Goal: Task Accomplishment & Management: Complete application form

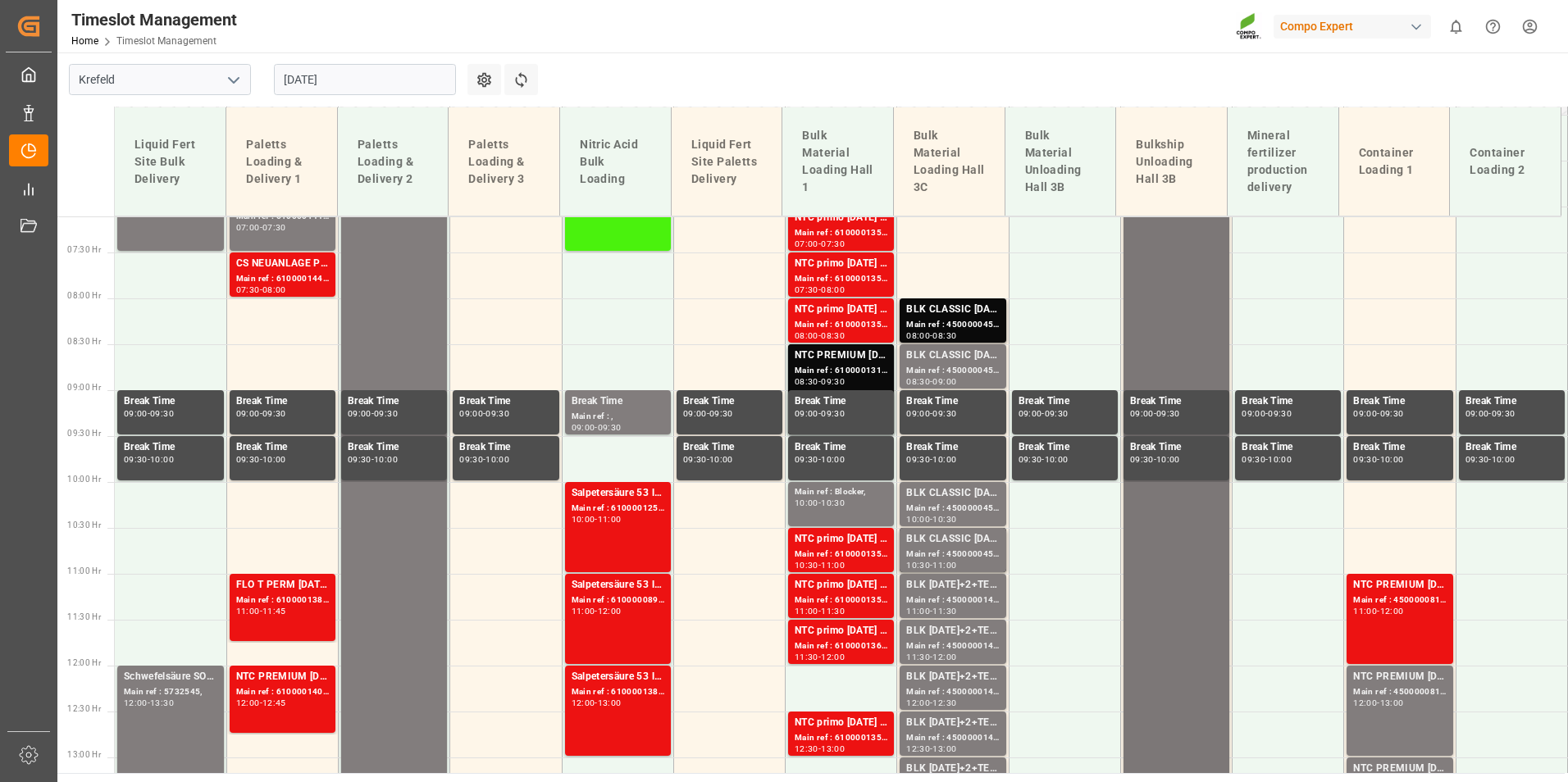
scroll to position [857, 0]
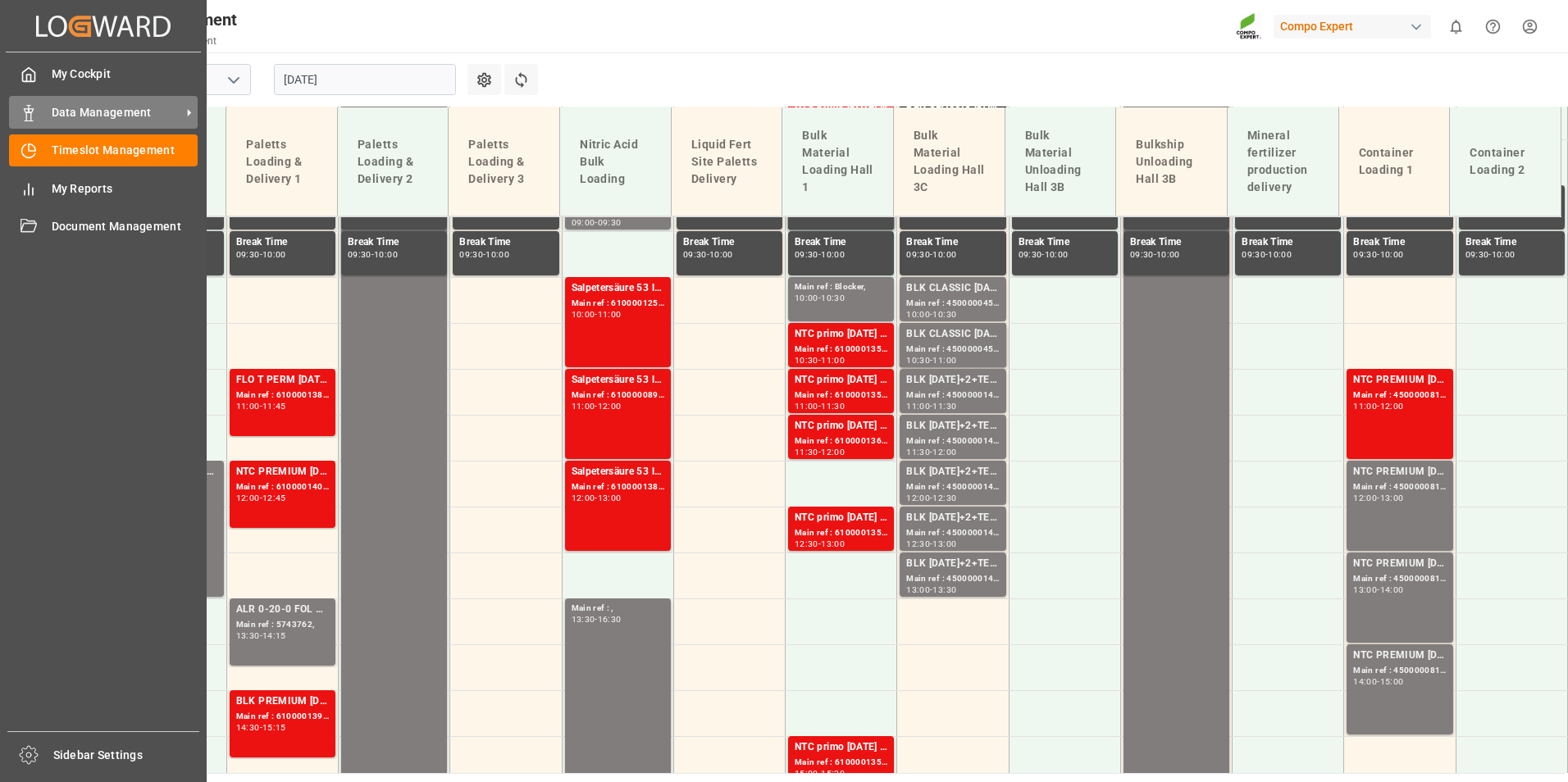
click at [40, 121] on div "Data Management Data Management" at bounding box center [104, 112] width 189 height 32
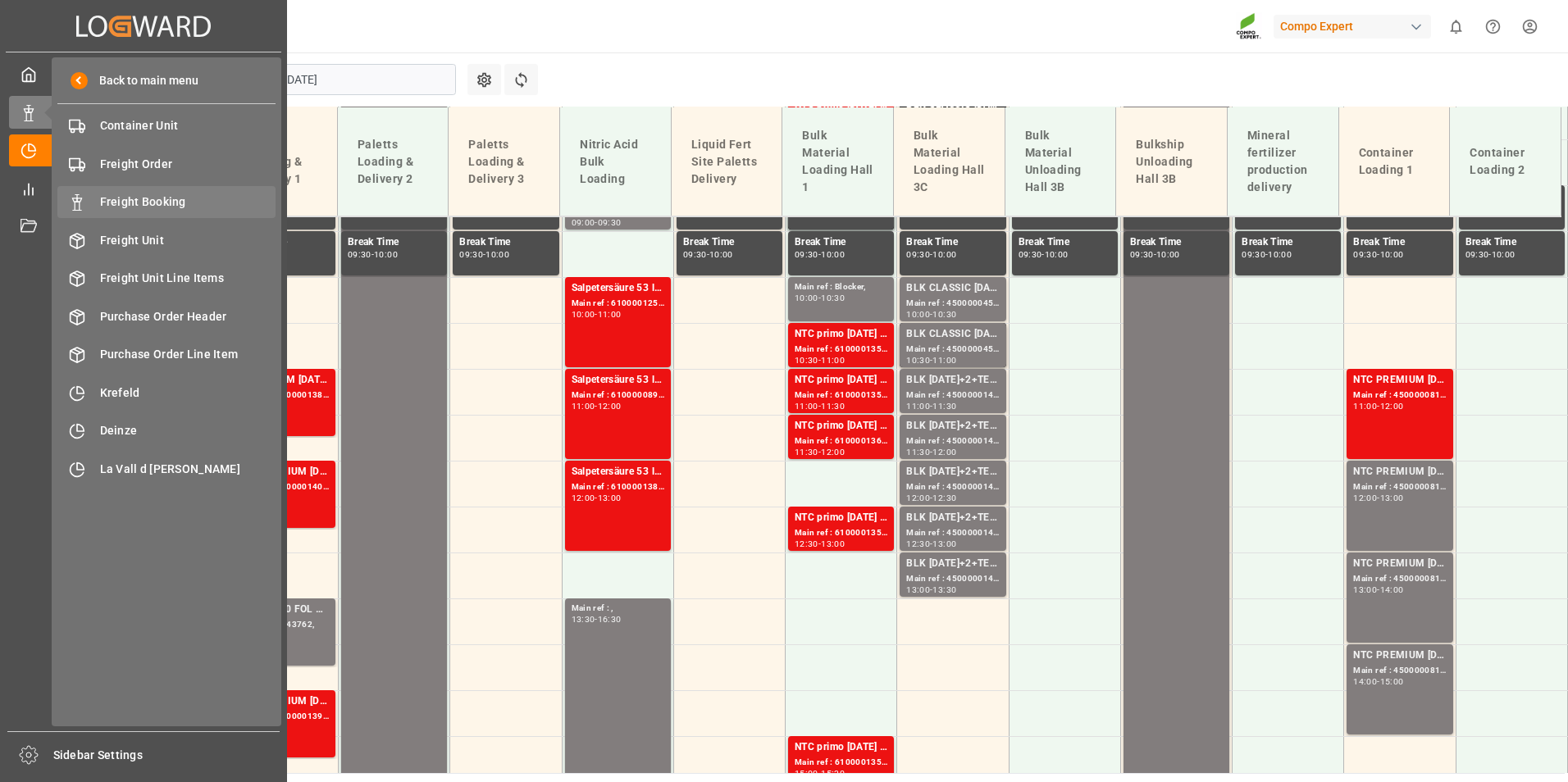
click at [191, 187] on div "Freight Booking Freight Booking" at bounding box center [166, 202] width 218 height 32
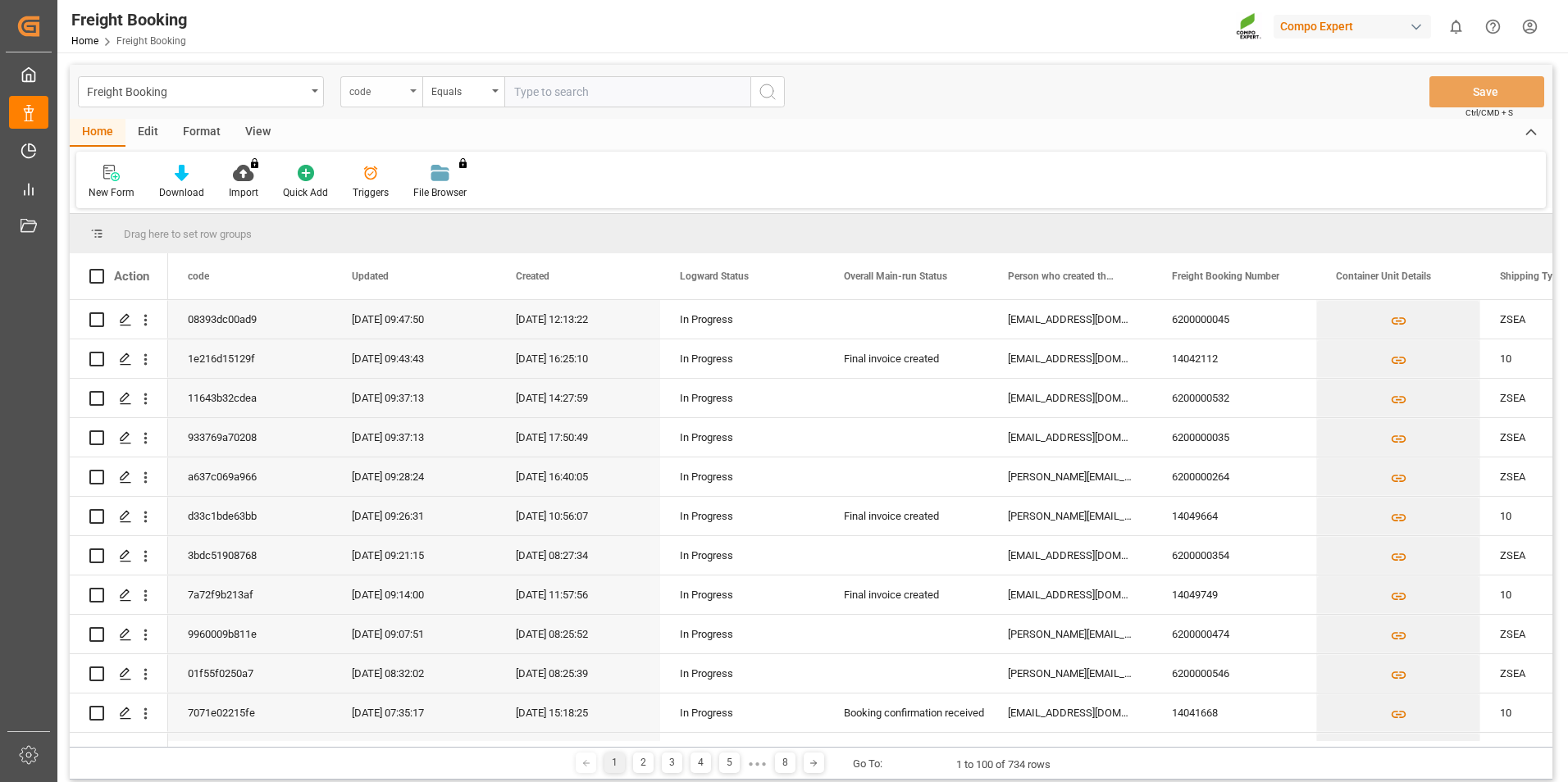
click at [412, 94] on div "code" at bounding box center [381, 92] width 82 height 31
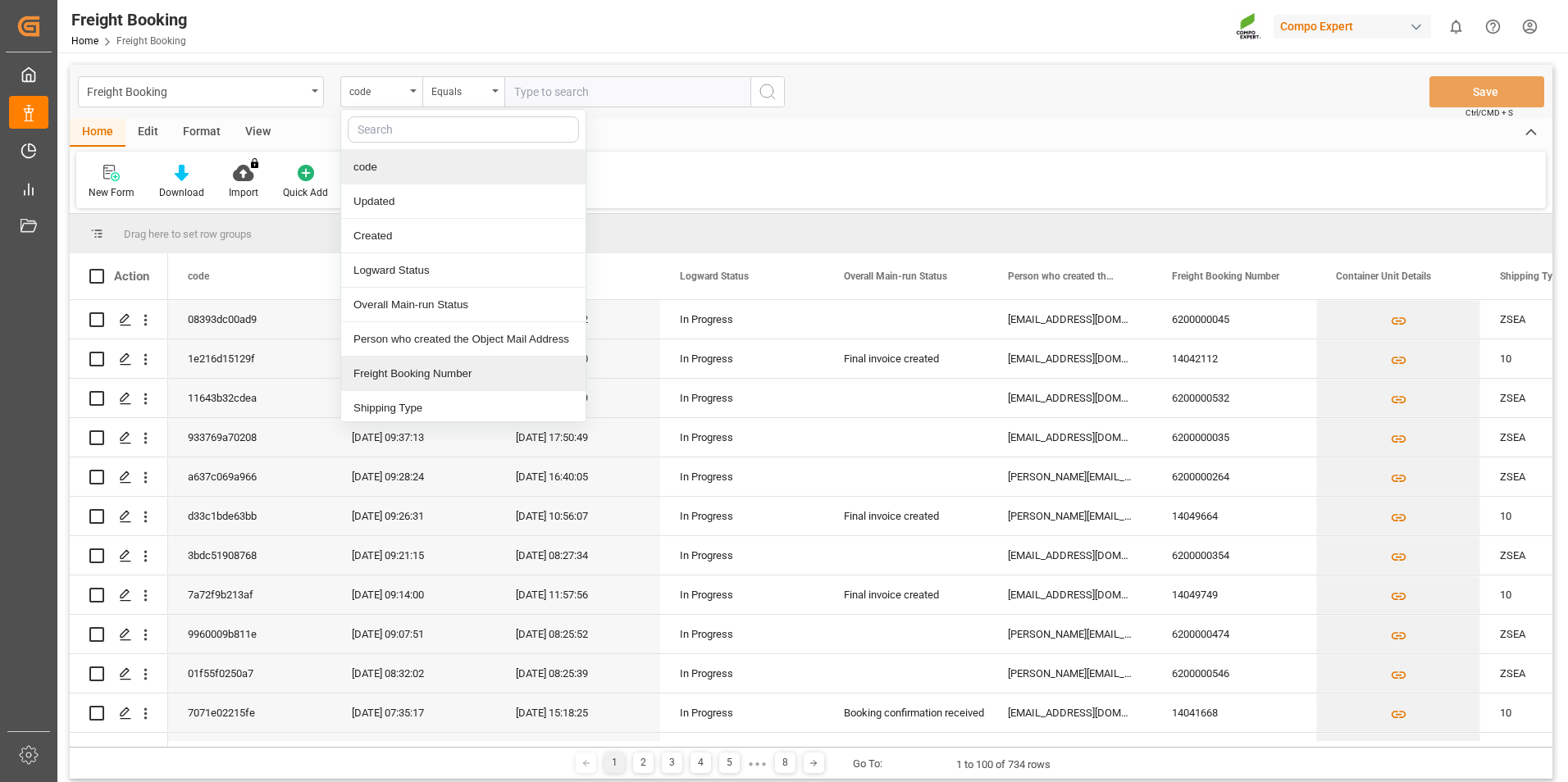
click at [417, 377] on div "Freight Booking Number" at bounding box center [463, 374] width 244 height 35
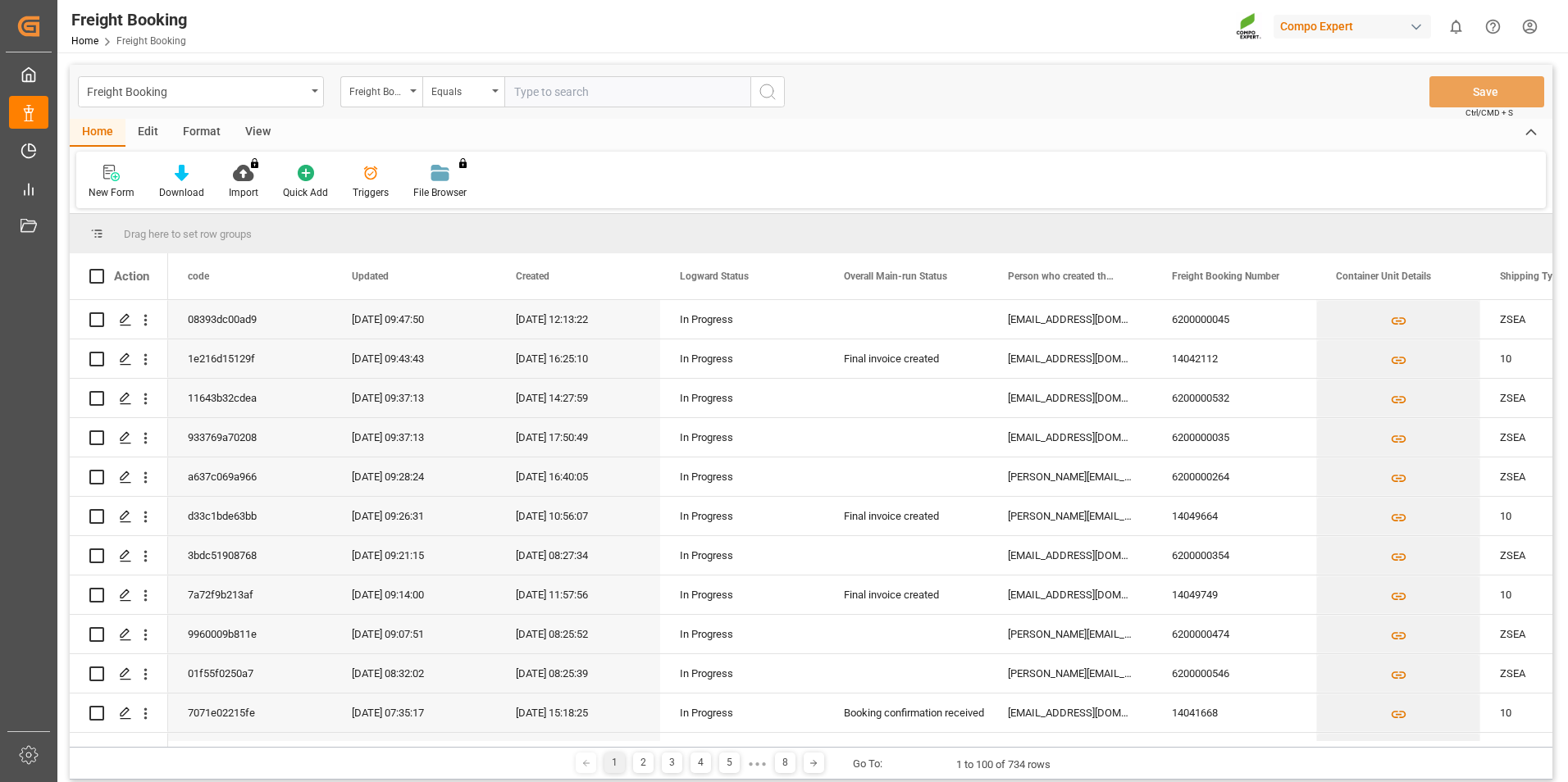
click at [568, 99] on input "text" at bounding box center [627, 92] width 246 height 31
type input "6200000354"
click at [777, 102] on button "search button" at bounding box center [767, 92] width 35 height 31
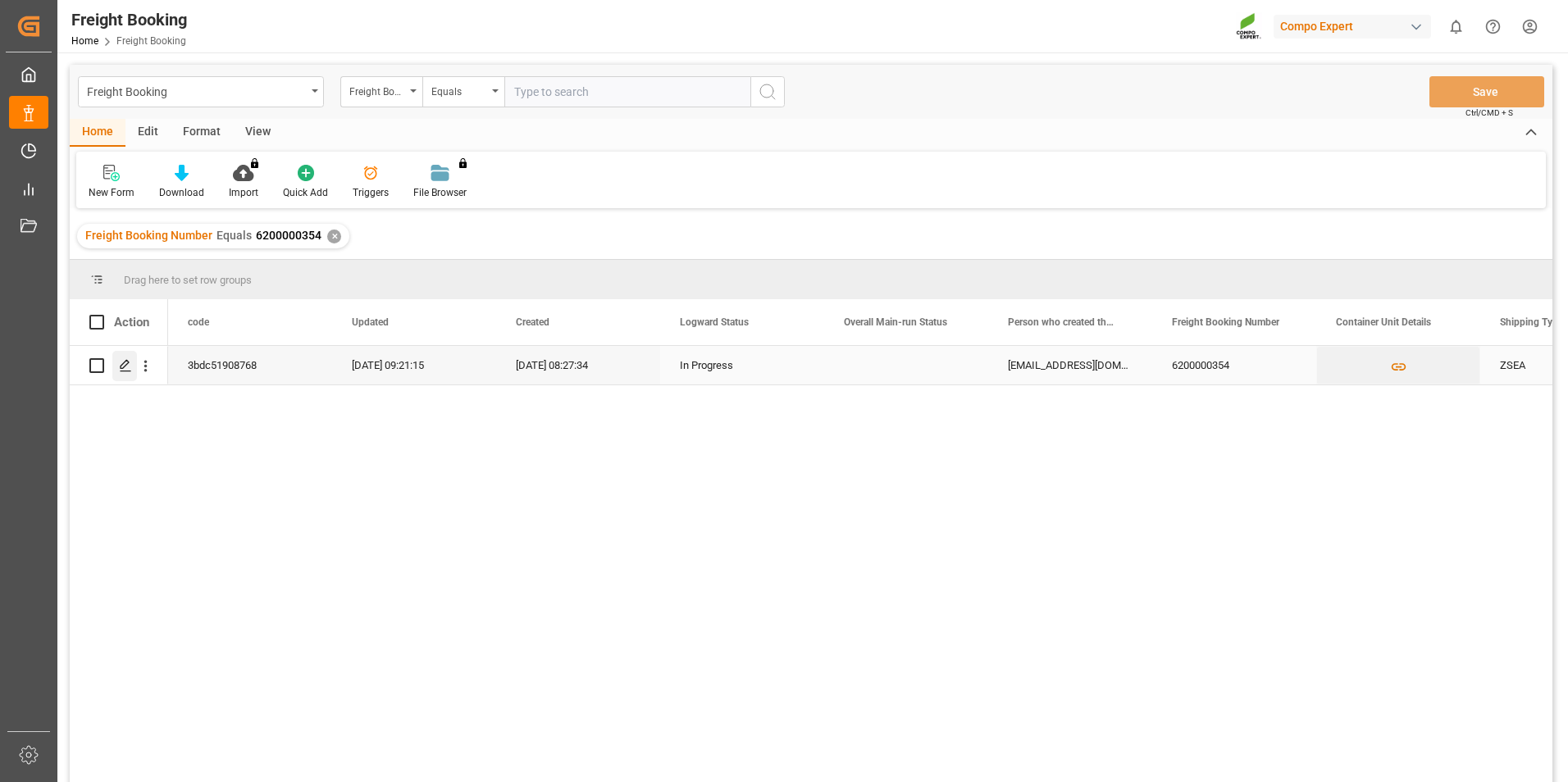
click at [132, 369] on div "Press SPACE to select this row." at bounding box center [125, 365] width 25 height 31
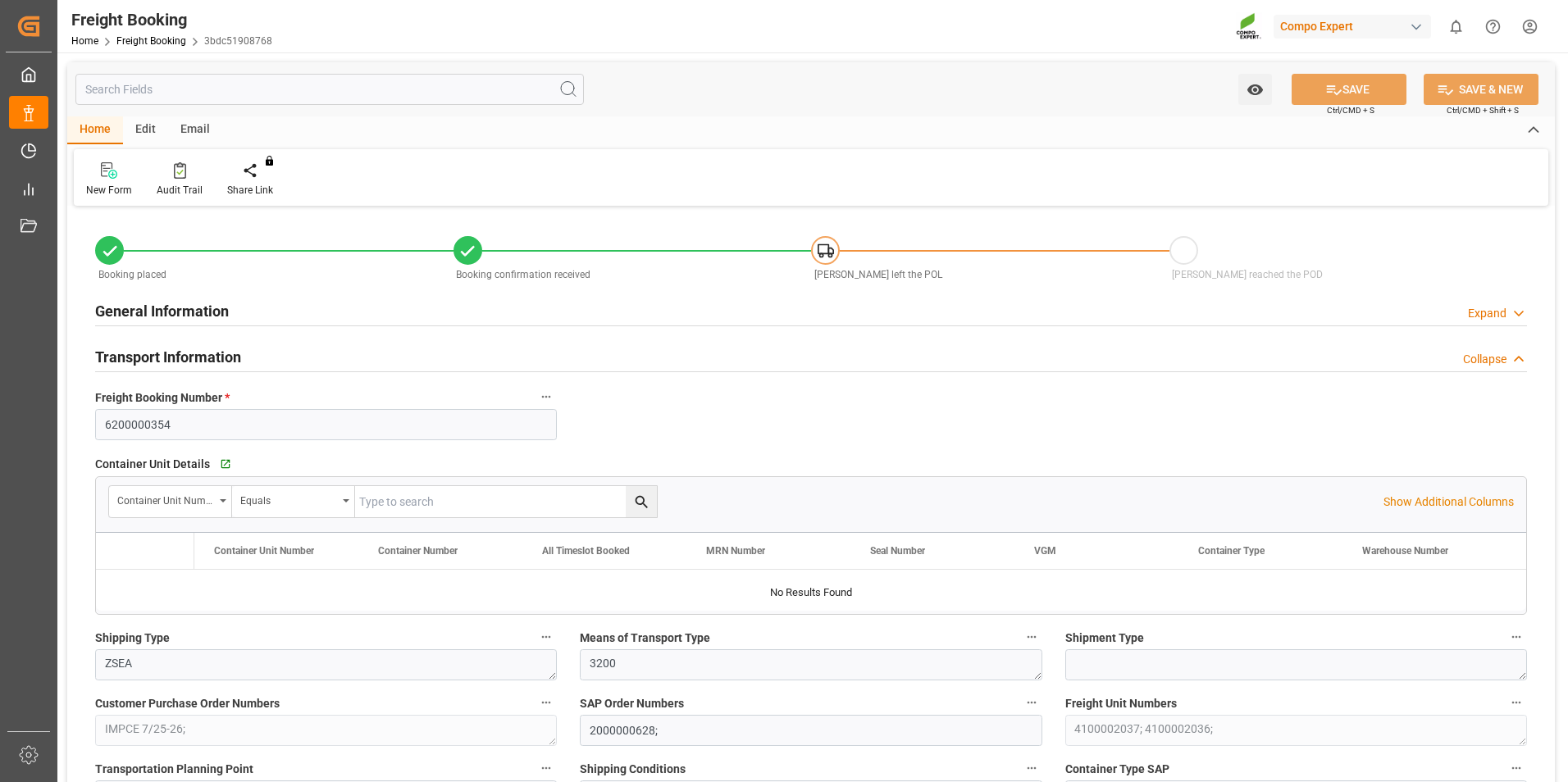
type input "Hapag [PERSON_NAME]"
type input "Hapag [PERSON_NAME] Aktiengesellschaft"
type input "9633953"
type input "NLRTM"
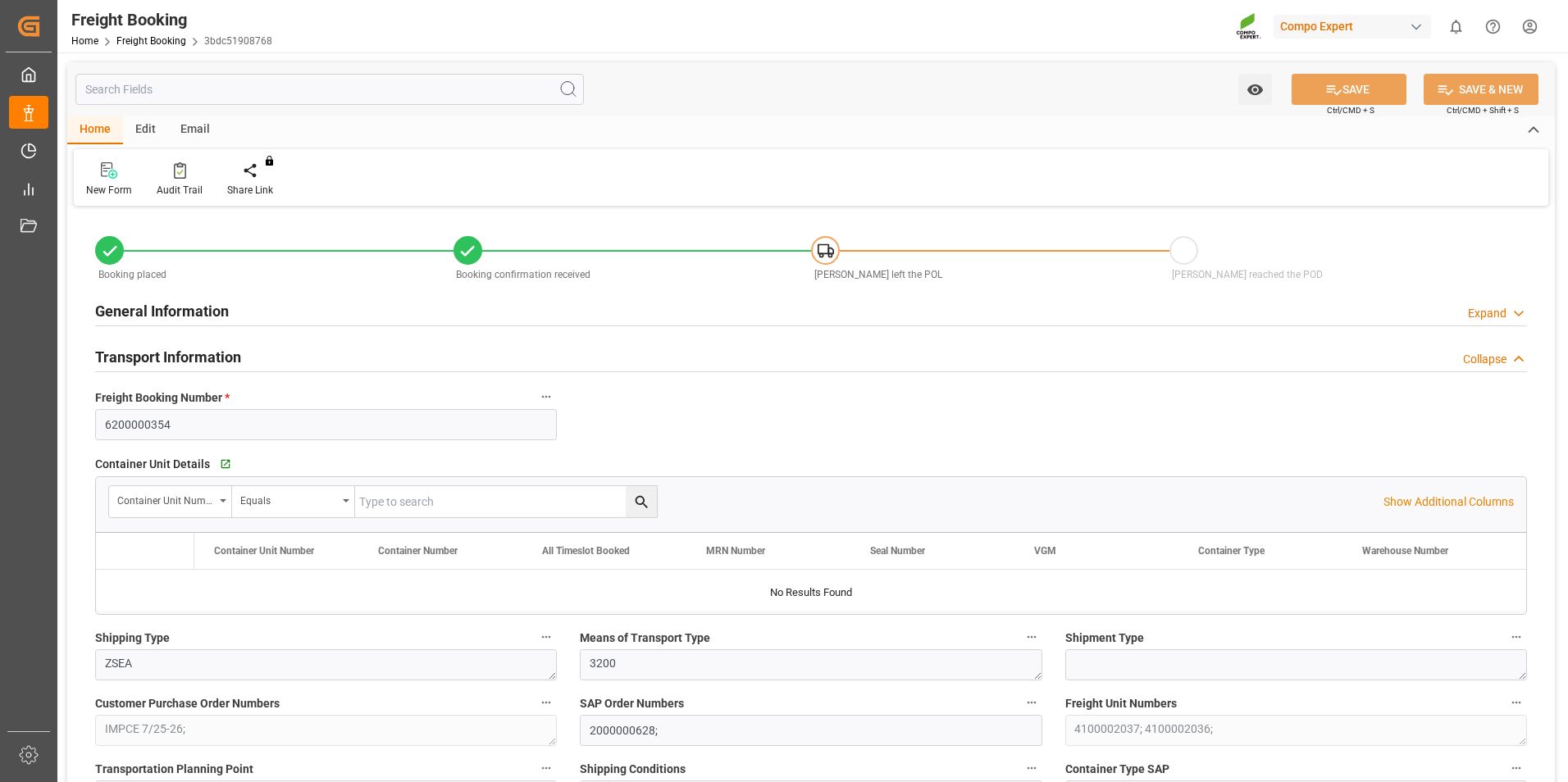
type input "INMAA"
type input "0"
type input "79500"
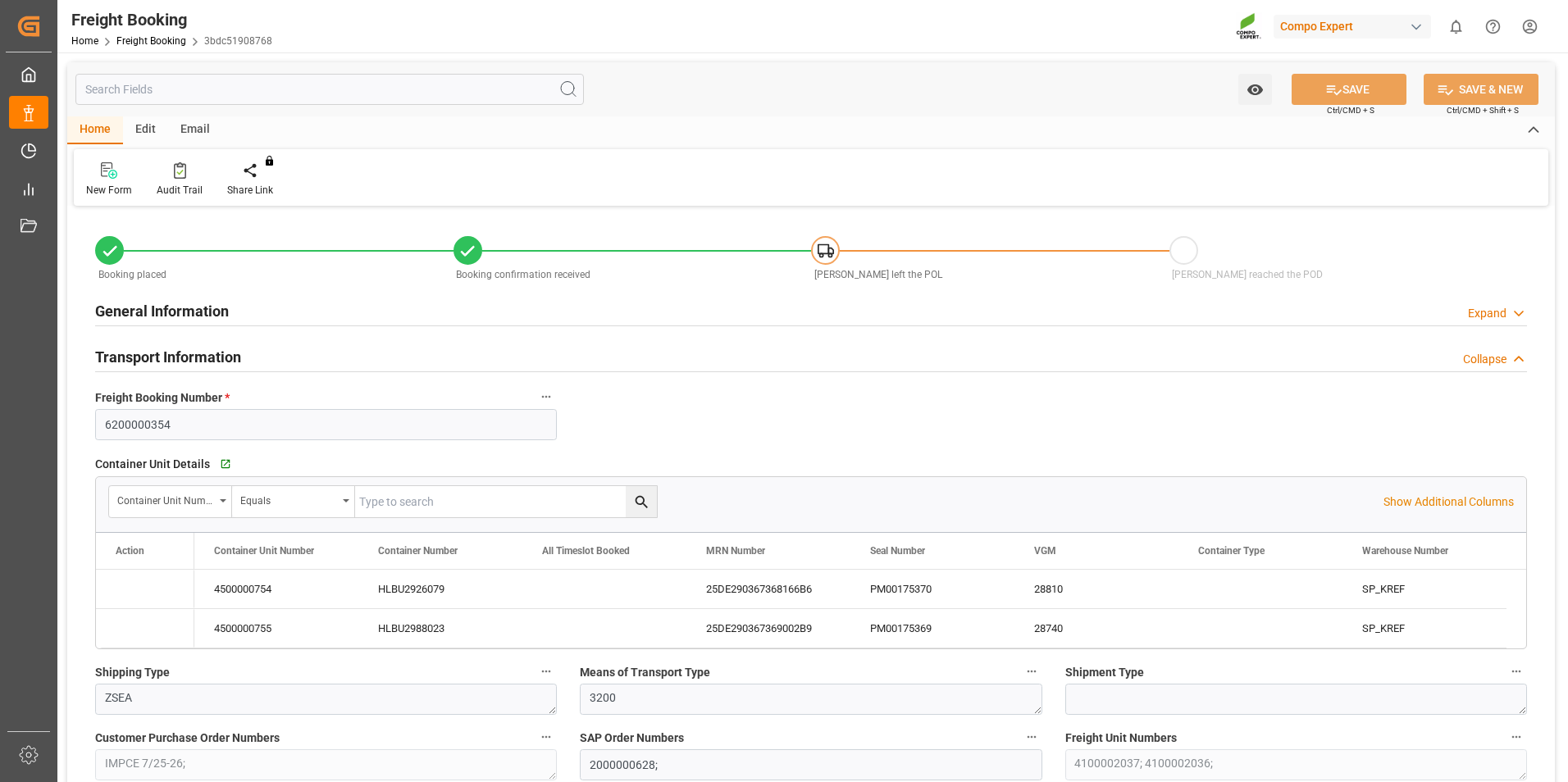
type input "[DATE] 01:00"
type input "[DATE] 23:00"
type input "[DATE] 12:00"
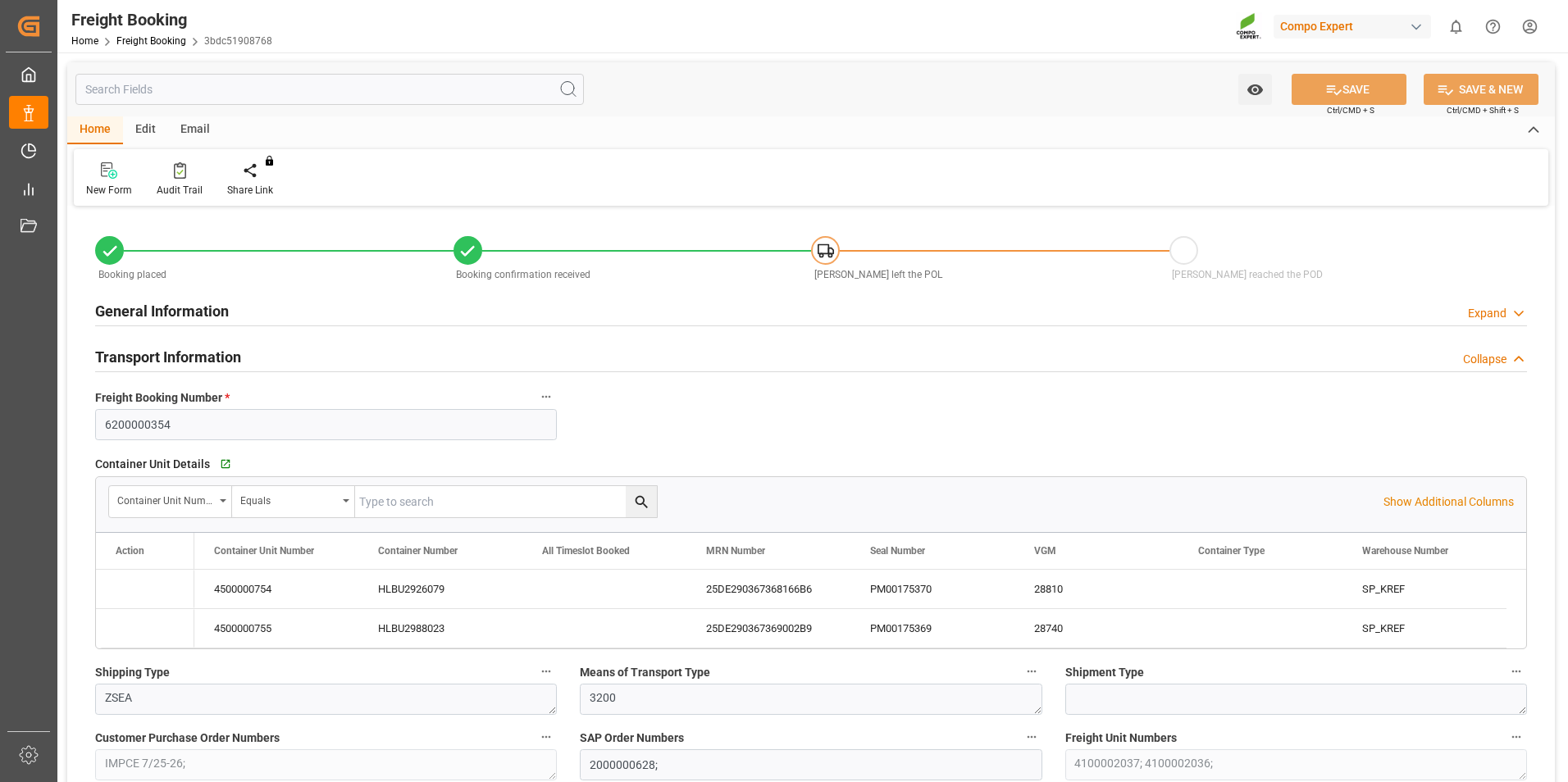
type input "[DATE] 08:27"
type input "[DATE] 08:28"
type input "[DATE] 08:45"
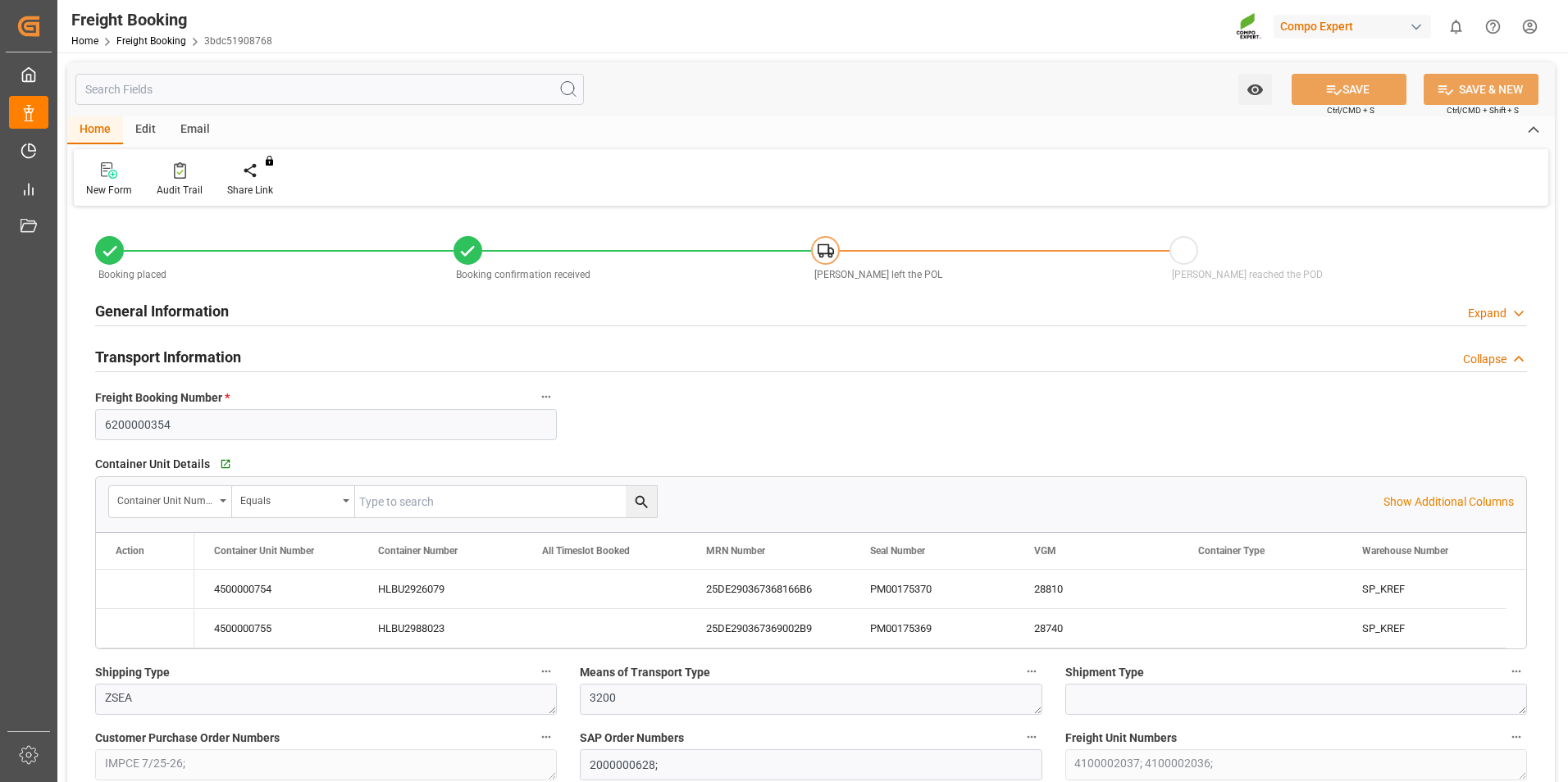
type input "[DATE] 09:21"
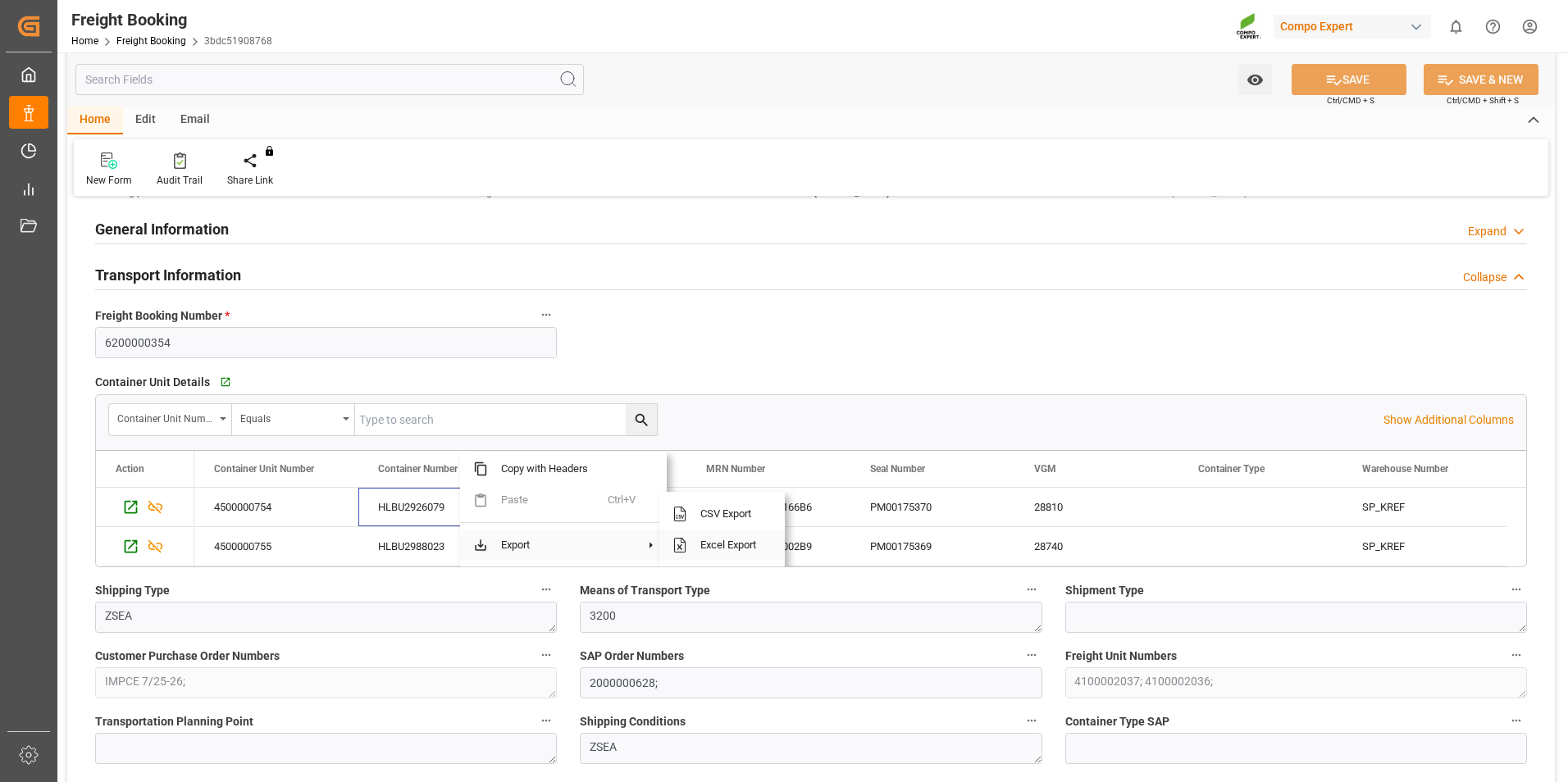
click at [738, 543] on span "Excel Export" at bounding box center [729, 545] width 85 height 31
click at [1169, 364] on div "Container Unit Details   Go to Container Unit Grid Container Unit Number Equals…" at bounding box center [811, 468] width 1454 height 209
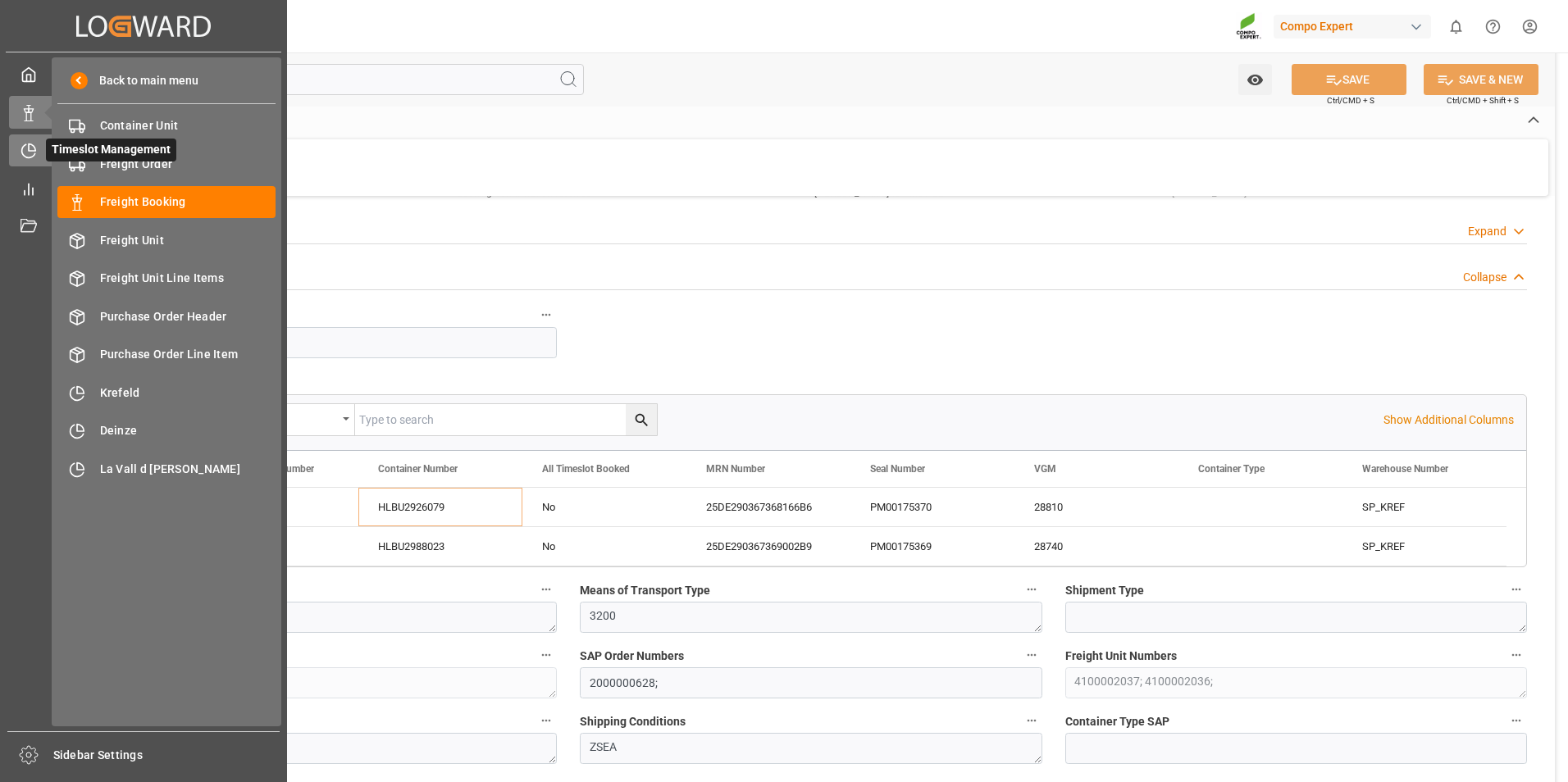
click at [21, 146] on icon at bounding box center [29, 151] width 17 height 17
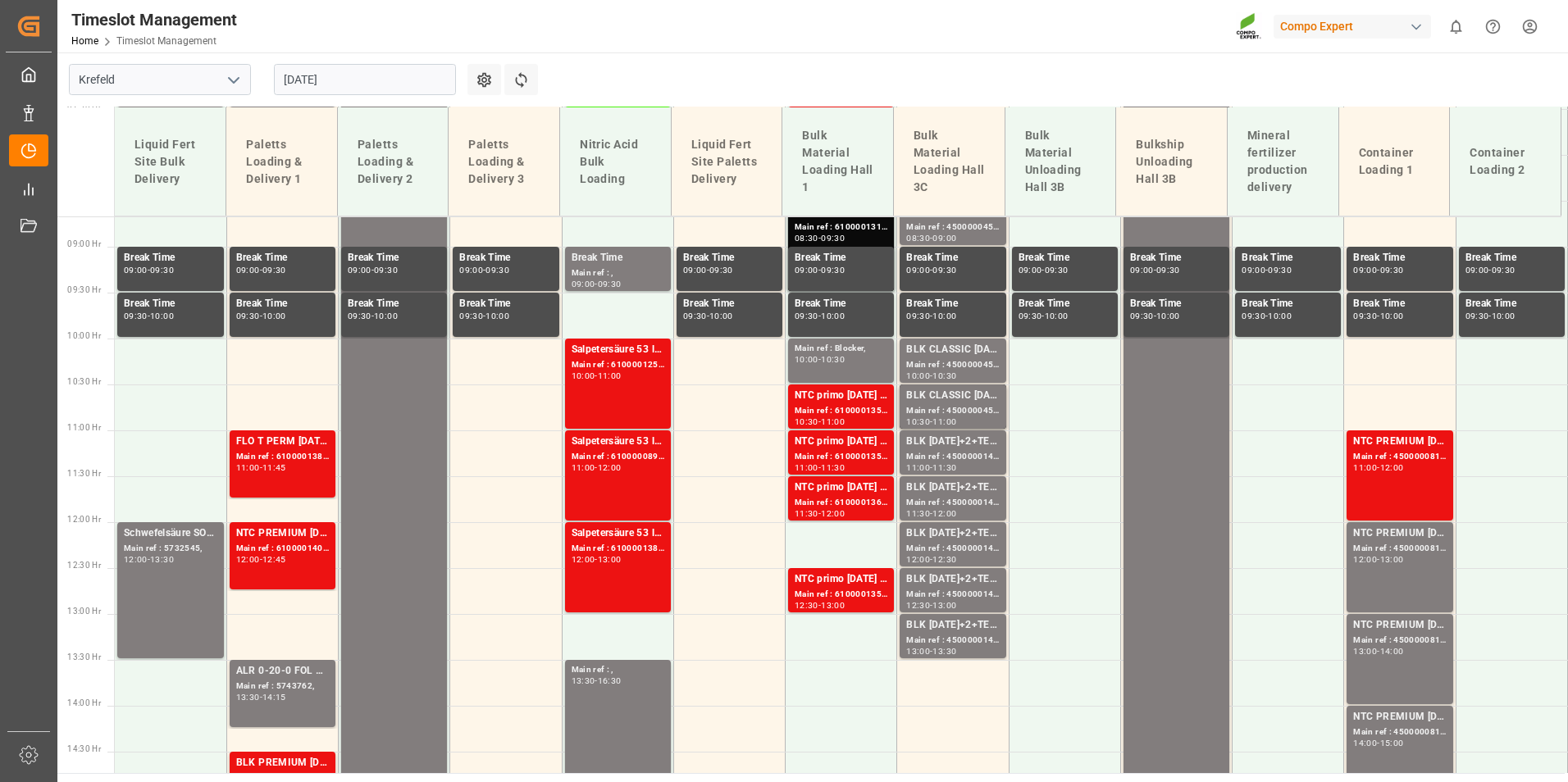
scroll to position [867, 0]
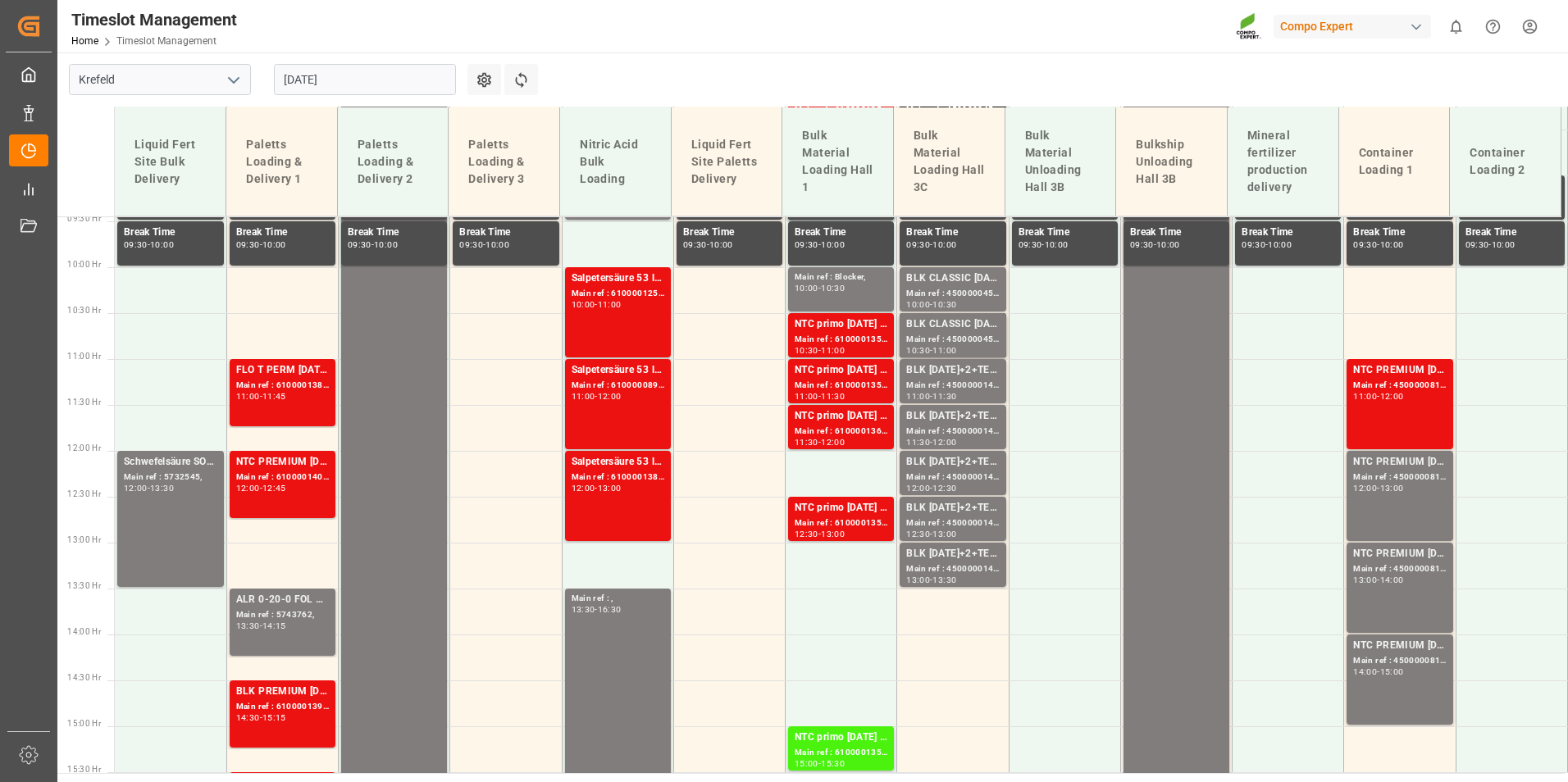
click at [389, 87] on input "[DATE]" at bounding box center [365, 80] width 182 height 31
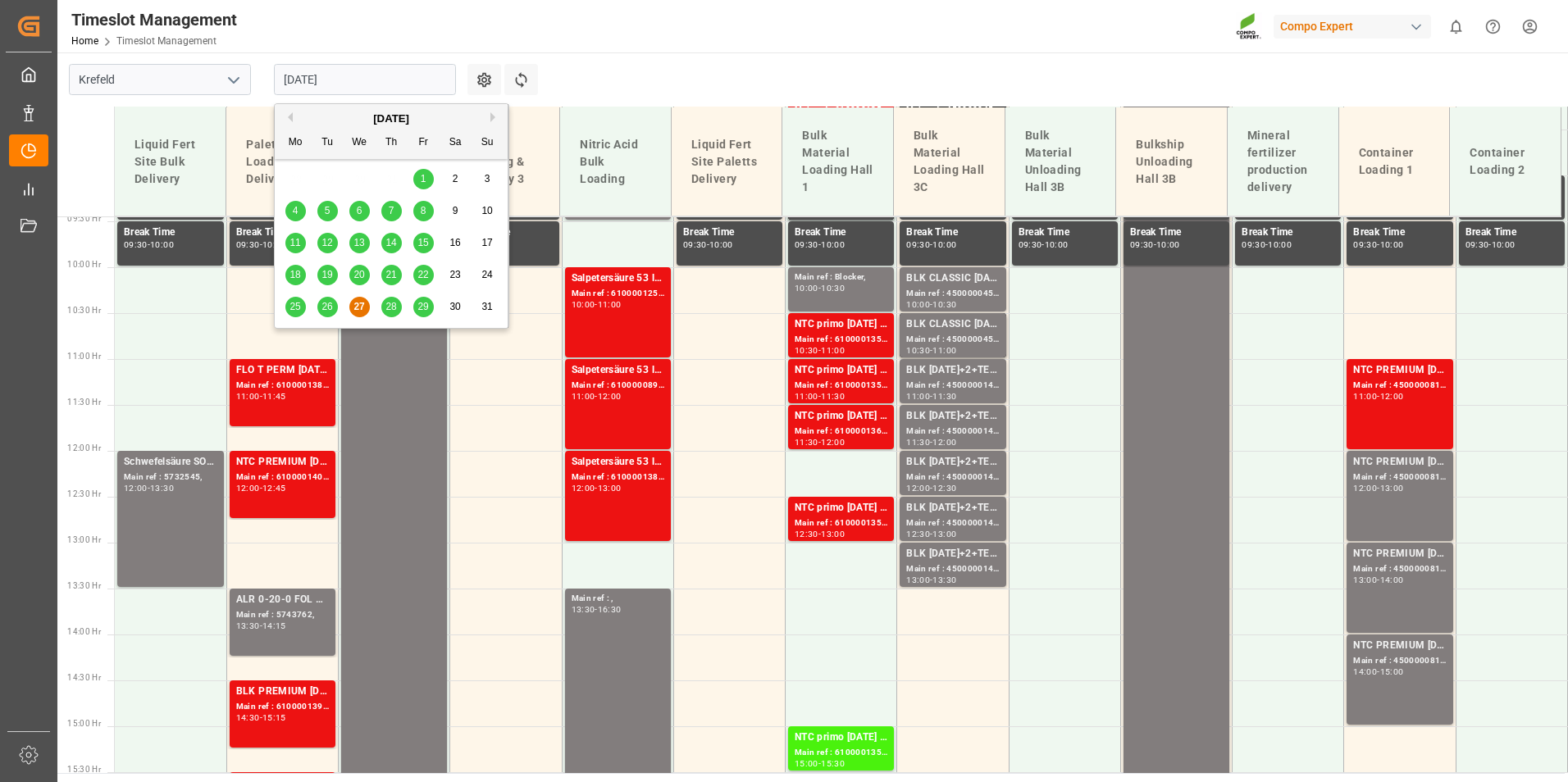
click at [488, 120] on div "[DATE]" at bounding box center [390, 119] width 233 height 17
click at [491, 118] on button "Next Month" at bounding box center [496, 118] width 10 height 10
click at [300, 276] on span "22" at bounding box center [294, 274] width 11 height 12
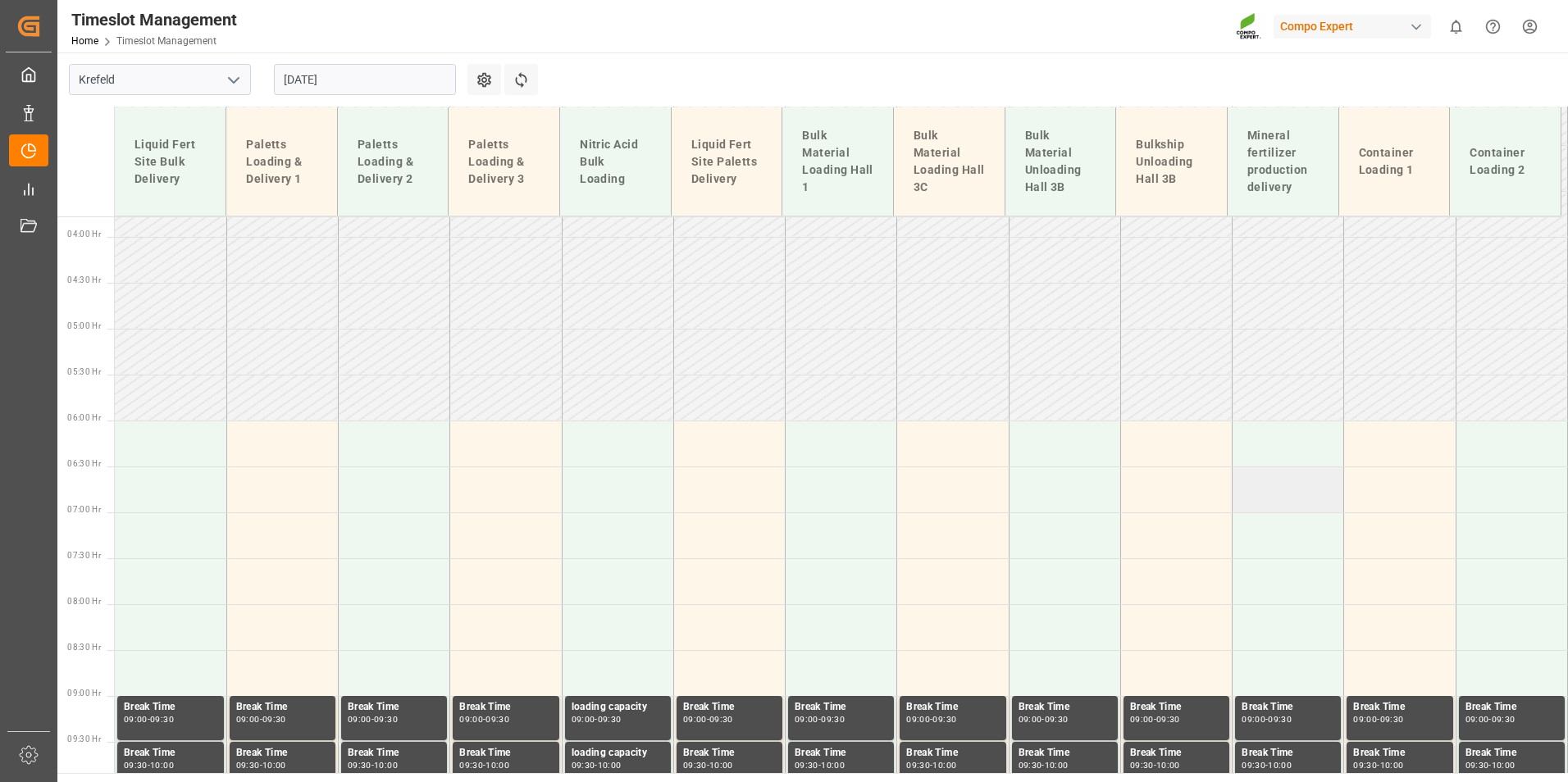
scroll to position [375, 0]
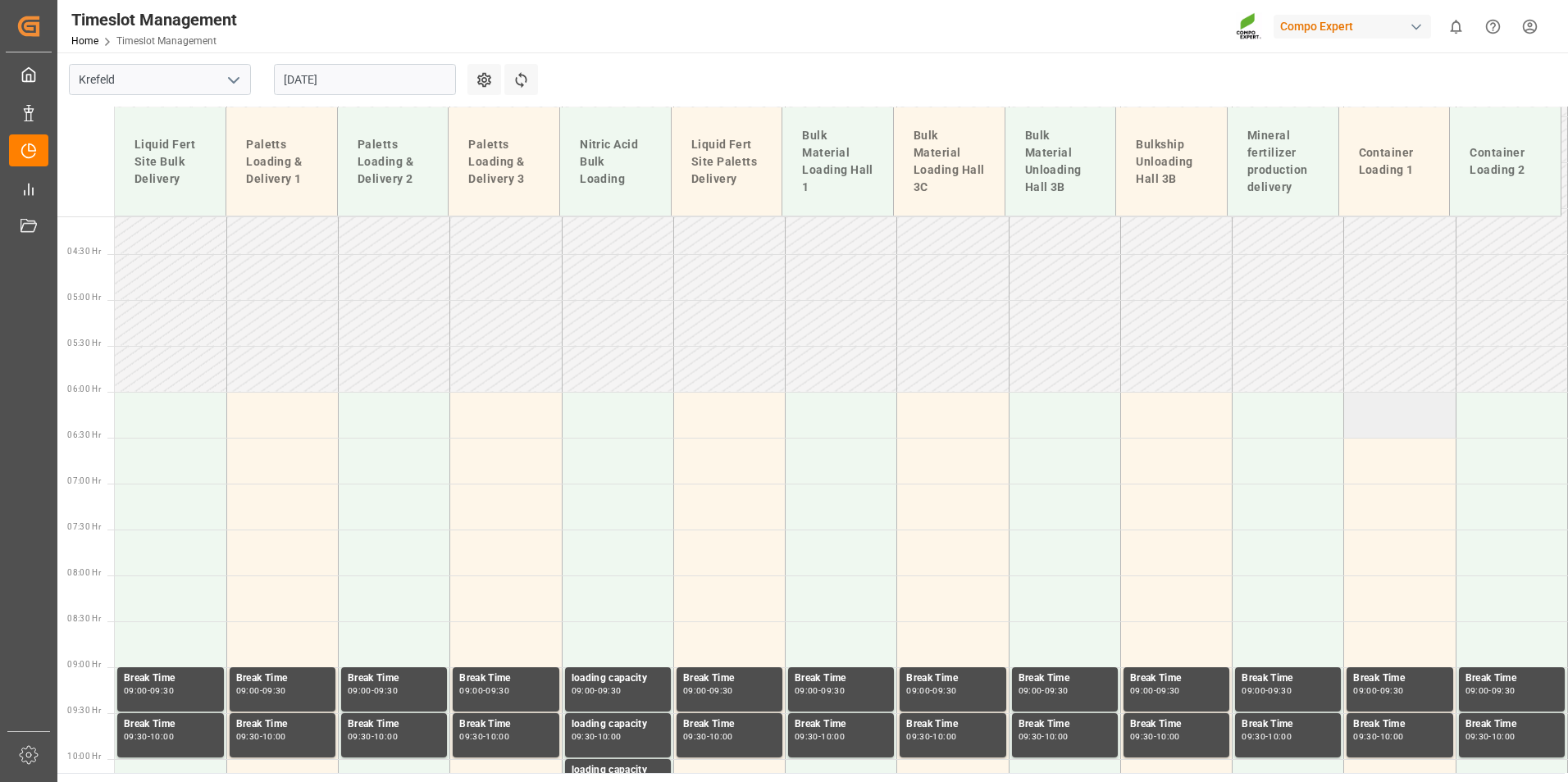
click at [1364, 427] on td at bounding box center [1399, 414] width 112 height 46
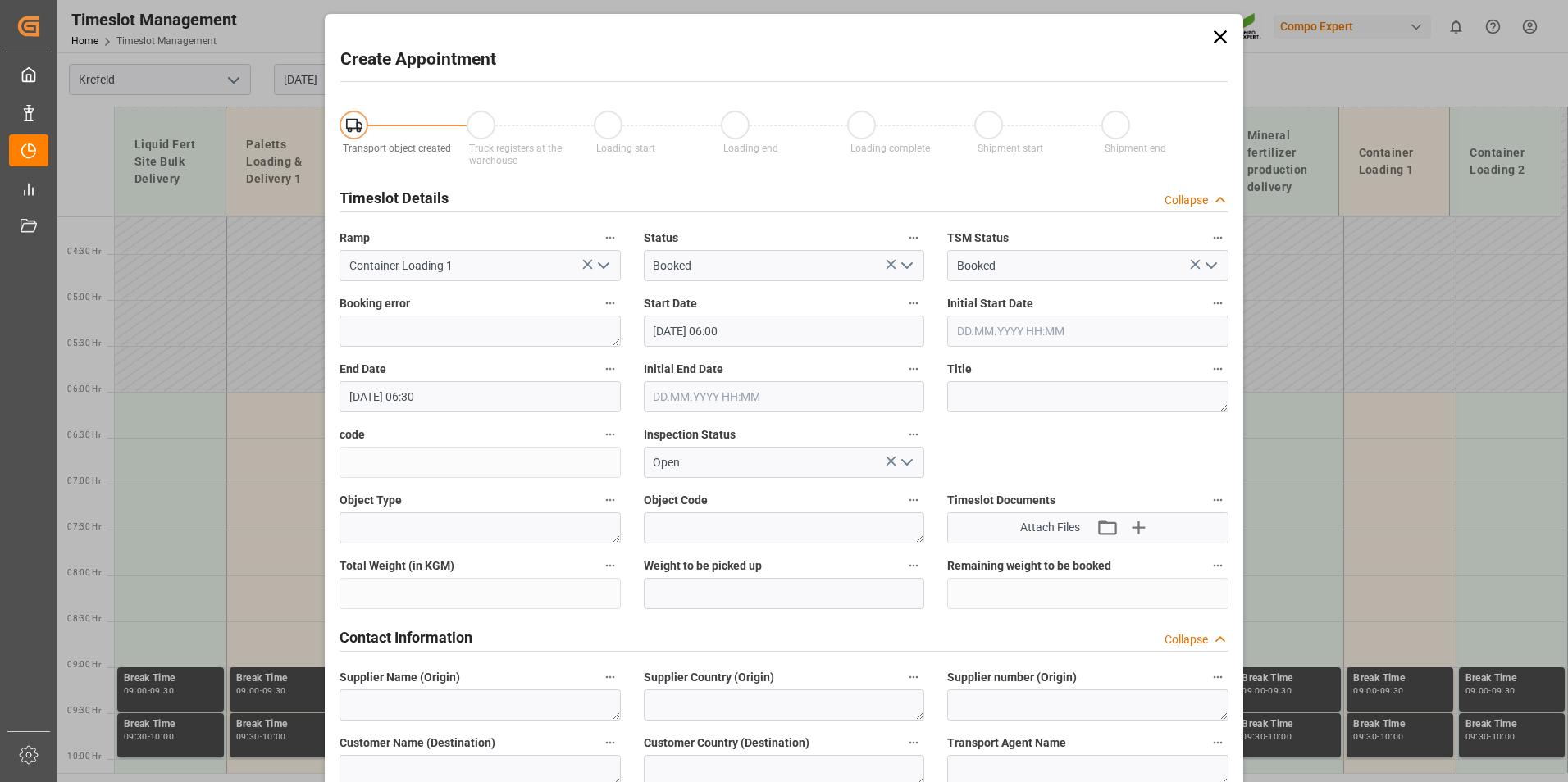
type input "[DATE] 06:00"
type input "[DATE] 06:30"
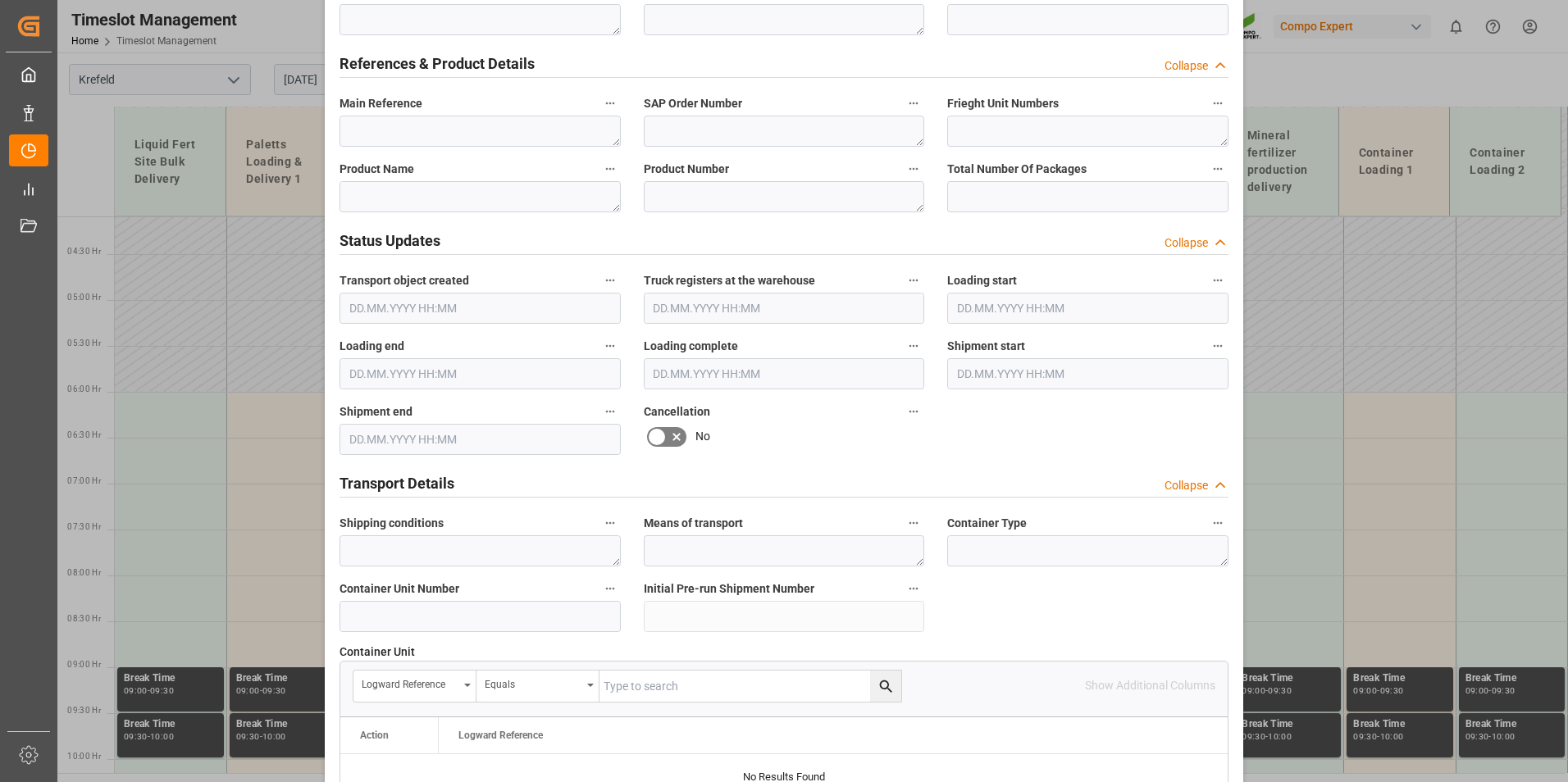
scroll to position [819, 0]
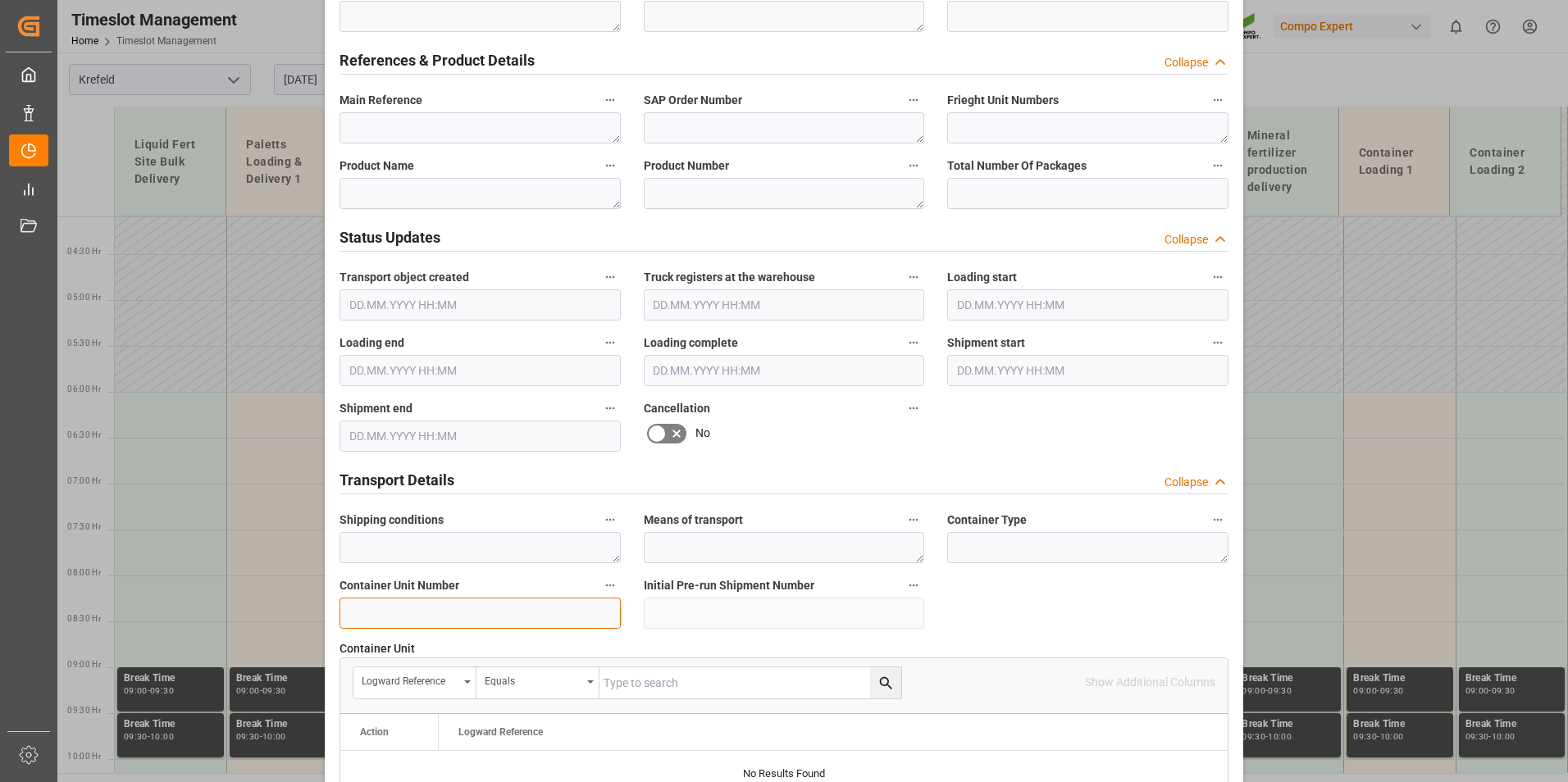
click at [443, 613] on input at bounding box center [480, 613] width 281 height 31
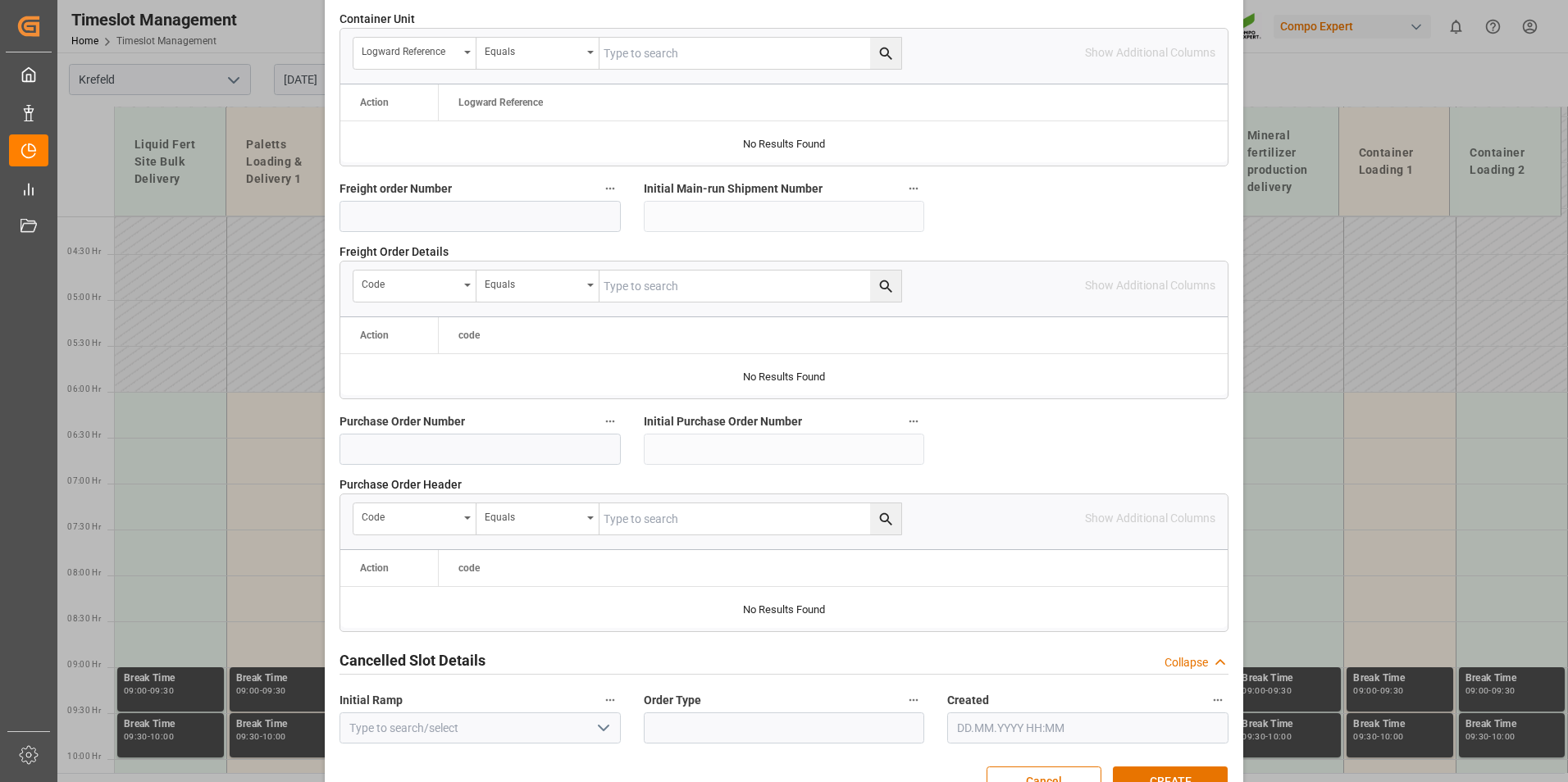
scroll to position [1493, 0]
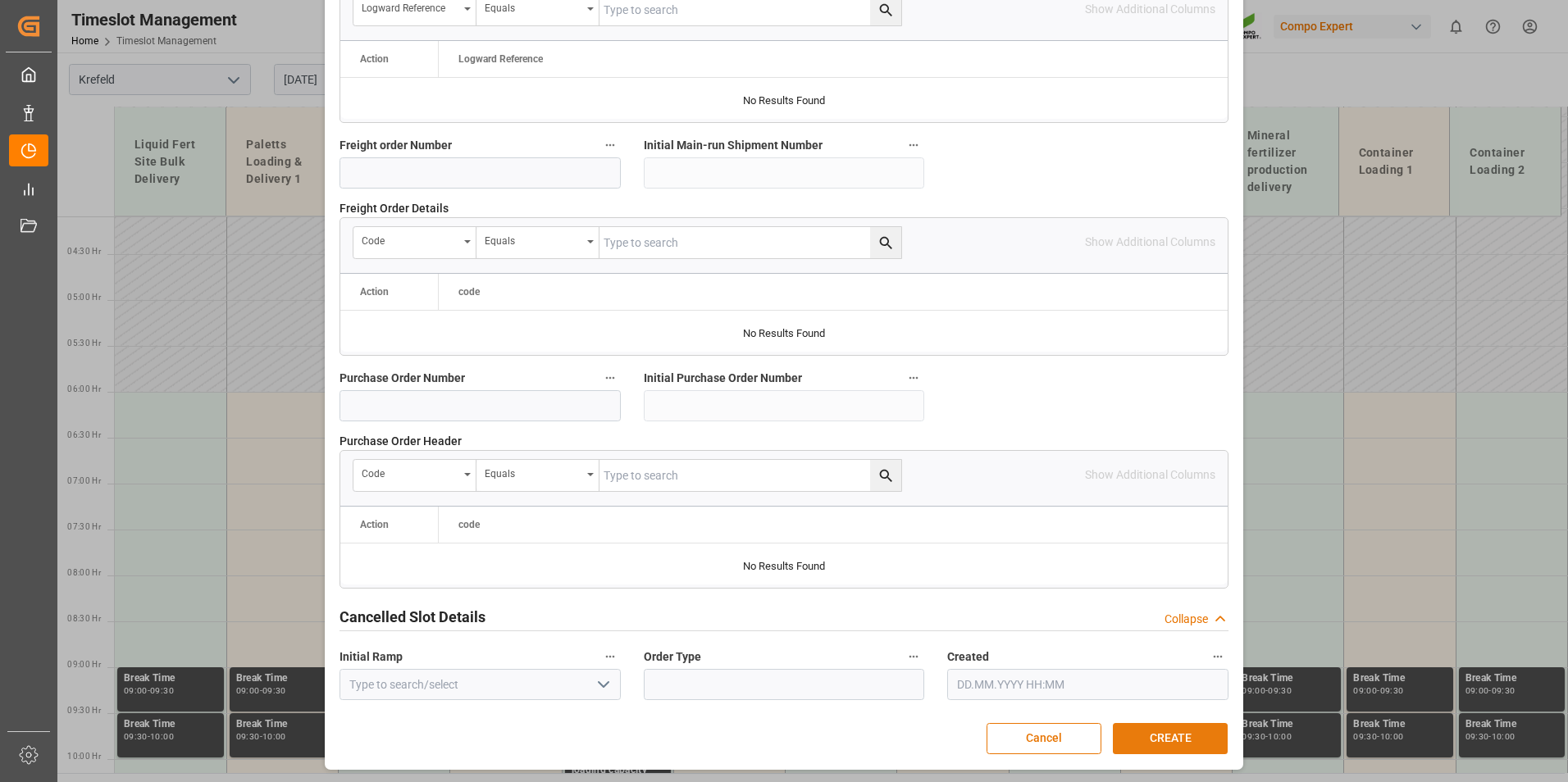
type input "450000176"
click at [1207, 736] on button "CREATE" at bounding box center [1169, 739] width 115 height 31
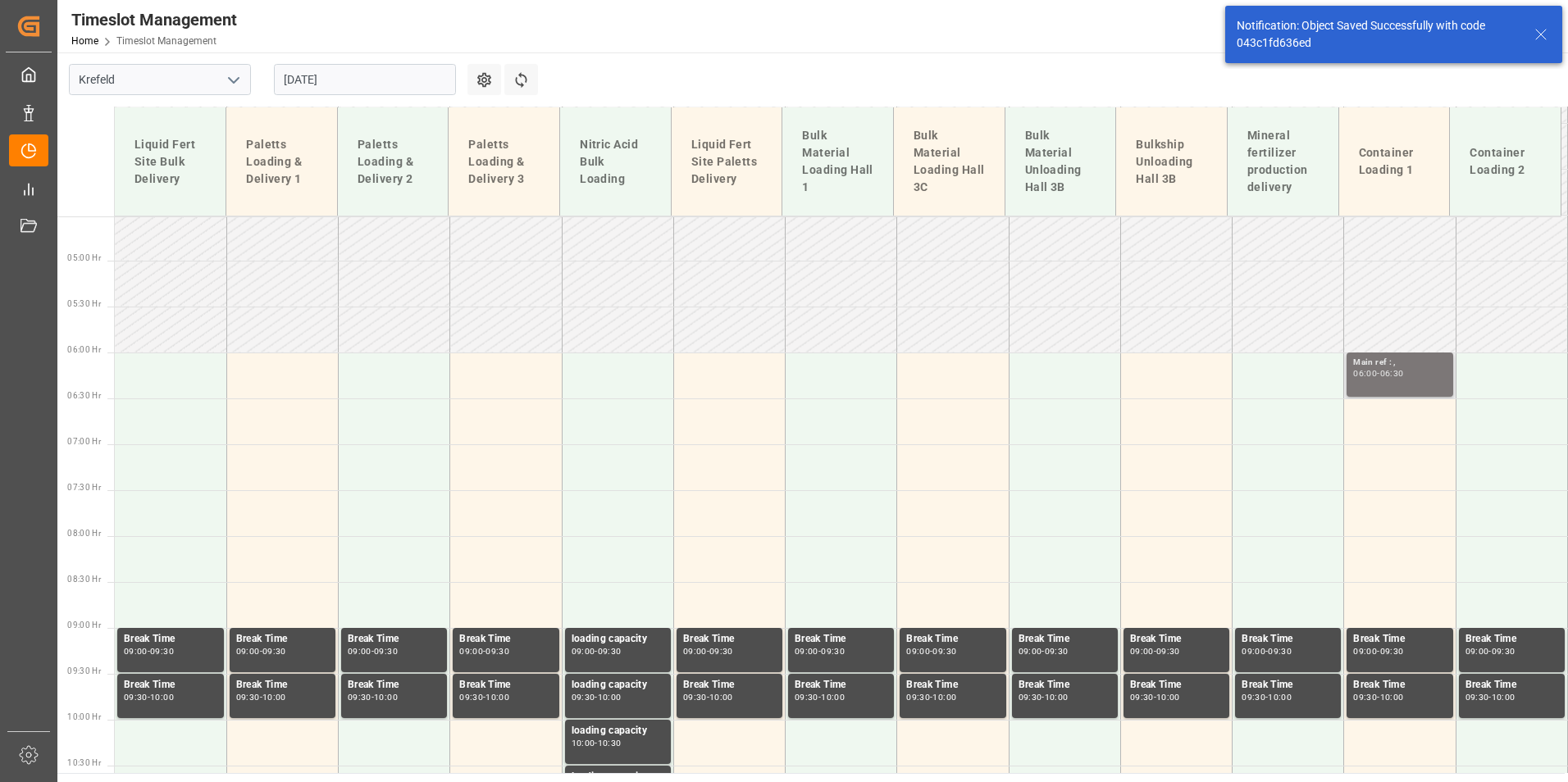
scroll to position [336, 0]
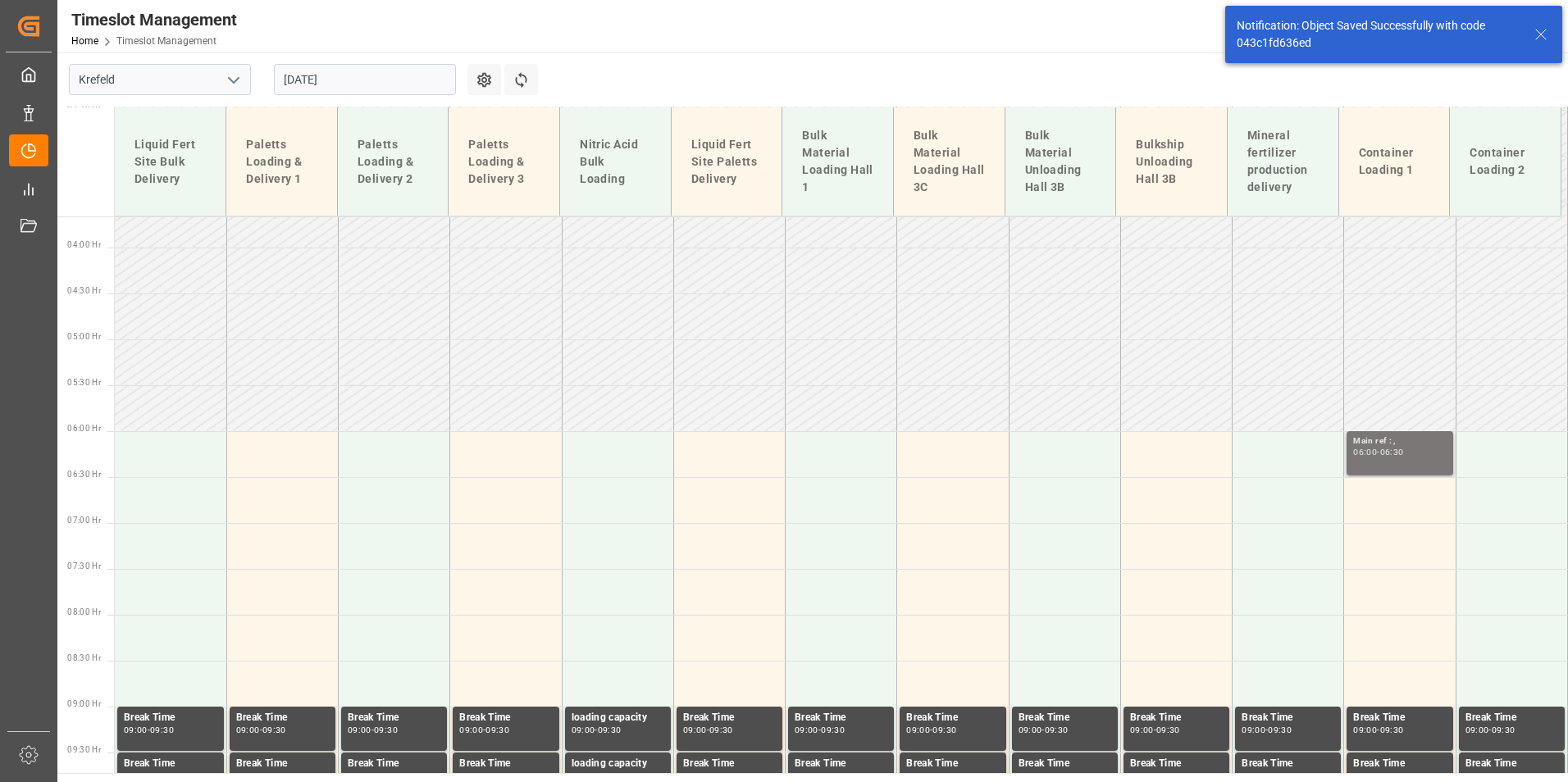
click at [1396, 449] on div "06:30" at bounding box center [1391, 451] width 24 height 7
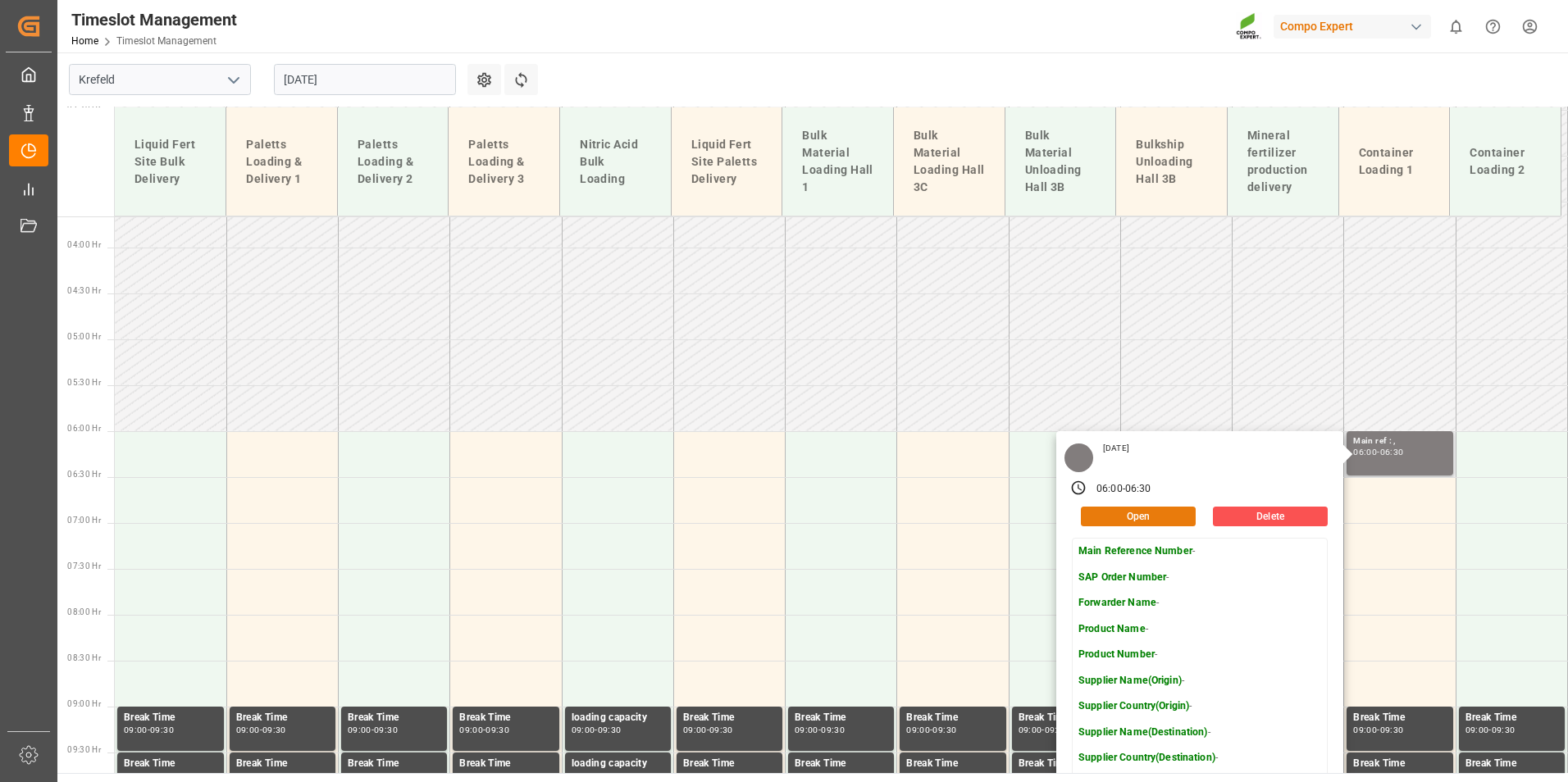
click at [1162, 511] on button "Open" at bounding box center [1138, 516] width 115 height 20
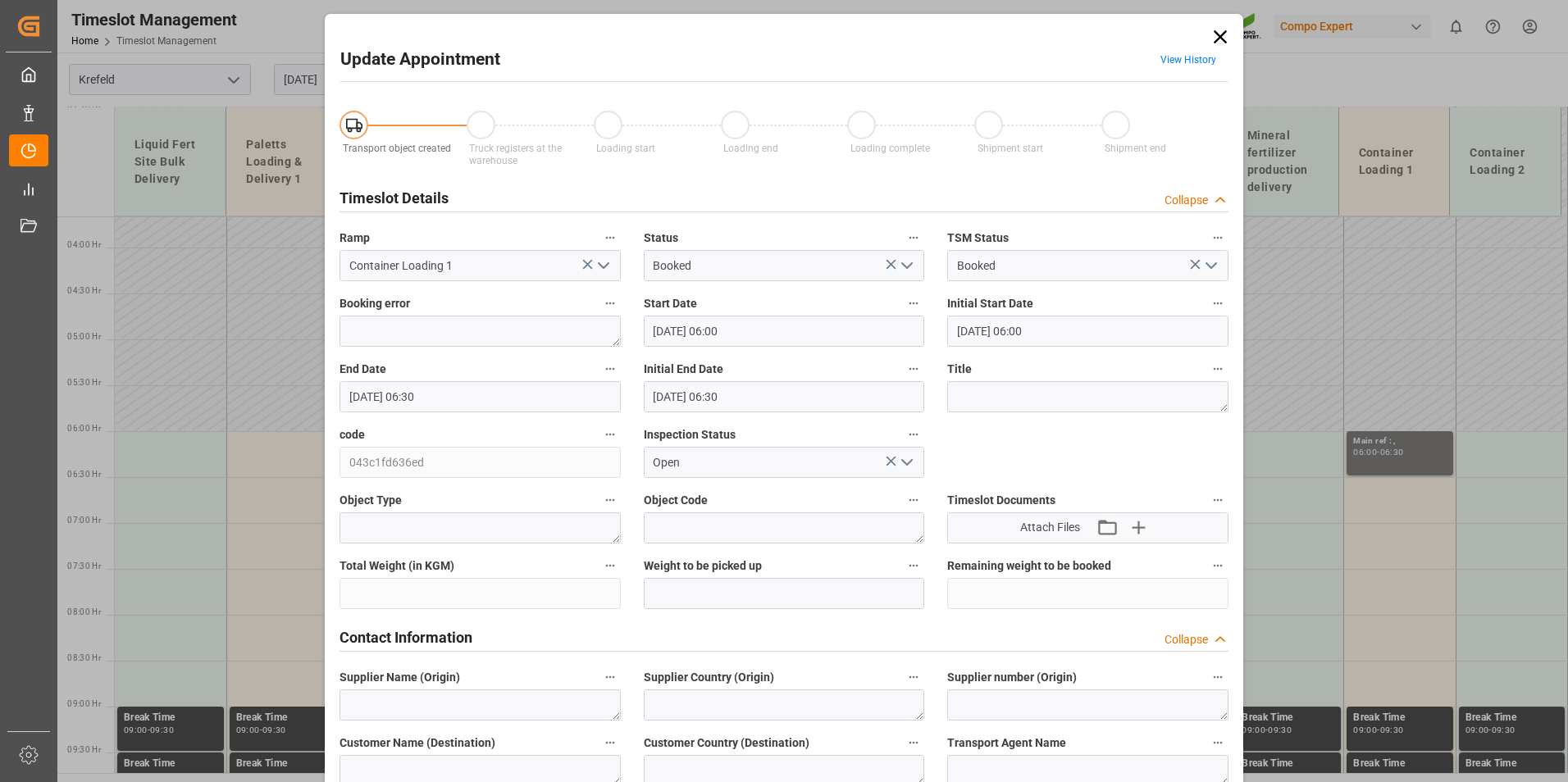
type input "[DATE] 06:00"
type input "[DATE] 06:30"
type input "[DATE] 08:15"
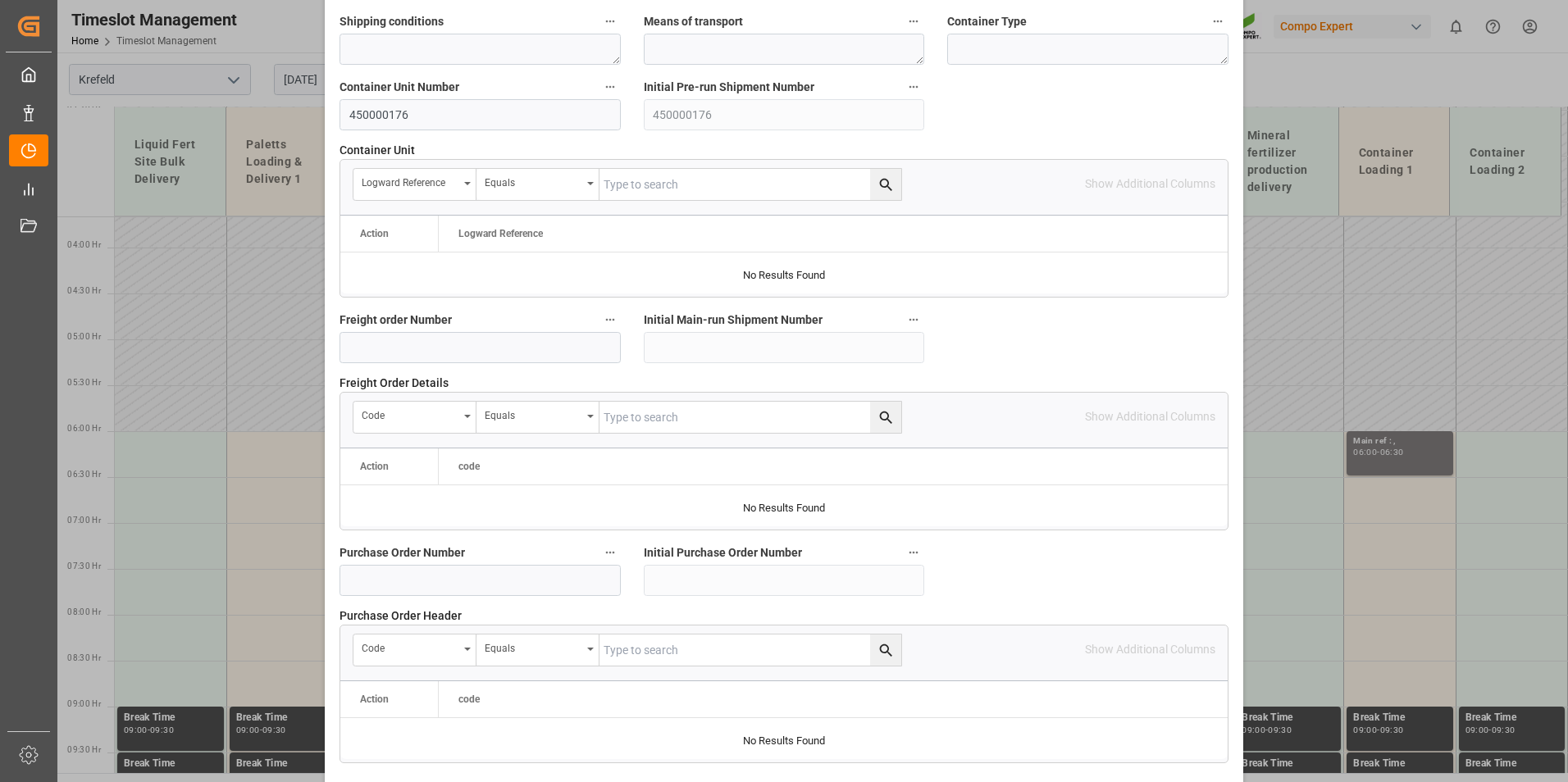
scroll to position [1165, 0]
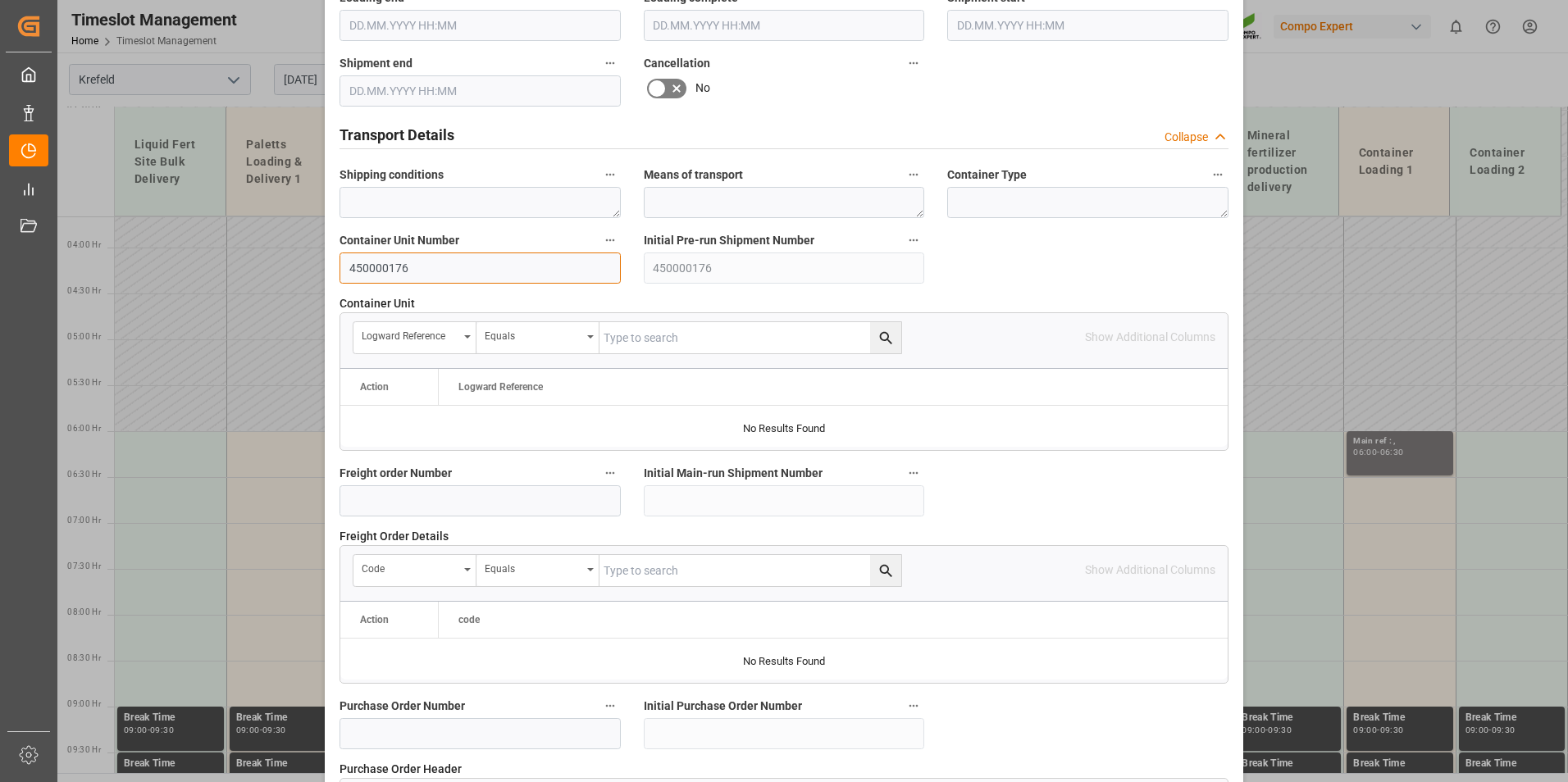
click at [383, 268] on input "450000176" at bounding box center [480, 268] width 281 height 31
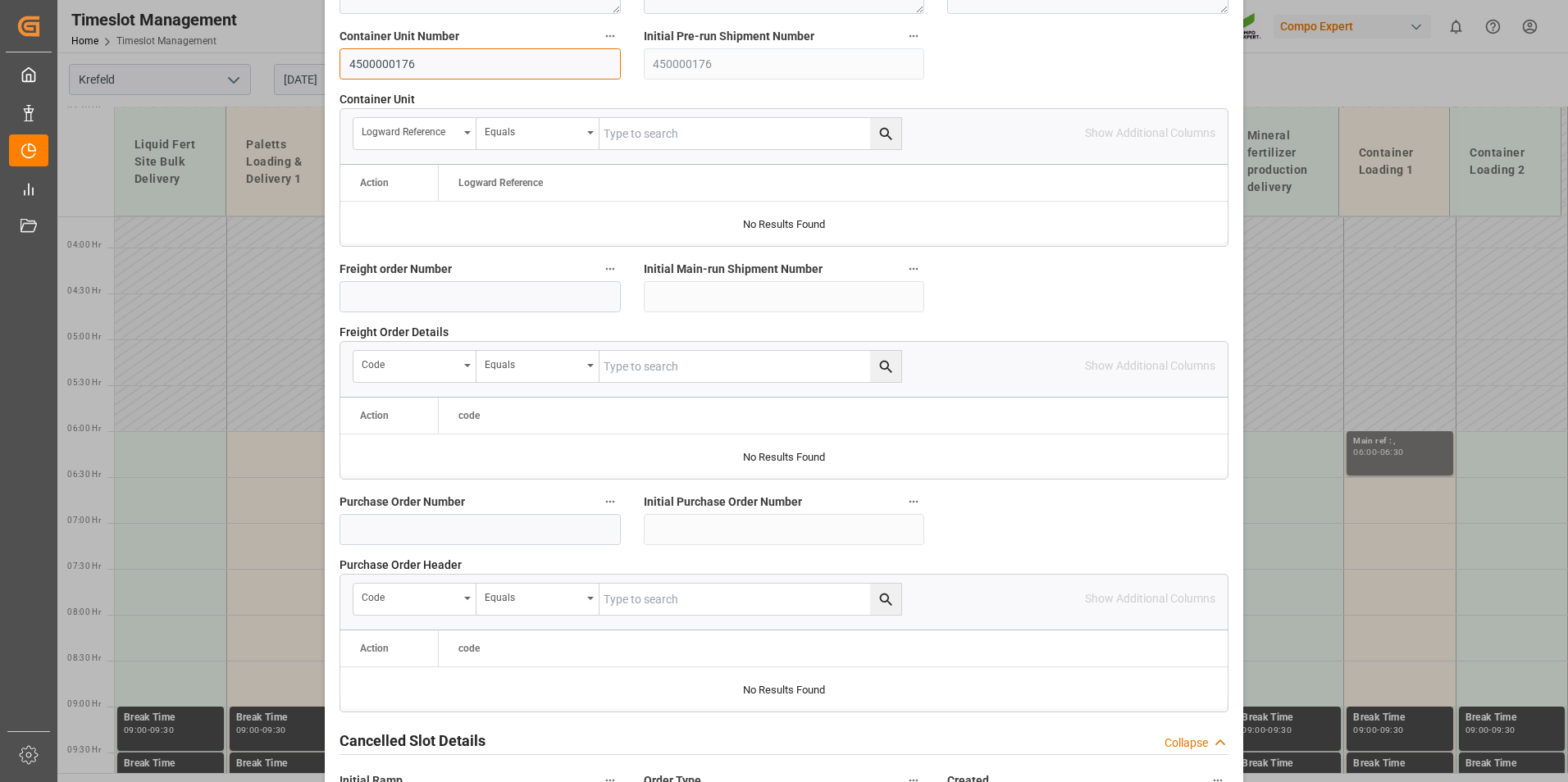
scroll to position [1493, 0]
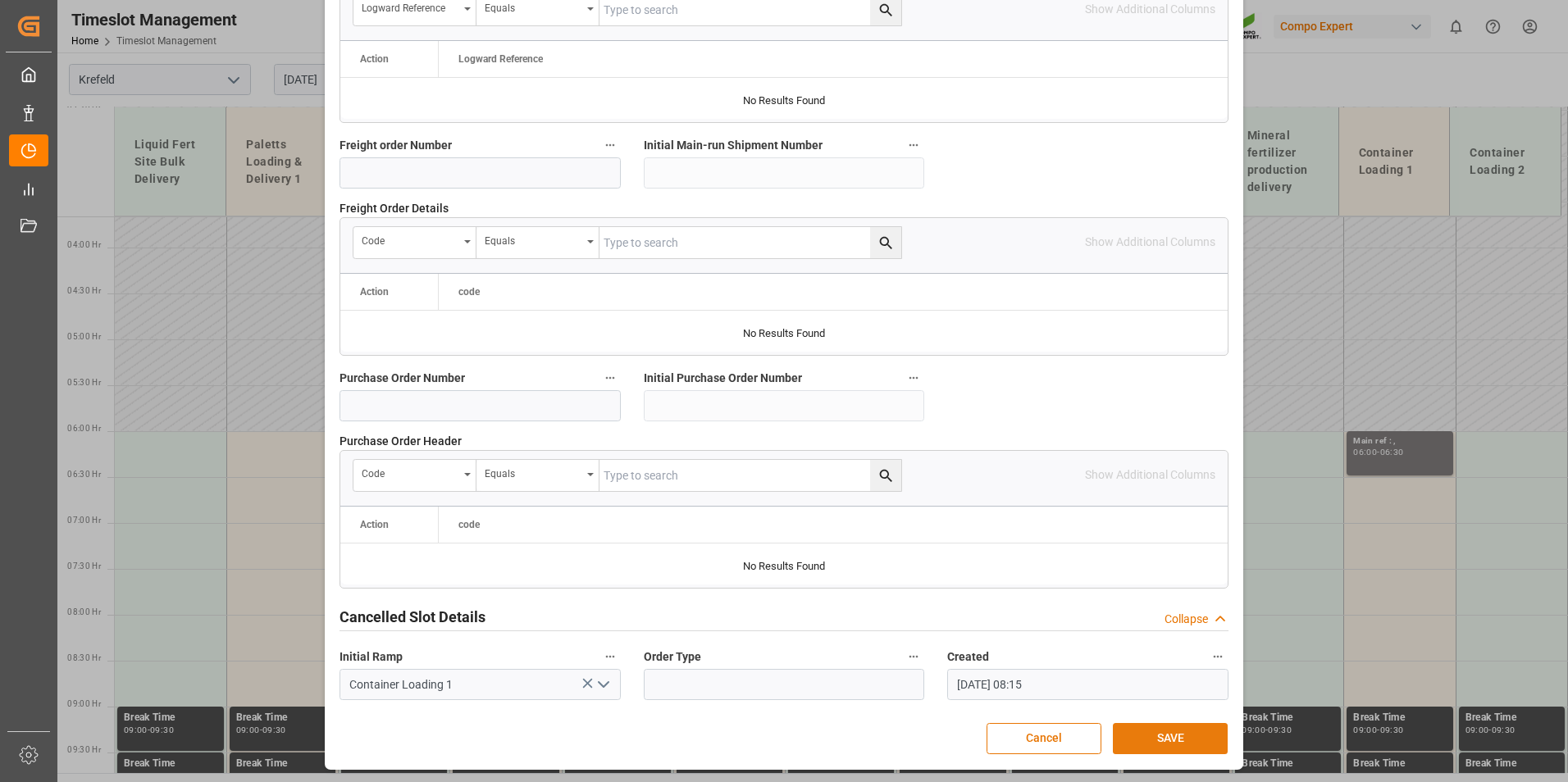
type input "4500000176"
click at [1125, 734] on button "SAVE" at bounding box center [1169, 739] width 115 height 31
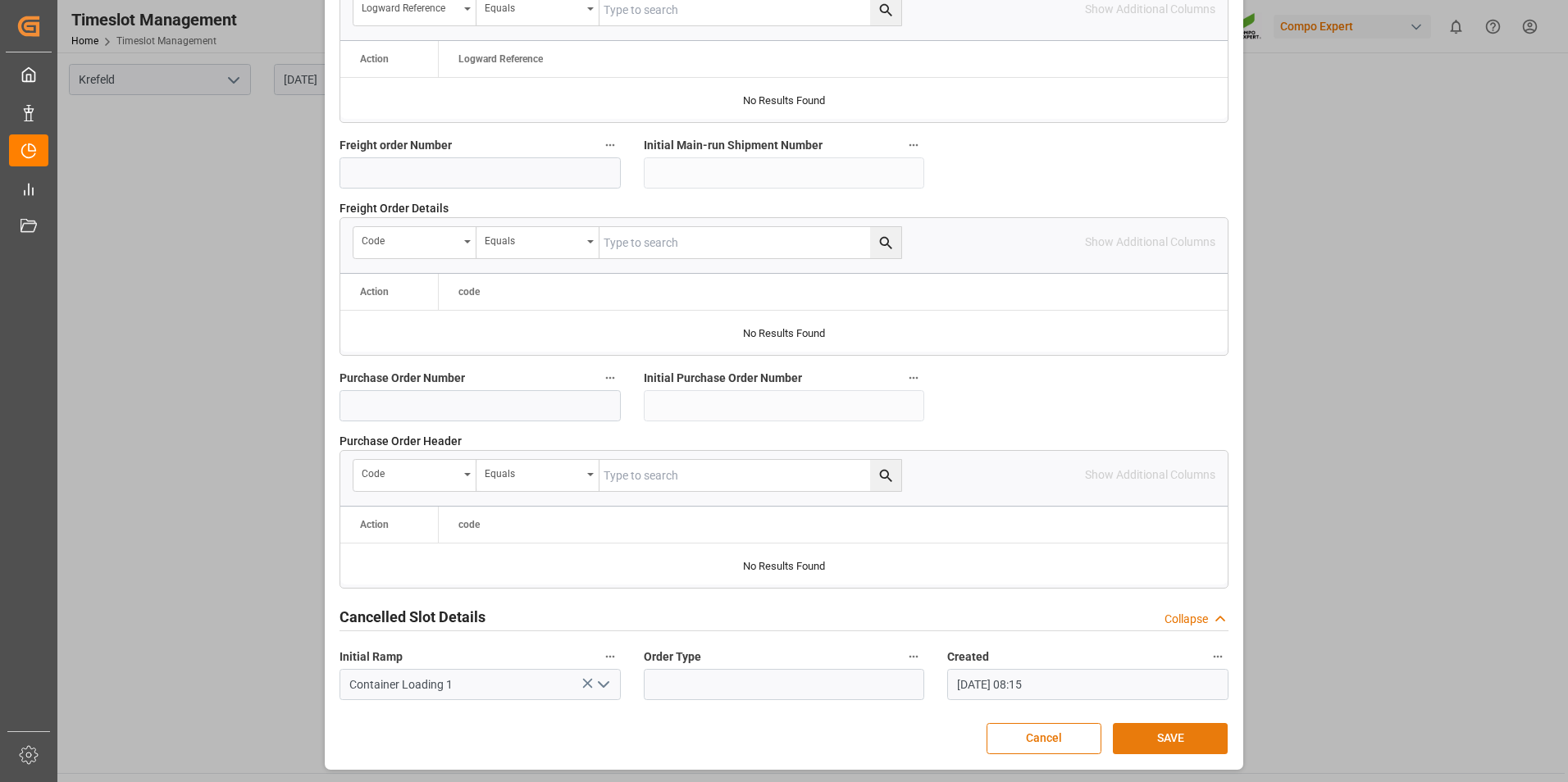
click at [1137, 734] on button "SAVE" at bounding box center [1169, 739] width 115 height 31
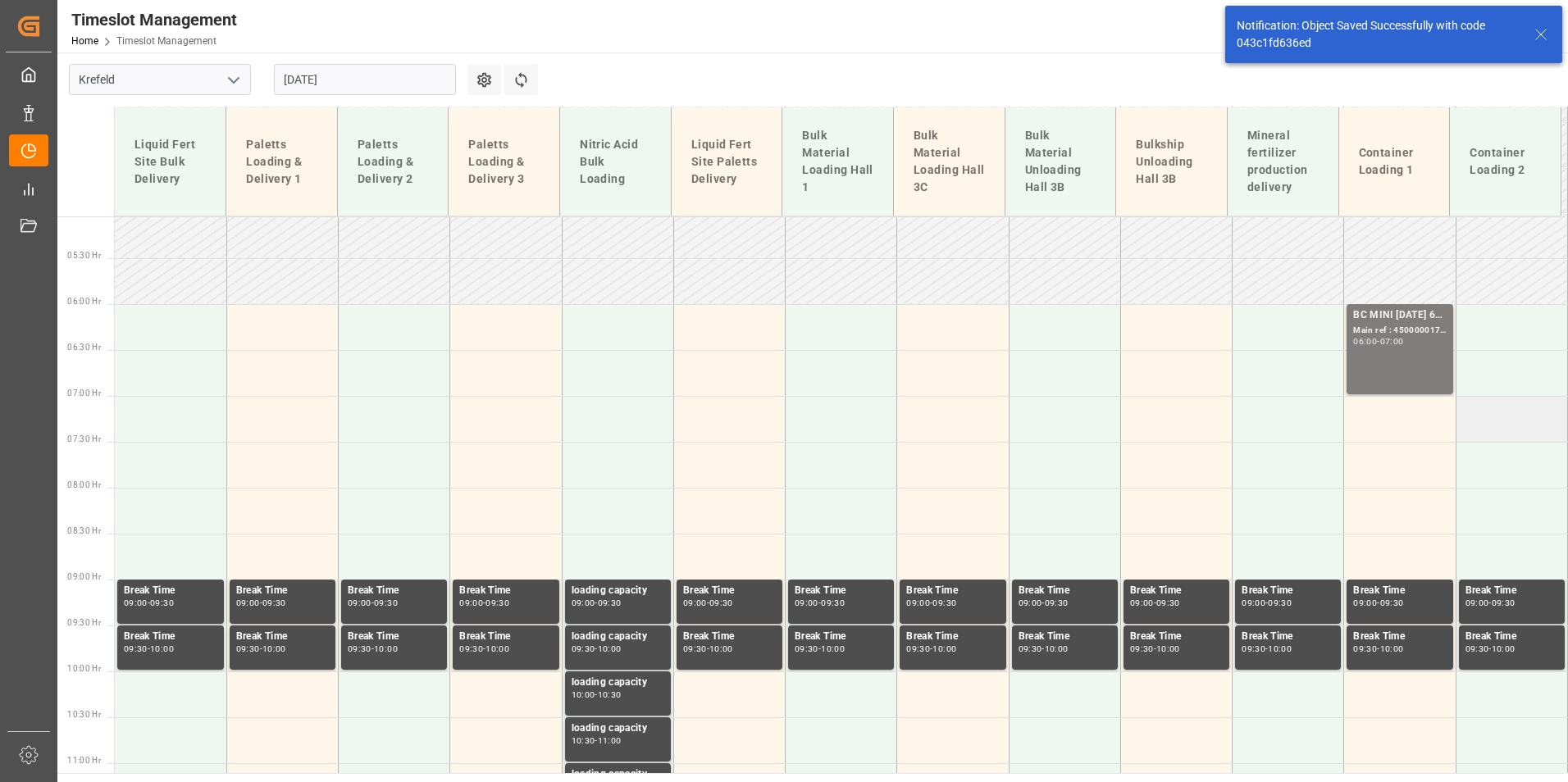
scroll to position [500, 0]
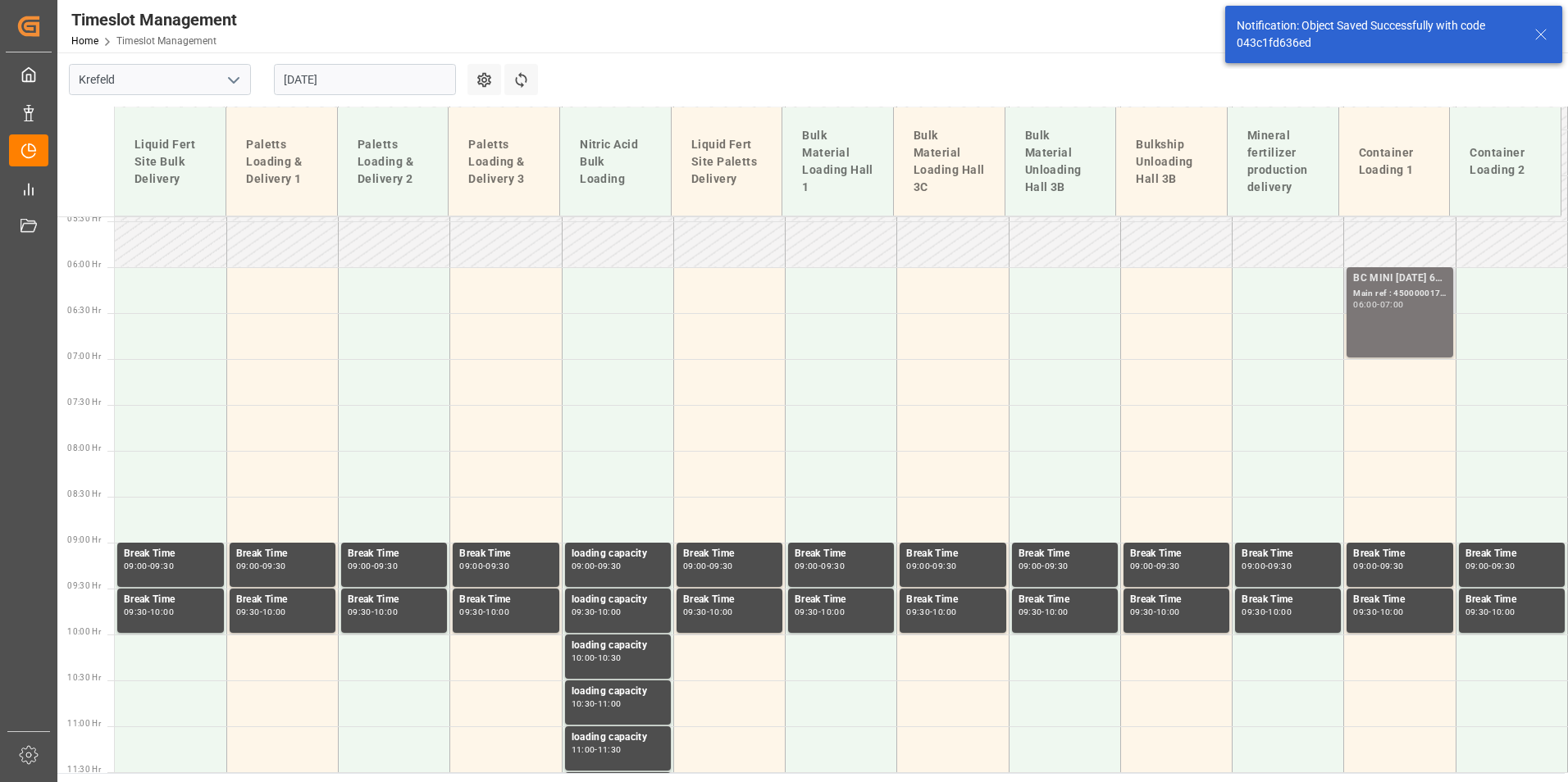
click at [1404, 301] on div "07:00" at bounding box center [1391, 304] width 24 height 7
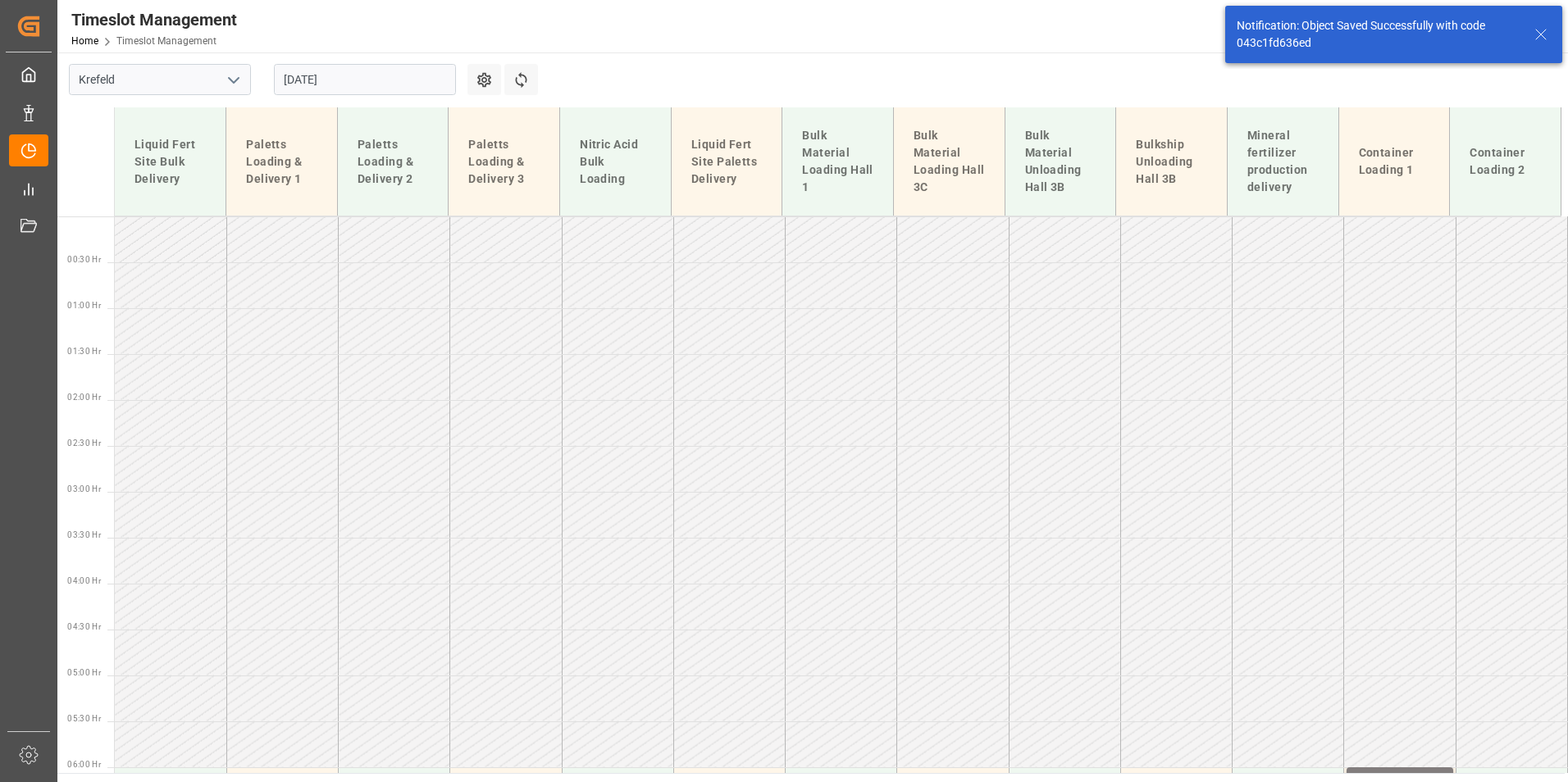
scroll to position [328, 0]
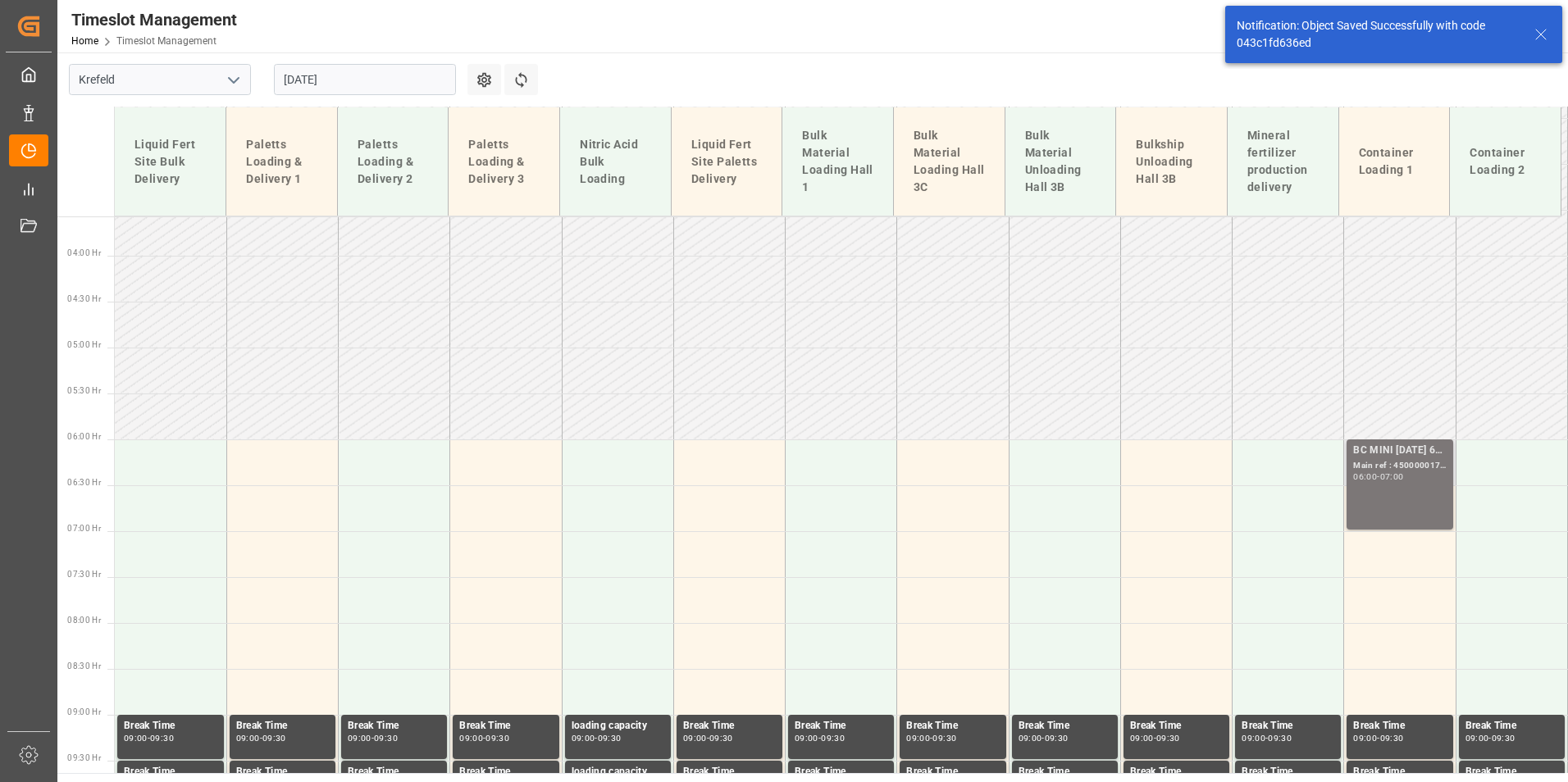
click at [1402, 498] on div "BC MINI [DATE] 6M 15kg (x60) WW; Main ref : 4500000176, 2000000037; 06:00 - 07:…" at bounding box center [1399, 484] width 93 height 84
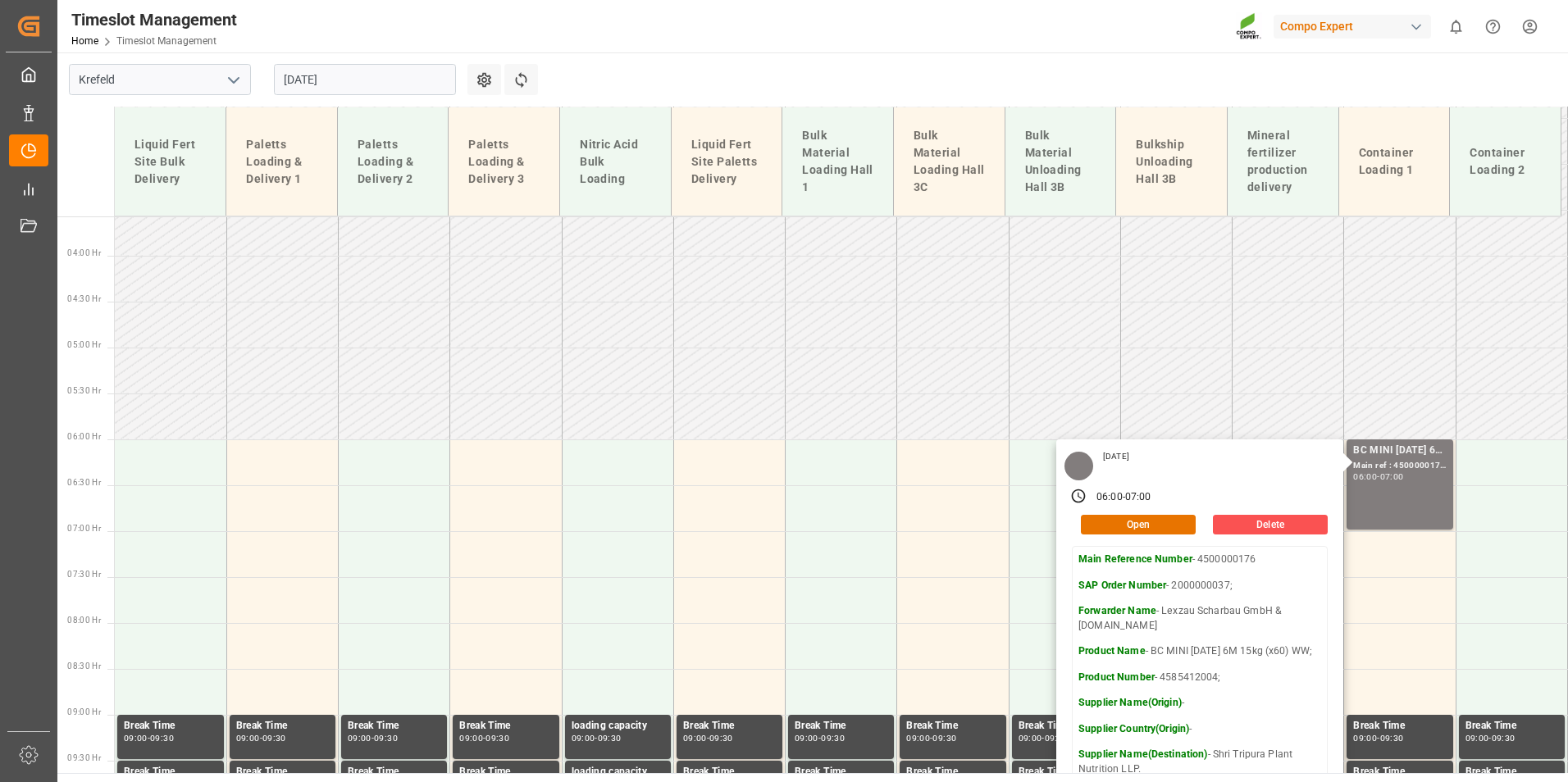
click at [1019, 64] on main "[GEOGRAPHIC_DATA] [DATE] Settings Refresh Time Slots Liquid Fert Site Bulk Deli…" at bounding box center [811, 413] width 1507 height 721
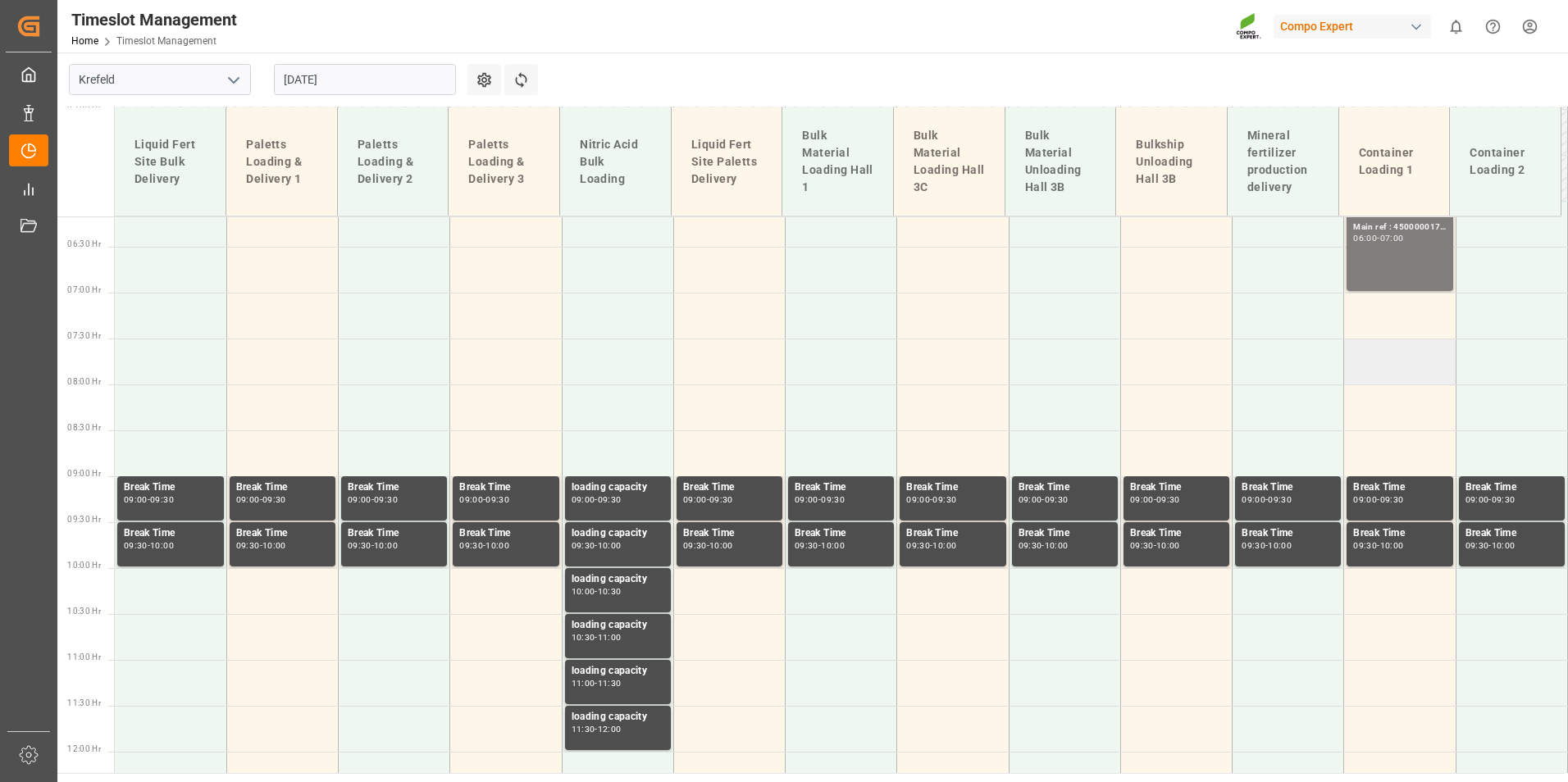
scroll to position [574, 0]
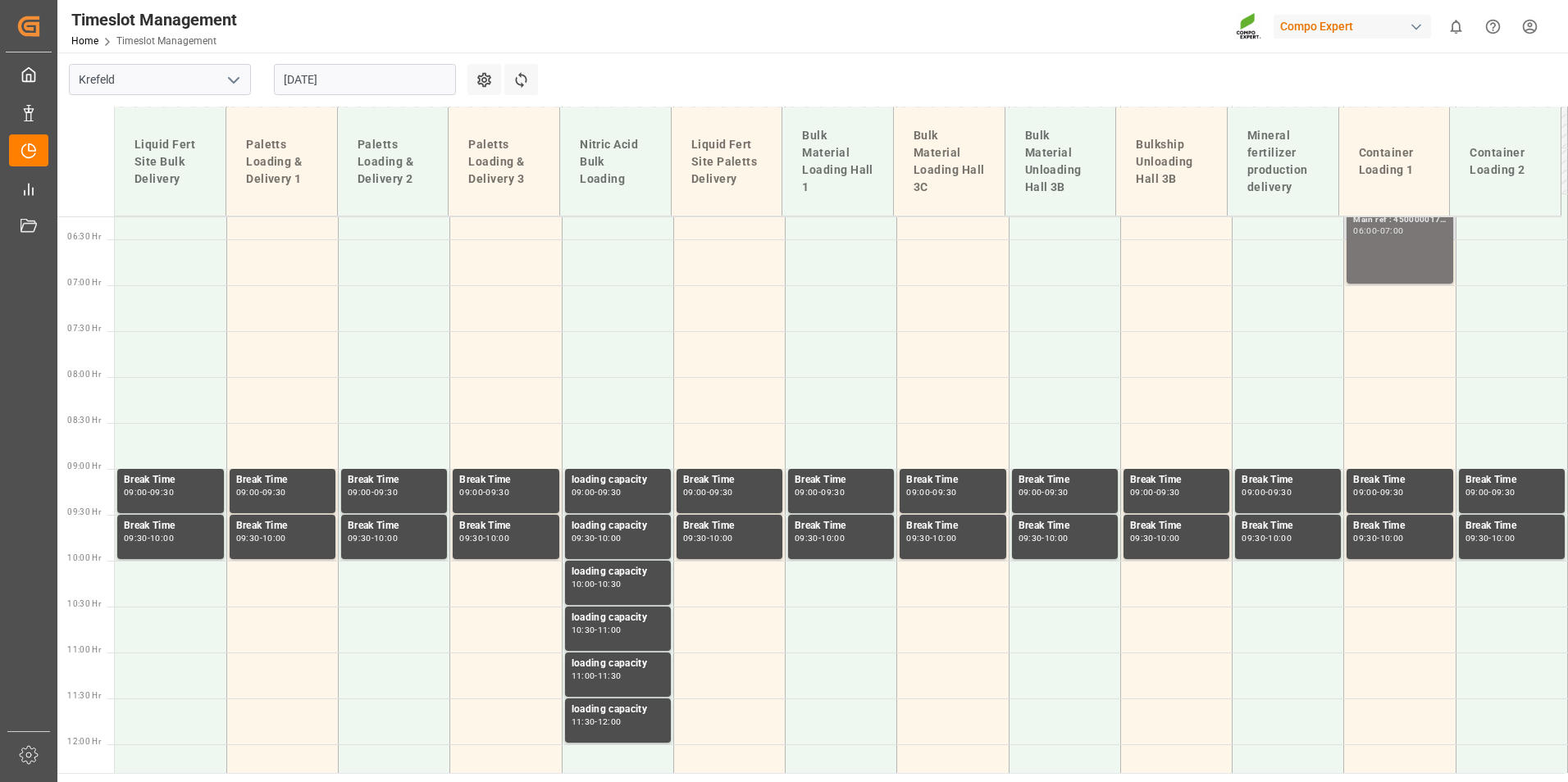
click at [1373, 277] on div "BC MINI [DATE] 6M 15kg (x60) WW; Main ref : 4500000176, 2000000037; 06:00 - 07:…" at bounding box center [1399, 238] width 93 height 84
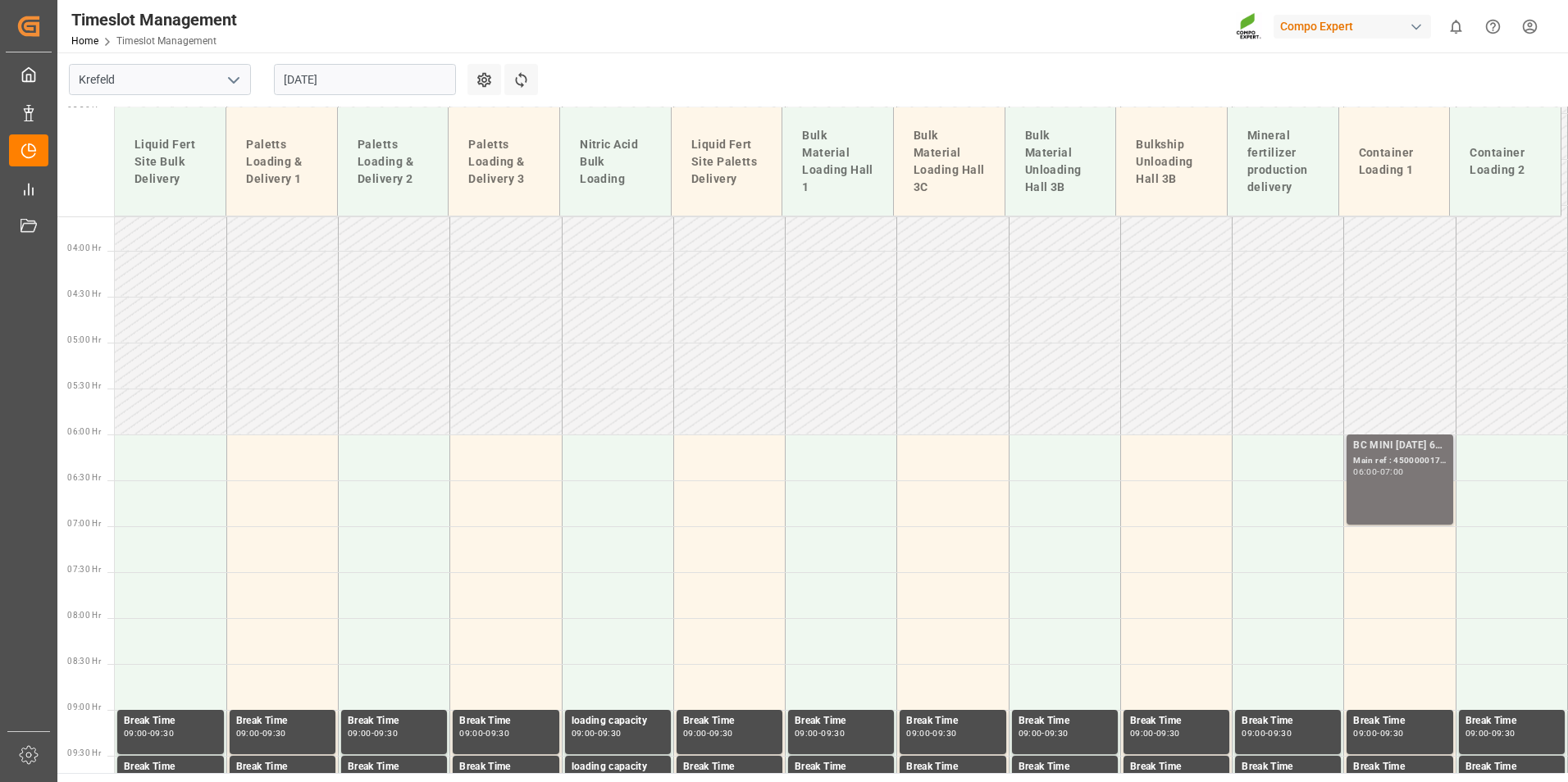
scroll to position [328, 0]
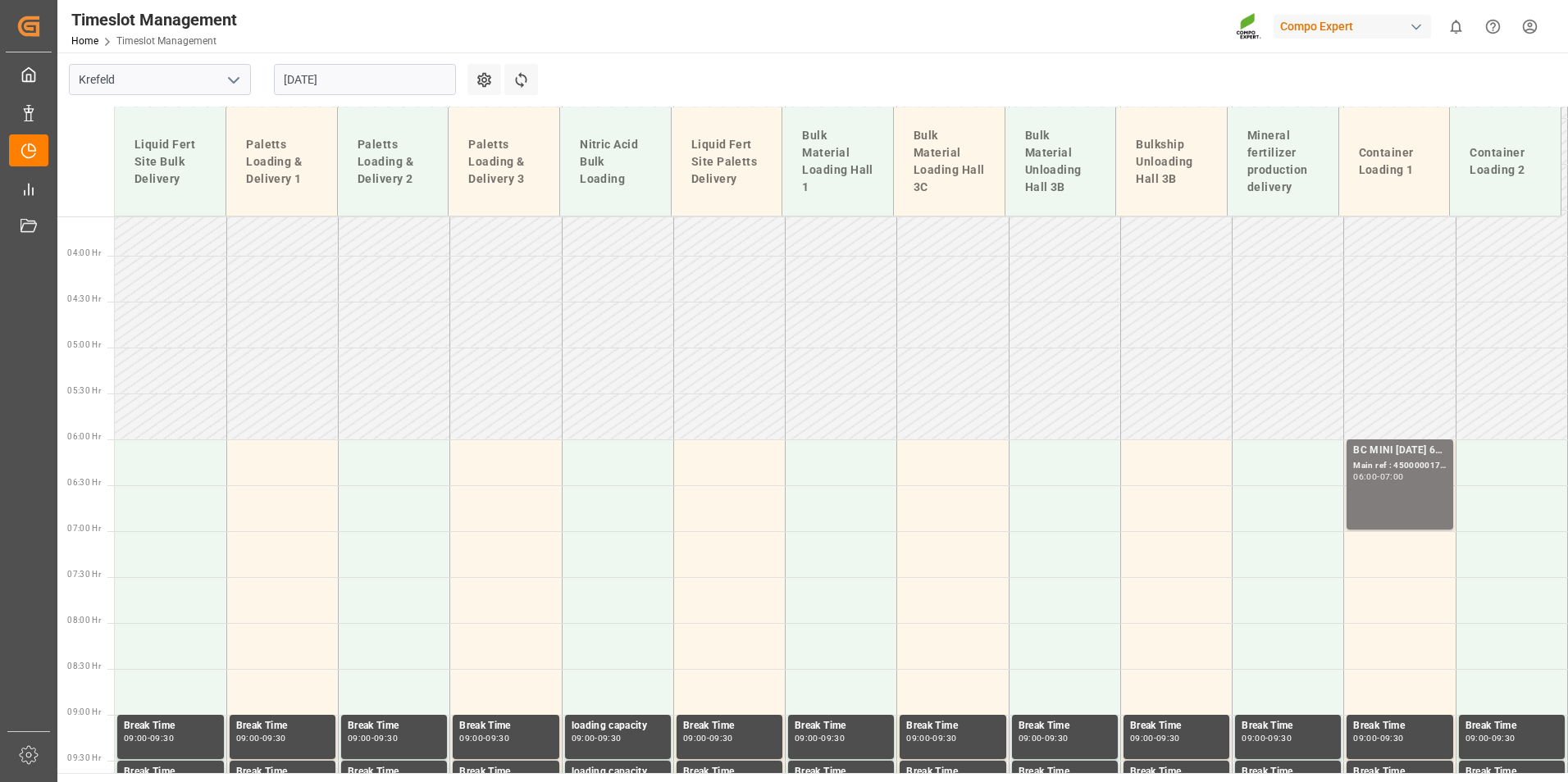
click at [1406, 462] on div "Main ref : 4500000176, 2000000037;" at bounding box center [1399, 466] width 93 height 14
click at [359, 84] on input "[DATE]" at bounding box center [365, 80] width 182 height 31
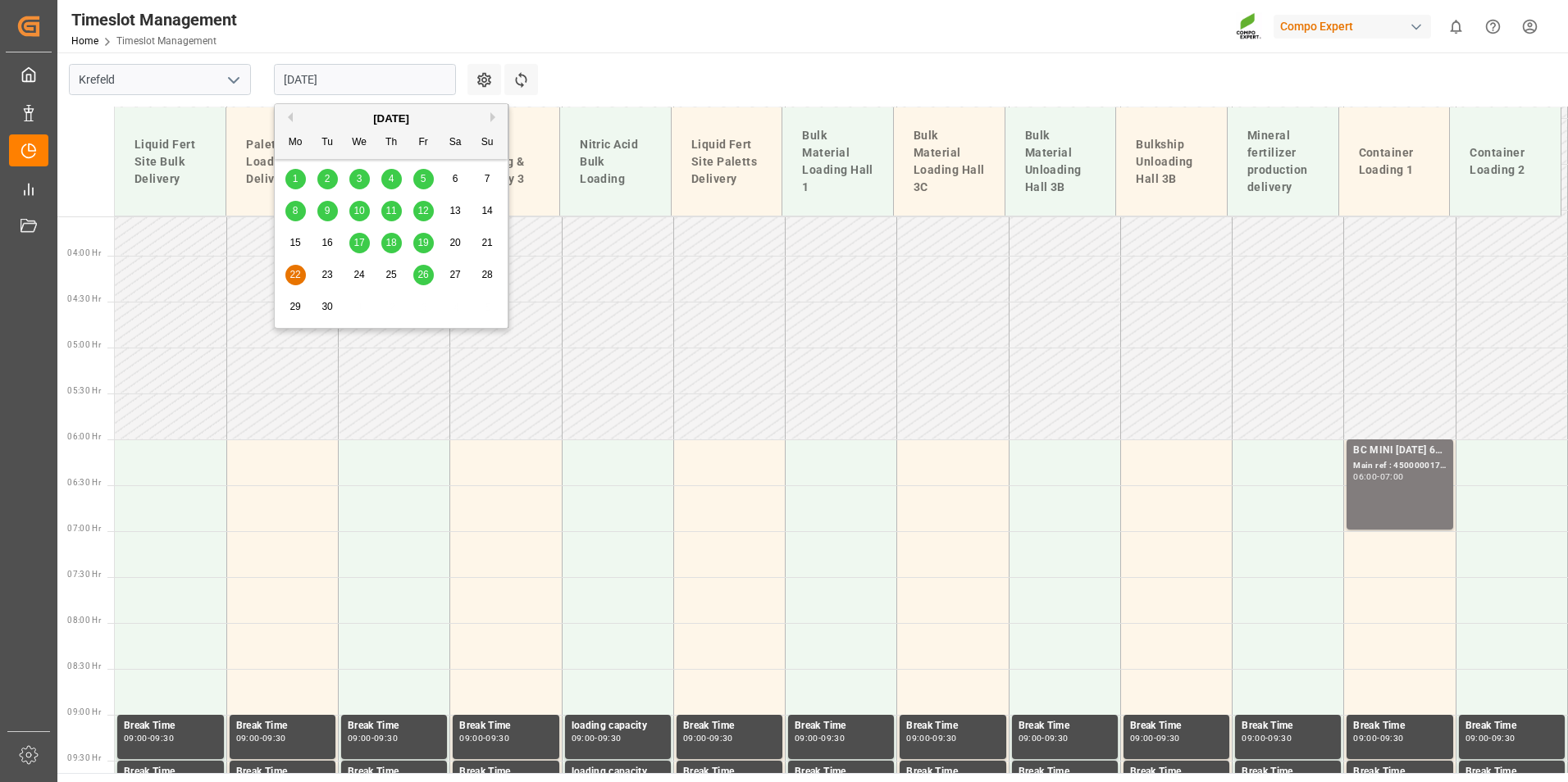
click at [291, 119] on button "Previous Month" at bounding box center [288, 118] width 10 height 10
click at [359, 311] on span "27" at bounding box center [358, 307] width 11 height 12
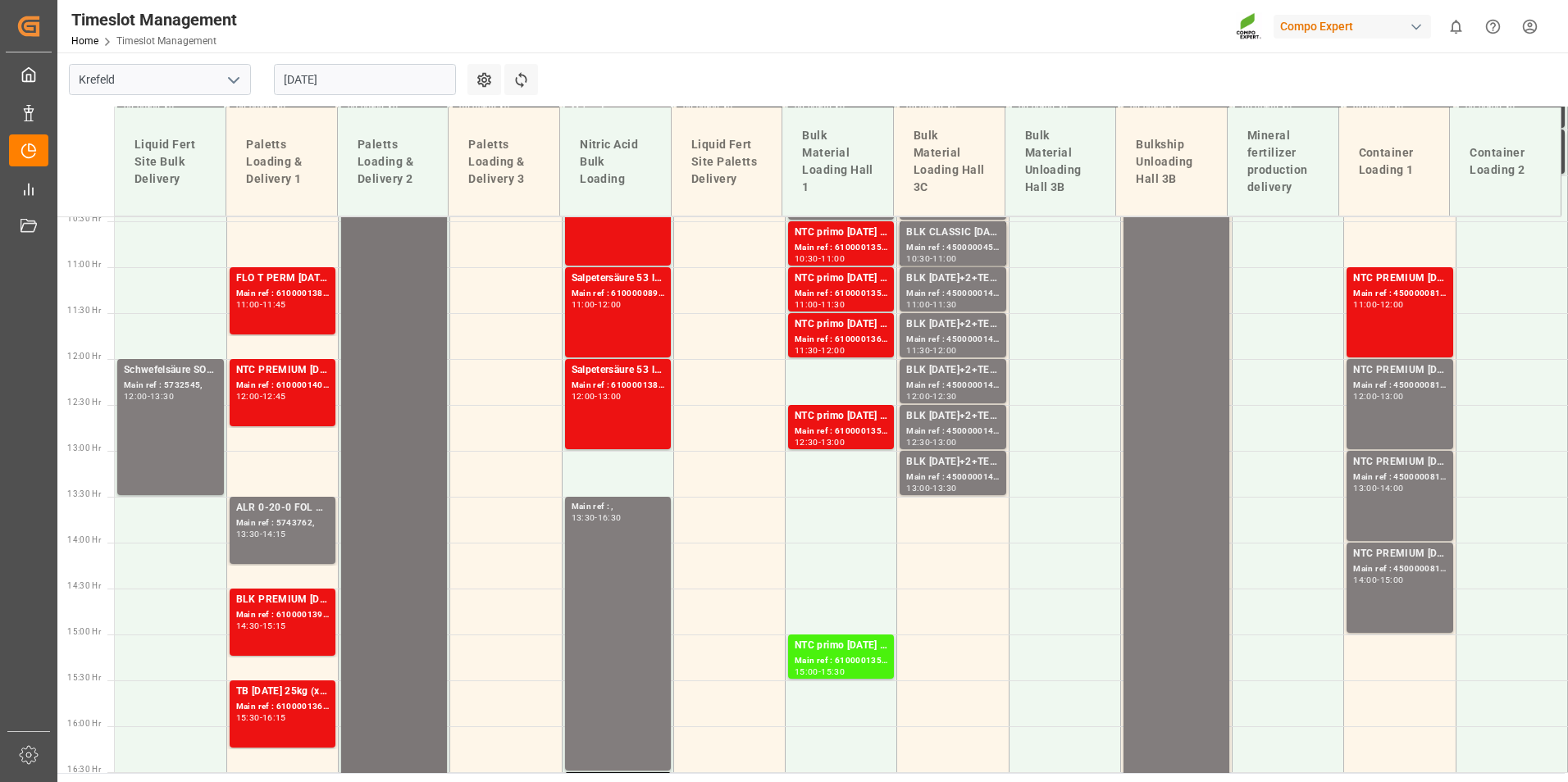
scroll to position [1040, 0]
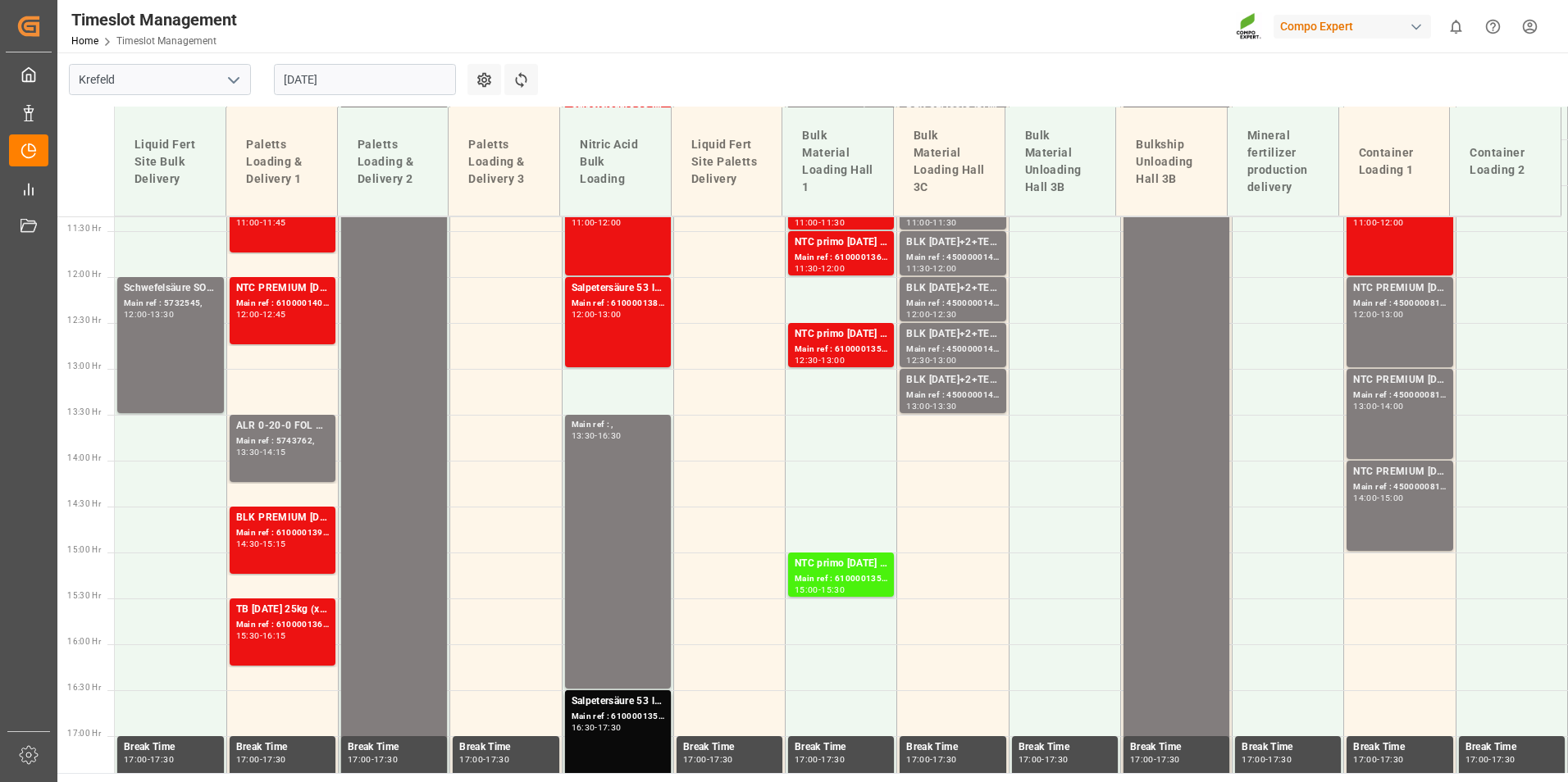
click at [390, 88] on input "[DATE]" at bounding box center [365, 80] width 182 height 31
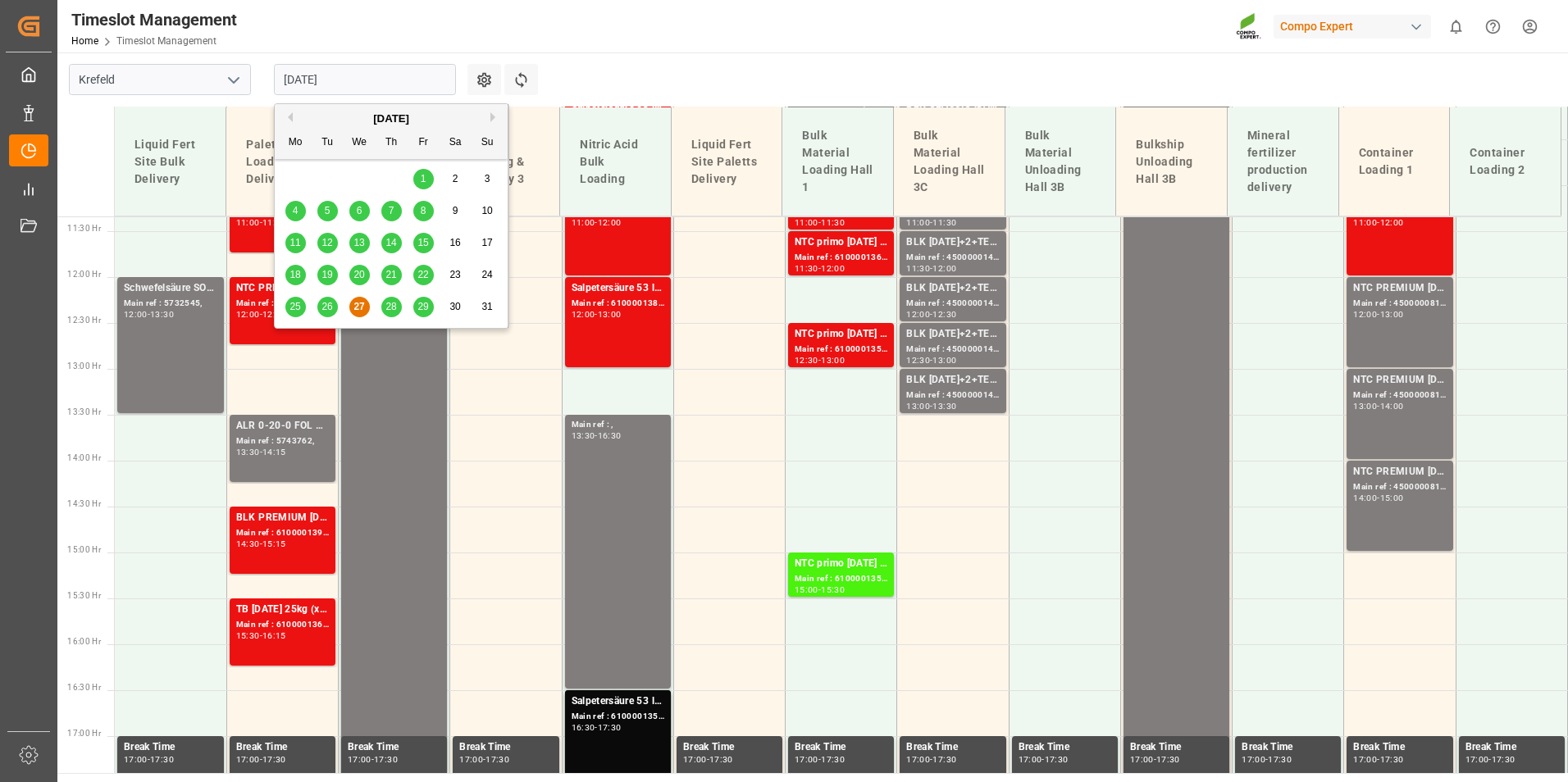
click at [492, 117] on button "Next Month" at bounding box center [496, 118] width 10 height 10
click at [298, 280] on span "22" at bounding box center [294, 274] width 11 height 12
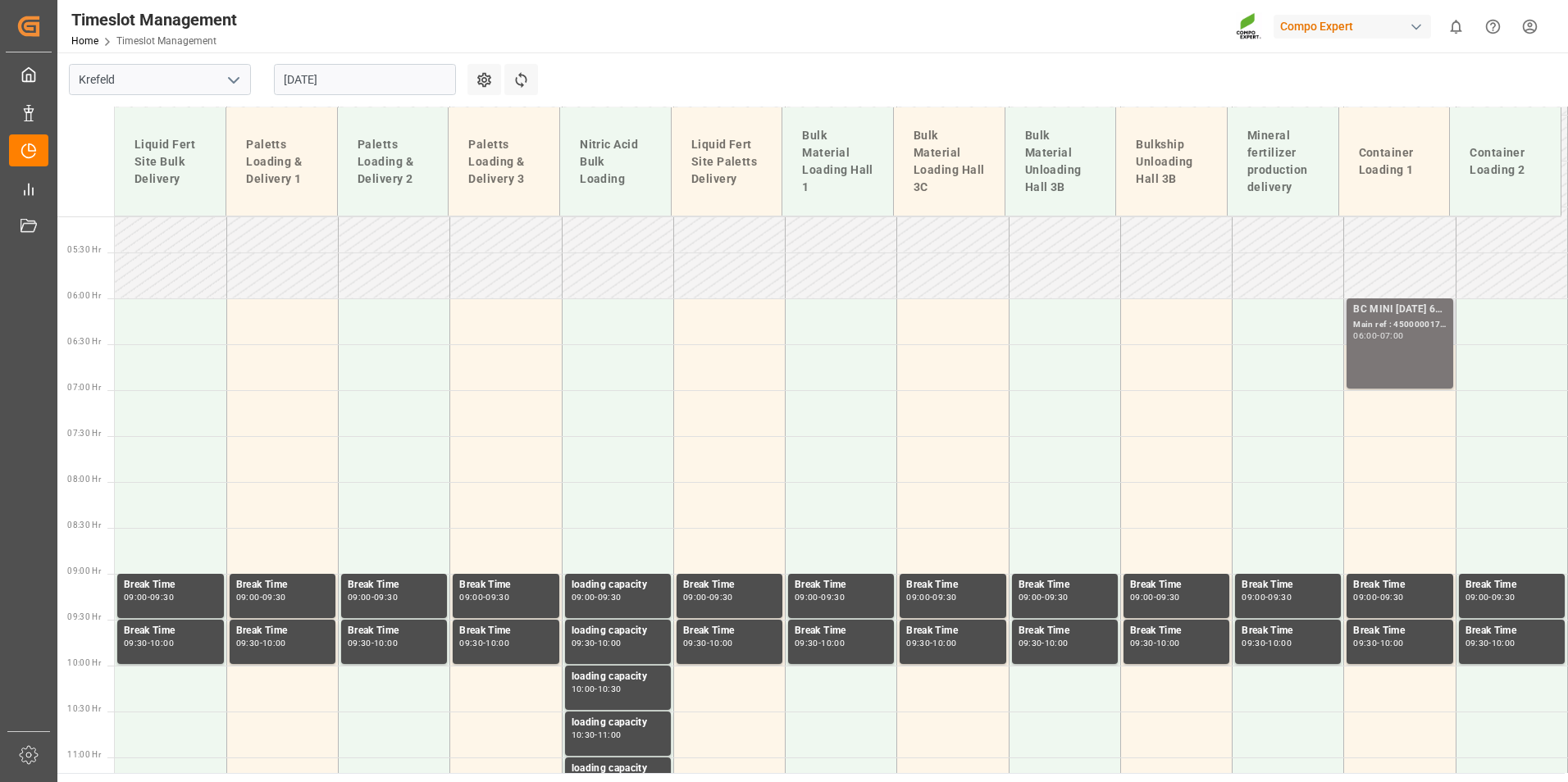
scroll to position [467, 0]
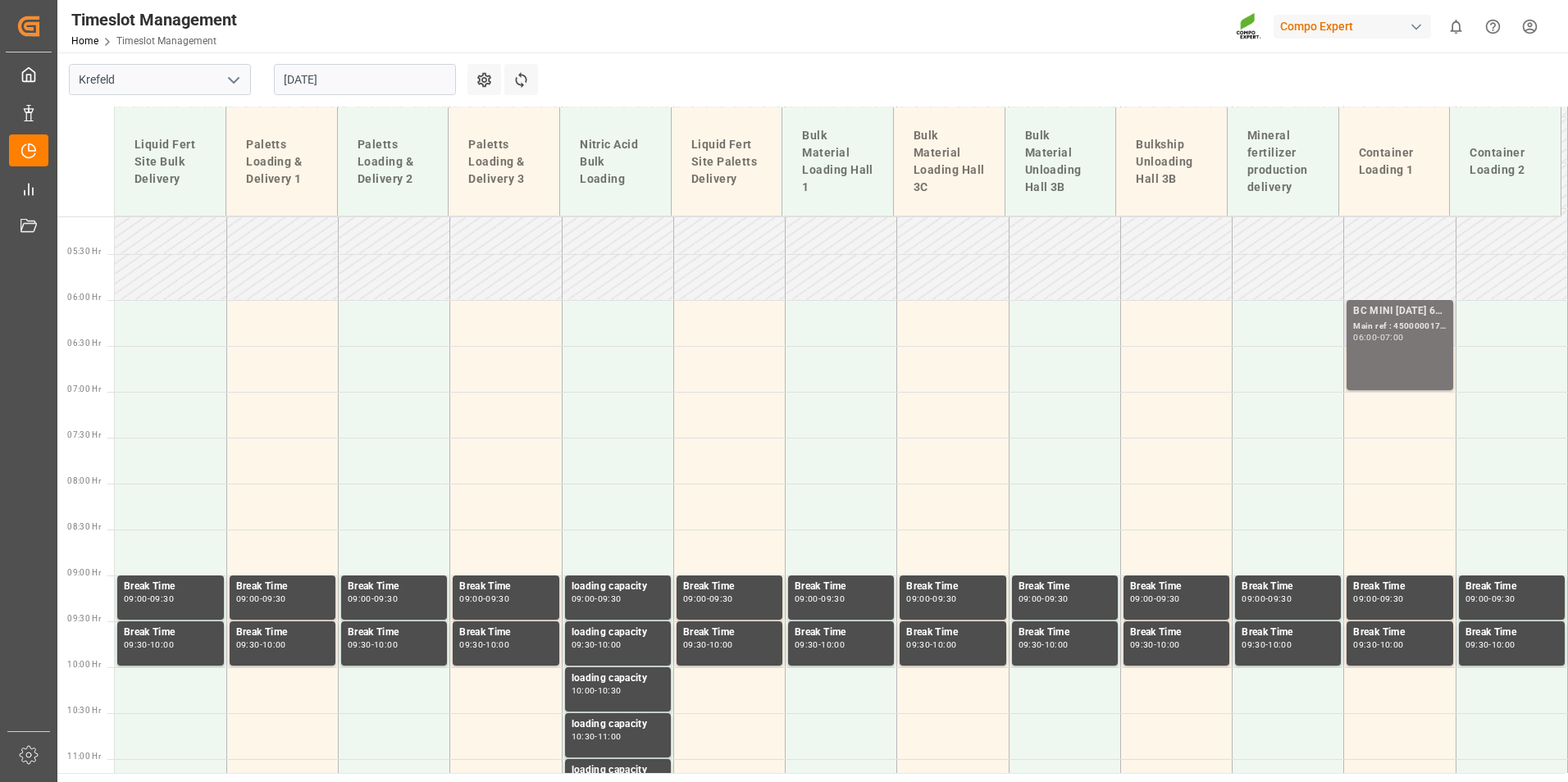
click at [1395, 356] on div "BC MINI [DATE] 6M 15kg (x60) WW; Main ref : 4500000176, 2000000037; 06:00 - 07:…" at bounding box center [1399, 345] width 93 height 84
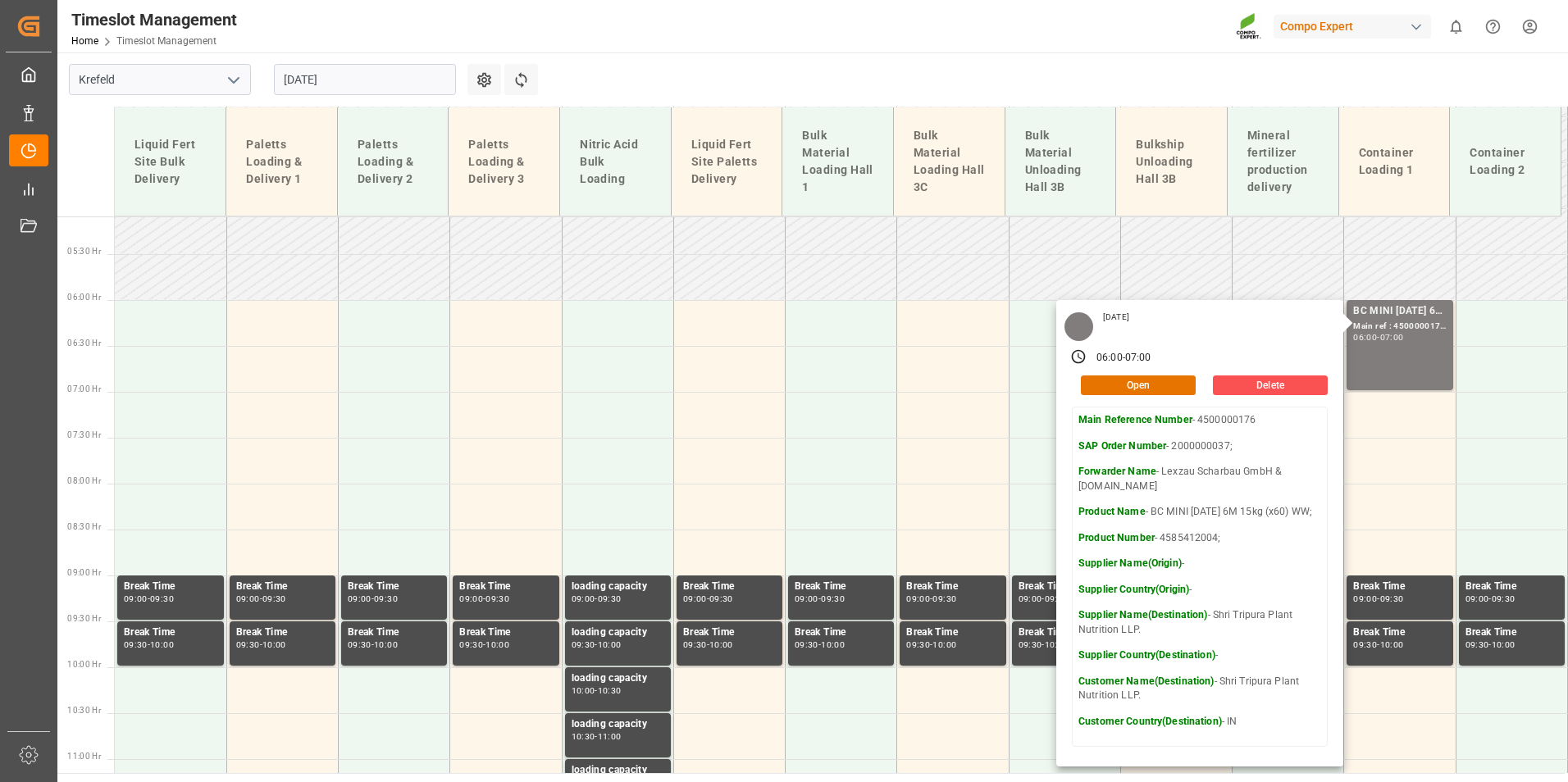
click at [398, 80] on input "[DATE]" at bounding box center [365, 80] width 182 height 31
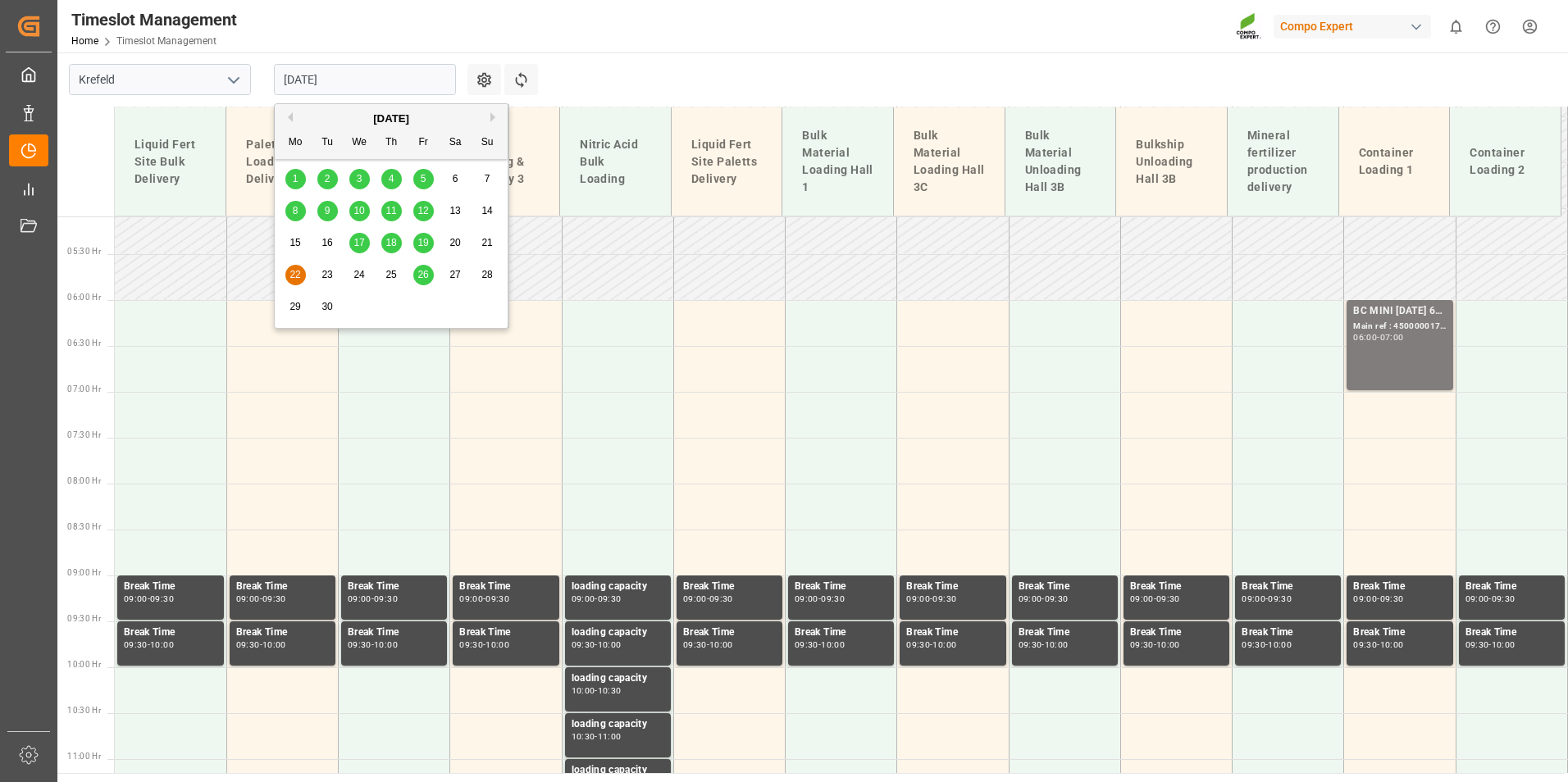
click at [302, 210] on div "8" at bounding box center [295, 211] width 21 height 20
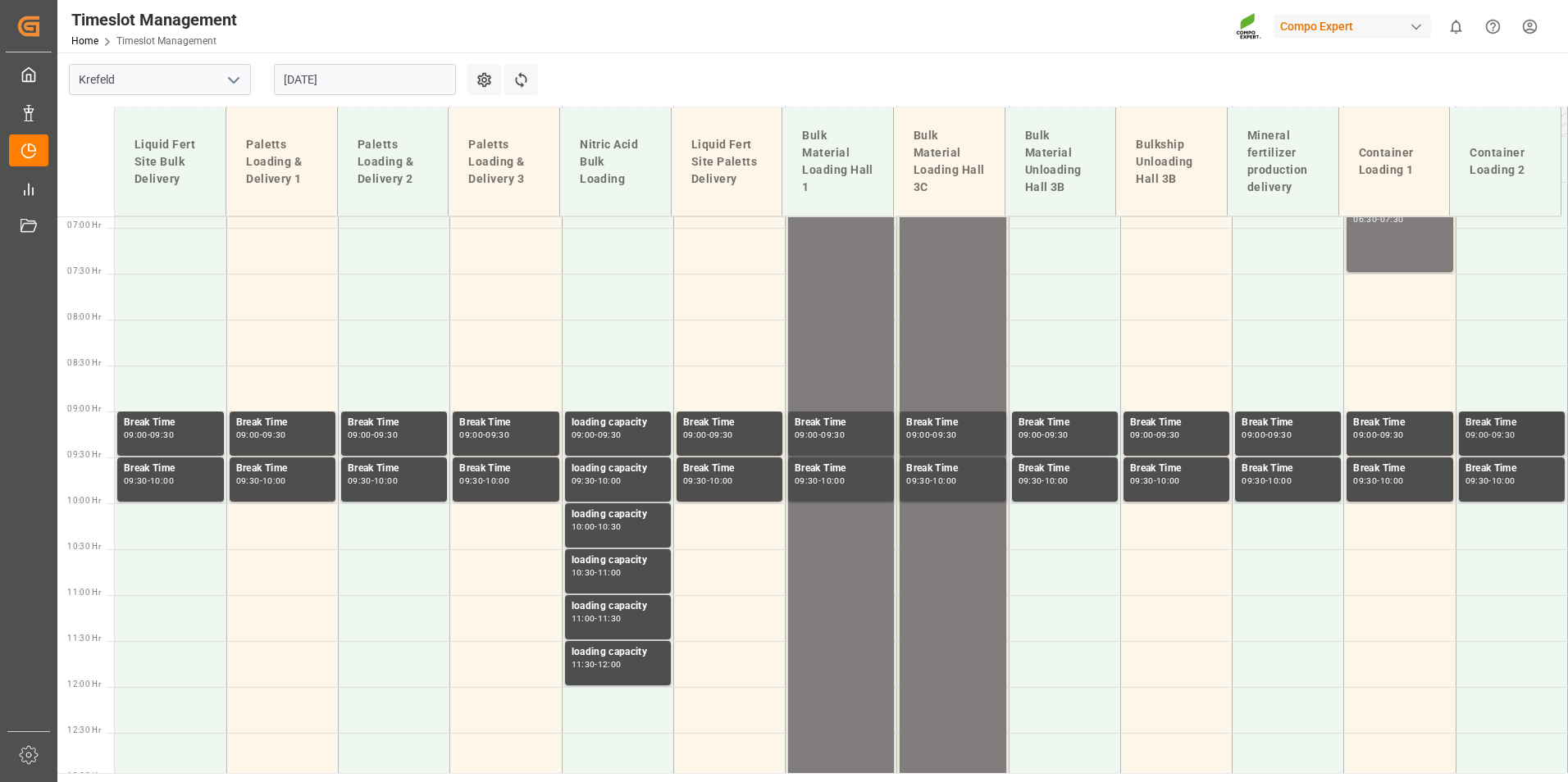
scroll to position [385, 0]
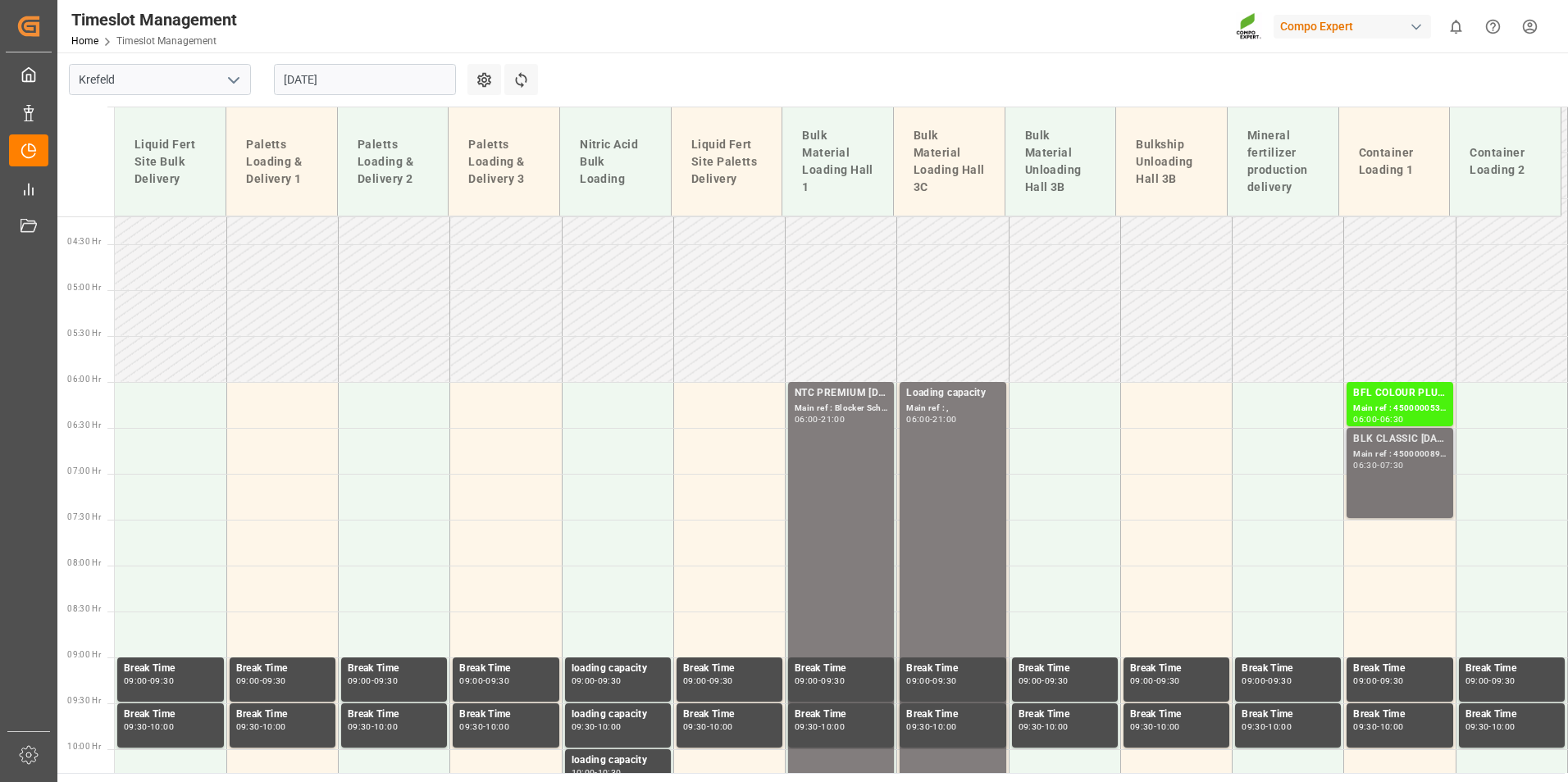
click at [1387, 445] on div "BLK CLASSIC [DATE] 25kg (x42) INT;" at bounding box center [1399, 439] width 93 height 17
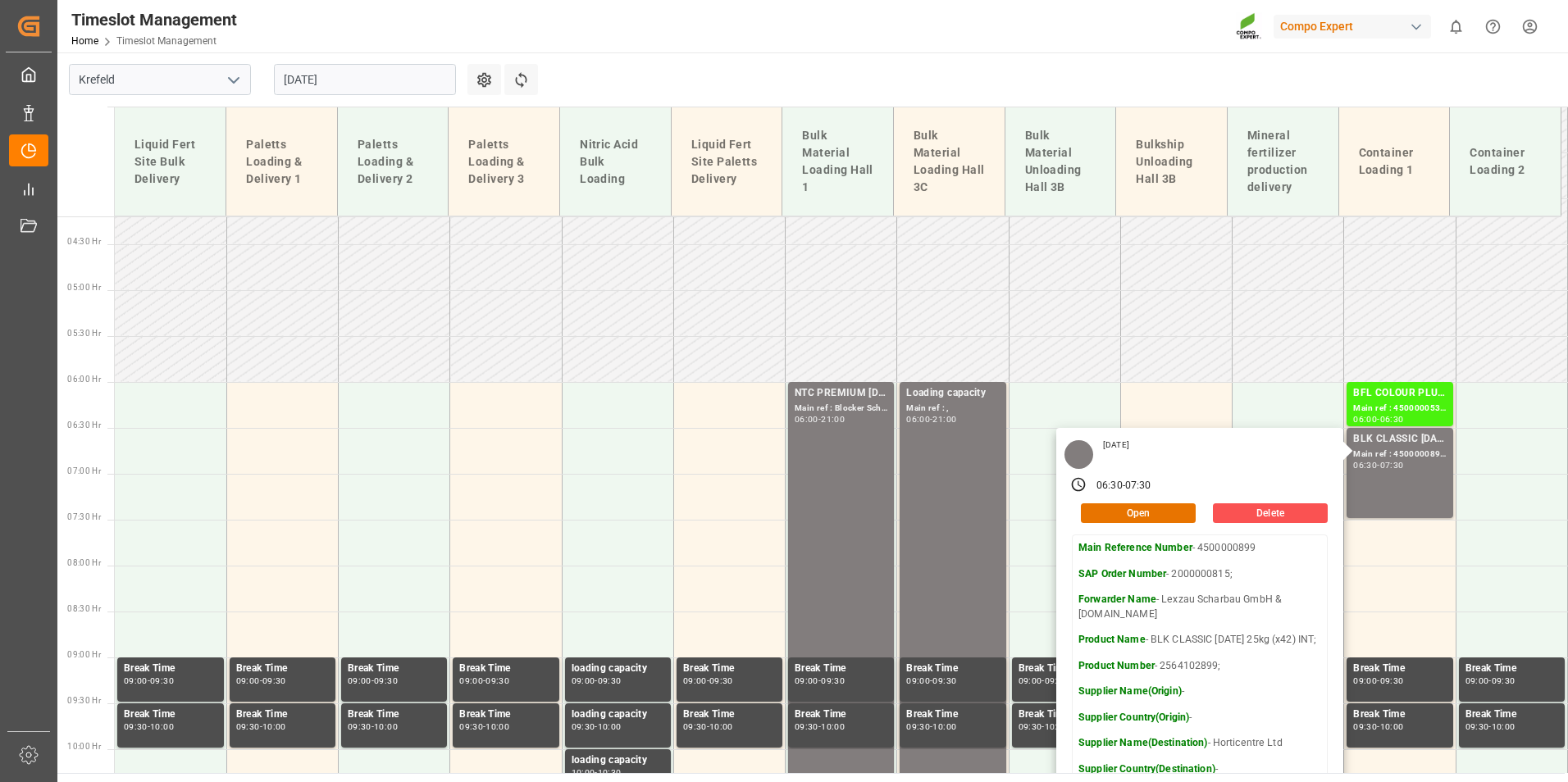
click at [1075, 86] on main "[GEOGRAPHIC_DATA] [DATE] Settings Refresh Time Slots Liquid Fert Site Bulk Deli…" at bounding box center [811, 413] width 1507 height 721
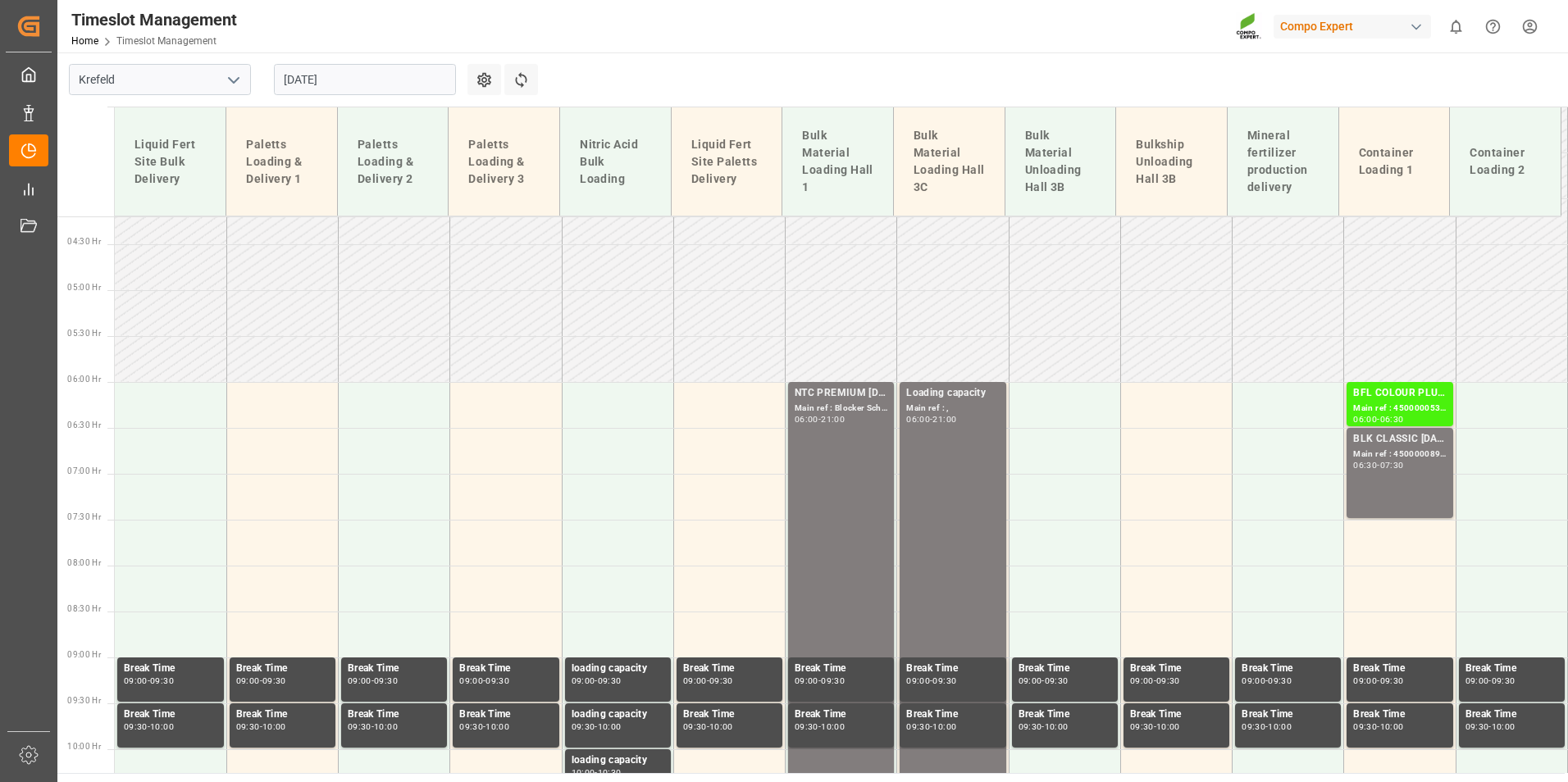
click at [331, 84] on input "[DATE]" at bounding box center [365, 80] width 182 height 31
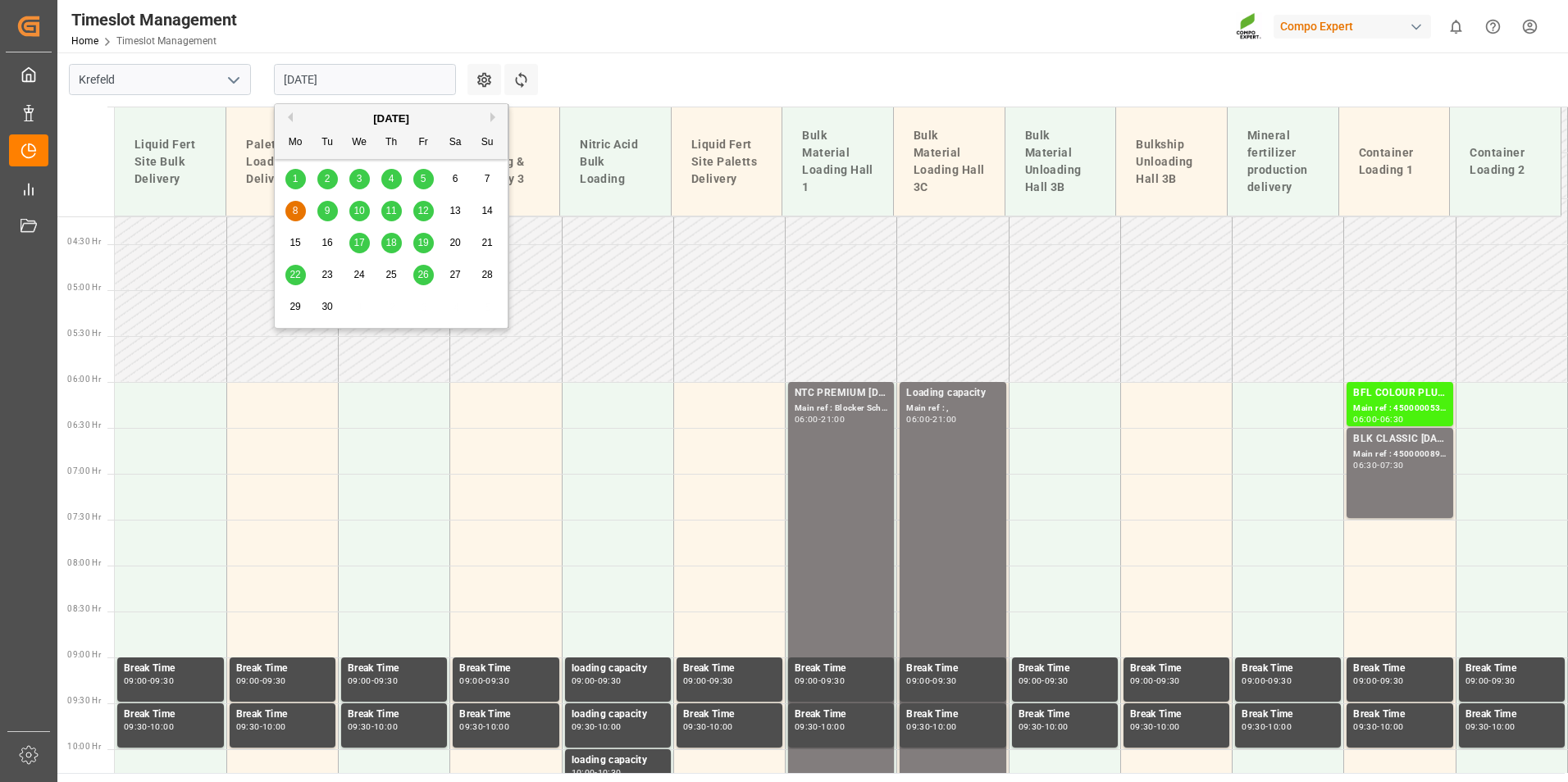
click at [292, 118] on button "Previous Month" at bounding box center [288, 118] width 10 height 10
click at [386, 313] on div "28" at bounding box center [391, 307] width 21 height 20
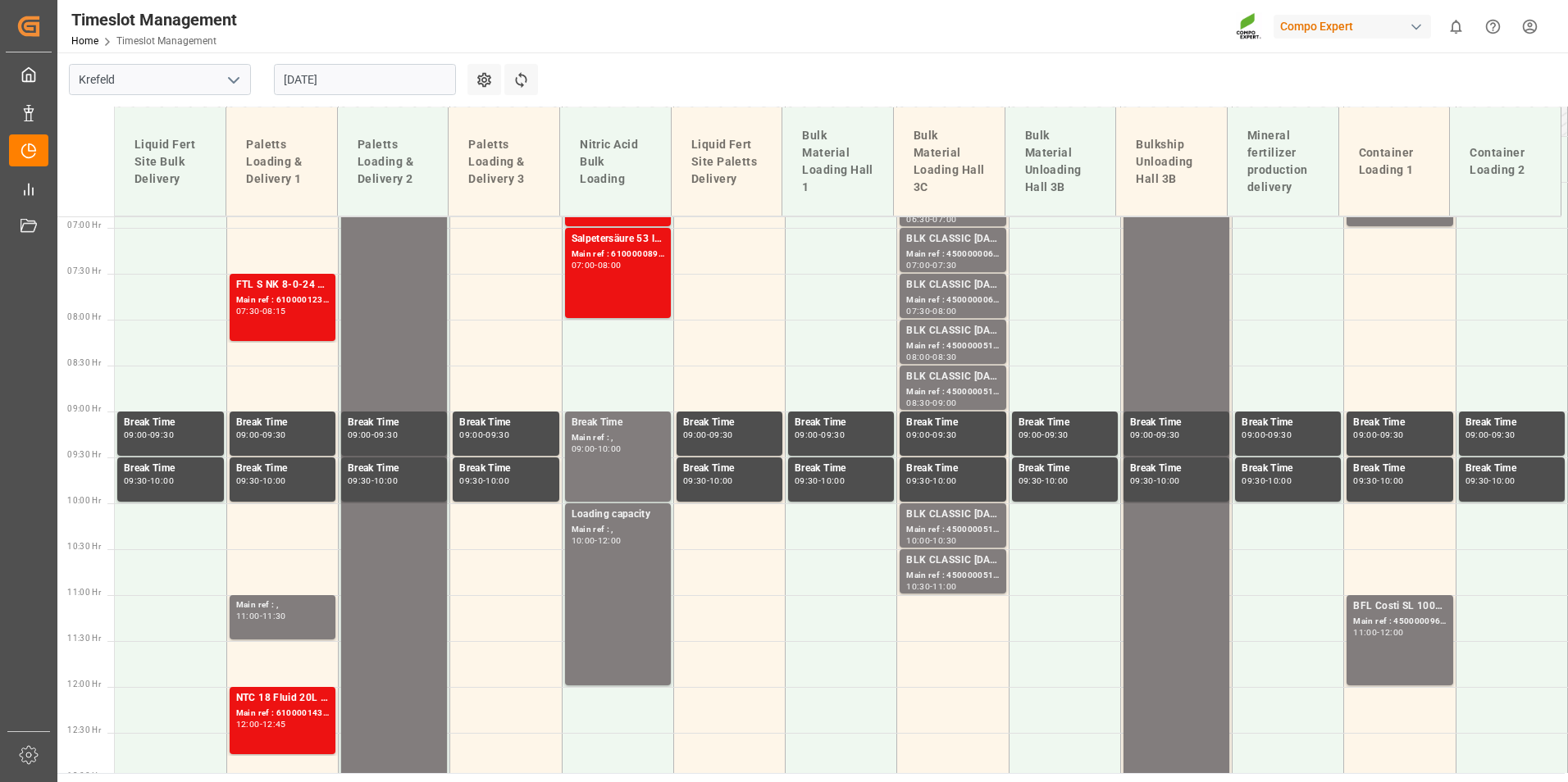
scroll to position [467, 0]
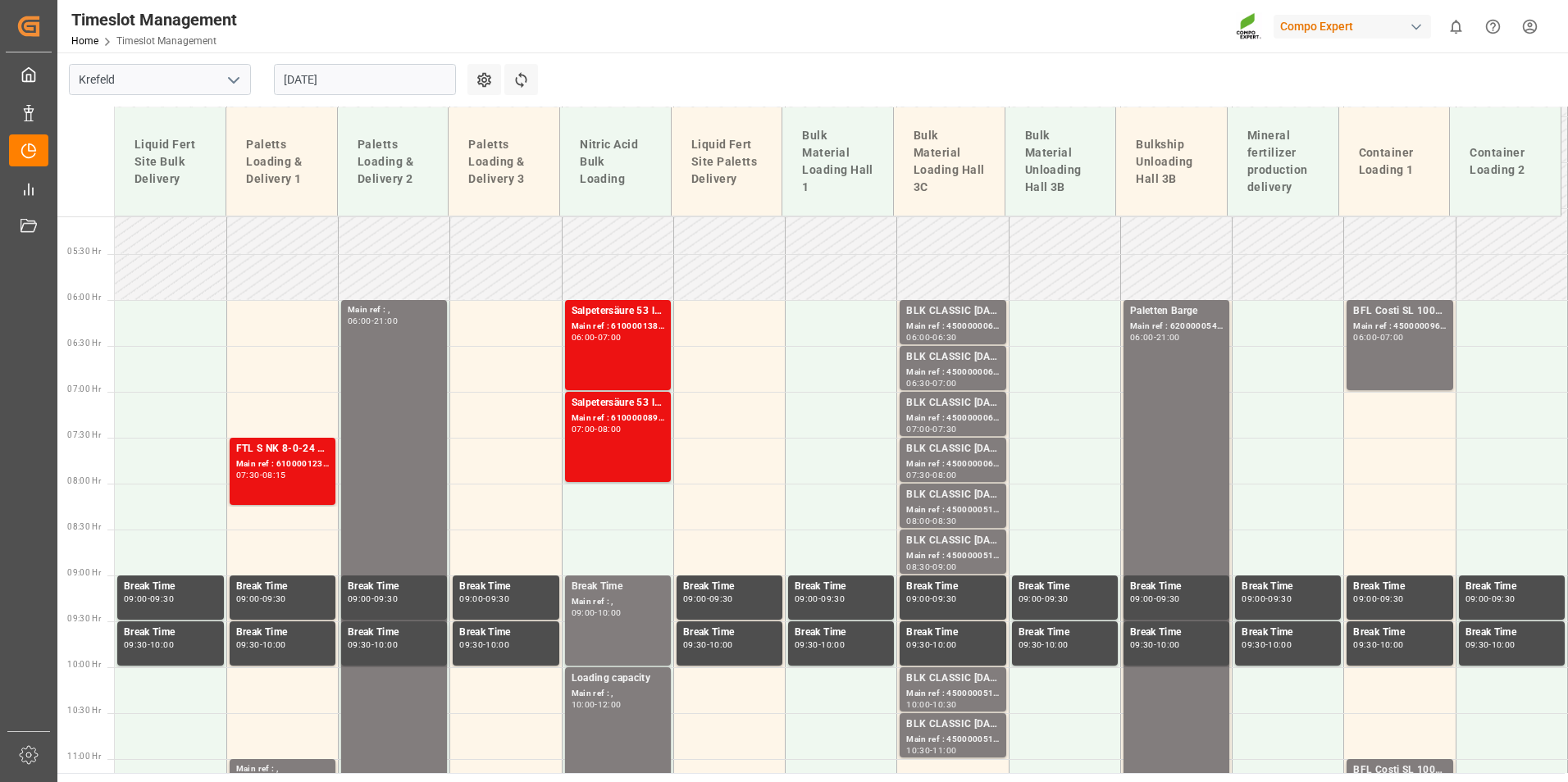
click at [387, 84] on input "[DATE]" at bounding box center [365, 80] width 182 height 31
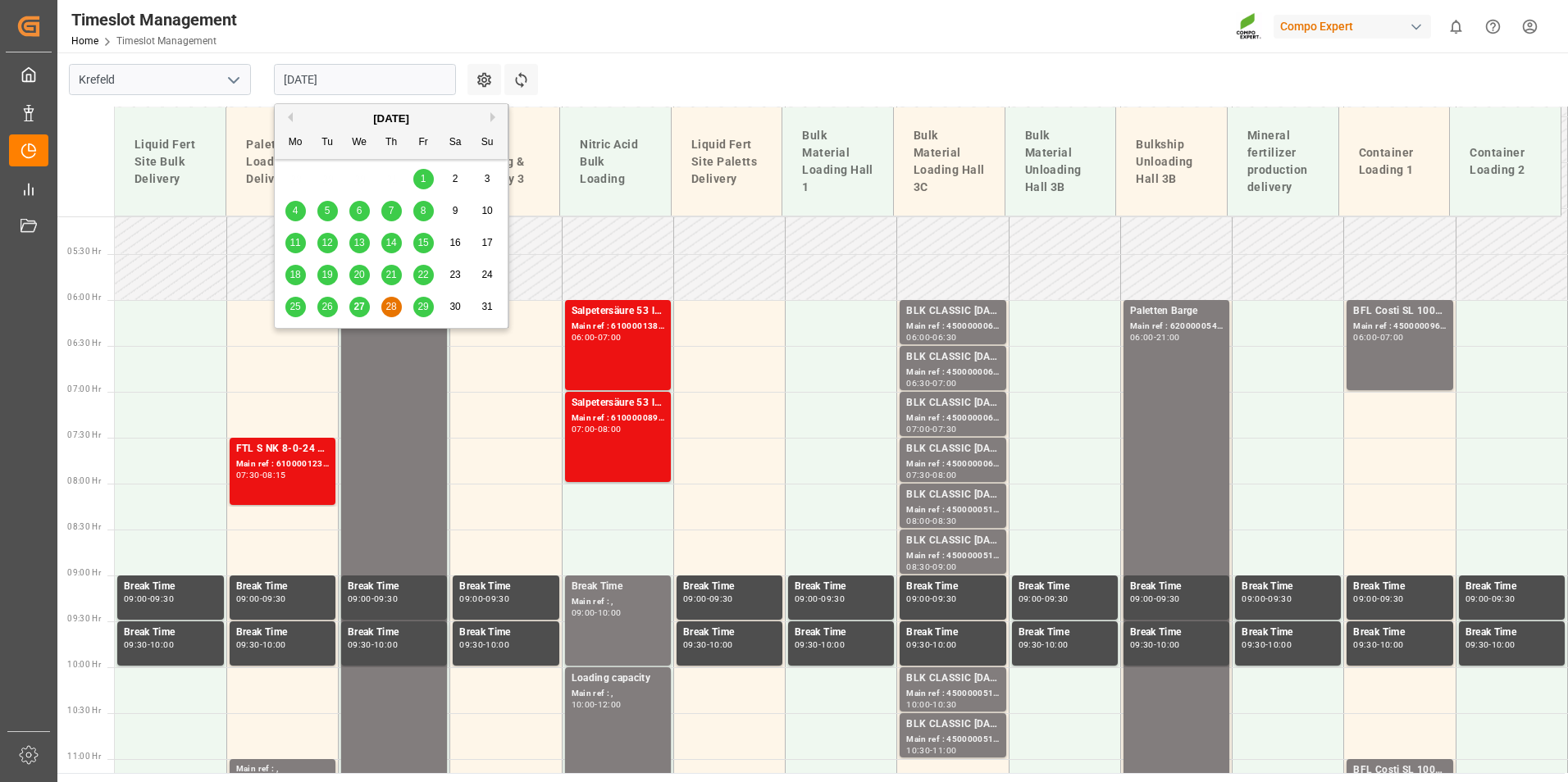
click at [357, 298] on div "27" at bounding box center [359, 307] width 21 height 20
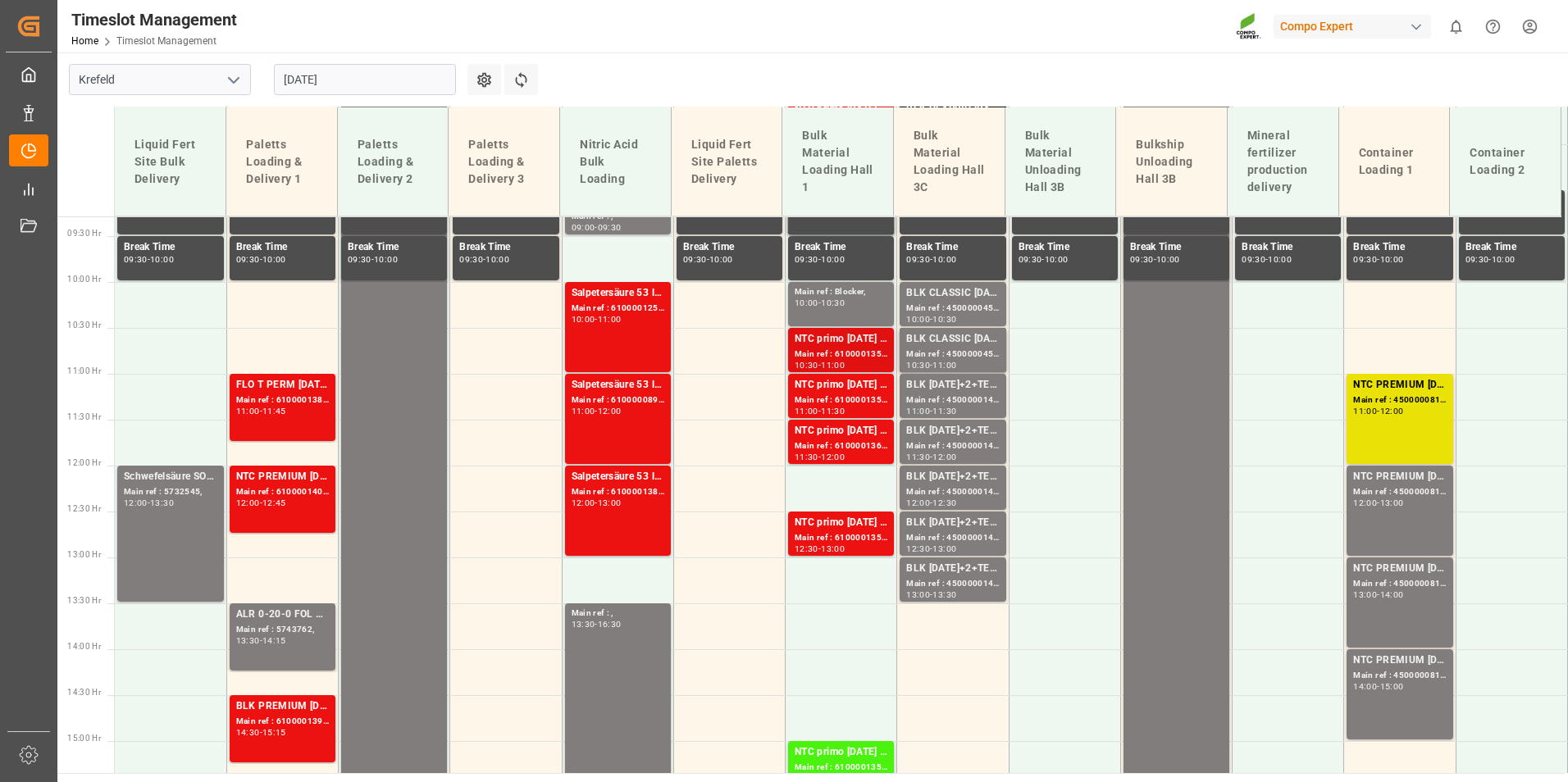
scroll to position [795, 0]
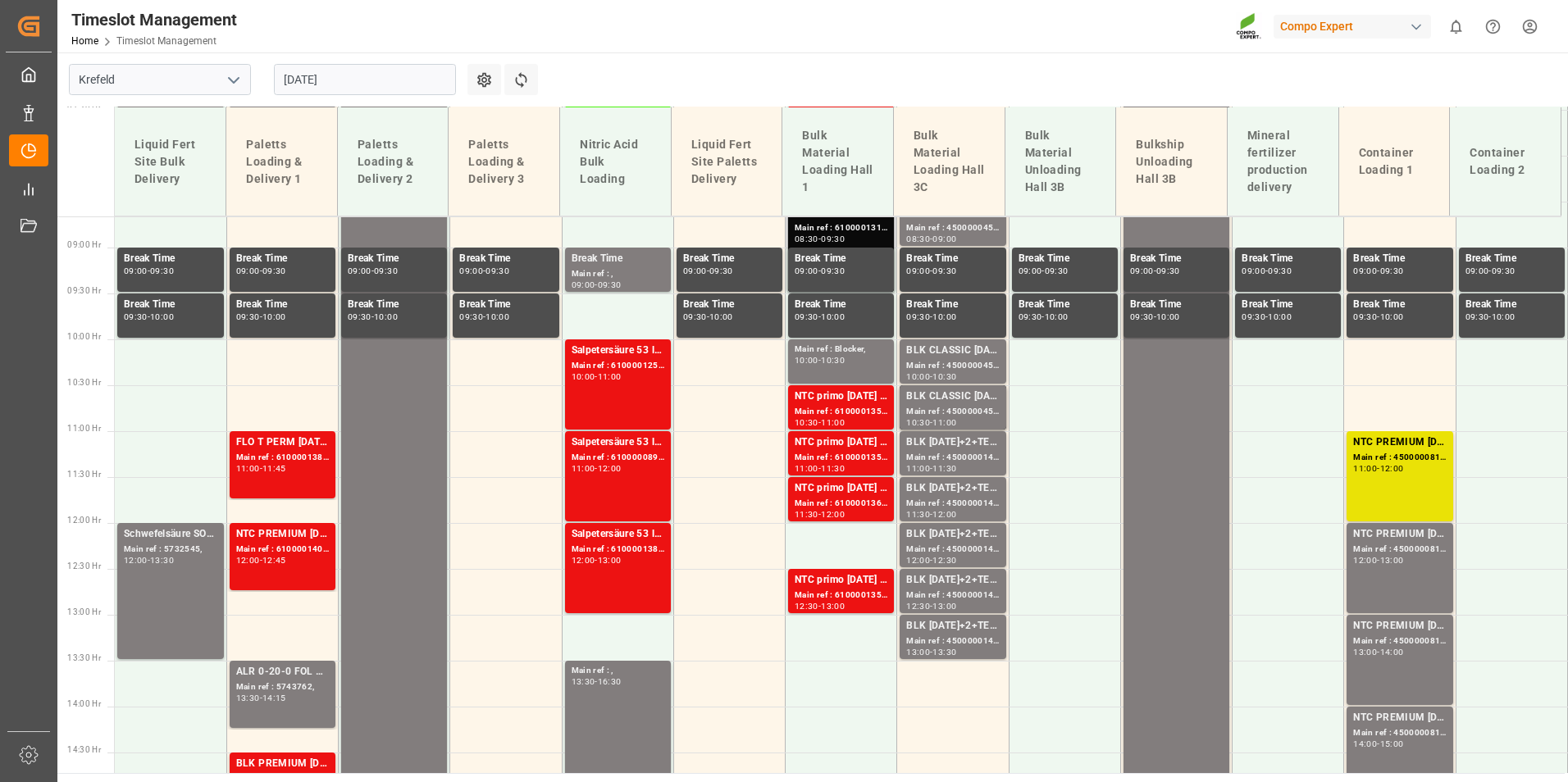
click at [835, 241] on div "09:30" at bounding box center [832, 239] width 24 height 7
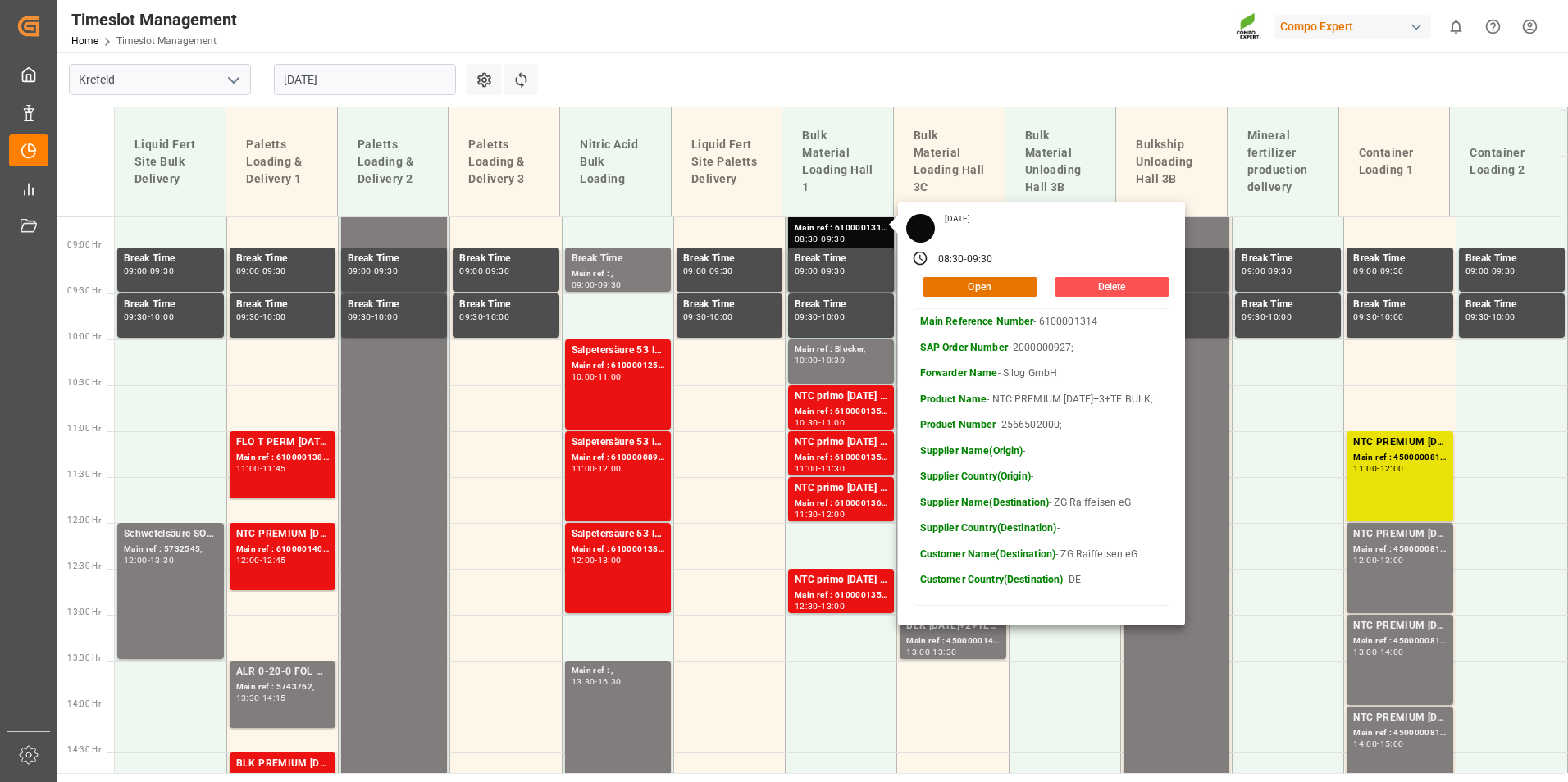
click at [355, 80] on input "[DATE]" at bounding box center [365, 80] width 182 height 31
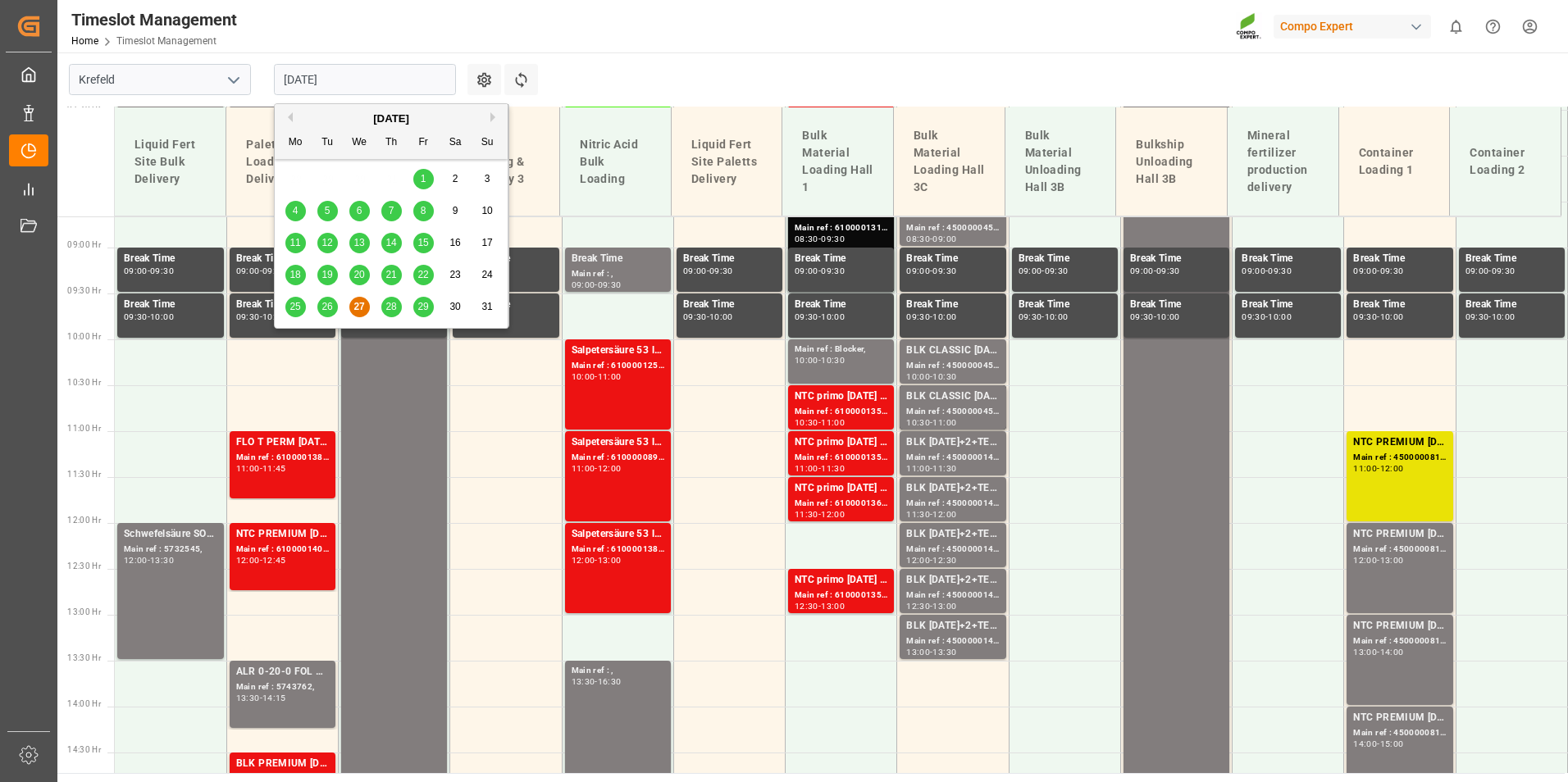
click at [385, 311] on div "28" at bounding box center [391, 307] width 21 height 20
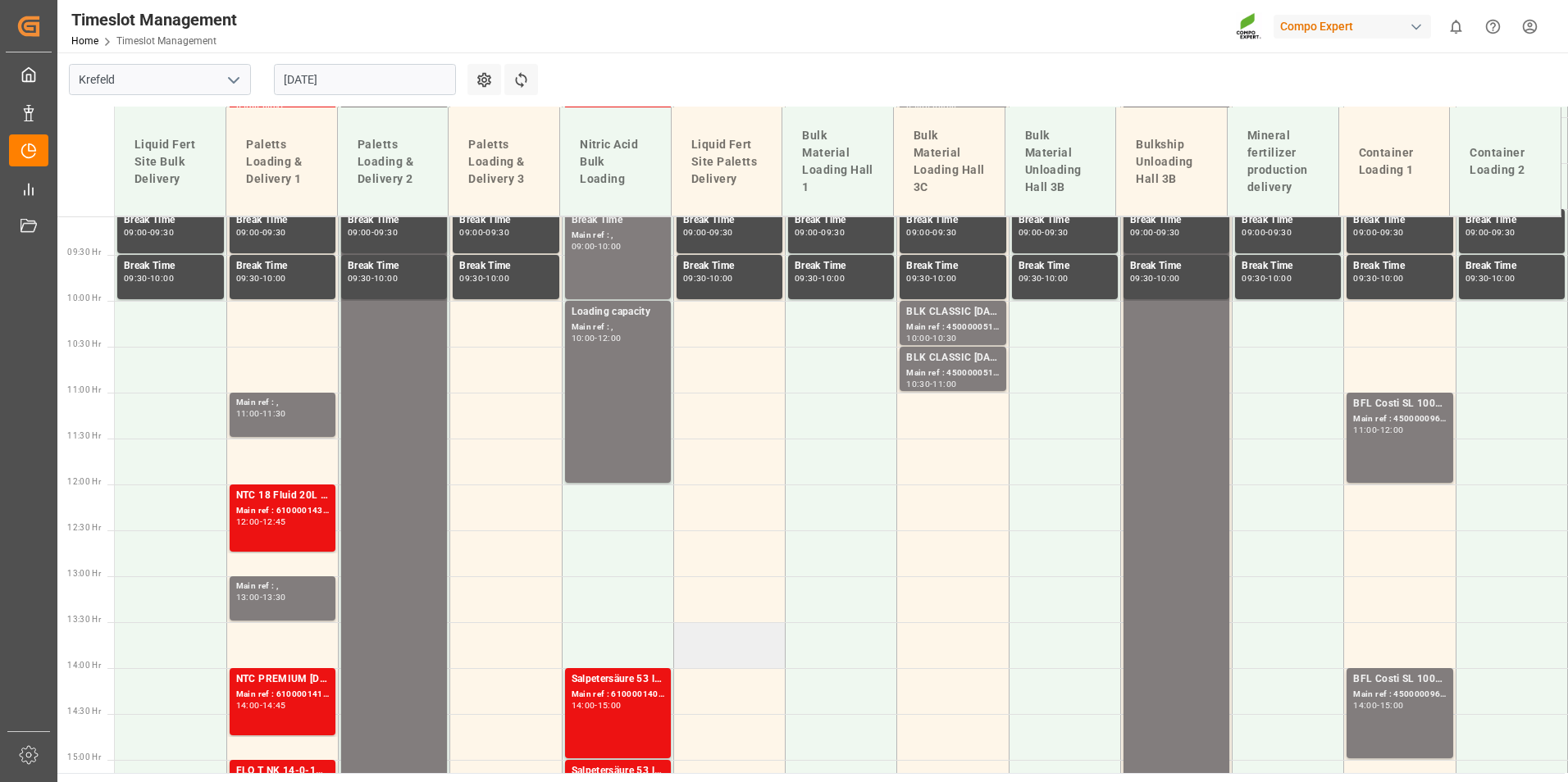
scroll to position [641, 0]
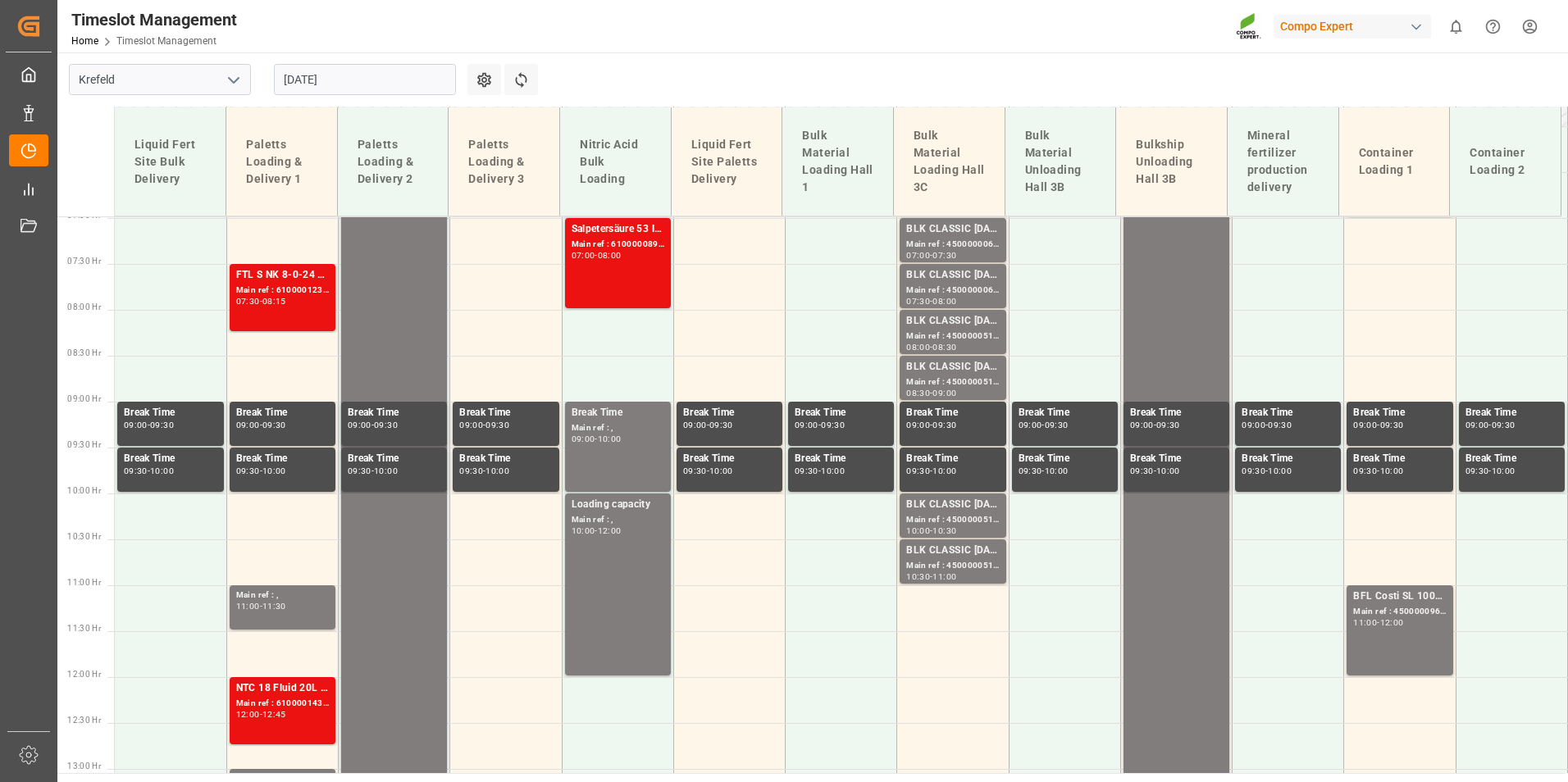
click at [341, 77] on input "[DATE]" at bounding box center [365, 80] width 182 height 31
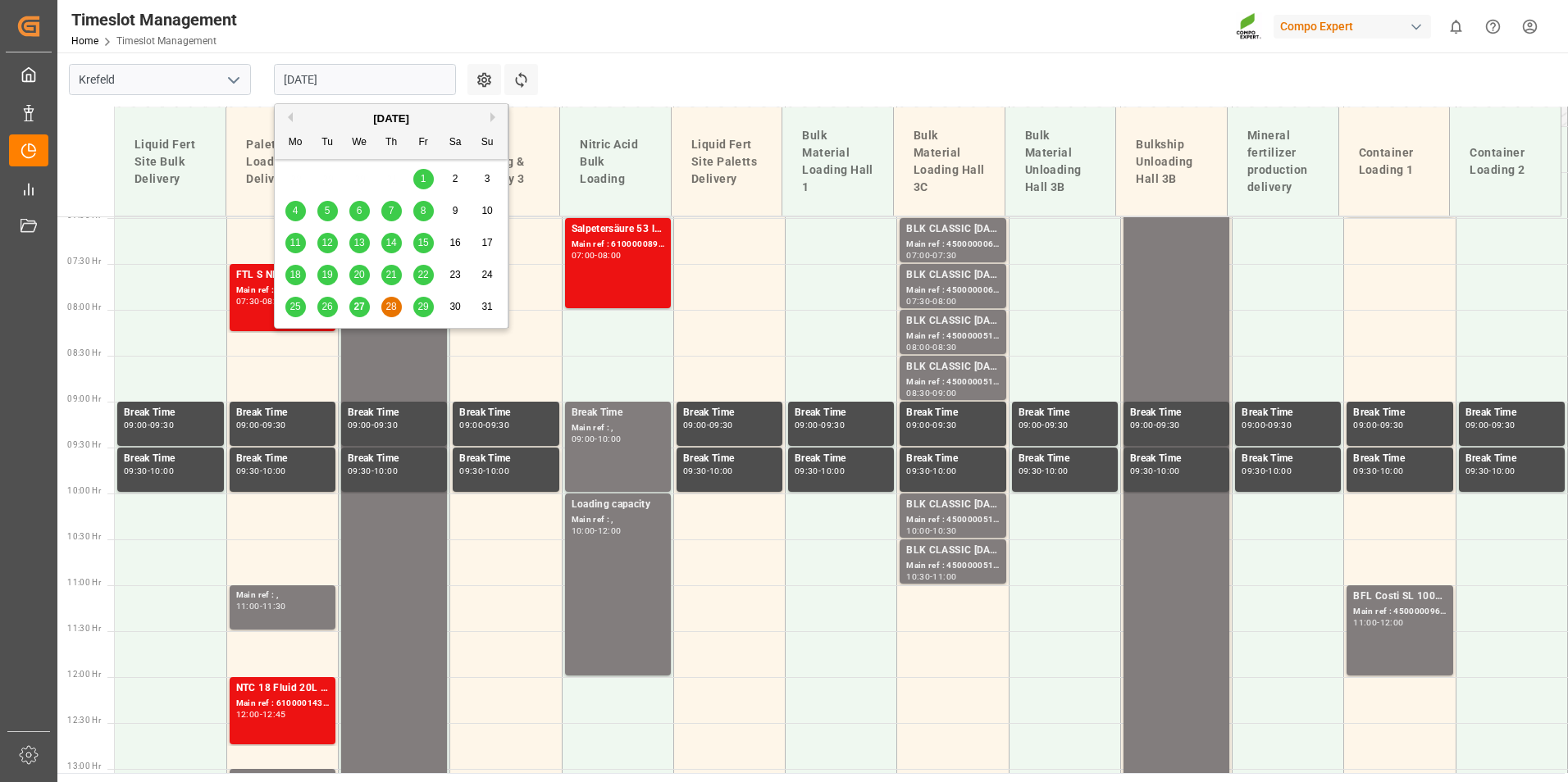
click at [361, 305] on span "27" at bounding box center [358, 307] width 11 height 12
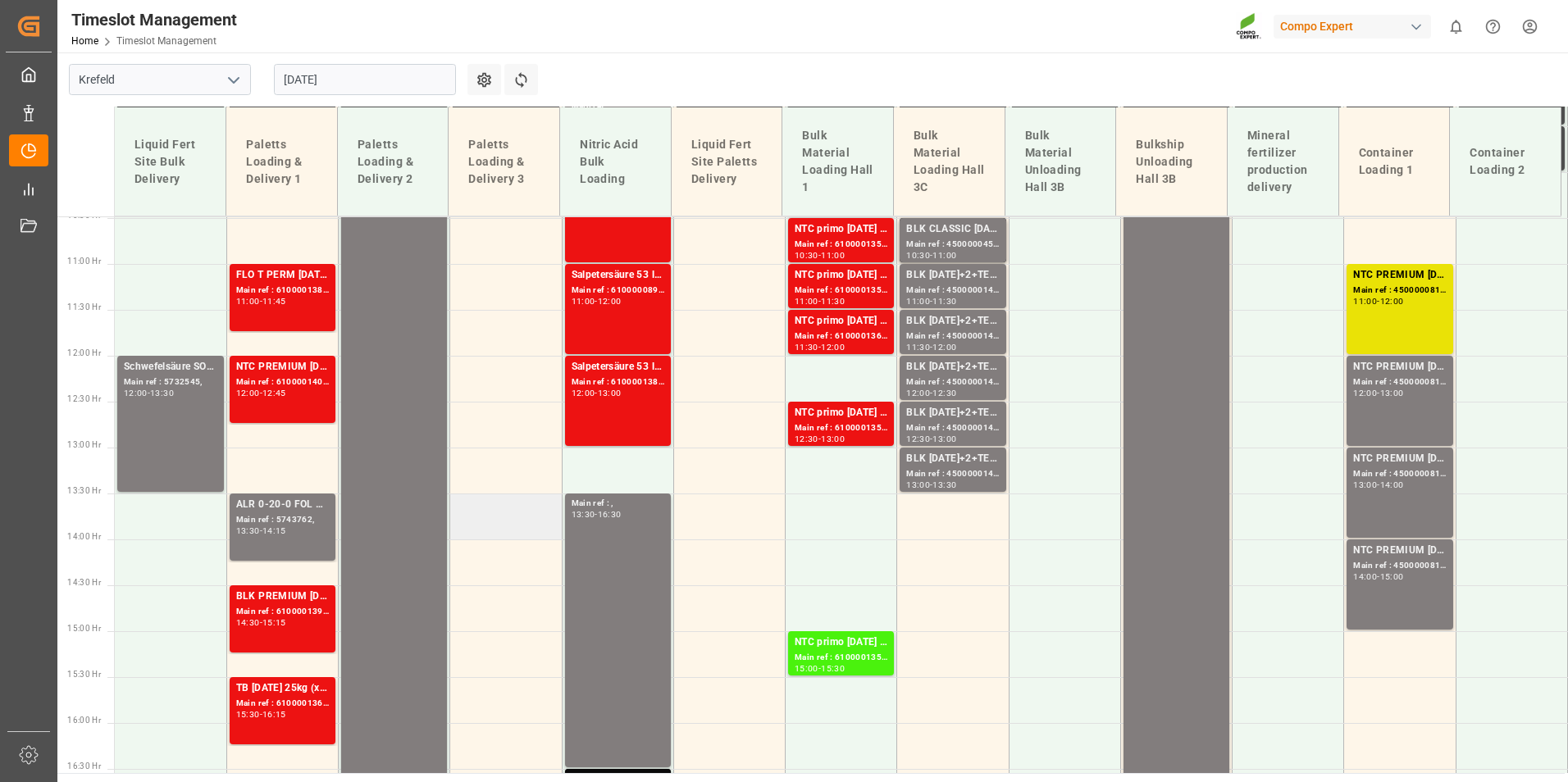
scroll to position [968, 0]
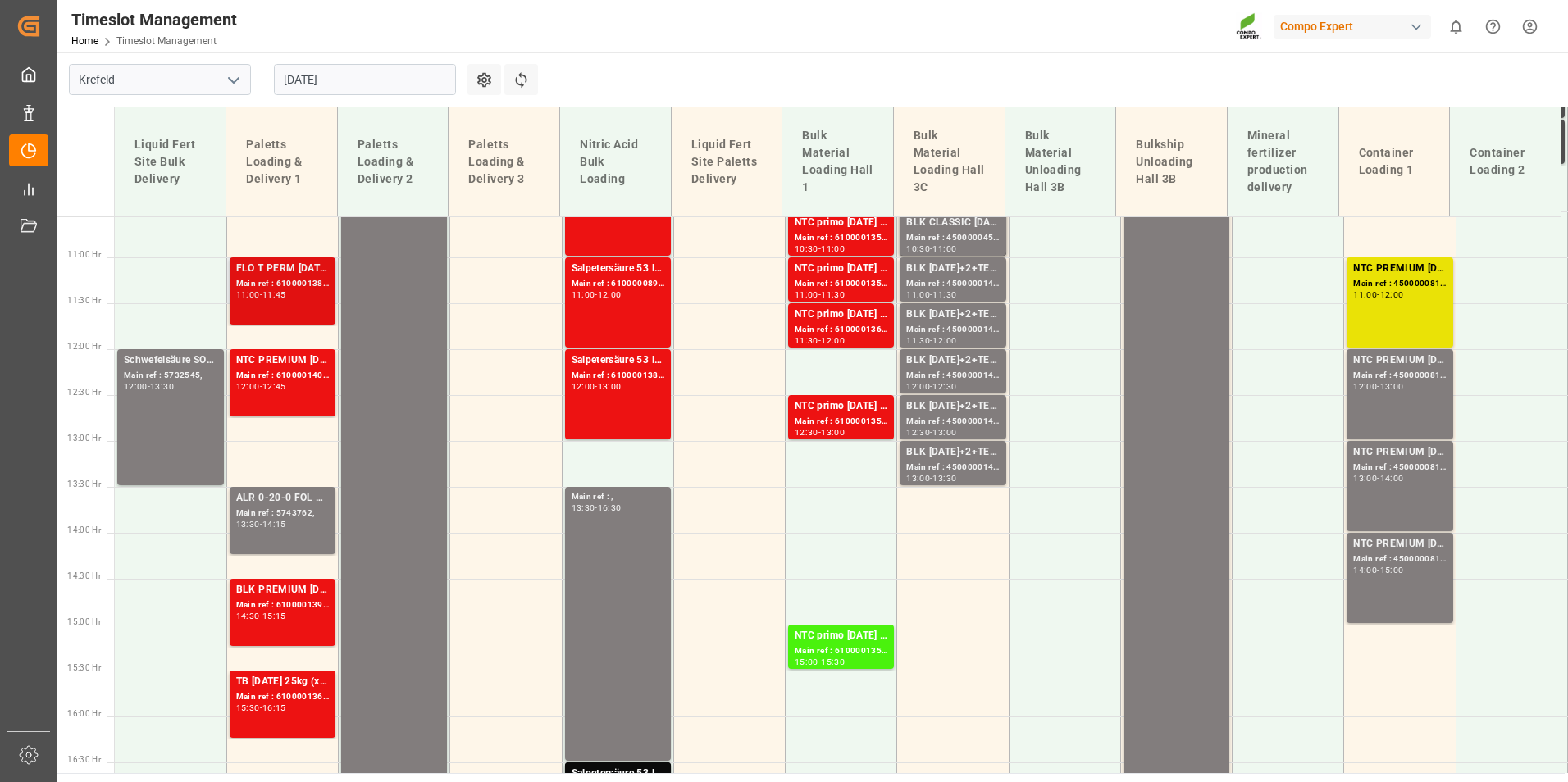
click at [263, 297] on div "-" at bounding box center [261, 294] width 2 height 7
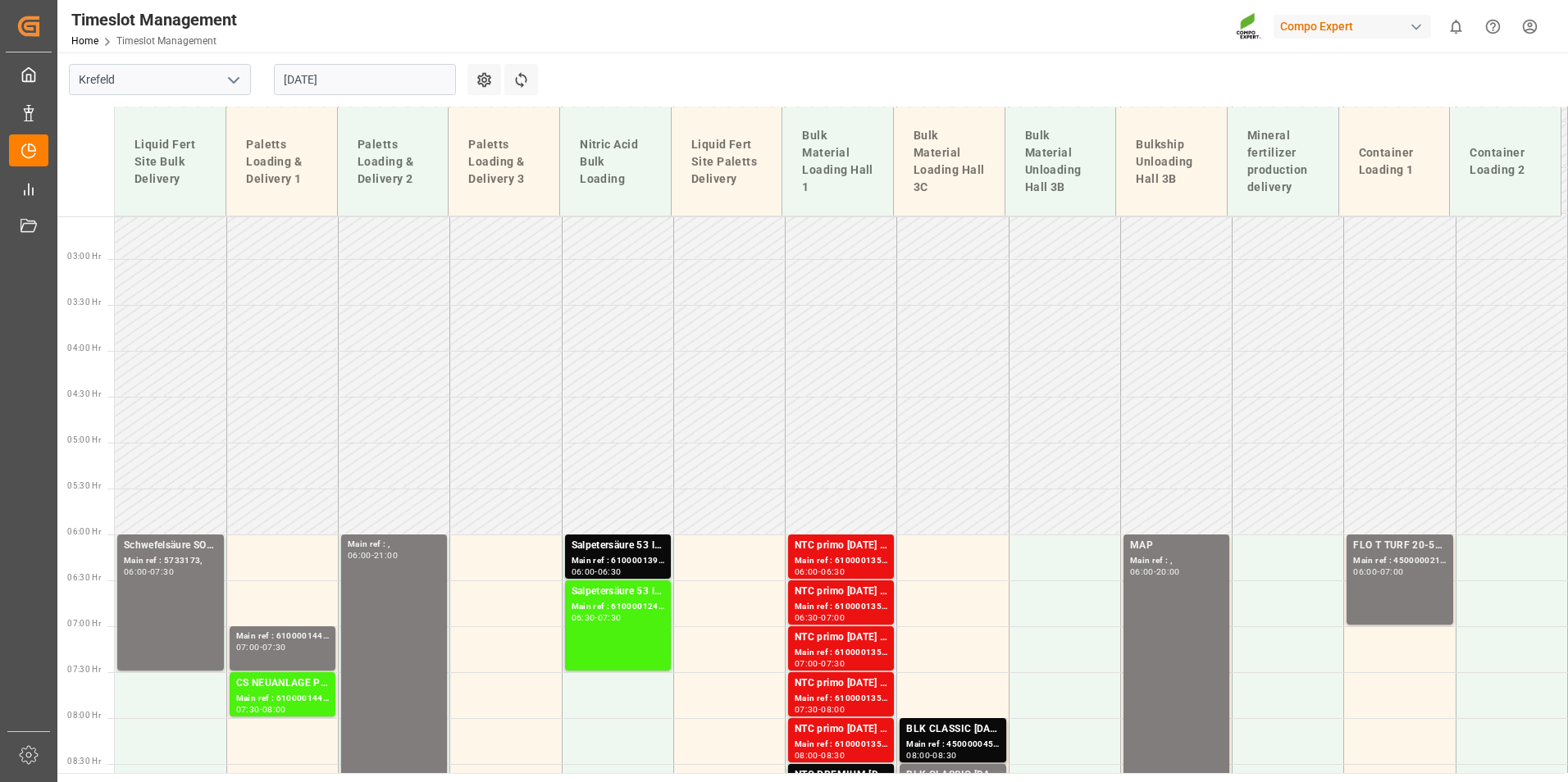
scroll to position [231, 0]
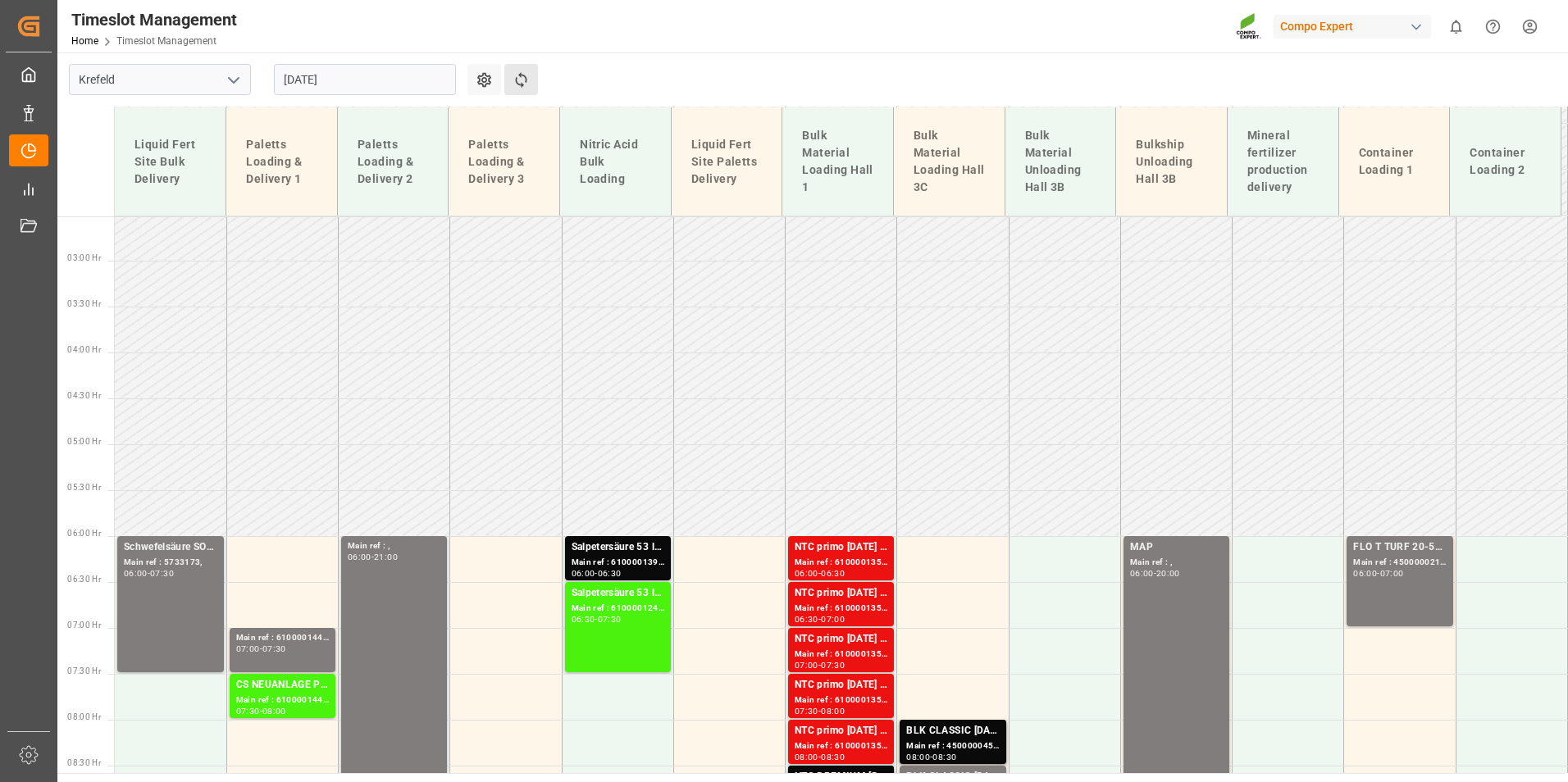
click at [512, 89] on button "Refresh Time Slots" at bounding box center [520, 80] width 34 height 31
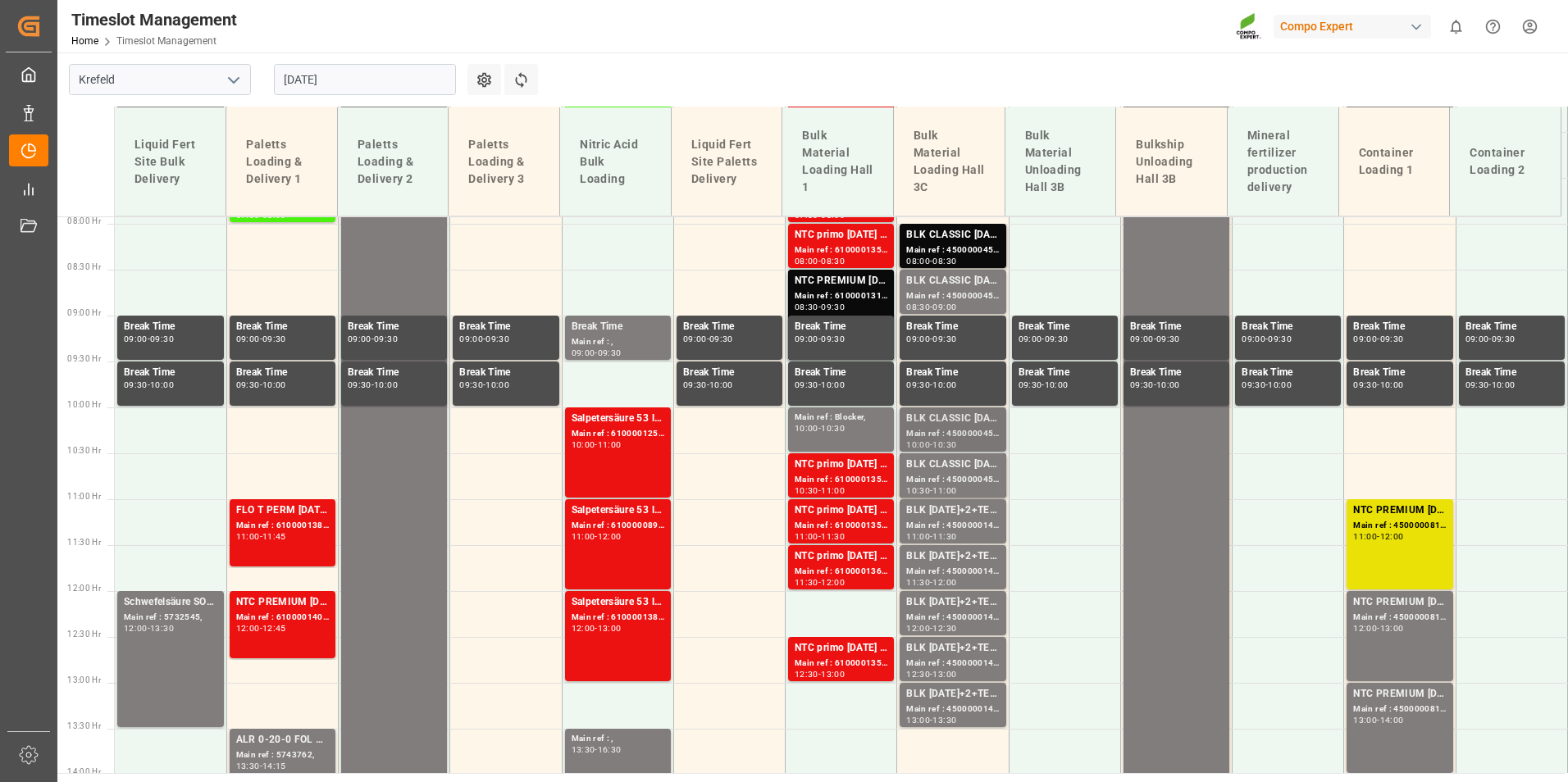
scroll to position [1050, 0]
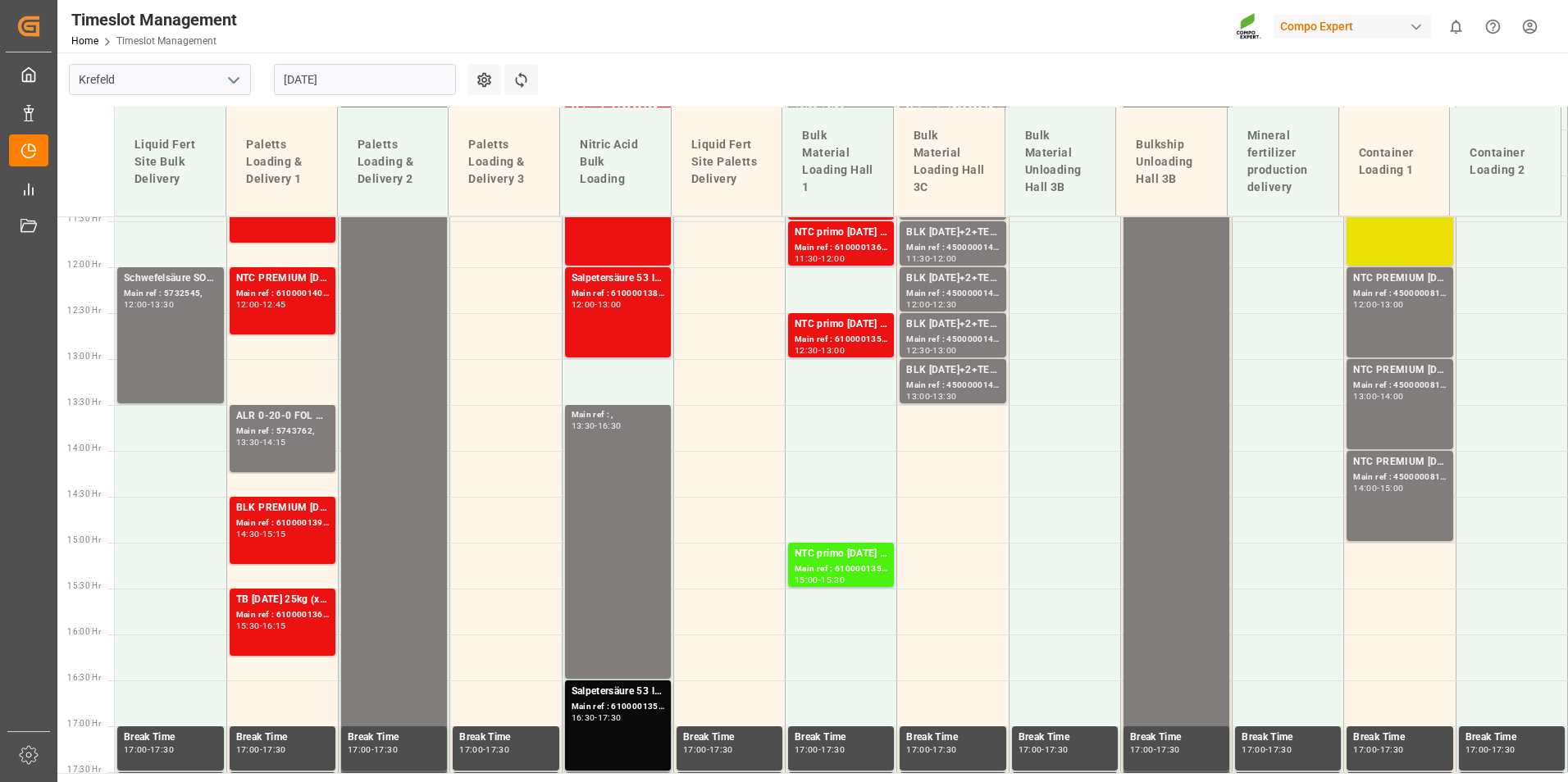
click at [328, 95] on div "[DATE]" at bounding box center [365, 79] width 205 height 54
click at [336, 87] on input "[DATE]" at bounding box center [365, 80] width 182 height 31
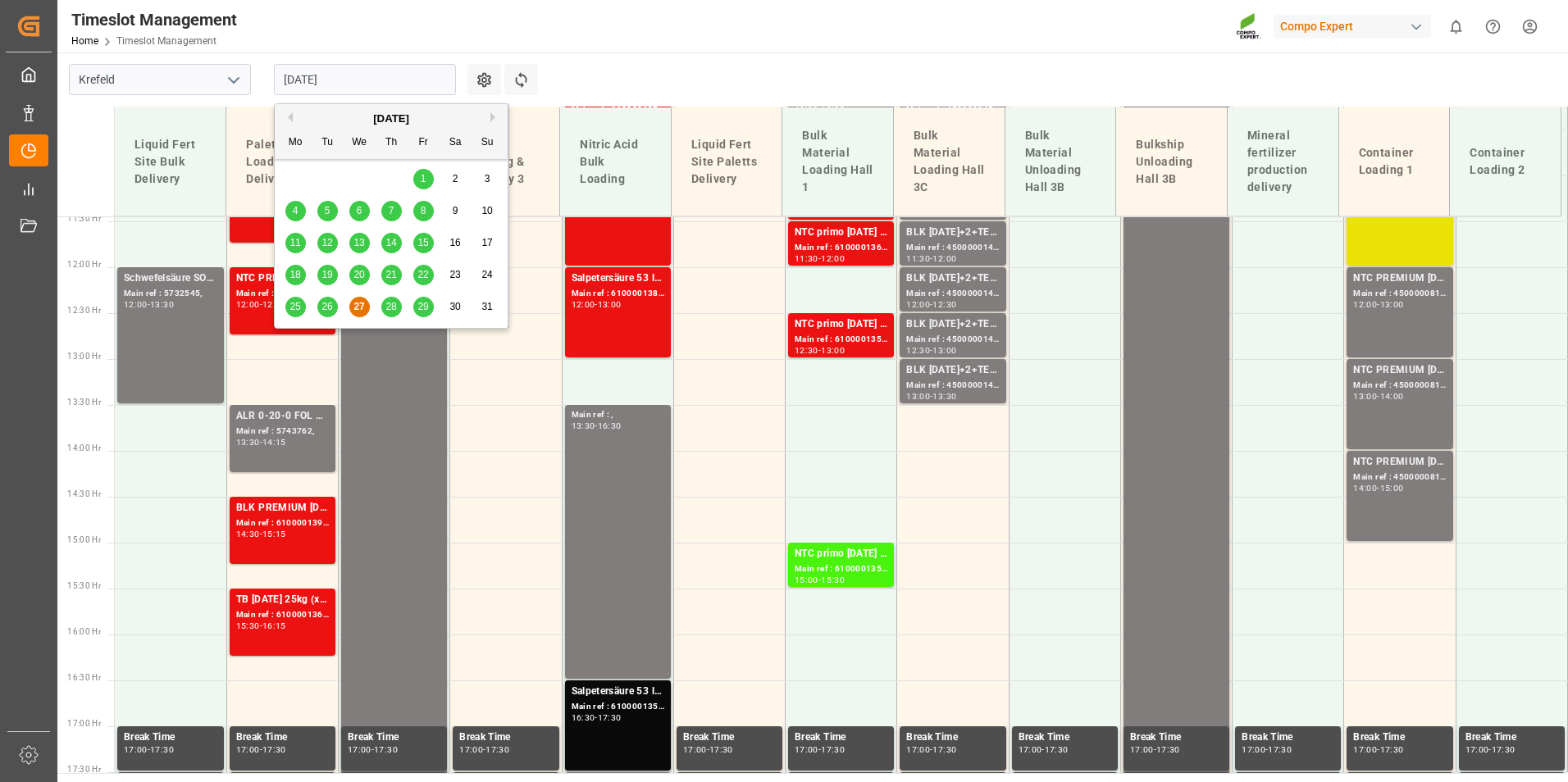
click at [491, 117] on button "Next Month" at bounding box center [496, 118] width 10 height 10
click at [291, 209] on div "8" at bounding box center [295, 211] width 21 height 20
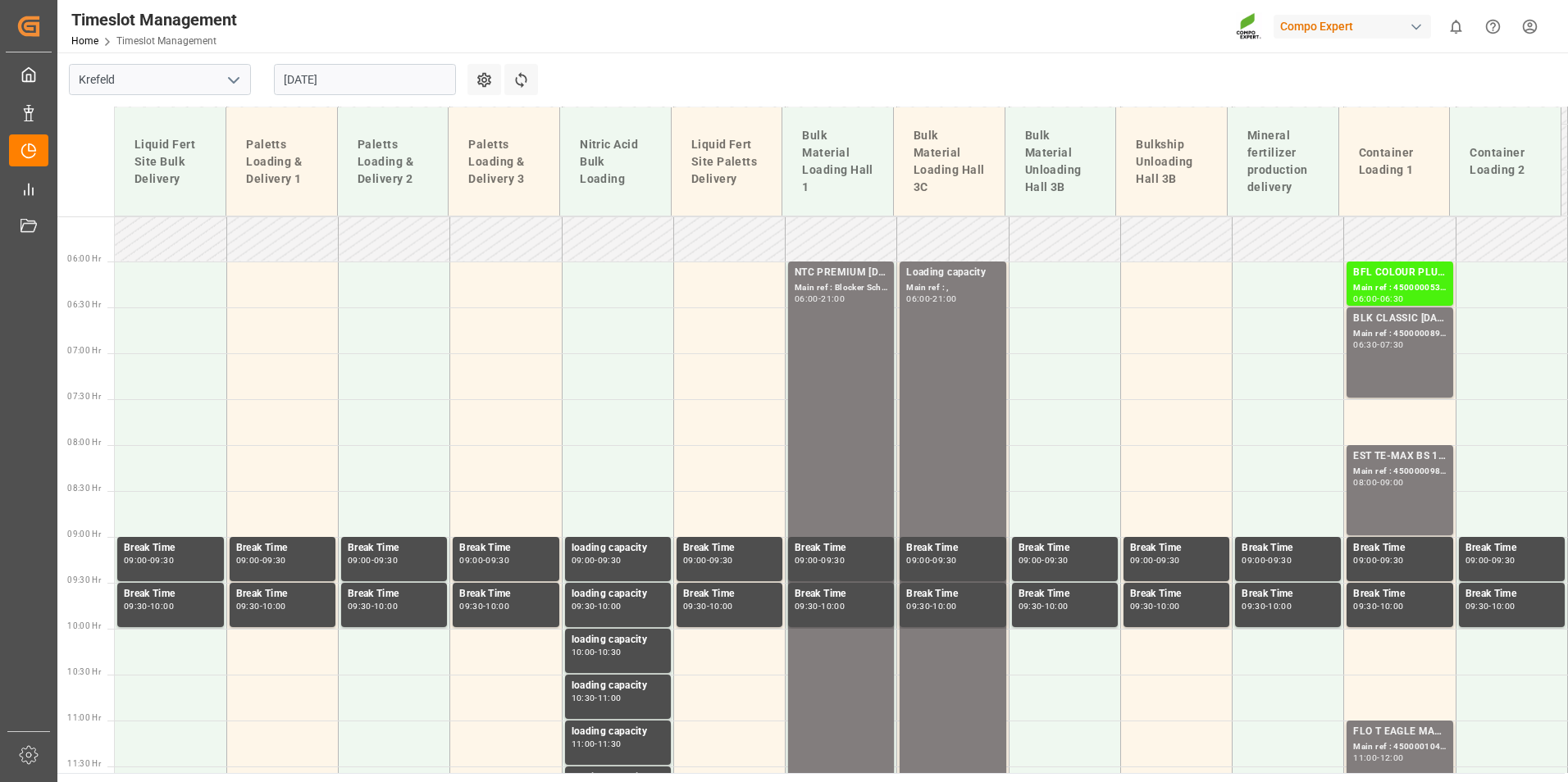
scroll to position [477, 0]
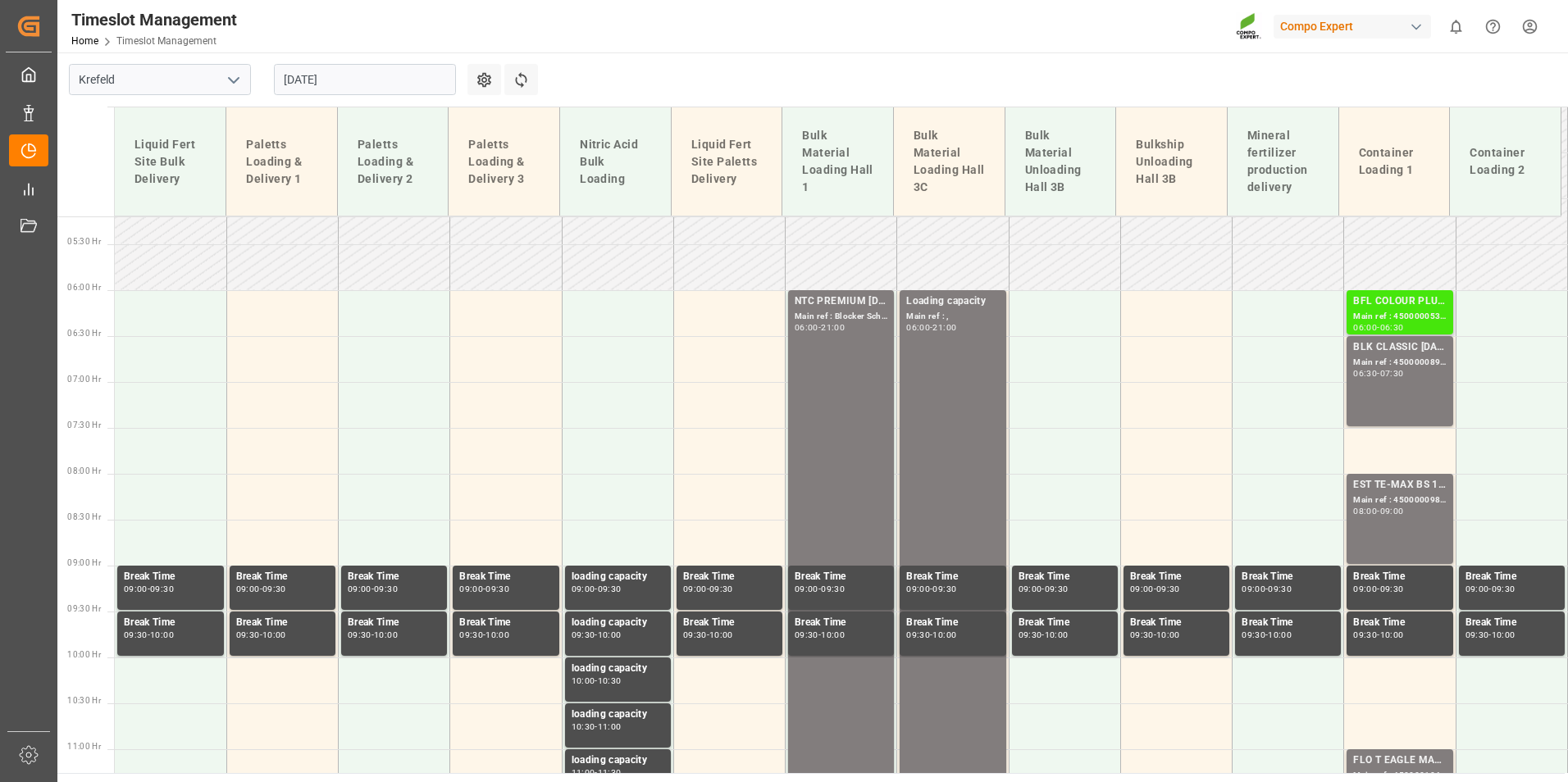
click at [1384, 302] on div "BFL COLOUR PLUS SL 1000L IBC (KRE);" at bounding box center [1399, 302] width 93 height 17
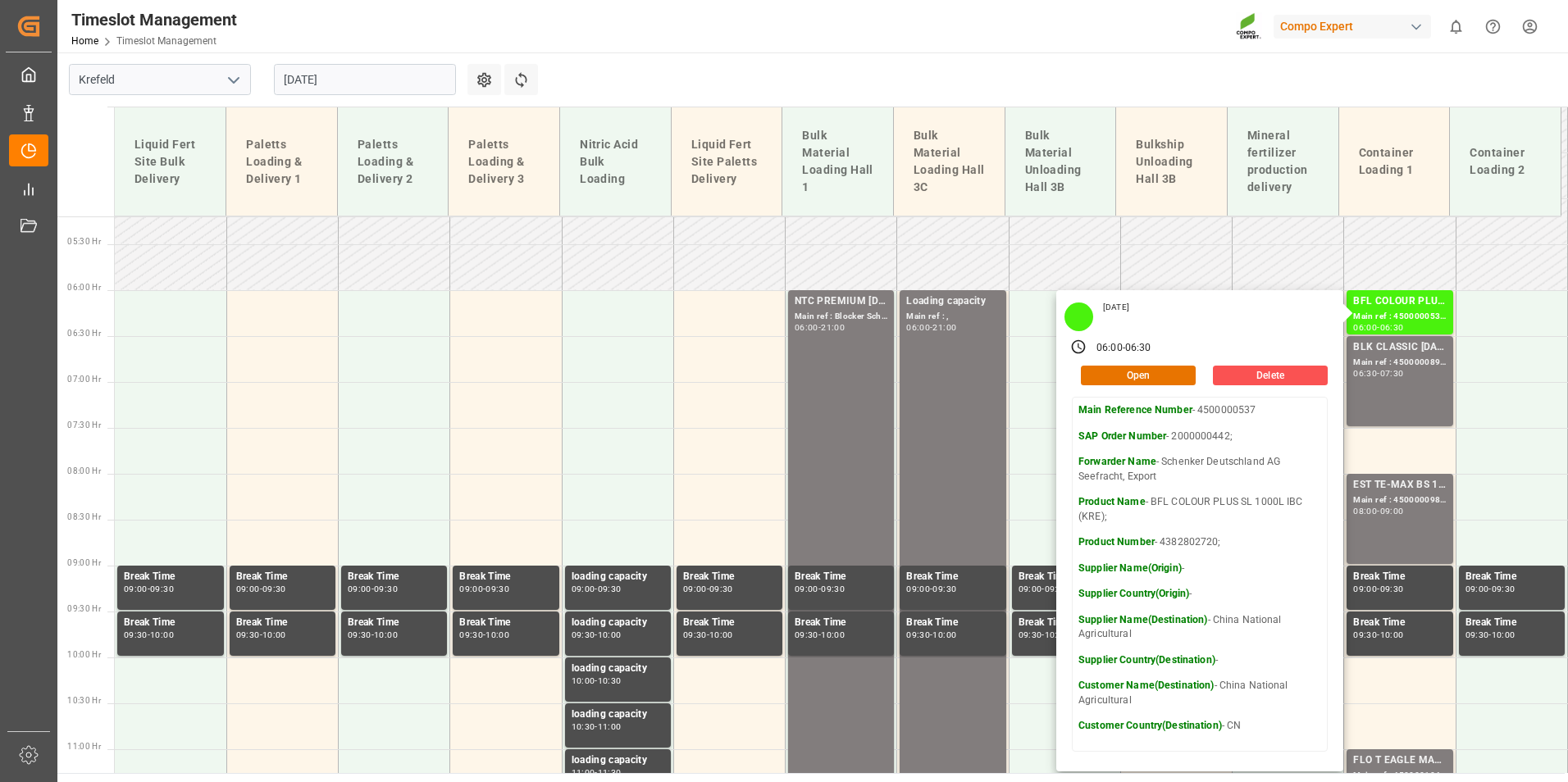
click at [391, 71] on input "[DATE]" at bounding box center [365, 80] width 182 height 31
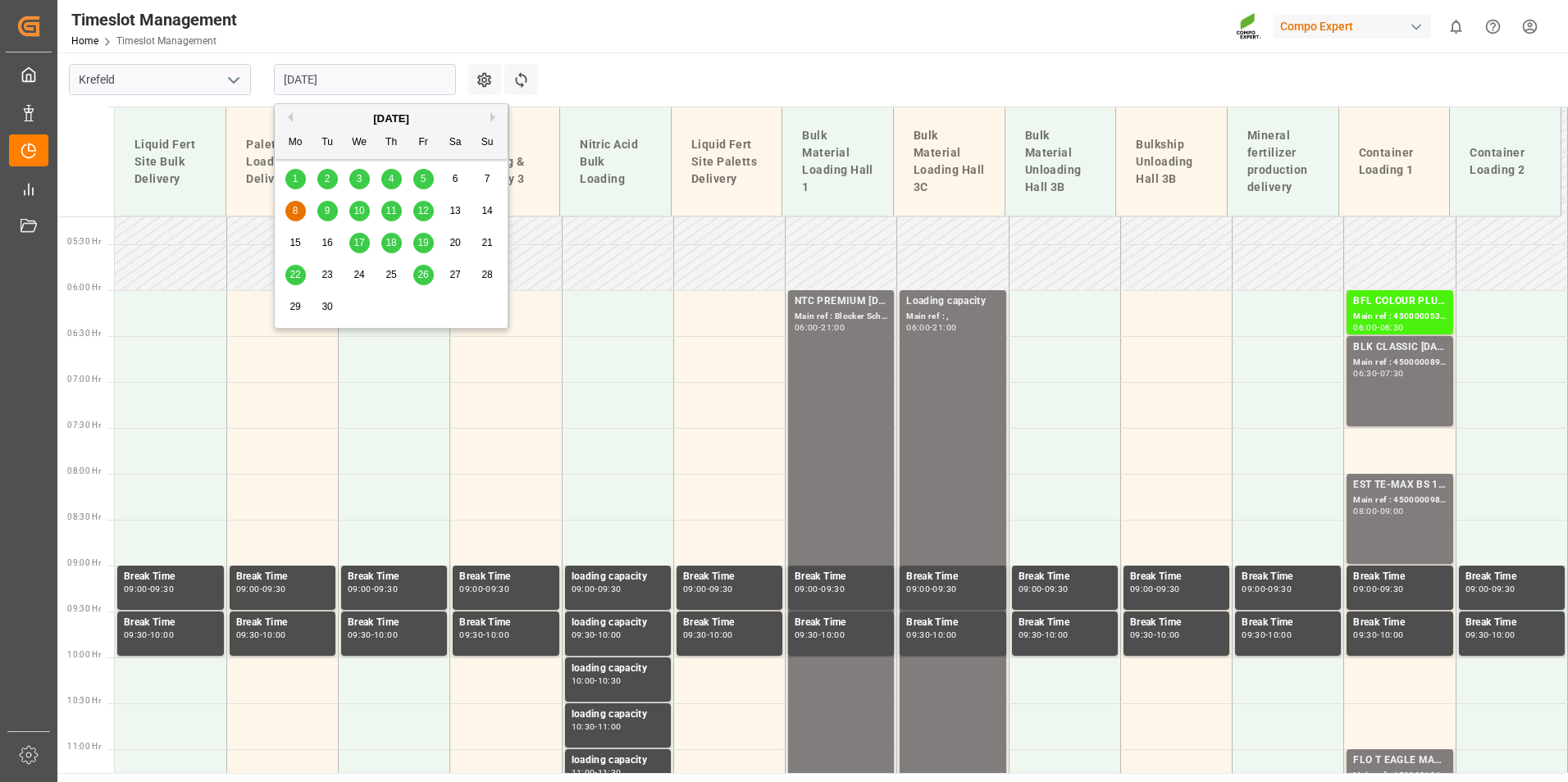
click at [419, 181] on div "5" at bounding box center [423, 180] width 21 height 20
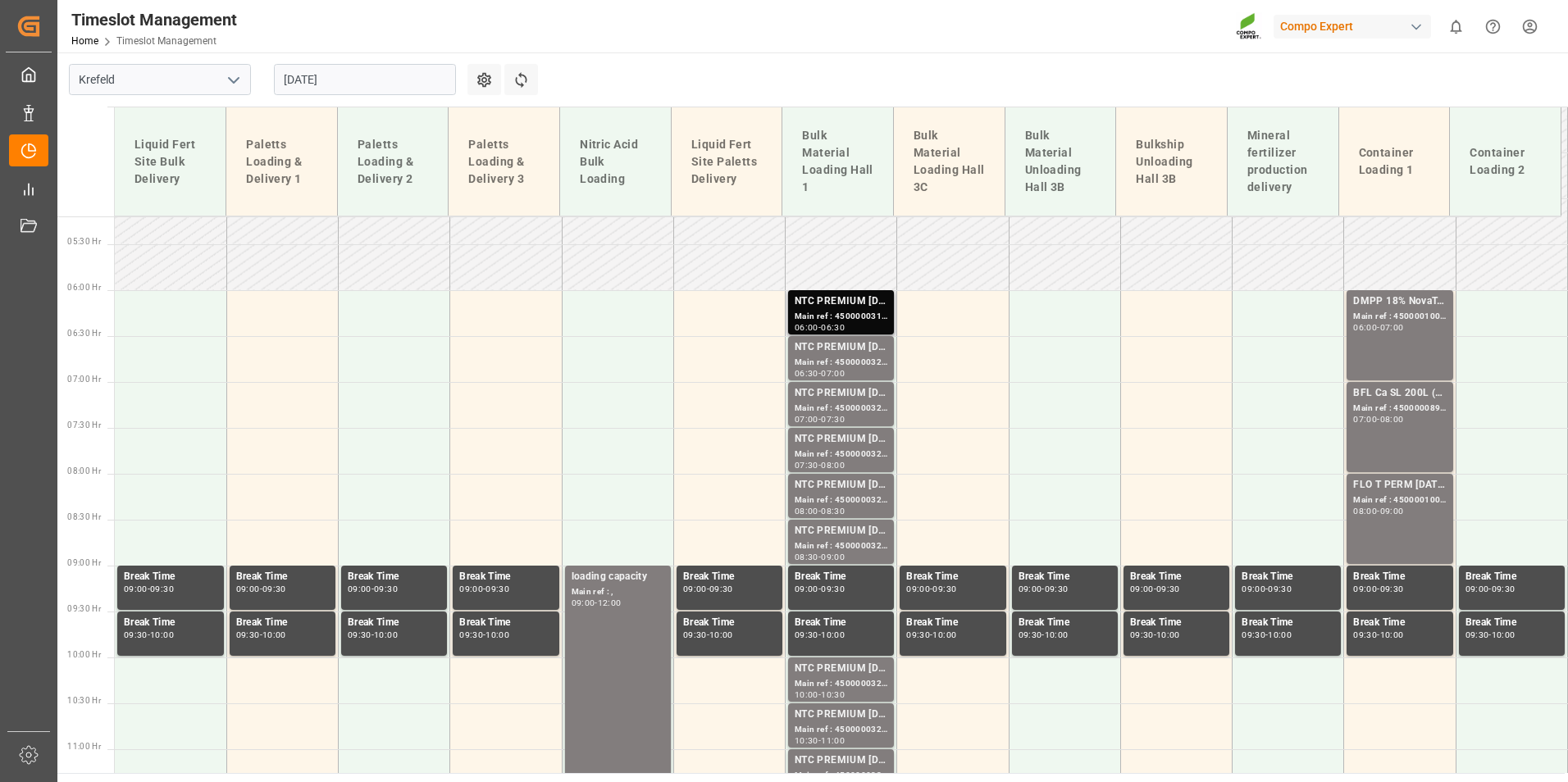
click at [857, 322] on div "Main ref : 4500000319, 2000000077;" at bounding box center [841, 316] width 93 height 14
click at [847, 319] on div "Main ref : 4500000319, 2000000077;" at bounding box center [841, 316] width 93 height 14
click at [854, 348] on div "NTC PREMIUM [DATE]+3+TE BULK;" at bounding box center [841, 348] width 93 height 17
click at [848, 306] on div "NTC PREMIUM [DATE]+3+TE BULK;" at bounding box center [841, 302] width 93 height 17
click at [849, 499] on div "Main ref : 4500000323, 2000000077;" at bounding box center [841, 500] width 93 height 14
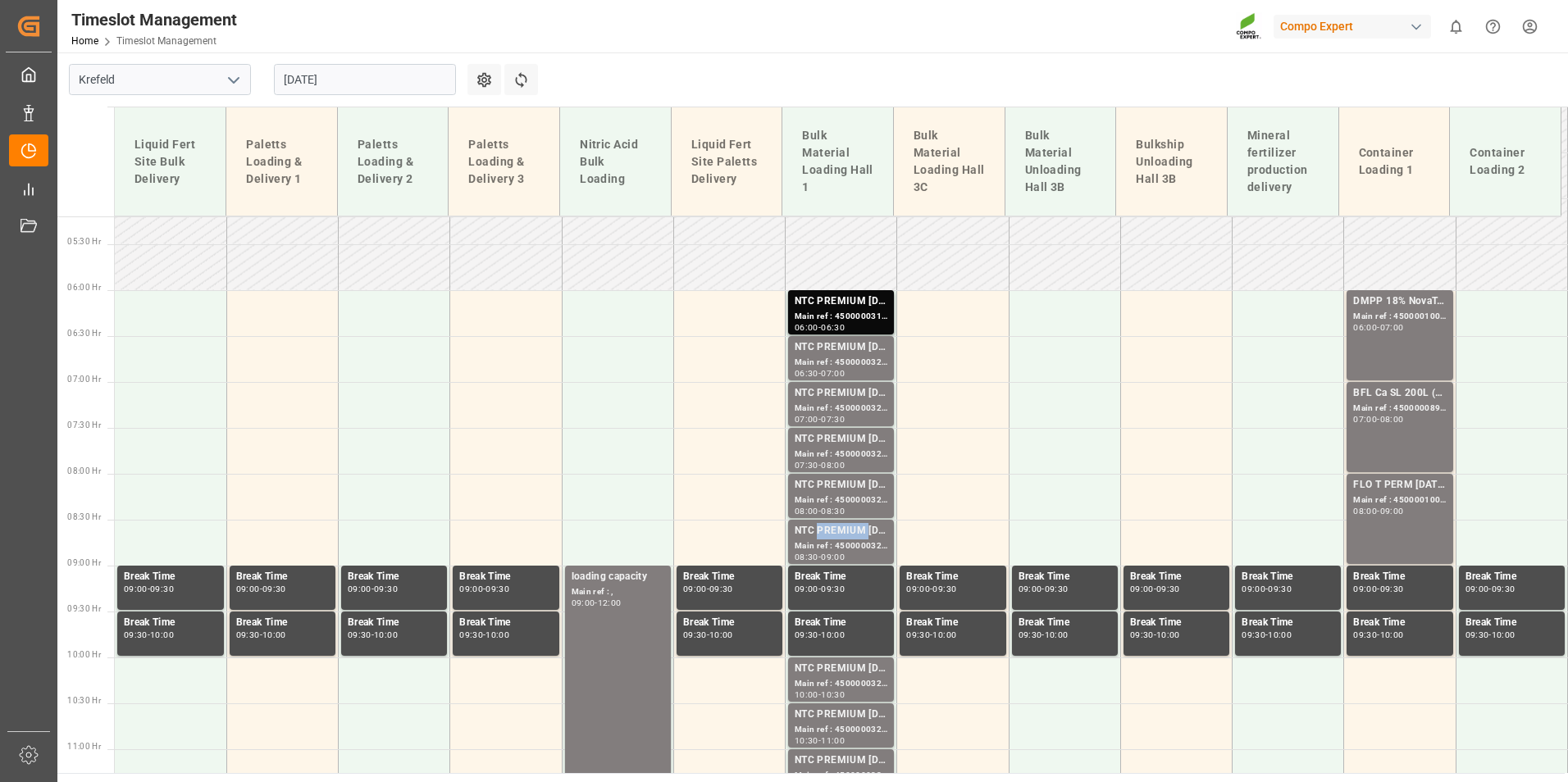
click at [856, 530] on div "NTC PREMIUM [DATE]+3+TE BULK;" at bounding box center [841, 531] width 93 height 17
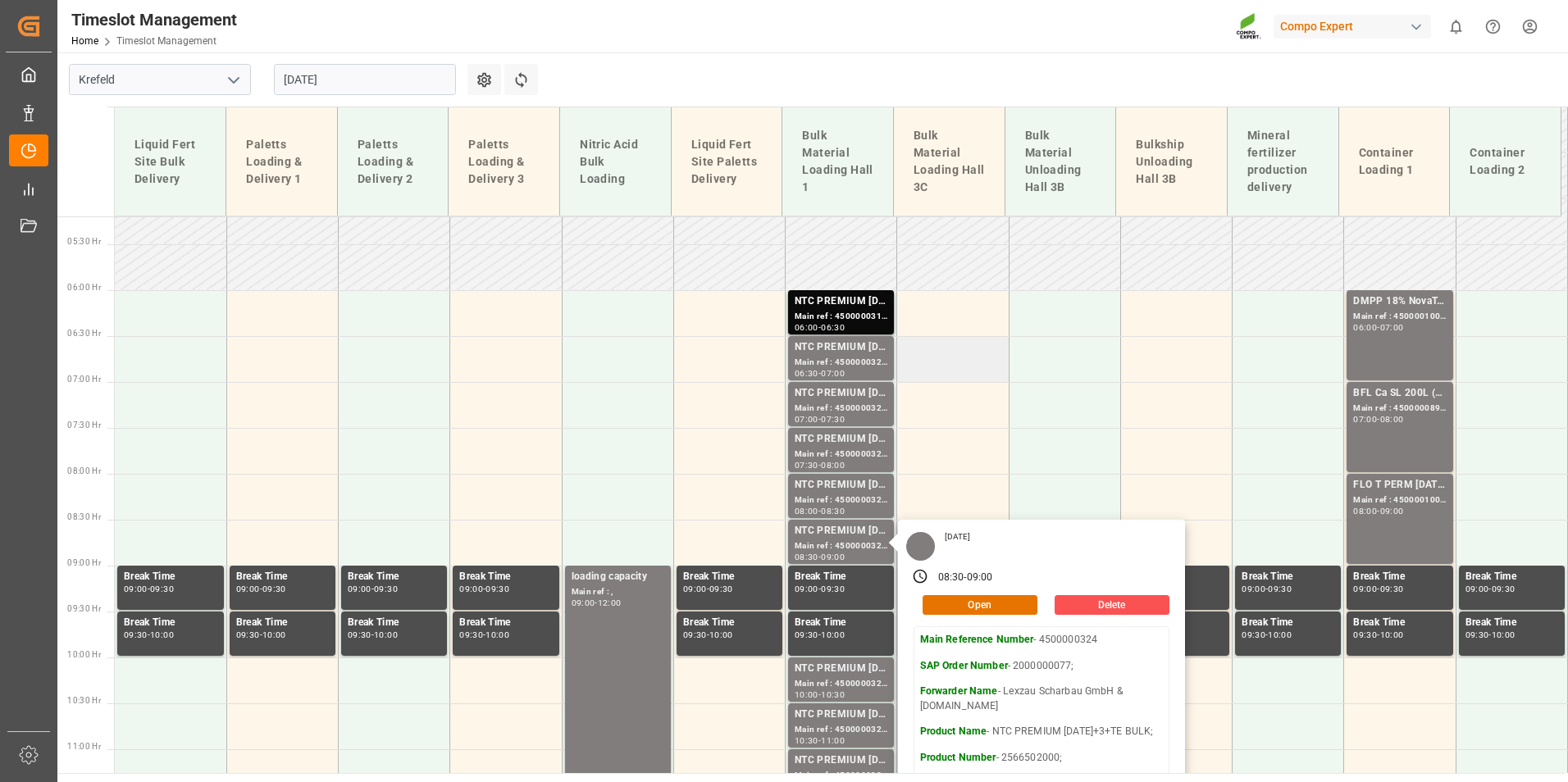
scroll to position [641, 0]
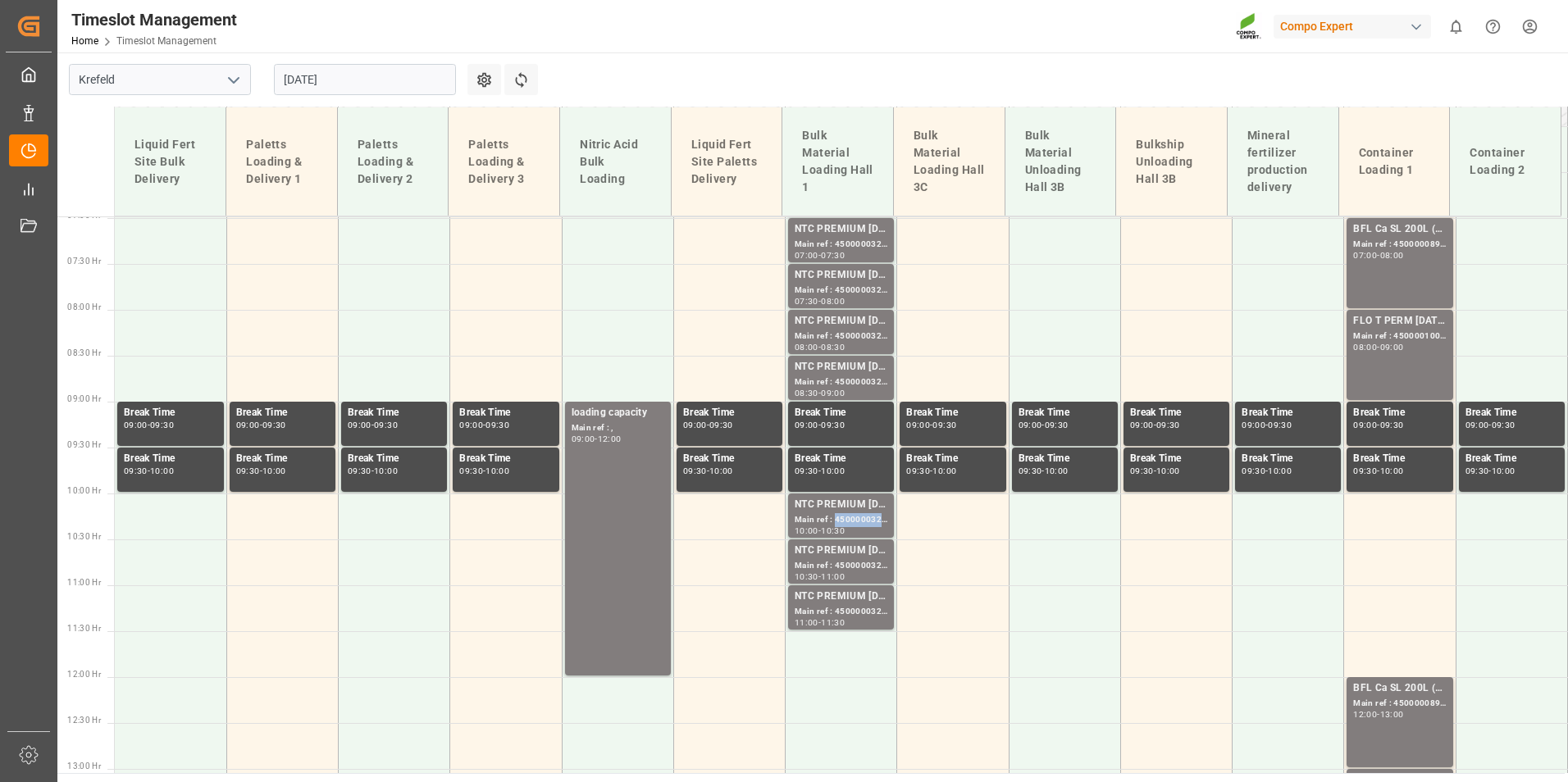
click at [843, 517] on div "Main ref : 4500000325, 2000000077;" at bounding box center [841, 519] width 93 height 14
click at [844, 545] on div "NTC PREMIUM [DATE]+3+TE BULK;" at bounding box center [841, 551] width 93 height 17
click at [843, 612] on div "Main ref : 4500000327, 2000000077;" at bounding box center [841, 611] width 93 height 14
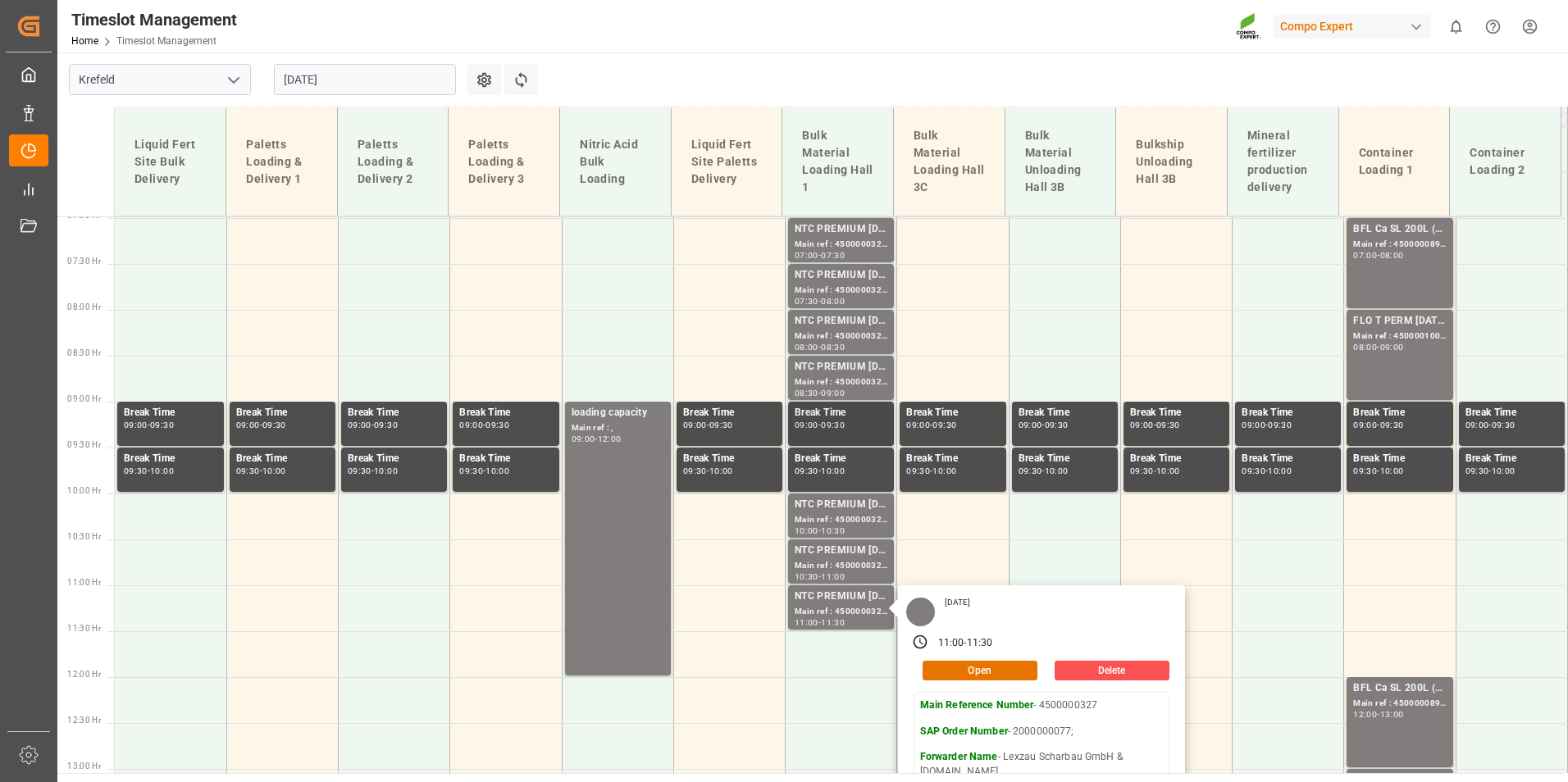
scroll to position [395, 0]
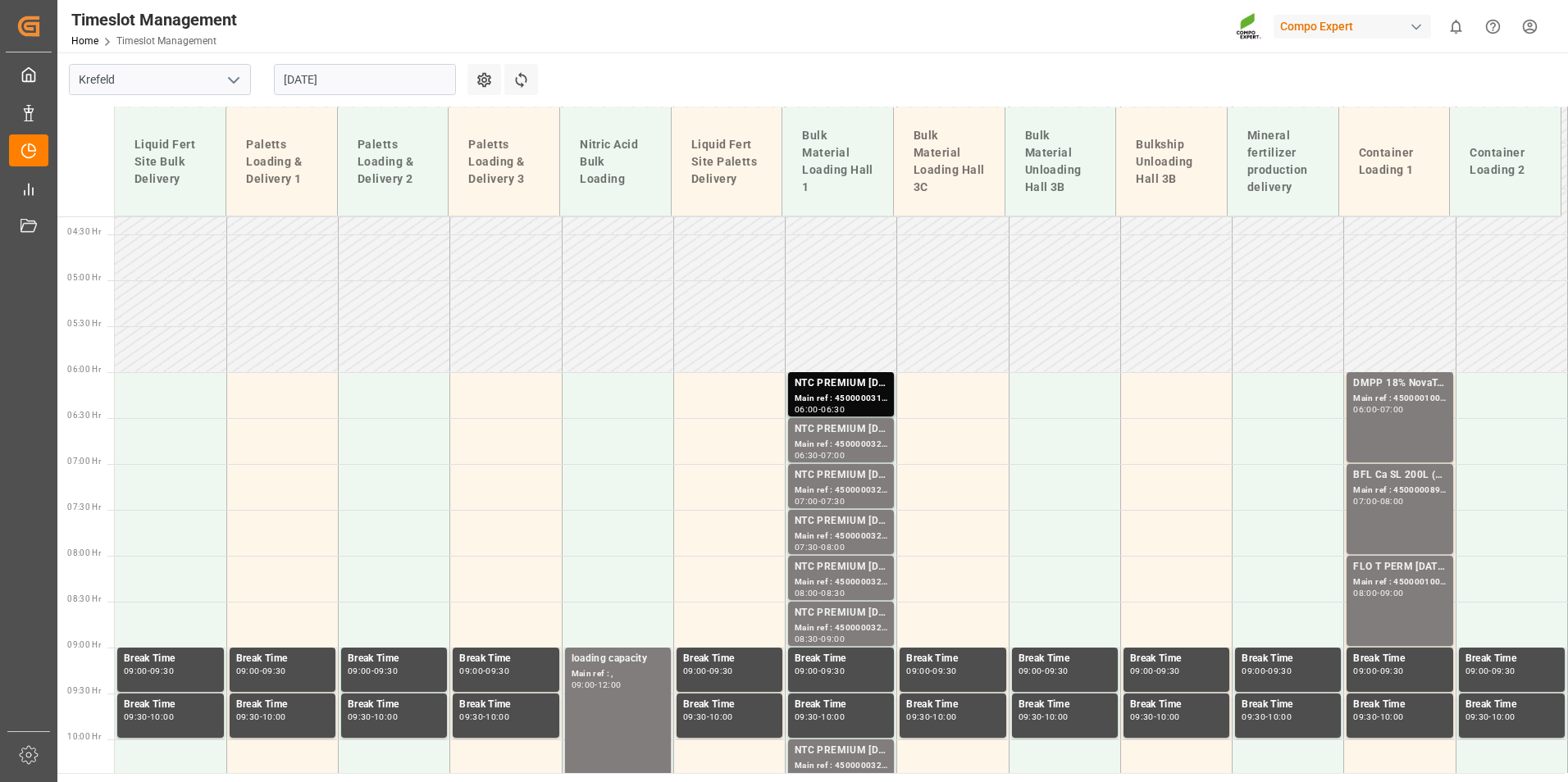
click at [853, 392] on div "Main ref : 4500000319, 2000000077;" at bounding box center [841, 398] width 93 height 14
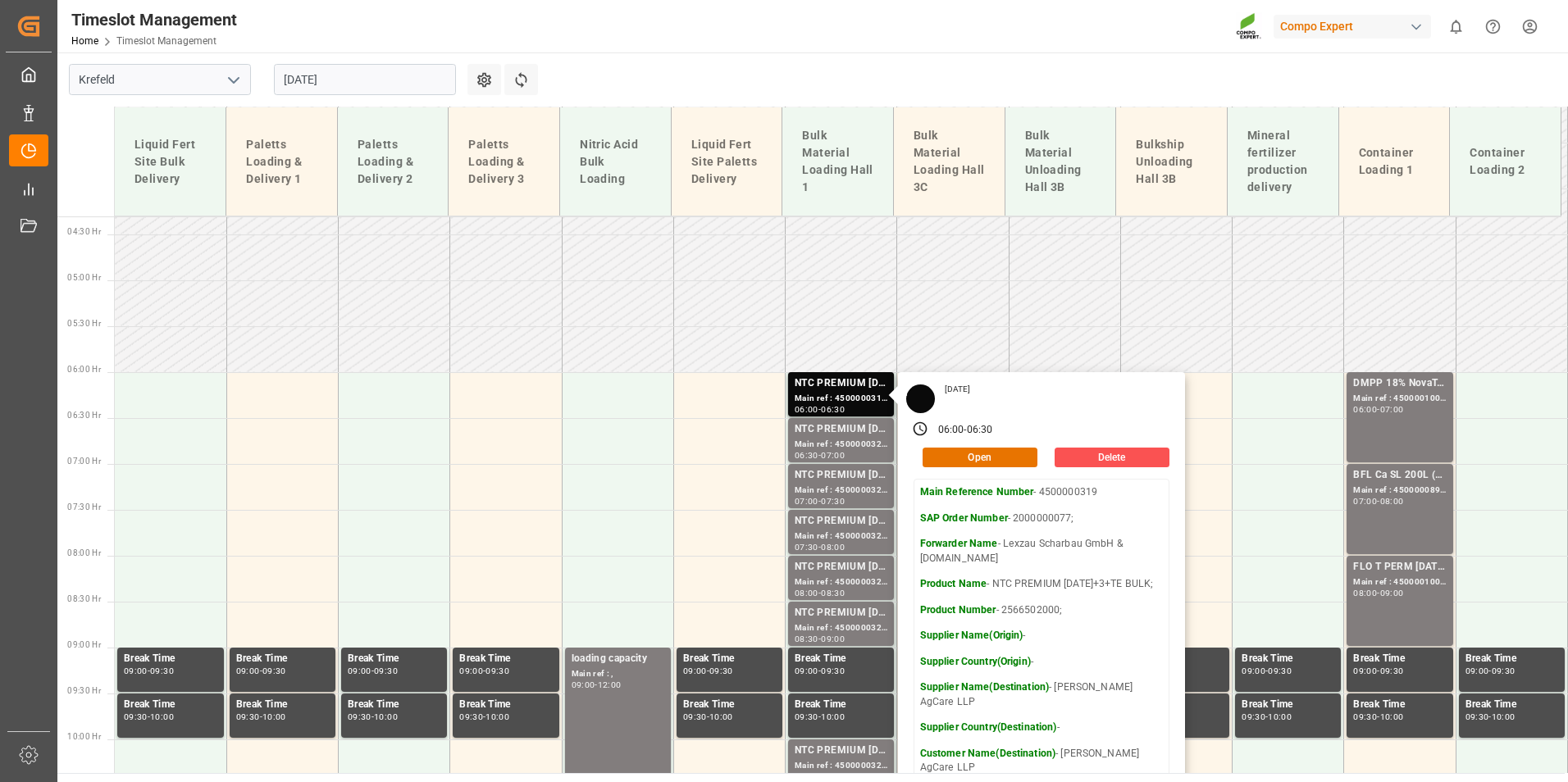
click at [394, 70] on input "[DATE]" at bounding box center [365, 80] width 182 height 31
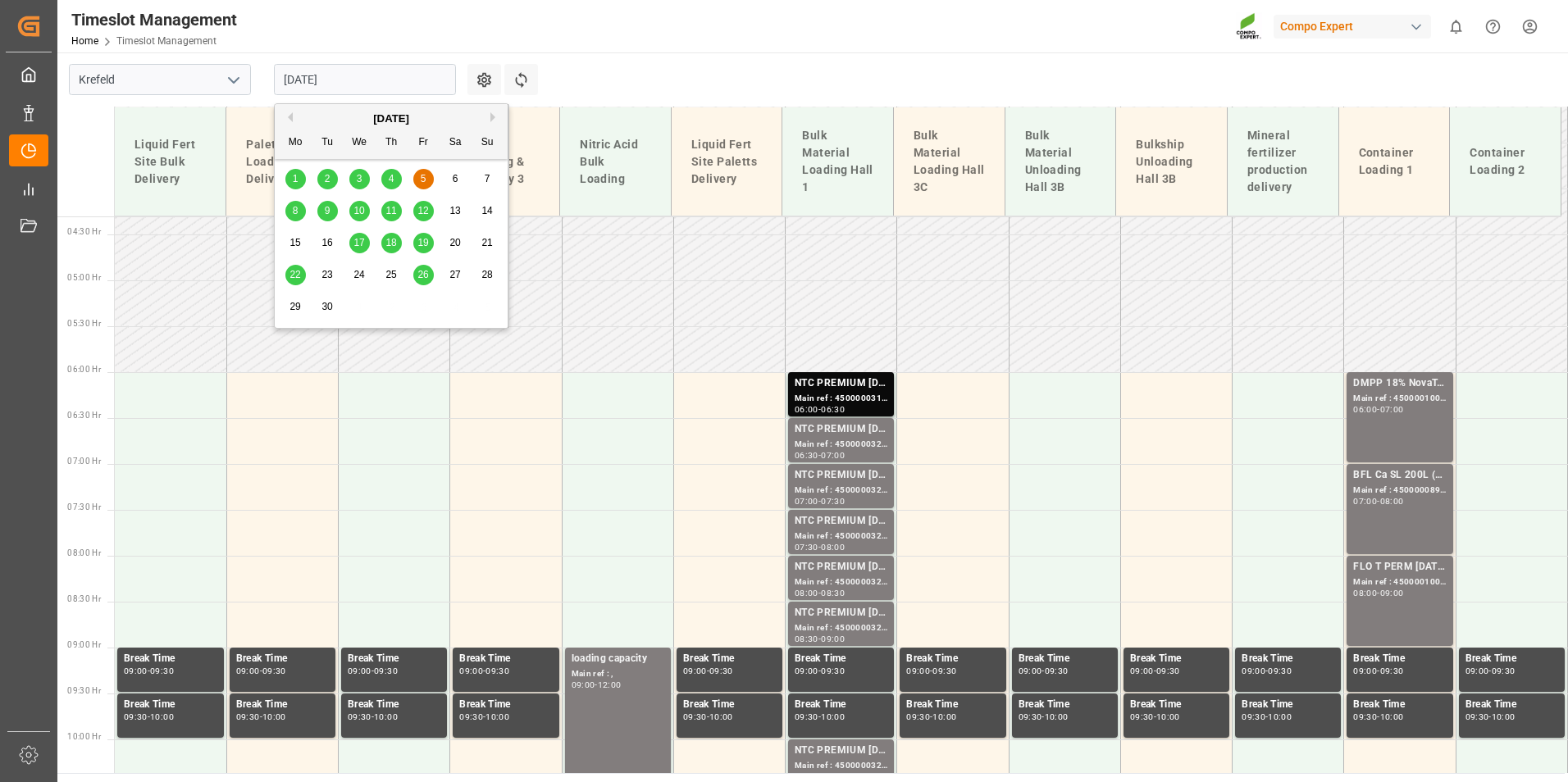
click at [361, 213] on span "10" at bounding box center [358, 210] width 11 height 12
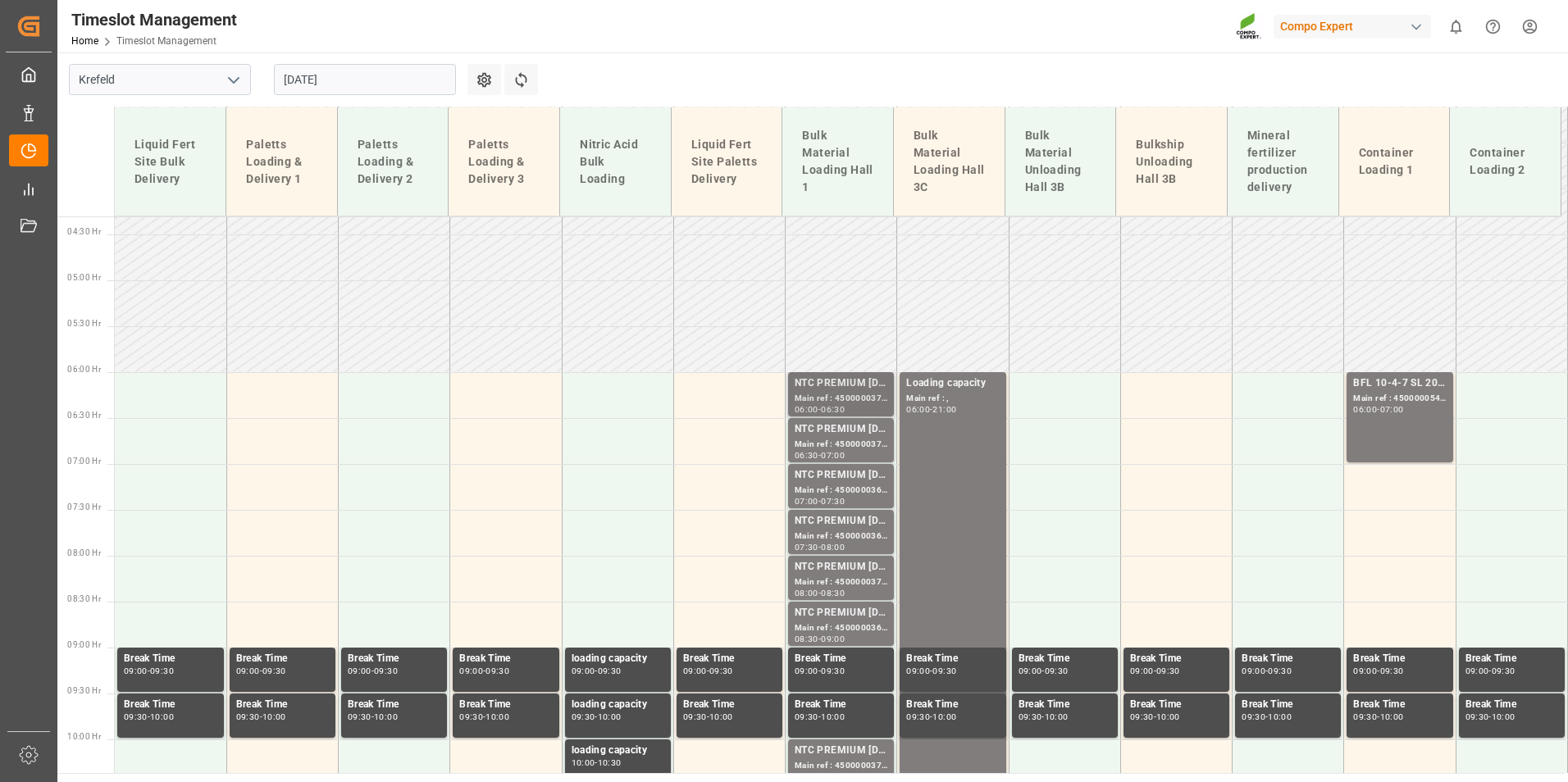
click at [818, 406] on div "-" at bounding box center [819, 409] width 2 height 7
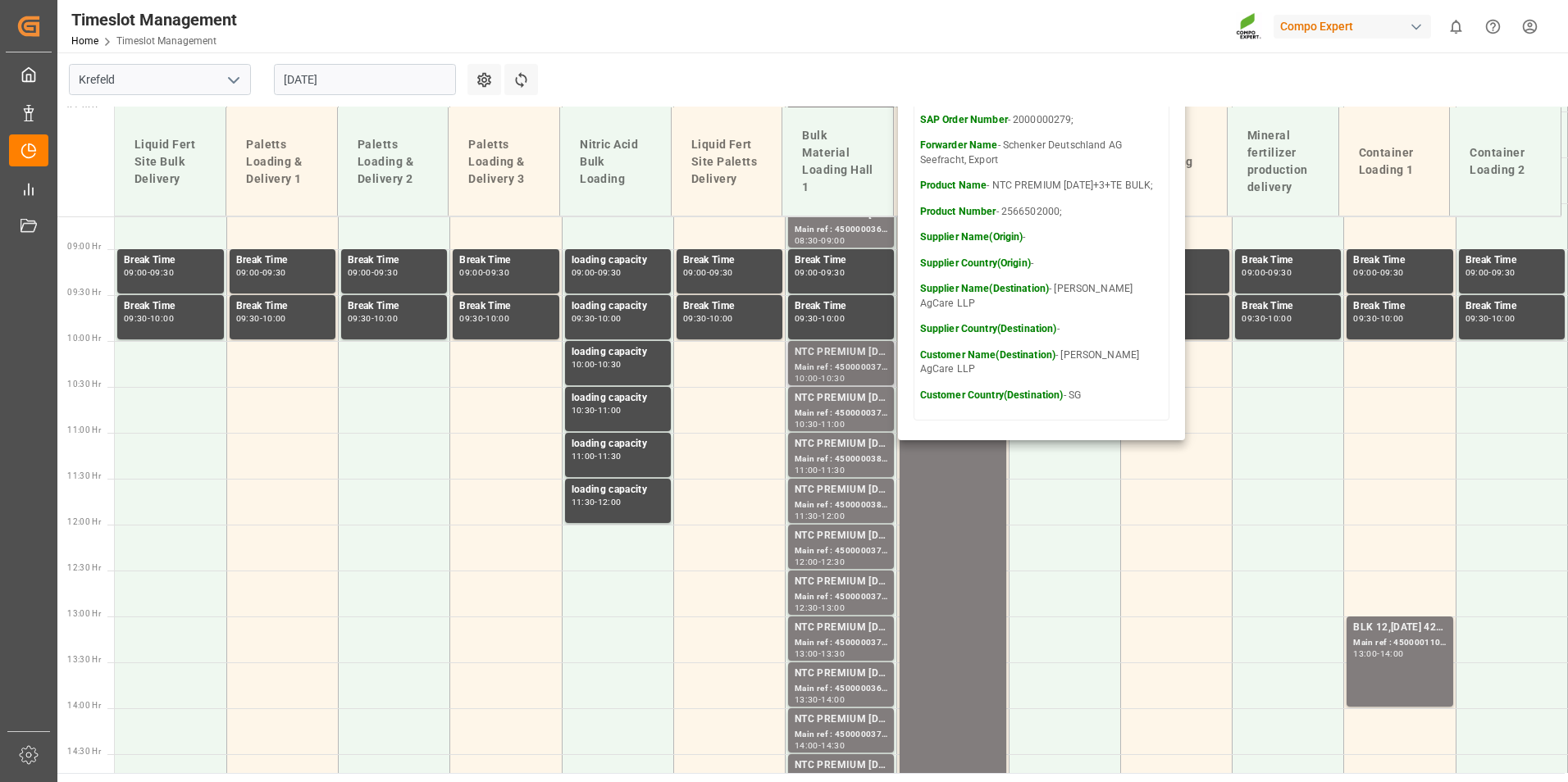
scroll to position [968, 0]
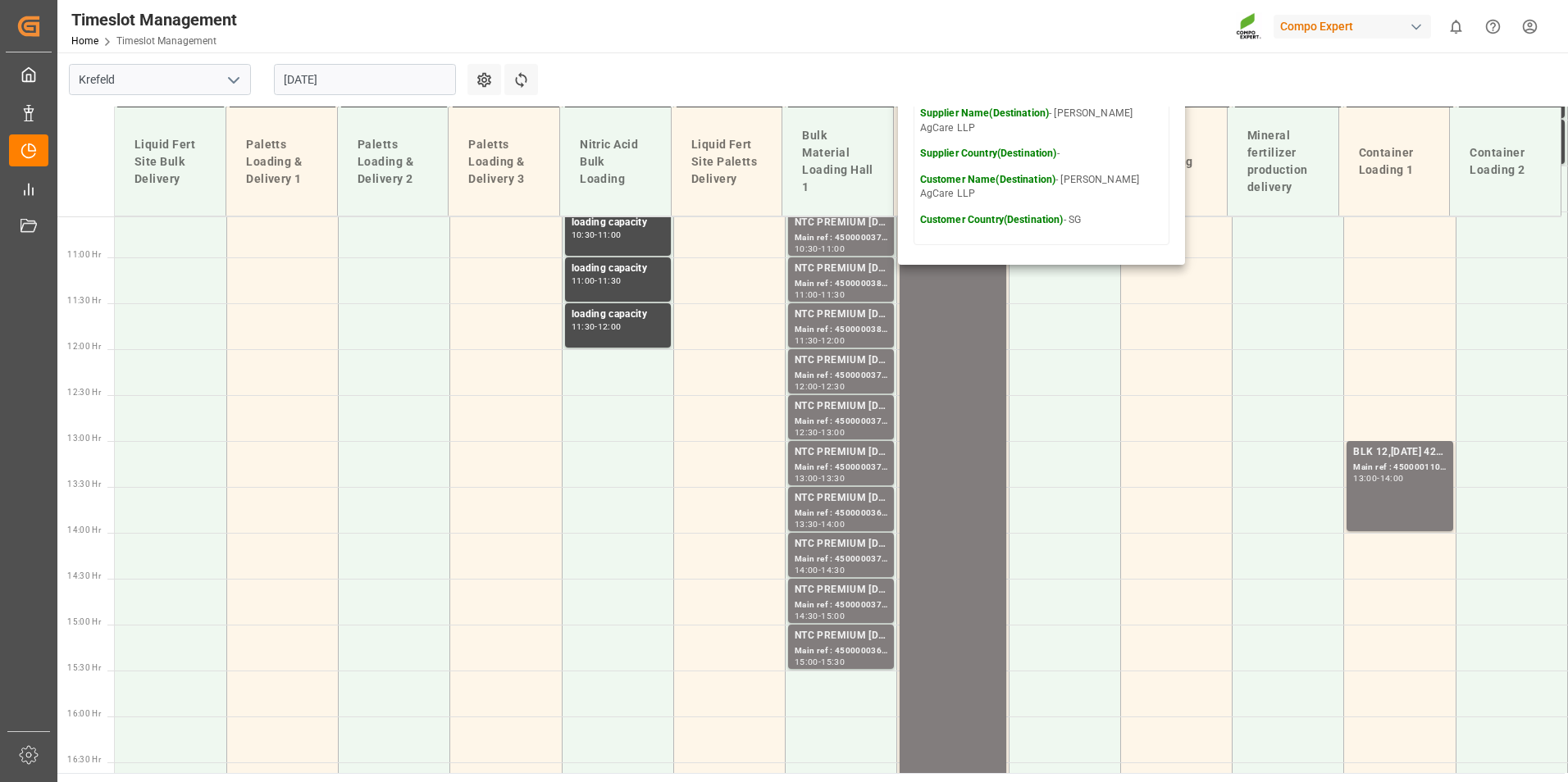
click at [393, 84] on input "[DATE]" at bounding box center [365, 80] width 182 height 31
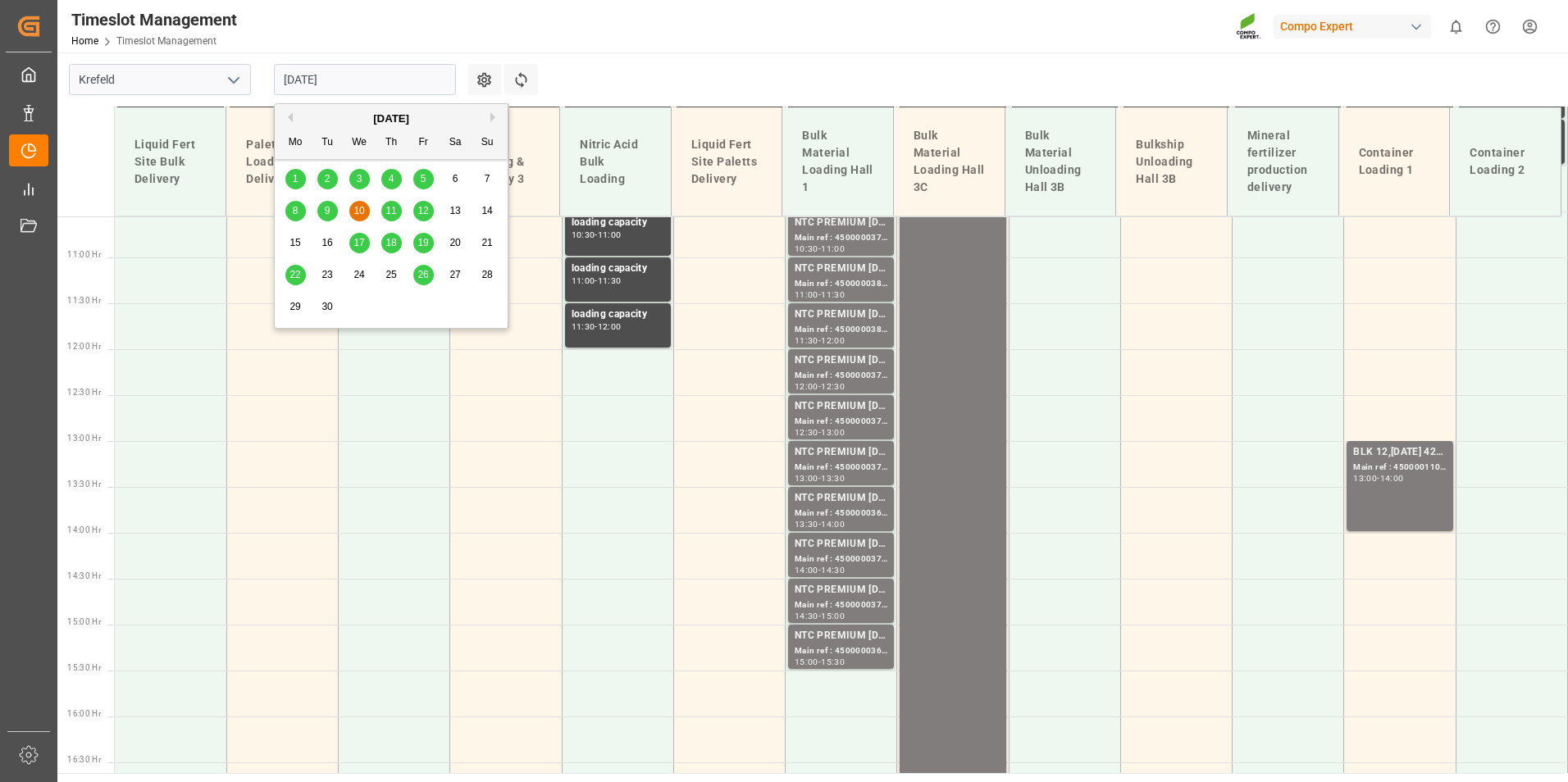
click at [289, 123] on div "[DATE]" at bounding box center [390, 119] width 233 height 17
click at [288, 121] on button "Previous Month" at bounding box center [288, 118] width 10 height 10
click at [367, 310] on div "27" at bounding box center [359, 307] width 21 height 20
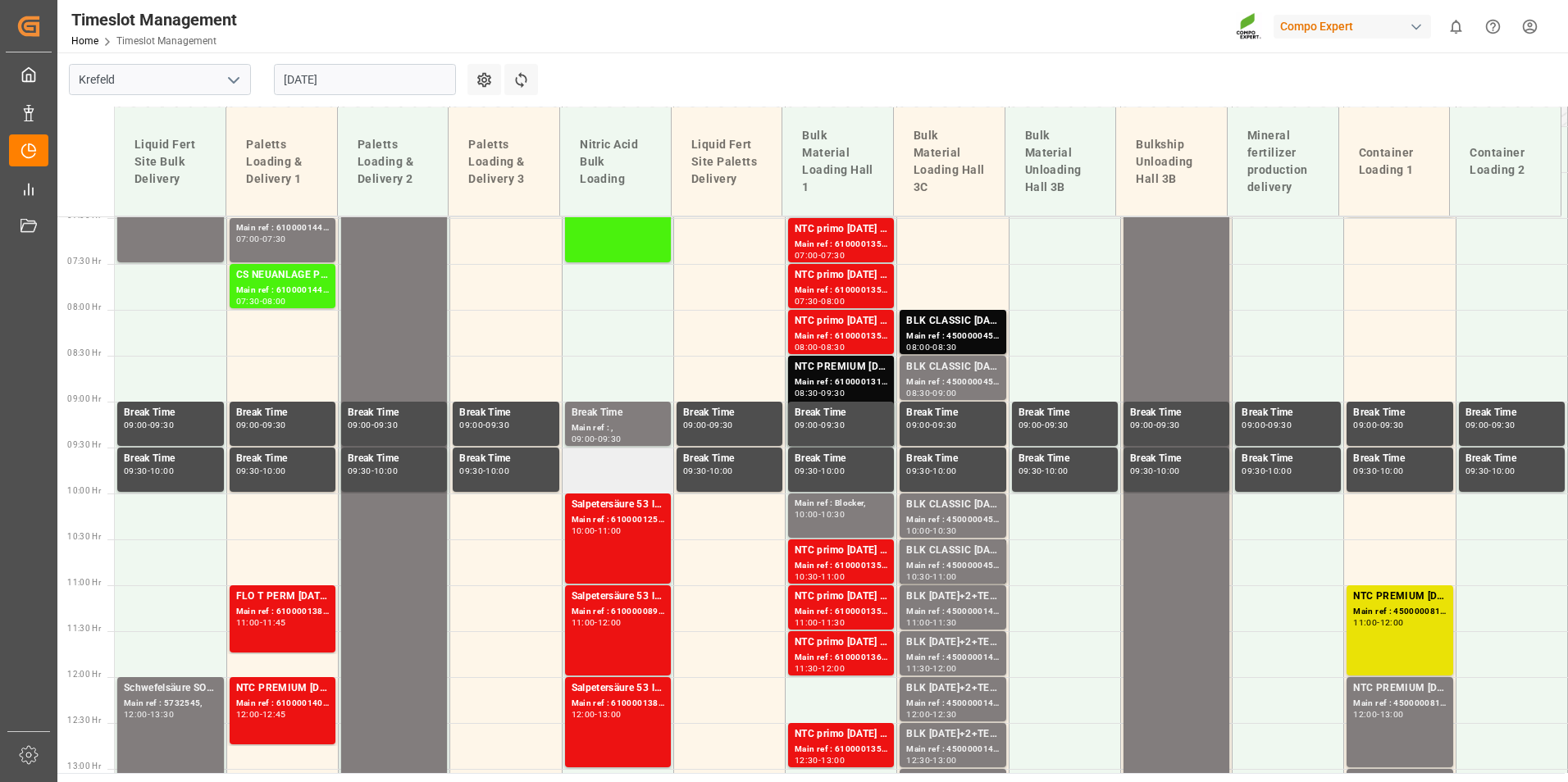
scroll to position [395, 0]
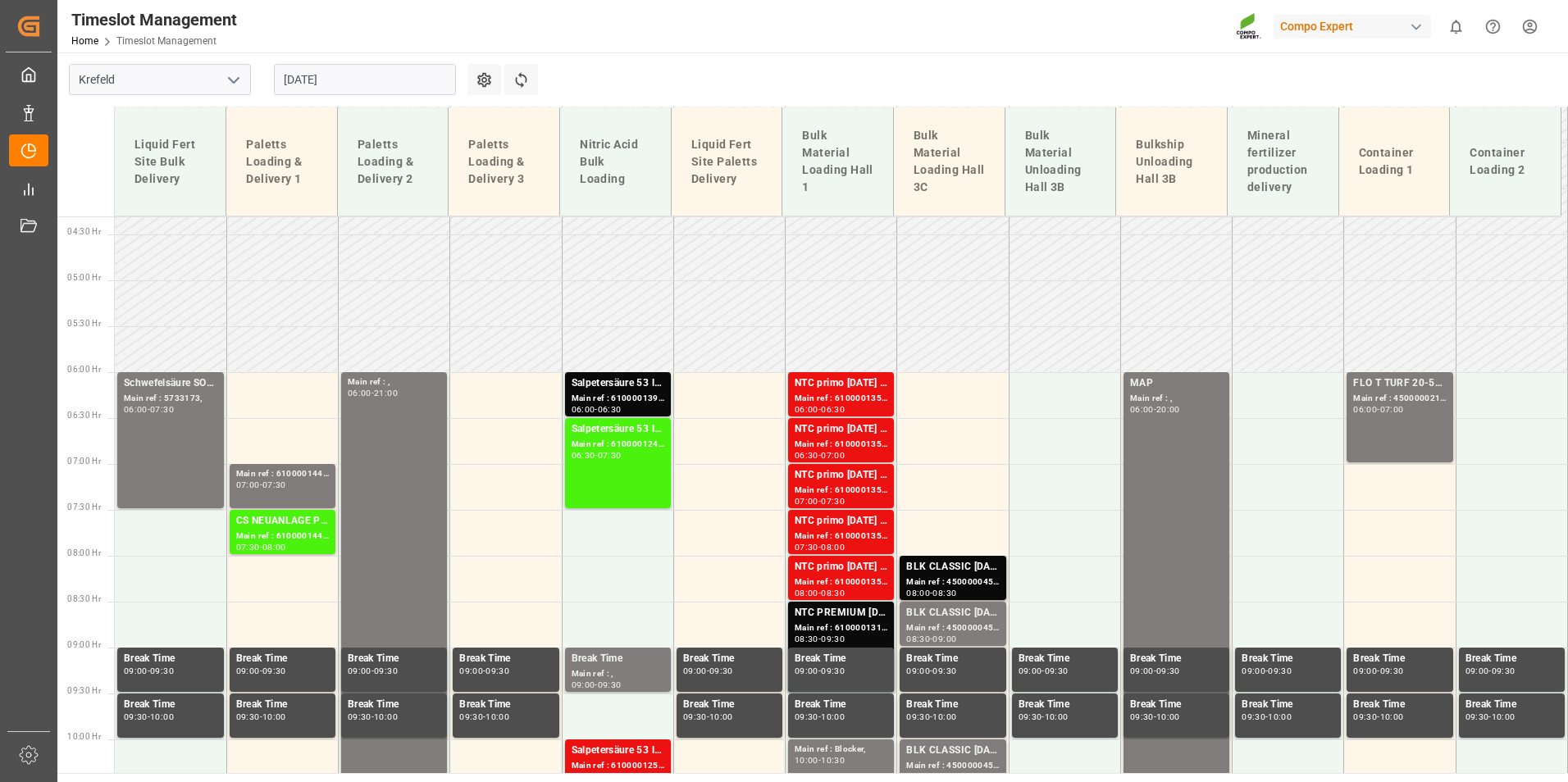
click at [370, 75] on input "[DATE]" at bounding box center [365, 80] width 182 height 31
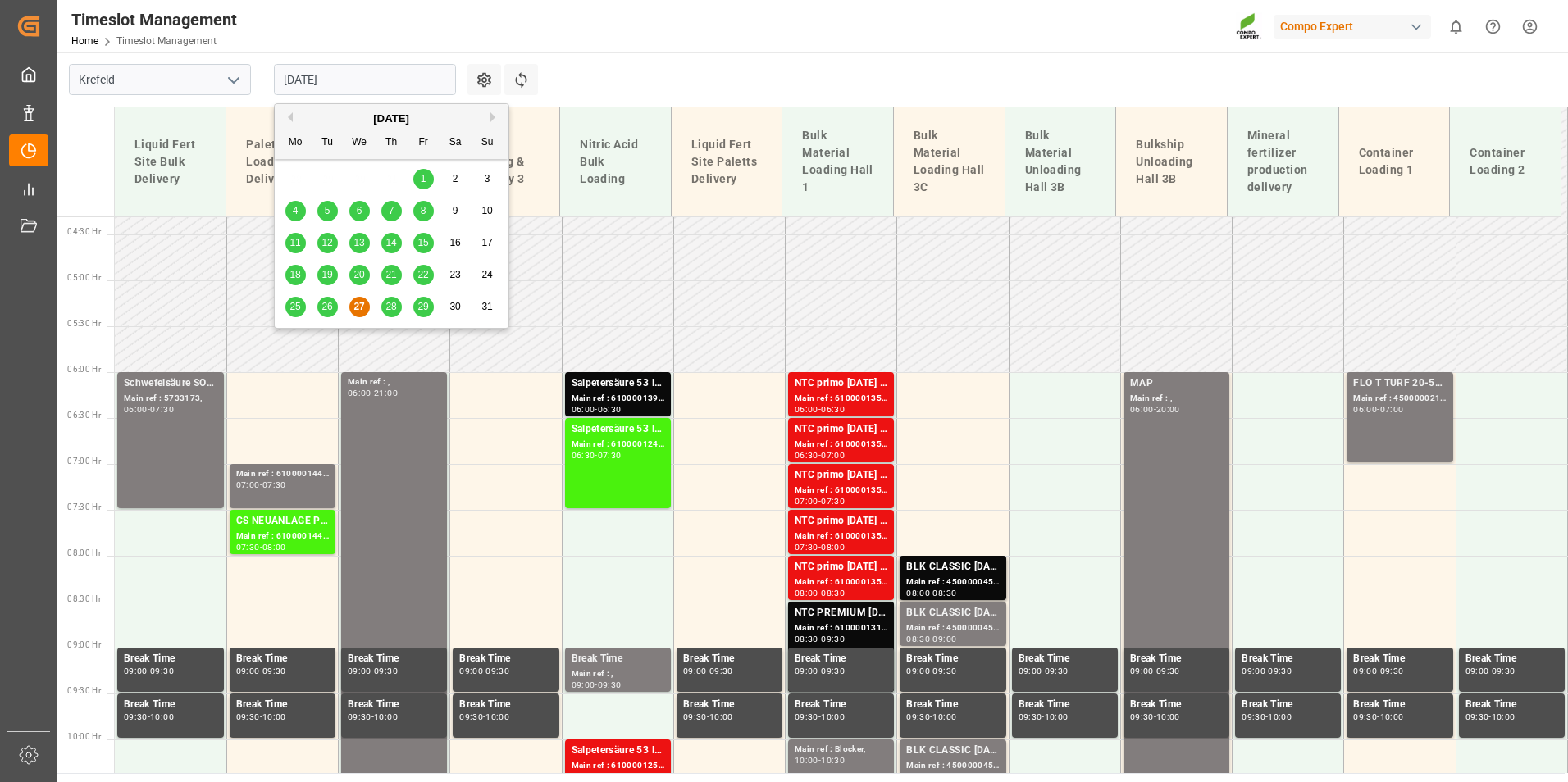
click at [392, 301] on span "28" at bounding box center [390, 307] width 11 height 12
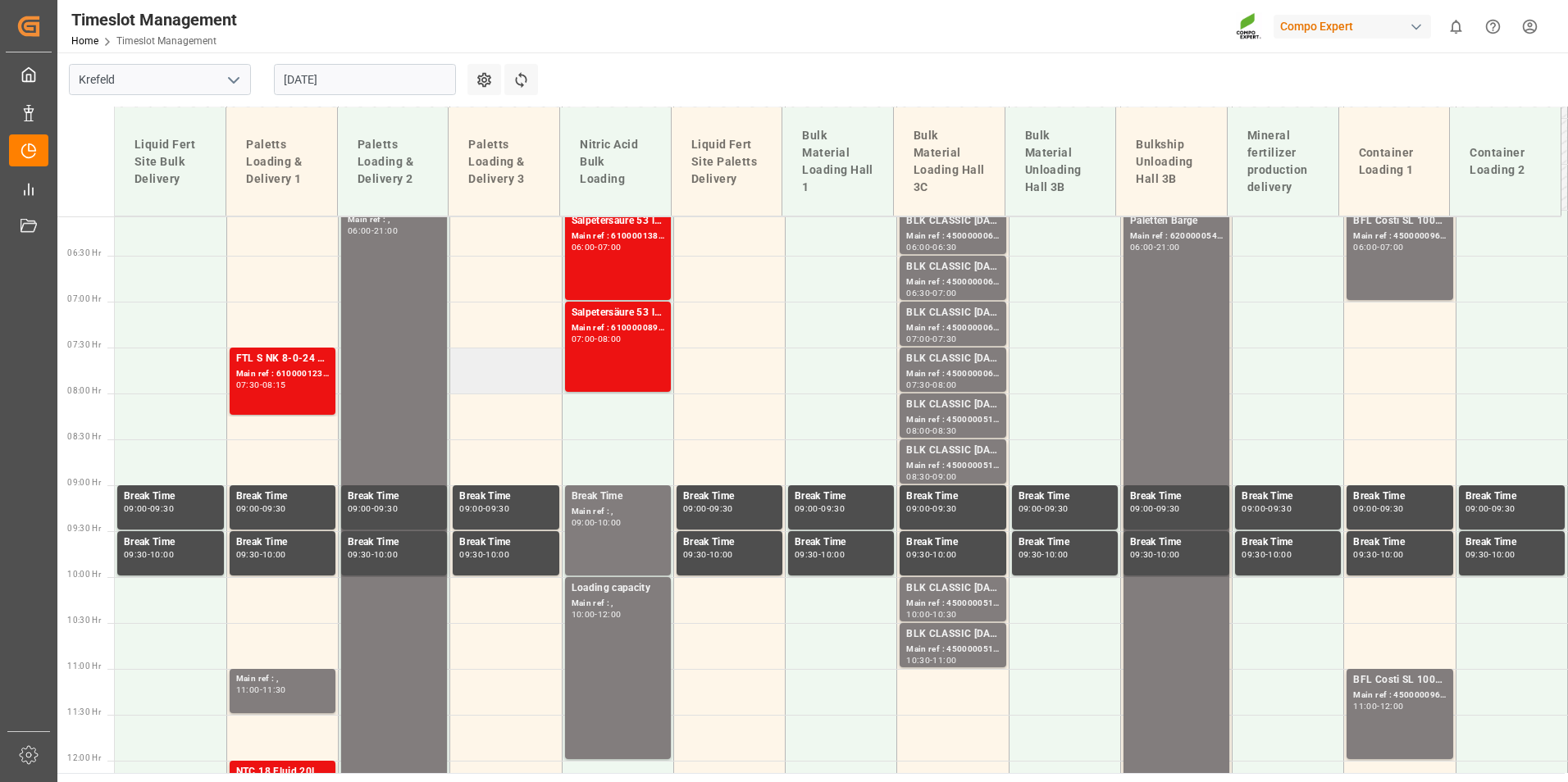
scroll to position [559, 0]
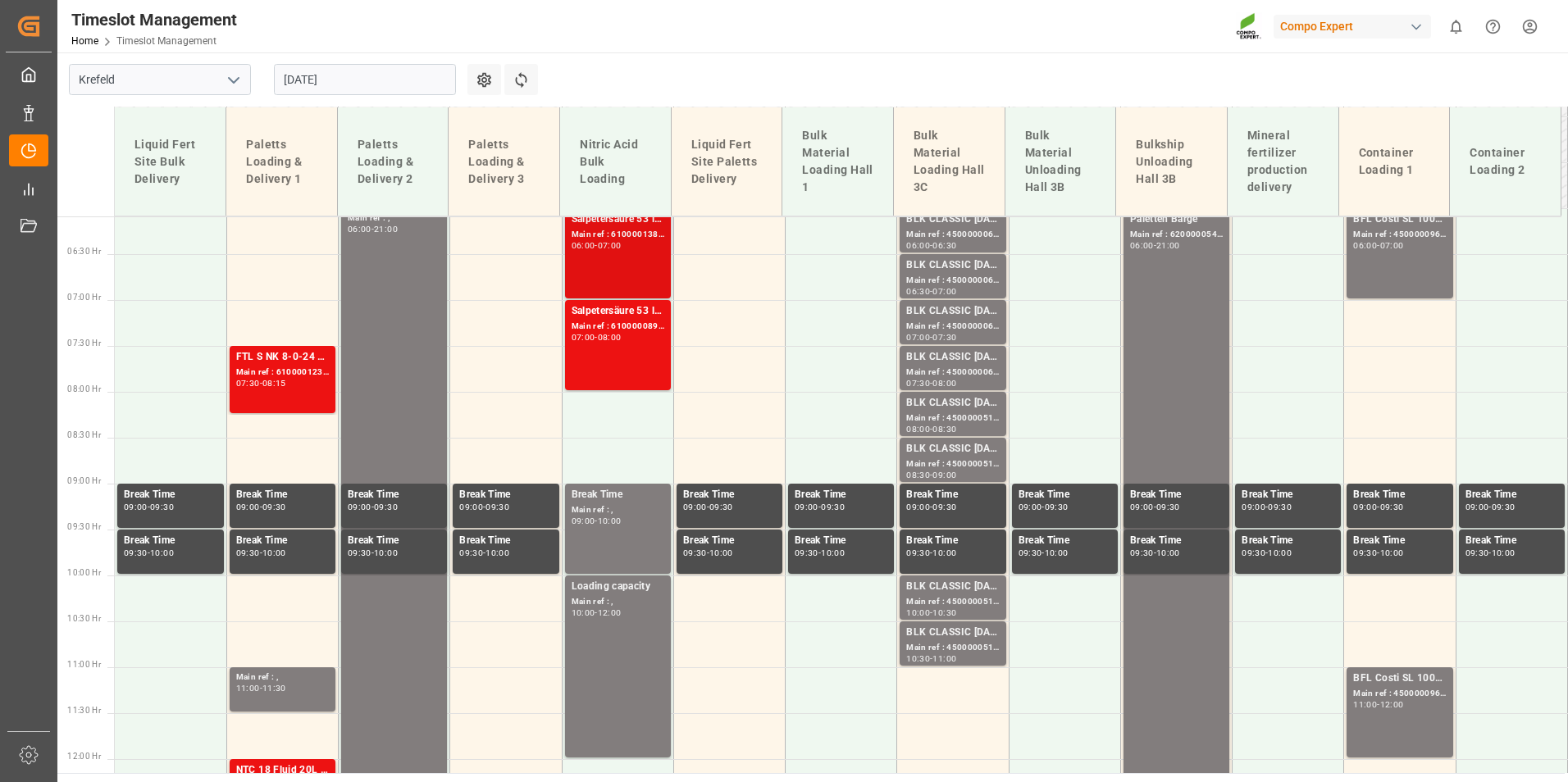
click at [639, 249] on div "06:00 - 07:00" at bounding box center [618, 246] width 93 height 9
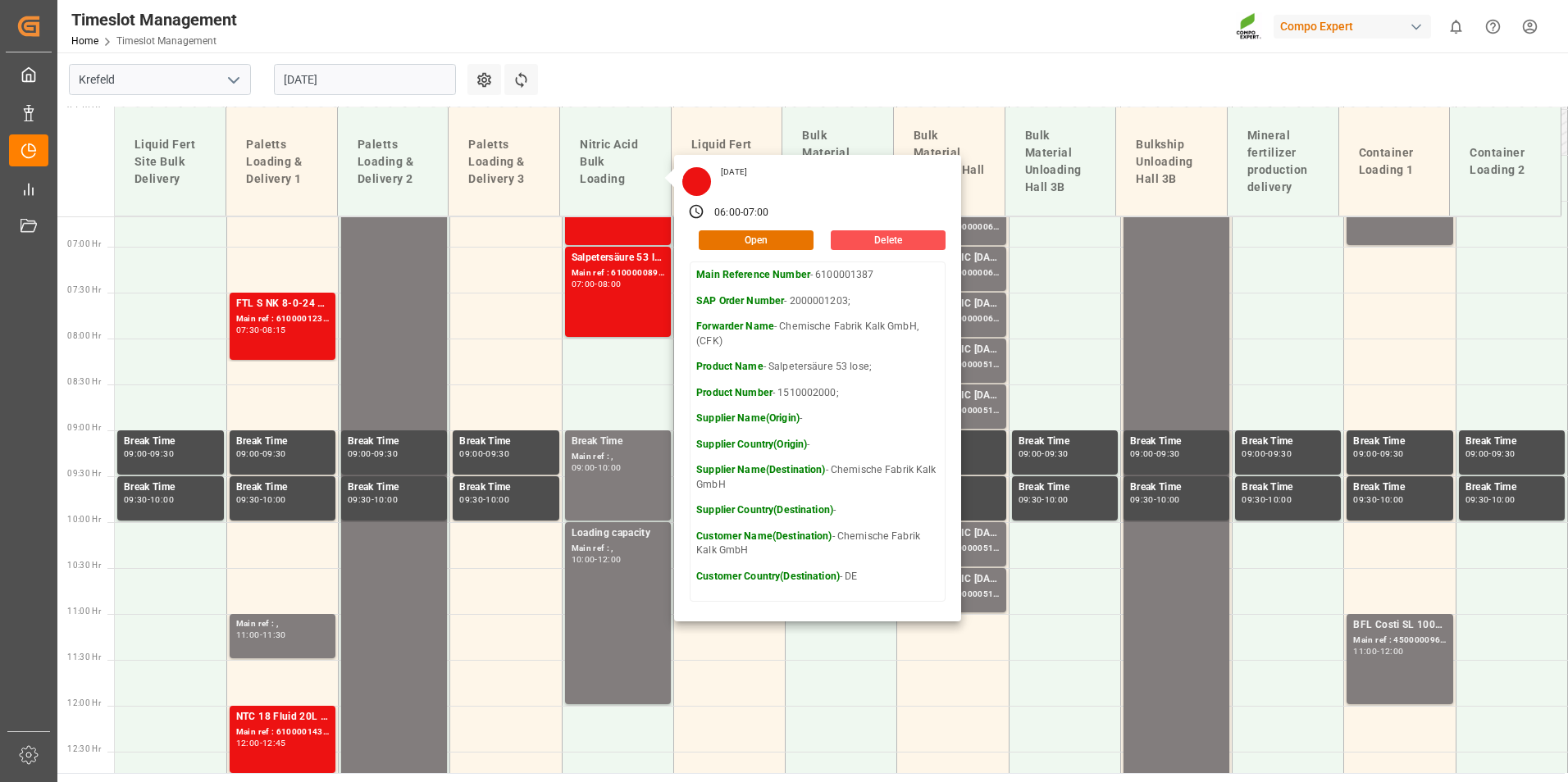
scroll to position [641, 0]
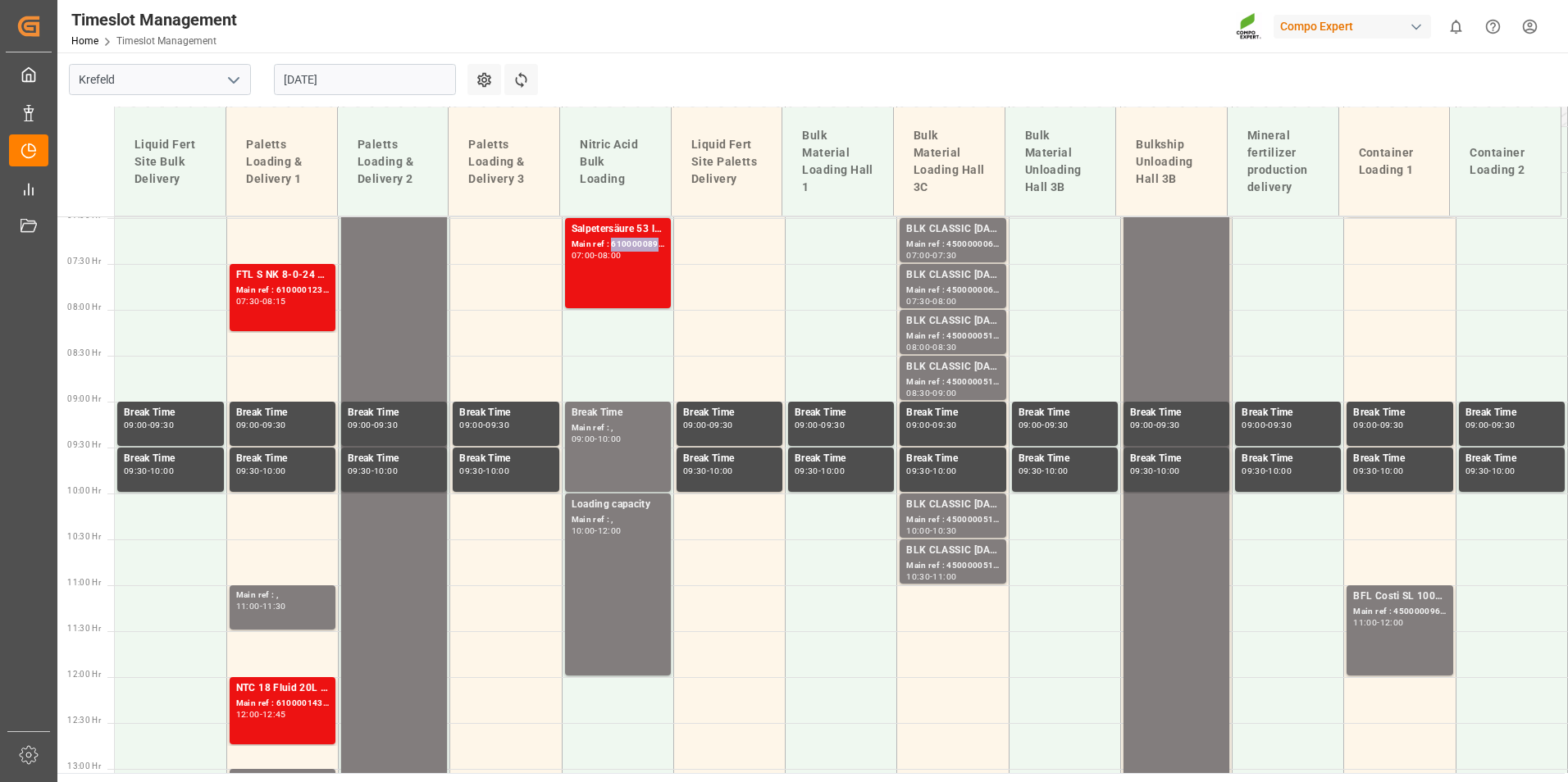
click at [639, 249] on div "Main ref : 6100000892, 2000000902;" at bounding box center [618, 244] width 93 height 14
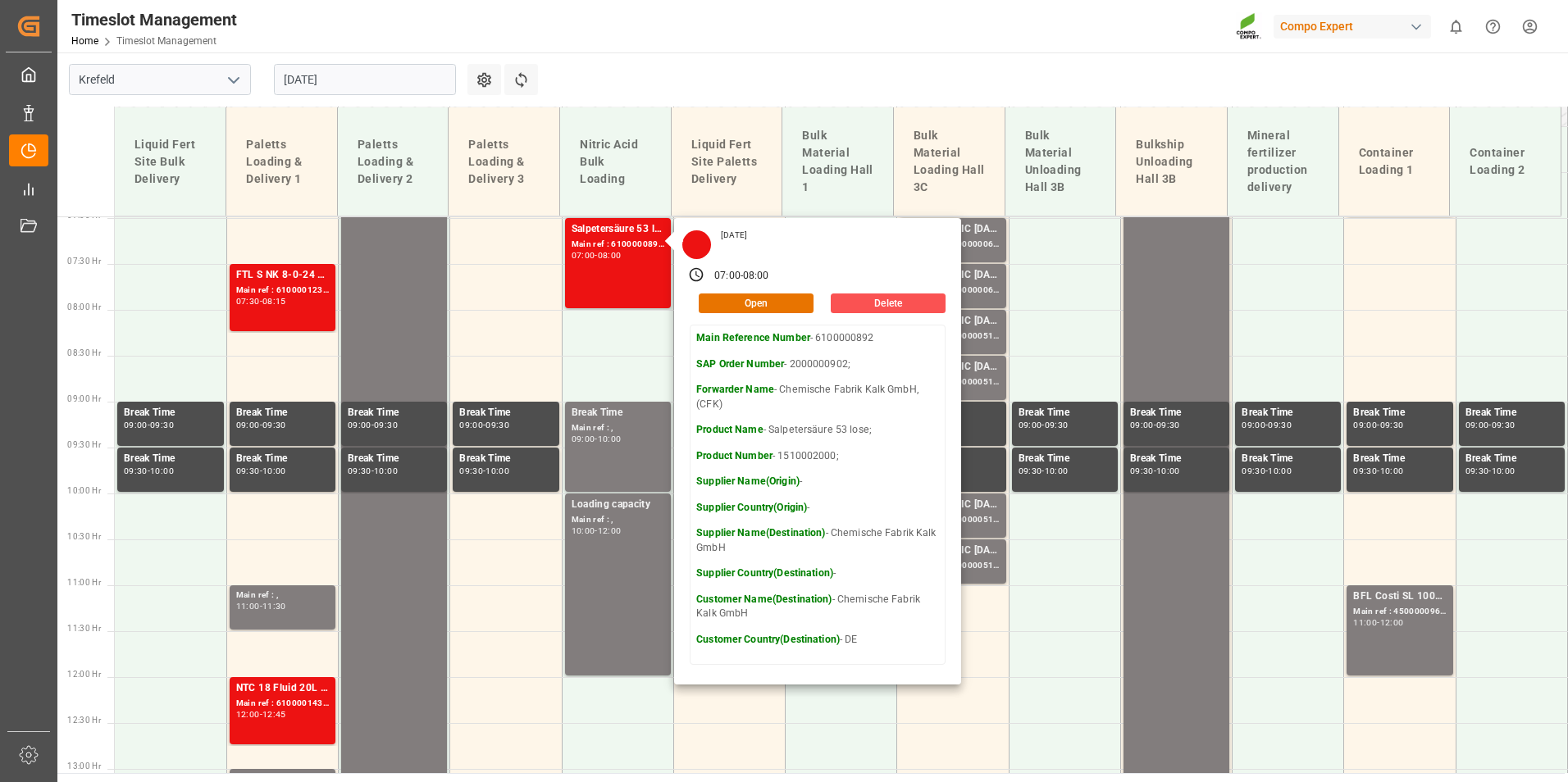
click at [404, 81] on input "[DATE]" at bounding box center [365, 80] width 182 height 31
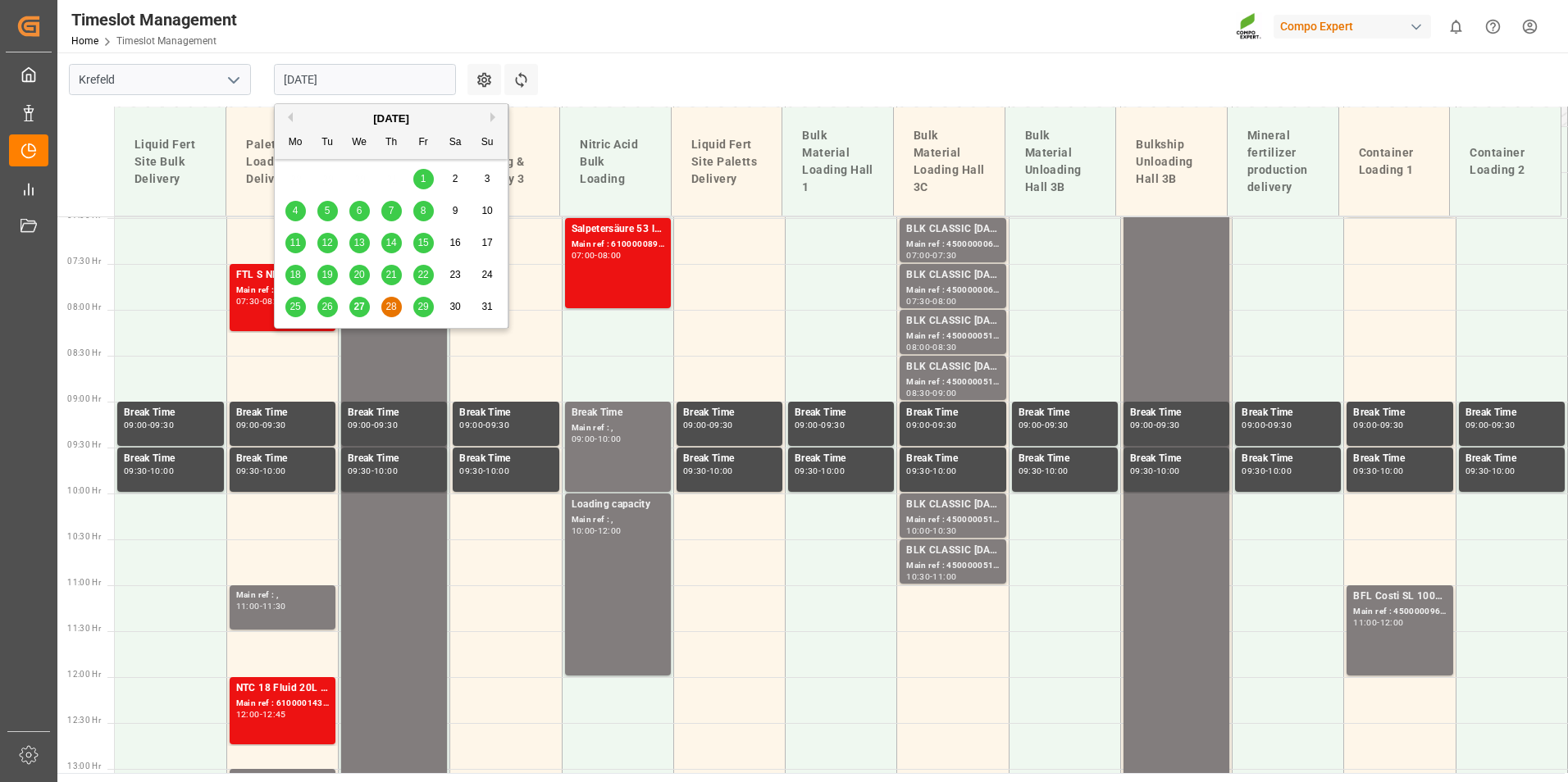
click at [359, 308] on span "27" at bounding box center [358, 307] width 11 height 12
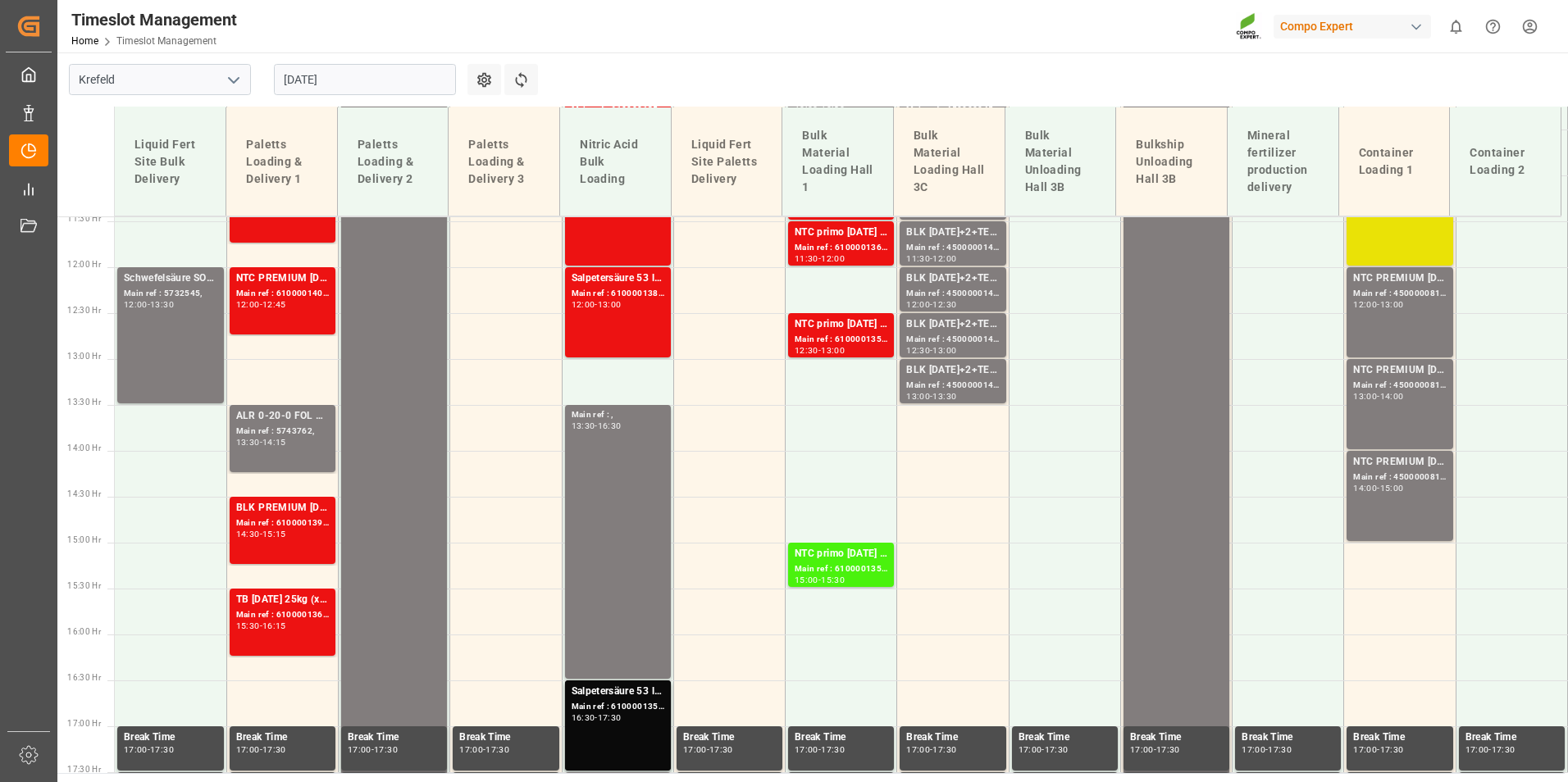
scroll to position [1378, 0]
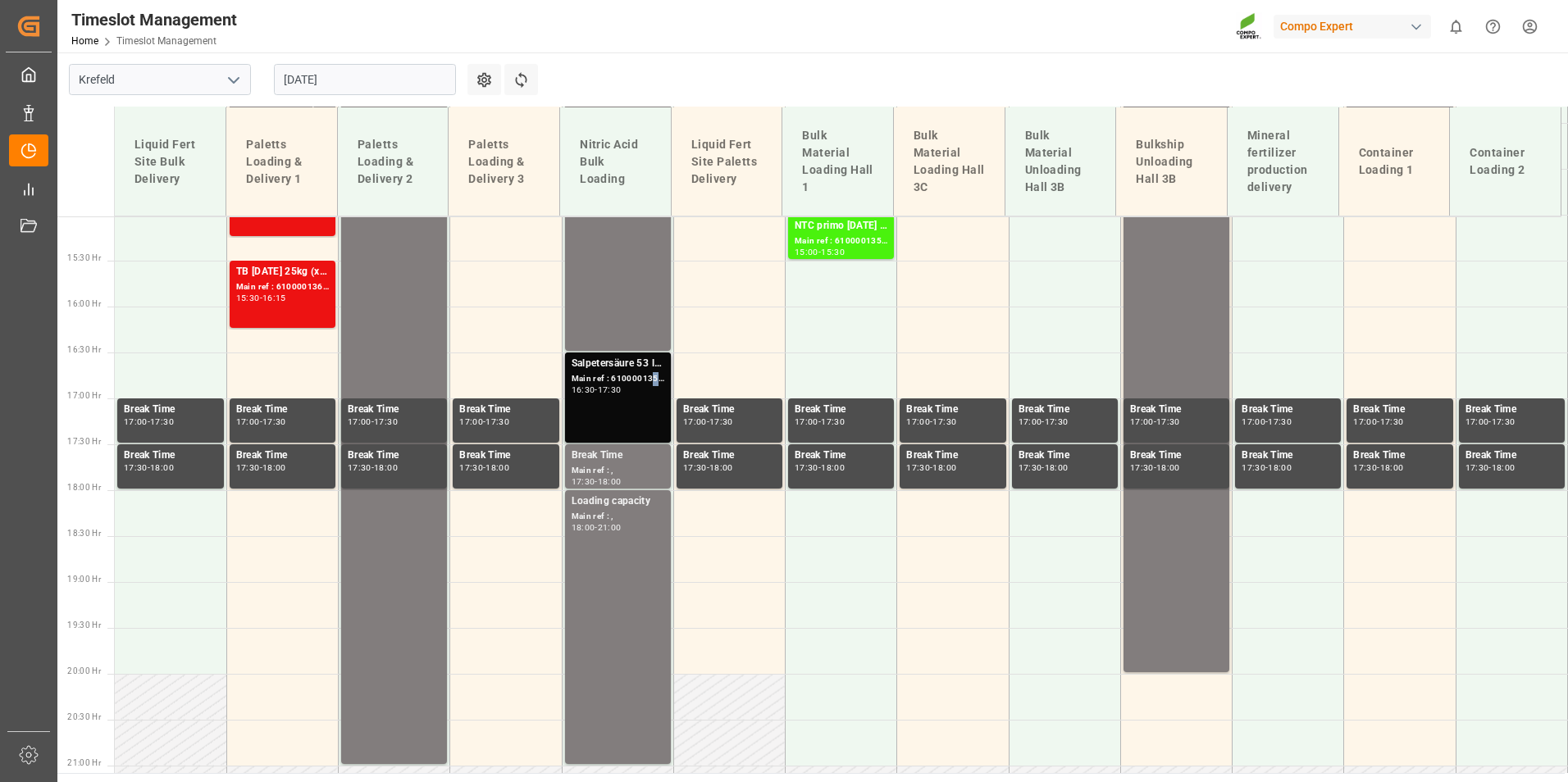
click at [651, 380] on div "Main ref : 6100001350, 2000001175;" at bounding box center [618, 379] width 93 height 14
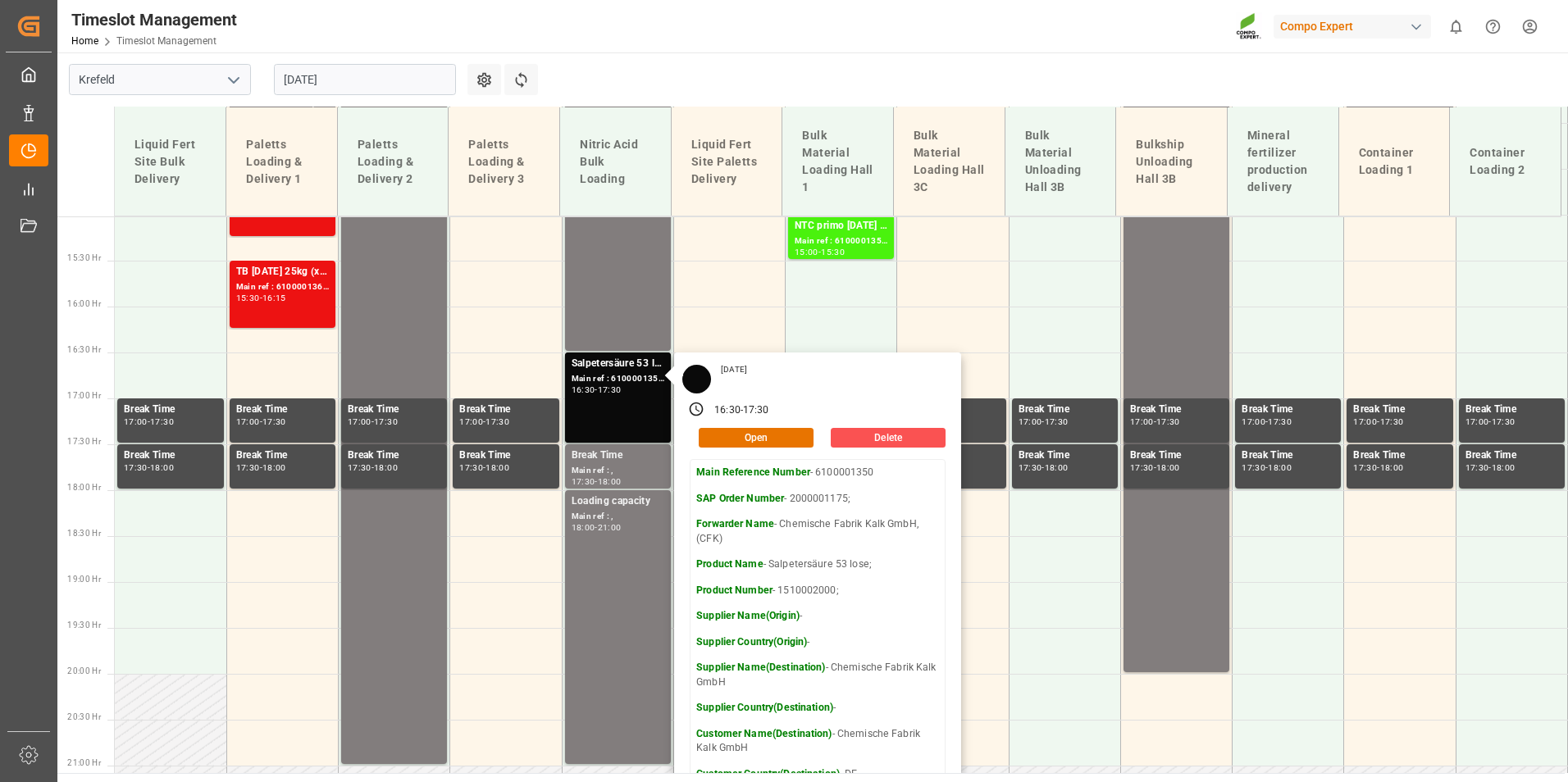
click at [403, 75] on input "[DATE]" at bounding box center [365, 80] width 182 height 31
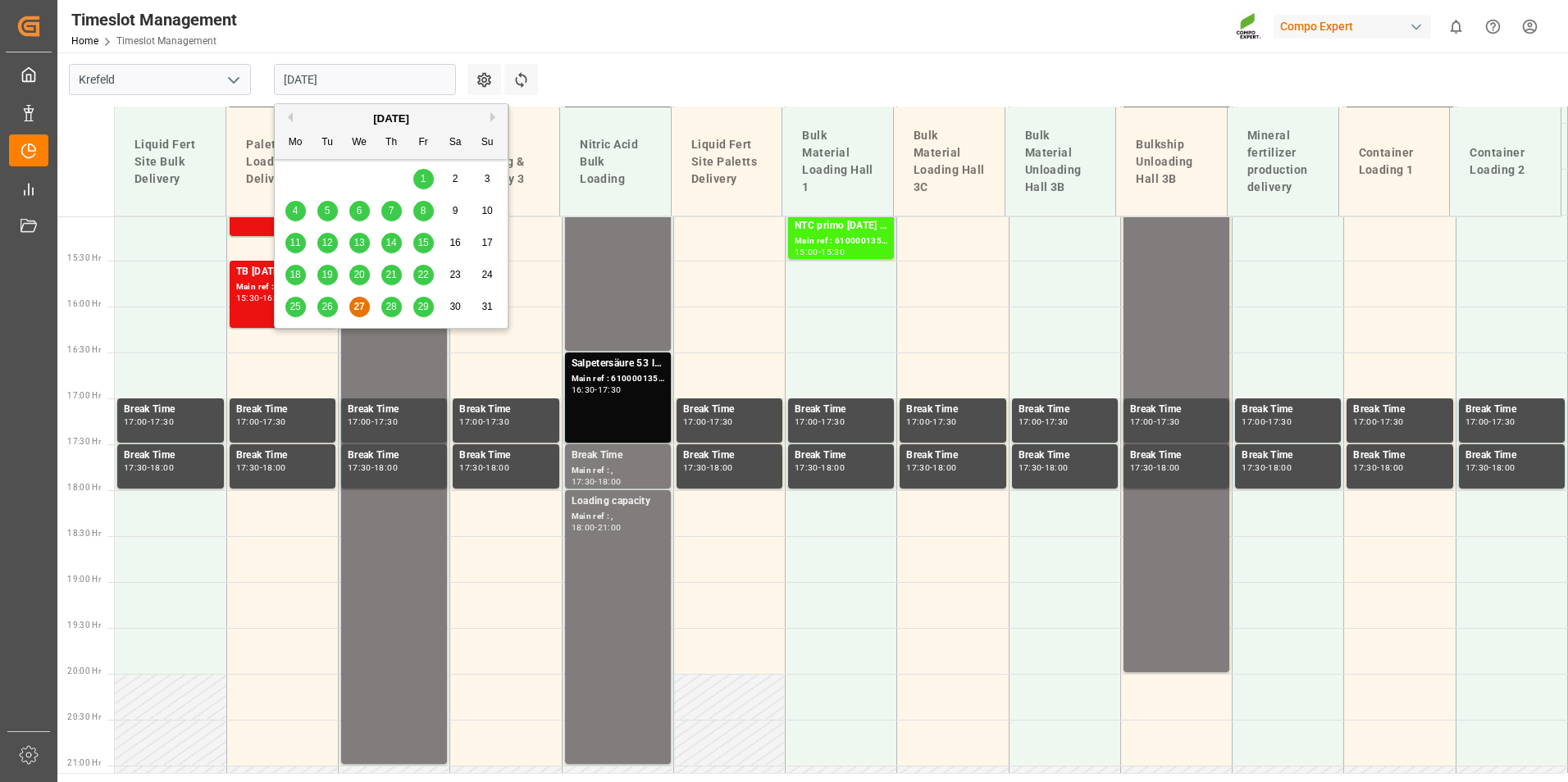
click at [394, 302] on span "28" at bounding box center [390, 307] width 11 height 12
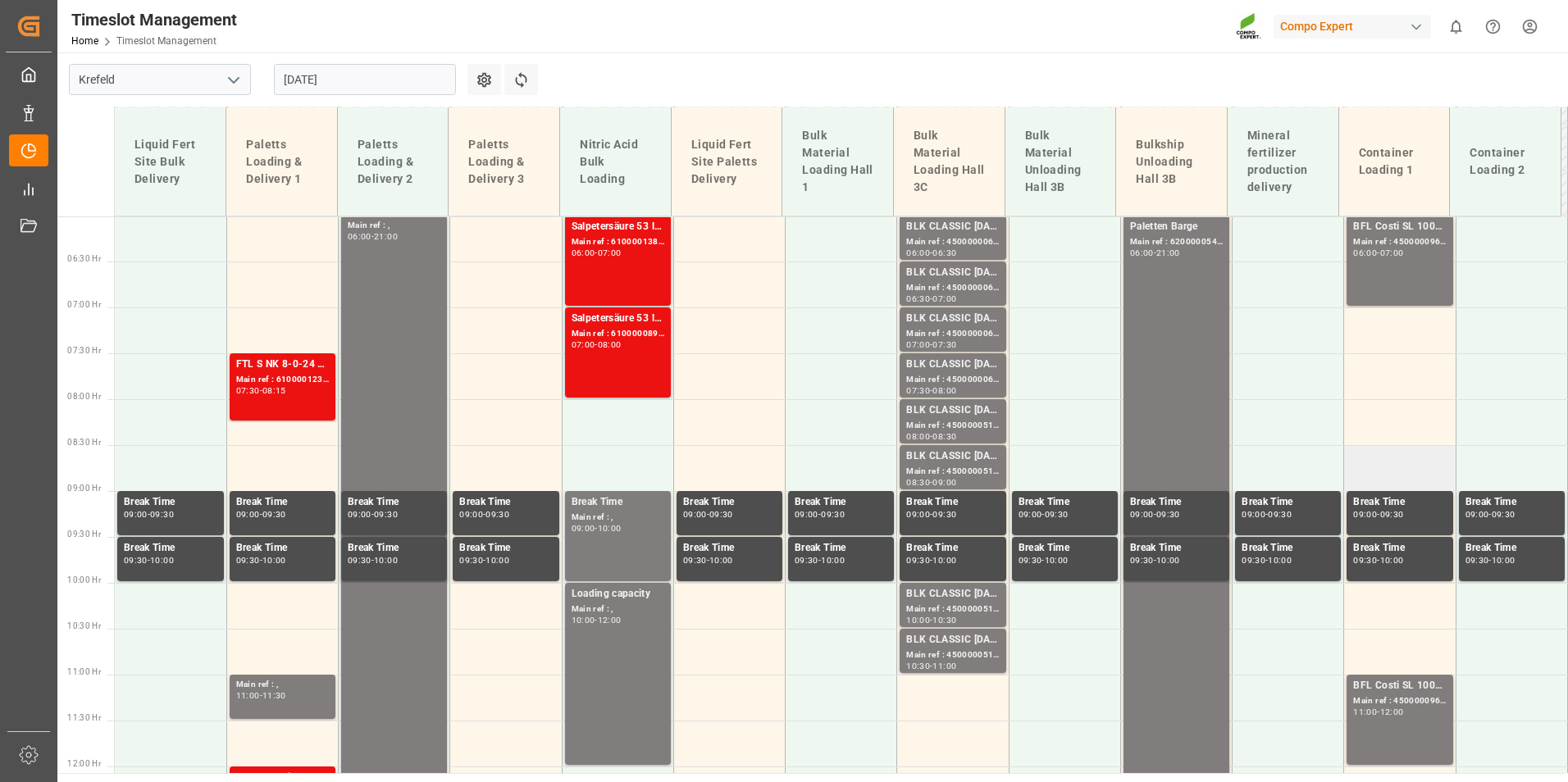
scroll to position [395, 0]
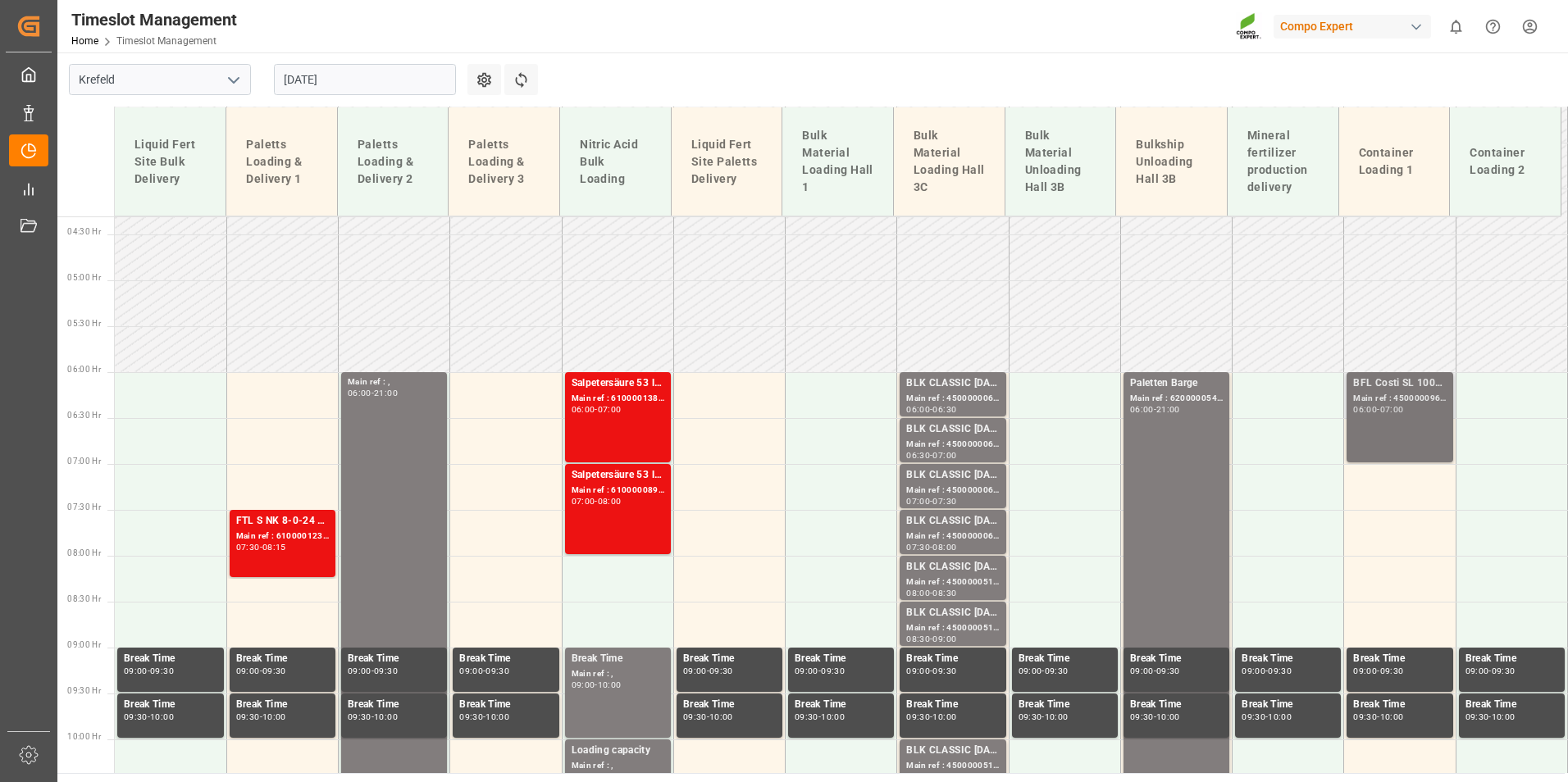
click at [1384, 408] on div "07:00" at bounding box center [1391, 409] width 24 height 7
click at [1378, 414] on div "06:00 - 07:00" at bounding box center [1399, 410] width 93 height 9
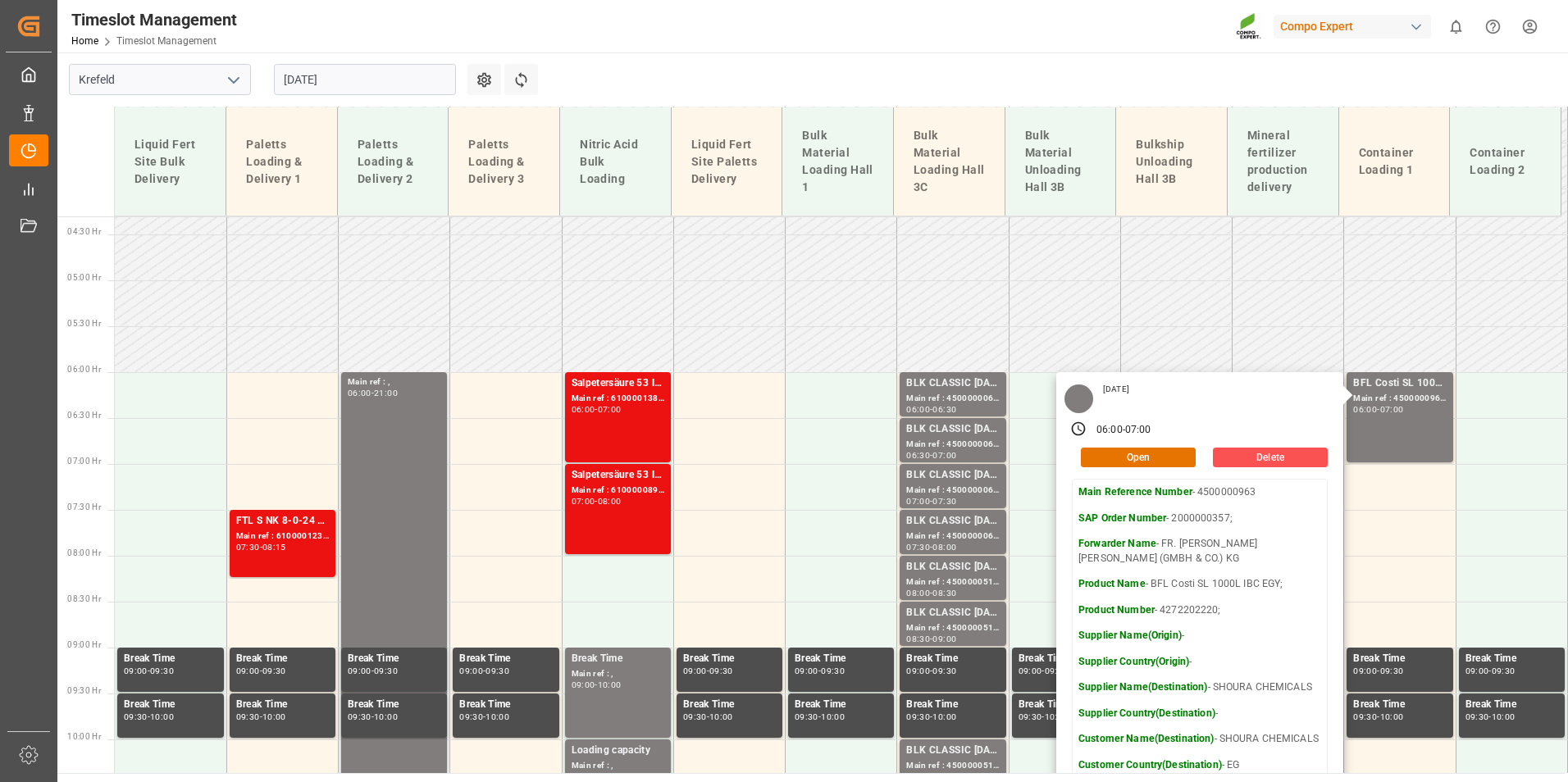
click at [343, 79] on input "[DATE]" at bounding box center [365, 80] width 182 height 31
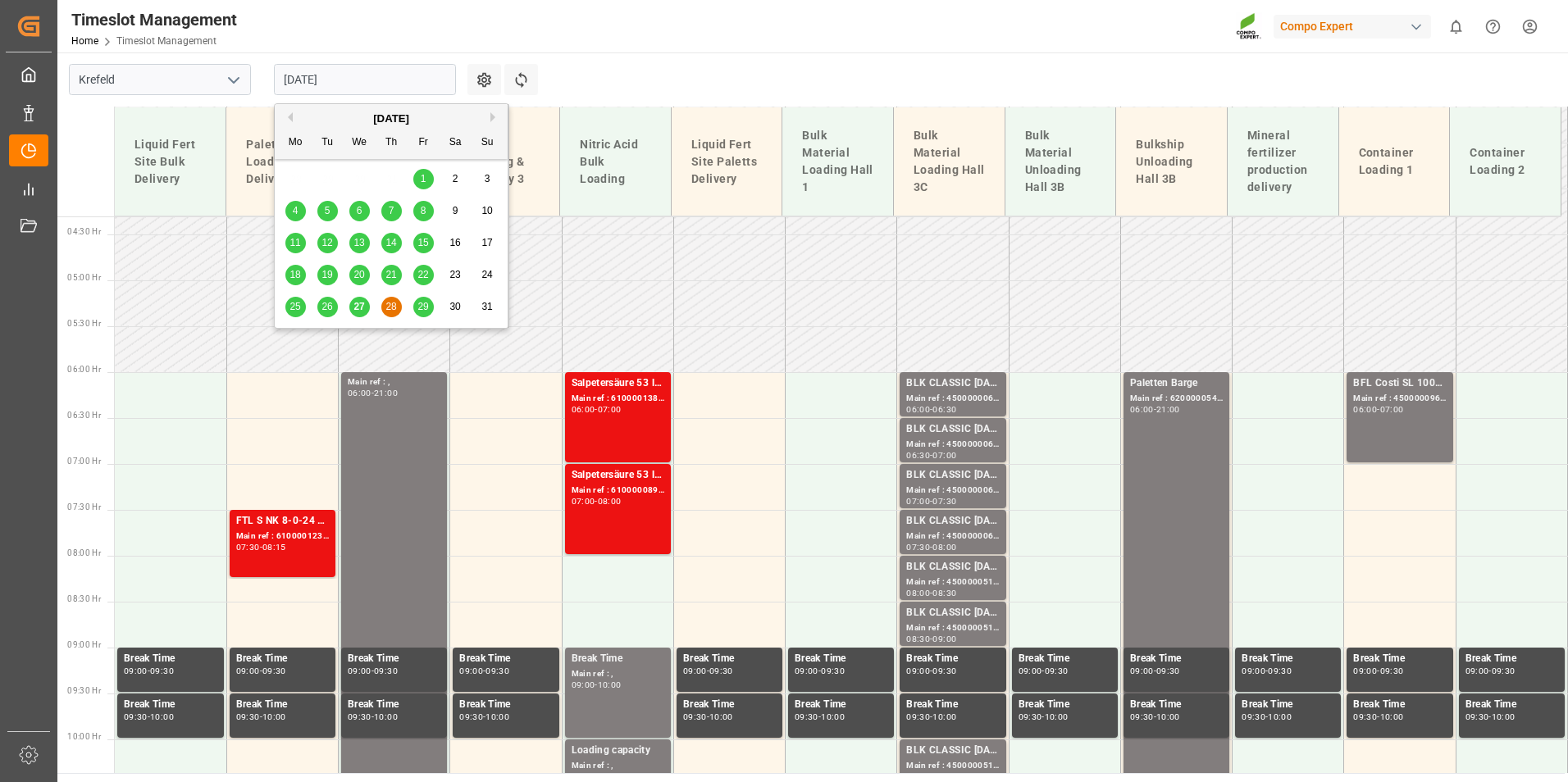
click at [491, 115] on button "Next Month" at bounding box center [496, 118] width 10 height 10
click at [332, 205] on div "9" at bounding box center [327, 211] width 21 height 20
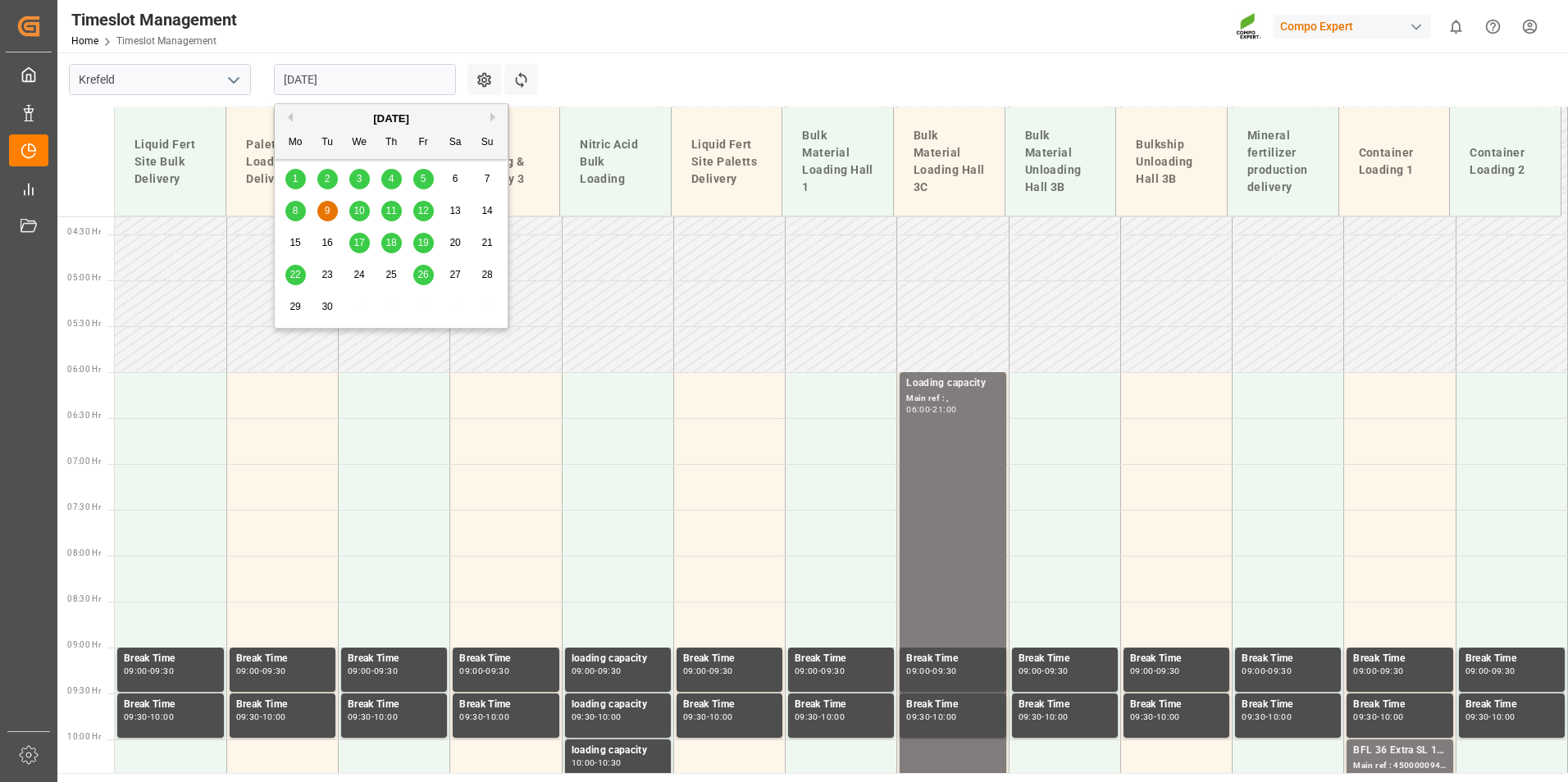
click at [385, 87] on input "[DATE]" at bounding box center [365, 80] width 182 height 31
click at [414, 176] on div "5" at bounding box center [423, 180] width 21 height 20
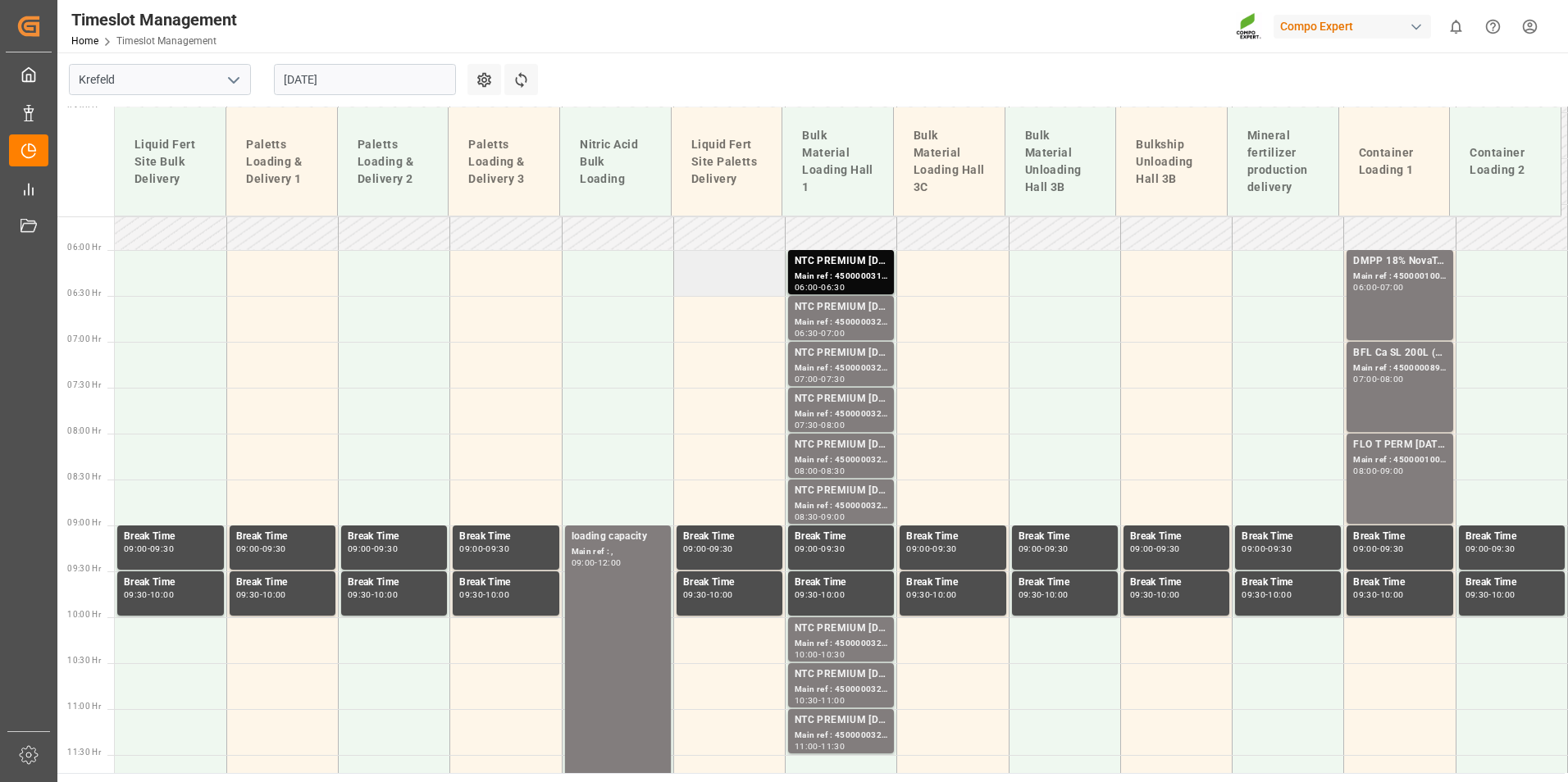
scroll to position [390, 0]
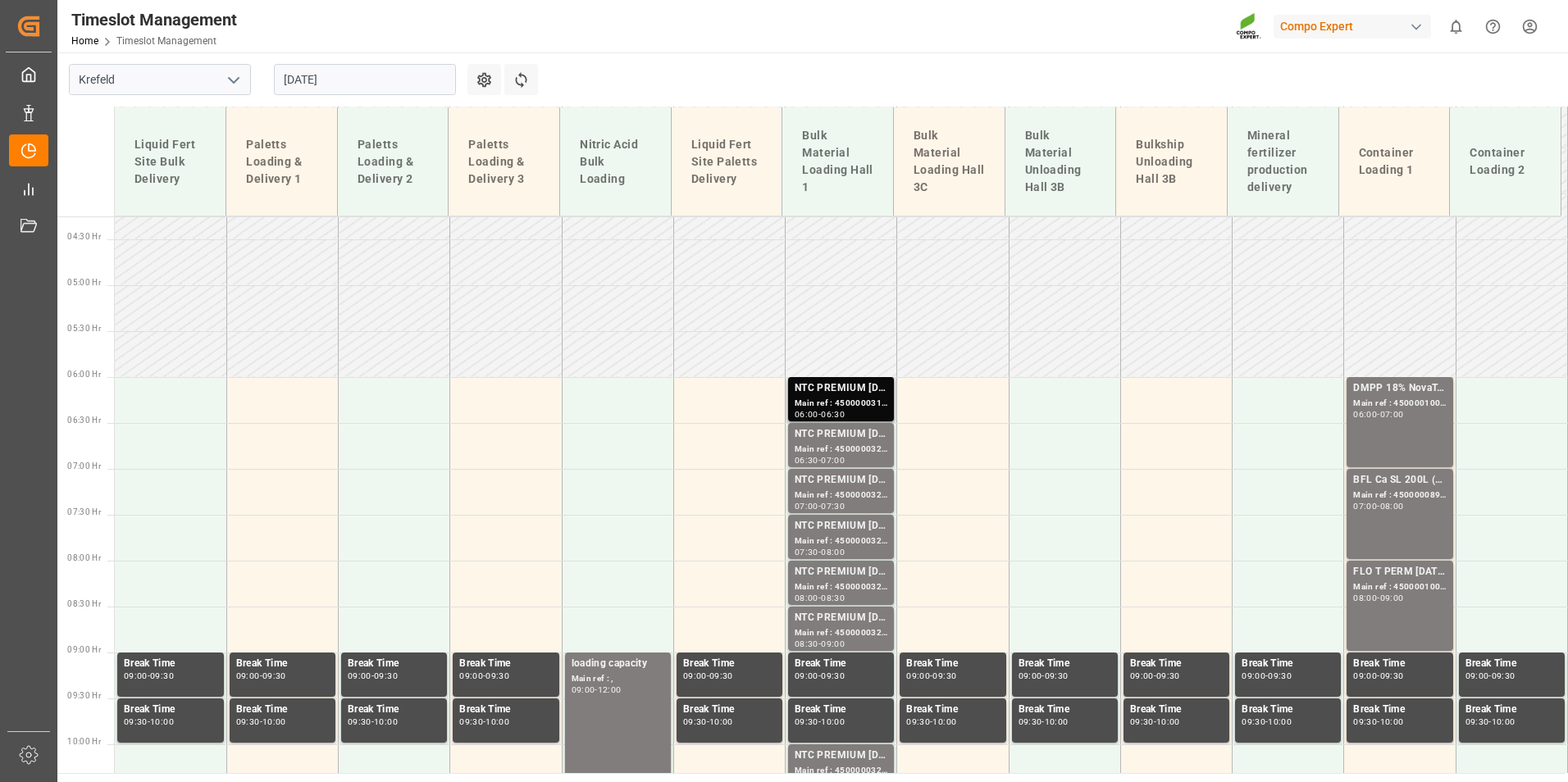
click at [816, 408] on div "Main ref : 4500000319, 2000000077;" at bounding box center [841, 403] width 93 height 14
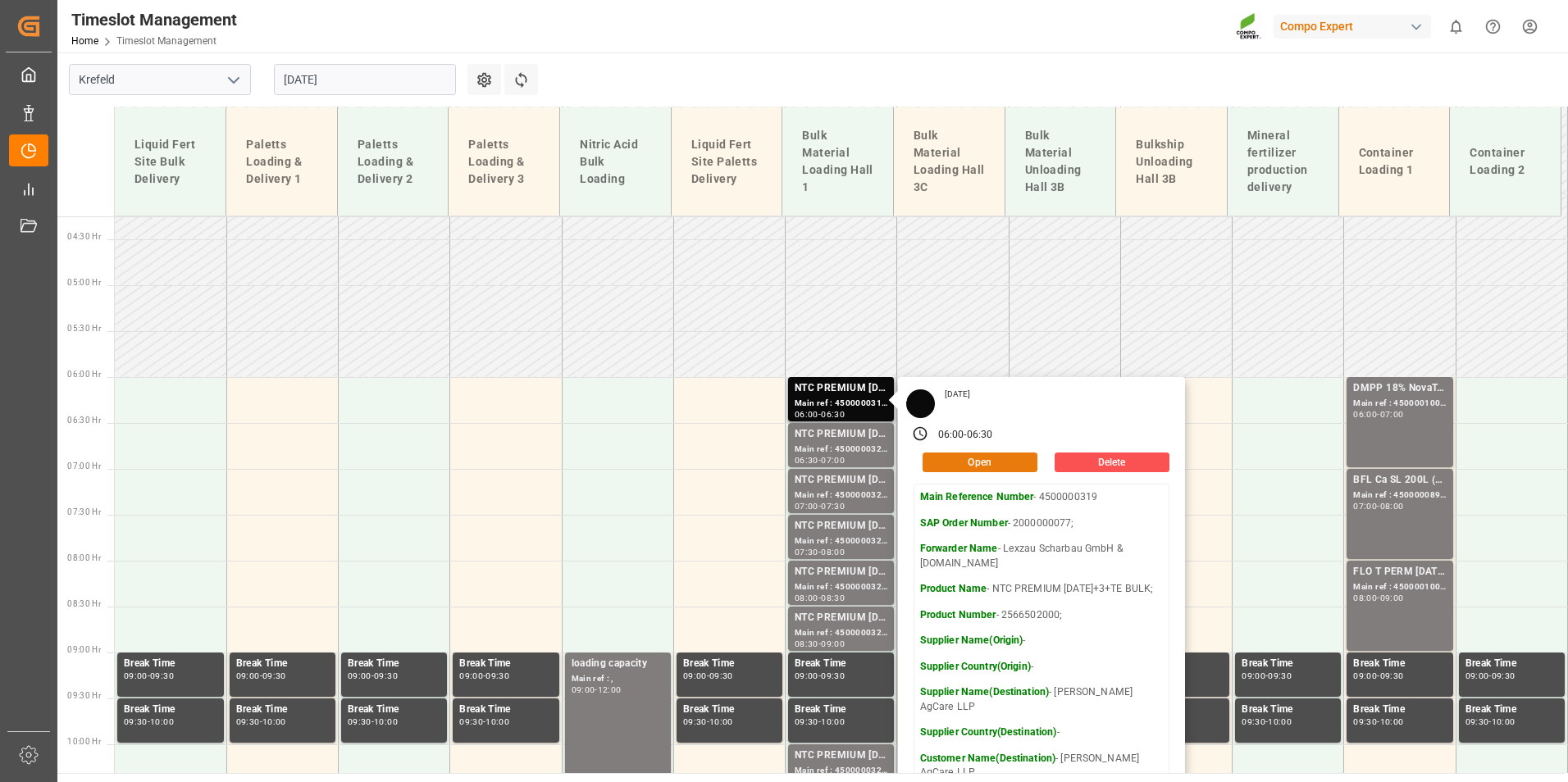
click at [978, 466] on button "Open" at bounding box center [980, 462] width 115 height 20
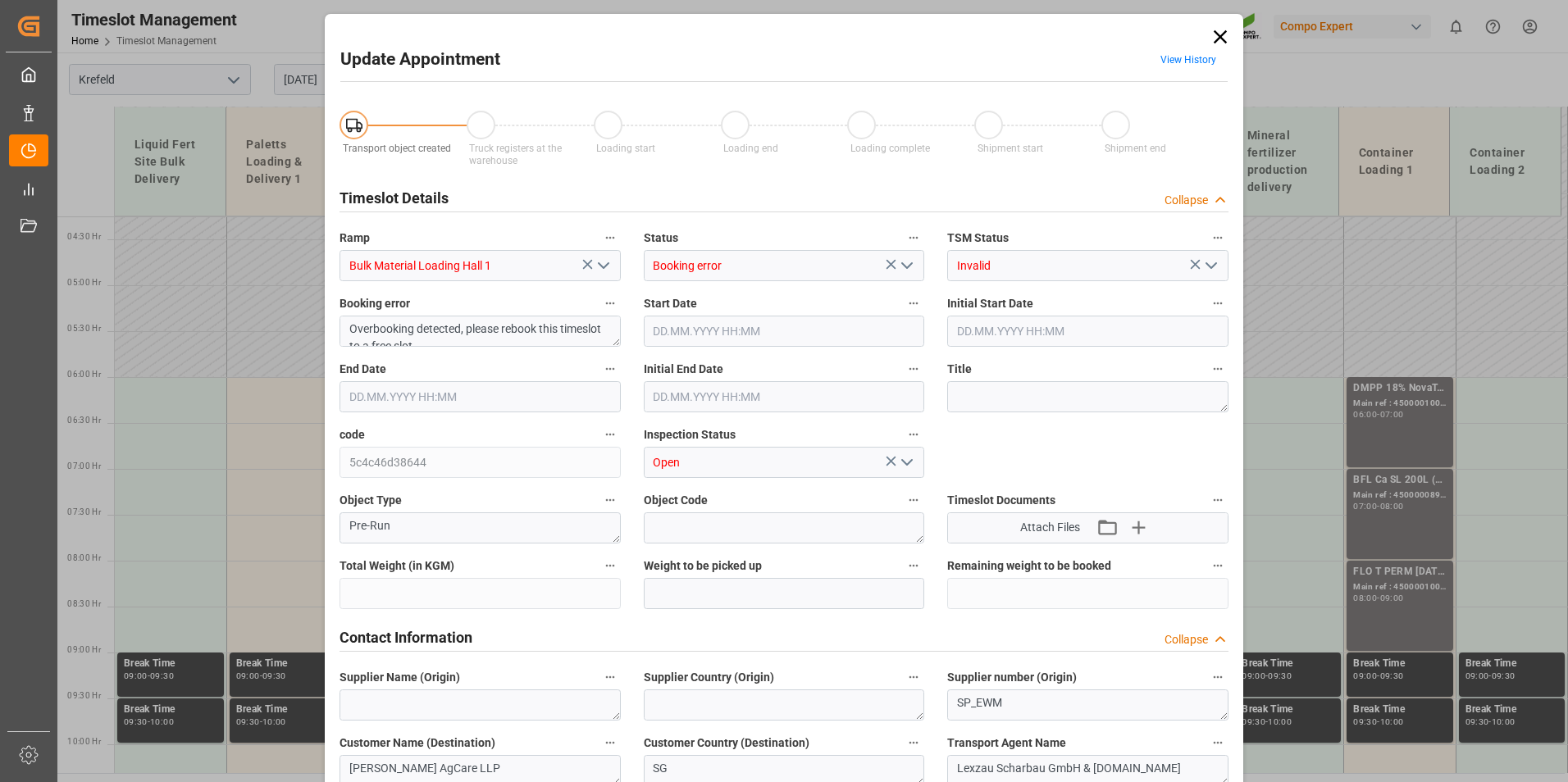
type input "53000"
type input "0"
type input "[DATE] 06:00"
type input "[DATE] 06:30"
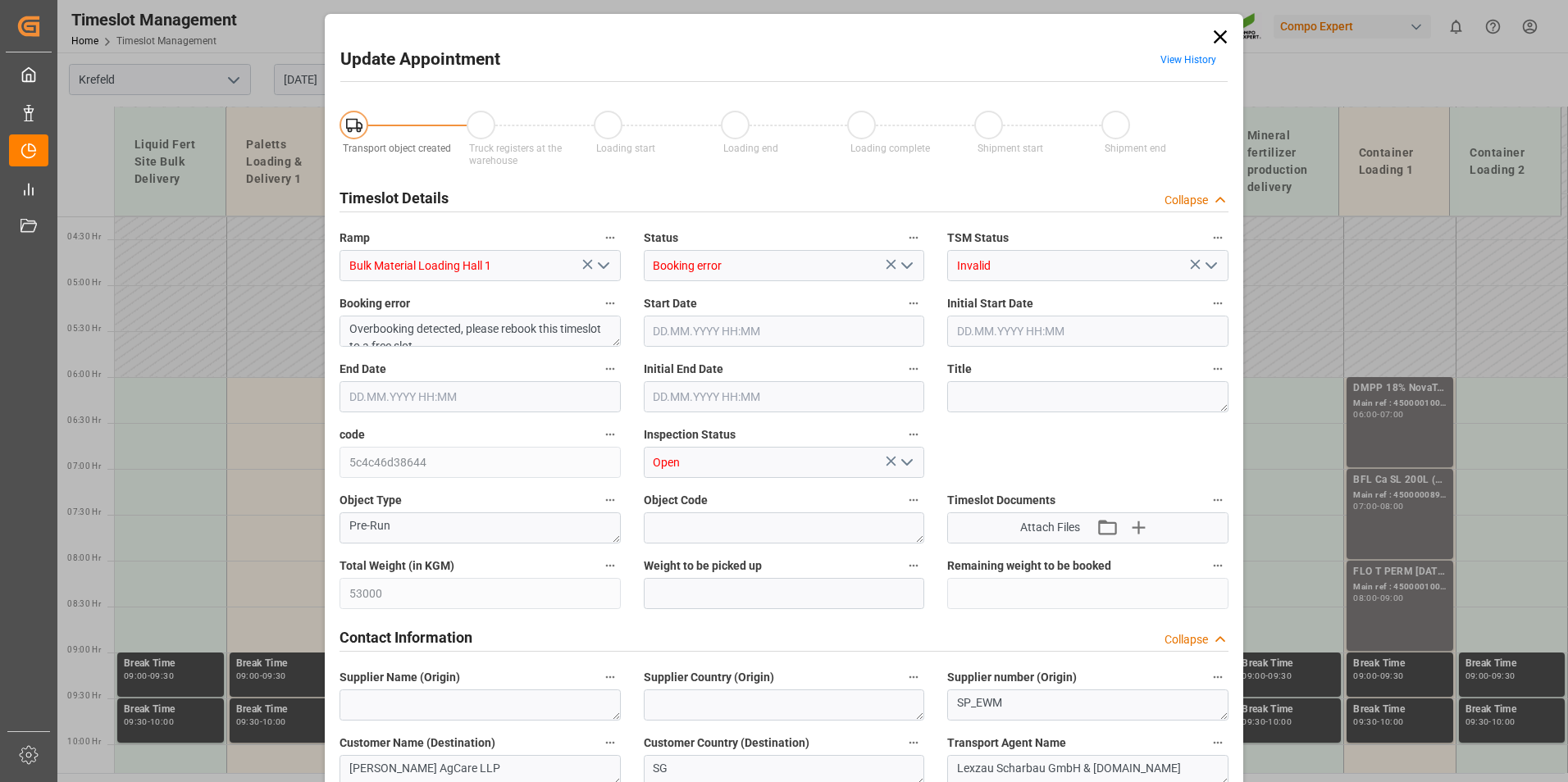
type input "[DATE] 06:30"
type input "[DATE] 12:22"
click at [707, 332] on input "[DATE] 06:00" at bounding box center [784, 331] width 281 height 31
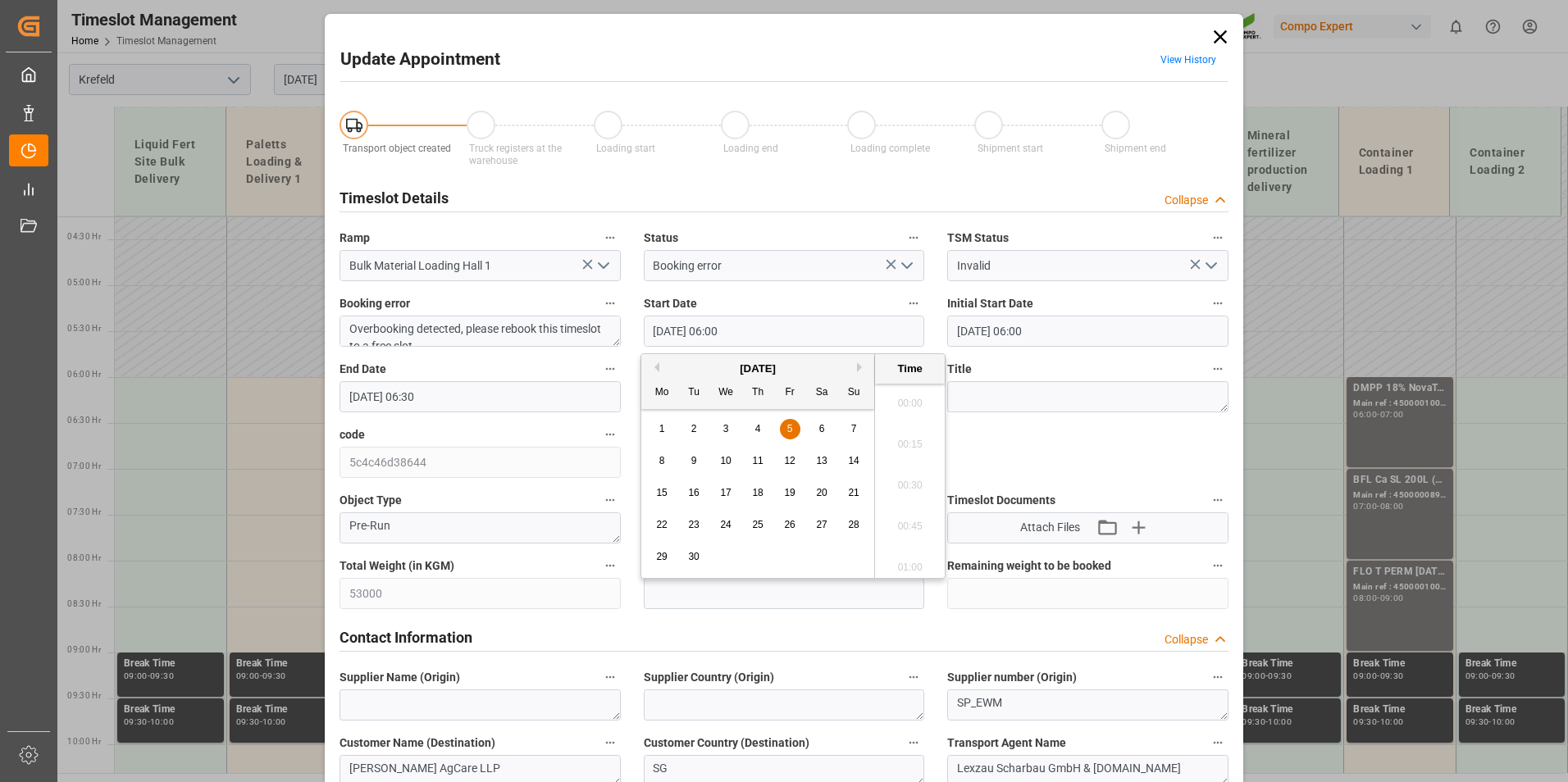
scroll to position [907, 0]
click at [698, 461] on div "9" at bounding box center [694, 461] width 21 height 20
type input "[DATE] 06:00"
click at [894, 482] on li "06:00" at bounding box center [910, 480] width 70 height 41
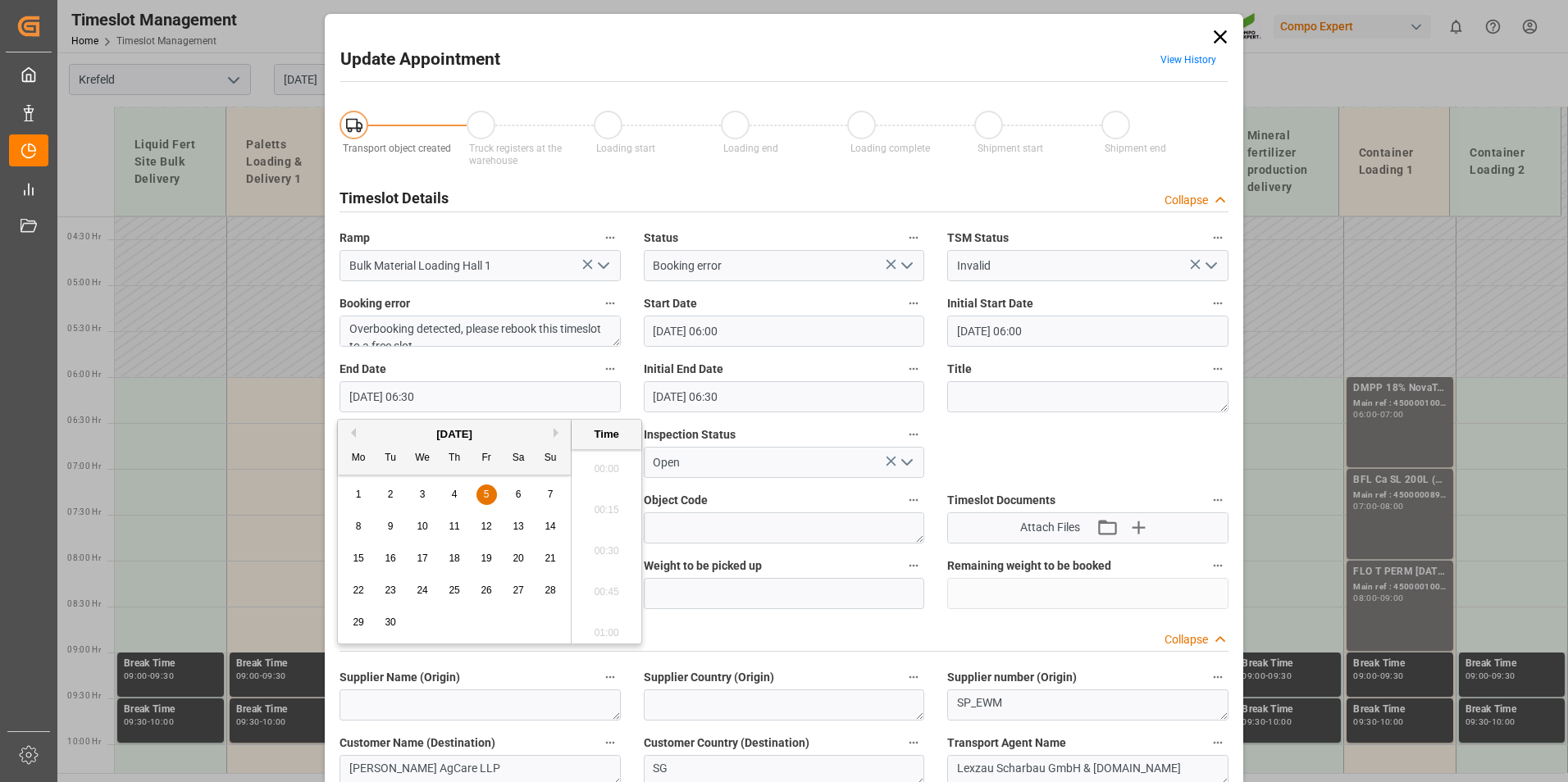
click at [445, 398] on input "[DATE] 06:30" at bounding box center [480, 397] width 281 height 31
click at [395, 524] on div "9" at bounding box center [390, 527] width 21 height 20
type input "[DATE] 06:30"
click at [602, 553] on li "06:30" at bounding box center [607, 545] width 70 height 41
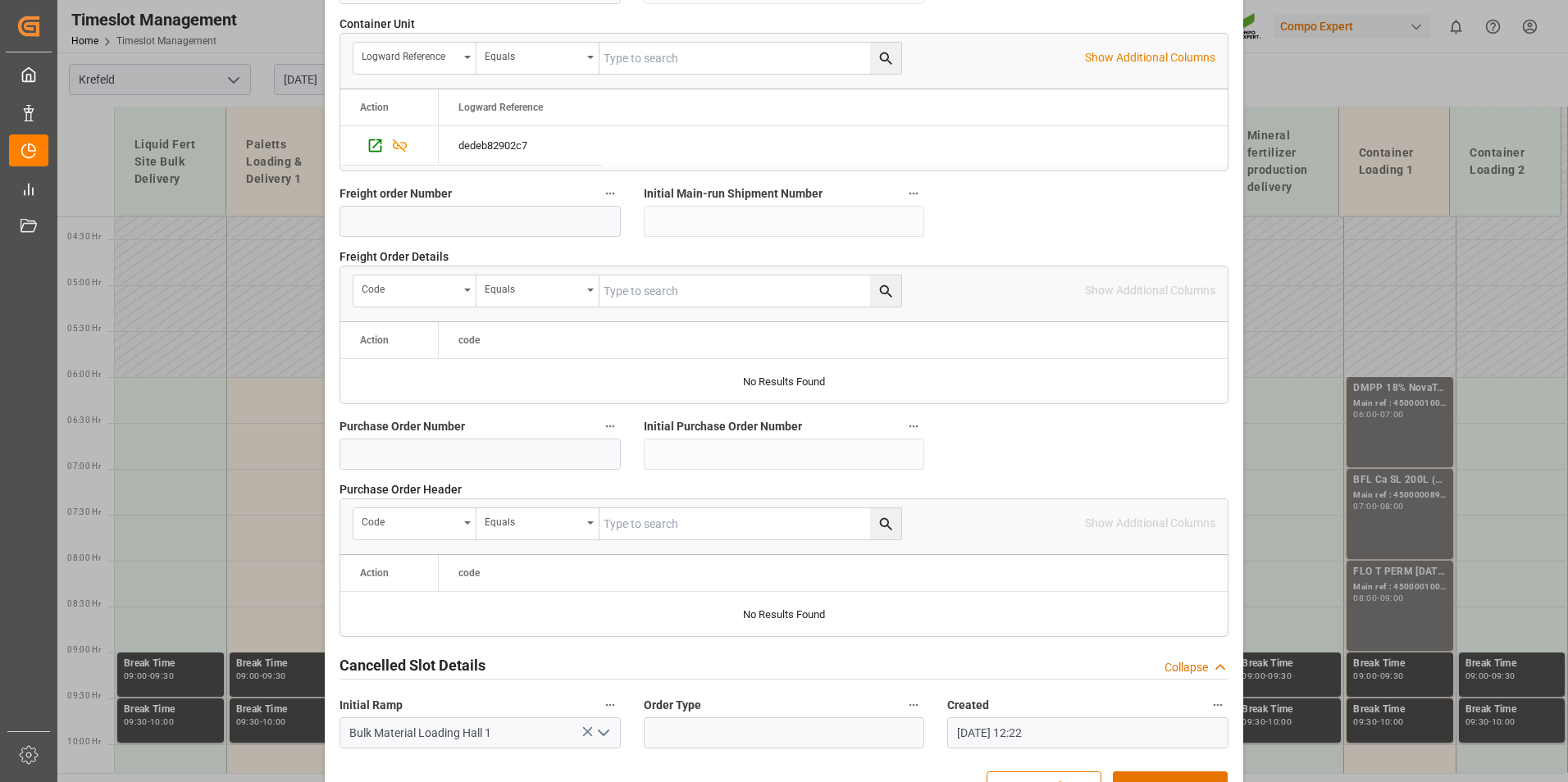
scroll to position [1493, 0]
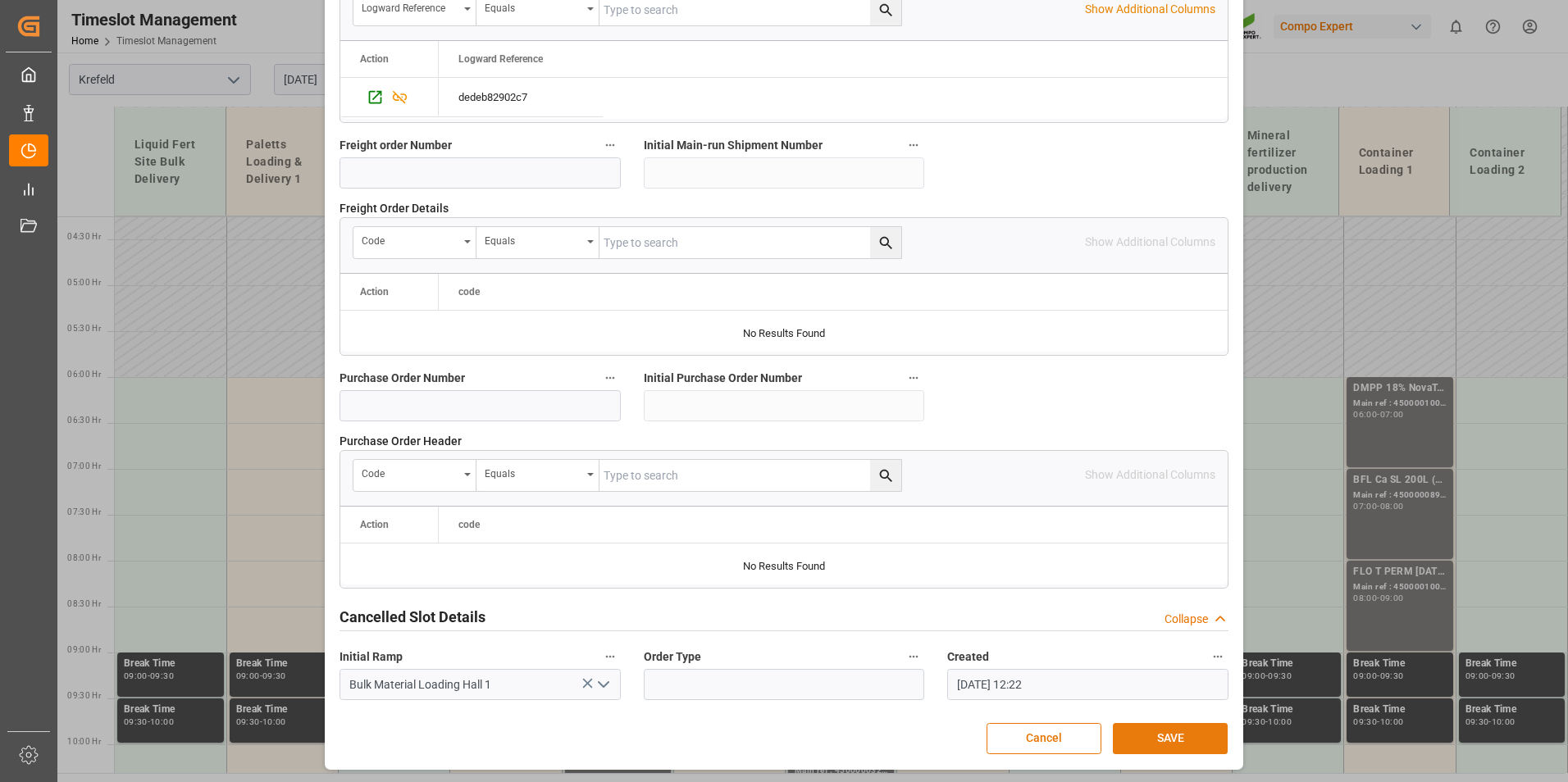
click at [1156, 732] on button "SAVE" at bounding box center [1169, 739] width 115 height 31
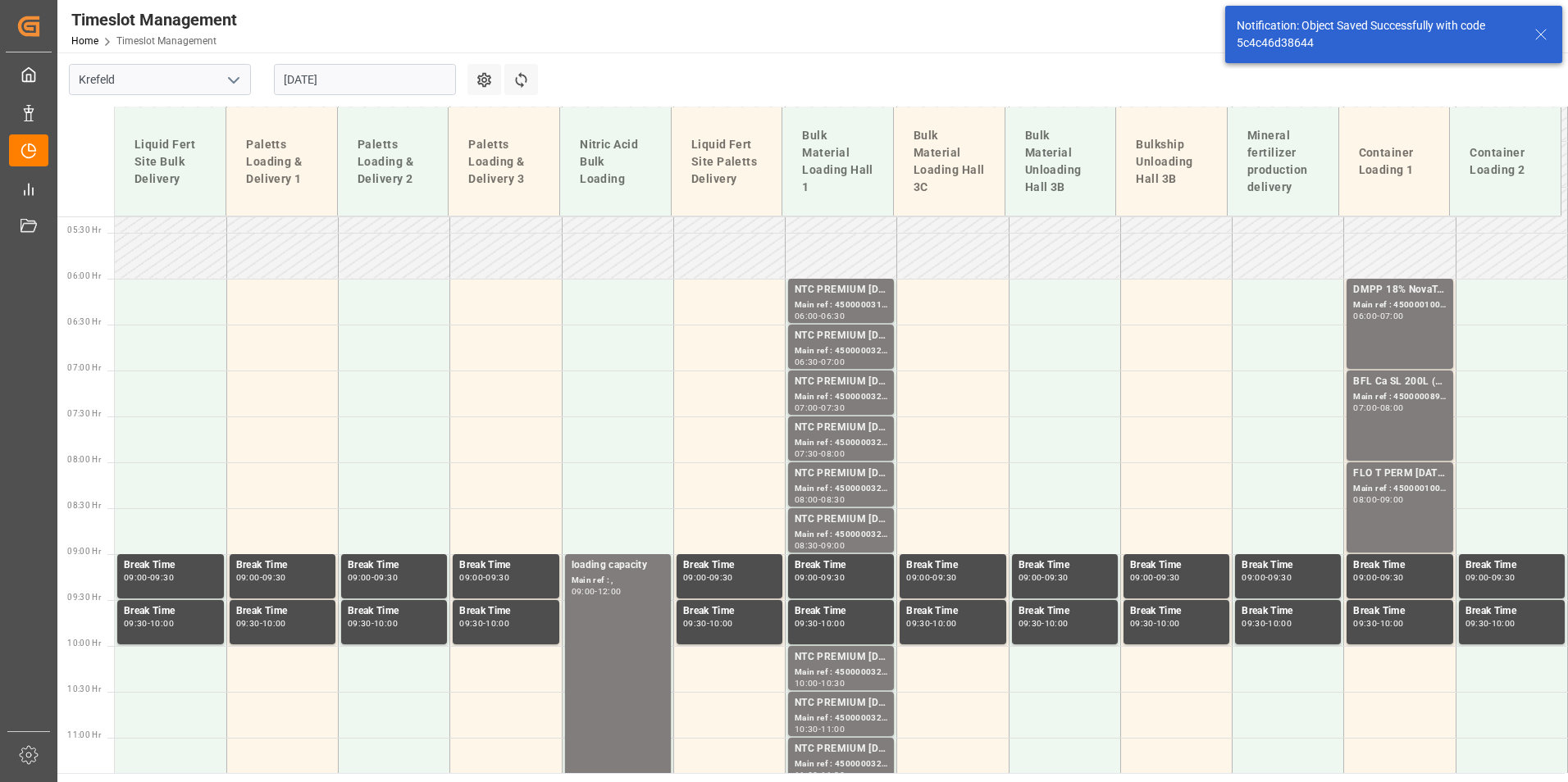
scroll to position [500, 0]
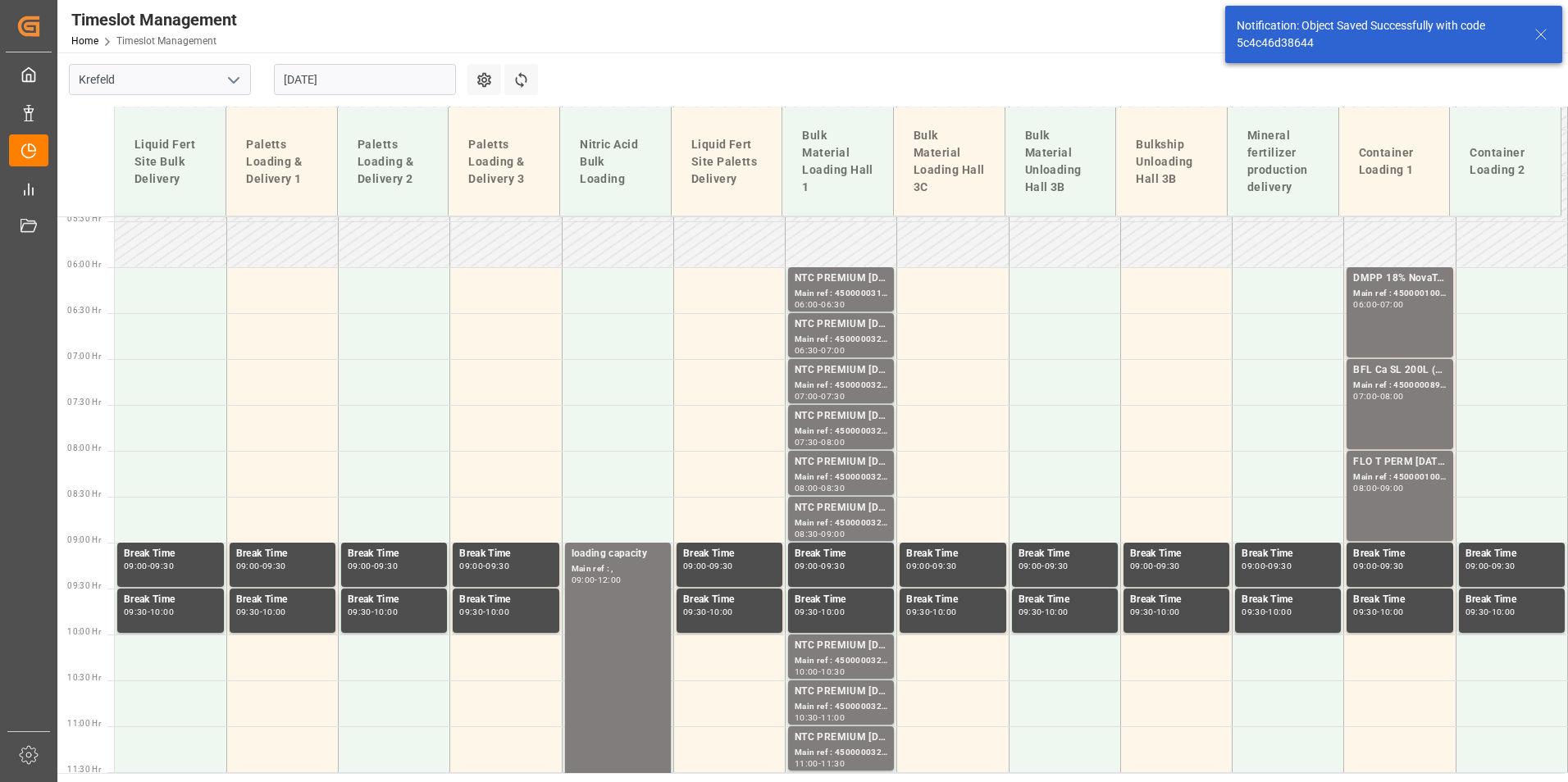
click at [333, 83] on input "[DATE]" at bounding box center [365, 80] width 182 height 31
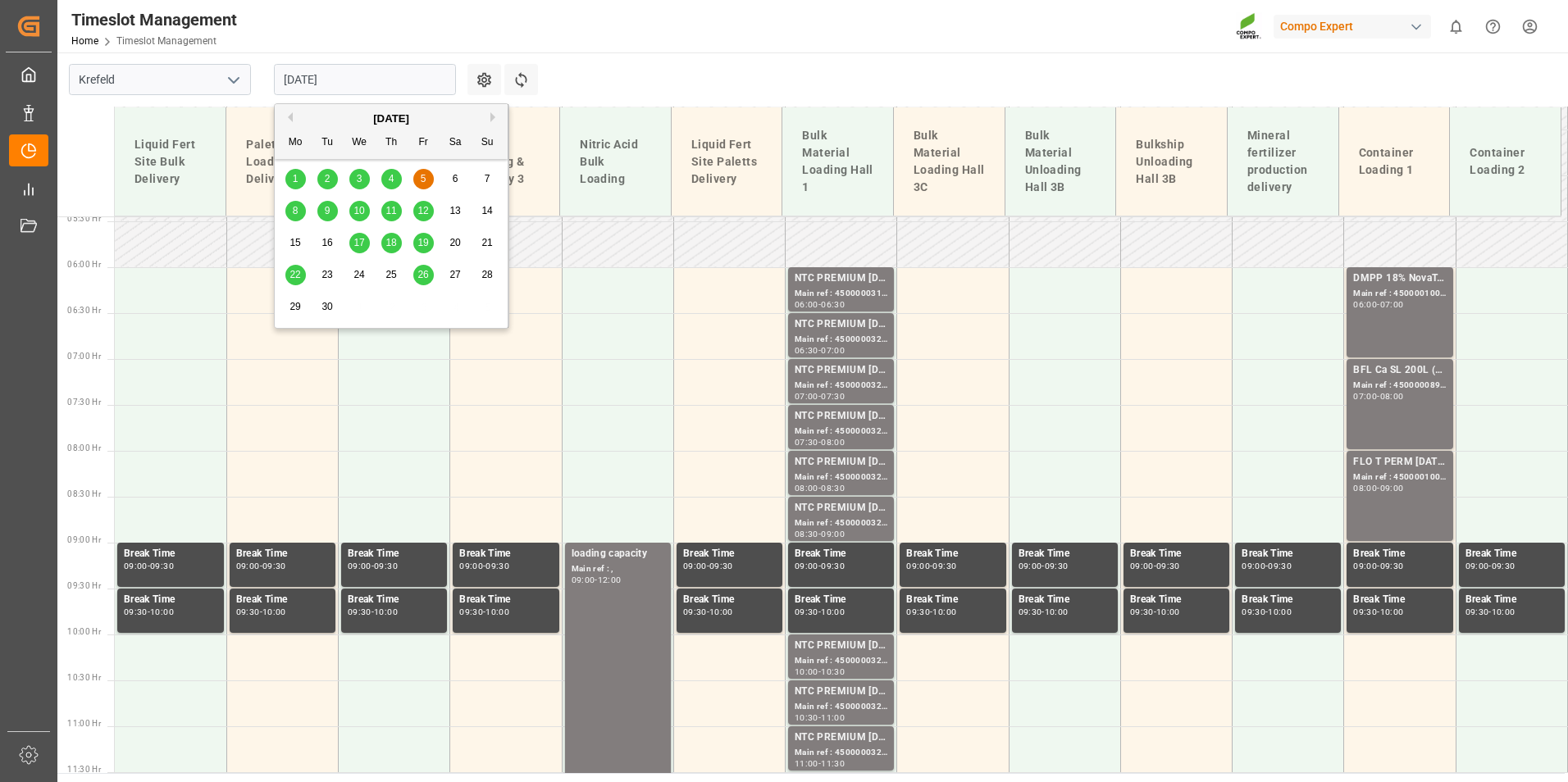
click at [319, 219] on div "9" at bounding box center [327, 211] width 21 height 20
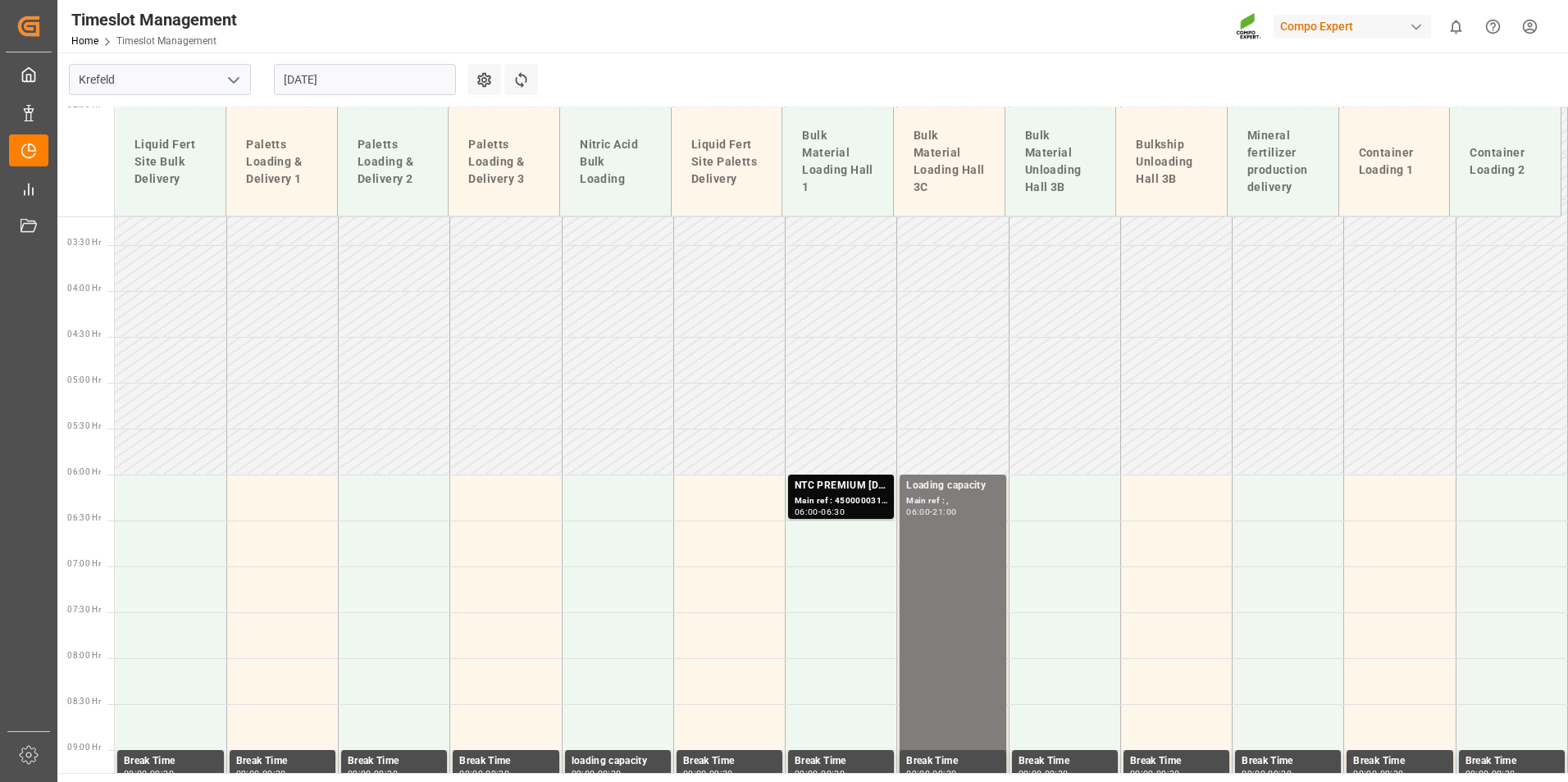
scroll to position [149, 0]
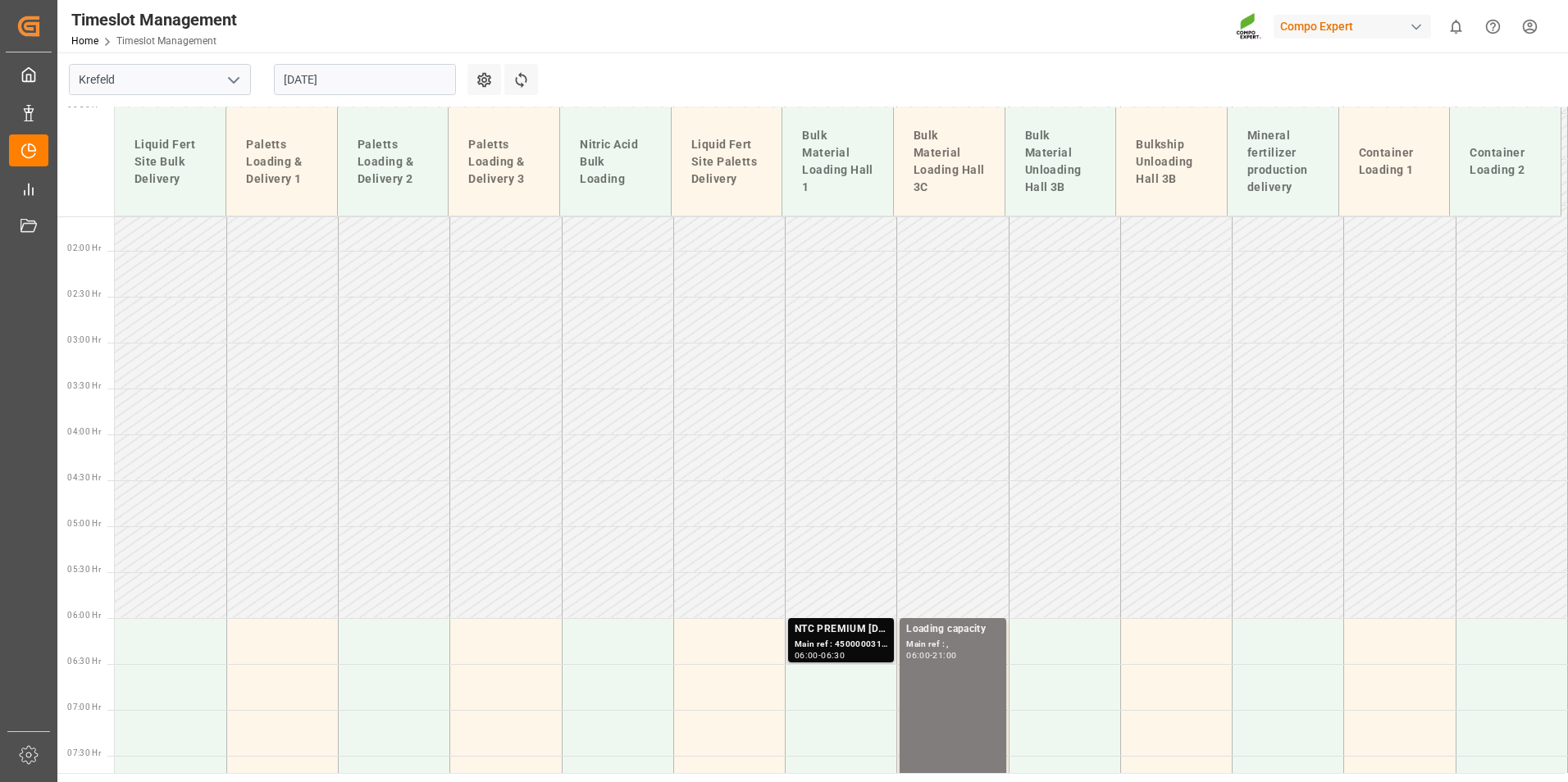
click at [860, 631] on div "NTC PREMIUM [DATE]+3+TE BULK;" at bounding box center [841, 630] width 93 height 17
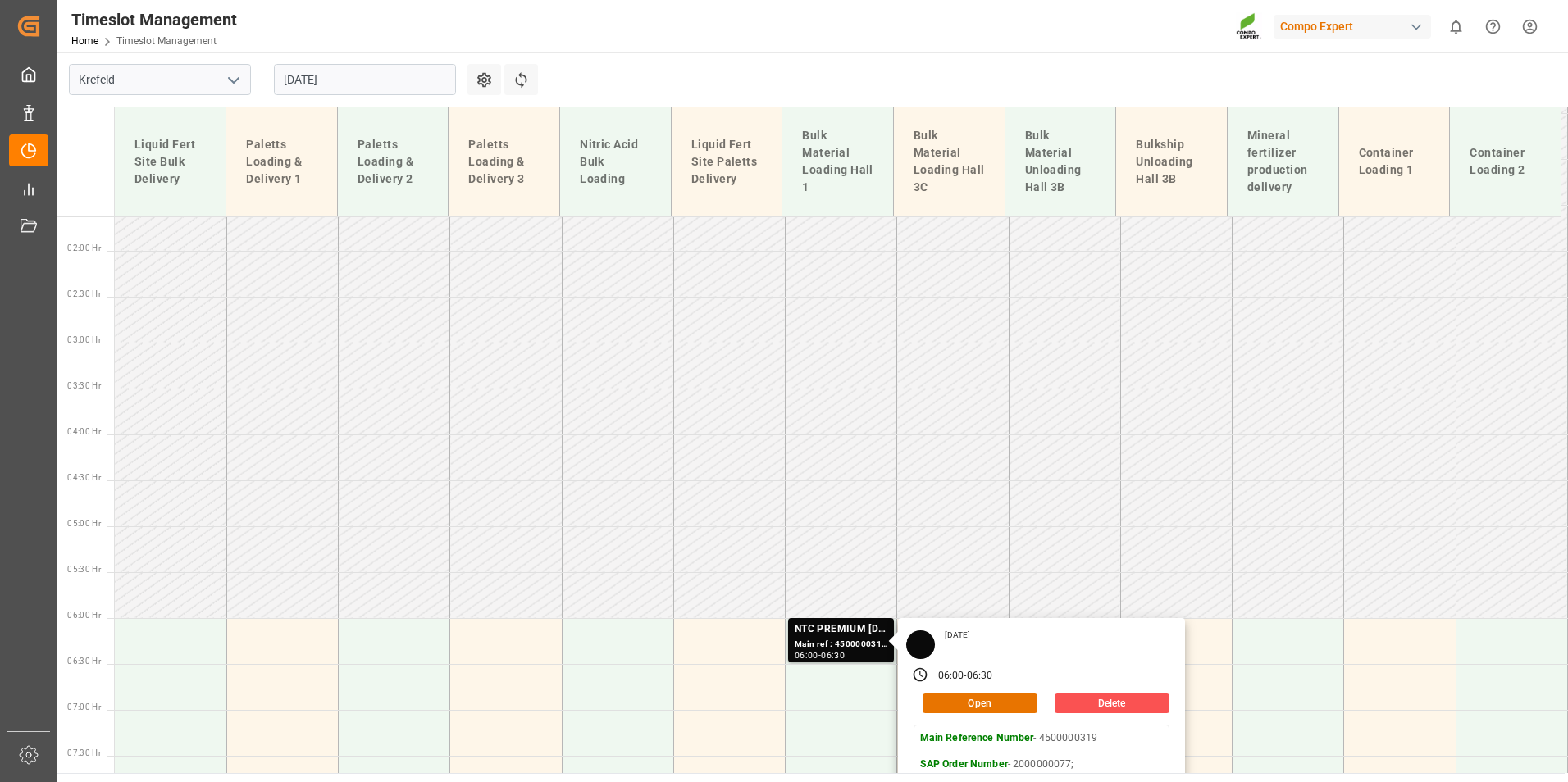
scroll to position [313, 0]
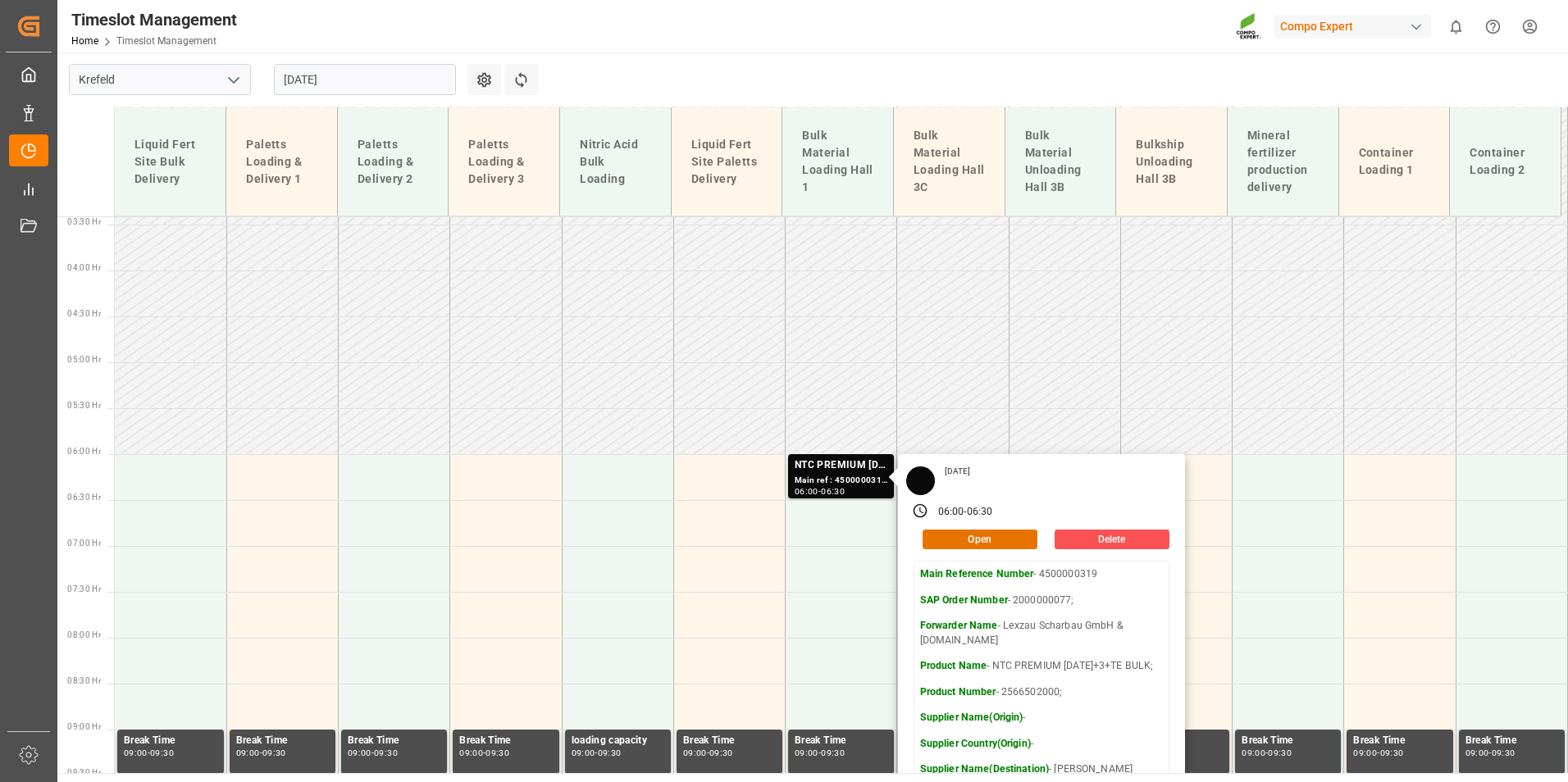
click at [386, 93] on input "[DATE]" at bounding box center [365, 80] width 182 height 31
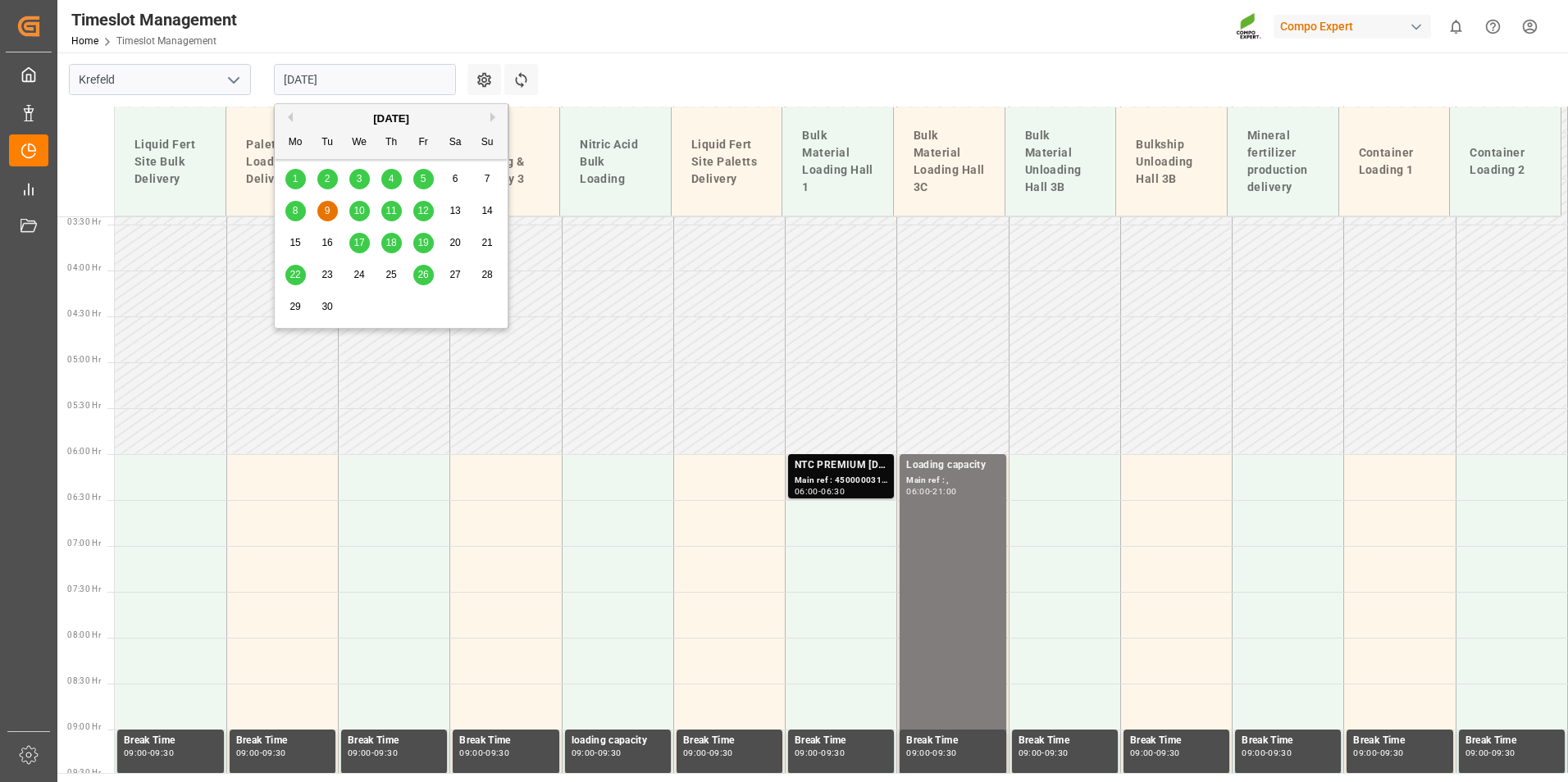
click at [830, 474] on div "Main ref : 4500000319, 2000000077;" at bounding box center [841, 480] width 93 height 14
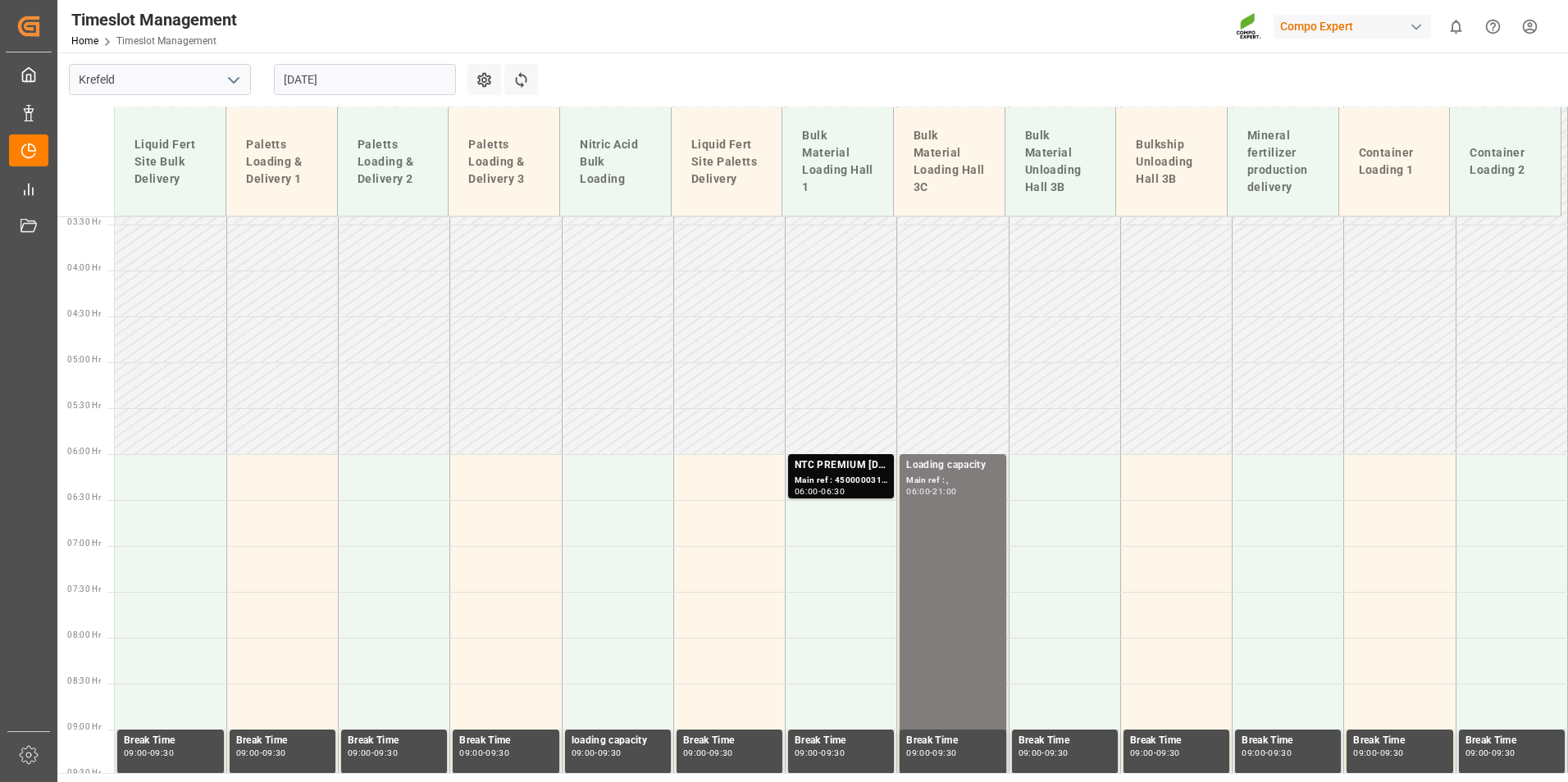
click at [830, 474] on div "Main ref : 4500000319, 2000000077;" at bounding box center [841, 480] width 93 height 14
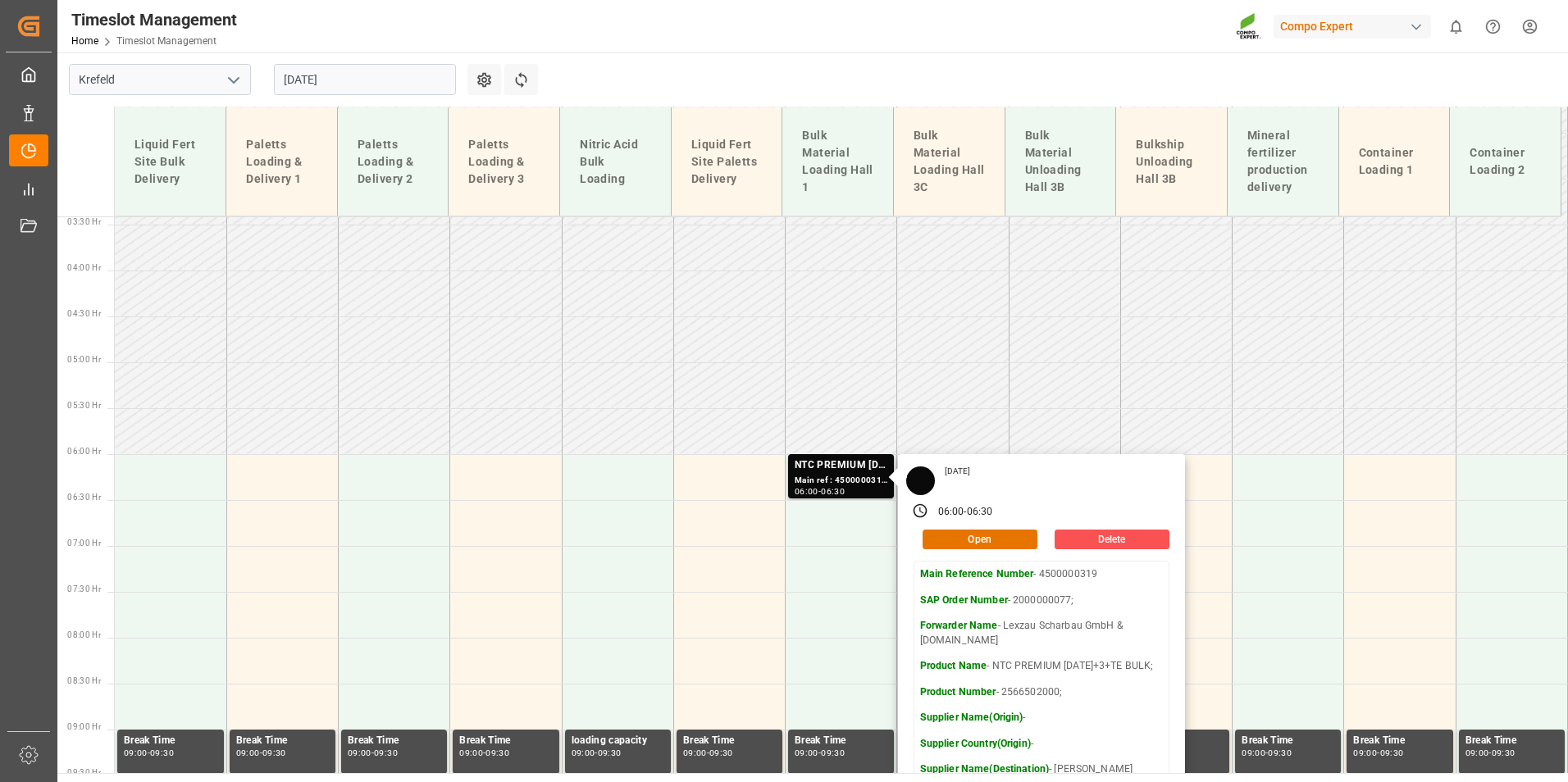
click at [351, 86] on input "[DATE]" at bounding box center [365, 80] width 182 height 31
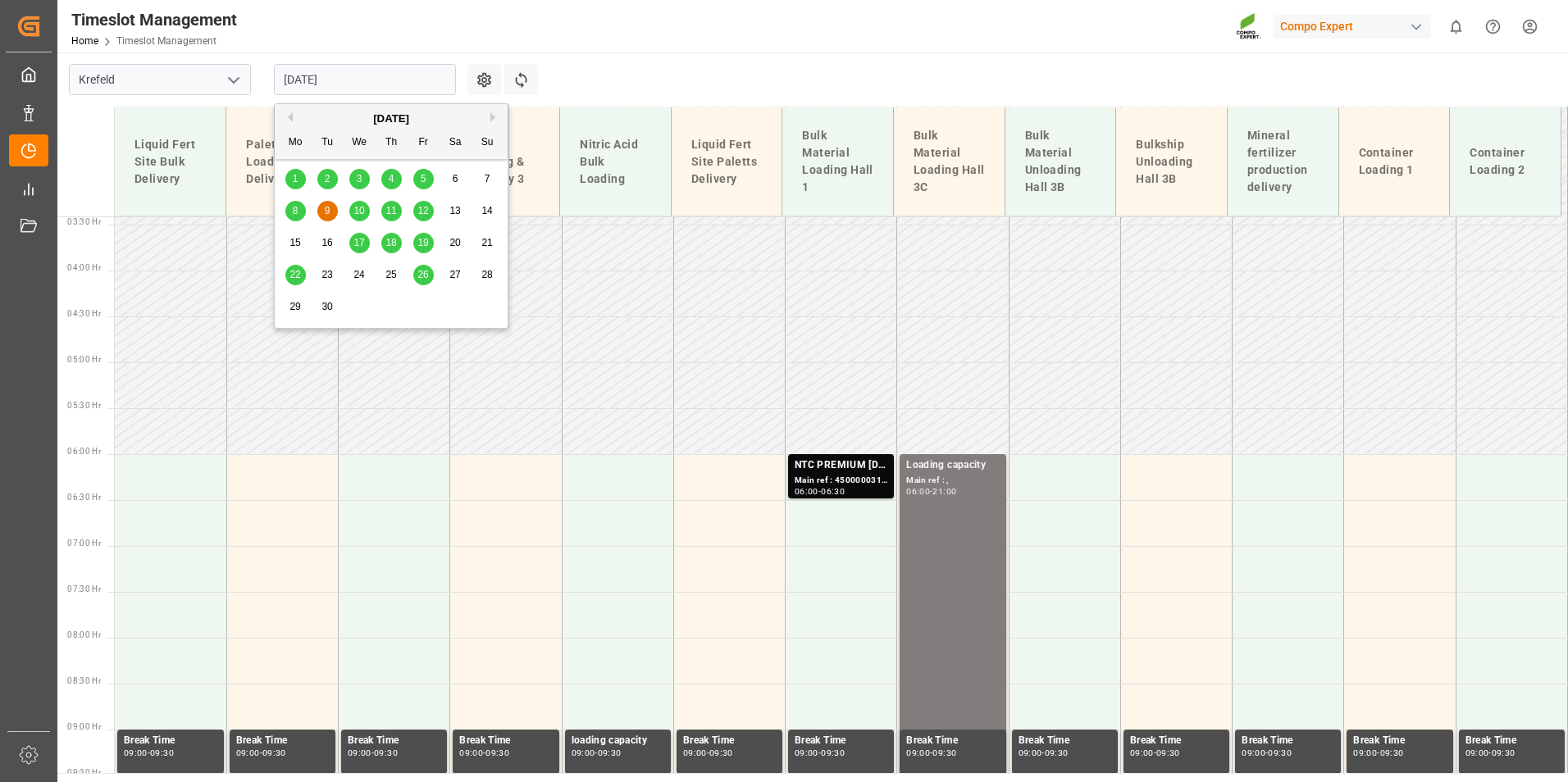
click at [427, 180] on div "5" at bounding box center [423, 180] width 21 height 20
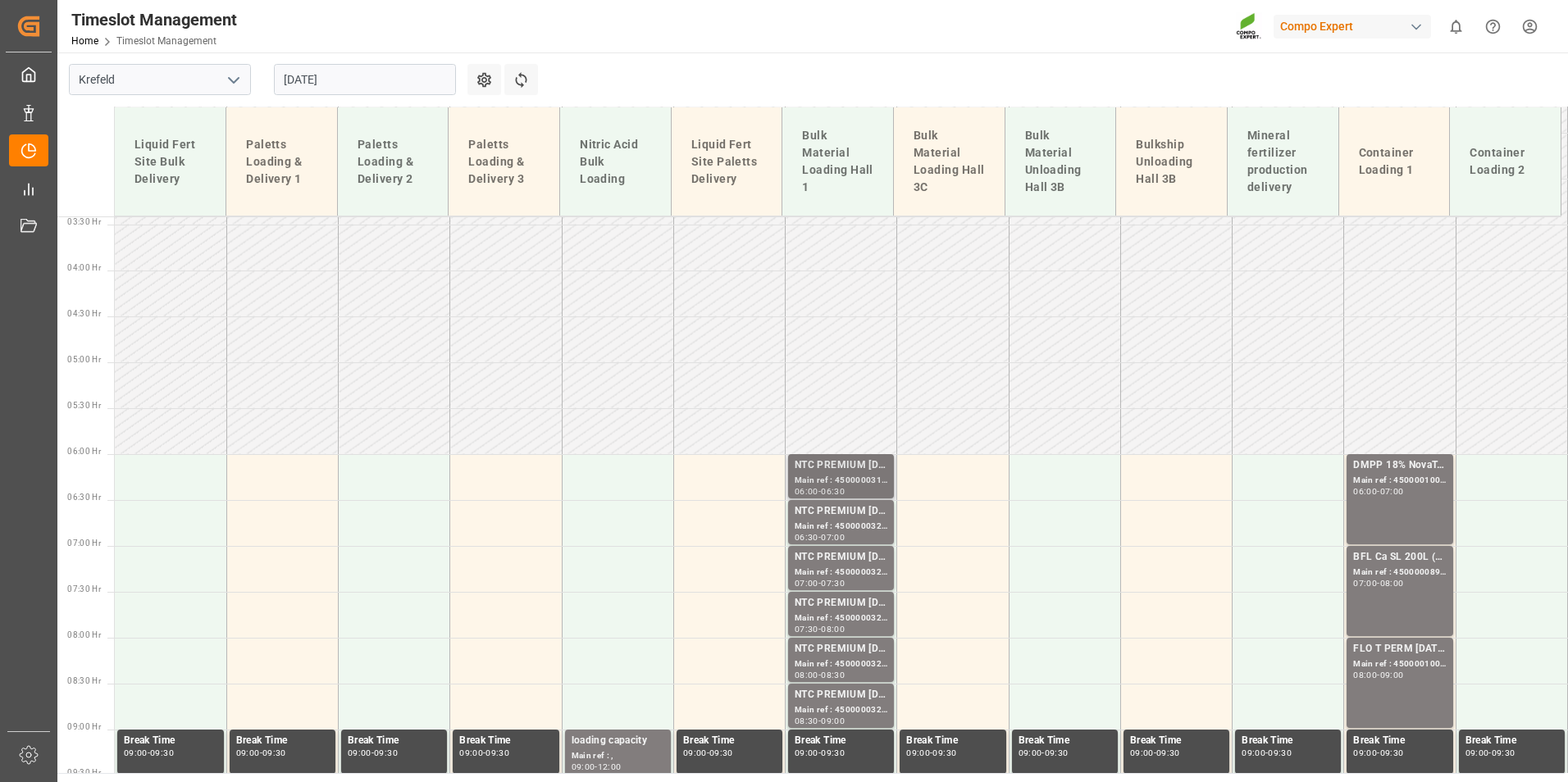
click at [869, 466] on div "NTC PREMIUM [DATE]+3+TE BULK;" at bounding box center [841, 466] width 93 height 17
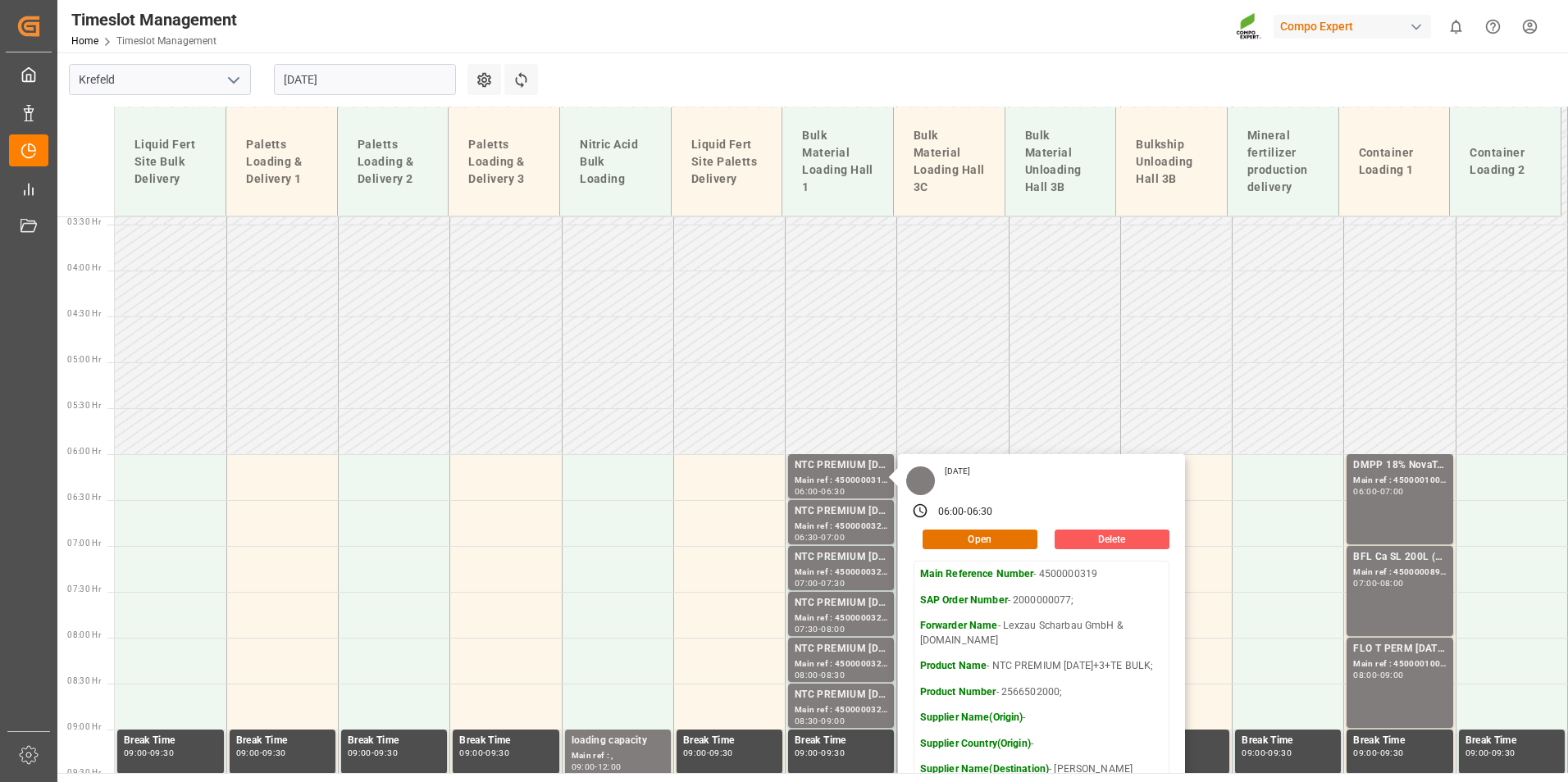
click at [1105, 543] on button "Delete" at bounding box center [1111, 539] width 115 height 20
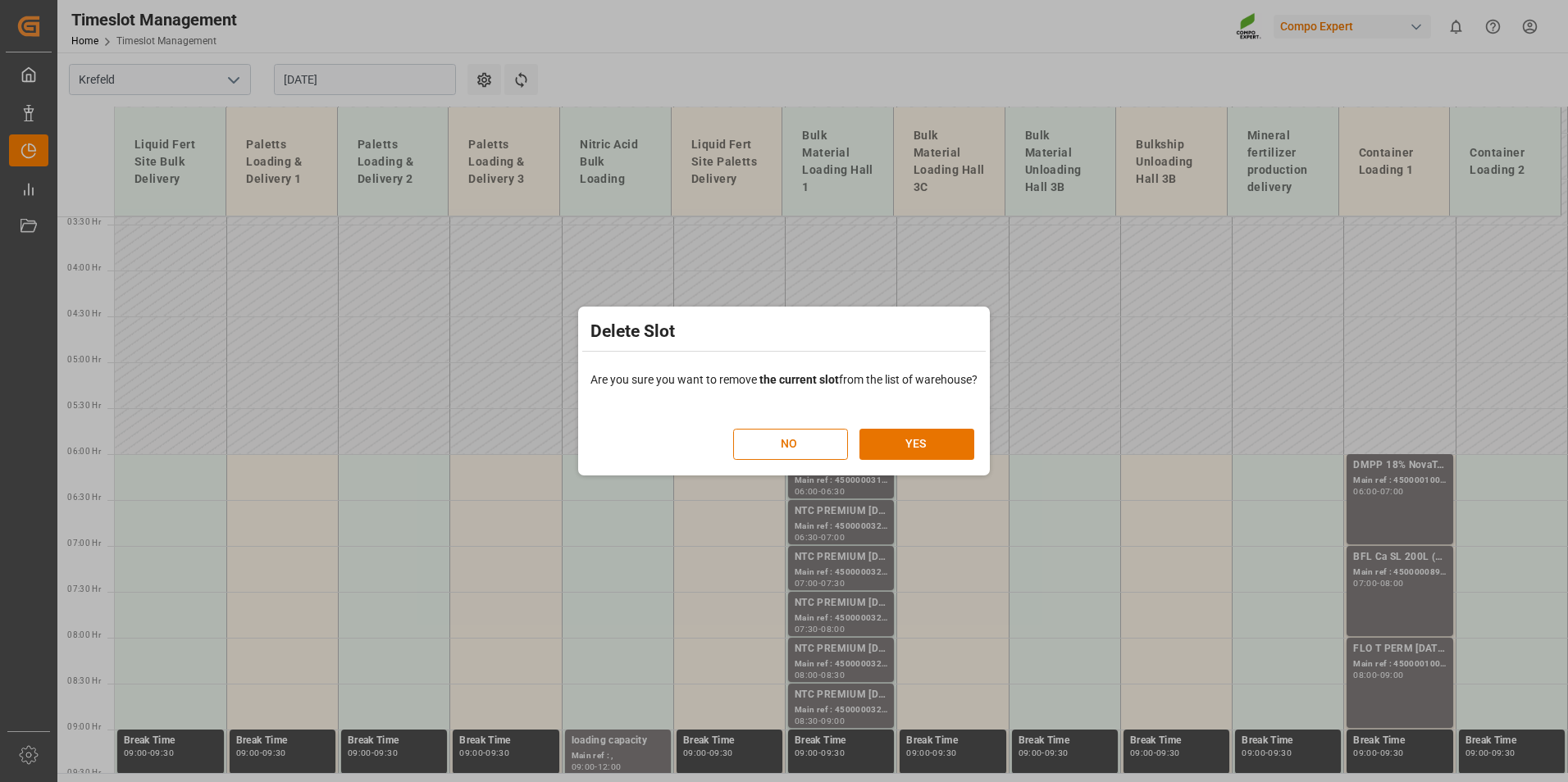
click at [897, 418] on div "NO YES" at bounding box center [853, 436] width 241 height 48
click at [908, 428] on button "YES" at bounding box center [917, 444] width 115 height 31
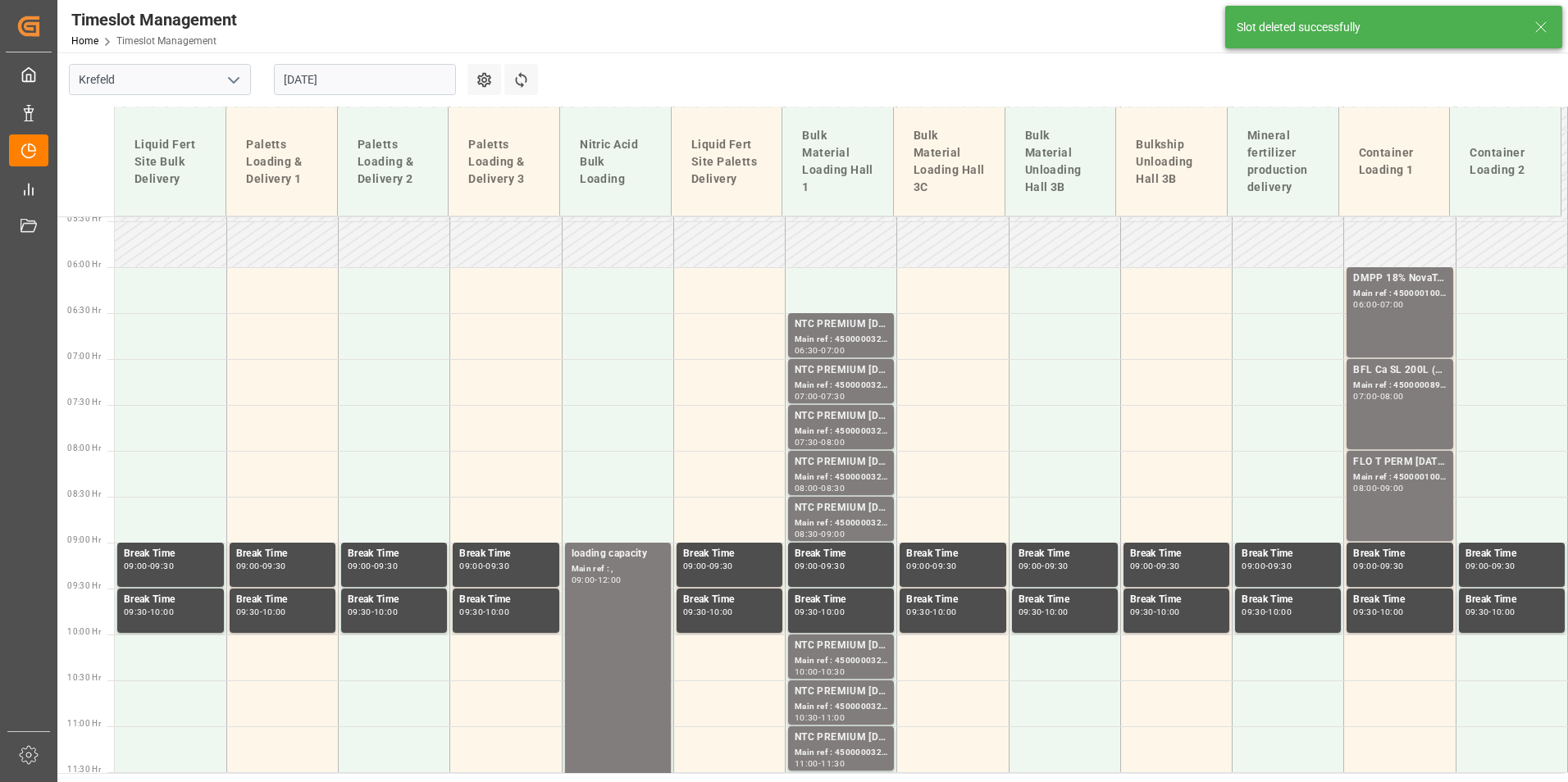
scroll to position [336, 0]
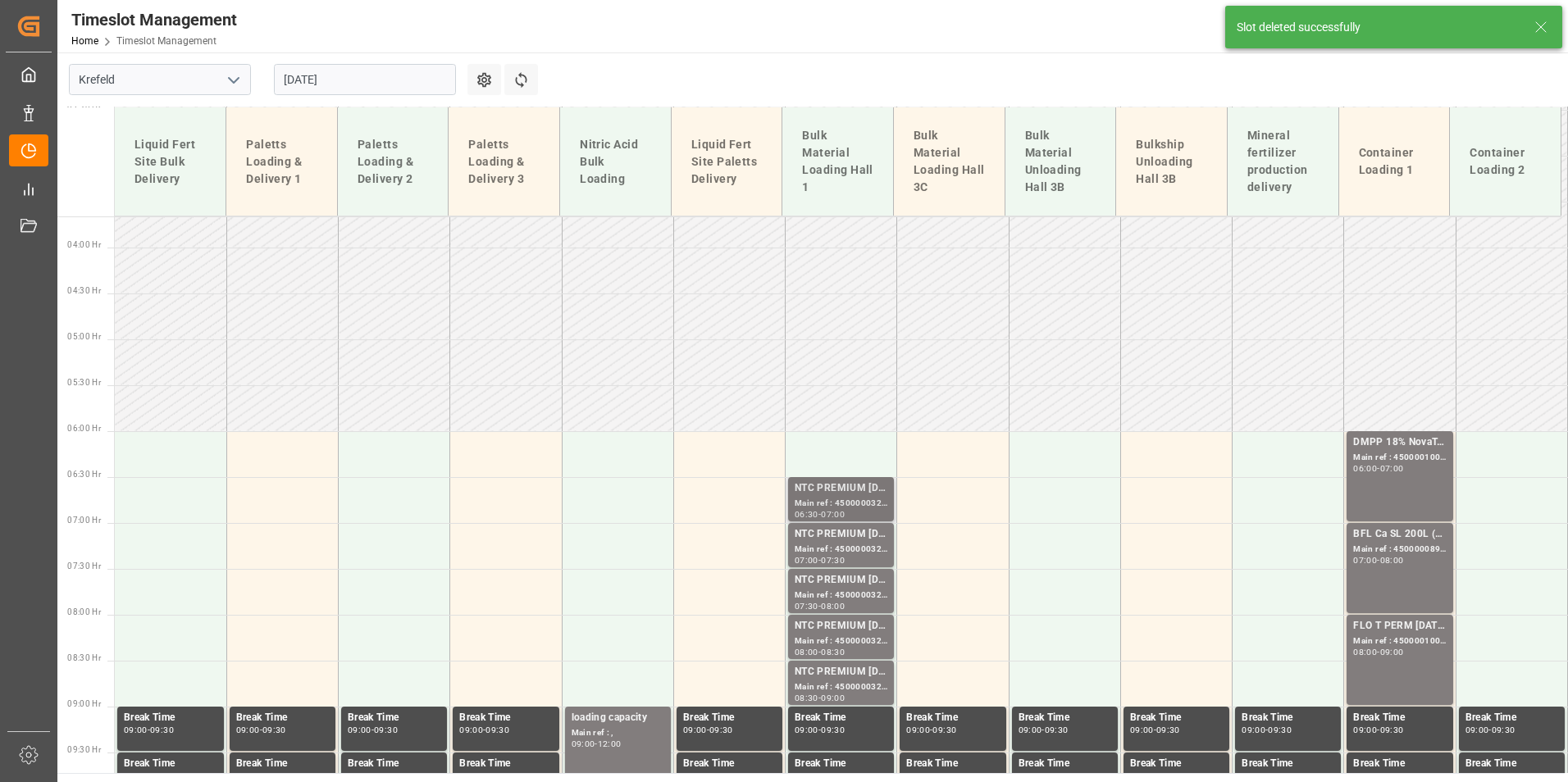
click at [847, 501] on div "Main ref : 4500000320, 2000000077;" at bounding box center [841, 504] width 93 height 14
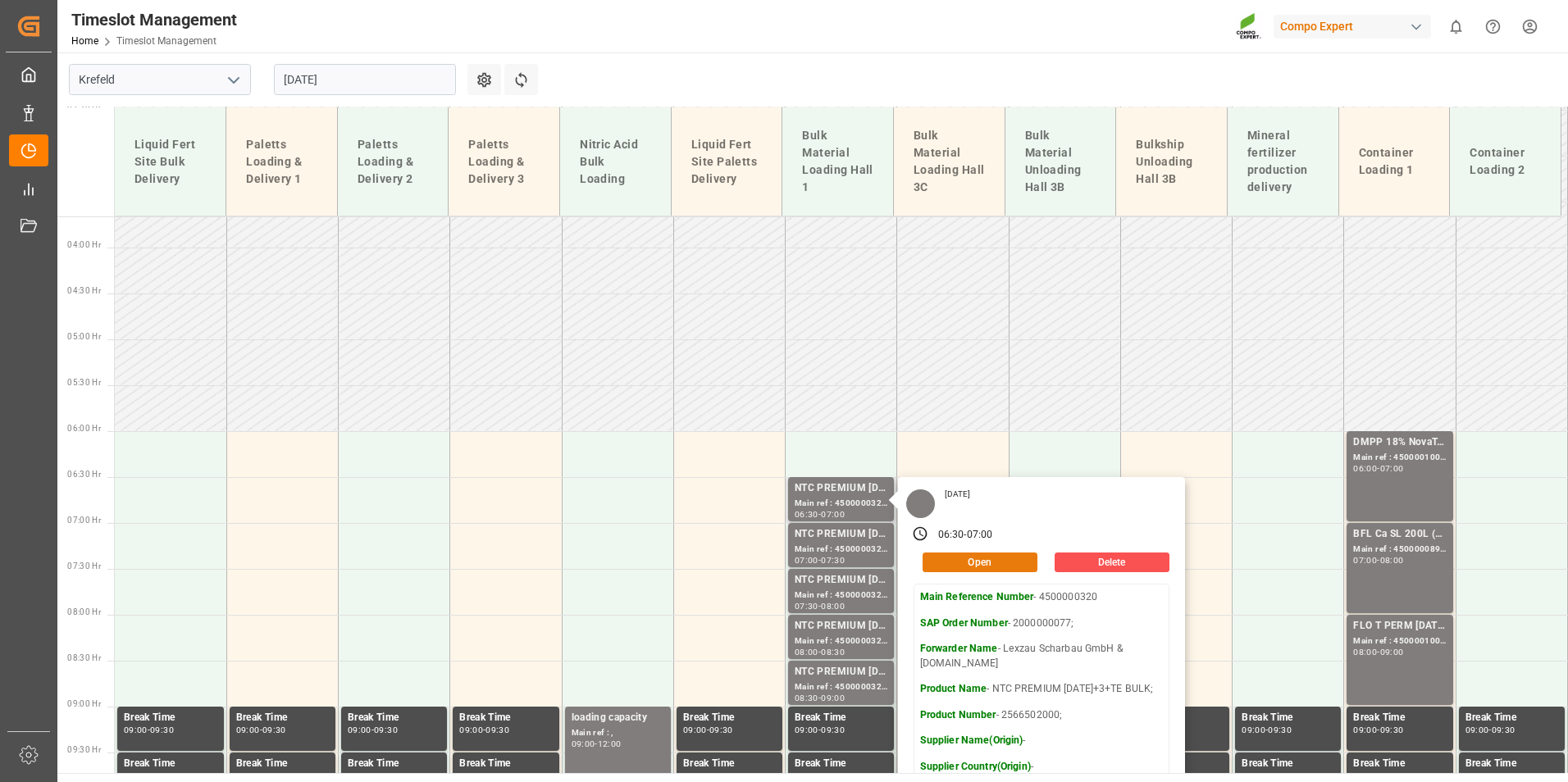
click at [1024, 560] on button "Open" at bounding box center [980, 562] width 115 height 20
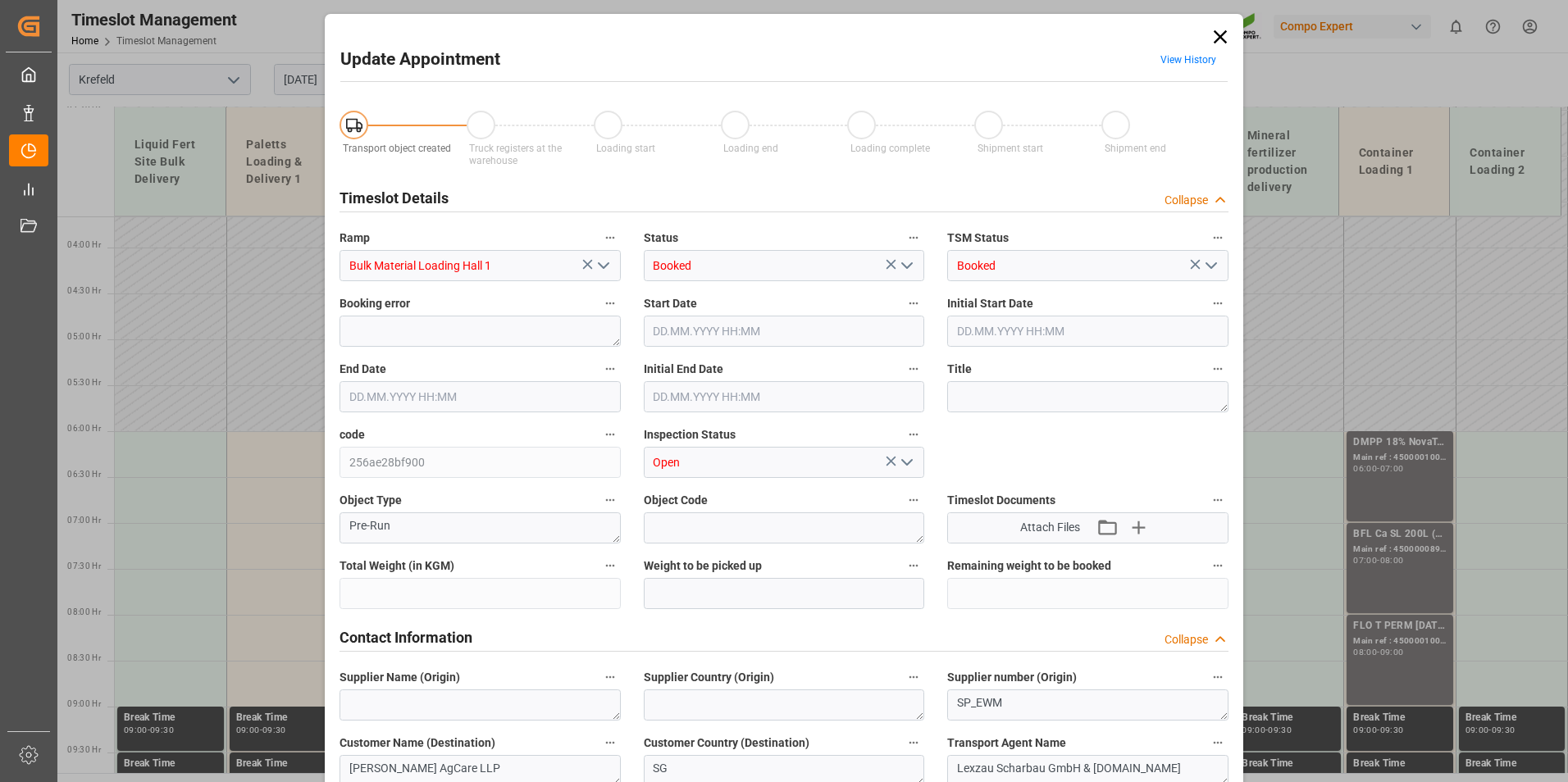
type input "26500"
type input "0"
type input "[DATE] 06:30"
type input "[DATE] 07:00"
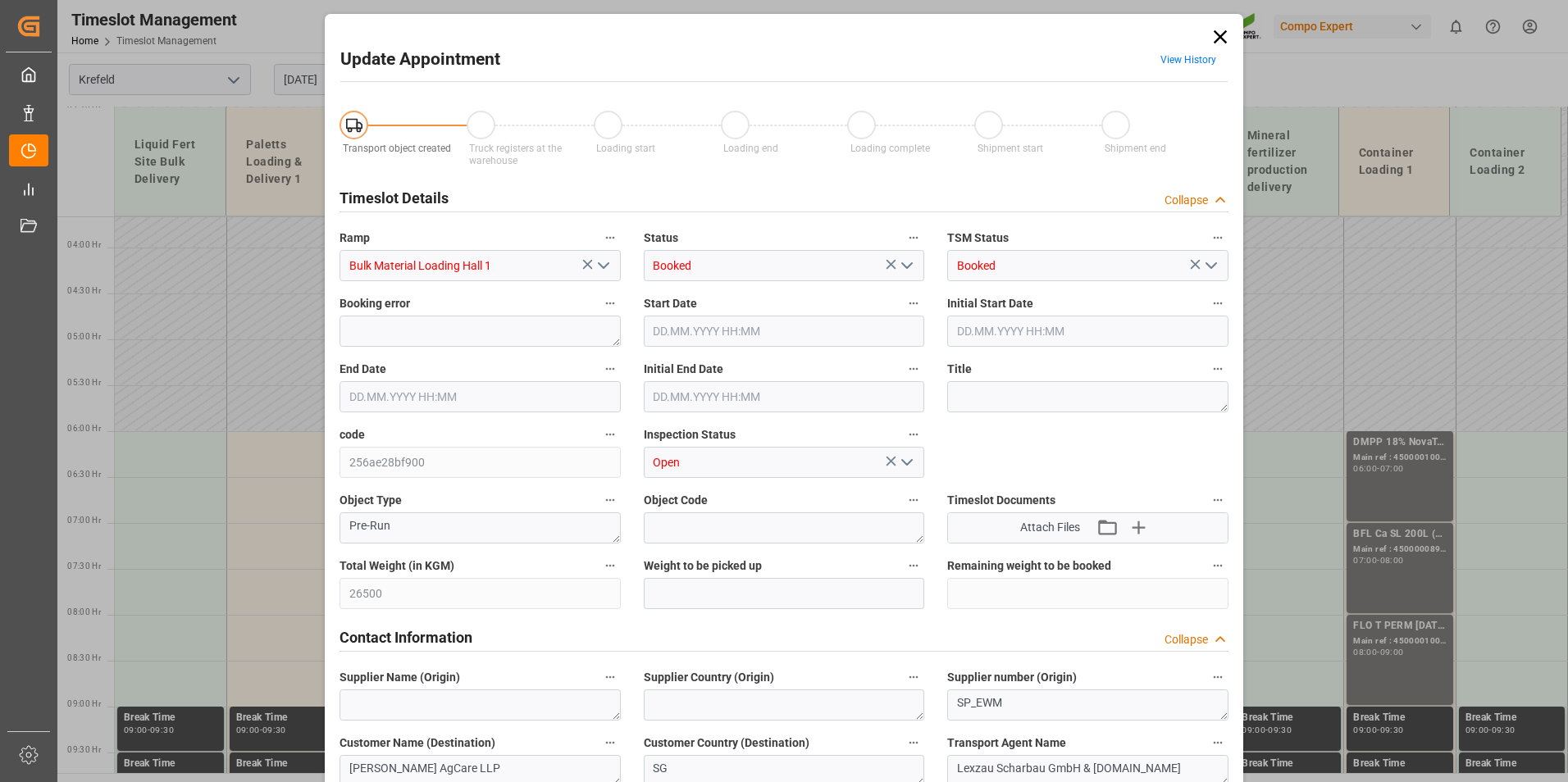
type input "[DATE] 07:00"
type input "[DATE] 12:23"
click at [850, 328] on input "[DATE] 06:30" at bounding box center [784, 331] width 281 height 31
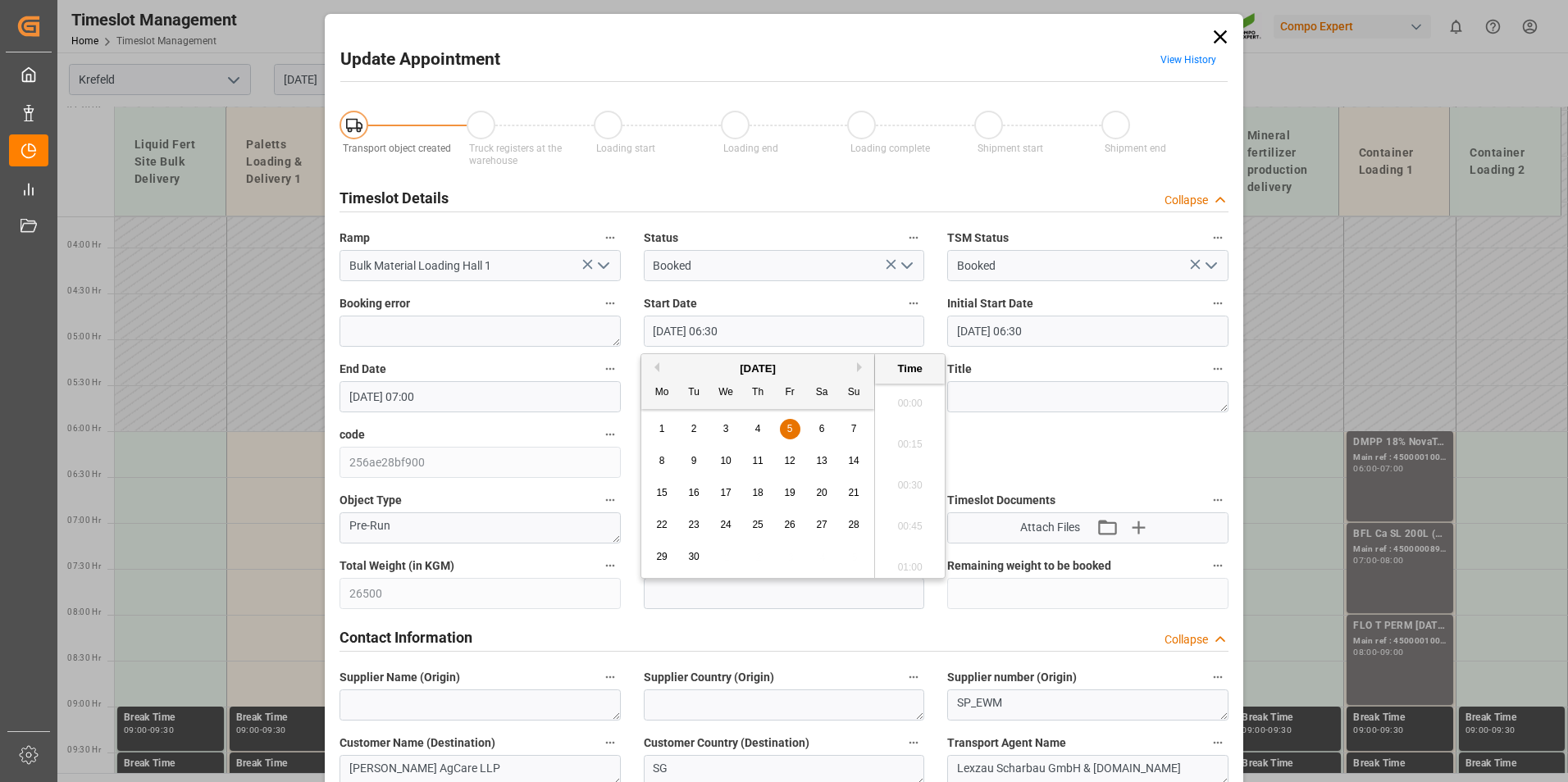
scroll to position [989, 0]
click at [687, 459] on div "9" at bounding box center [694, 461] width 21 height 20
type input "[DATE] 06:30"
click at [896, 484] on li "06:30" at bounding box center [910, 480] width 70 height 41
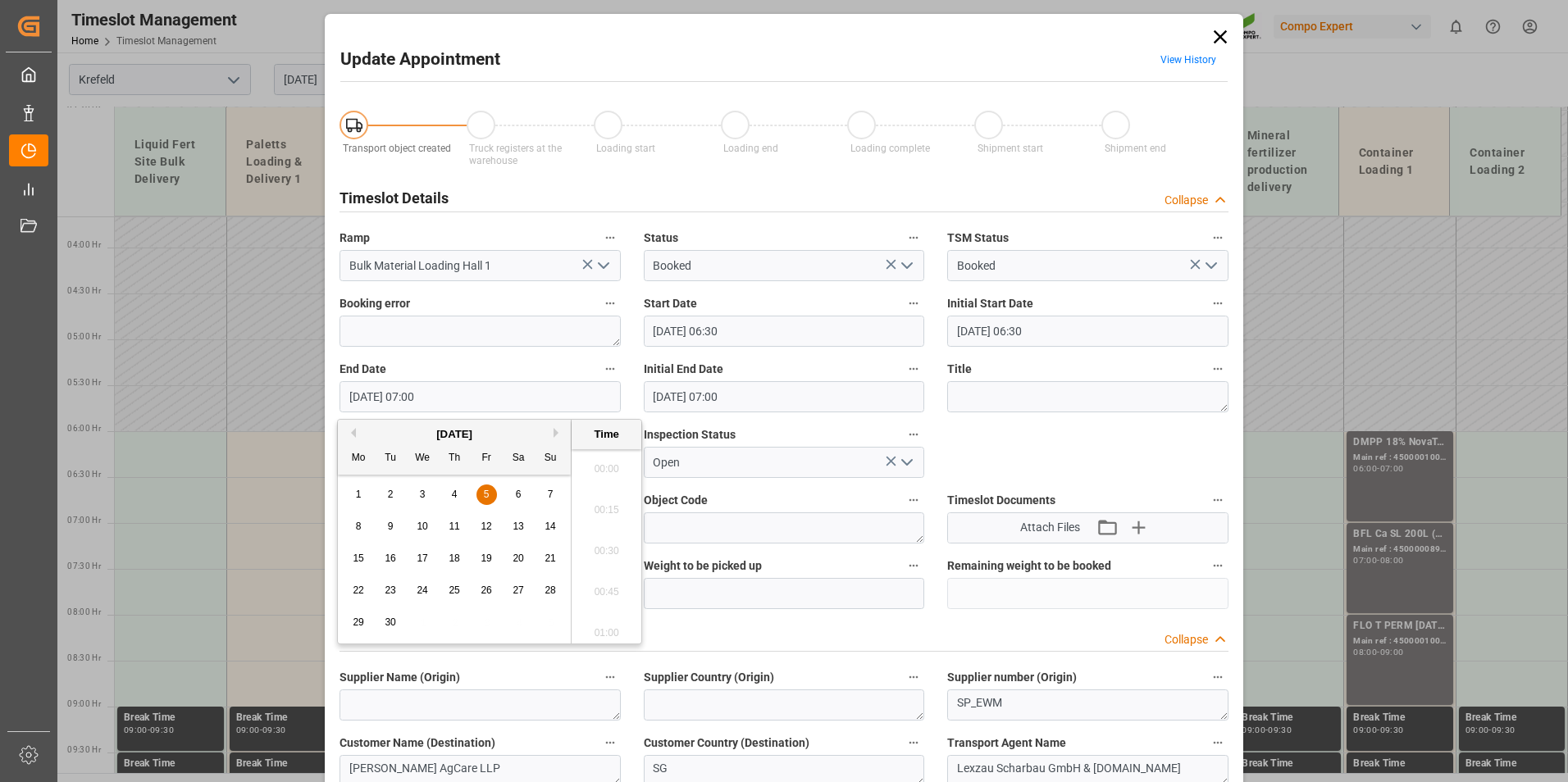
click at [375, 396] on input "[DATE] 07:00" at bounding box center [480, 397] width 281 height 31
click at [388, 524] on span "9" at bounding box center [390, 526] width 6 height 12
type input "[DATE] 07:00"
click at [613, 548] on li "07:00" at bounding box center [607, 545] width 70 height 41
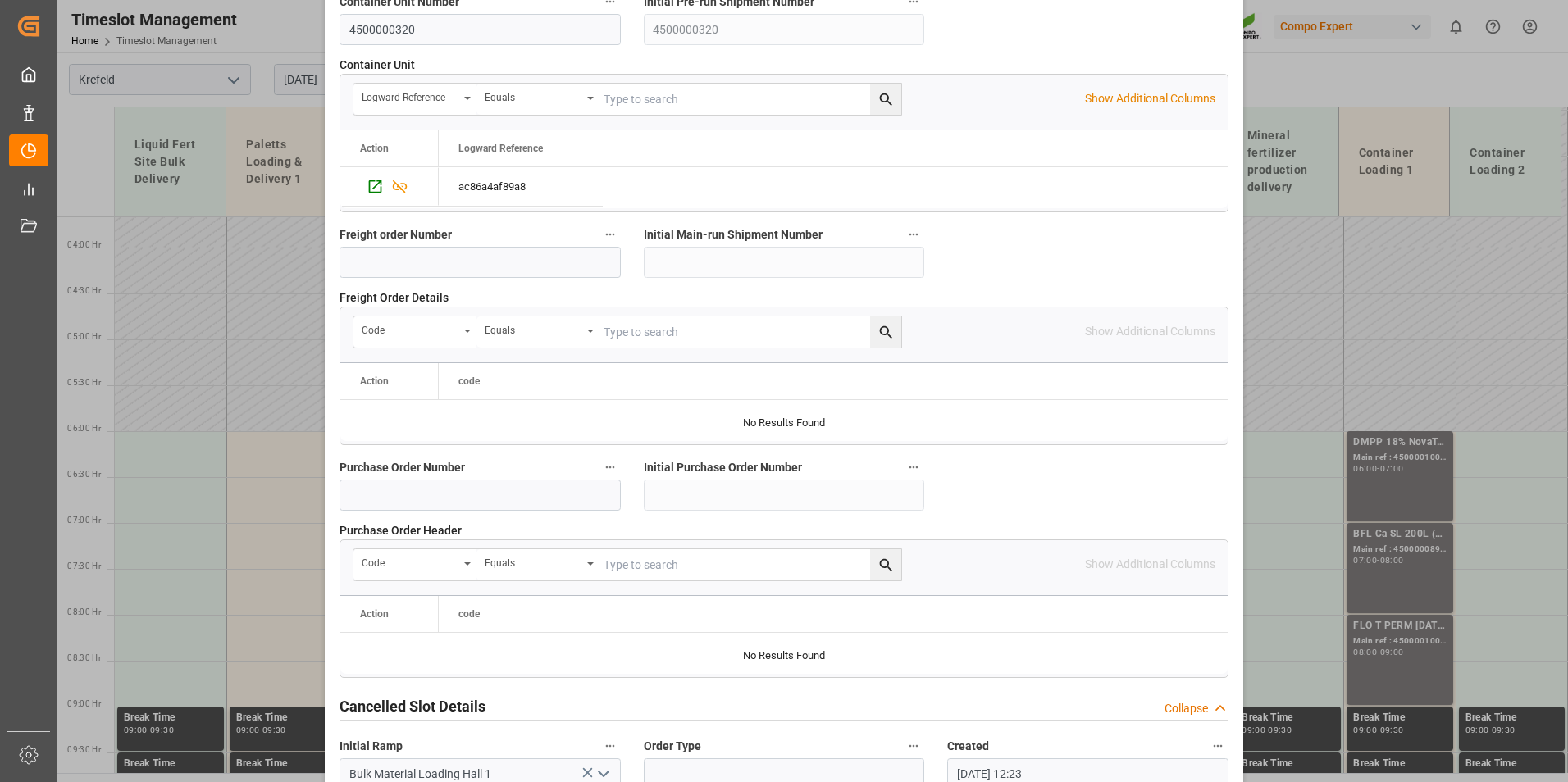
scroll to position [1493, 0]
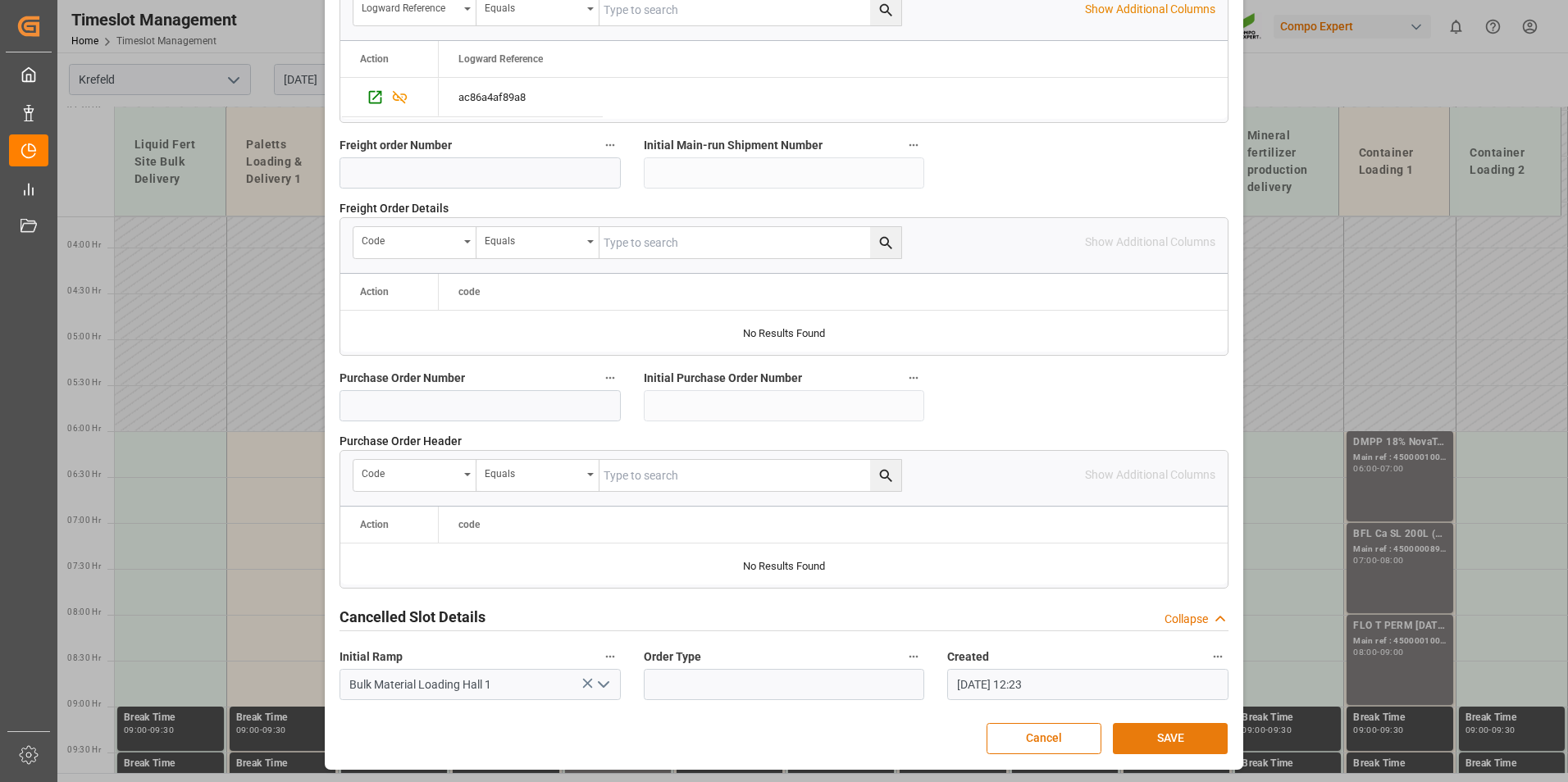
click at [1160, 730] on button "SAVE" at bounding box center [1169, 739] width 115 height 31
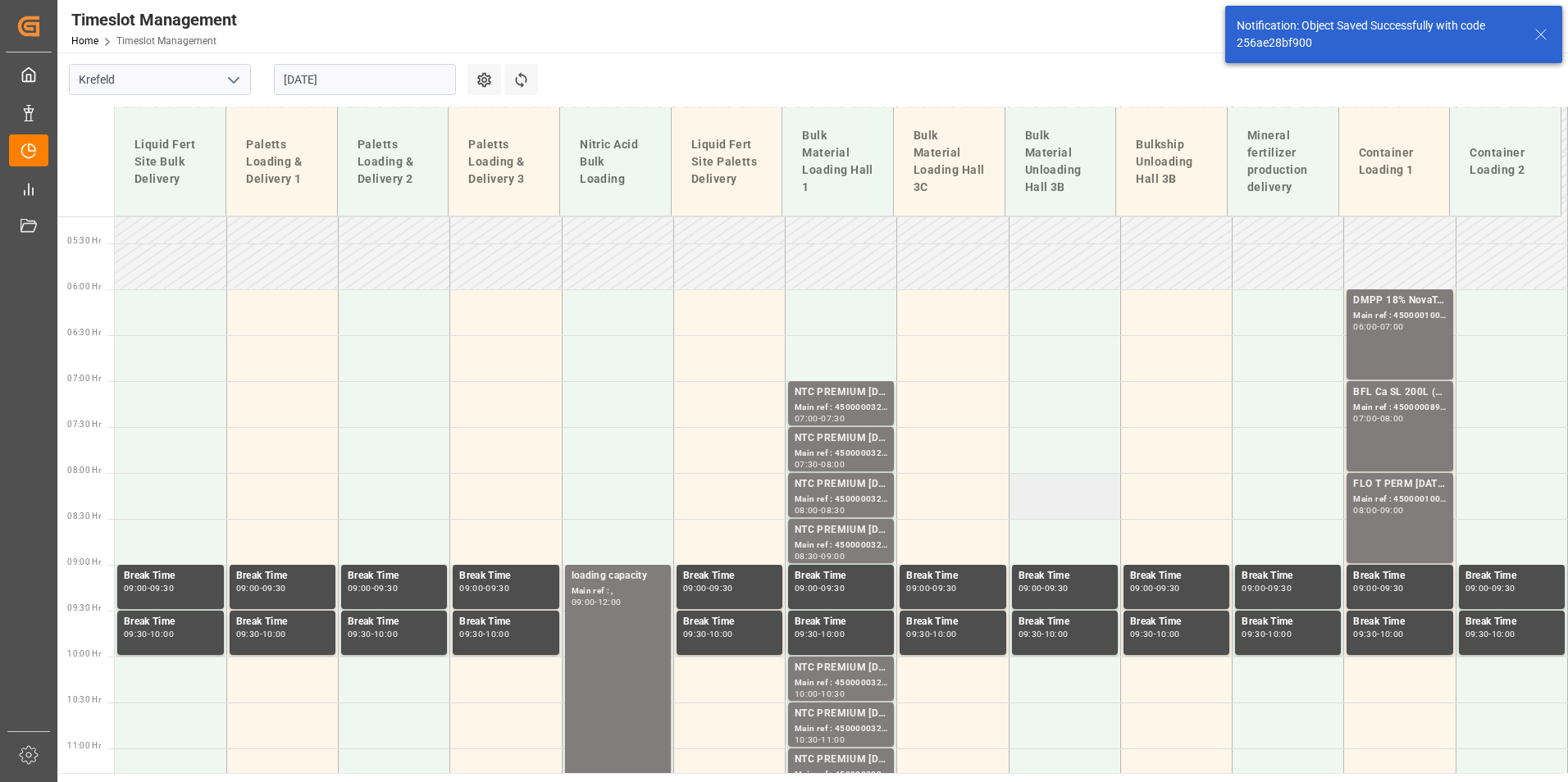
scroll to position [500, 0]
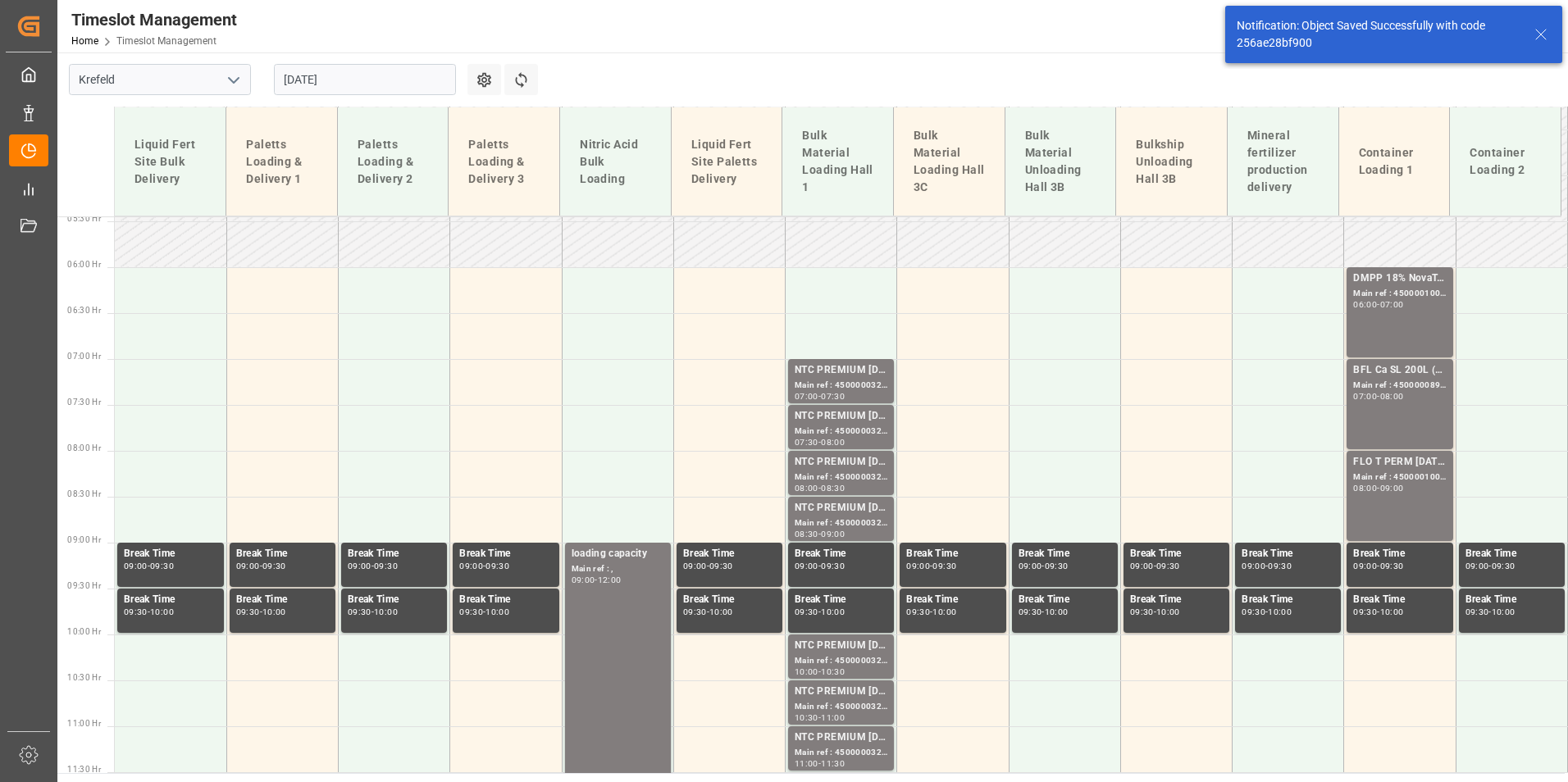
click at [402, 94] on input "[DATE]" at bounding box center [365, 80] width 182 height 31
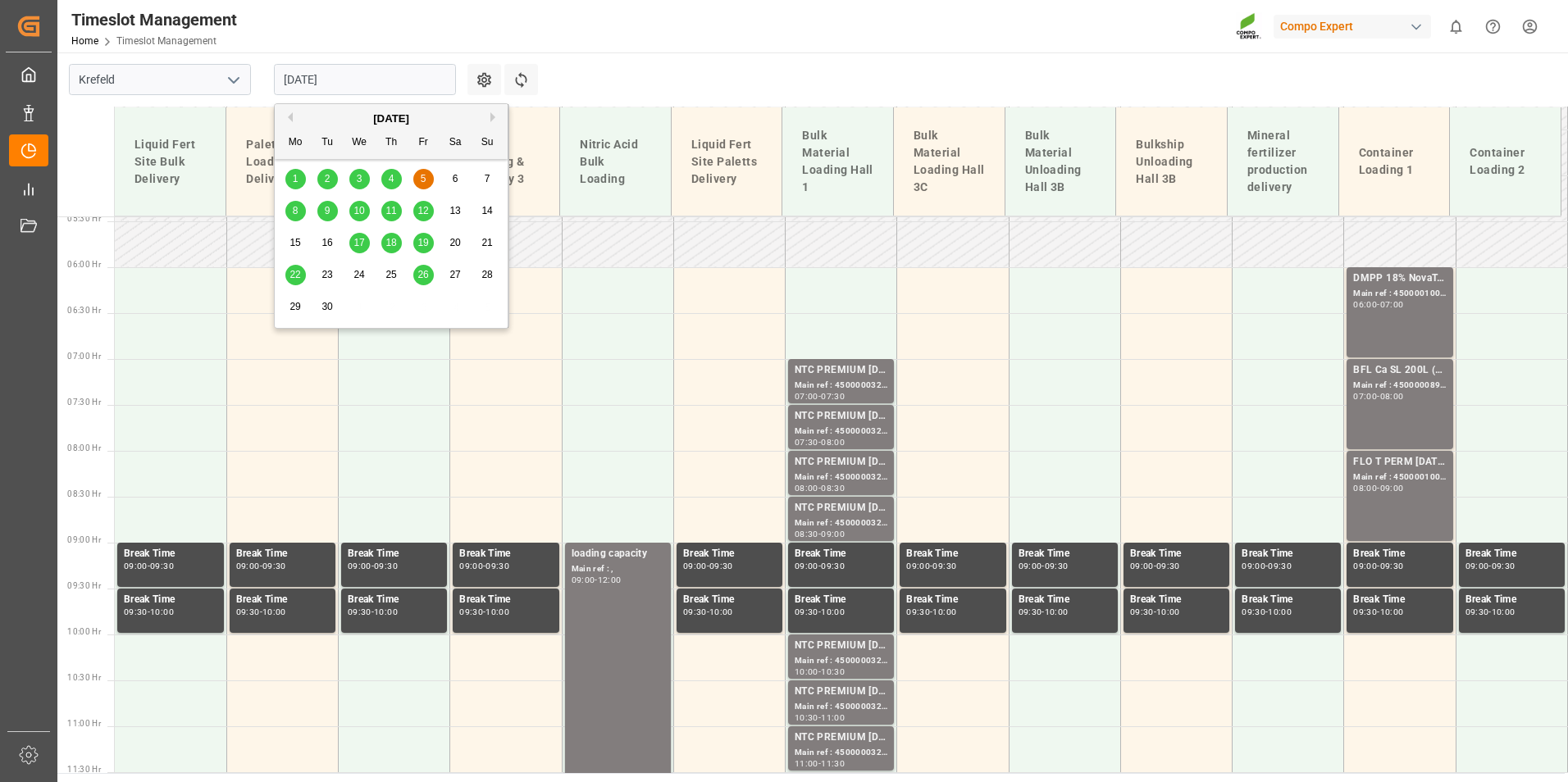
click at [329, 214] on span "9" at bounding box center [327, 210] width 6 height 12
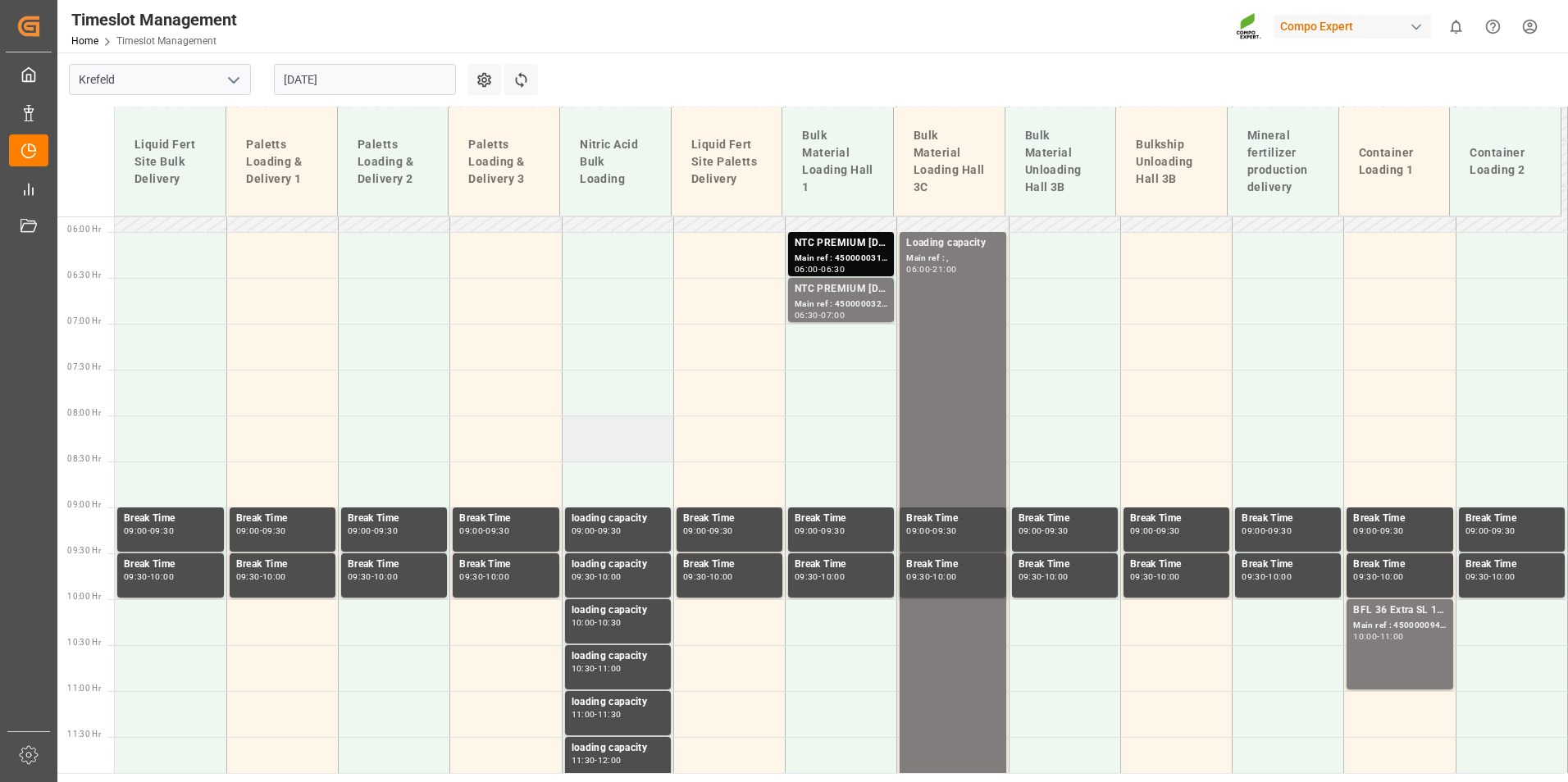
scroll to position [313, 0]
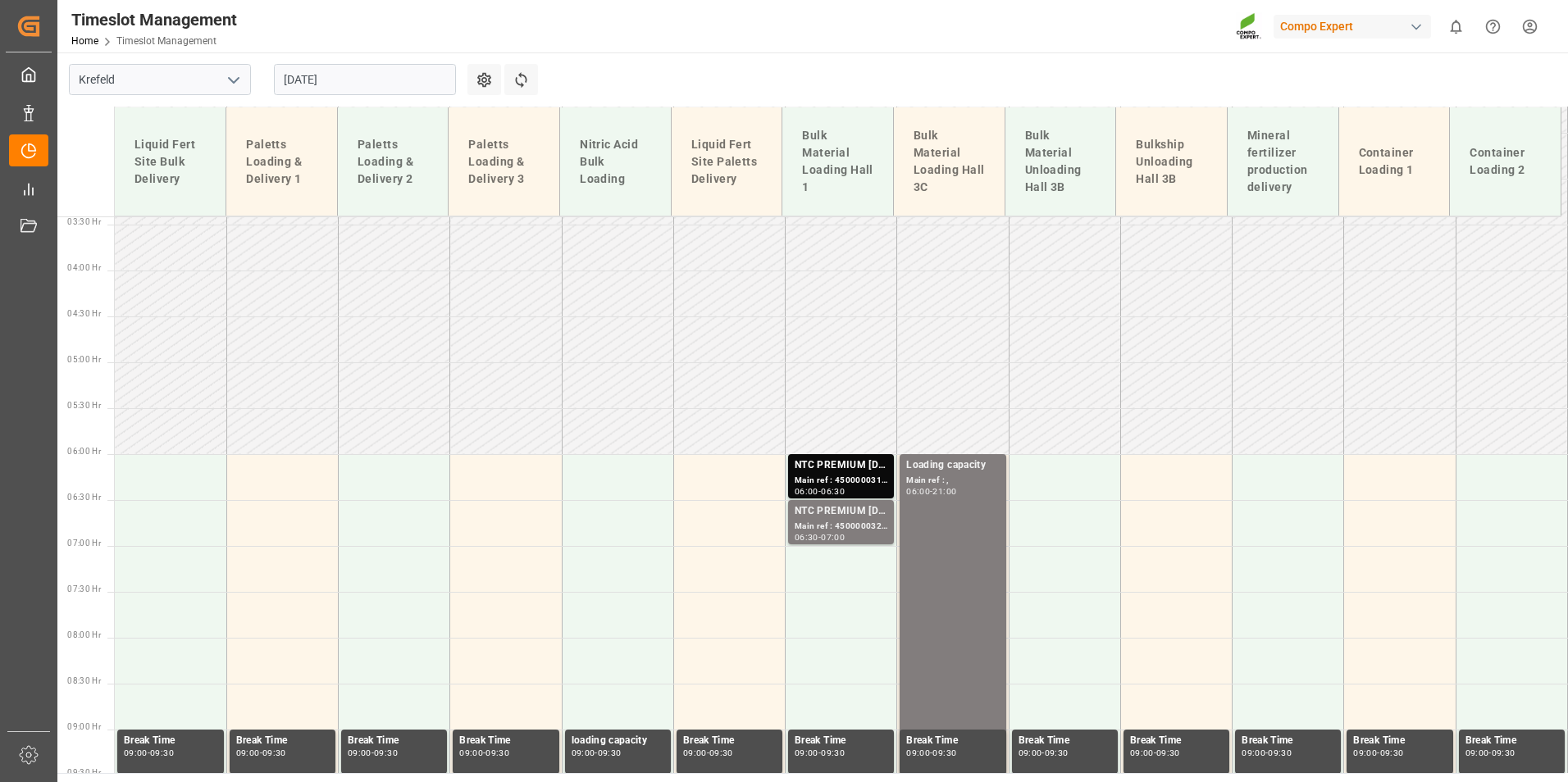
click at [399, 87] on input "[DATE]" at bounding box center [365, 80] width 182 height 31
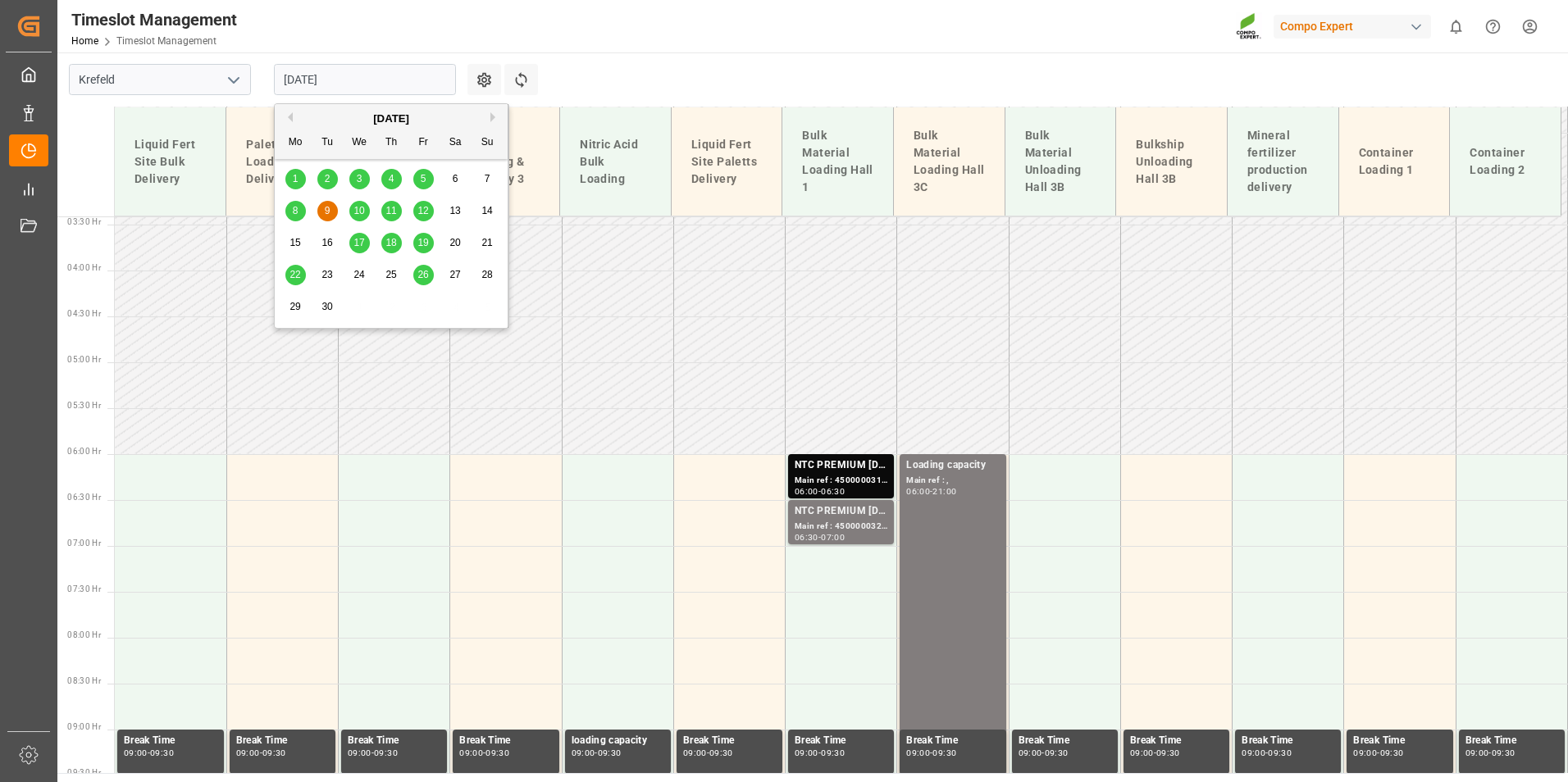
click at [422, 181] on span "5" at bounding box center [423, 179] width 6 height 12
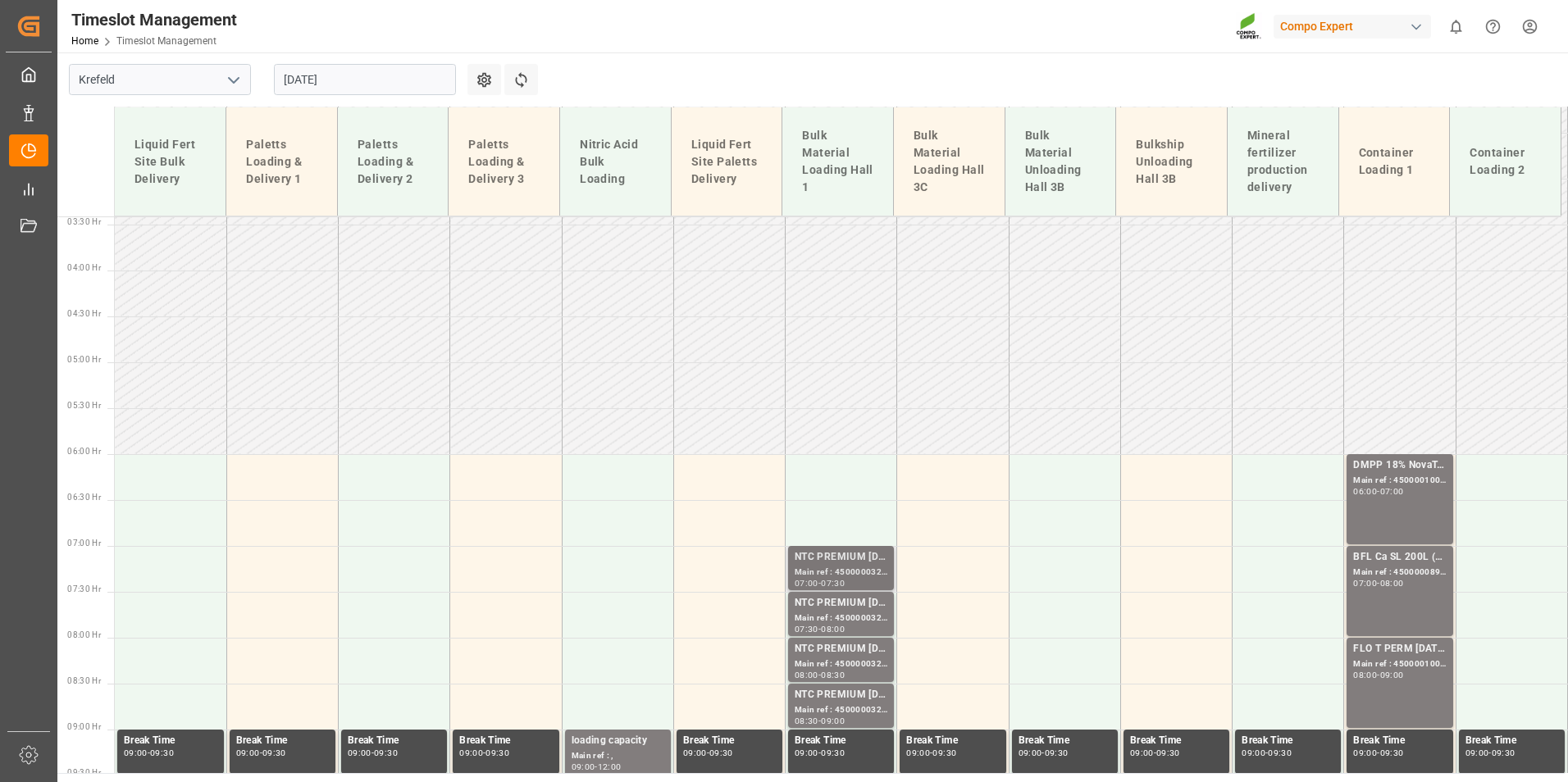
click at [851, 560] on div "NTC PREMIUM [DATE]+3+TE BULK;" at bounding box center [841, 558] width 93 height 17
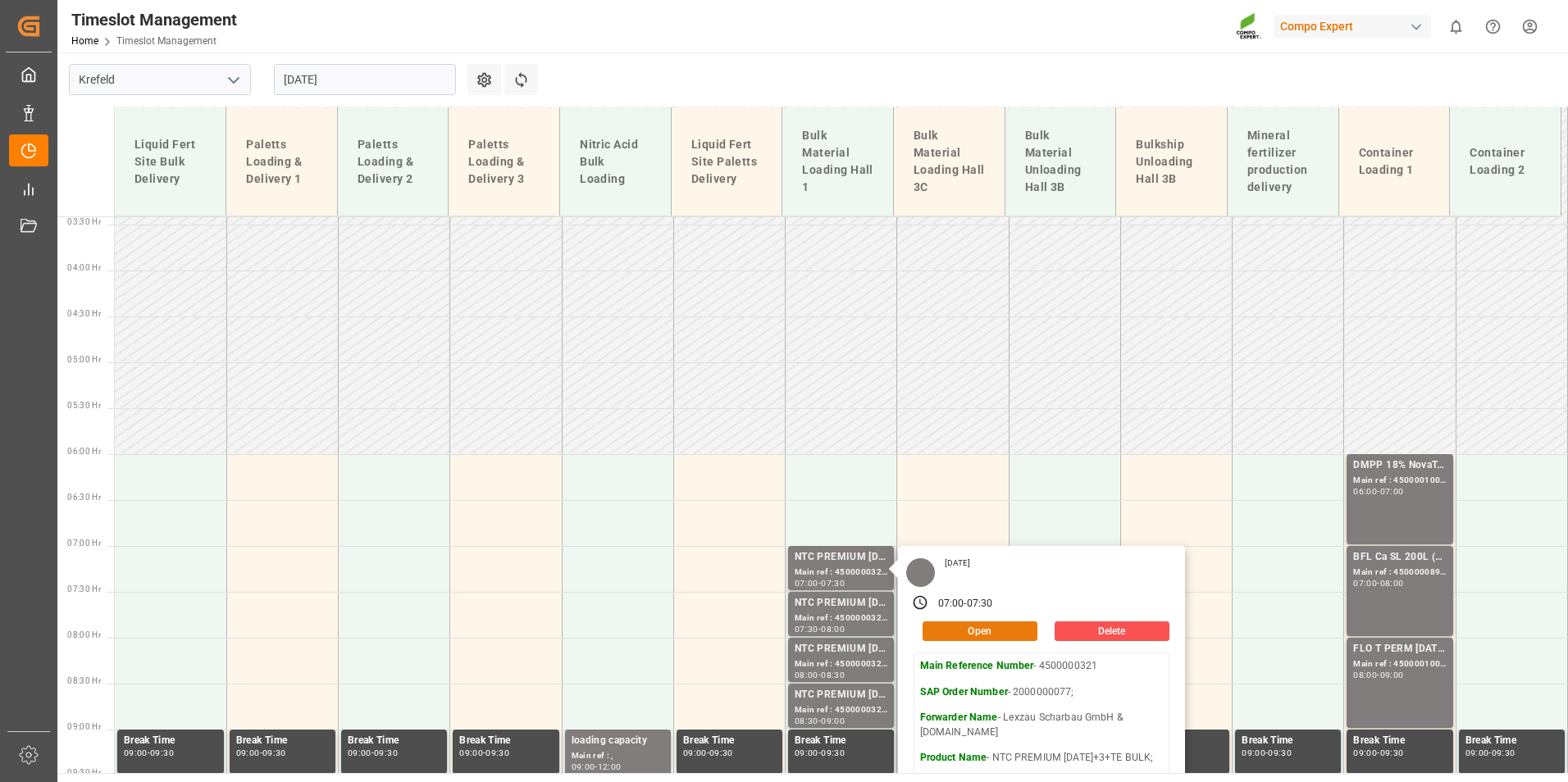
click at [943, 633] on button "Open" at bounding box center [980, 631] width 115 height 20
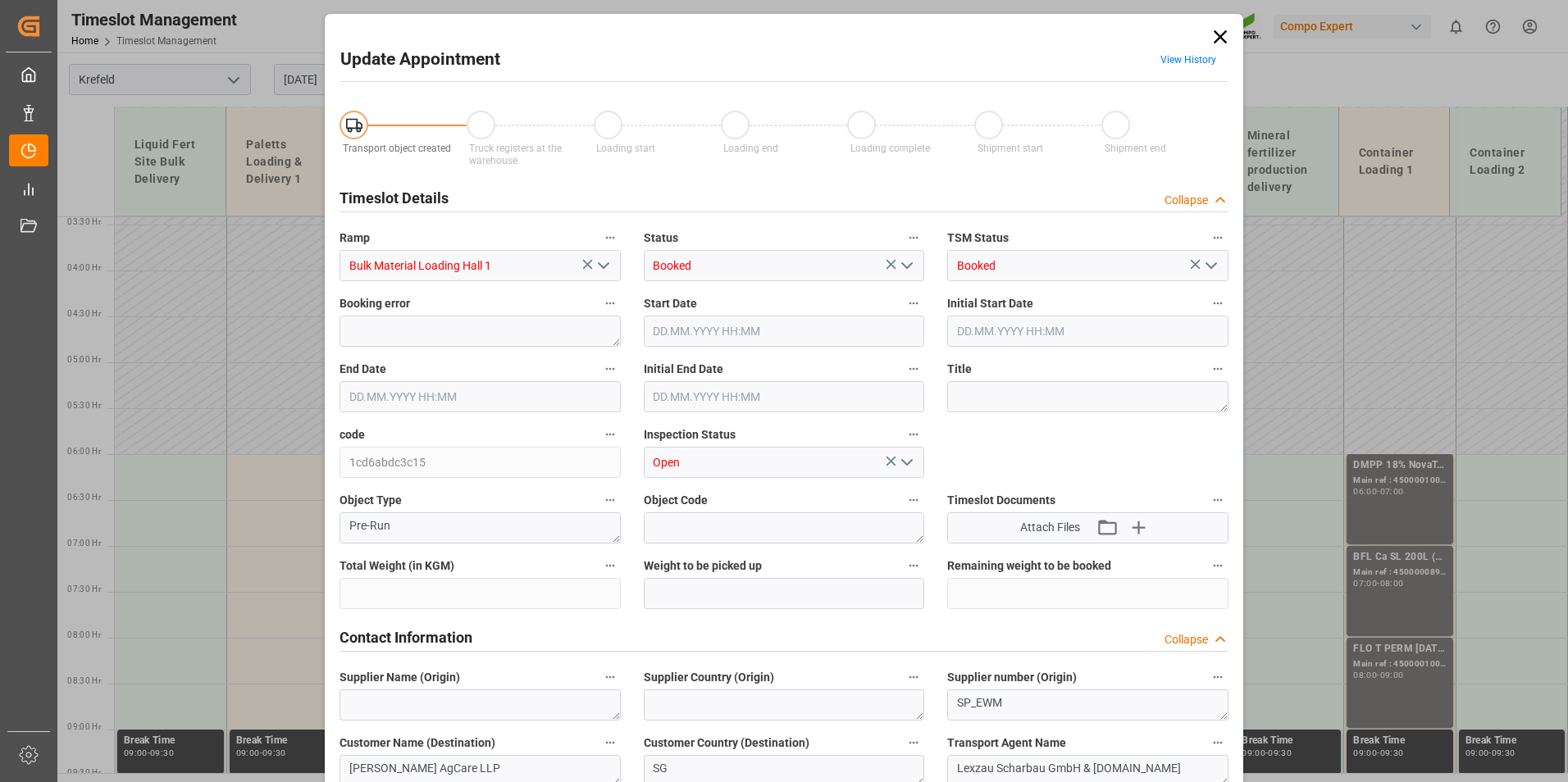
type input "53000"
type input "0"
type input "[DATE] 07:00"
type input "[DATE] 07:30"
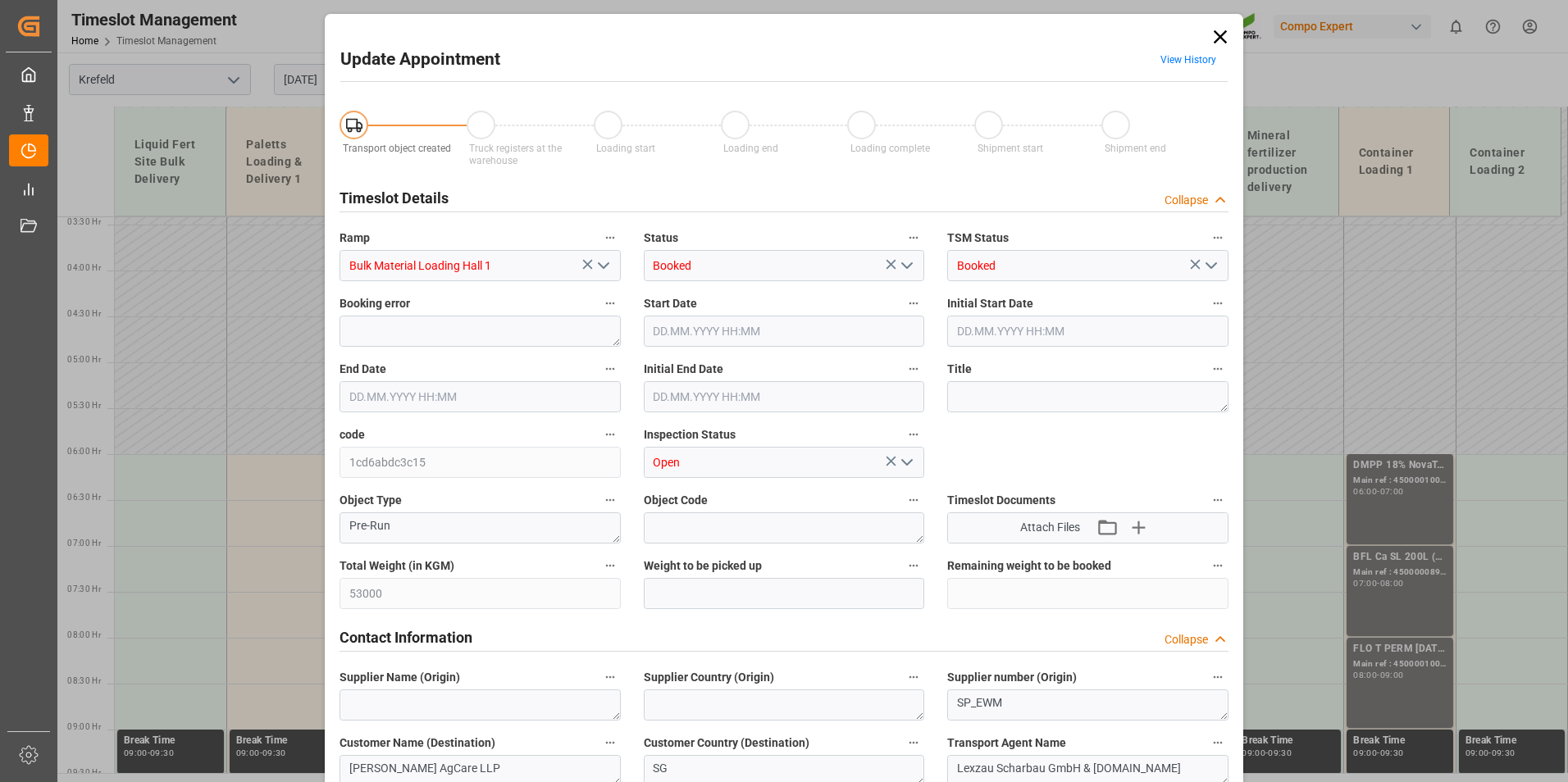
type input "[DATE] 07:30"
type input "[DATE] 12:23"
click at [743, 321] on input "[DATE] 07:00" at bounding box center [784, 331] width 281 height 31
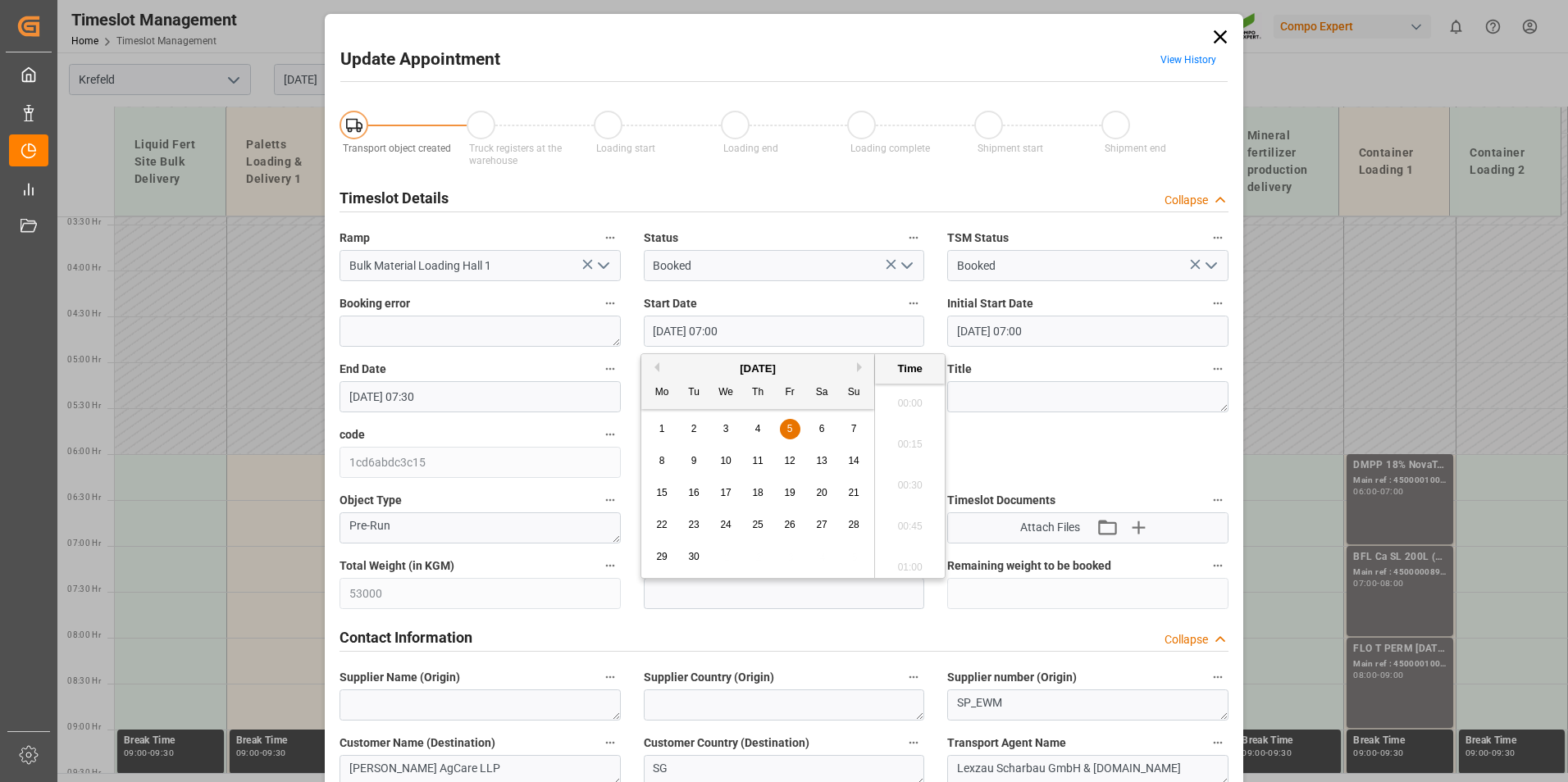
scroll to position [1071, 0]
click at [698, 461] on div "9" at bounding box center [694, 461] width 21 height 20
type input "[DATE] 07:00"
click at [907, 485] on li "07:00" at bounding box center [910, 480] width 70 height 41
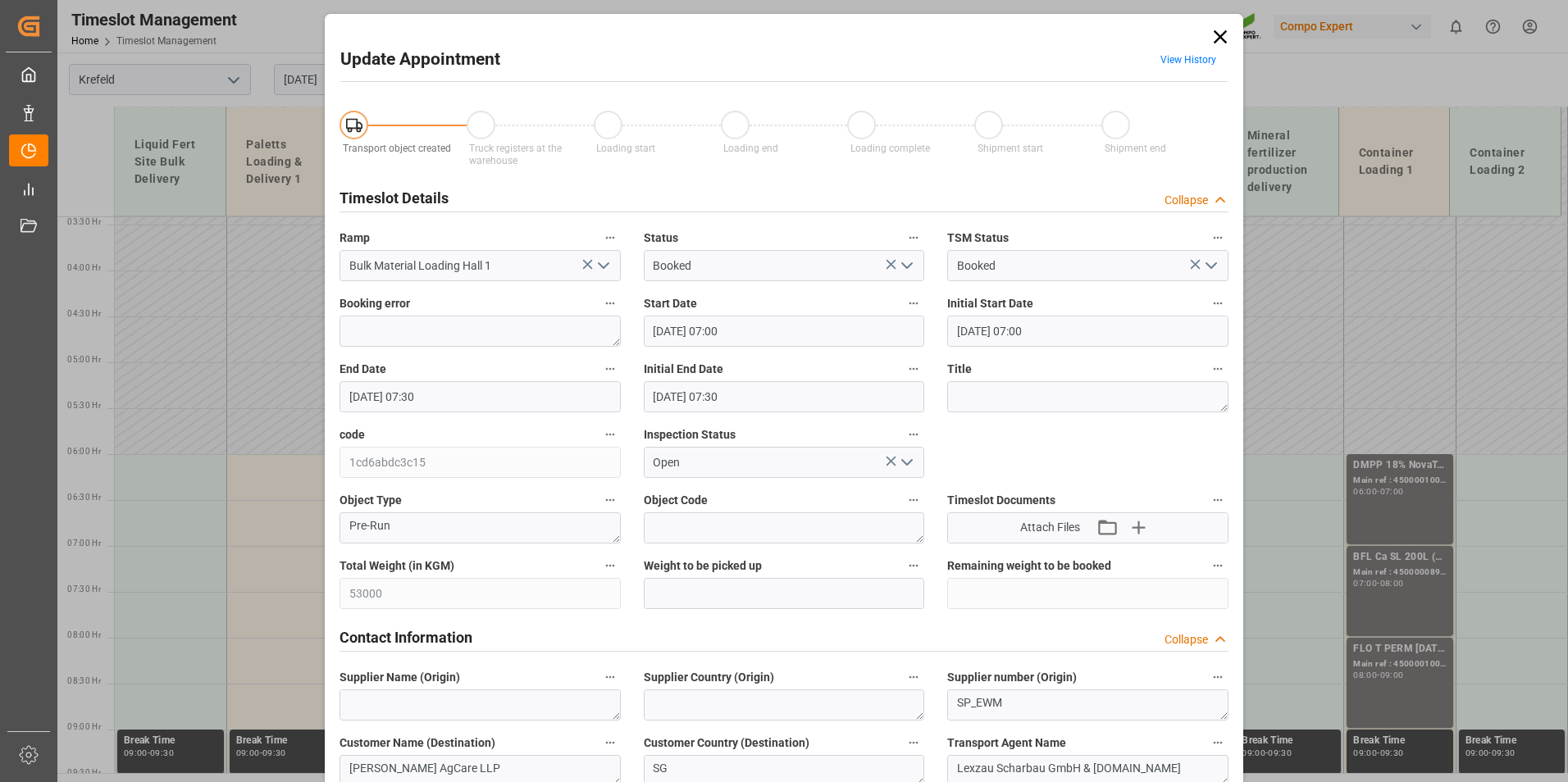
click at [428, 402] on input "[DATE] 07:30" at bounding box center [480, 397] width 281 height 31
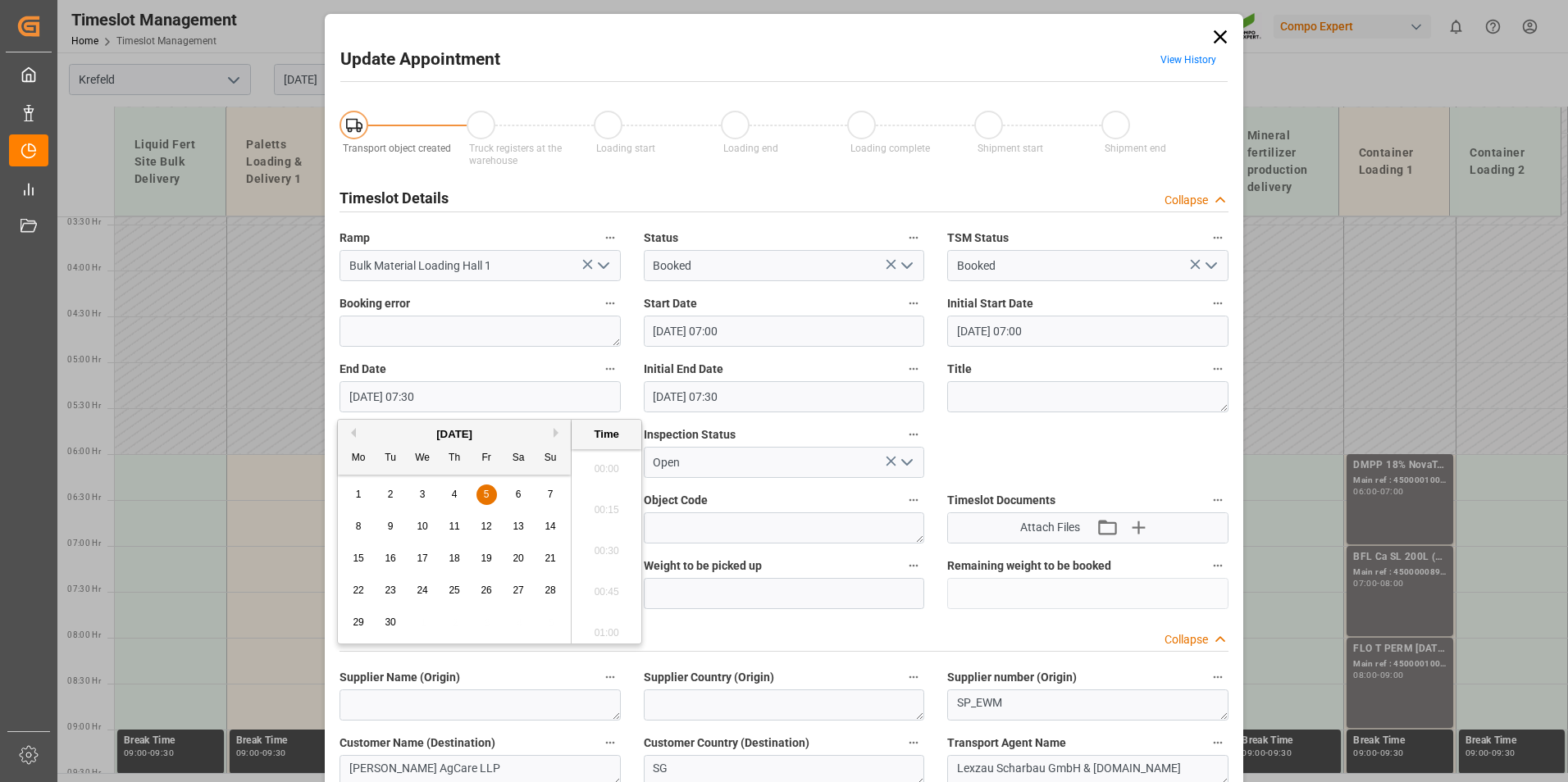
scroll to position [1153, 0]
click at [385, 529] on div "9" at bounding box center [390, 527] width 21 height 20
type input "[DATE] 07:30"
click at [592, 548] on li "07:30" at bounding box center [607, 545] width 70 height 41
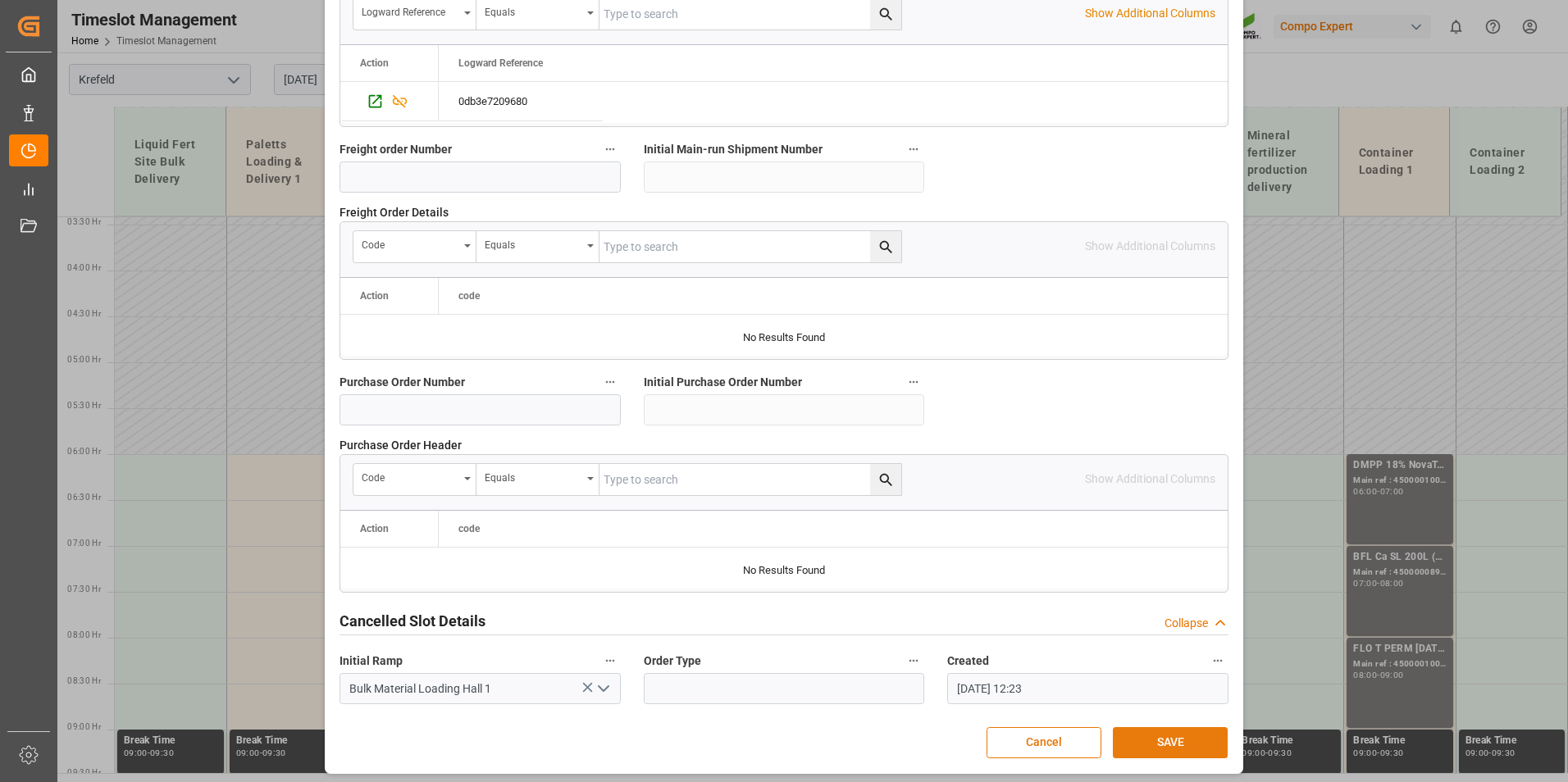
scroll to position [1493, 0]
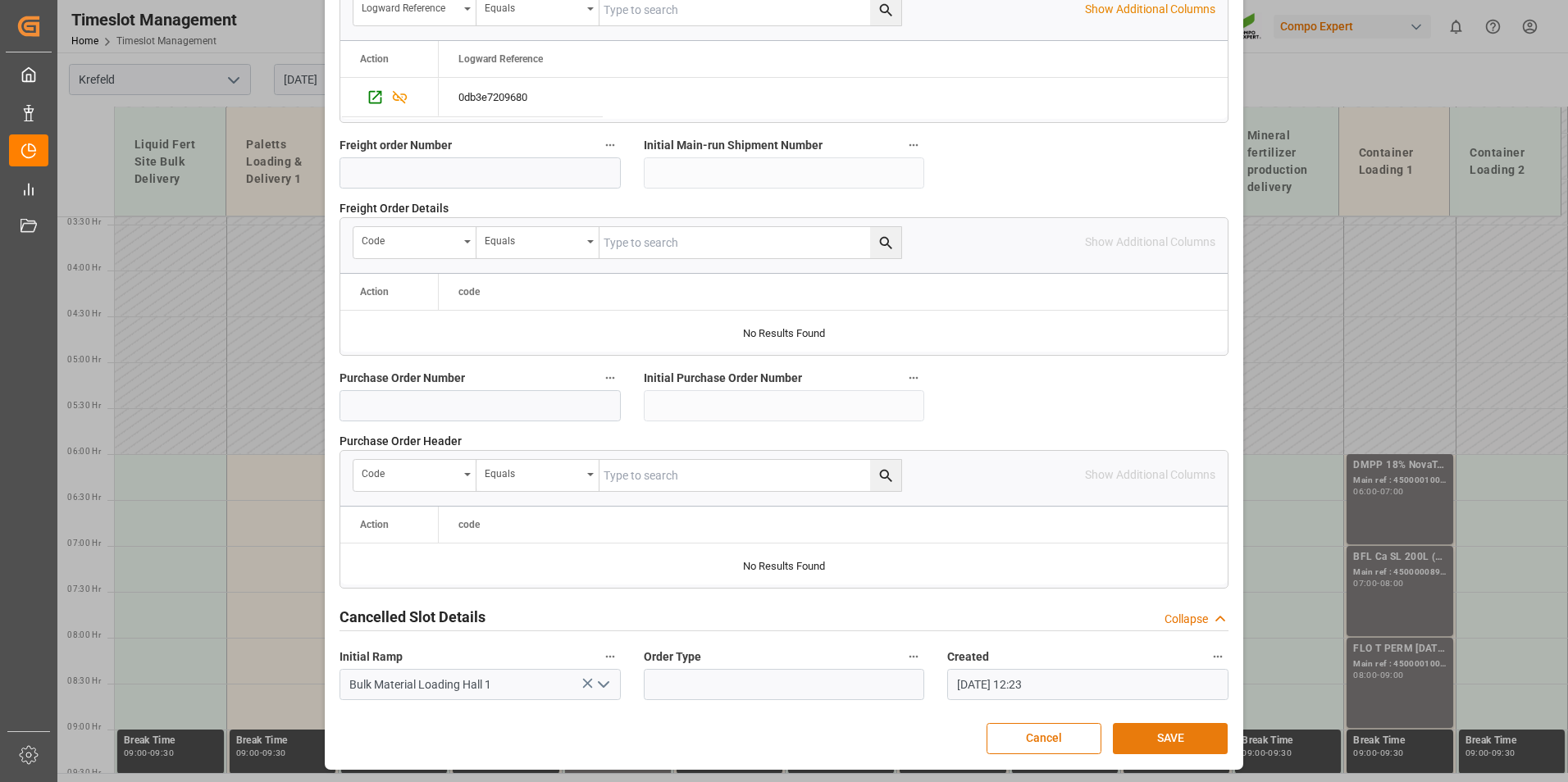
click at [1187, 731] on button "SAVE" at bounding box center [1169, 739] width 115 height 31
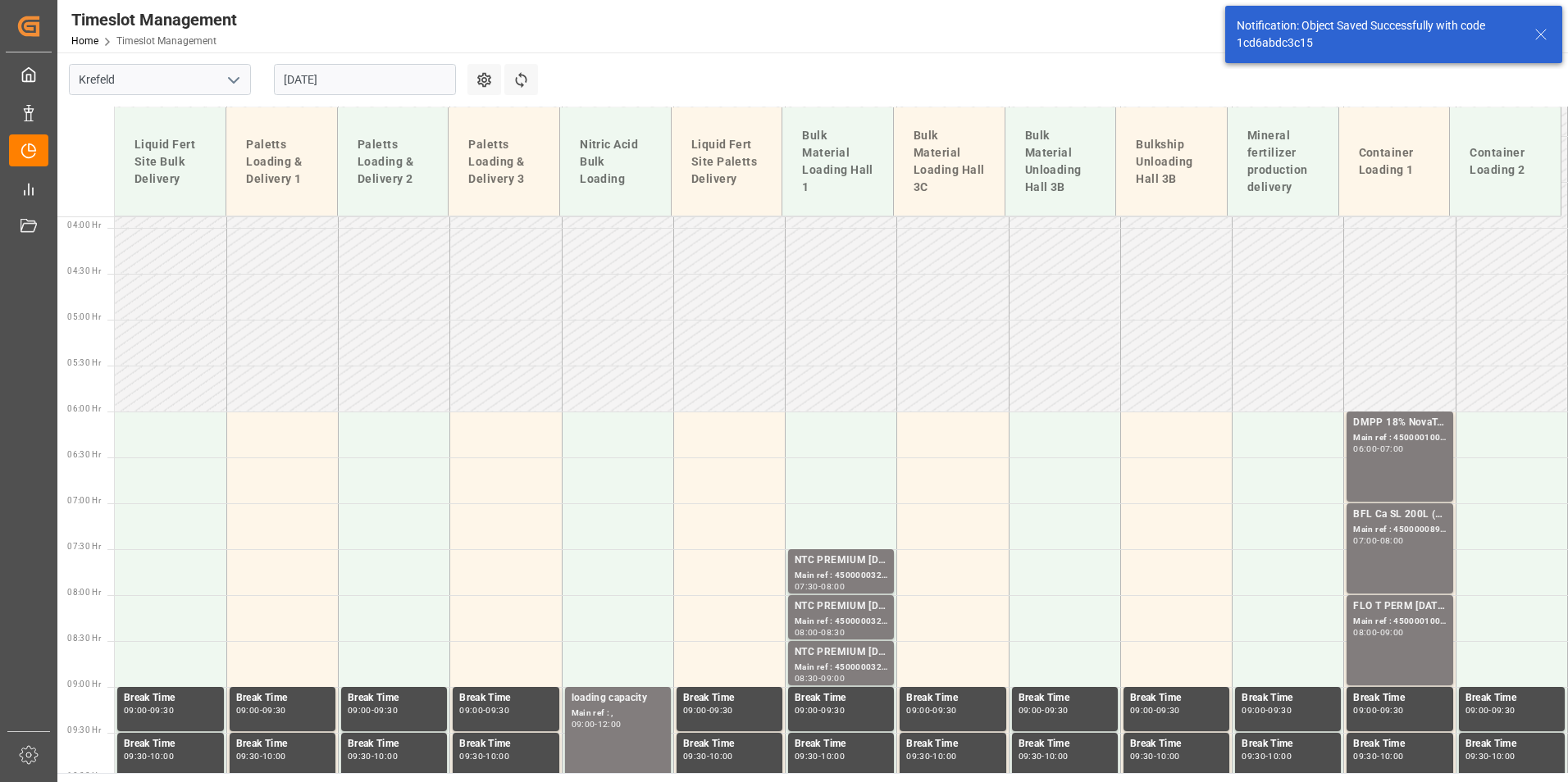
scroll to position [591, 0]
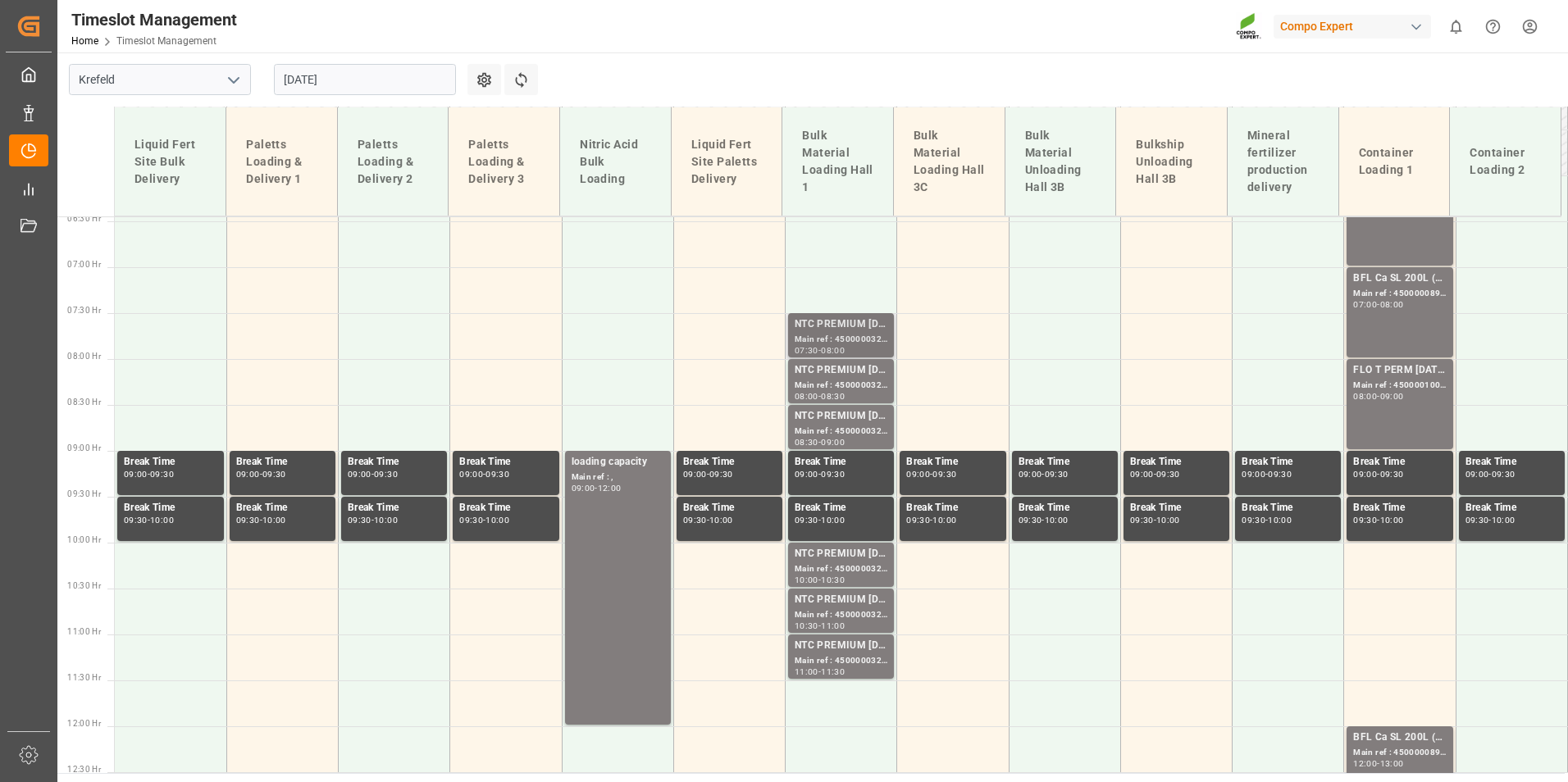
click at [828, 335] on div "Main ref : 4500000322, 2000000077;" at bounding box center [841, 340] width 93 height 14
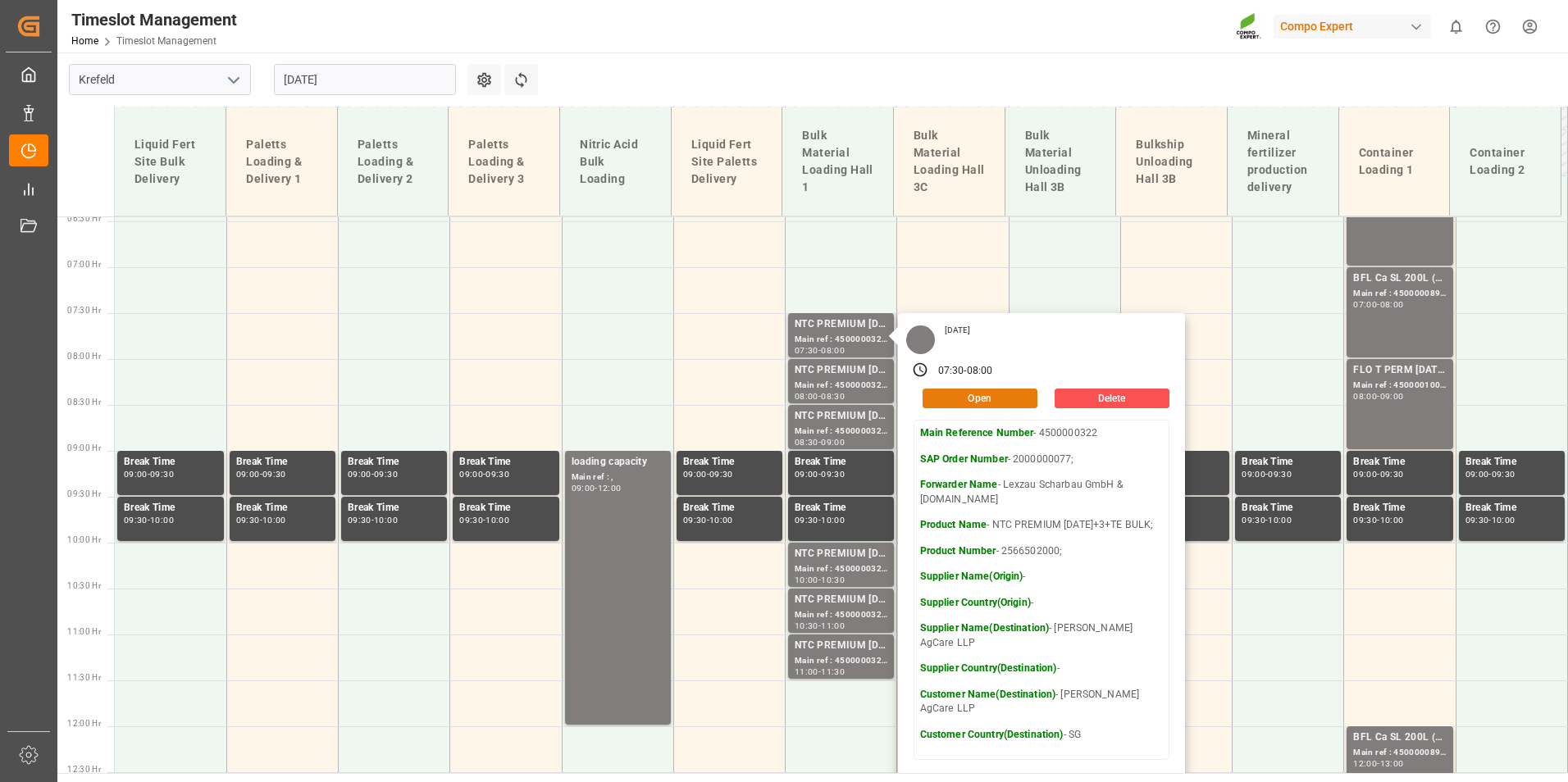
click at [965, 400] on button "Open" at bounding box center [980, 398] width 115 height 20
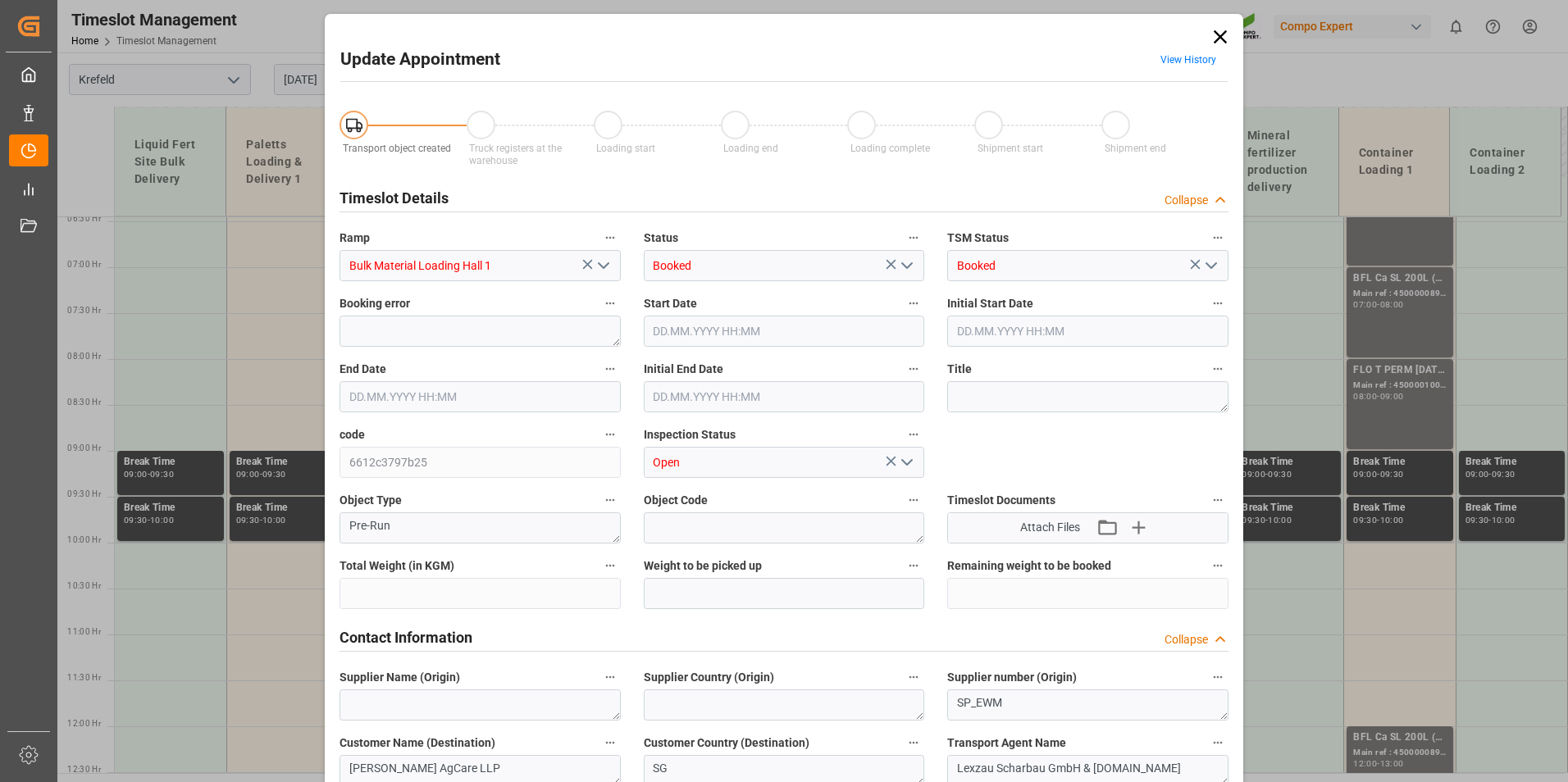
type input "53000"
type input "0"
type input "[DATE] 07:30"
type input "[DATE] 08:00"
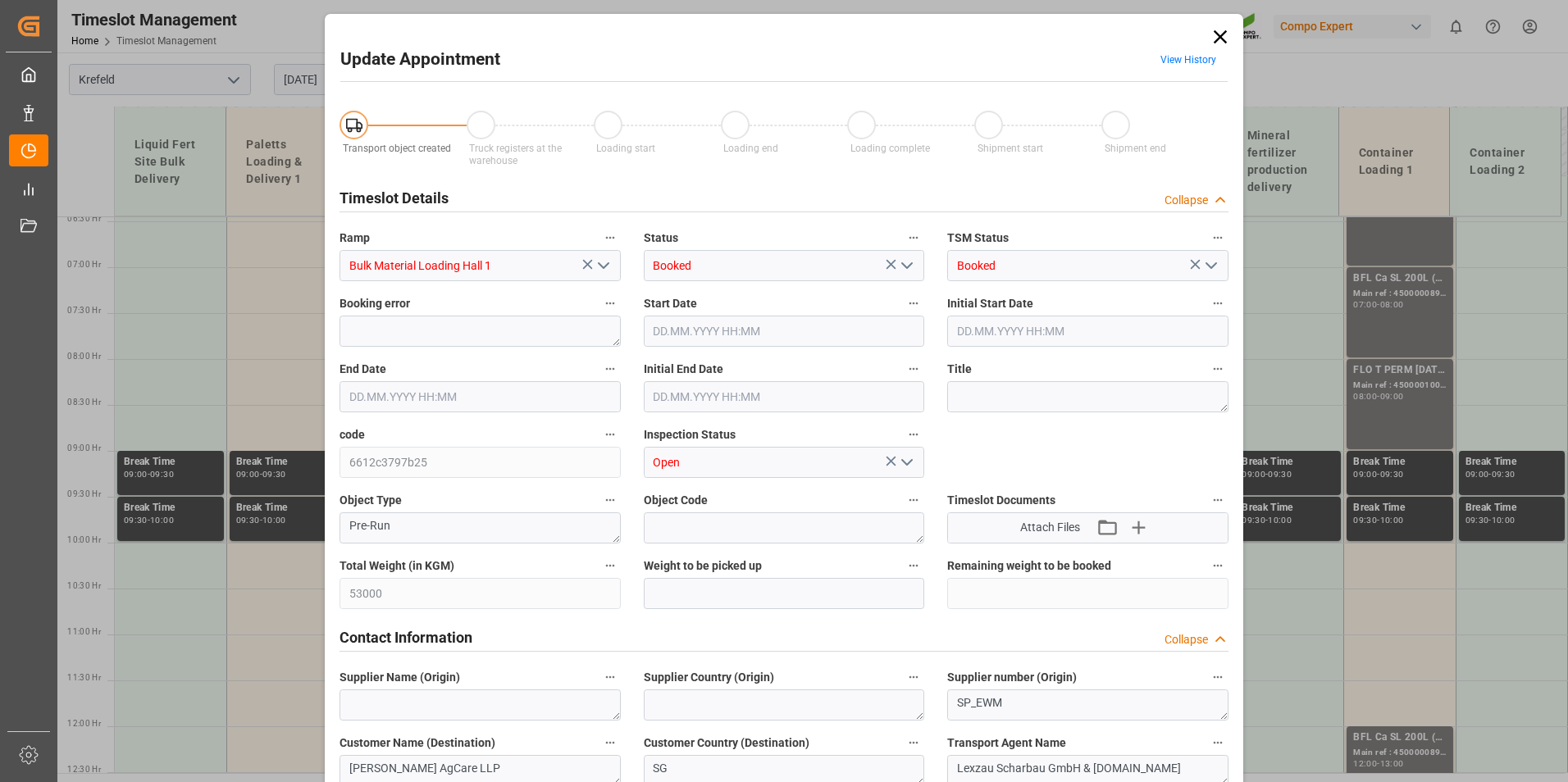
type input "[DATE] 08:00"
type input "[DATE] 12:23"
click at [727, 334] on input "[DATE] 07:30" at bounding box center [784, 331] width 281 height 31
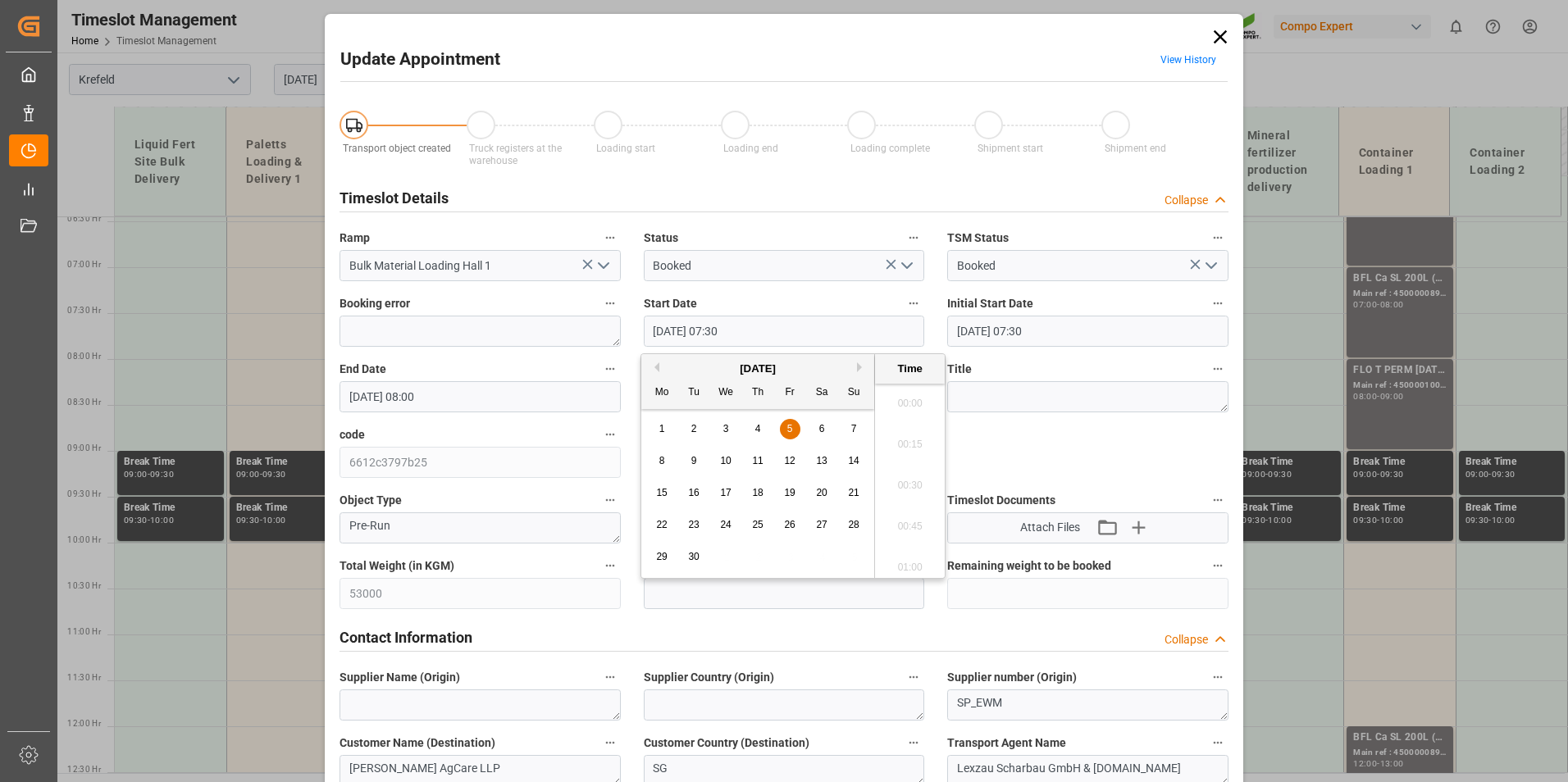
scroll to position [1153, 0]
click at [699, 466] on div "9" at bounding box center [694, 461] width 21 height 20
type input "[DATE] 07:30"
click at [903, 475] on li "07:30" at bounding box center [910, 480] width 70 height 41
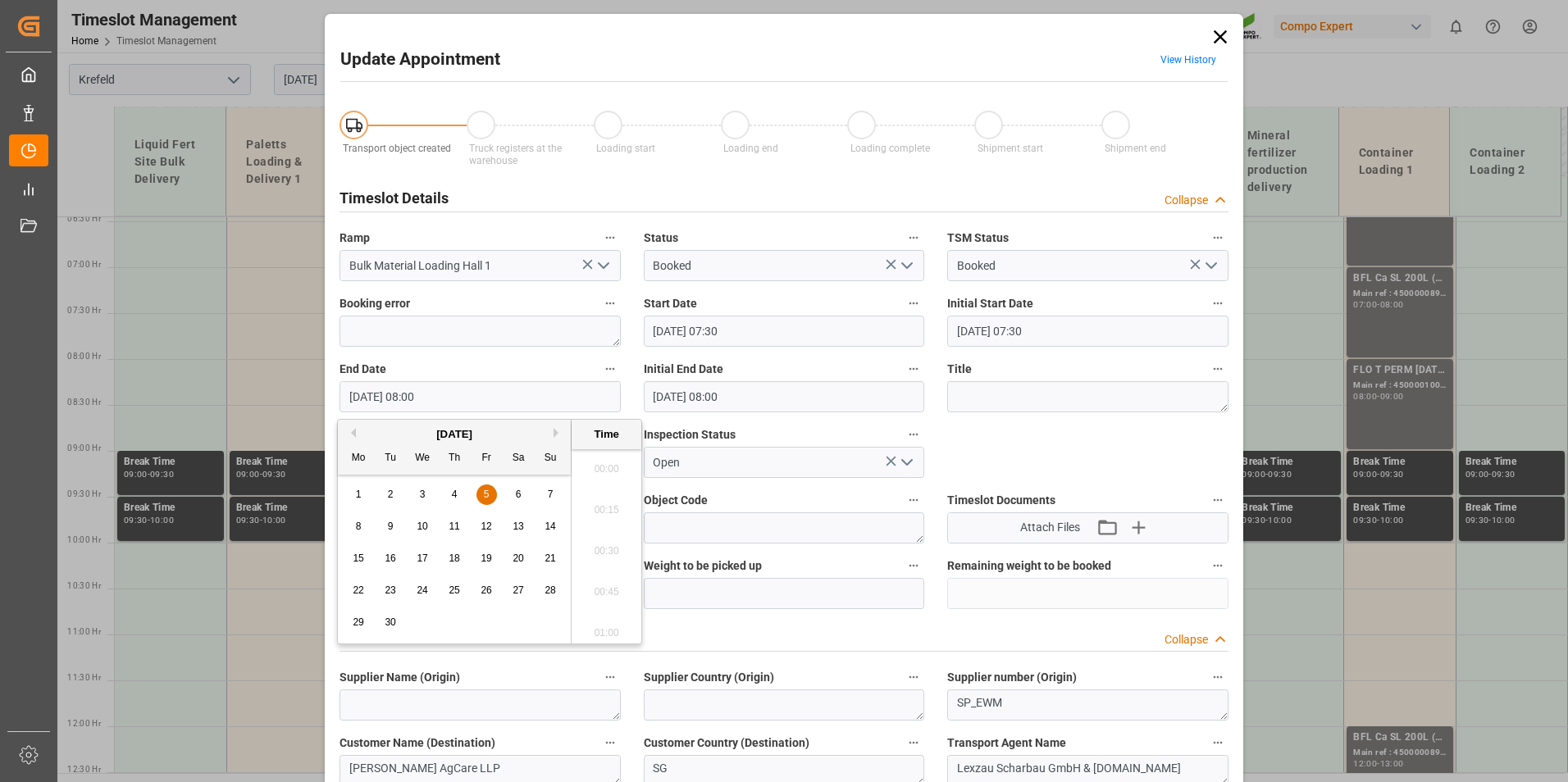
click at [523, 403] on input "[DATE] 08:00" at bounding box center [480, 397] width 281 height 31
click at [394, 524] on div "9" at bounding box center [390, 527] width 21 height 20
type input "[DATE] 08:00"
click at [595, 540] on li "08:00" at bounding box center [607, 545] width 70 height 41
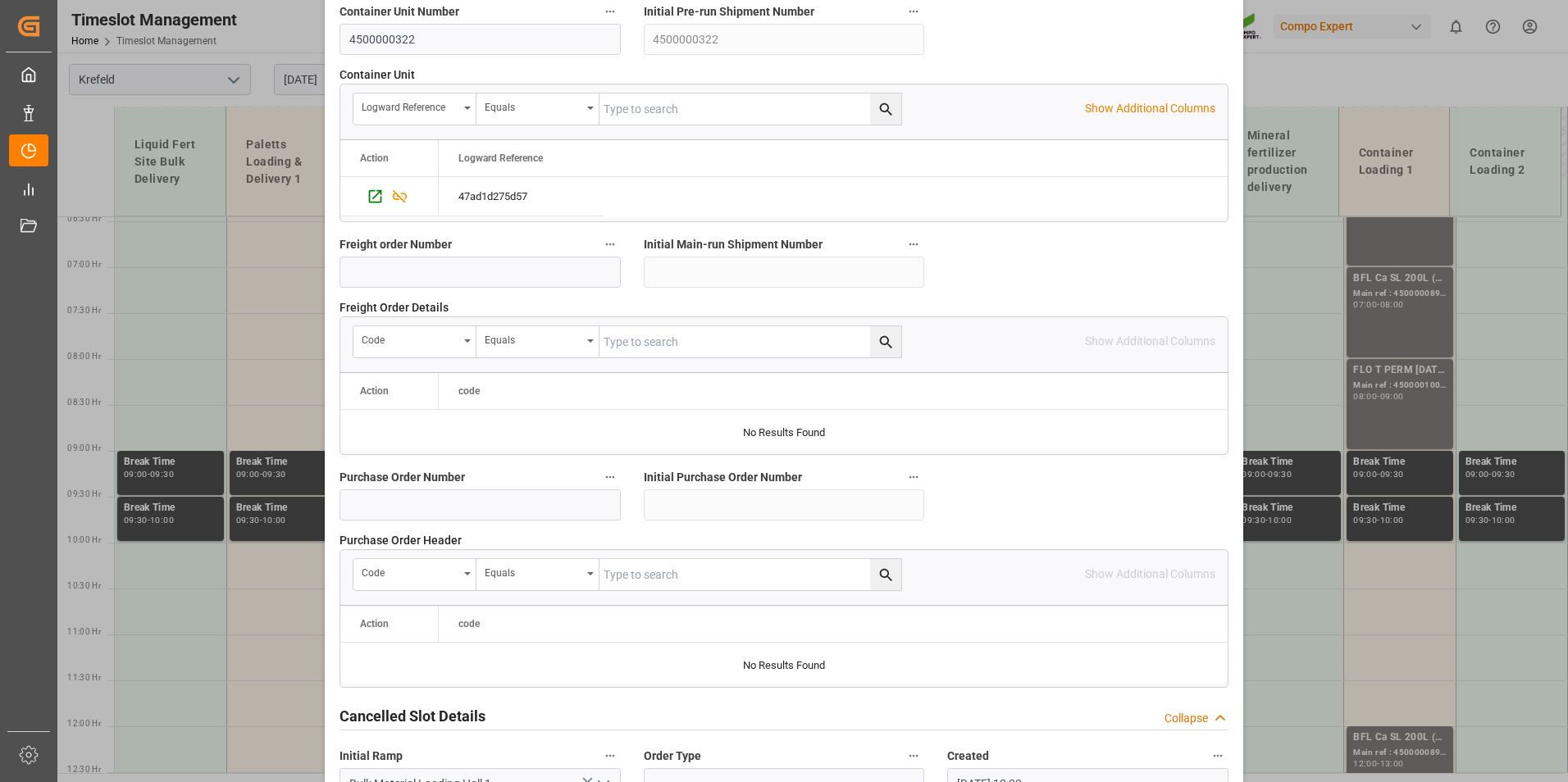
scroll to position [1493, 0]
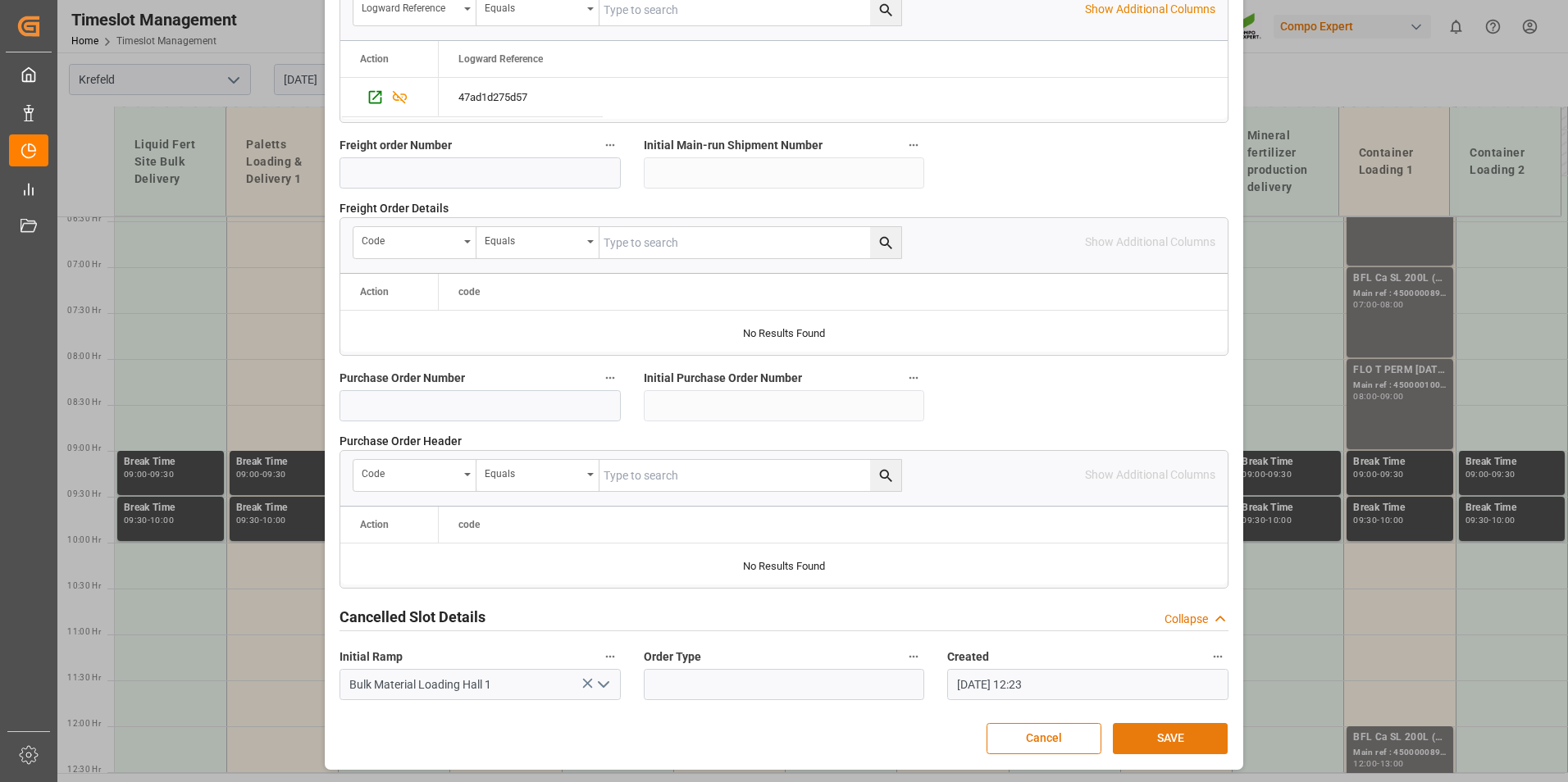
click at [1141, 723] on button "SAVE" at bounding box center [1169, 739] width 115 height 31
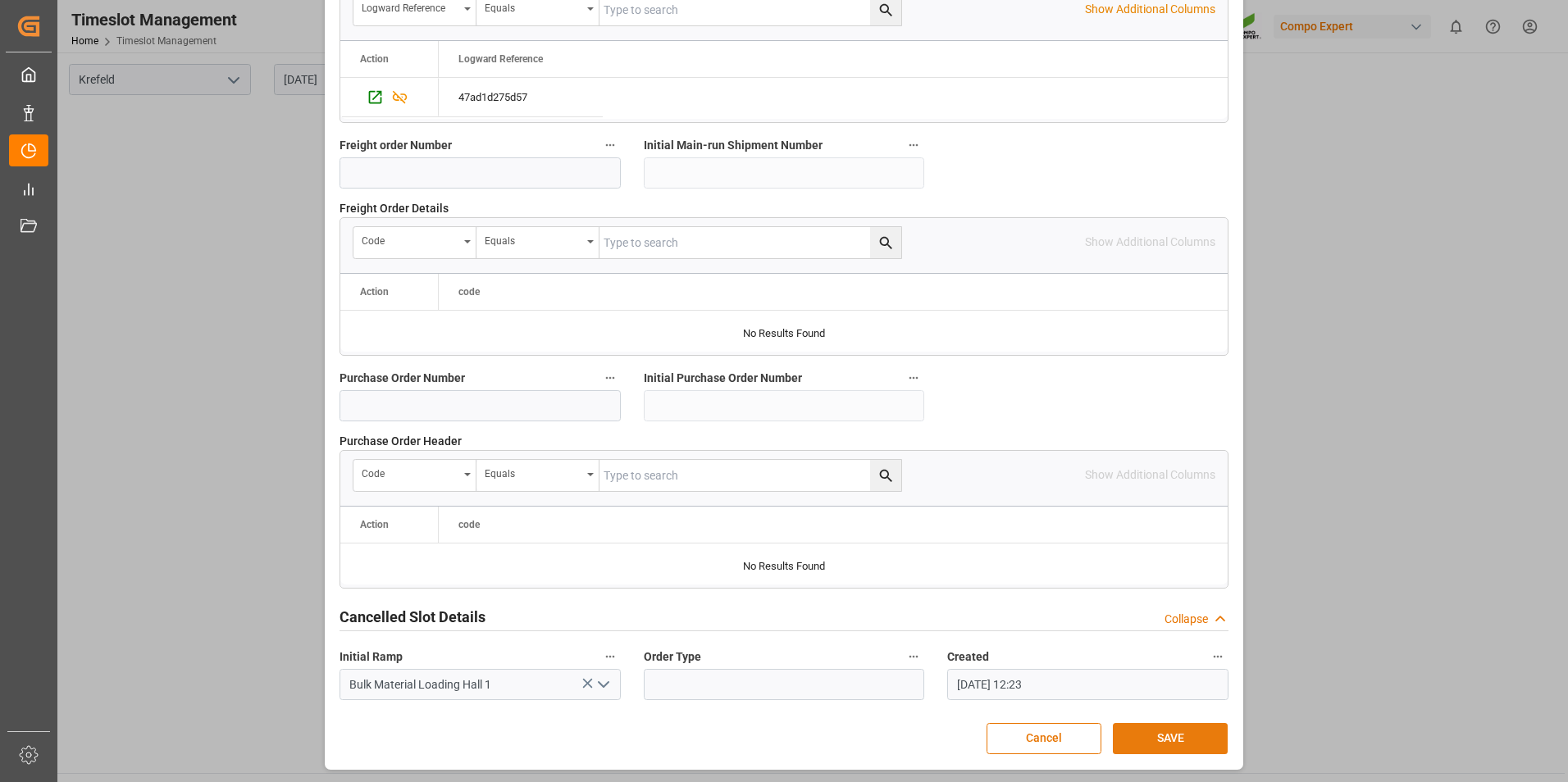
click at [1167, 735] on button "SAVE" at bounding box center [1169, 739] width 115 height 31
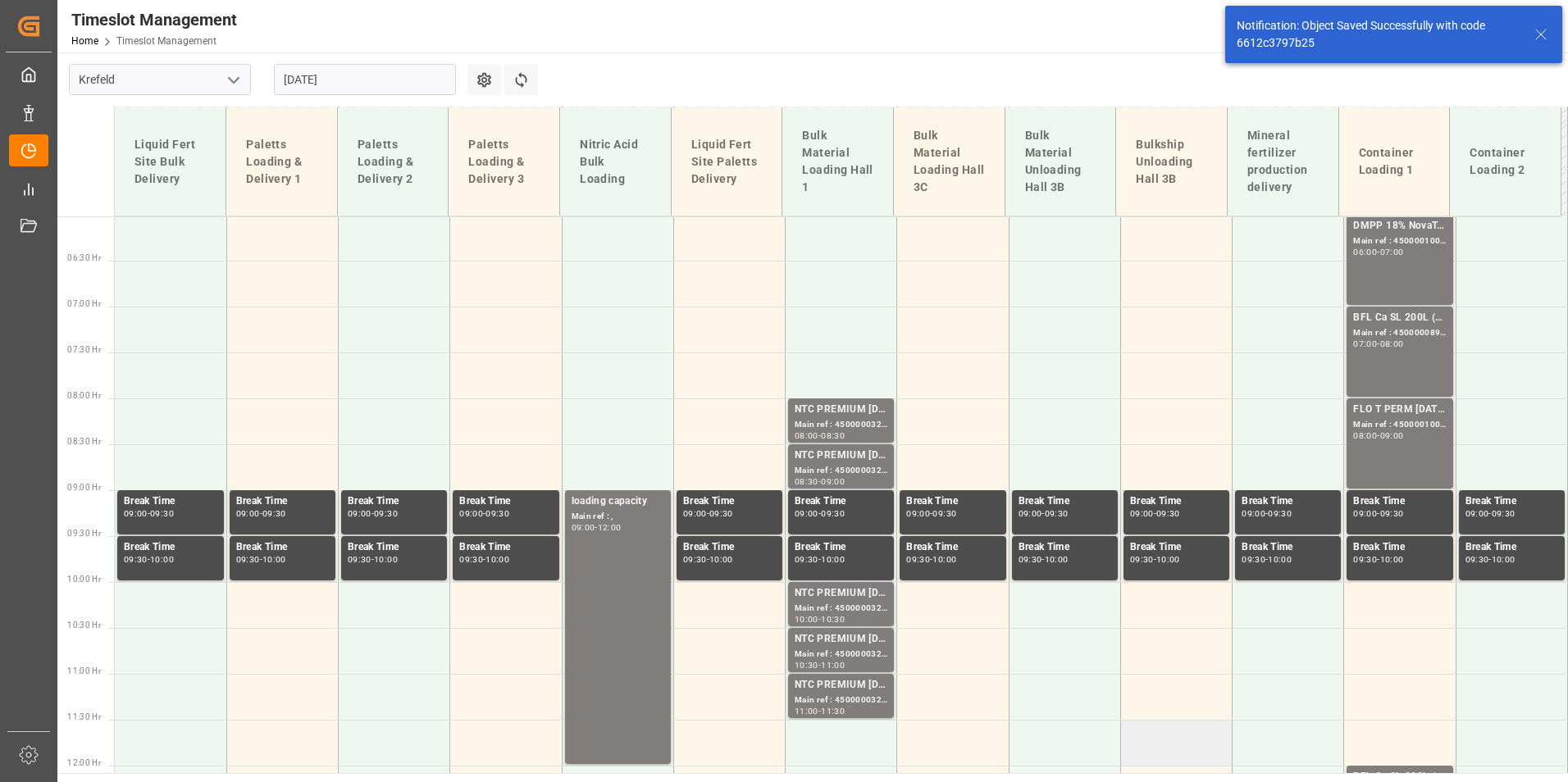
scroll to position [591, 0]
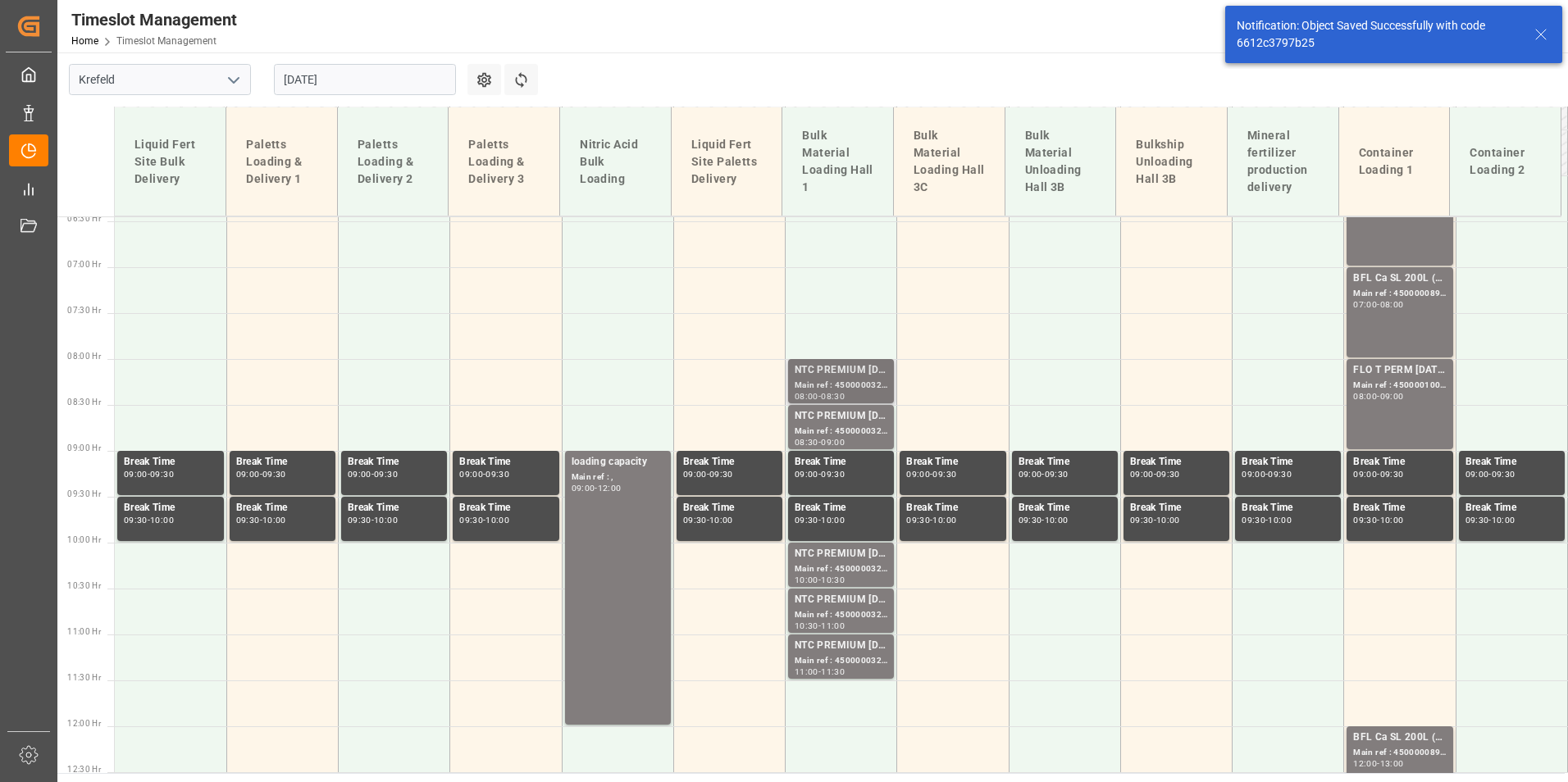
click at [835, 384] on div "Main ref : 4500000323, 2000000077;" at bounding box center [841, 385] width 93 height 14
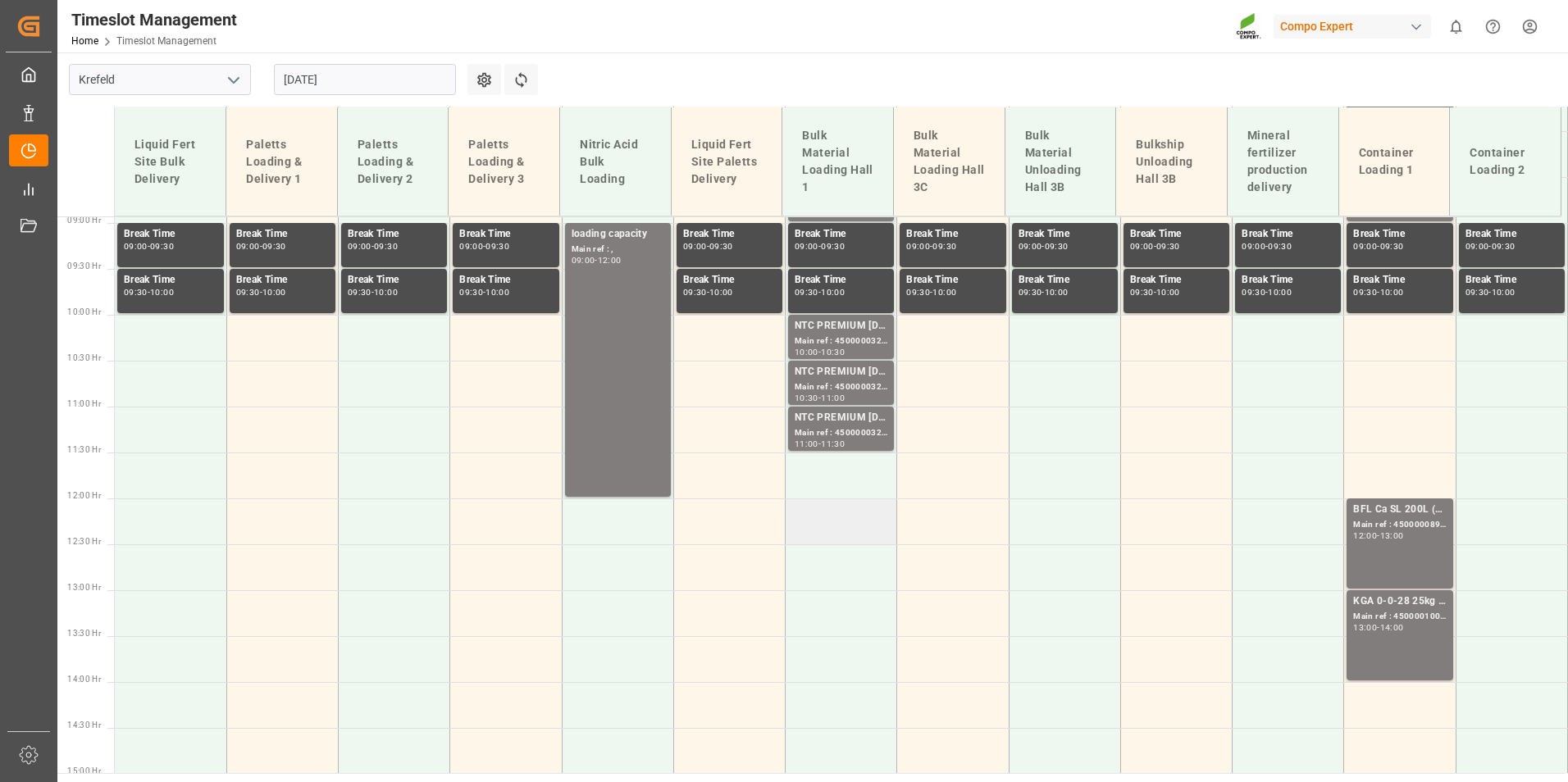
scroll to position [410, 0]
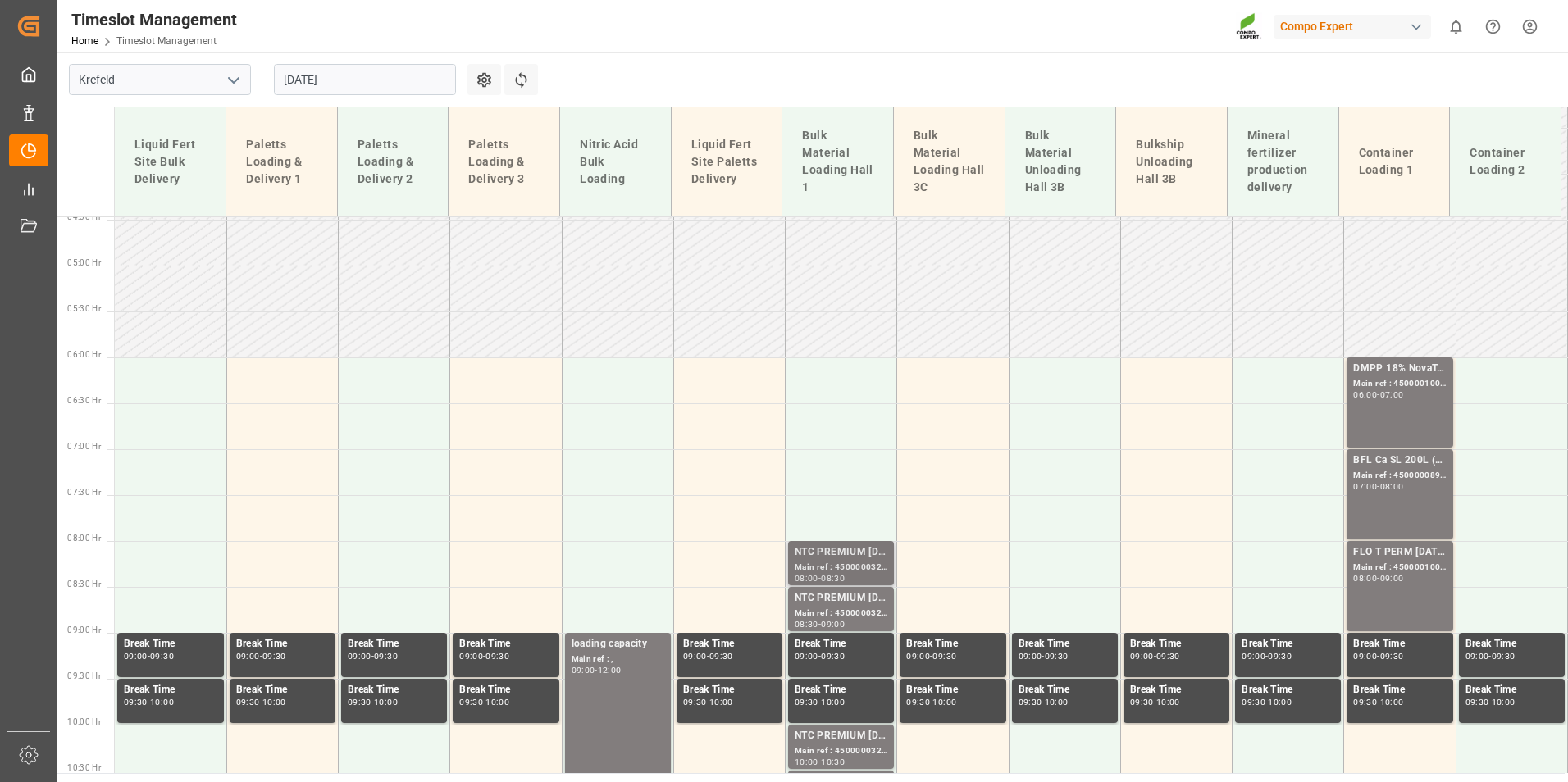
click at [832, 573] on div "Main ref : 4500000323, 2000000077;" at bounding box center [841, 567] width 93 height 14
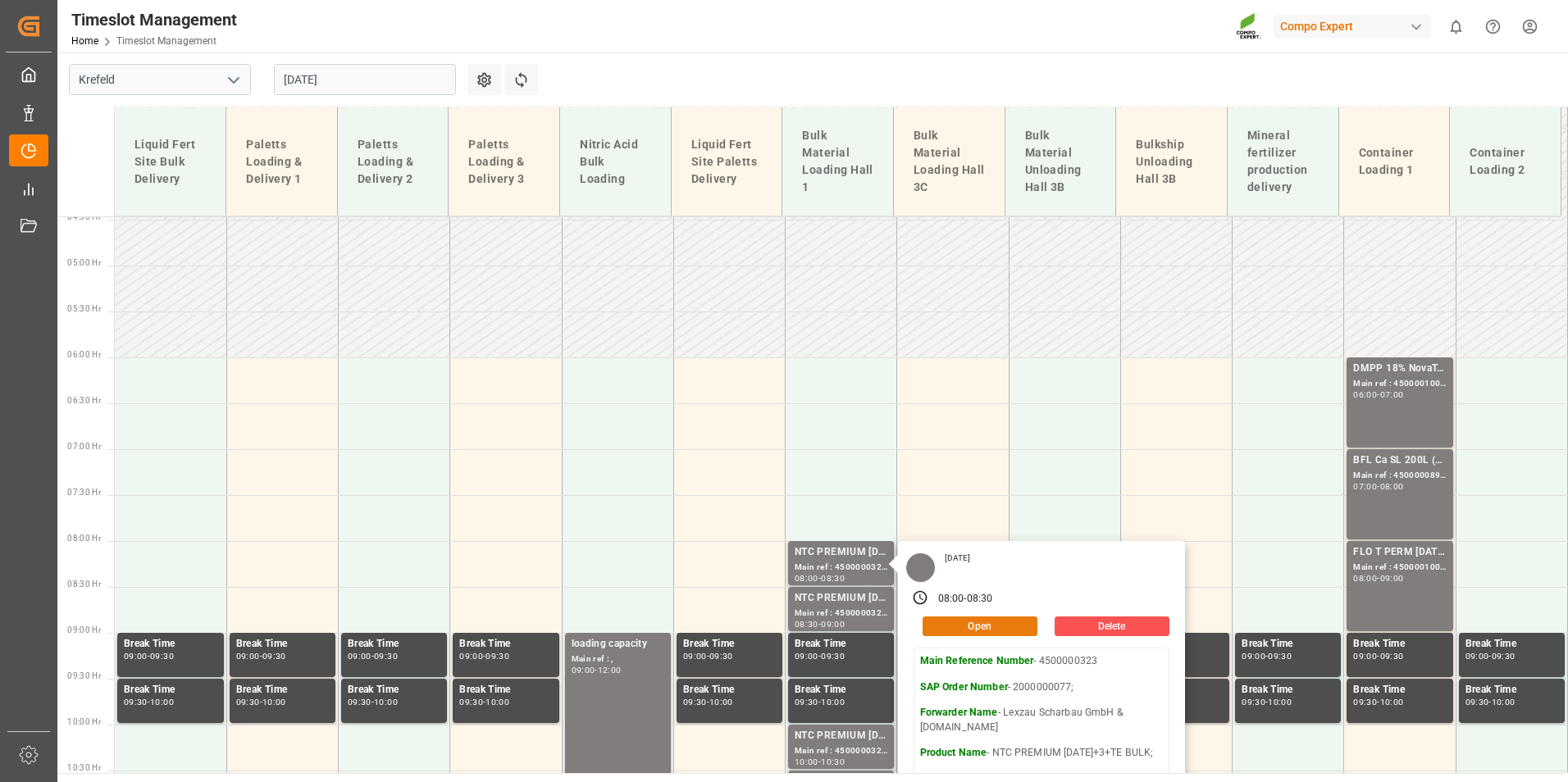
click at [956, 634] on button "Open" at bounding box center [980, 626] width 115 height 20
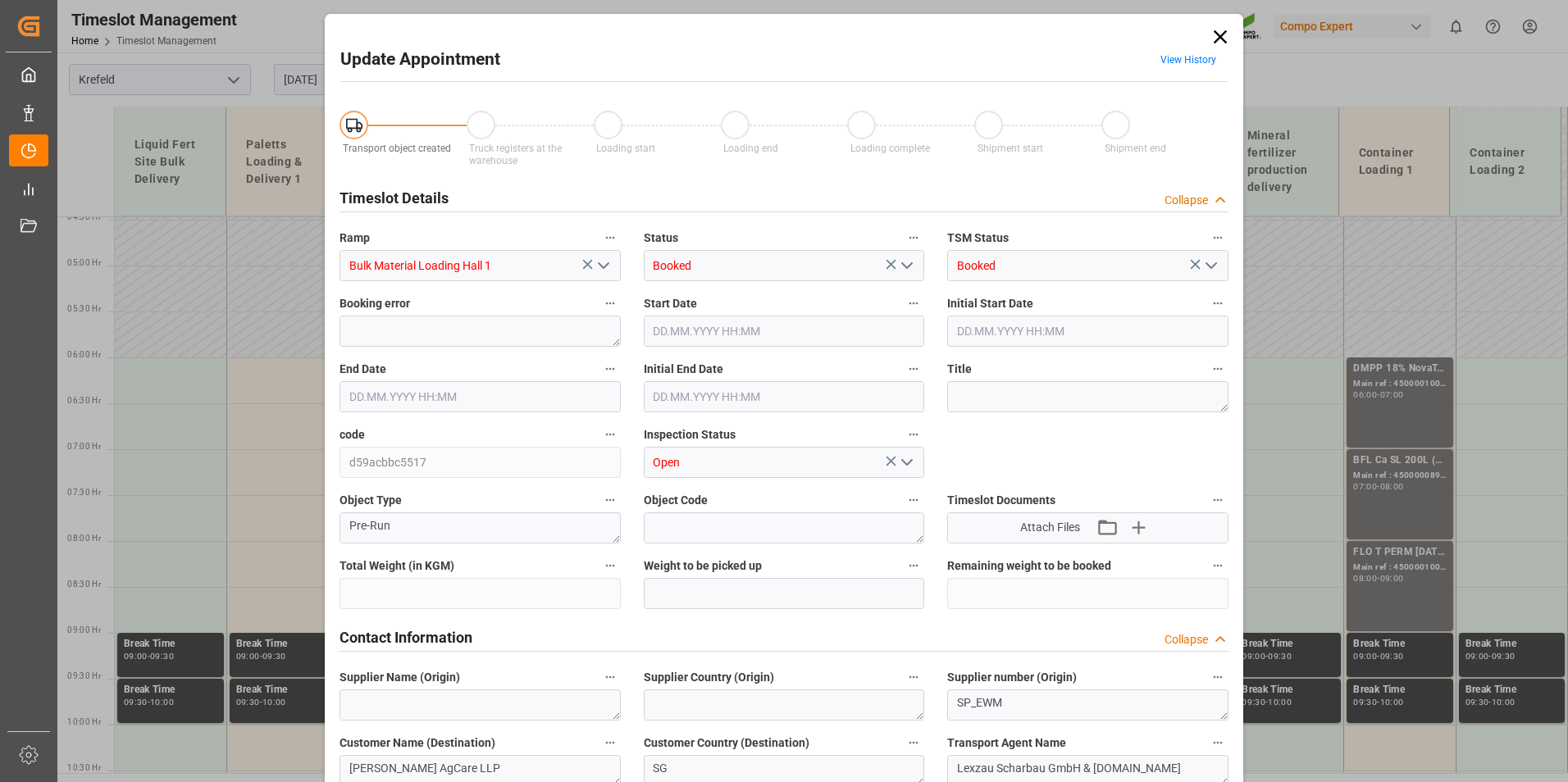
type input "53000"
type input "0"
type input "[DATE] 08:00"
type input "[DATE] 08:30"
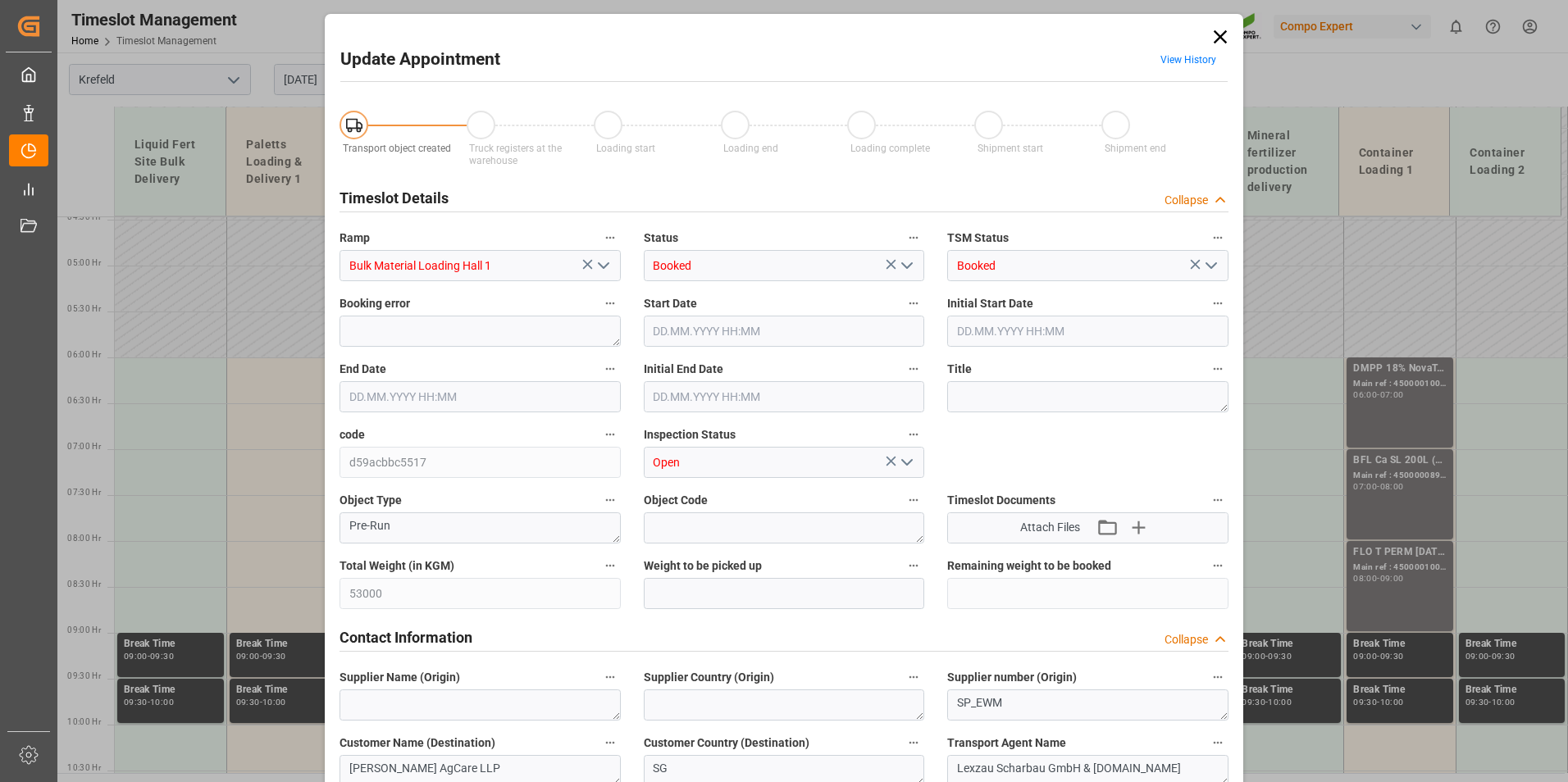
type input "[DATE] 08:30"
type input "[DATE] 12:23"
click at [704, 319] on input "[DATE] 08:00" at bounding box center [784, 331] width 281 height 31
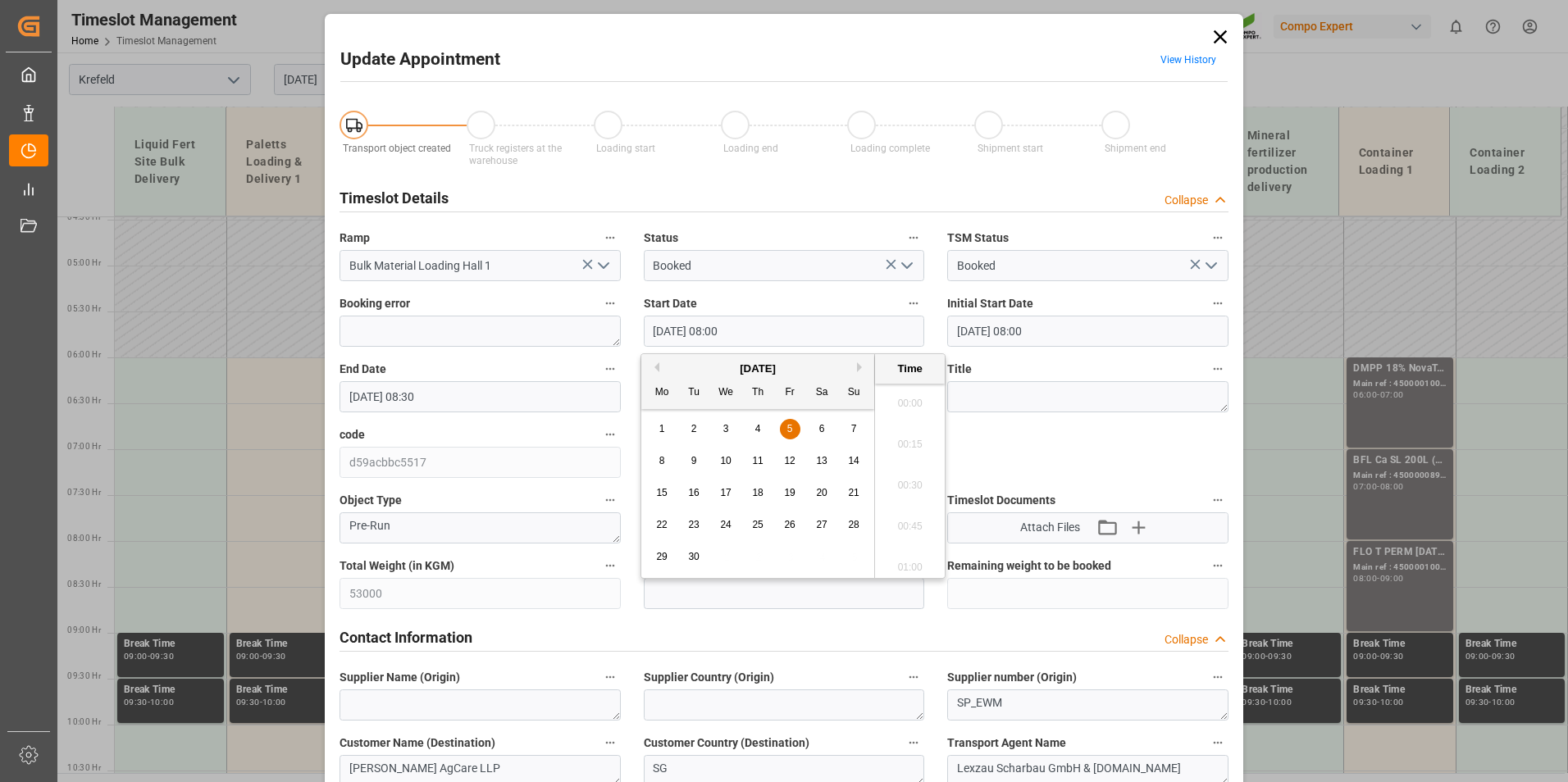
scroll to position [1235, 0]
click at [691, 459] on span "9" at bounding box center [694, 461] width 6 height 12
click at [899, 485] on li "10:00" at bounding box center [910, 480] width 70 height 41
type input "[DATE] 10:00"
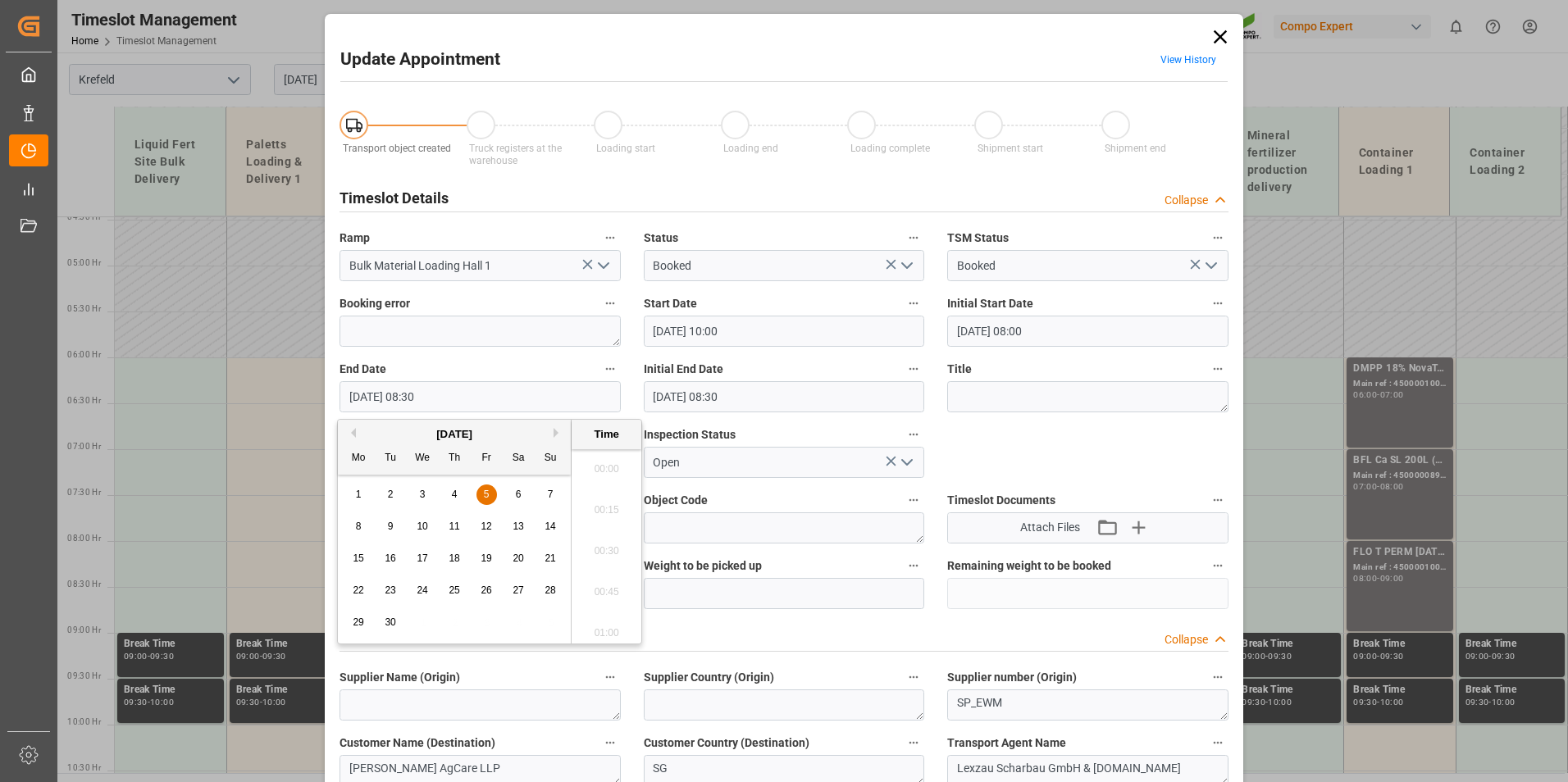
click at [428, 390] on input "[DATE] 08:30" at bounding box center [480, 397] width 281 height 31
click at [393, 516] on div "9" at bounding box center [390, 526] width 21 height 21
click at [596, 557] on li "10:30" at bounding box center [607, 545] width 70 height 41
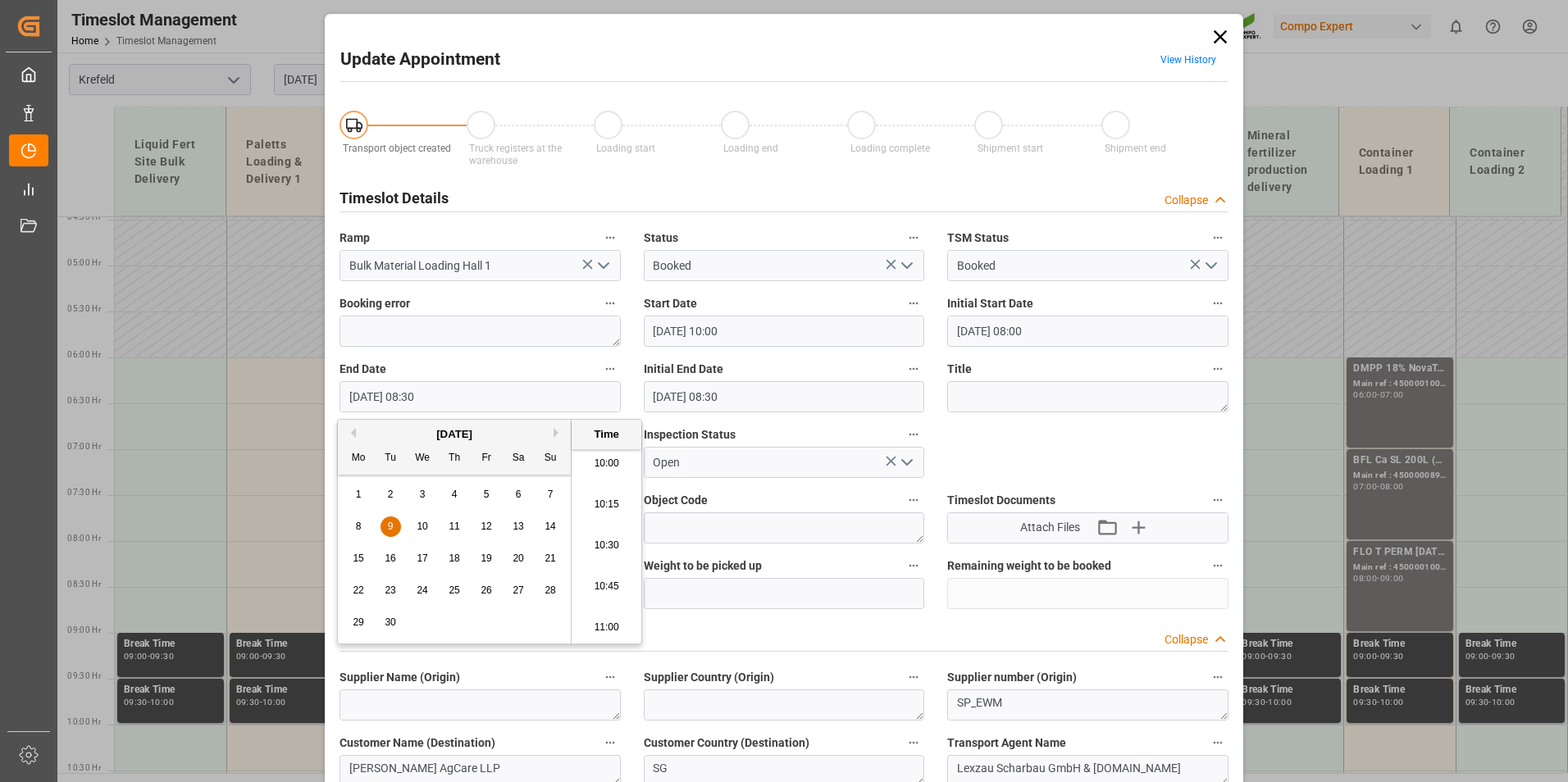
type input "[DATE] 10:30"
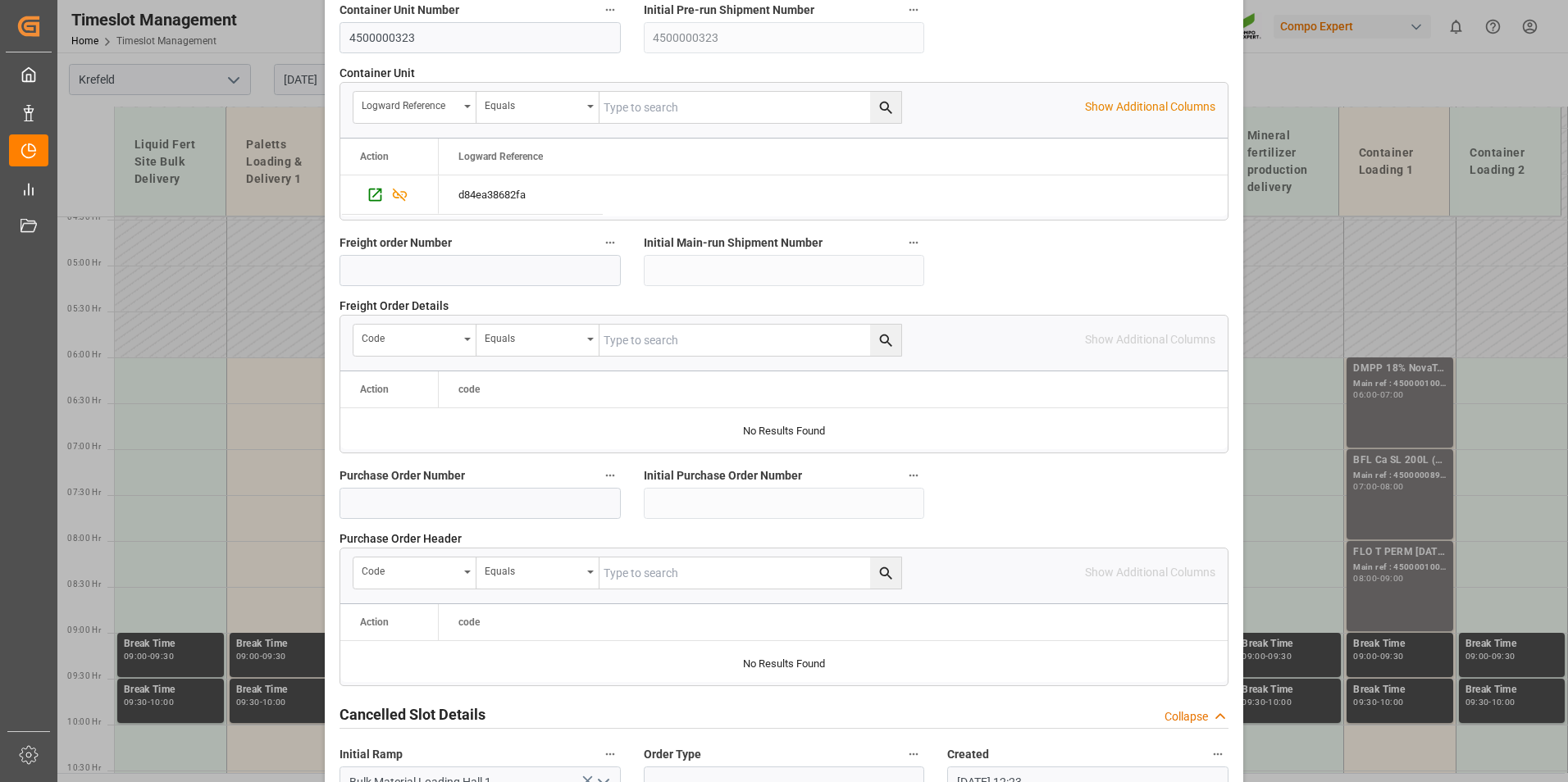
scroll to position [1493, 0]
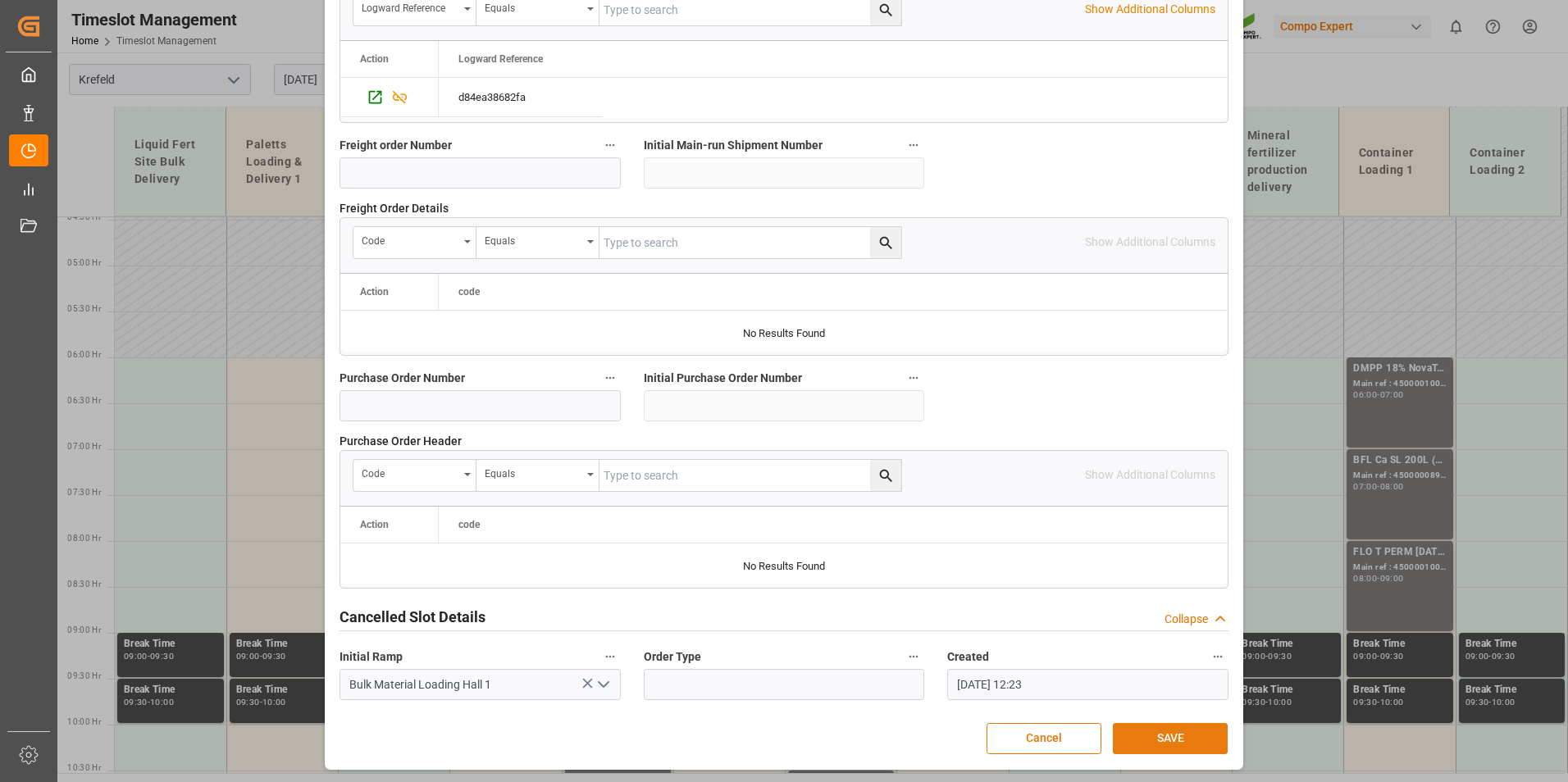
click at [1178, 736] on button "SAVE" at bounding box center [1169, 739] width 115 height 31
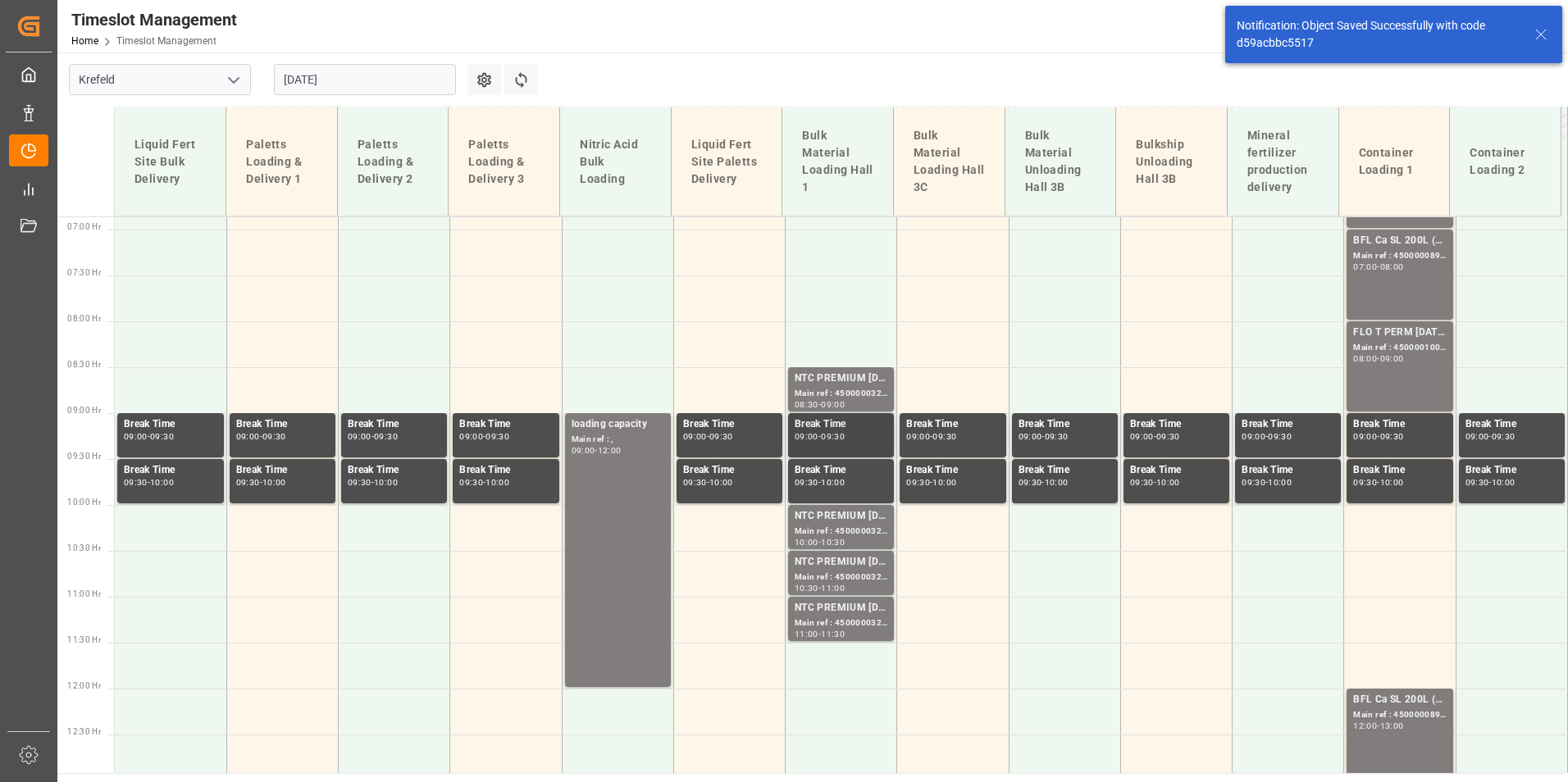
scroll to position [621, 0]
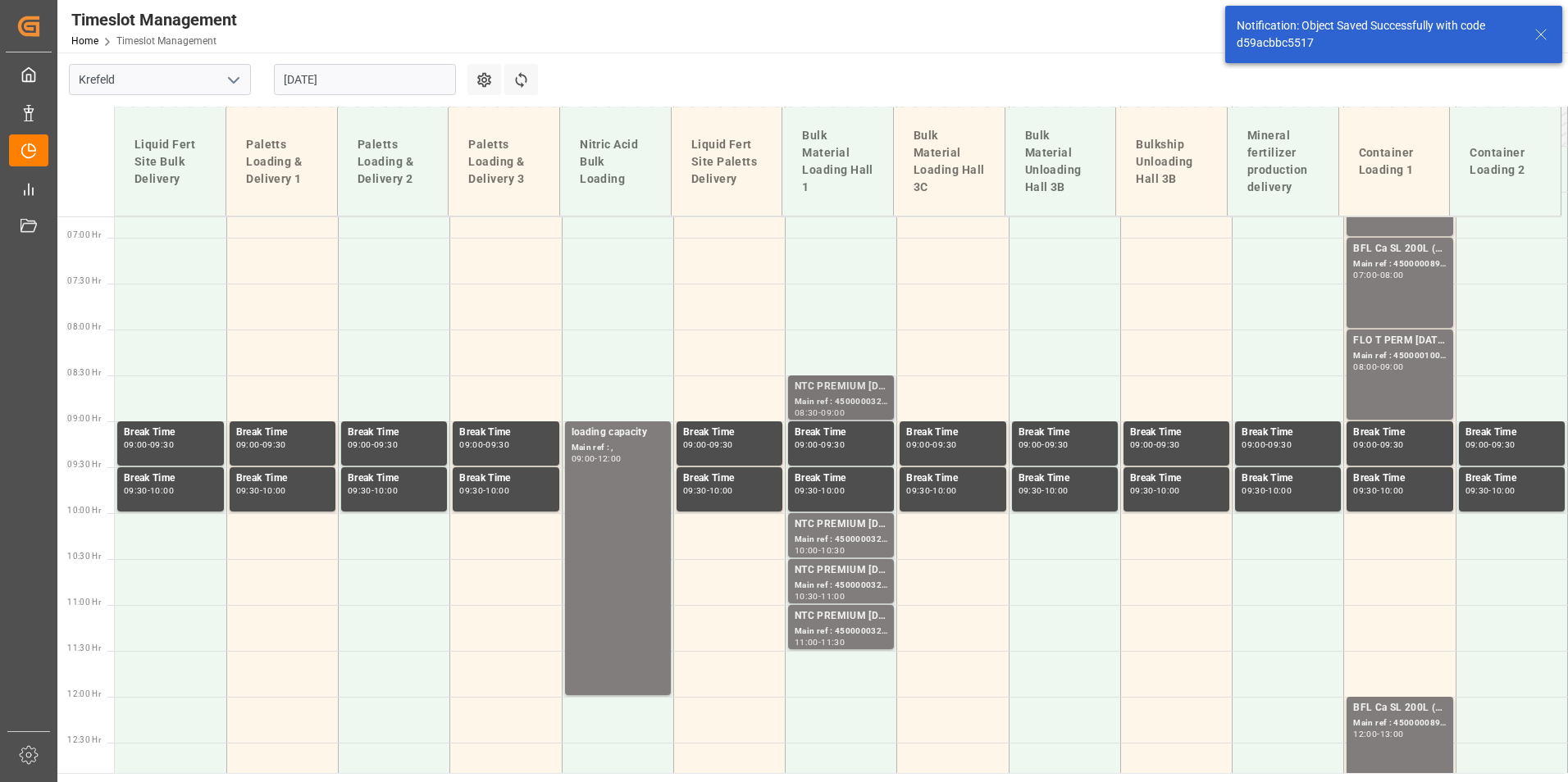
click at [807, 395] on div "Main ref : 4500000324, 2000000077;" at bounding box center [841, 402] width 93 height 14
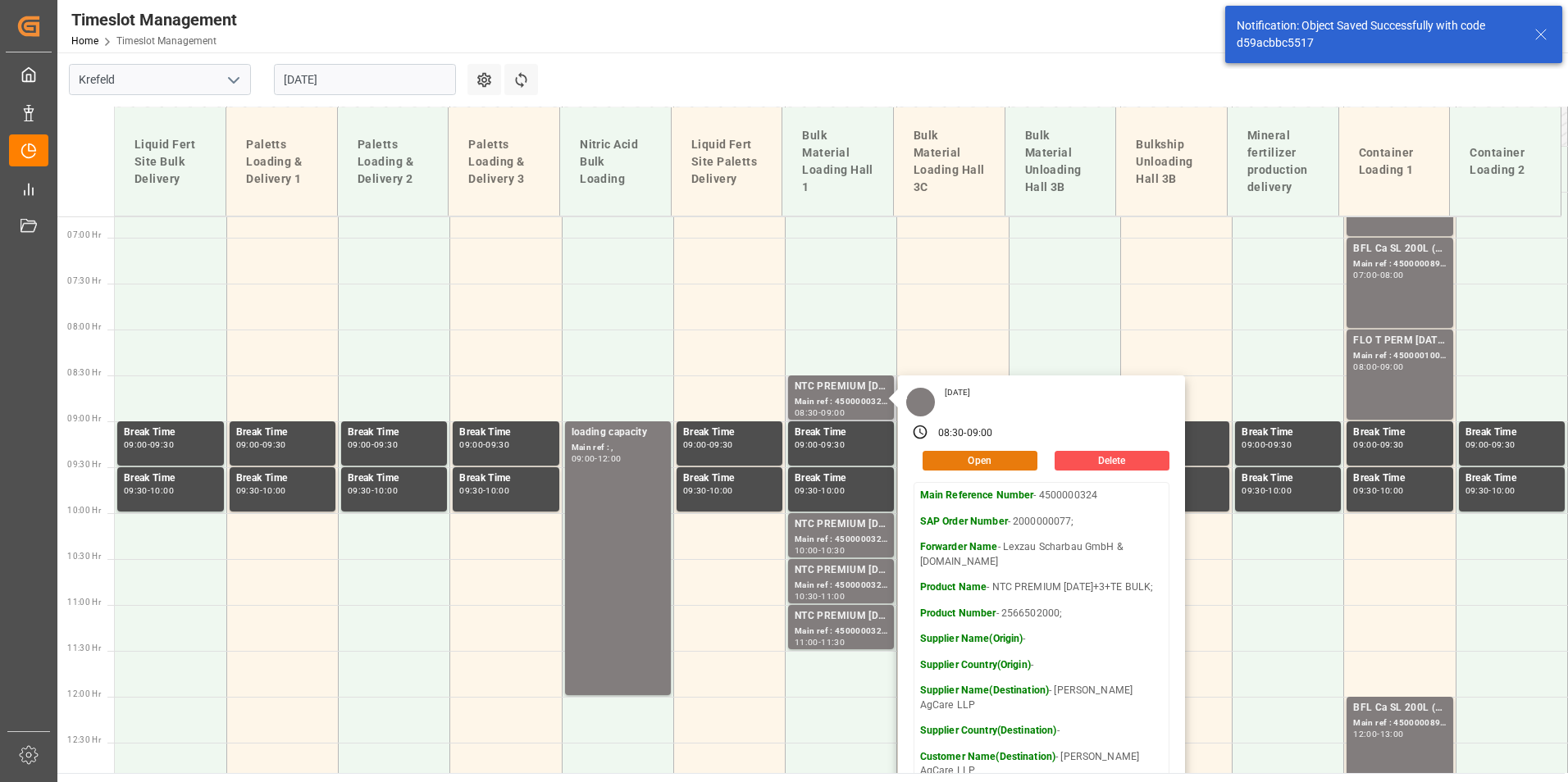
click at [1002, 458] on button "Open" at bounding box center [980, 461] width 115 height 20
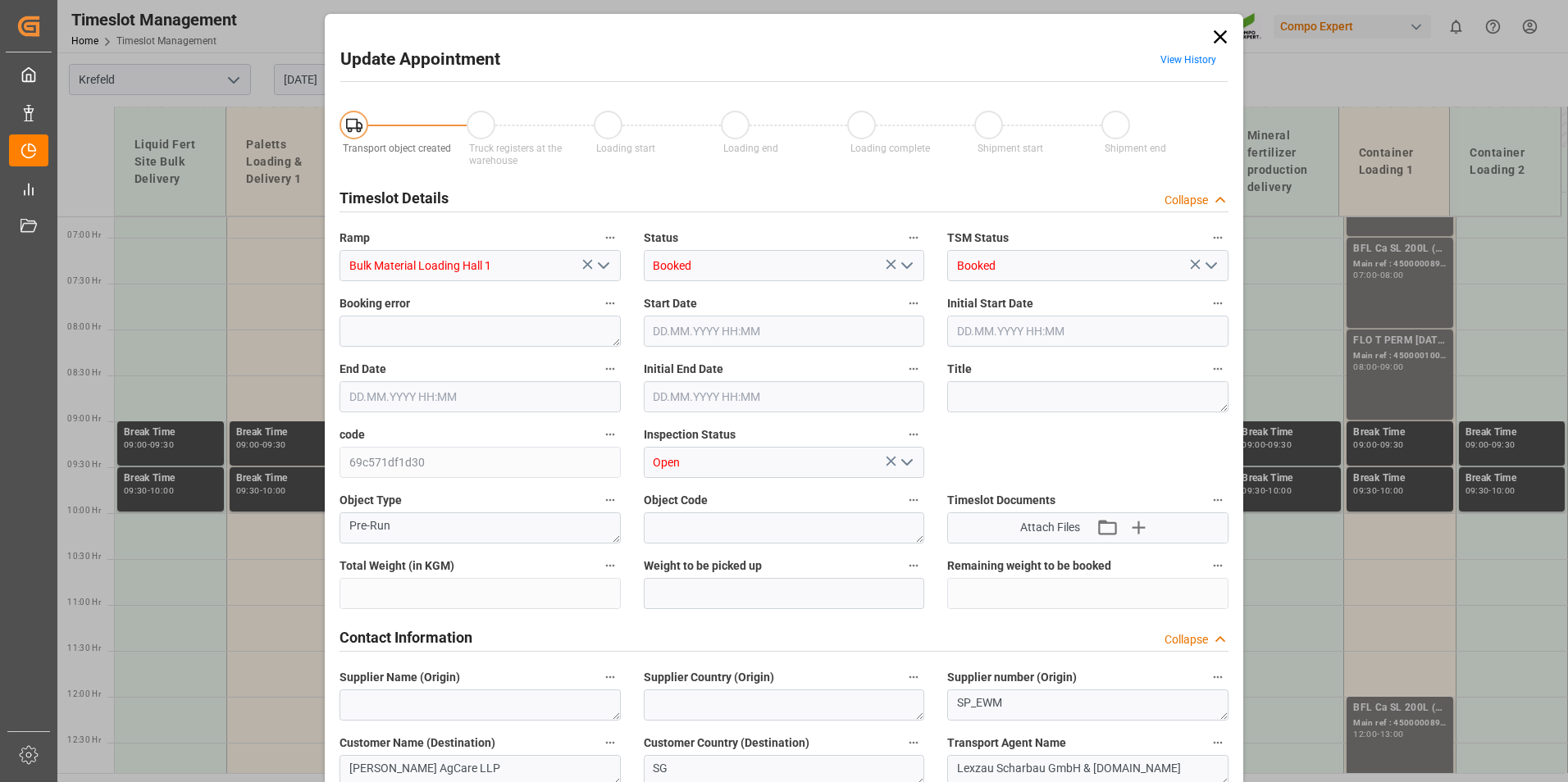
type input "53000"
type input "0"
type input "[DATE] 08:30"
type input "[DATE] 09:00"
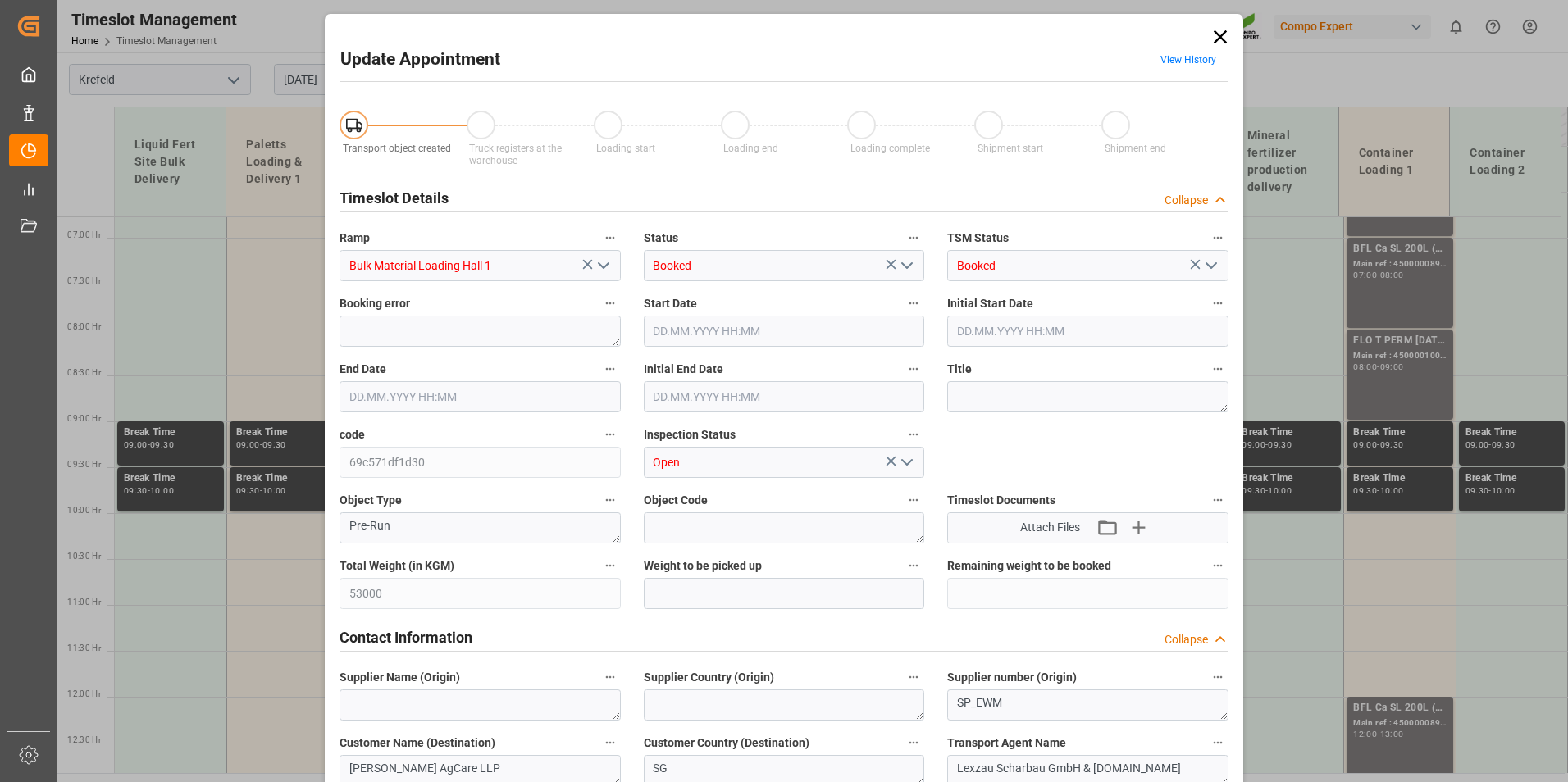
type input "[DATE] 09:00"
type input "[DATE] 12:24"
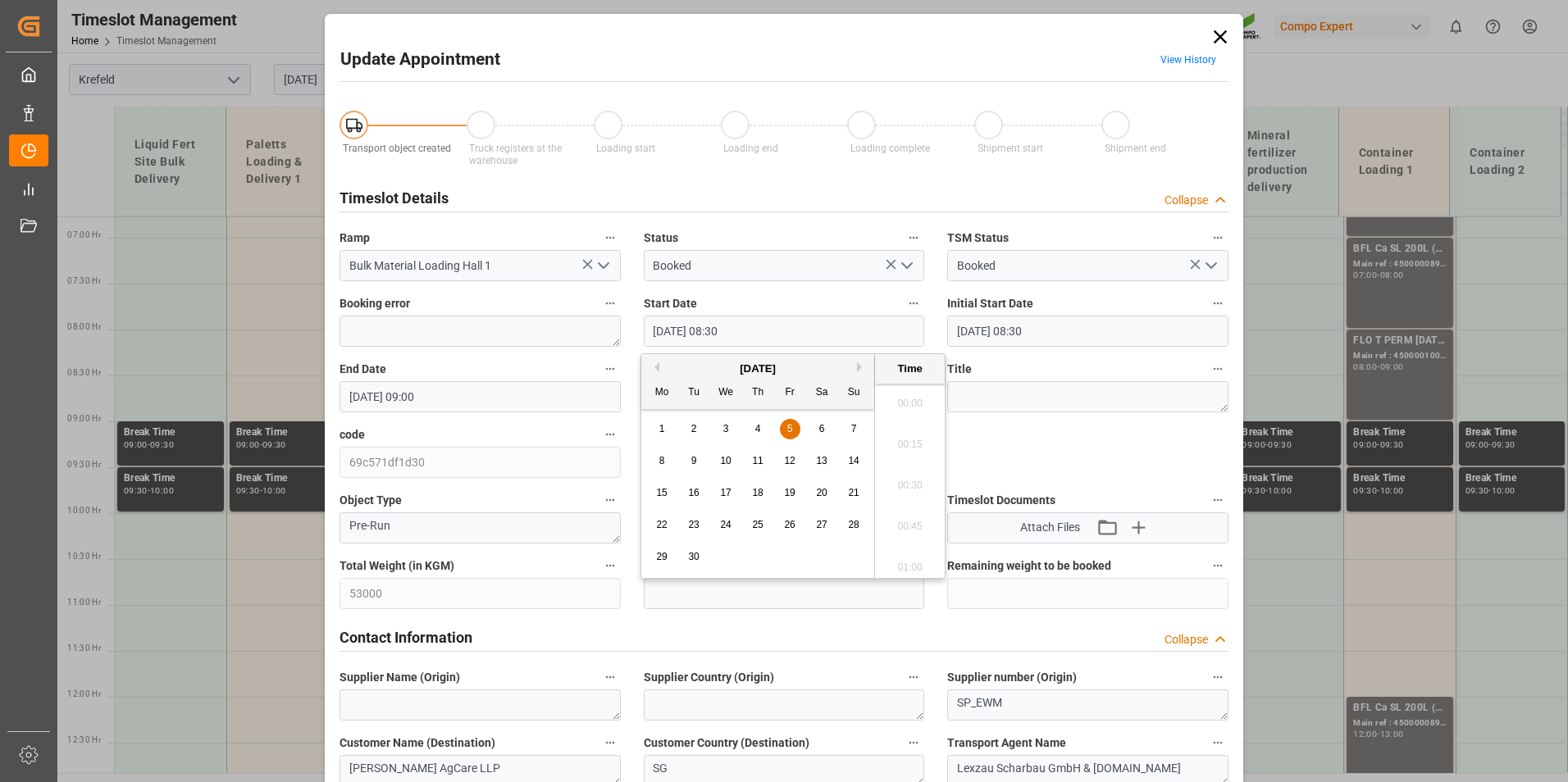
click at [759, 334] on input "[DATE] 08:30" at bounding box center [784, 331] width 281 height 31
click at [690, 465] on div "9" at bounding box center [694, 461] width 21 height 20
click at [905, 408] on li "10:30" at bounding box center [910, 398] width 70 height 41
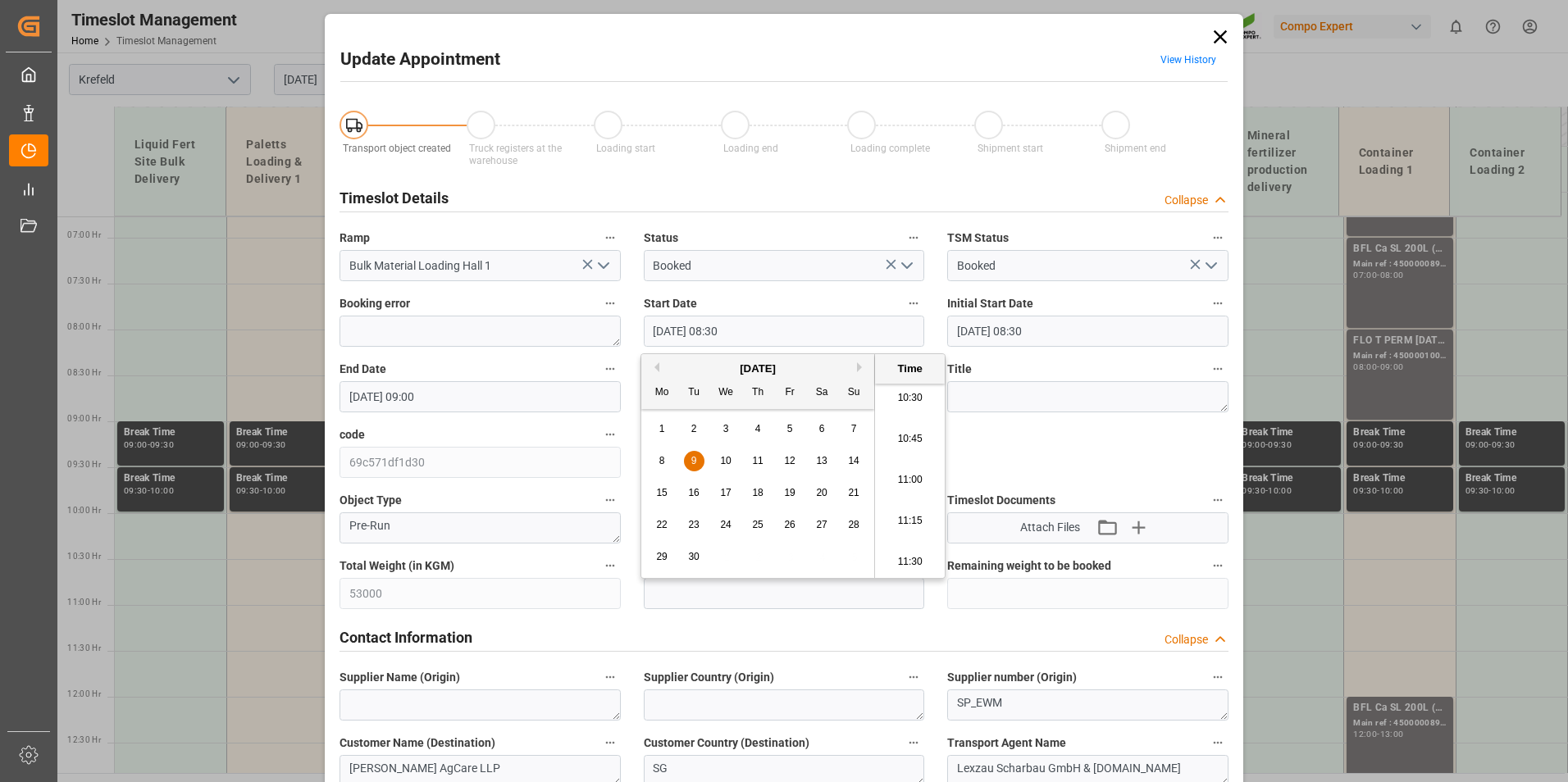
type input "[DATE] 10:30"
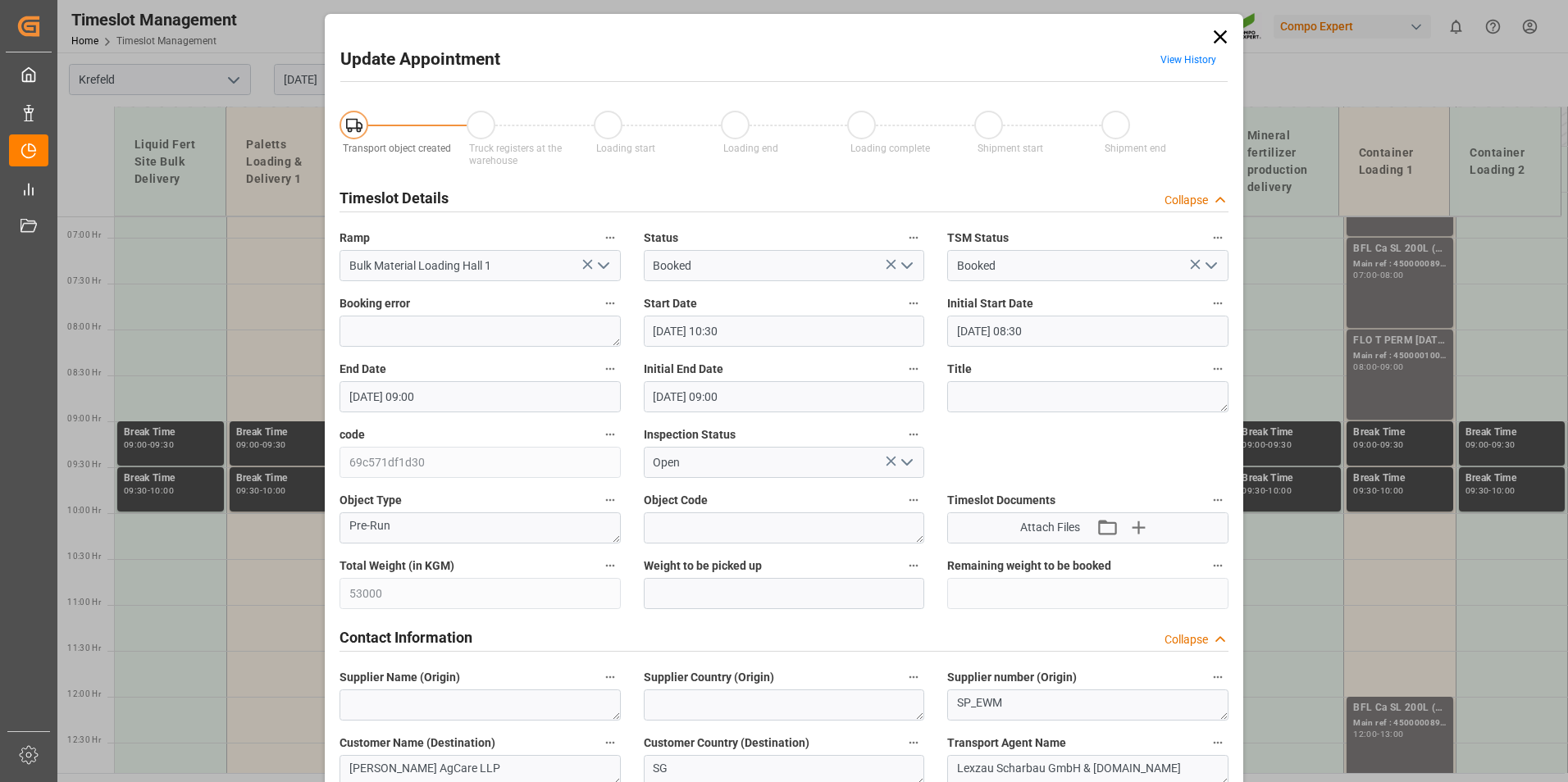
click at [422, 398] on input "[DATE] 09:00" at bounding box center [480, 397] width 281 height 31
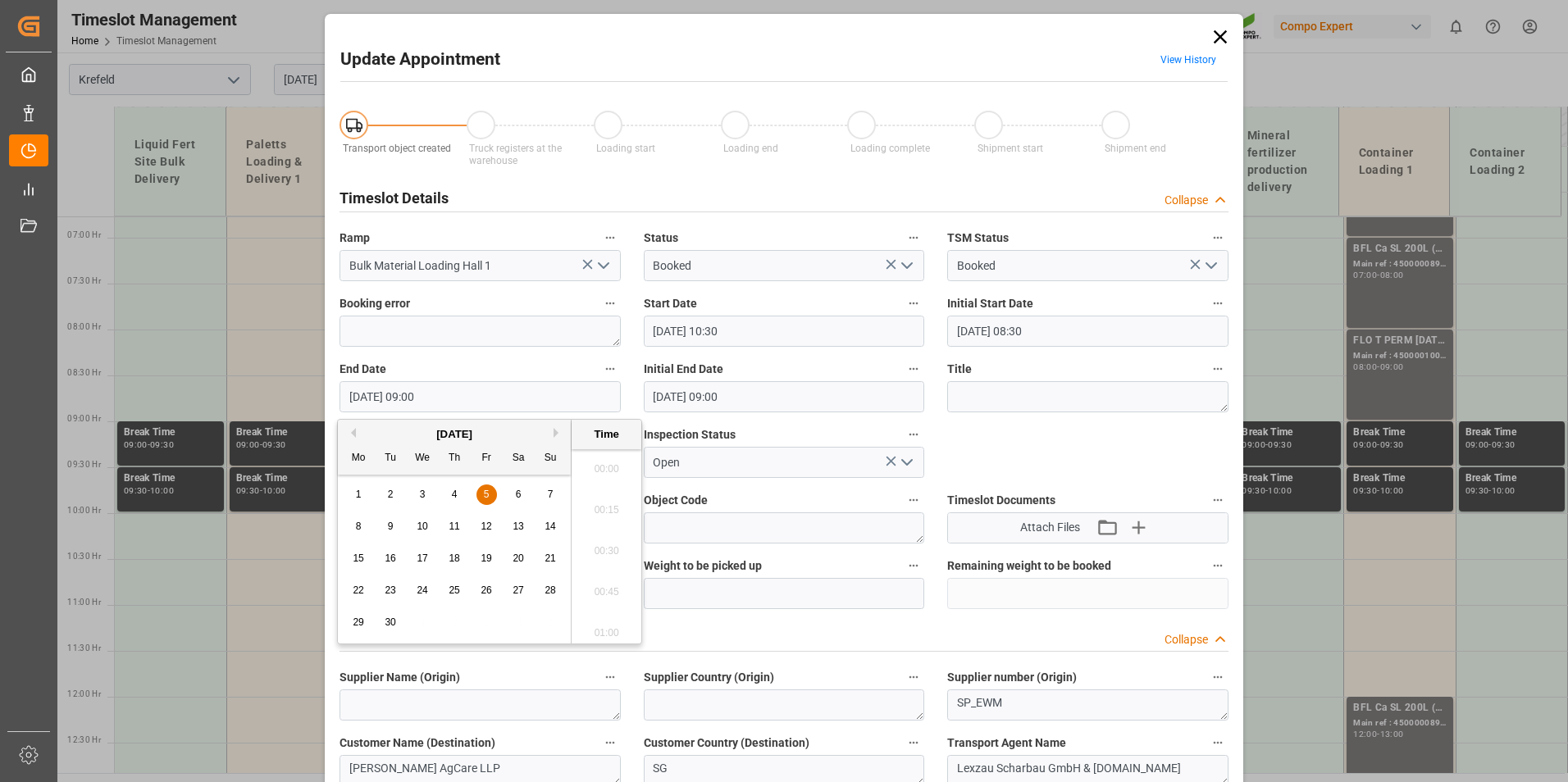
scroll to position [1399, 0]
click at [386, 527] on div "9" at bounding box center [390, 527] width 21 height 20
click at [612, 540] on li "11:00" at bounding box center [607, 545] width 70 height 41
type input "[DATE] 11:00"
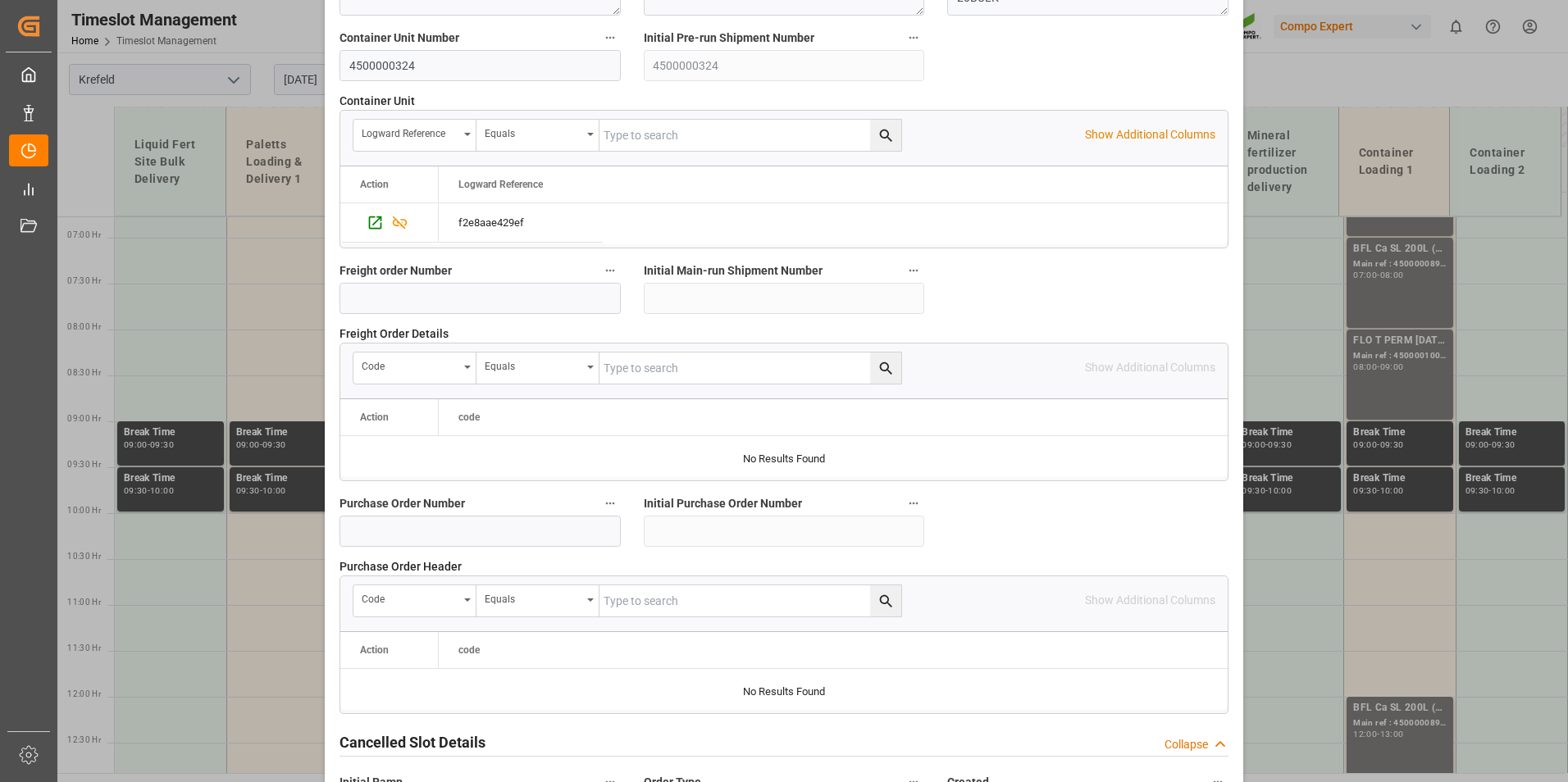
scroll to position [1493, 0]
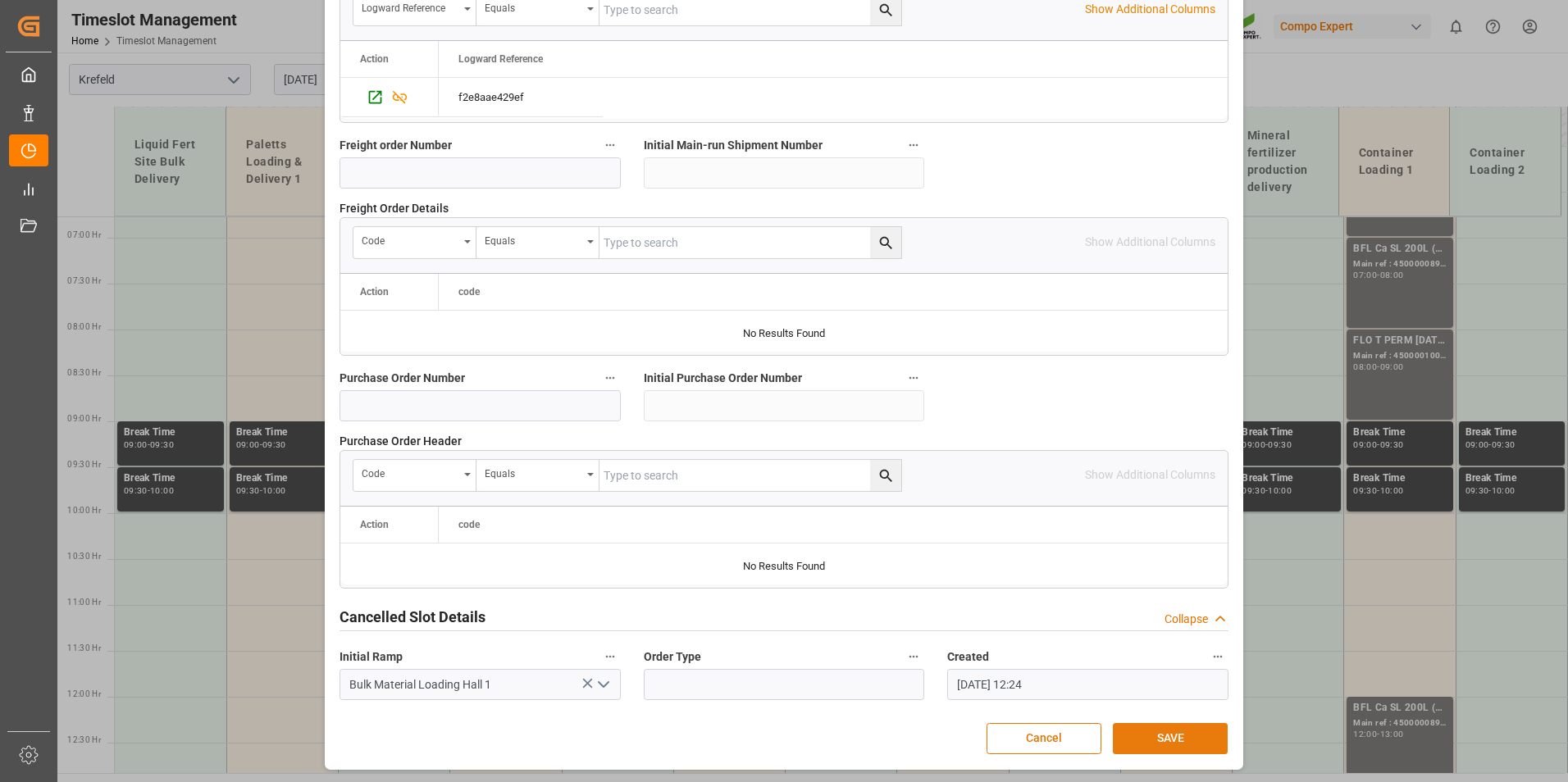
click at [1187, 735] on button "SAVE" at bounding box center [1169, 739] width 115 height 31
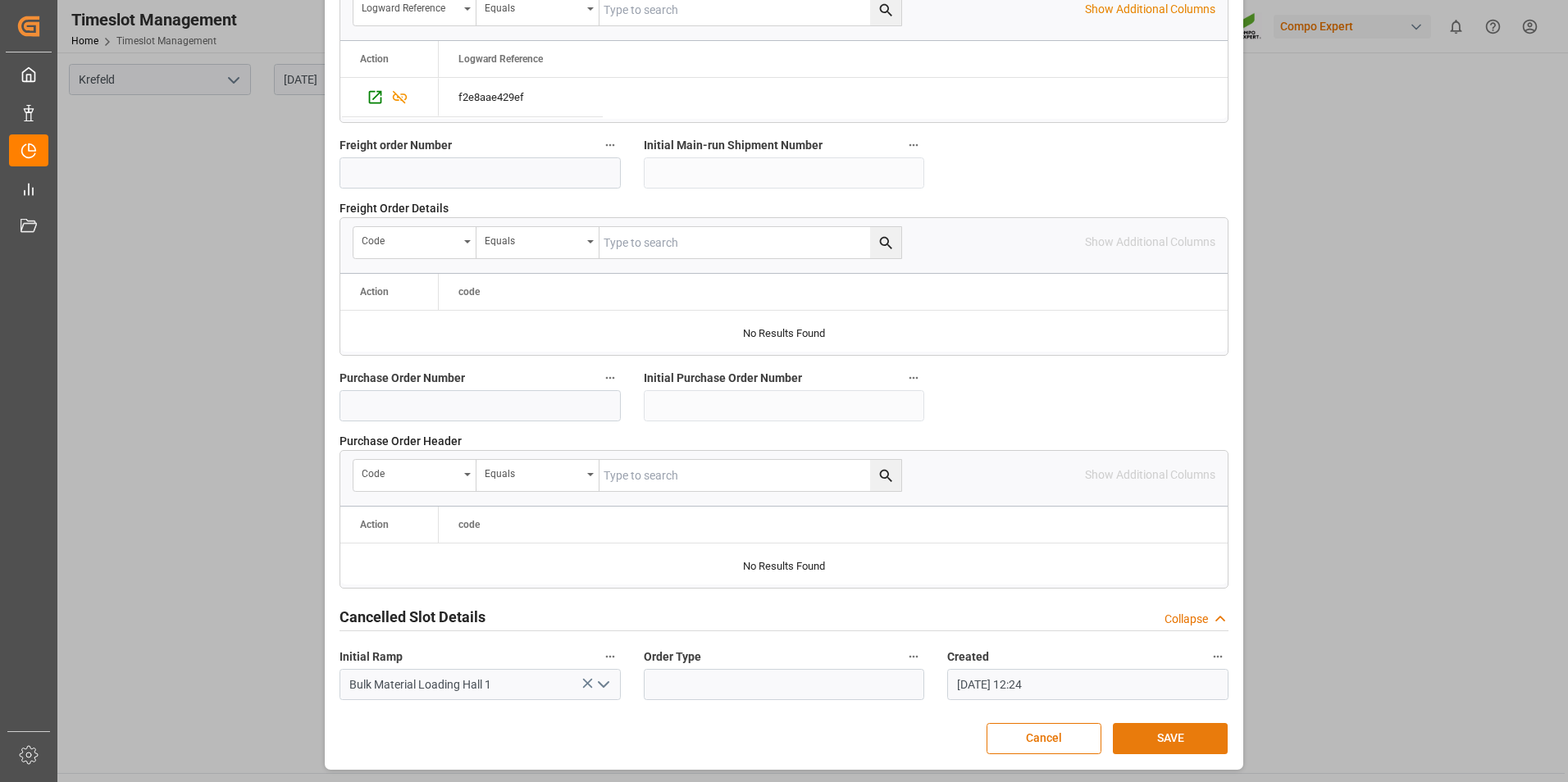
click at [1214, 740] on button "SAVE" at bounding box center [1169, 739] width 115 height 31
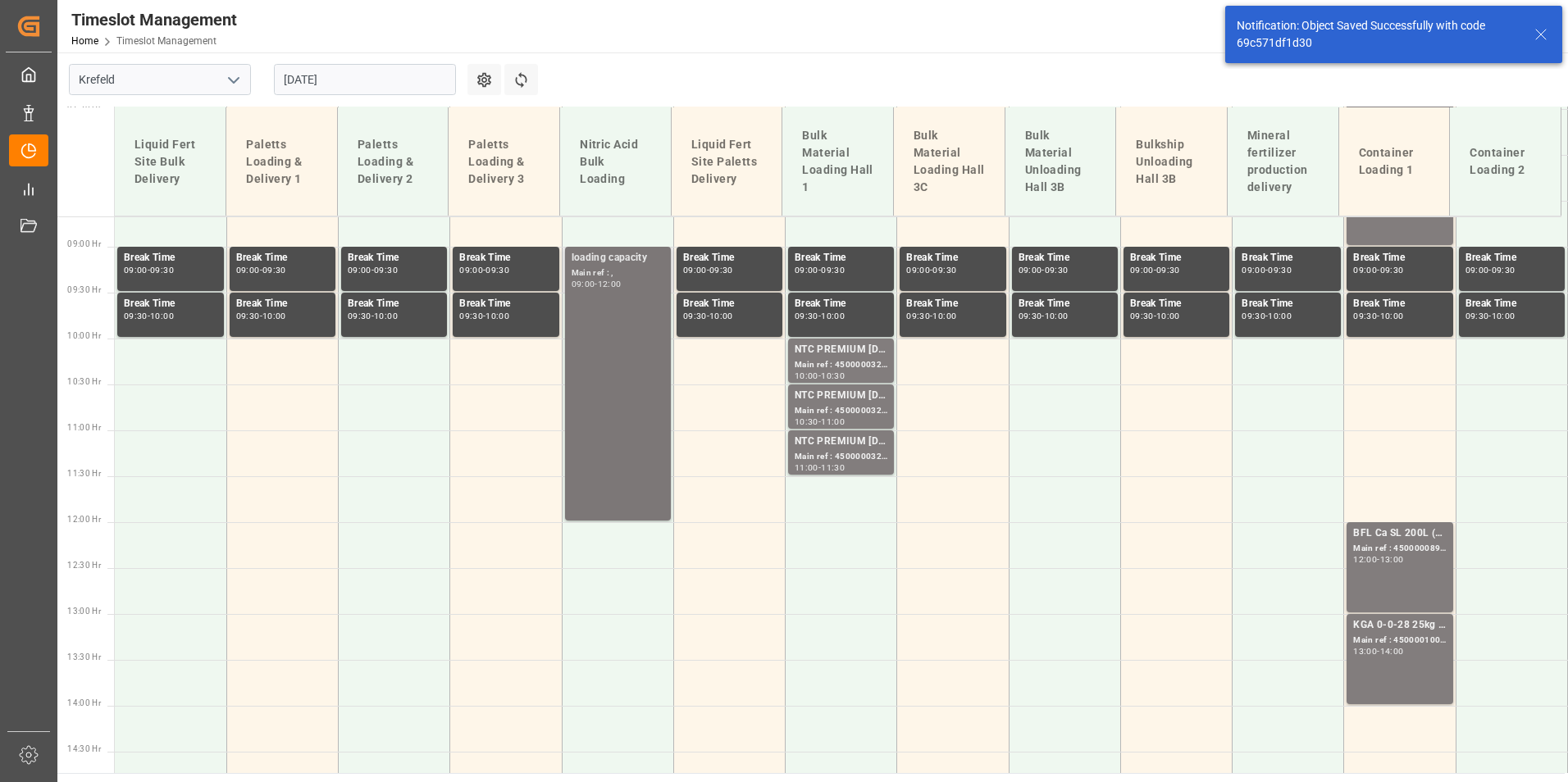
scroll to position [867, 0]
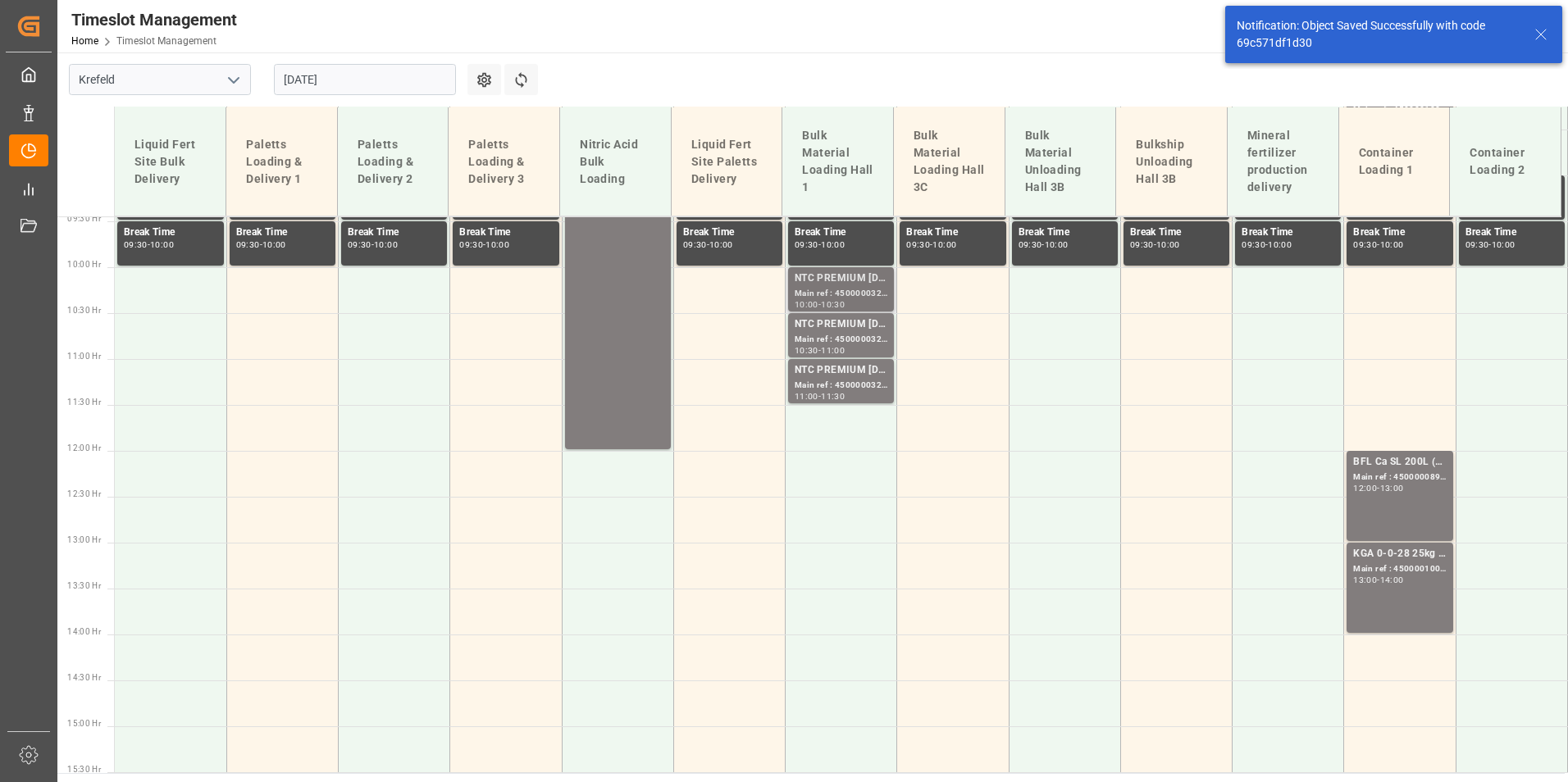
click at [795, 301] on div "10:00" at bounding box center [806, 304] width 24 height 7
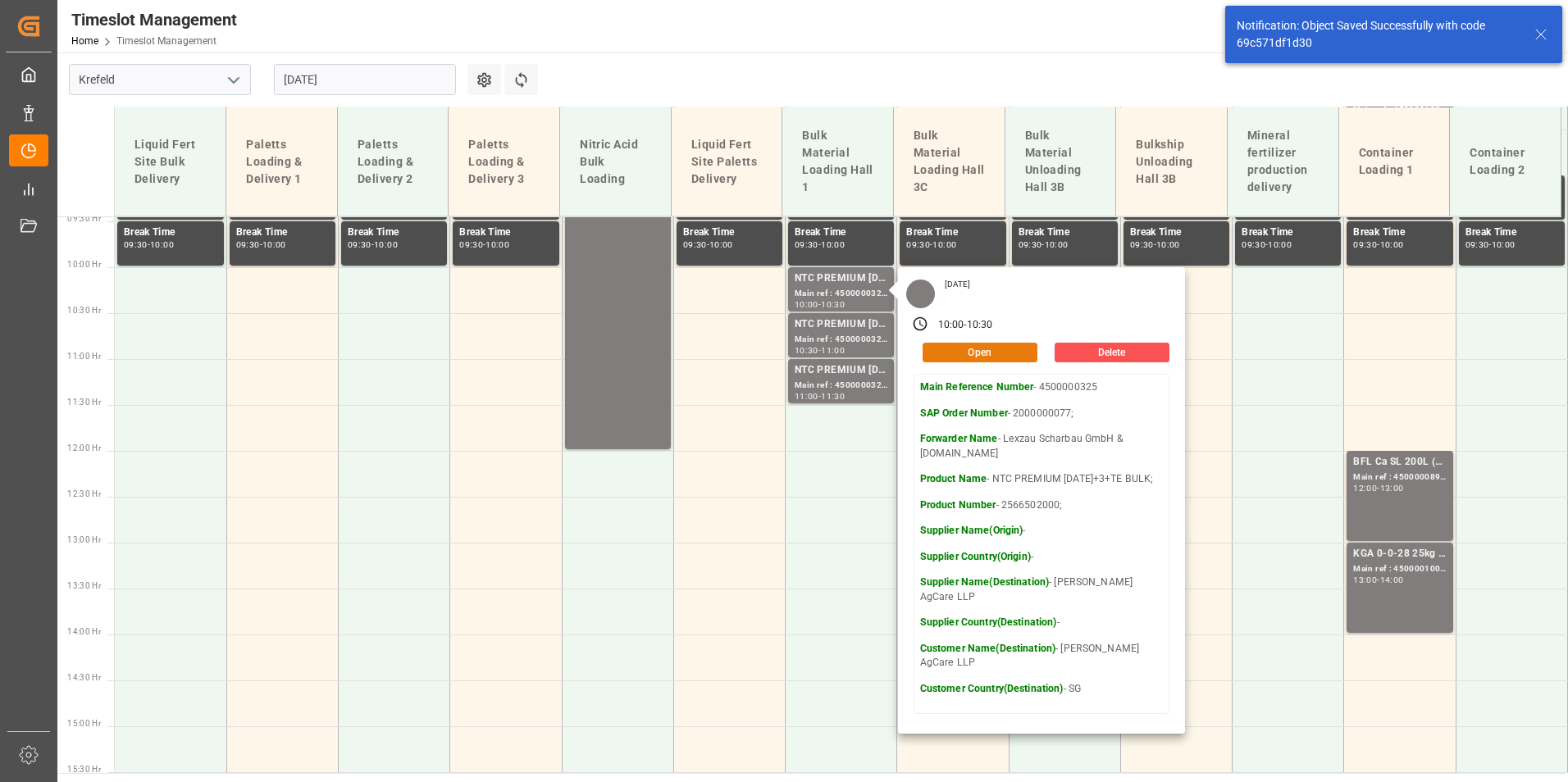
click at [993, 349] on button "Open" at bounding box center [980, 353] width 115 height 20
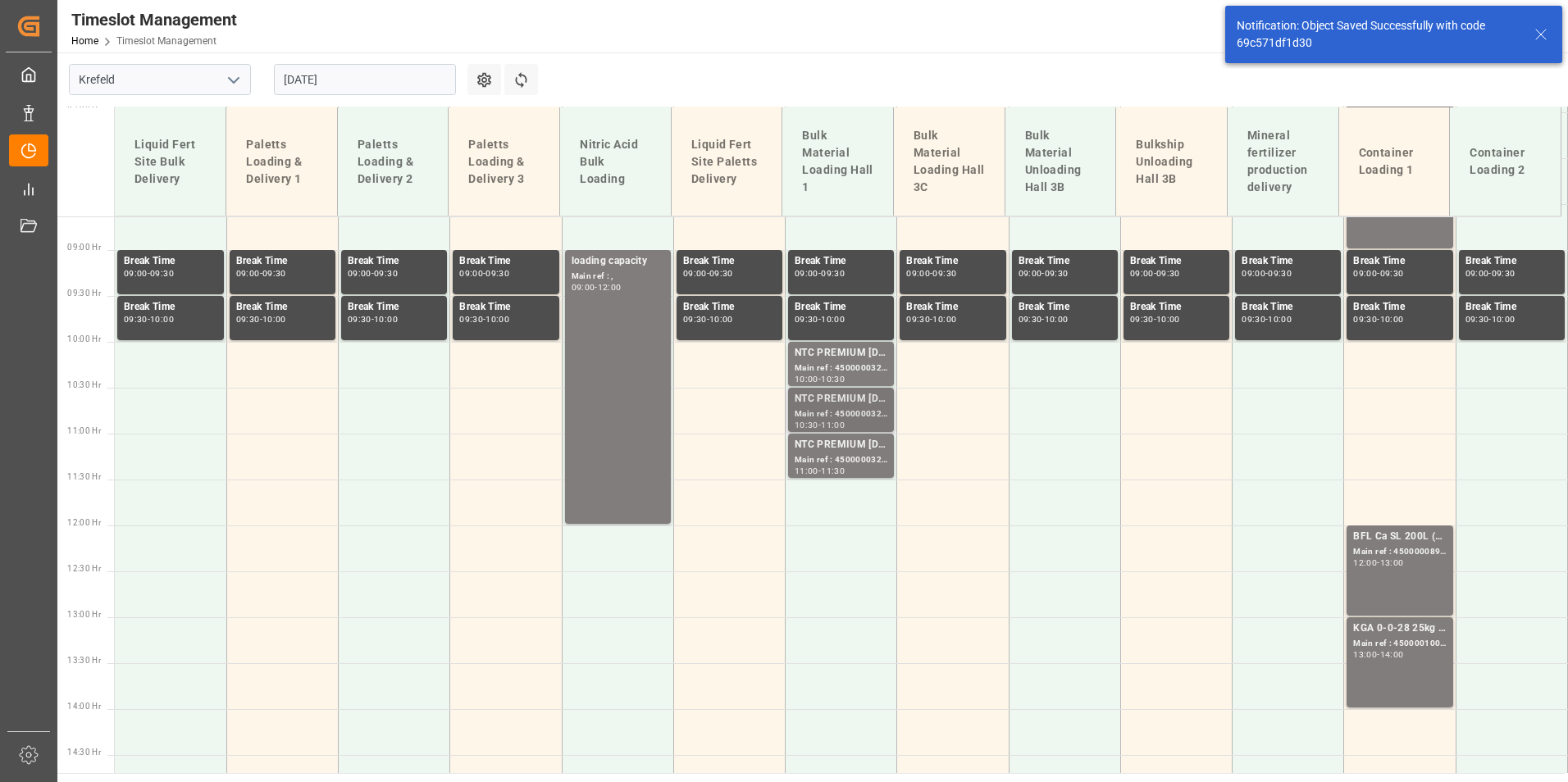
scroll to position [819, 0]
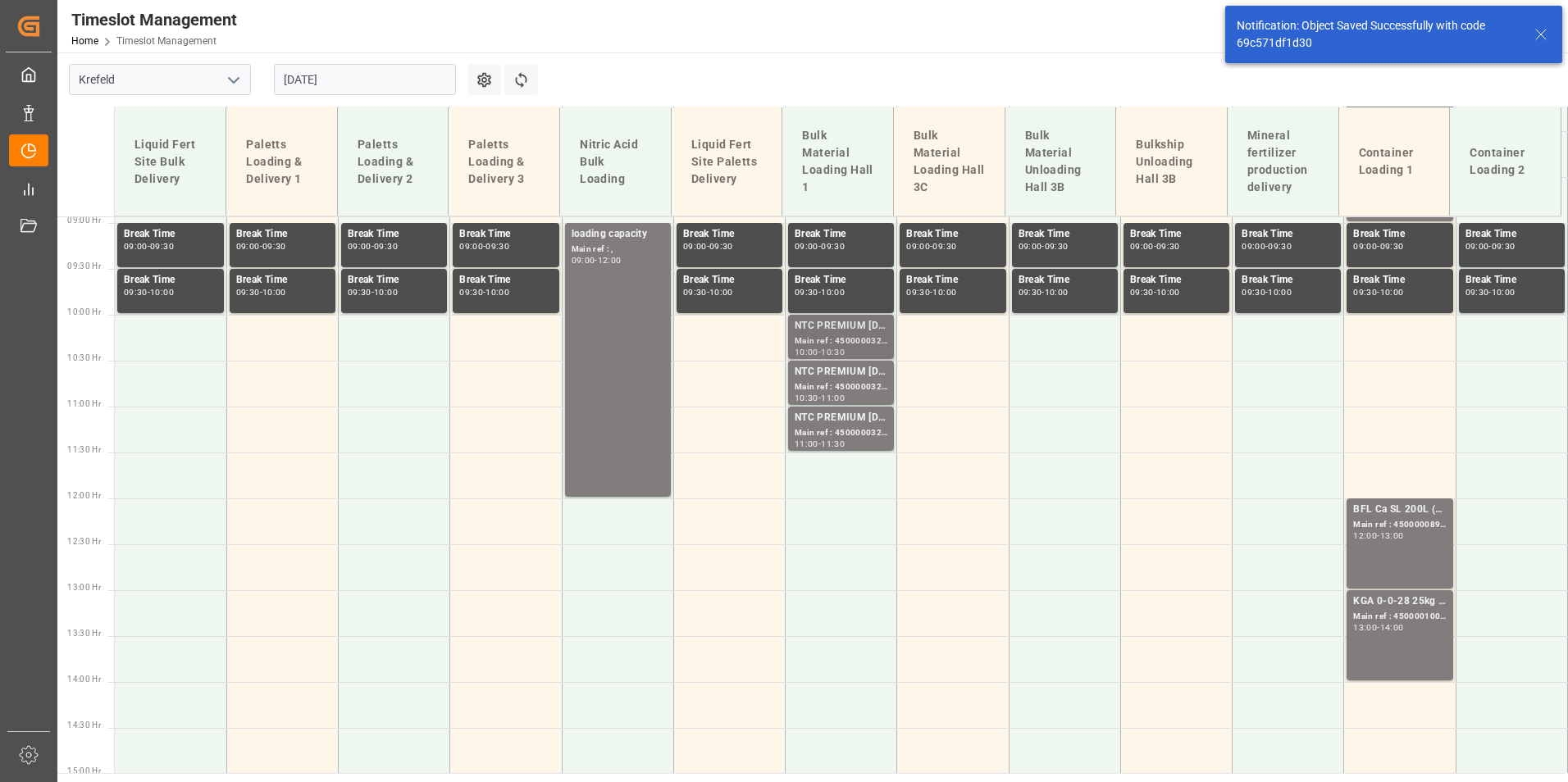
click at [800, 346] on div "Main ref : 4500000325, 2000000077;" at bounding box center [841, 341] width 93 height 14
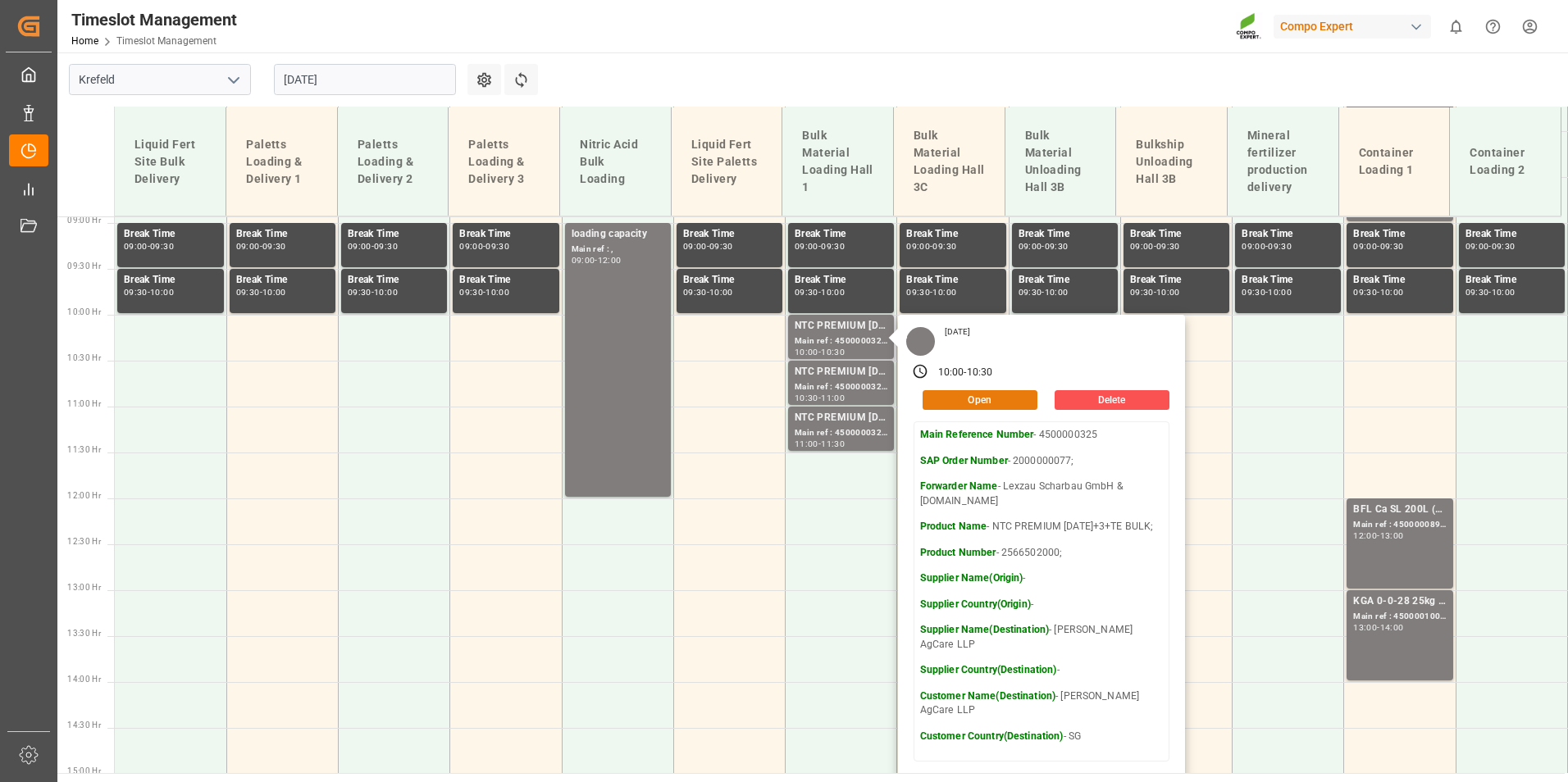
click at [963, 397] on button "Open" at bounding box center [980, 400] width 115 height 20
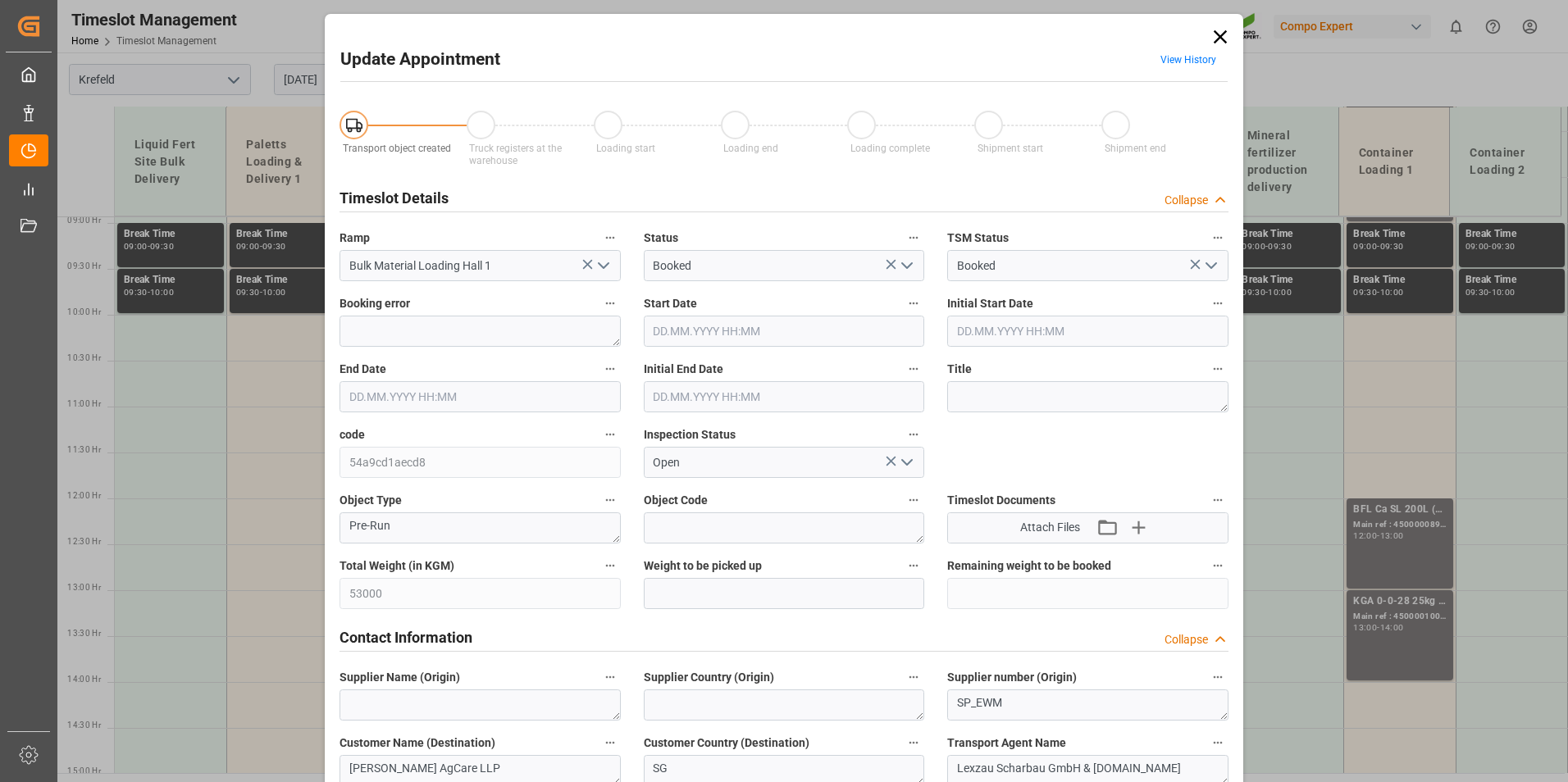
type input "53000"
type input "0"
type input "[DATE] 10:00"
type input "[DATE] 10:30"
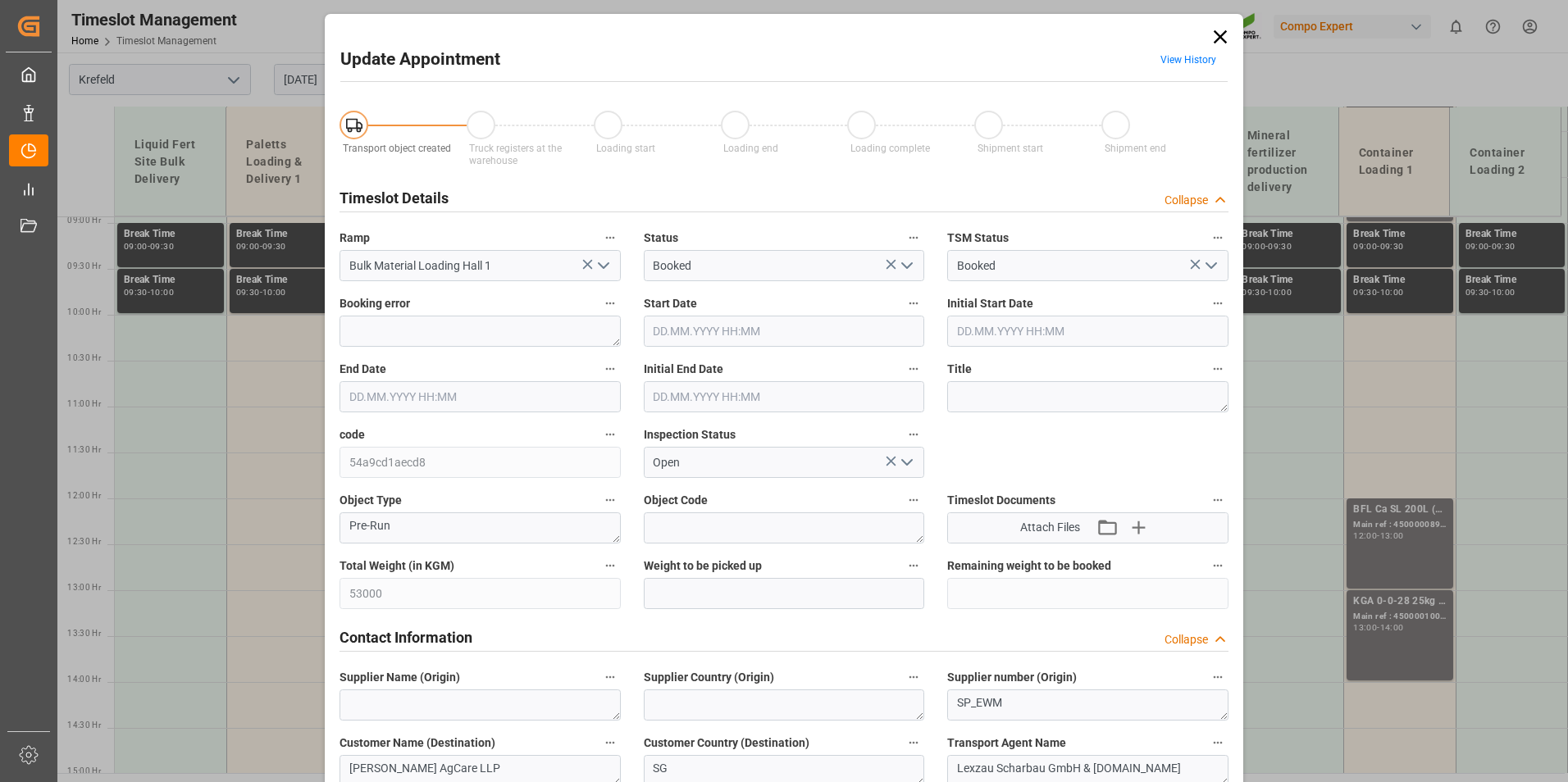
type input "[DATE] 10:30"
type input "[DATE] 12:24"
click at [762, 344] on input "[DATE] 10:00" at bounding box center [784, 331] width 281 height 31
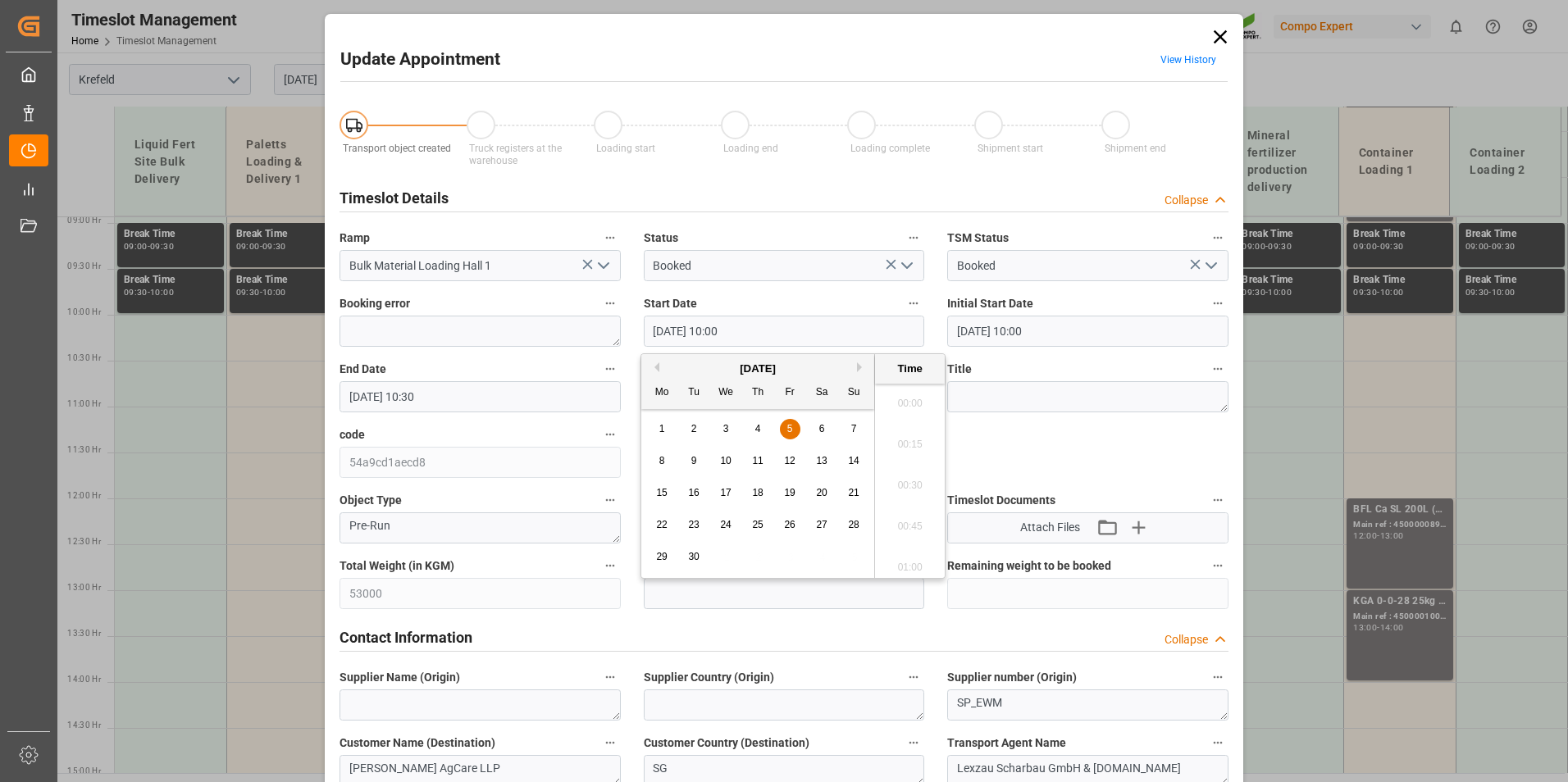
scroll to position [1563, 0]
click at [694, 466] on span "9" at bounding box center [694, 461] width 6 height 12
click at [902, 403] on li "11:00" at bounding box center [910, 398] width 70 height 41
type input "[DATE] 11:00"
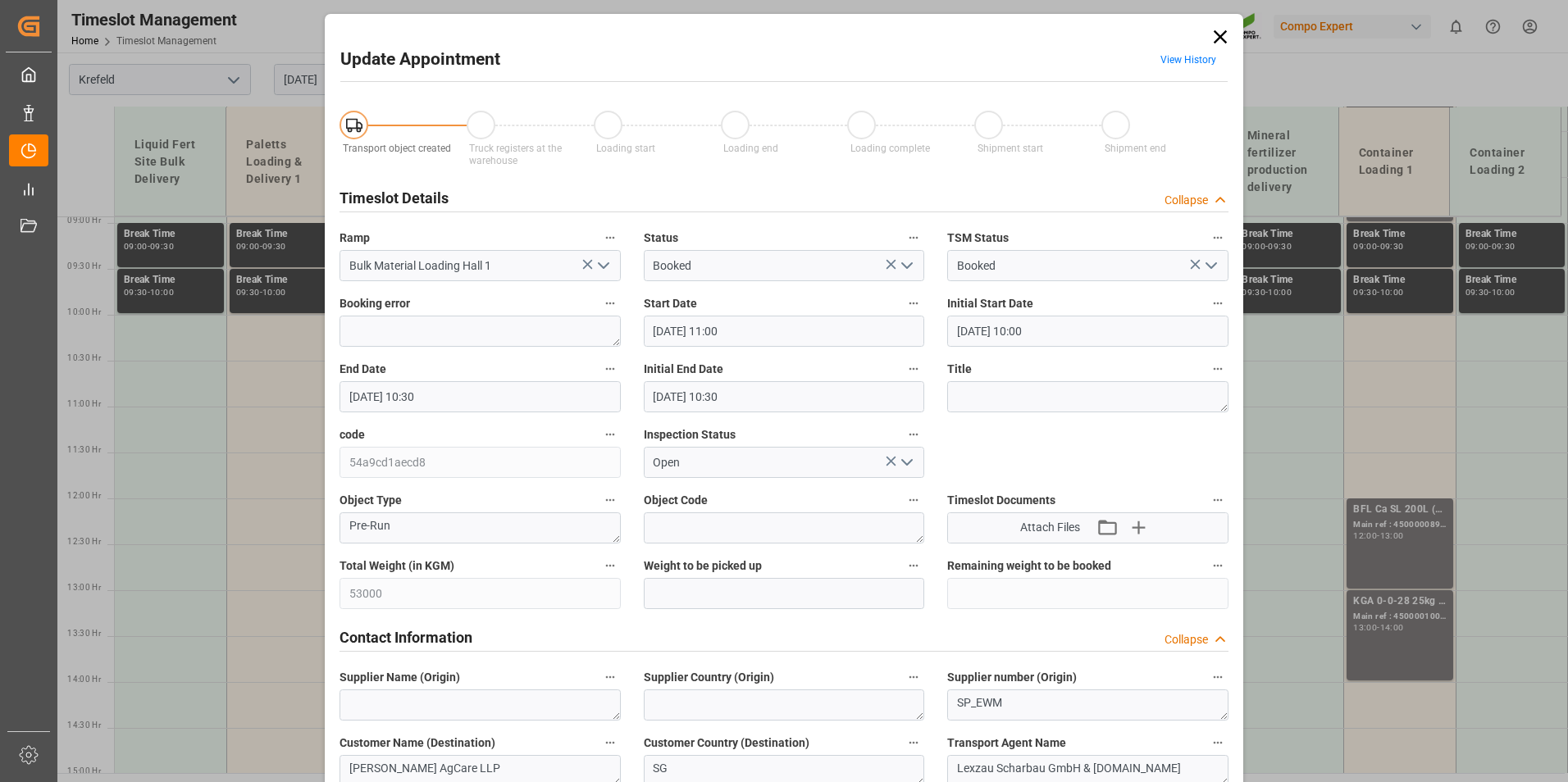
click at [498, 388] on input "[DATE] 10:30" at bounding box center [480, 397] width 281 height 31
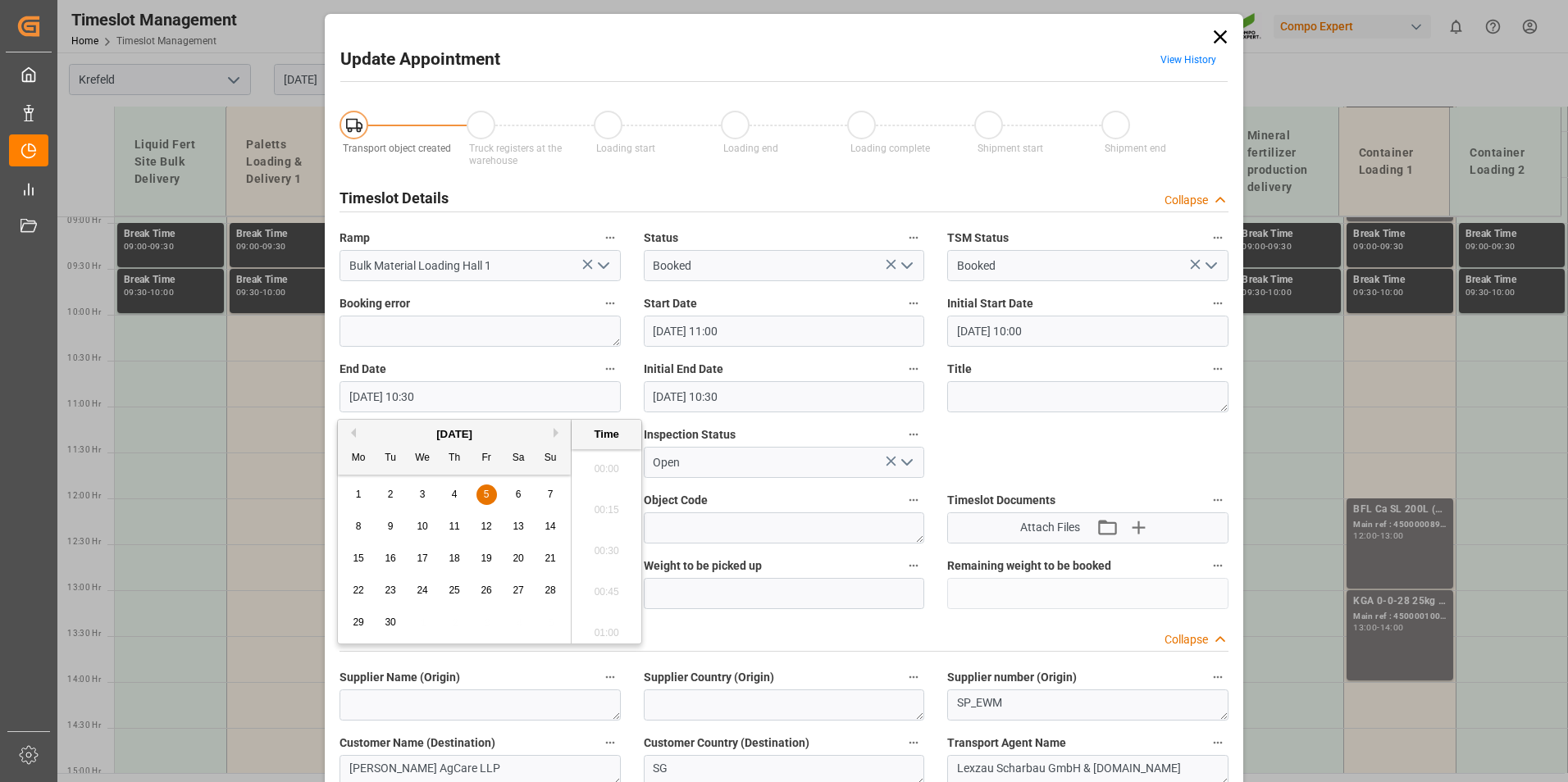
scroll to position [1645, 0]
click at [390, 532] on span "9" at bounding box center [390, 526] width 6 height 12
click at [606, 535] on li "11:30" at bounding box center [607, 545] width 70 height 41
type input "[DATE] 11:30"
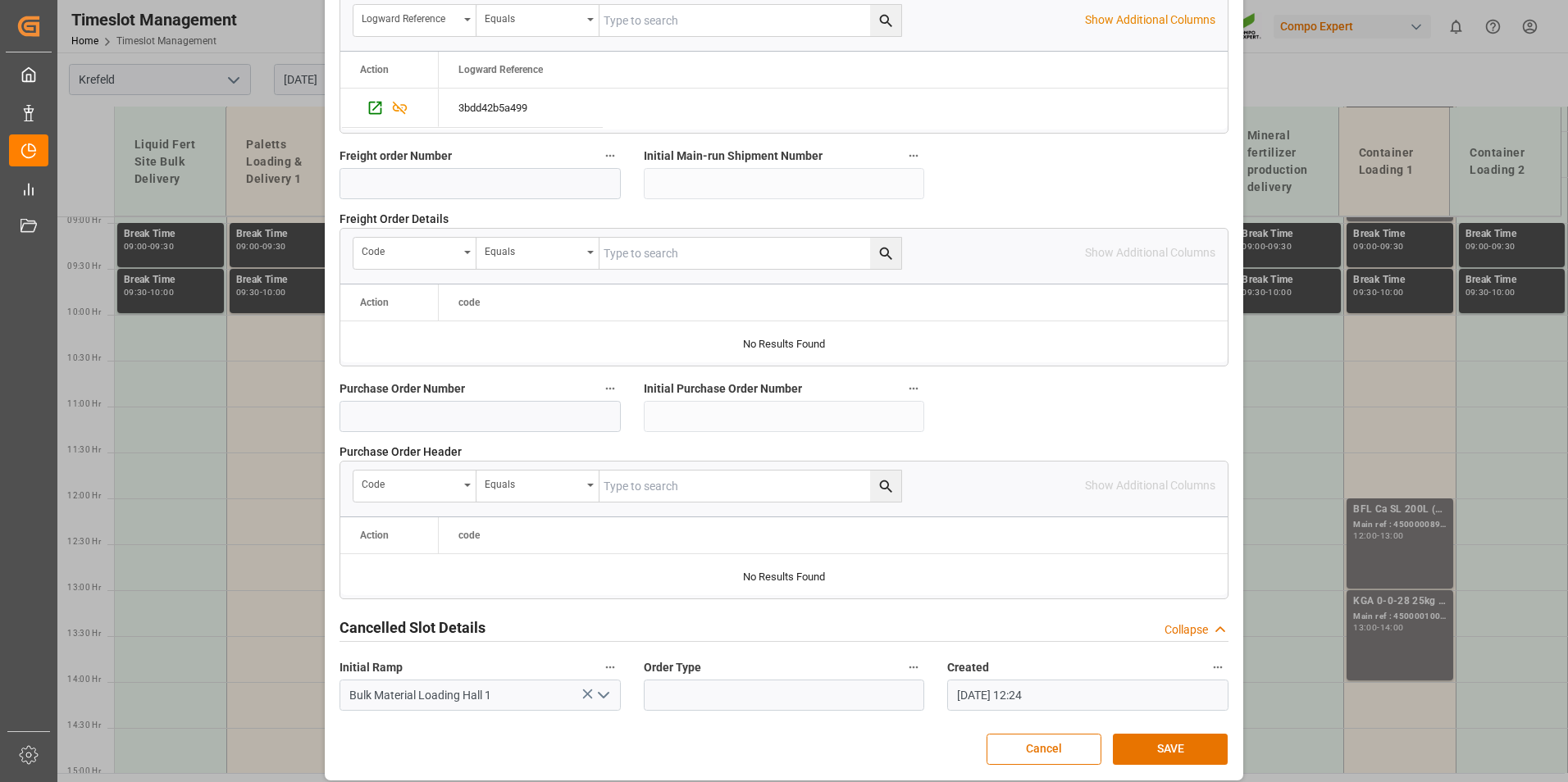
scroll to position [1493, 0]
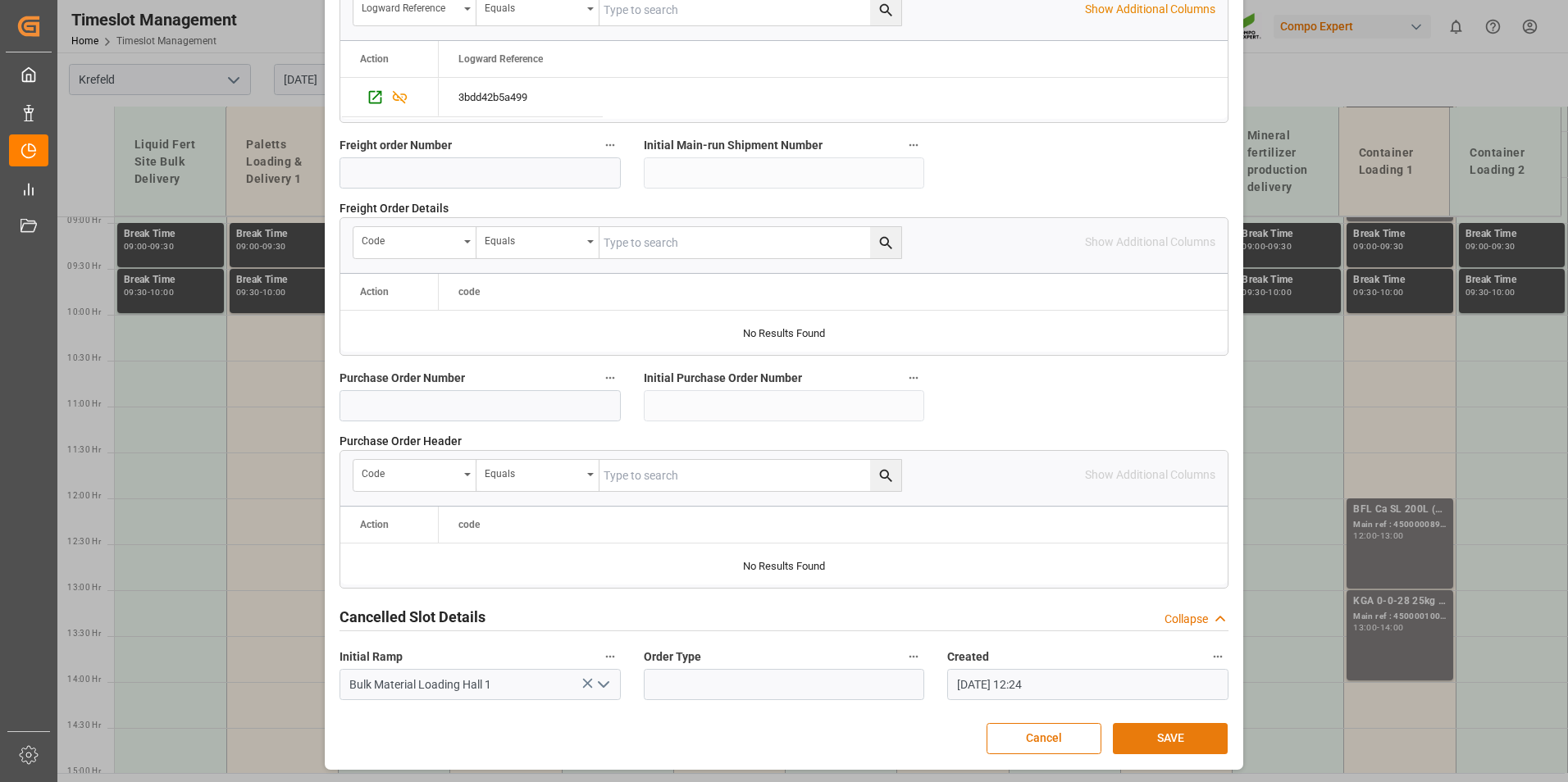
click at [1164, 731] on button "SAVE" at bounding box center [1169, 739] width 115 height 31
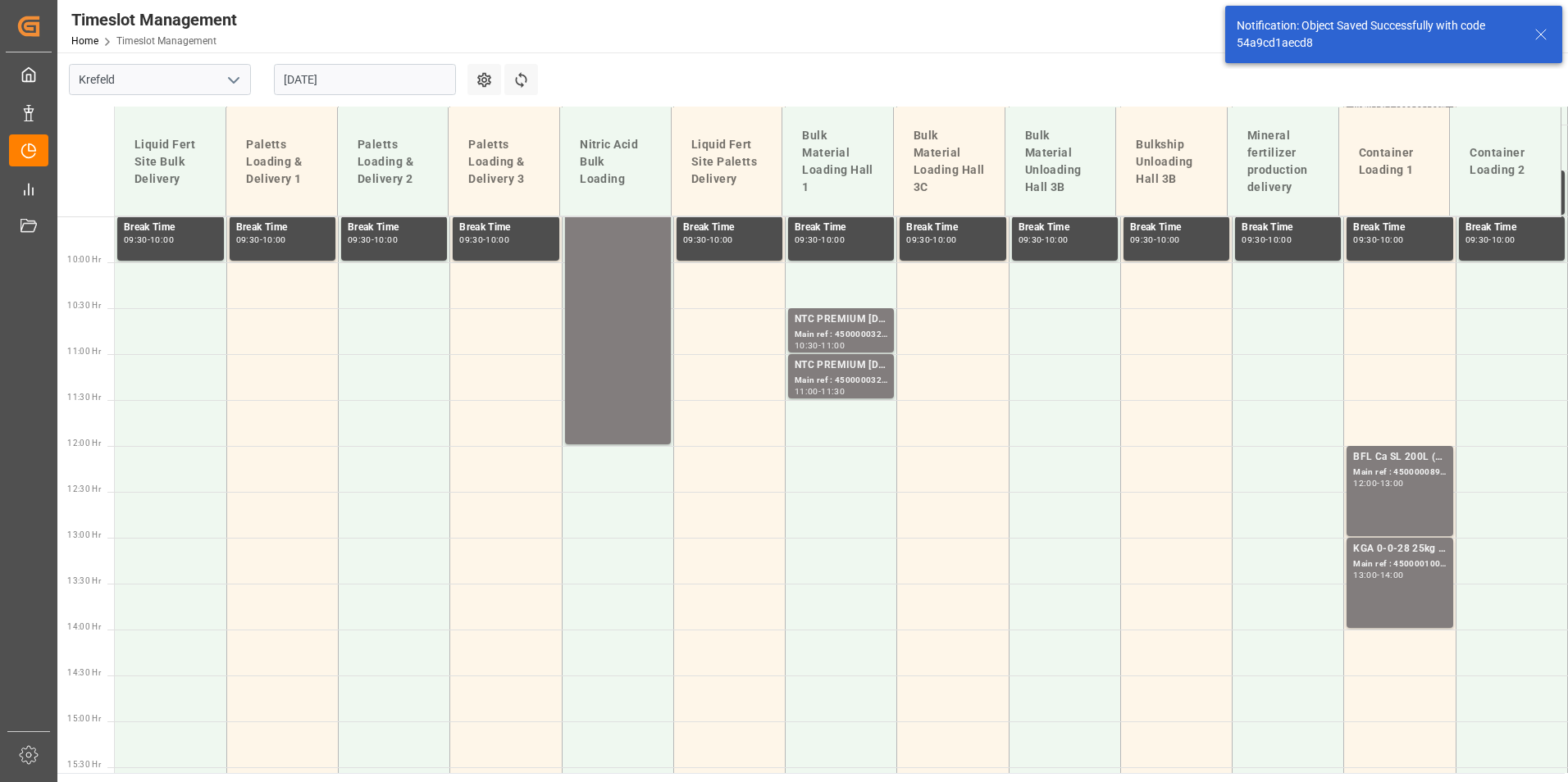
scroll to position [958, 0]
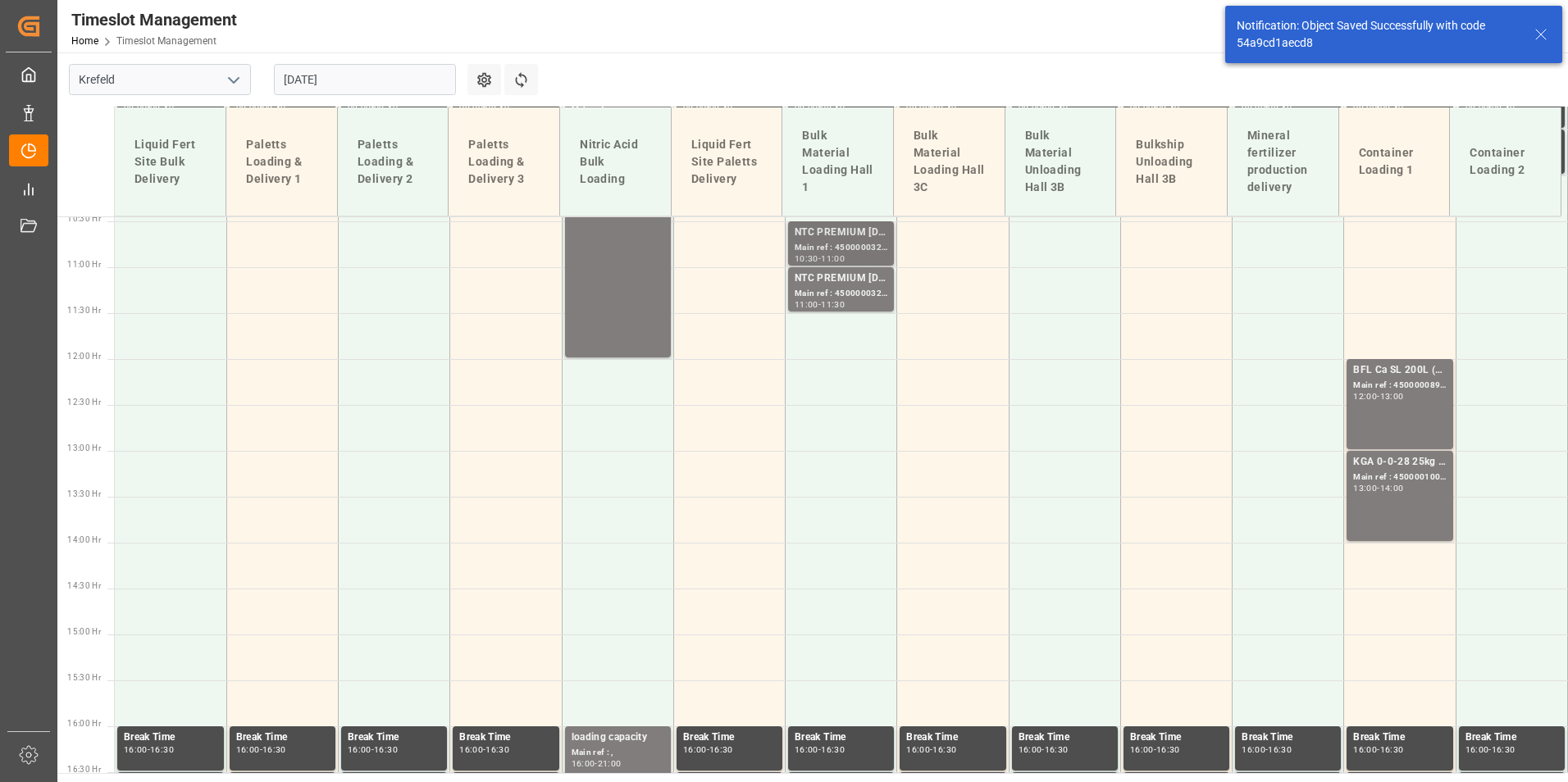
click at [810, 239] on div "NTC PREMIUM [DATE]+3+TE BULK;" at bounding box center [841, 233] width 93 height 17
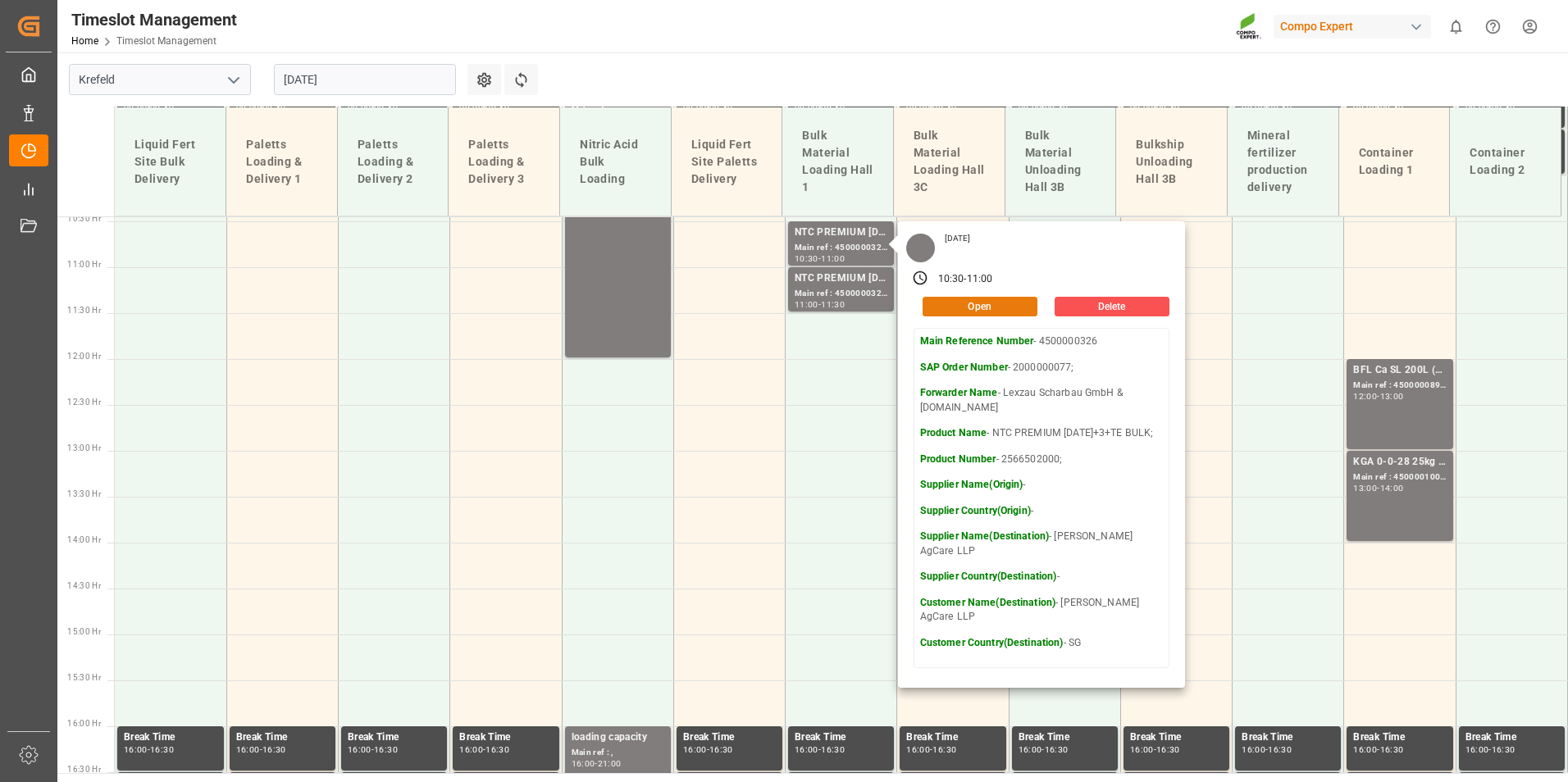
click at [997, 303] on button "Open" at bounding box center [980, 307] width 115 height 20
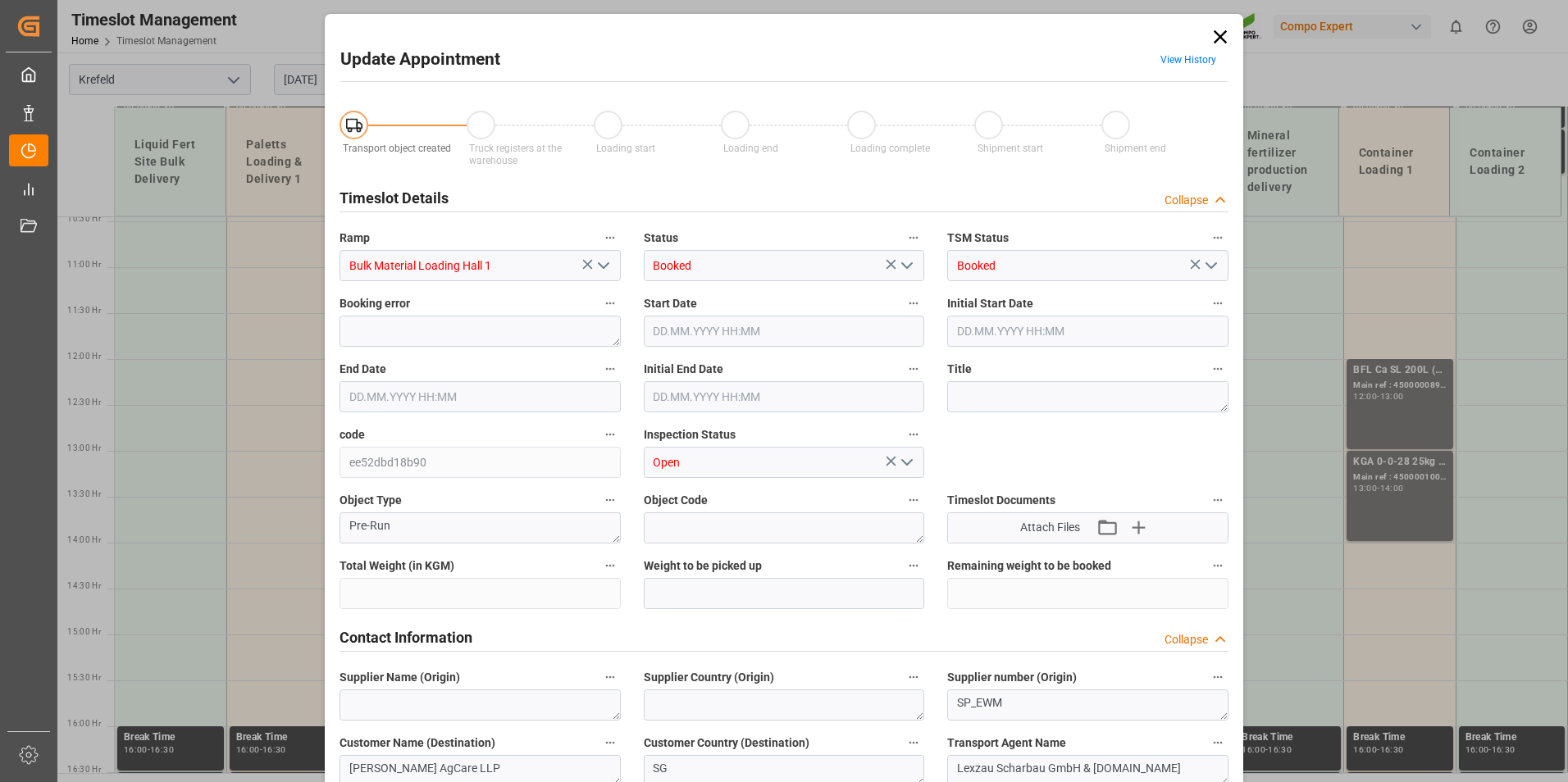
type input "53000"
type input "0"
type input "[DATE] 10:30"
type input "[DATE] 11:00"
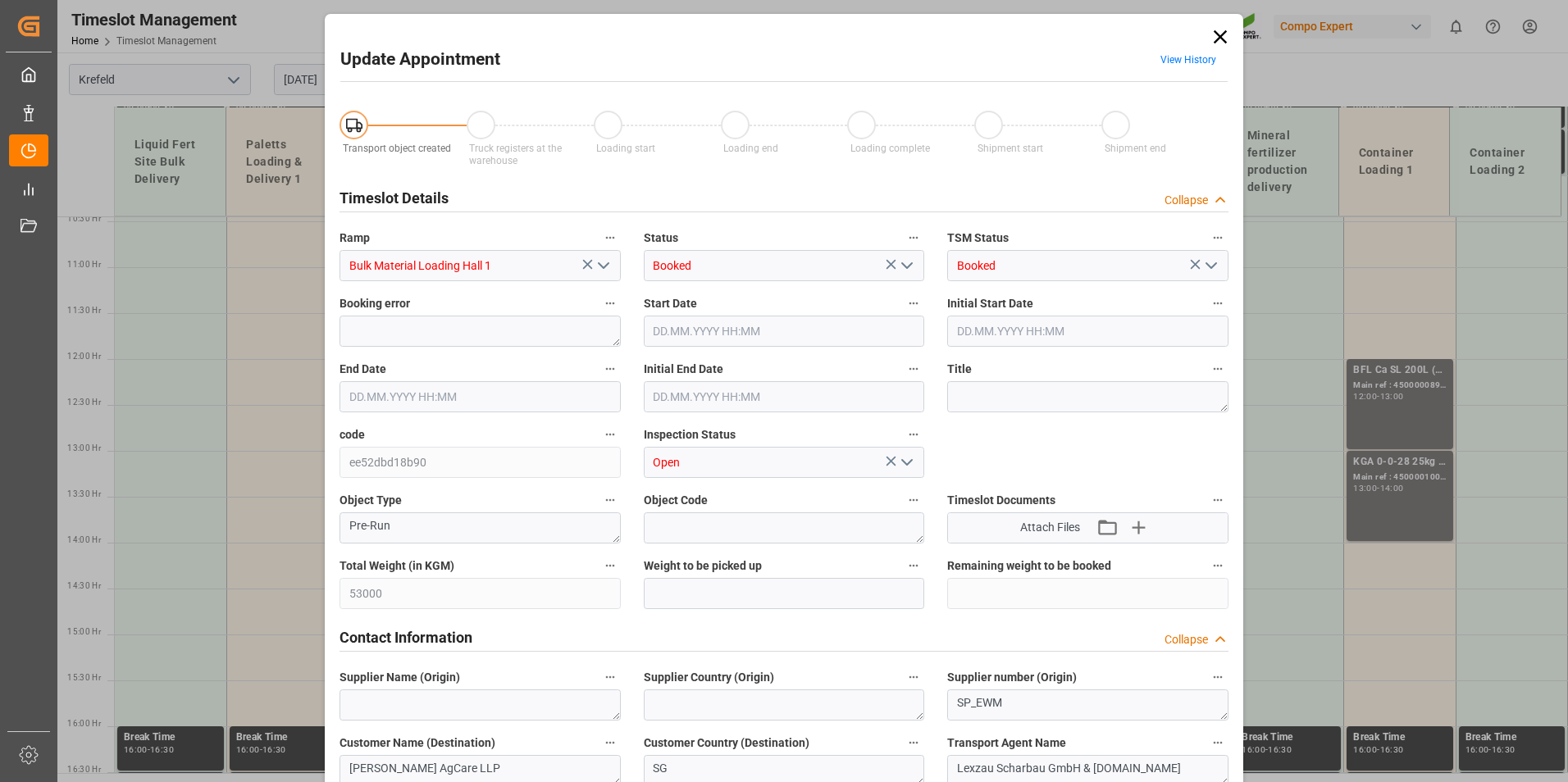
type input "[DATE] 11:00"
type input "[DATE] 12:24"
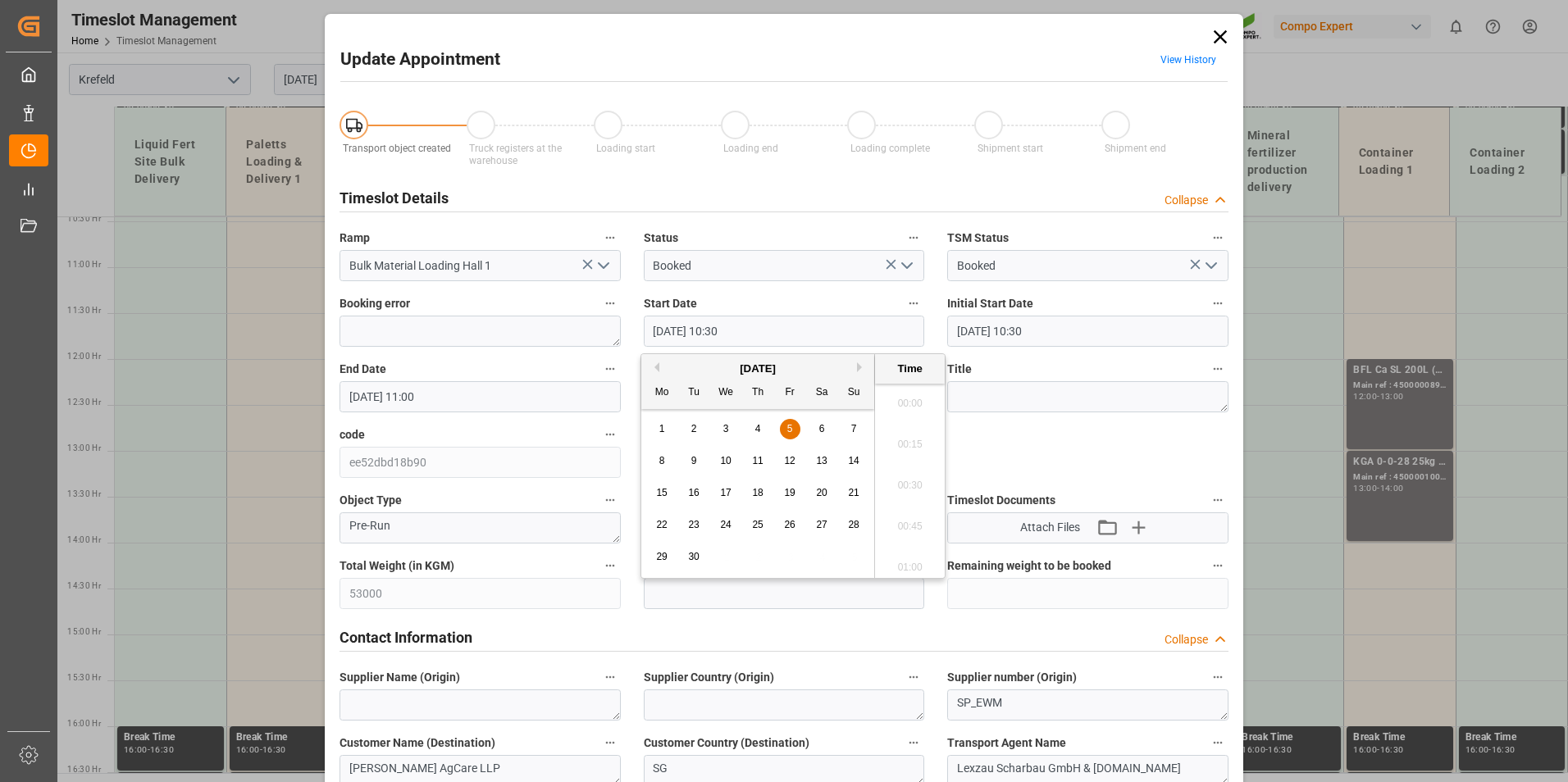
click at [741, 341] on input "[DATE] 10:30" at bounding box center [784, 331] width 281 height 31
click at [704, 458] on div "8 9 10 11 12 13 14" at bounding box center [758, 461] width 224 height 32
click at [697, 458] on div "9" at bounding box center [694, 461] width 21 height 20
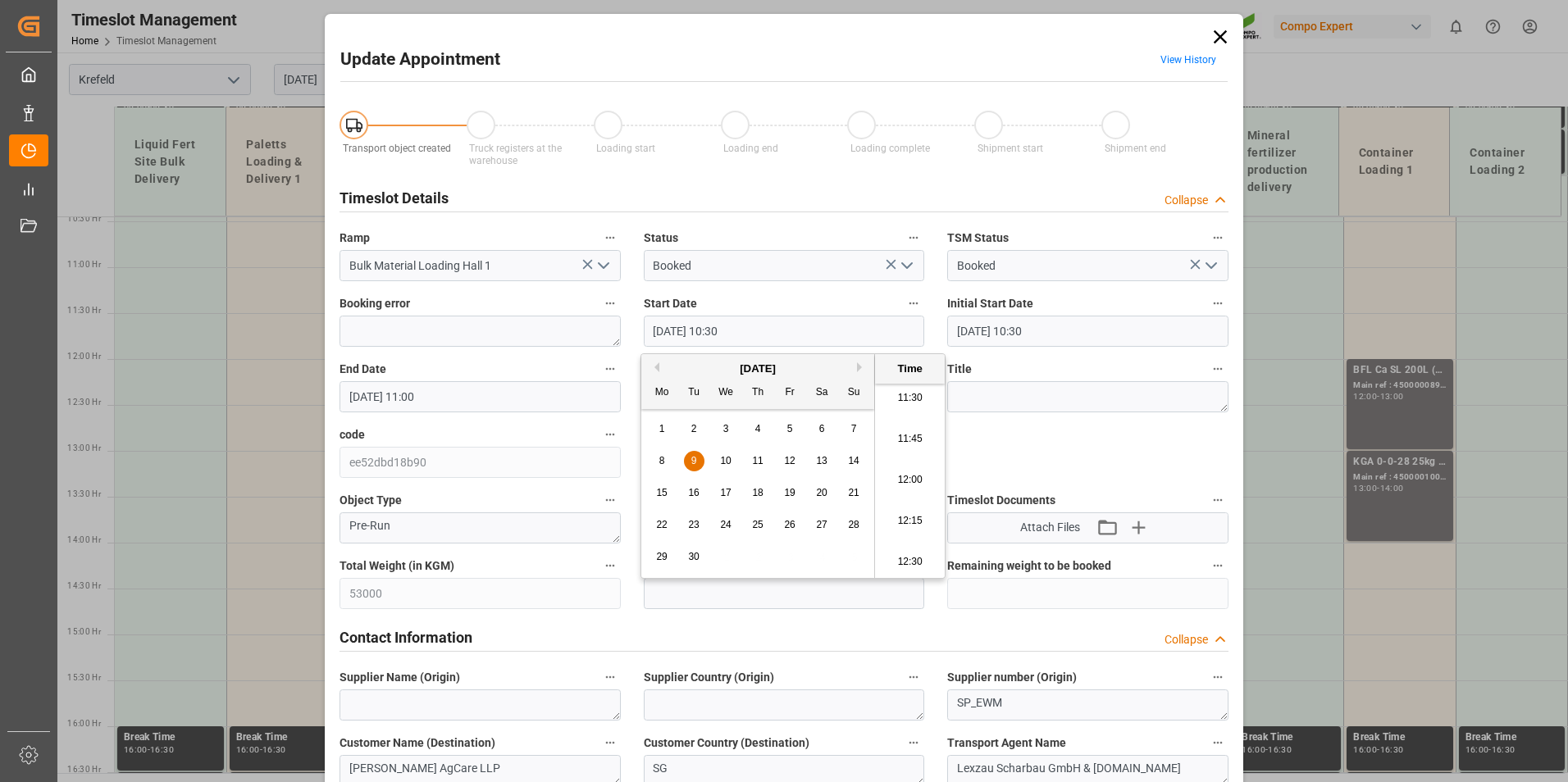
click at [899, 408] on li "11:30" at bounding box center [910, 398] width 70 height 41
type input "[DATE] 11:30"
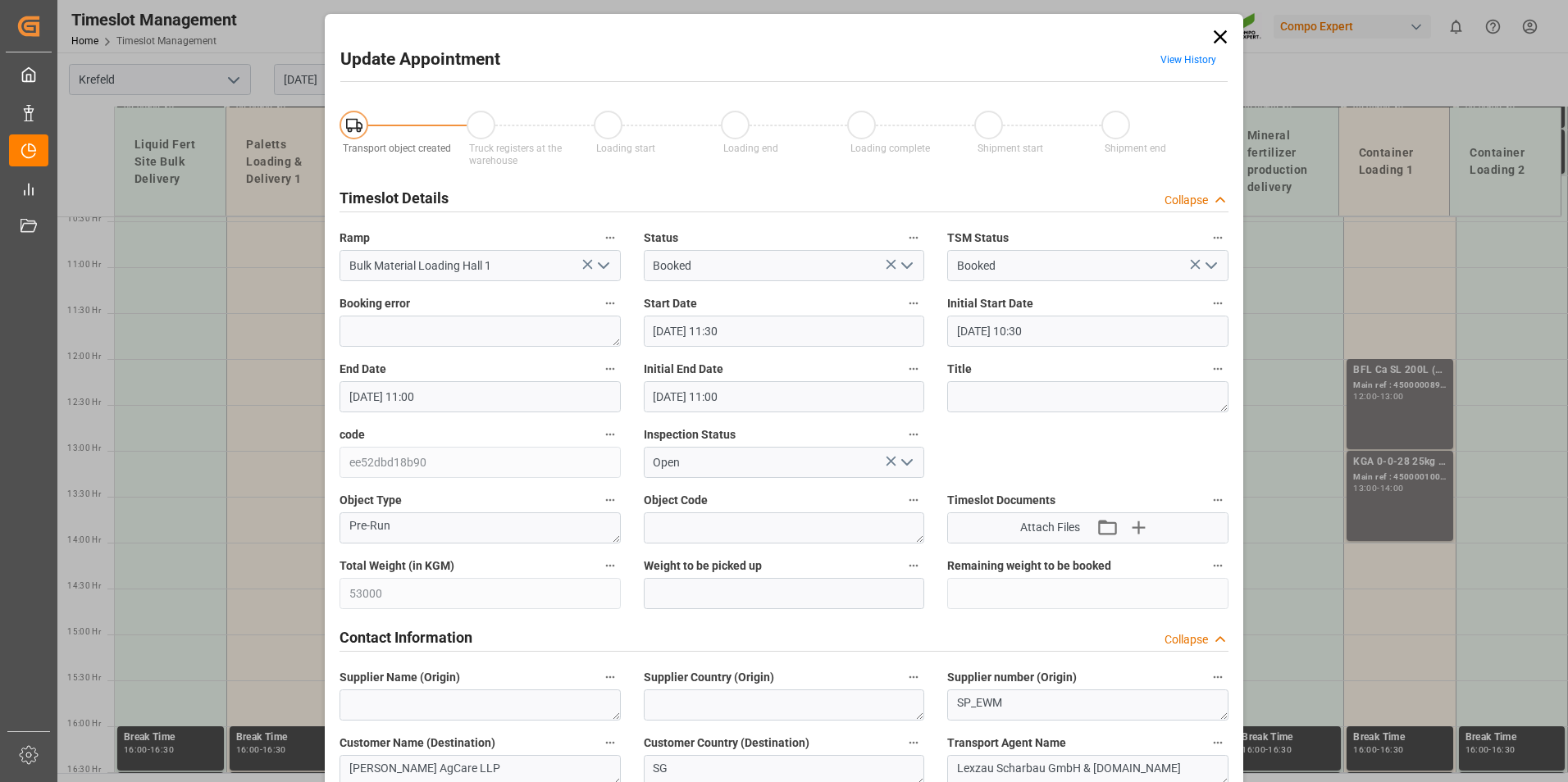
click at [394, 393] on input "[DATE] 11:00" at bounding box center [480, 397] width 281 height 31
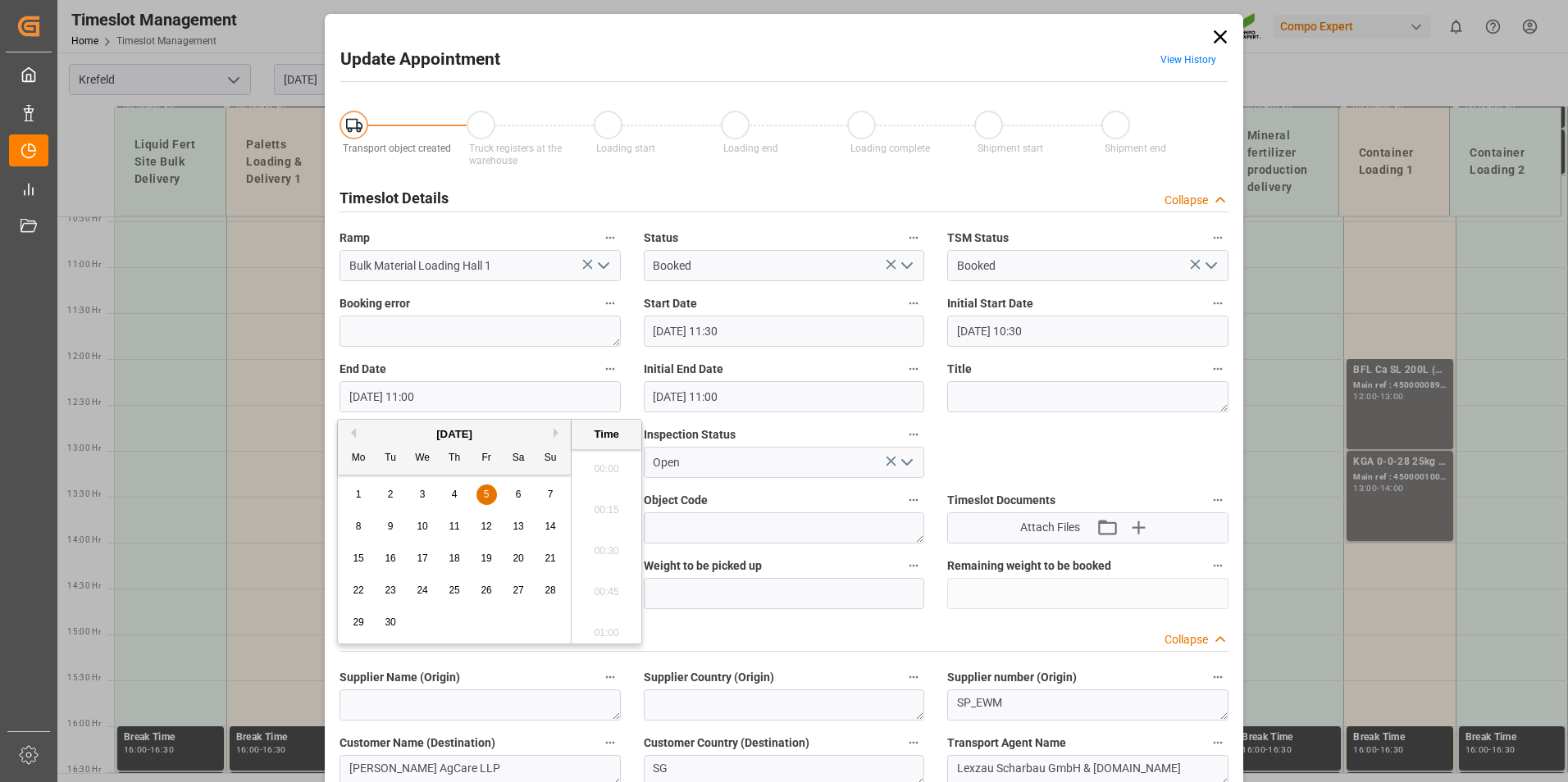
scroll to position [1726, 0]
drag, startPoint x: 394, startPoint y: 529, endPoint x: 630, endPoint y: 527, distance: 236.0
click at [395, 529] on div "9" at bounding box center [390, 527] width 21 height 20
click at [601, 544] on li "12:00" at bounding box center [607, 545] width 70 height 41
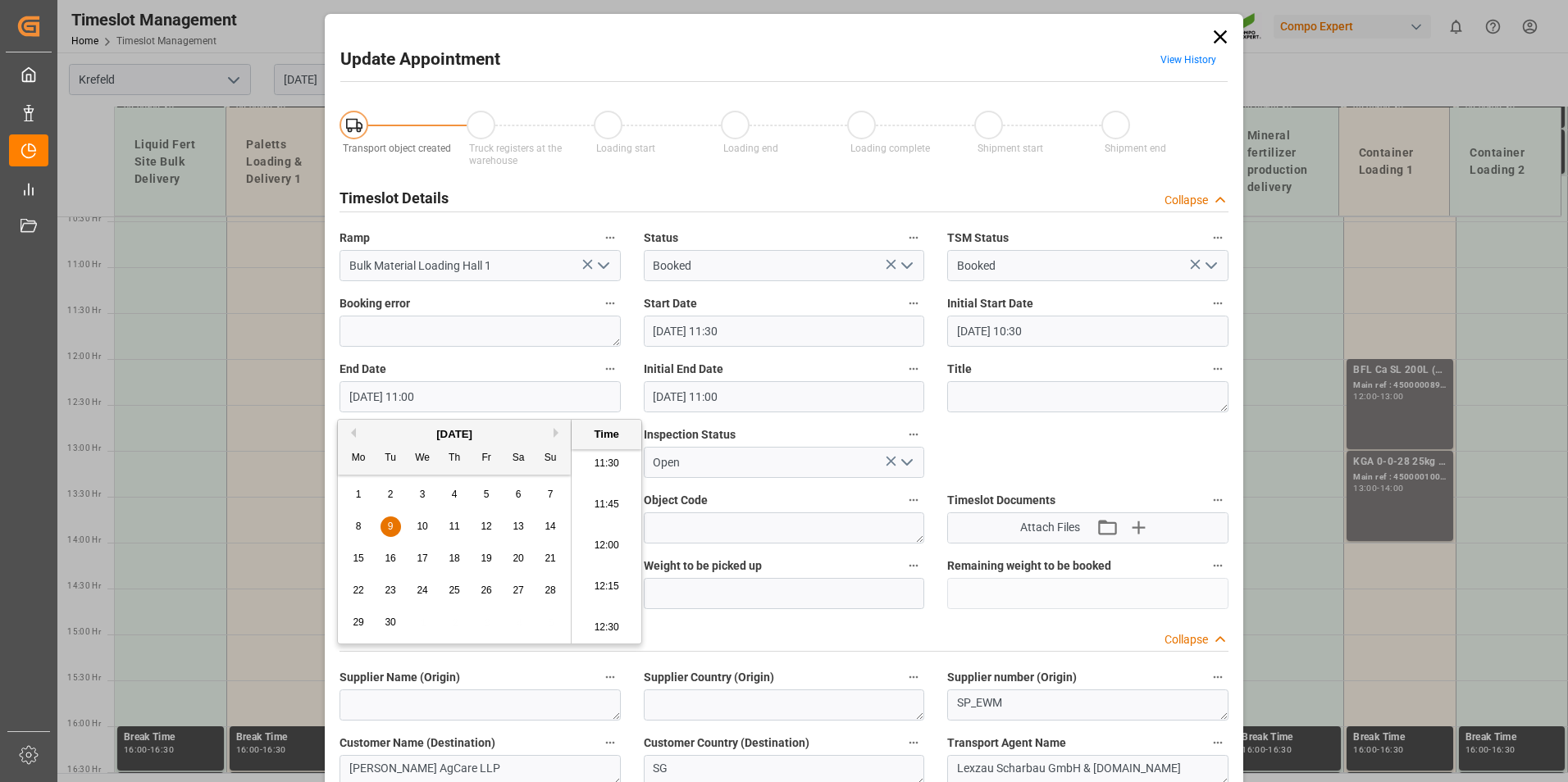
type input "[DATE] 12:00"
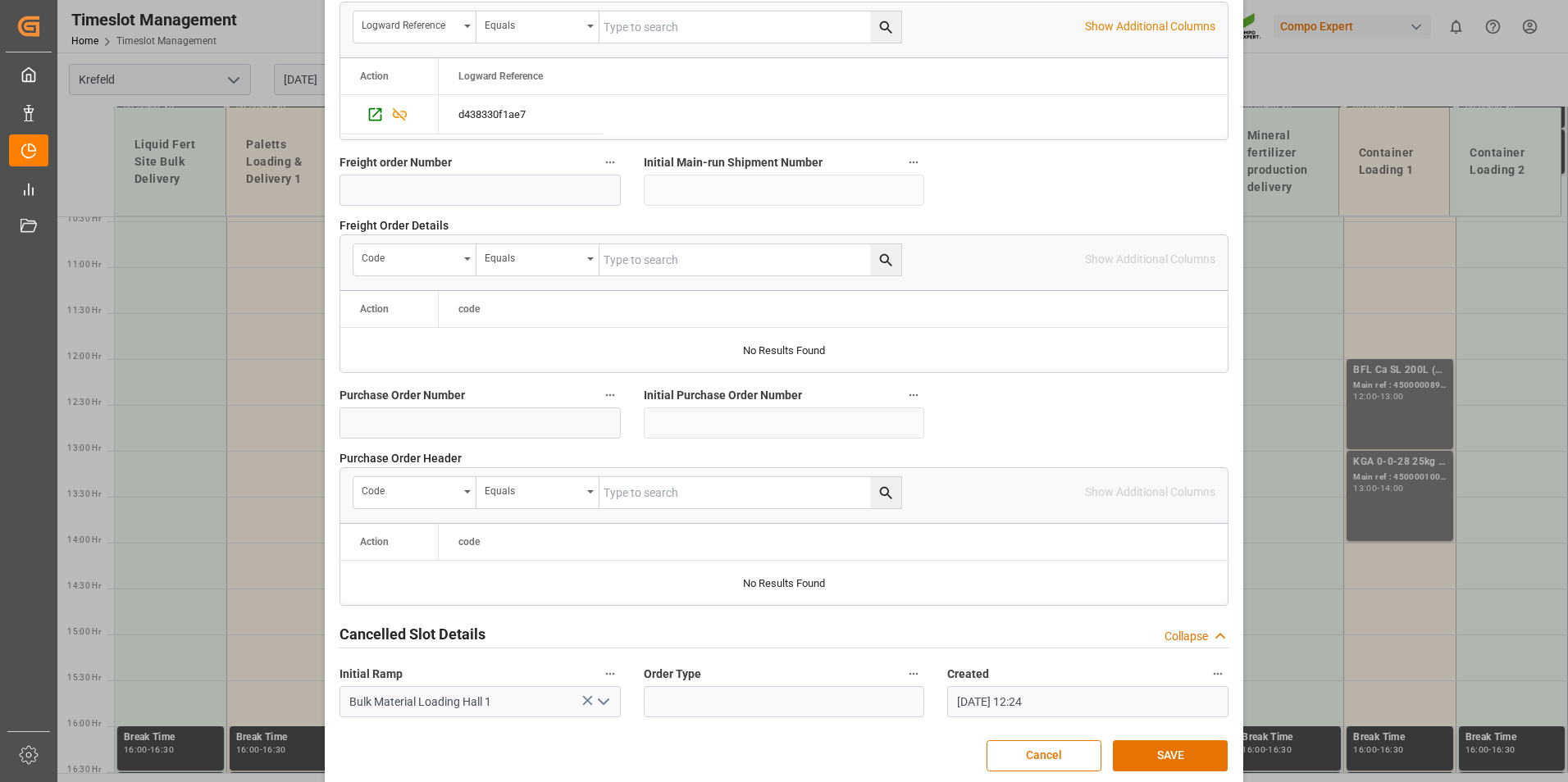
scroll to position [1493, 0]
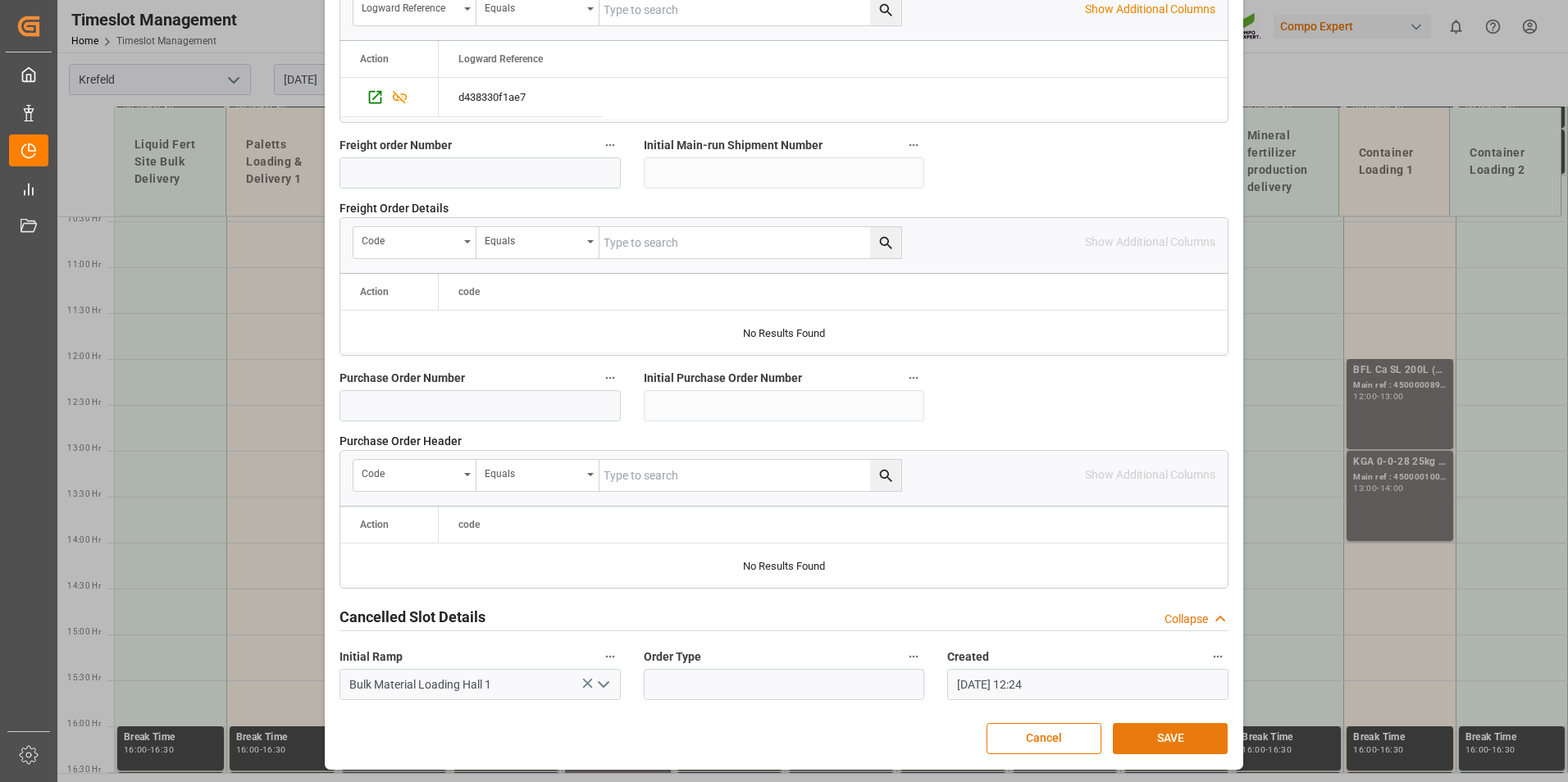
click at [1177, 729] on button "SAVE" at bounding box center [1169, 739] width 115 height 31
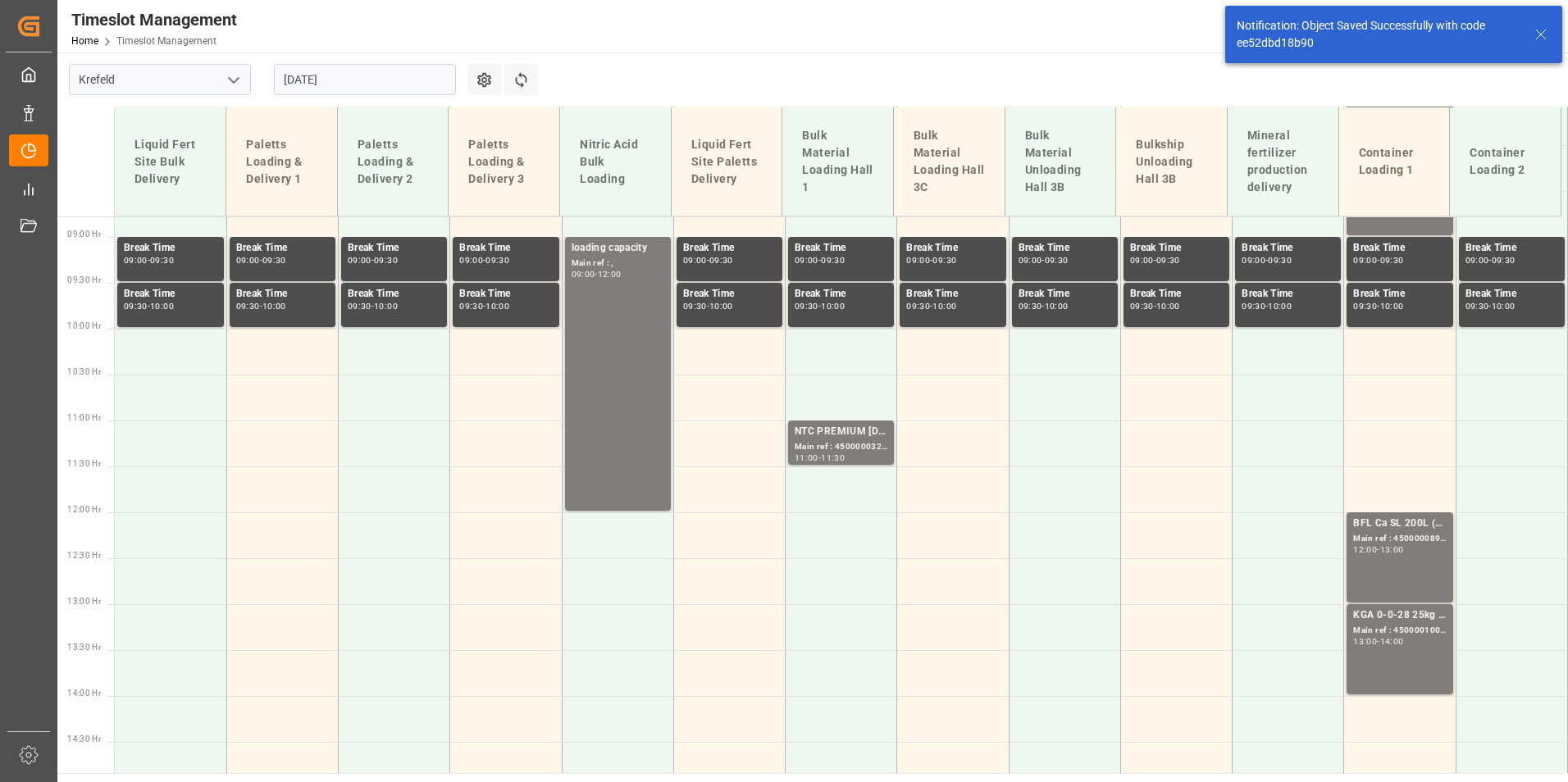
scroll to position [850, 0]
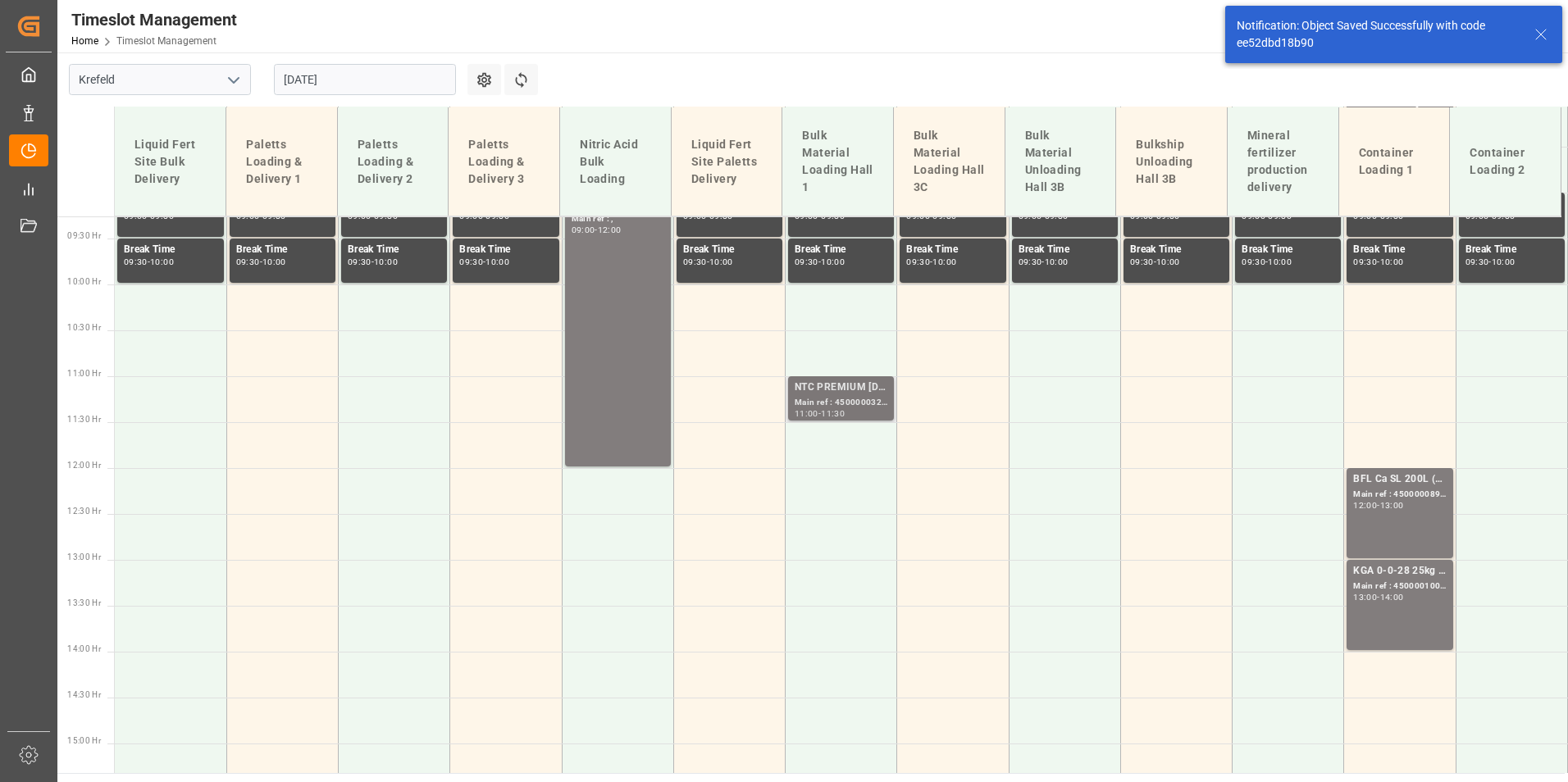
click at [870, 402] on div "Main ref : 4500000327, 2000000077;" at bounding box center [841, 403] width 93 height 14
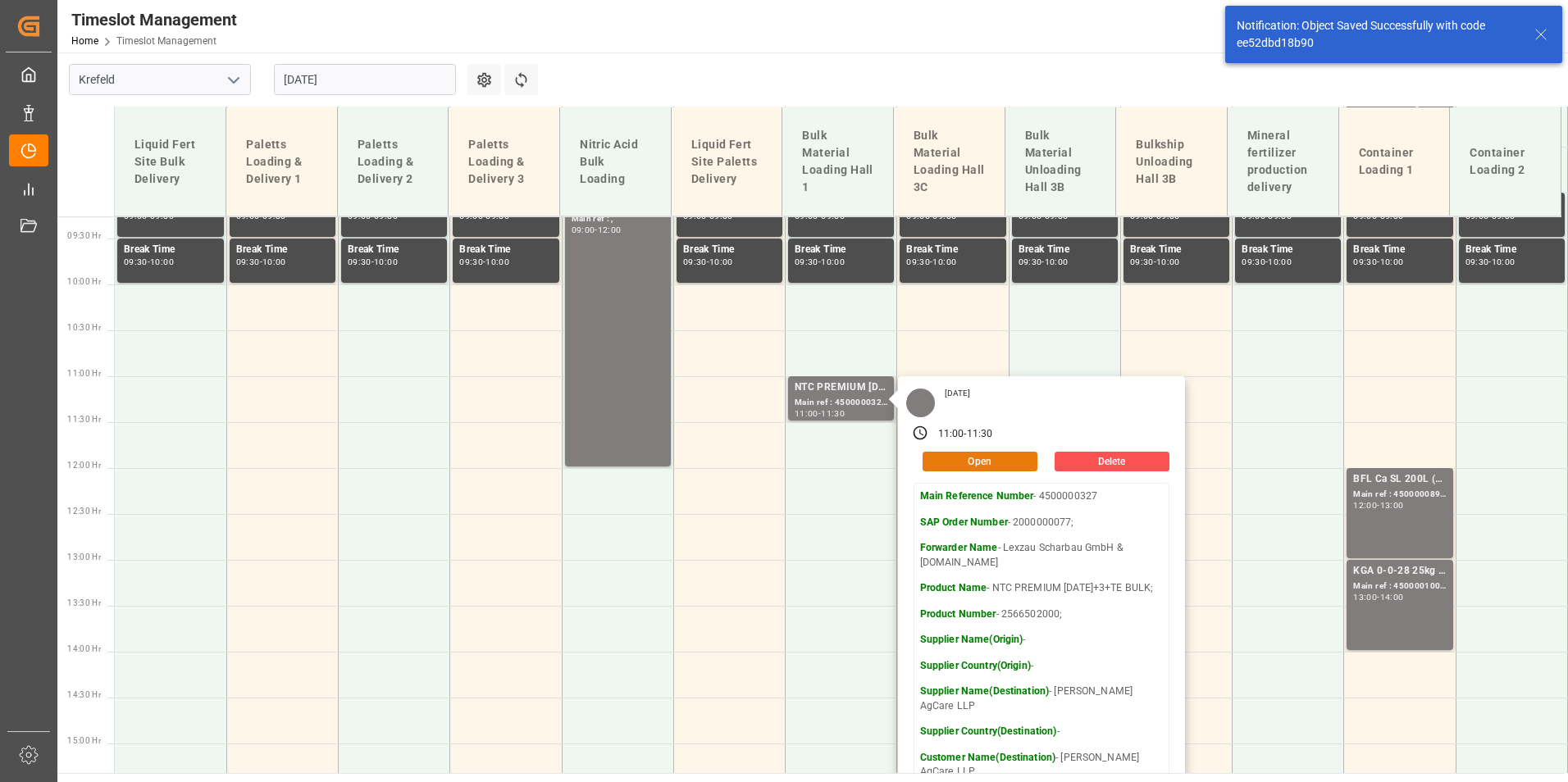
click at [993, 471] on div "Open" at bounding box center [975, 461] width 123 height 20
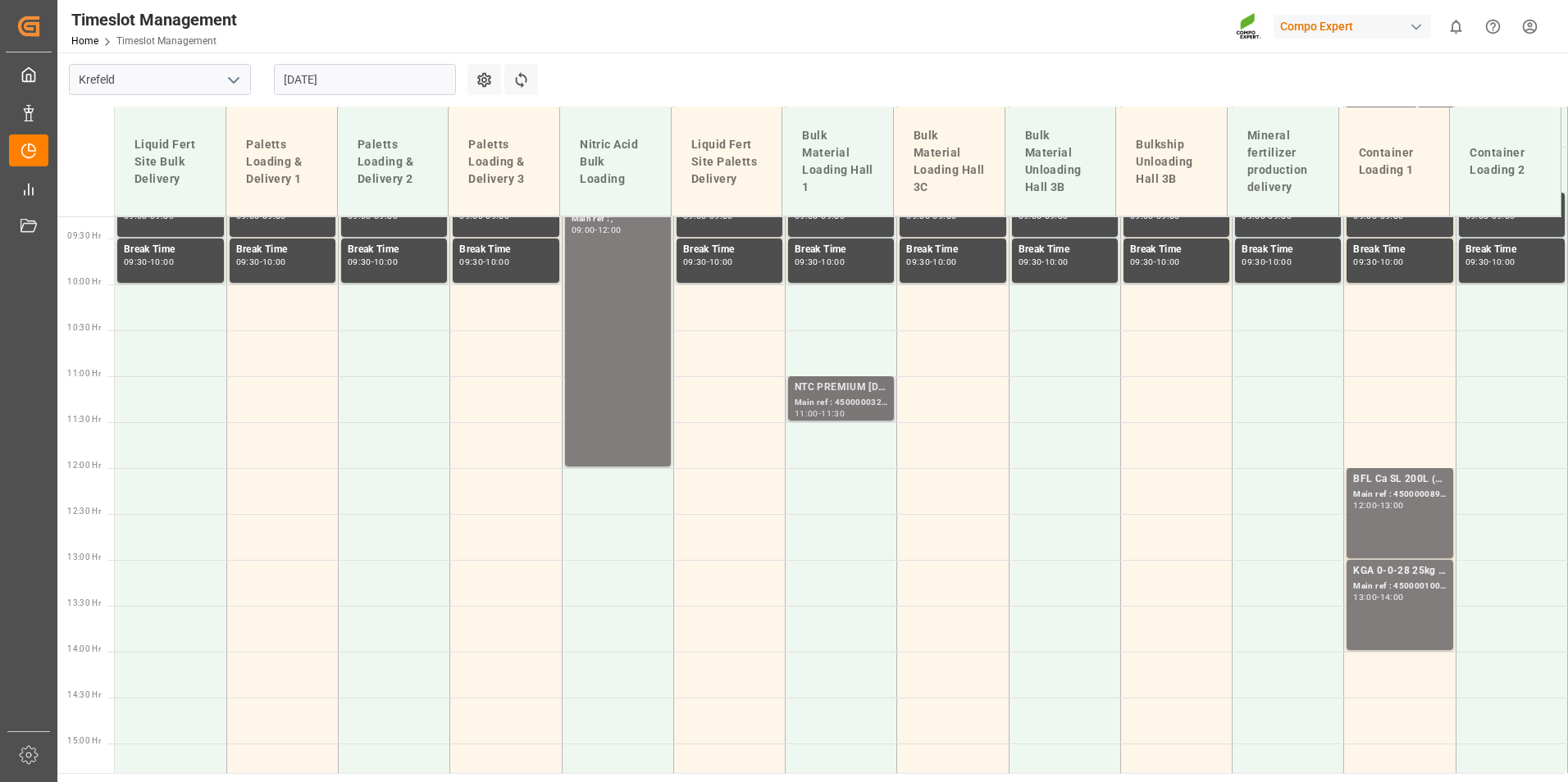
click at [859, 415] on div "11:00 - 11:30" at bounding box center [841, 414] width 93 height 9
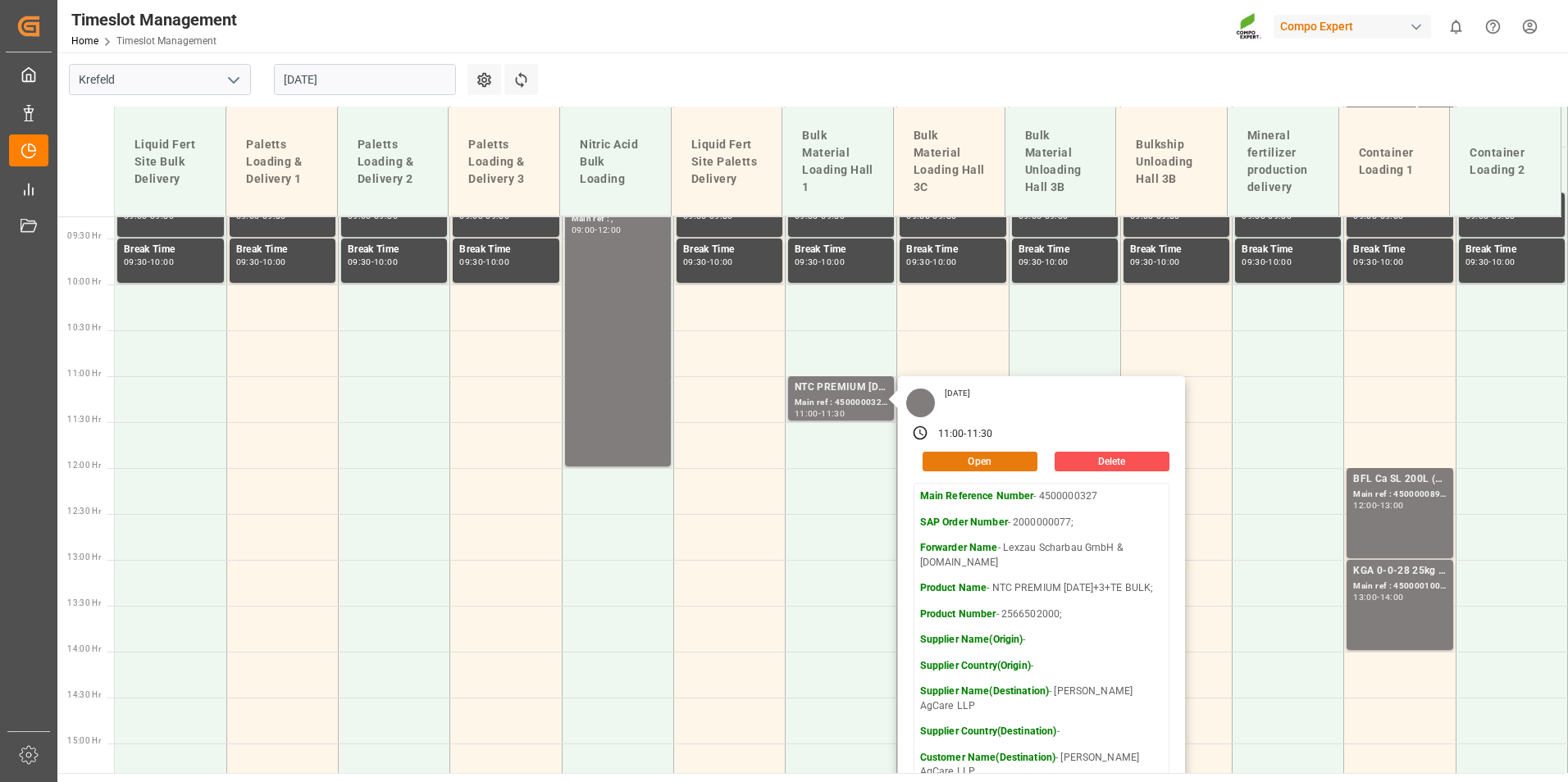
click at [941, 461] on button "Open" at bounding box center [980, 461] width 115 height 20
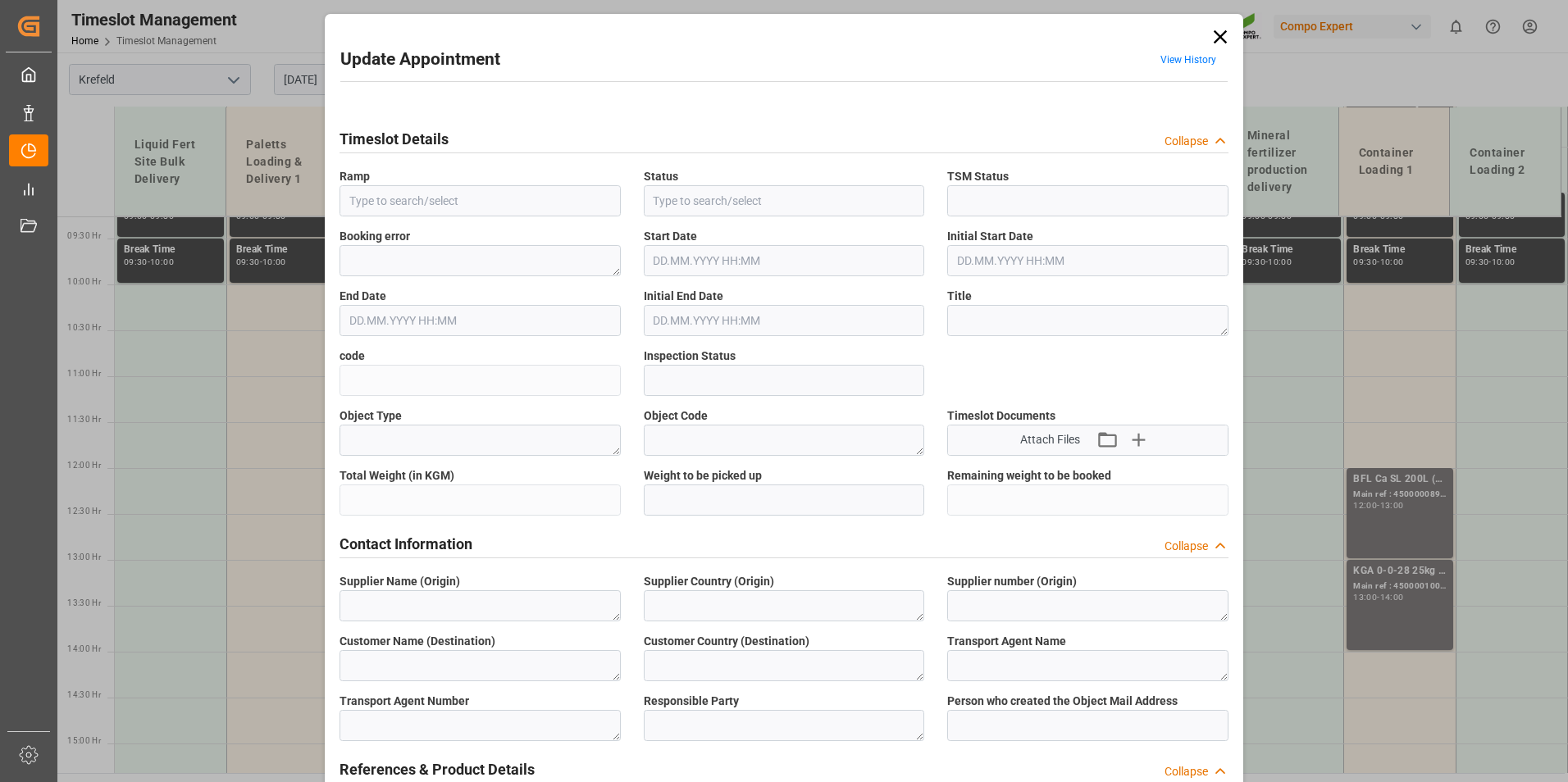
type input "Bulk Material Loading Hall 1"
type input "Booked"
type input "cd24c8138a97"
type input "Open"
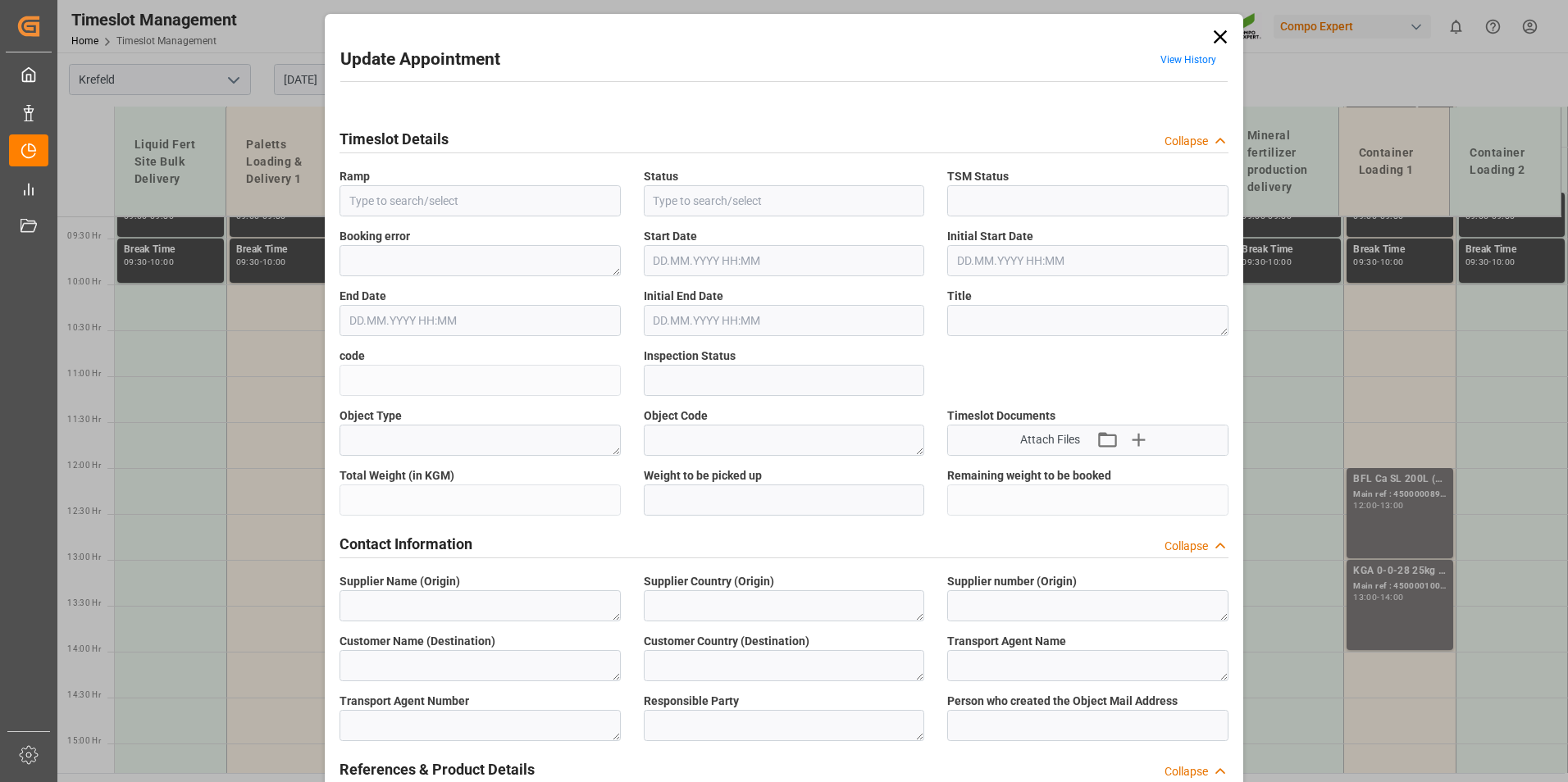
type textarea "Pre-Run"
type textarea "SP_EWM"
type textarea "[PERSON_NAME] AgCare LLP"
type textarea "SG"
type textarea "Lexzau Scharbau GmbH & [DOMAIN_NAME]"
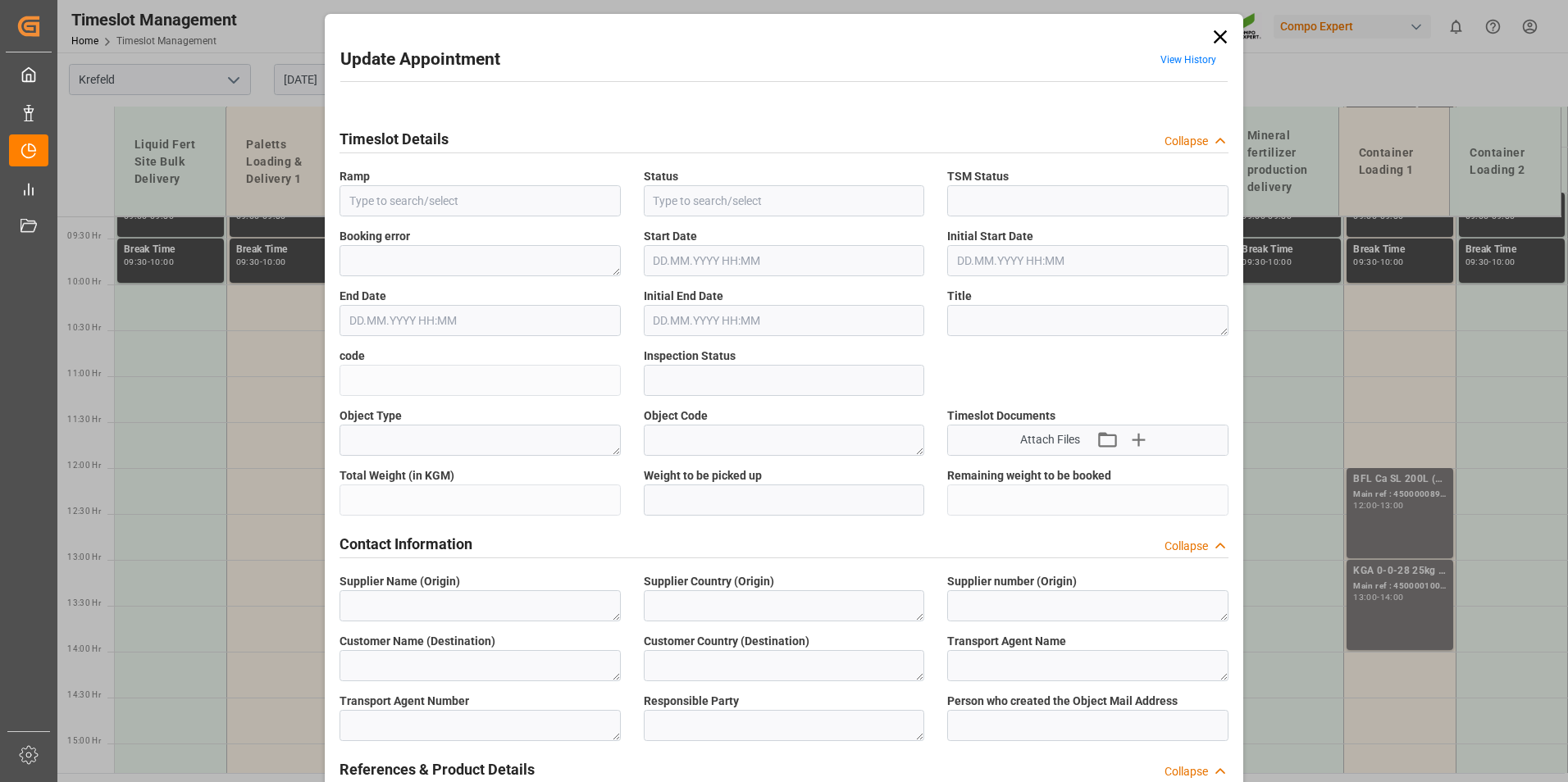
type textarea "6109578"
type textarea "Logistics Service Provider"
type input "[EMAIL_ADDRESS][DOMAIN_NAME]"
type textarea "4500000327"
type textarea "2000000077;"
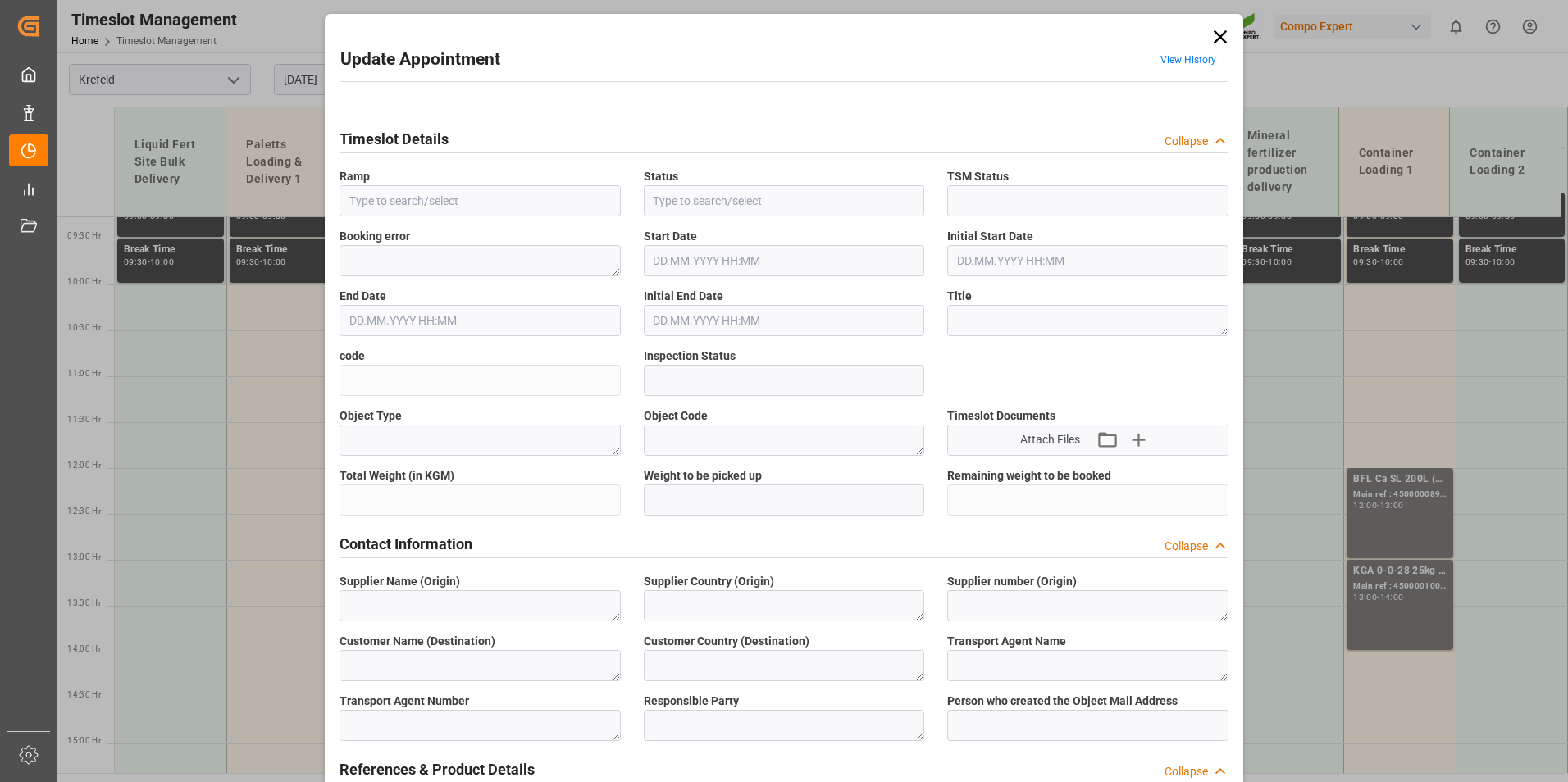
type textarea "4100000616;"
type textarea "NTC PREMIUM [DATE]+3+TE BULK;"
type textarea "2566502000;"
type textarea "20BULK"
type input "4500000327"
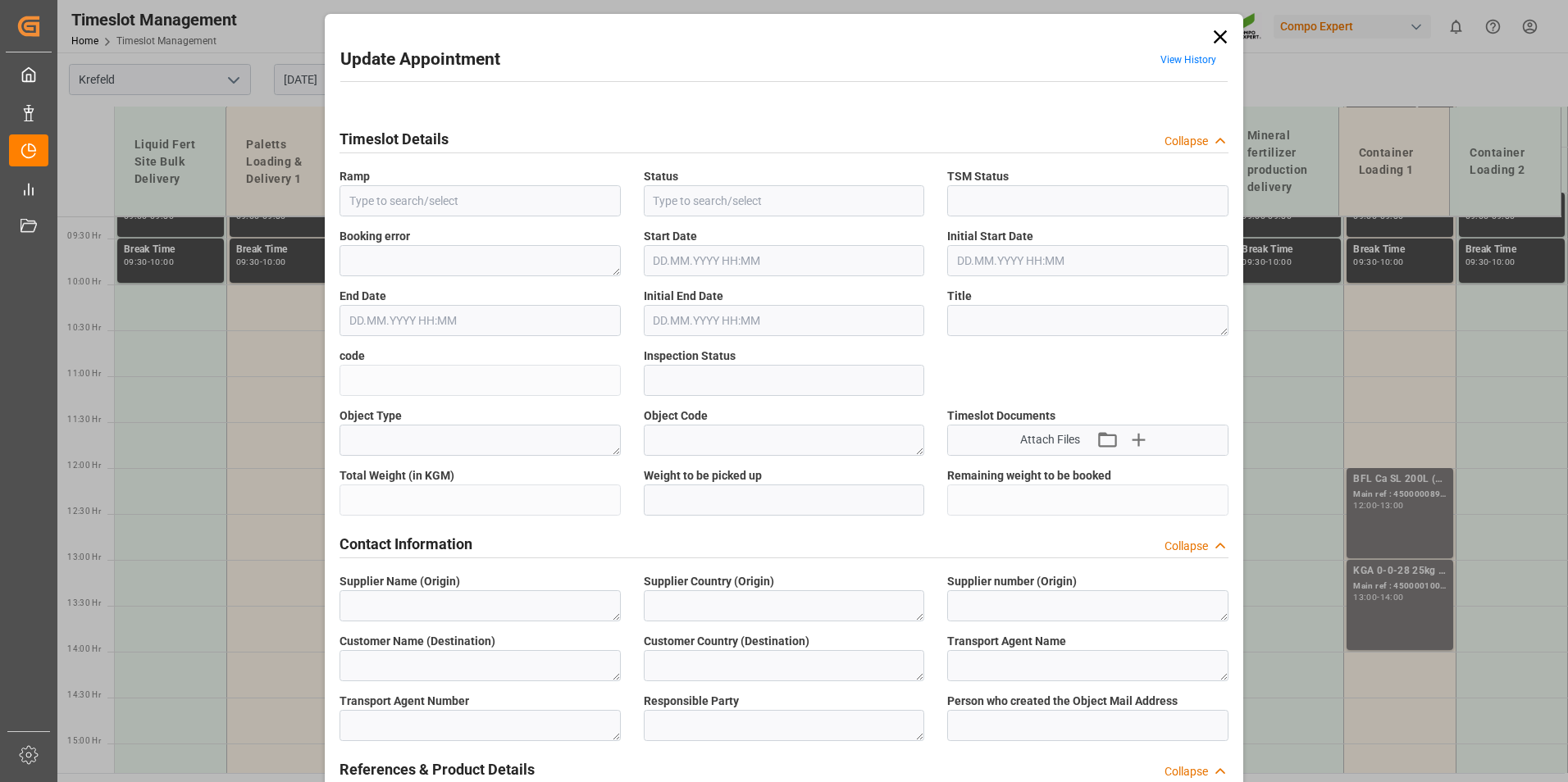
type input "4500000327"
type input "Bulk Material Loading Hall 1"
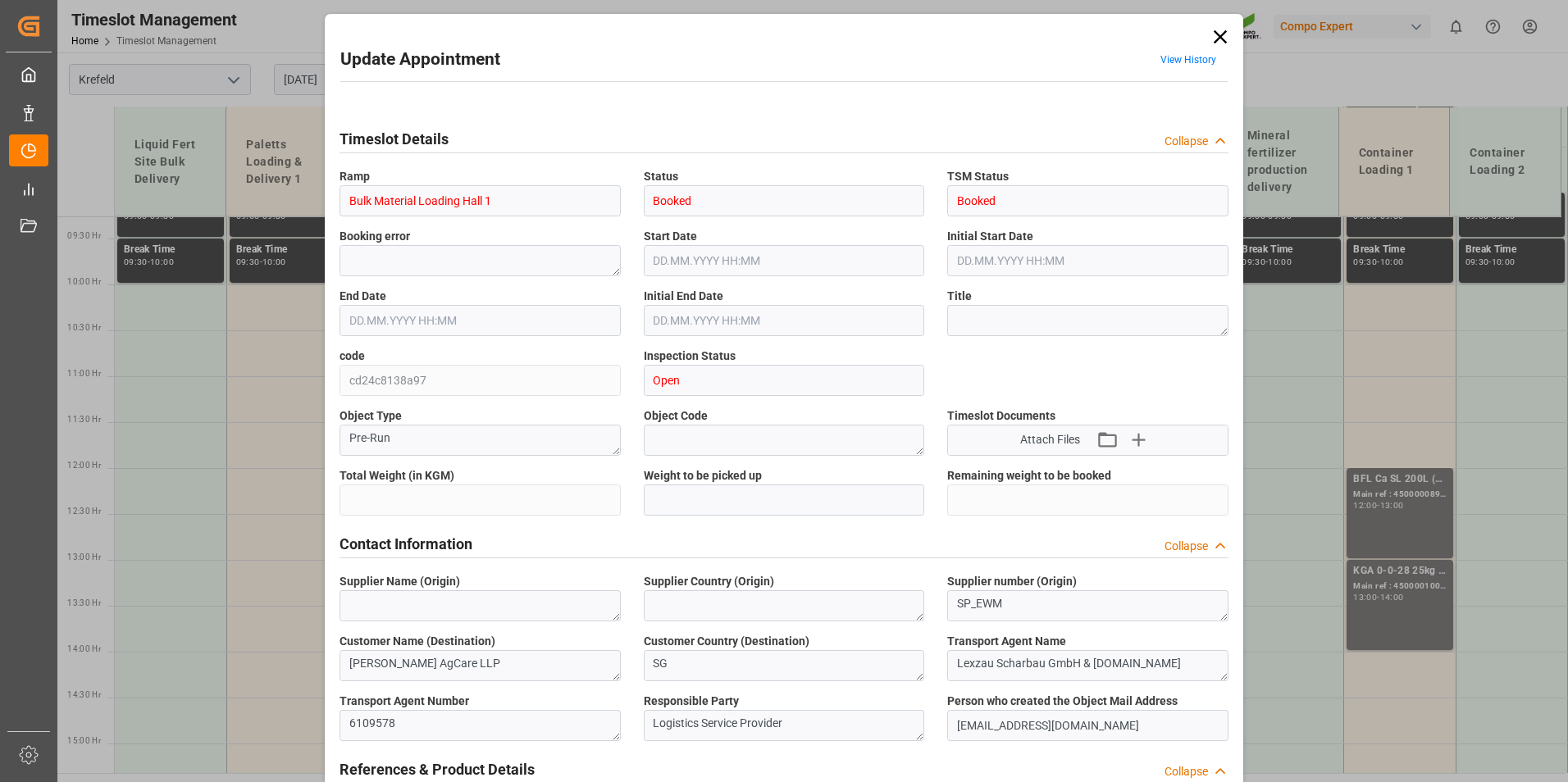
type input "8000"
type input "0"
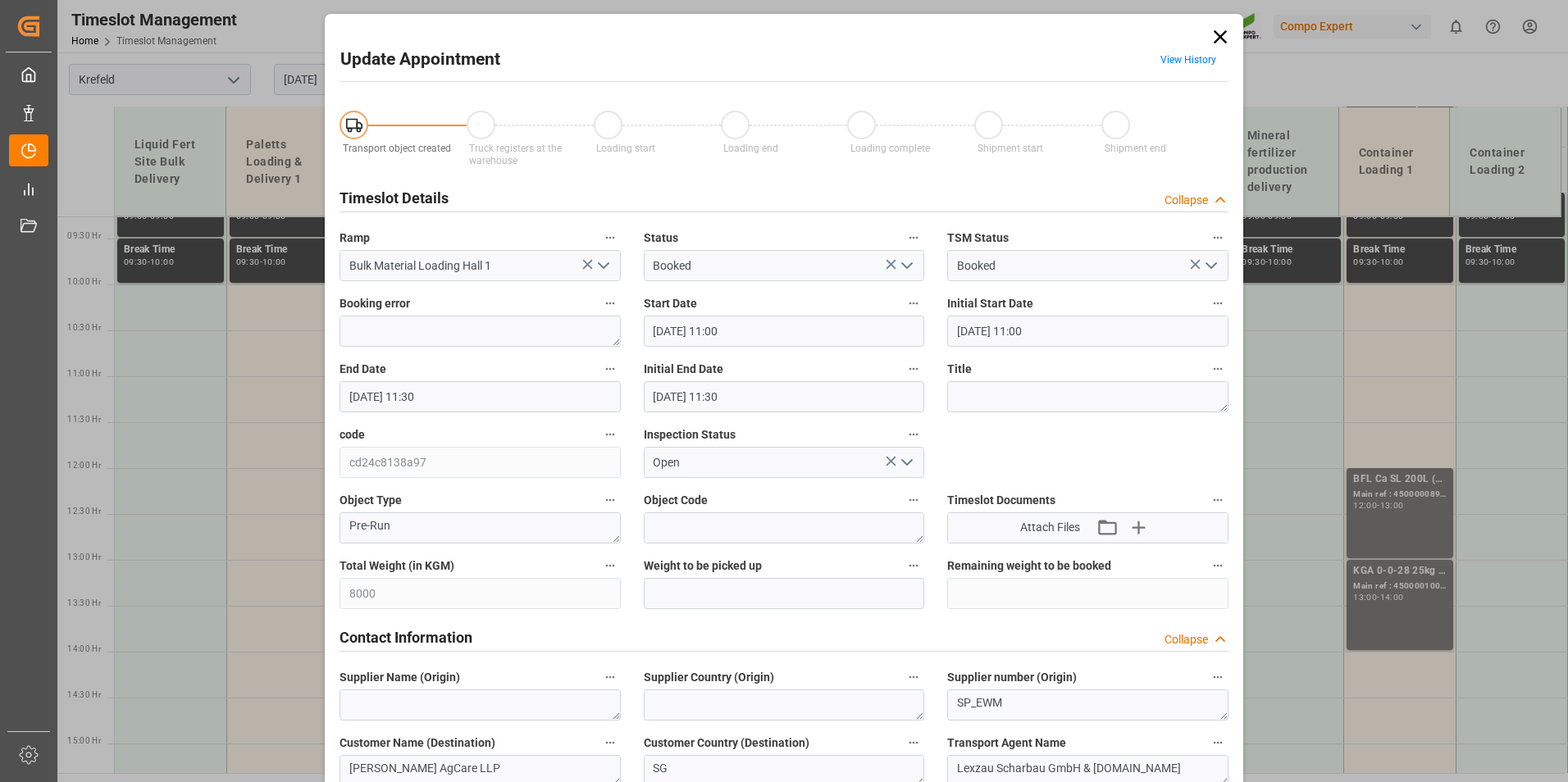
type input "[DATE] 11:00"
type input "[DATE] 11:30"
type input "[DATE] 12:25"
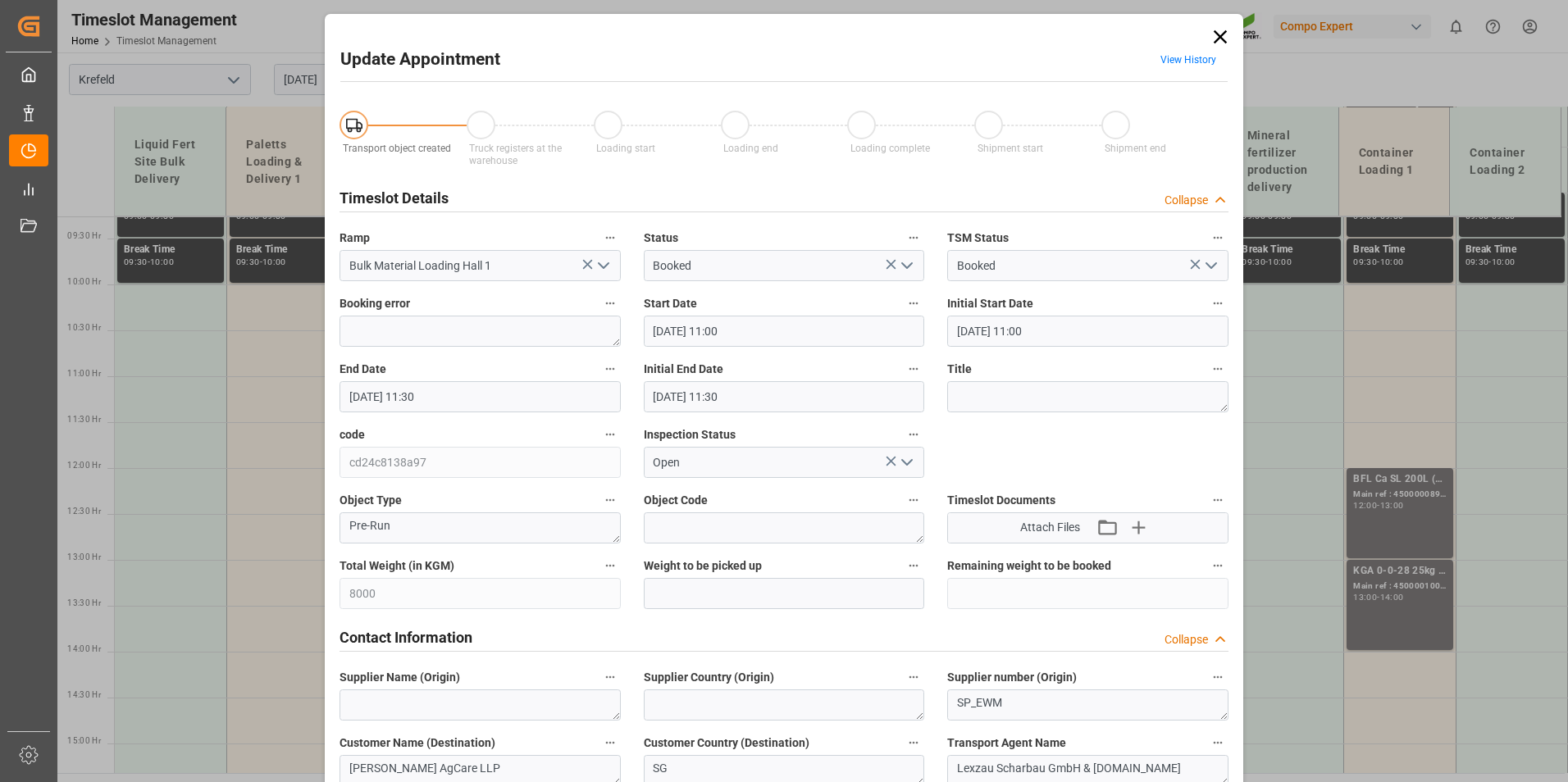
click at [754, 324] on input "[DATE] 11:00" at bounding box center [784, 331] width 281 height 31
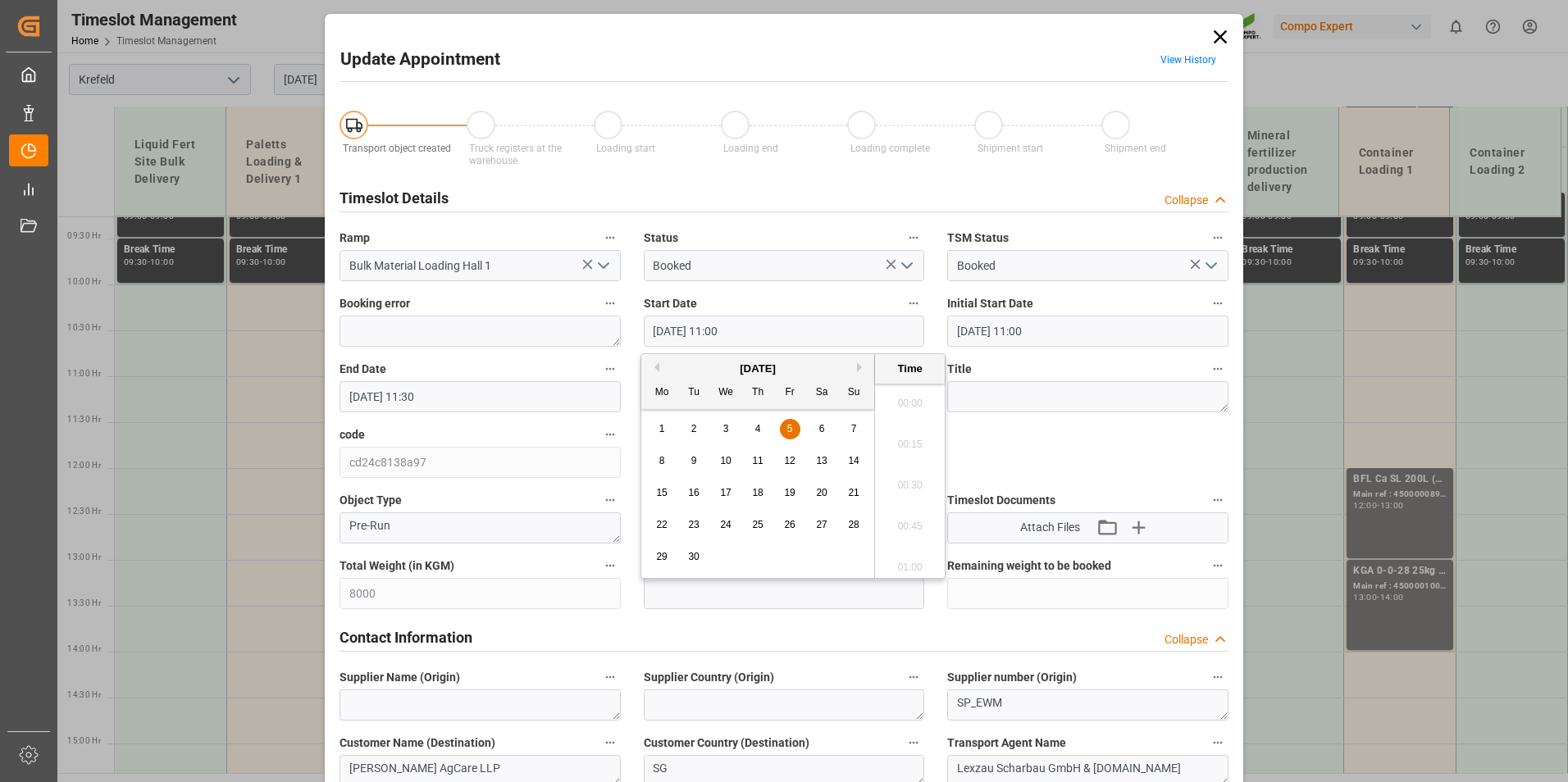
scroll to position [1726, 0]
click at [707, 464] on div "8 9 10 11 12 13 14" at bounding box center [758, 461] width 224 height 32
click at [694, 461] on span "9" at bounding box center [694, 461] width 6 height 12
click at [912, 472] on li "12:00" at bounding box center [910, 480] width 70 height 41
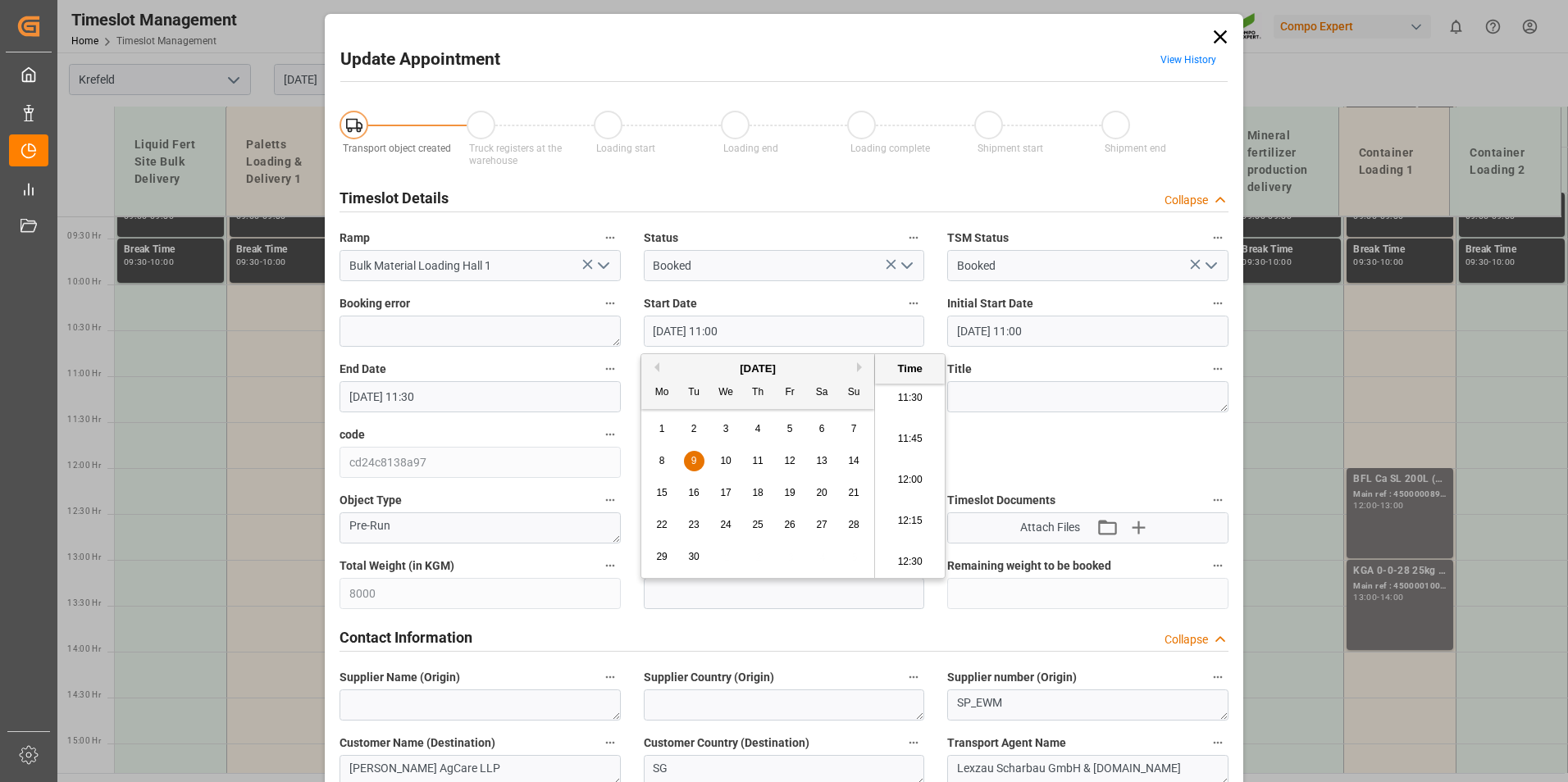
type input "[DATE] 12:00"
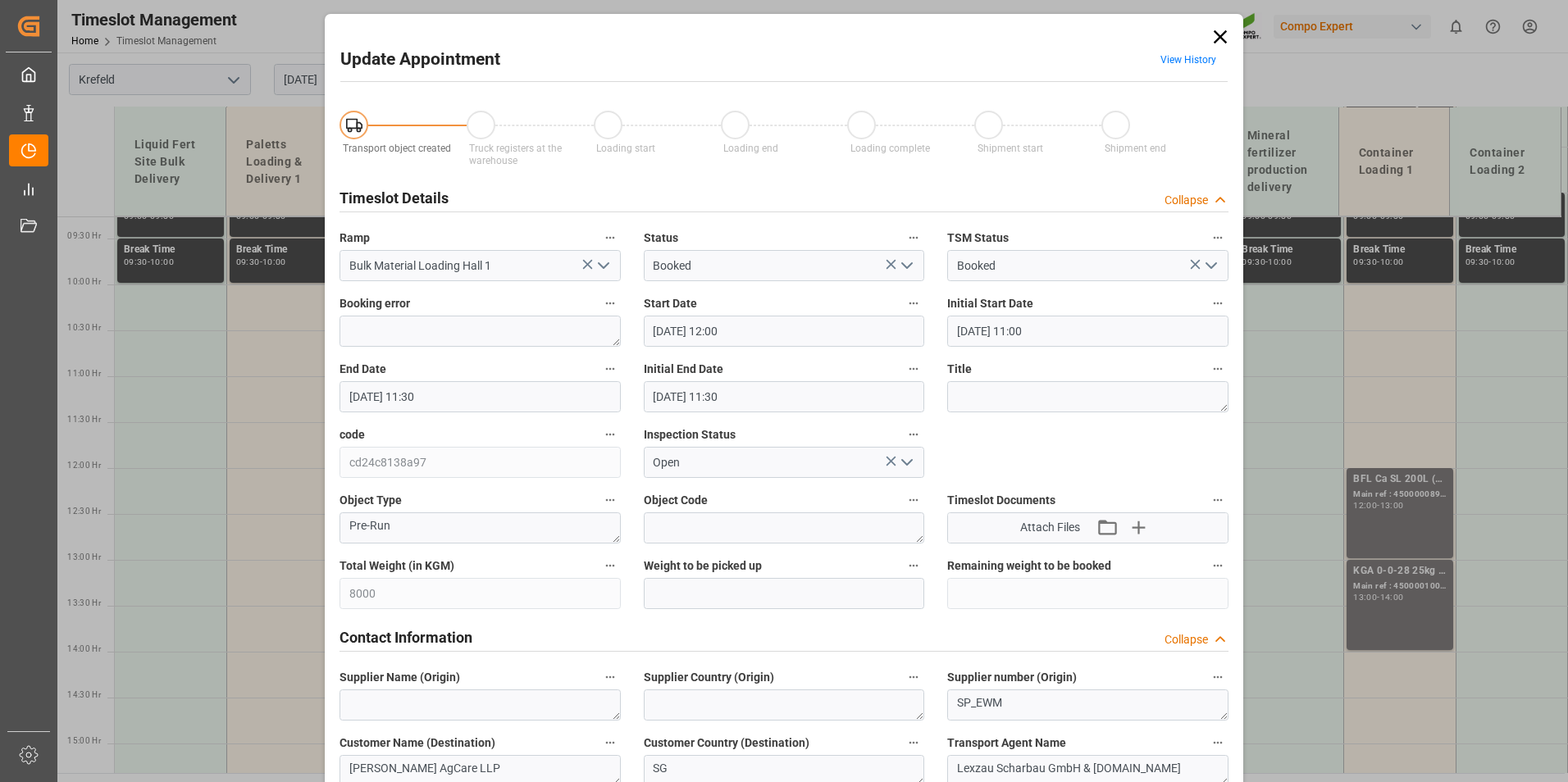
click at [459, 394] on input "[DATE] 11:30" at bounding box center [480, 397] width 281 height 31
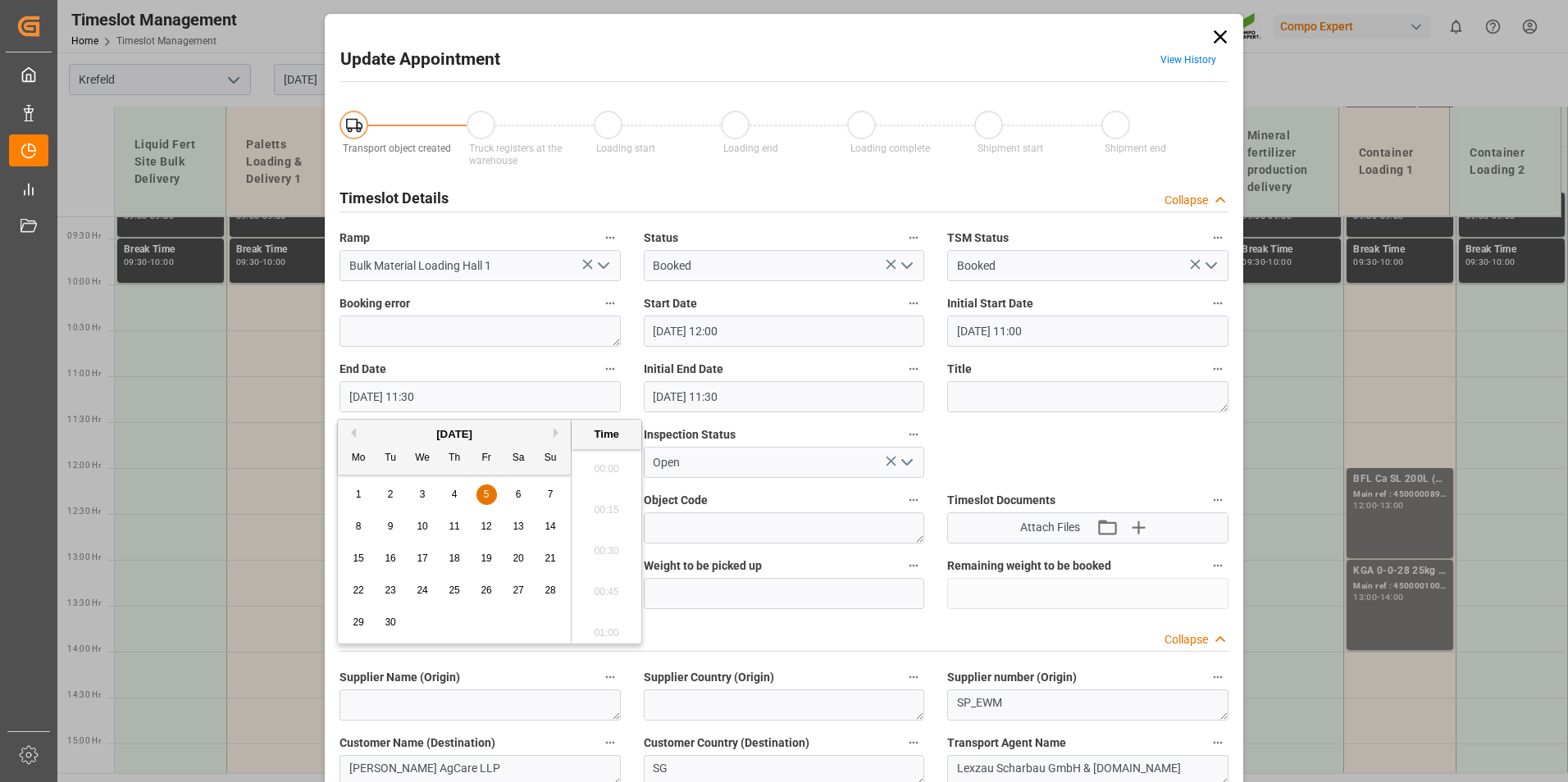
scroll to position [1808, 0]
click at [393, 523] on span "9" at bounding box center [390, 526] width 6 height 12
click at [606, 619] on li "12:30" at bounding box center [607, 627] width 70 height 41
type input "[DATE] 12:30"
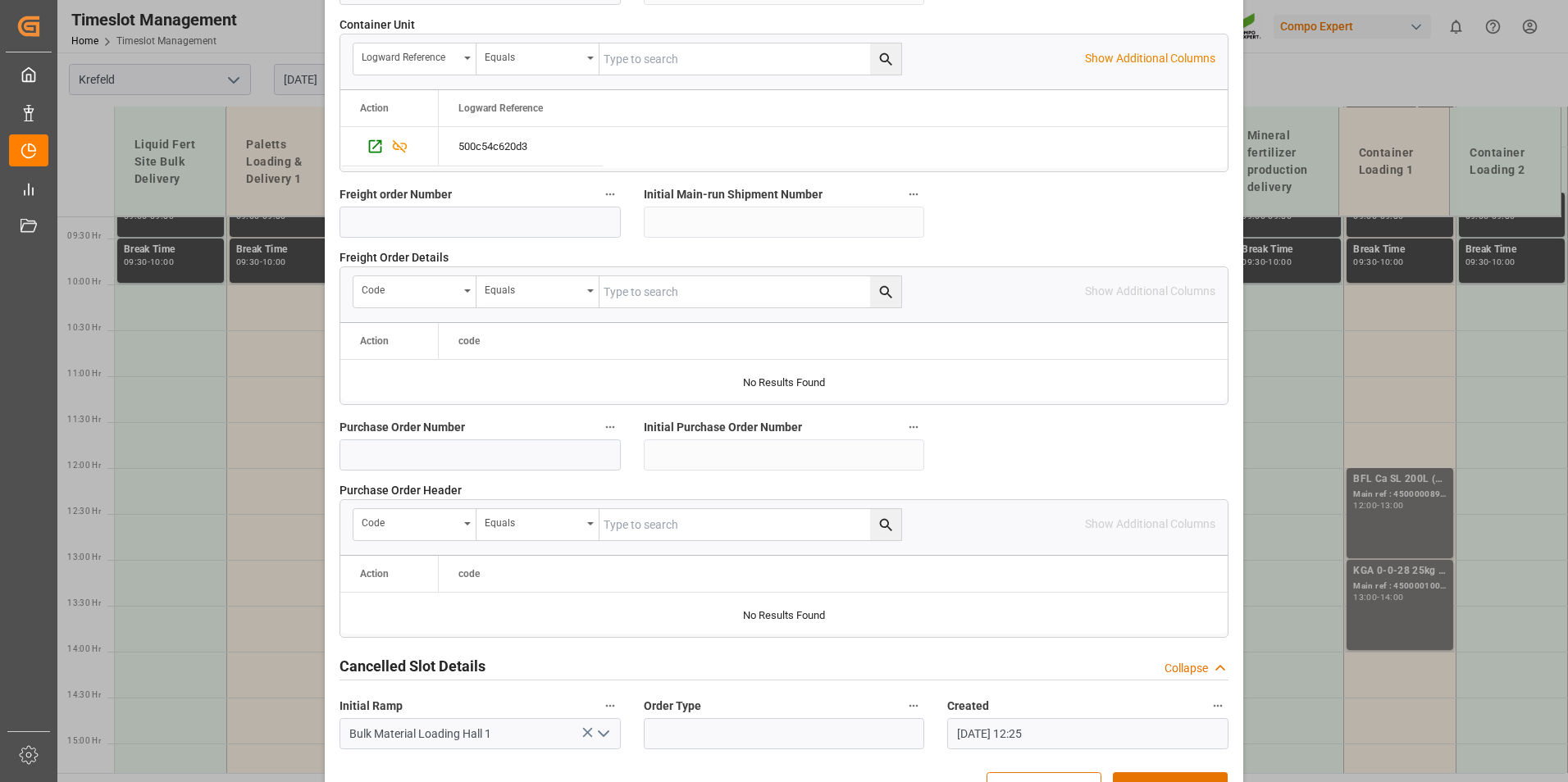
scroll to position [1493, 0]
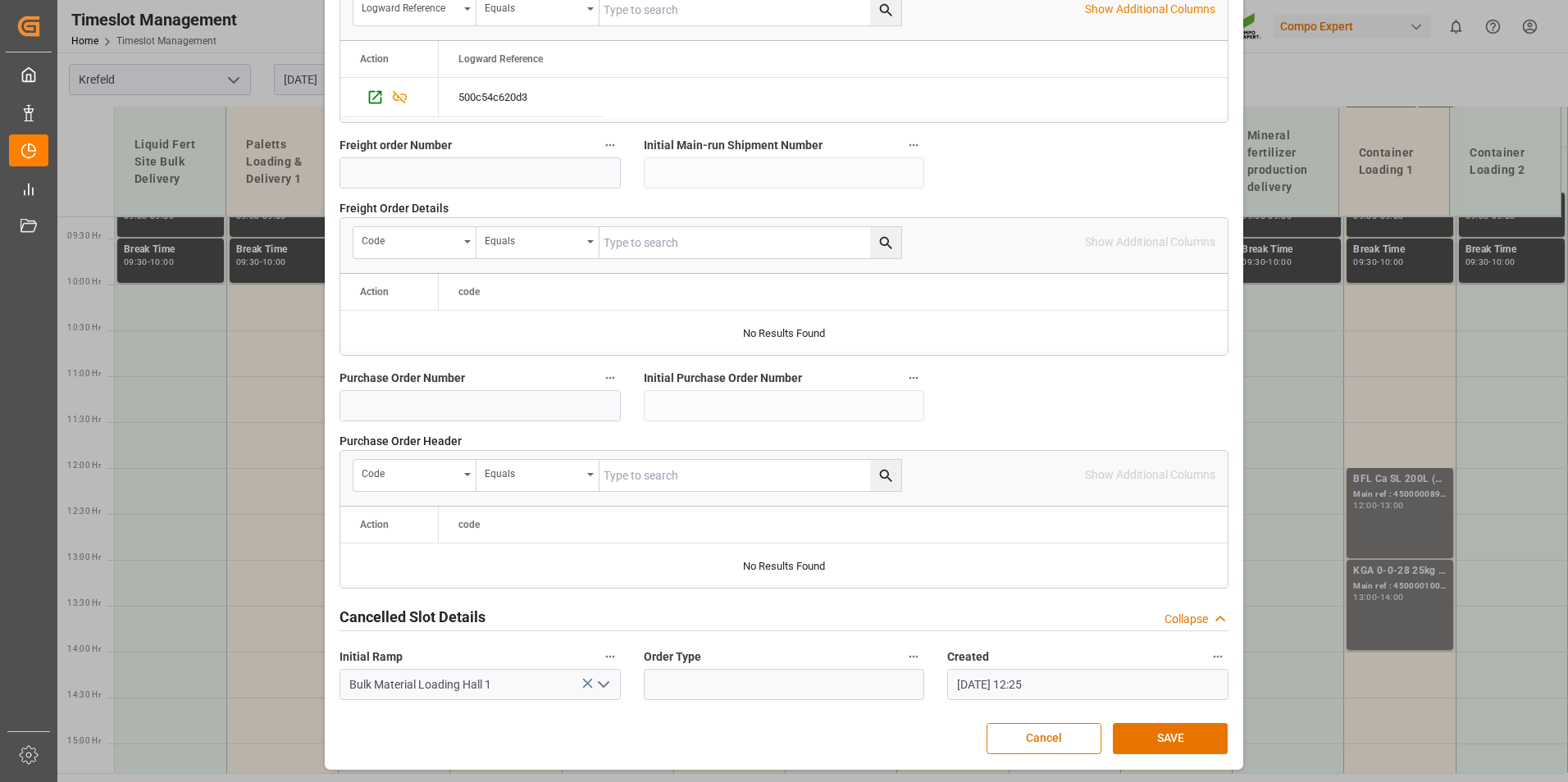
click at [1170, 735] on button "SAVE" at bounding box center [1169, 739] width 115 height 31
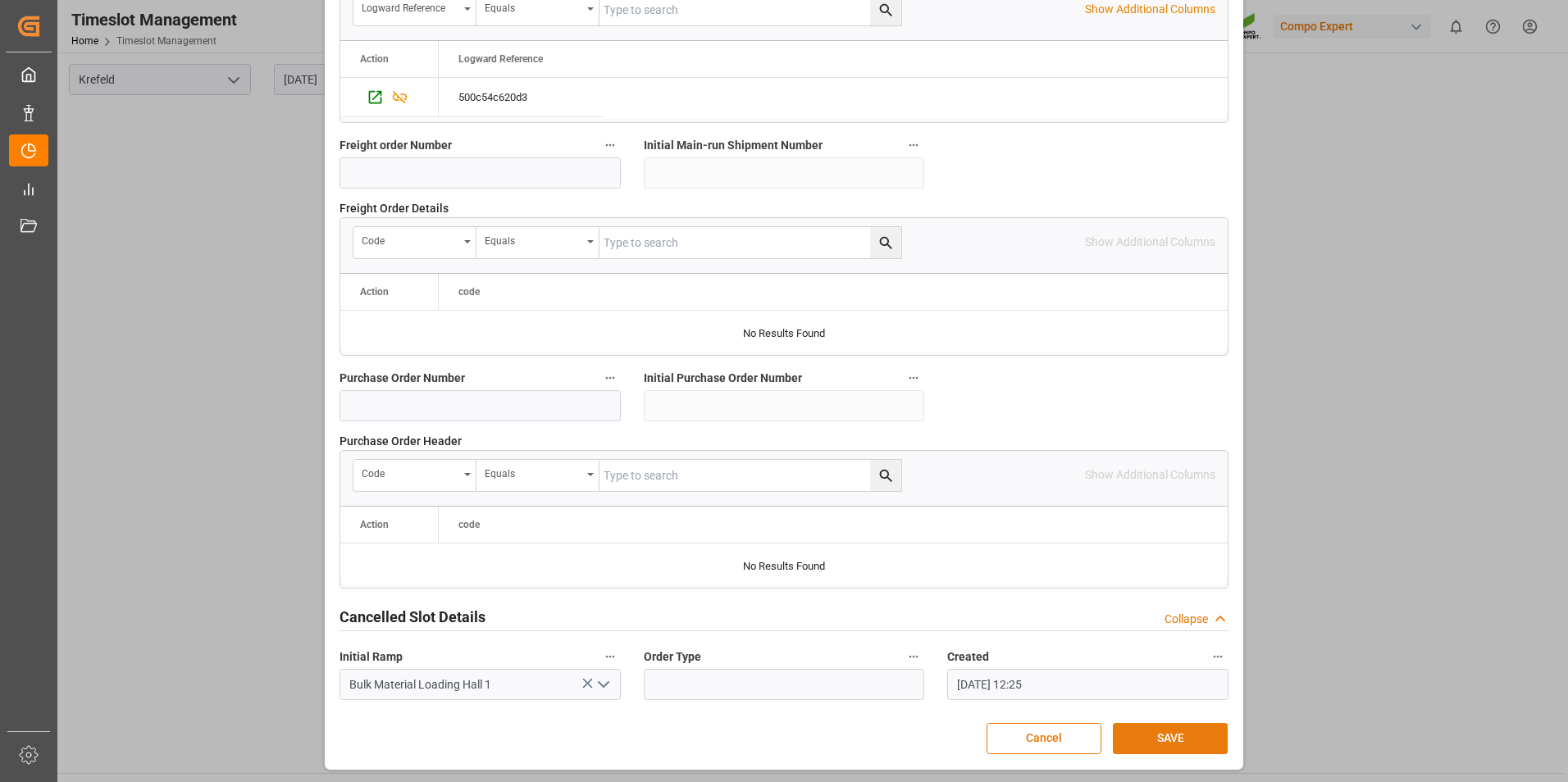
click at [1182, 739] on button "SAVE" at bounding box center [1169, 739] width 115 height 31
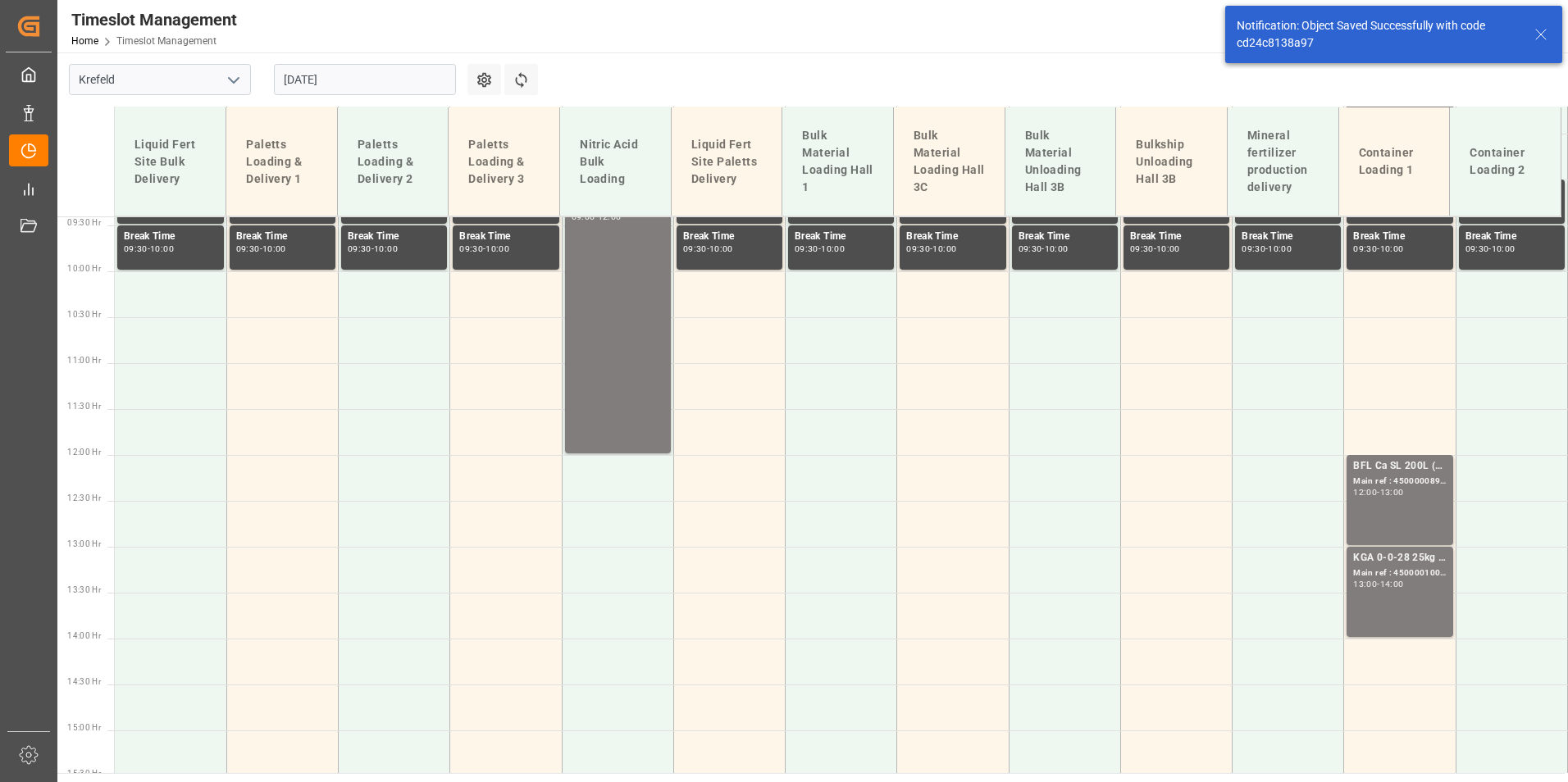
scroll to position [942, 0]
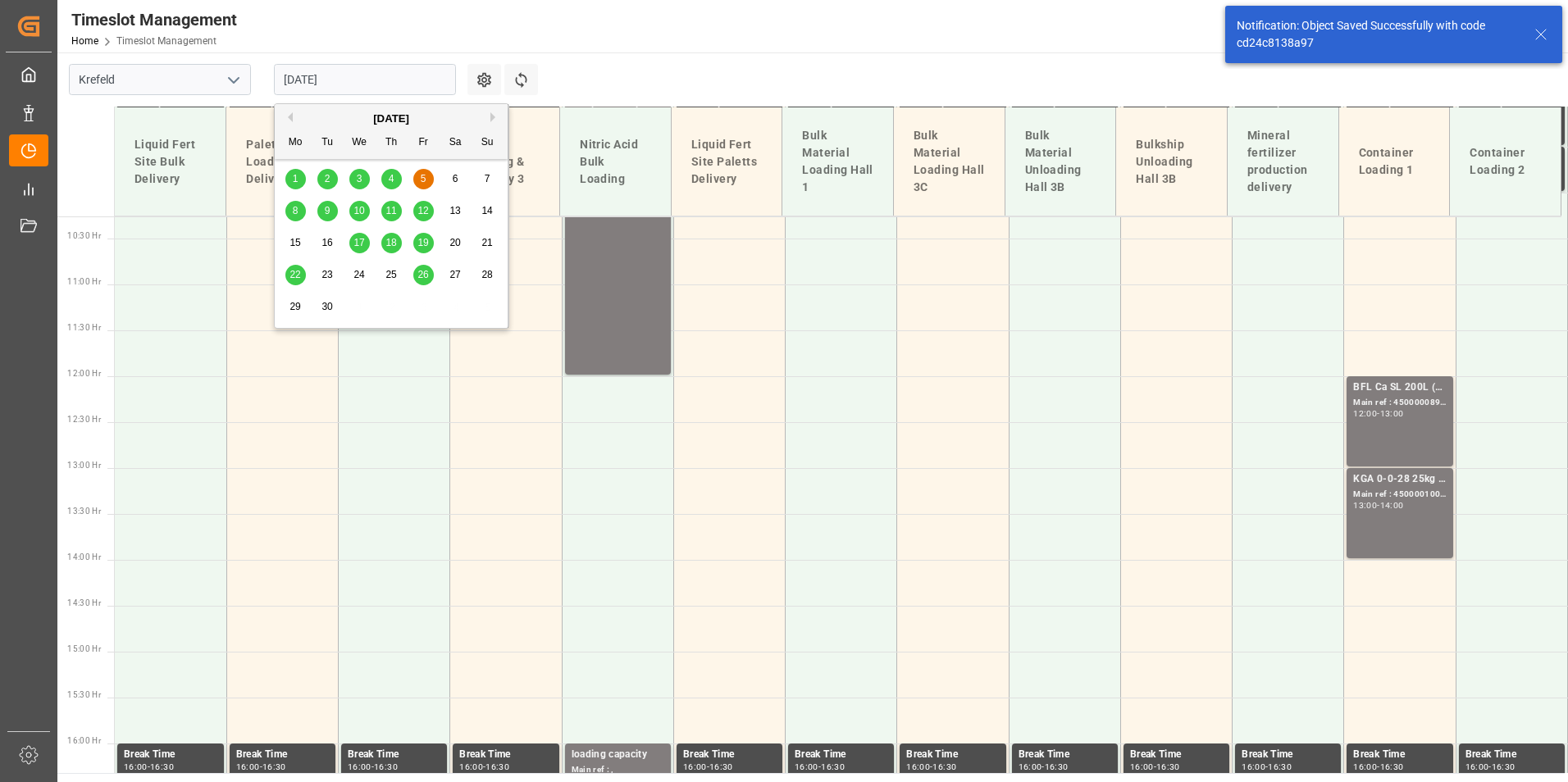
click at [339, 71] on input "[DATE]" at bounding box center [365, 80] width 182 height 31
click at [323, 206] on div "9" at bounding box center [327, 211] width 21 height 20
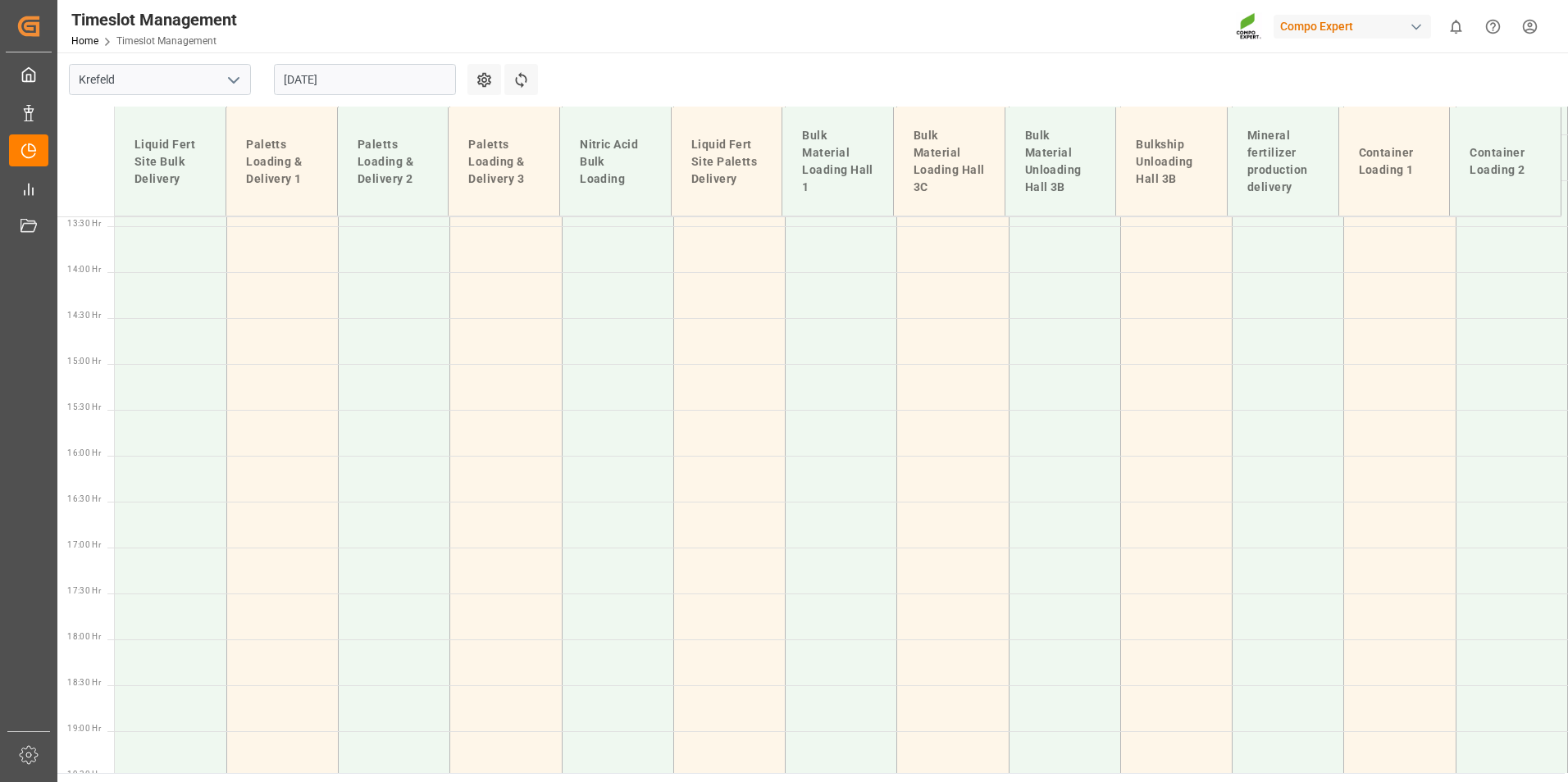
scroll to position [1647, 0]
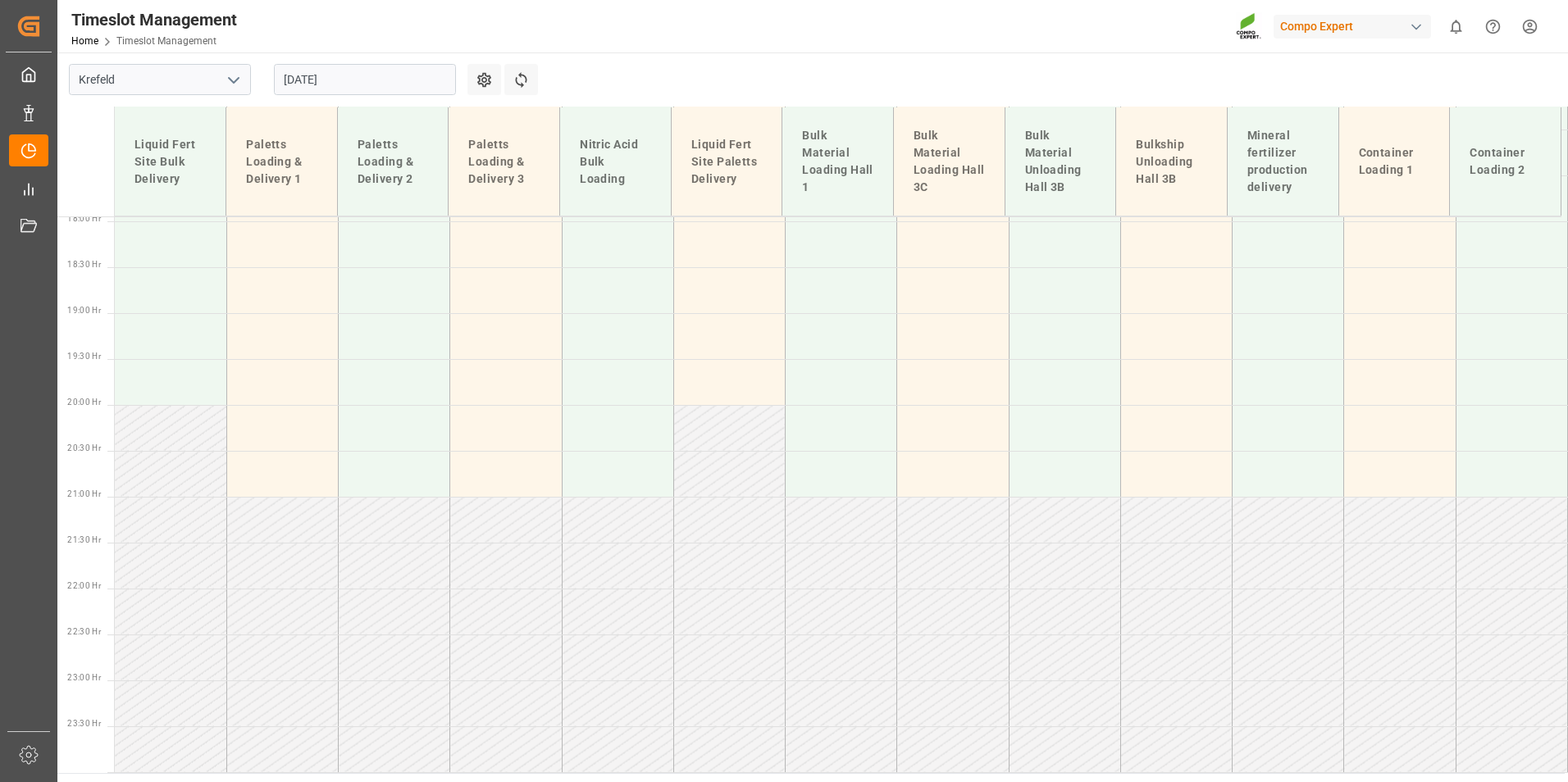
click at [362, 82] on input "[DATE]" at bounding box center [365, 80] width 182 height 31
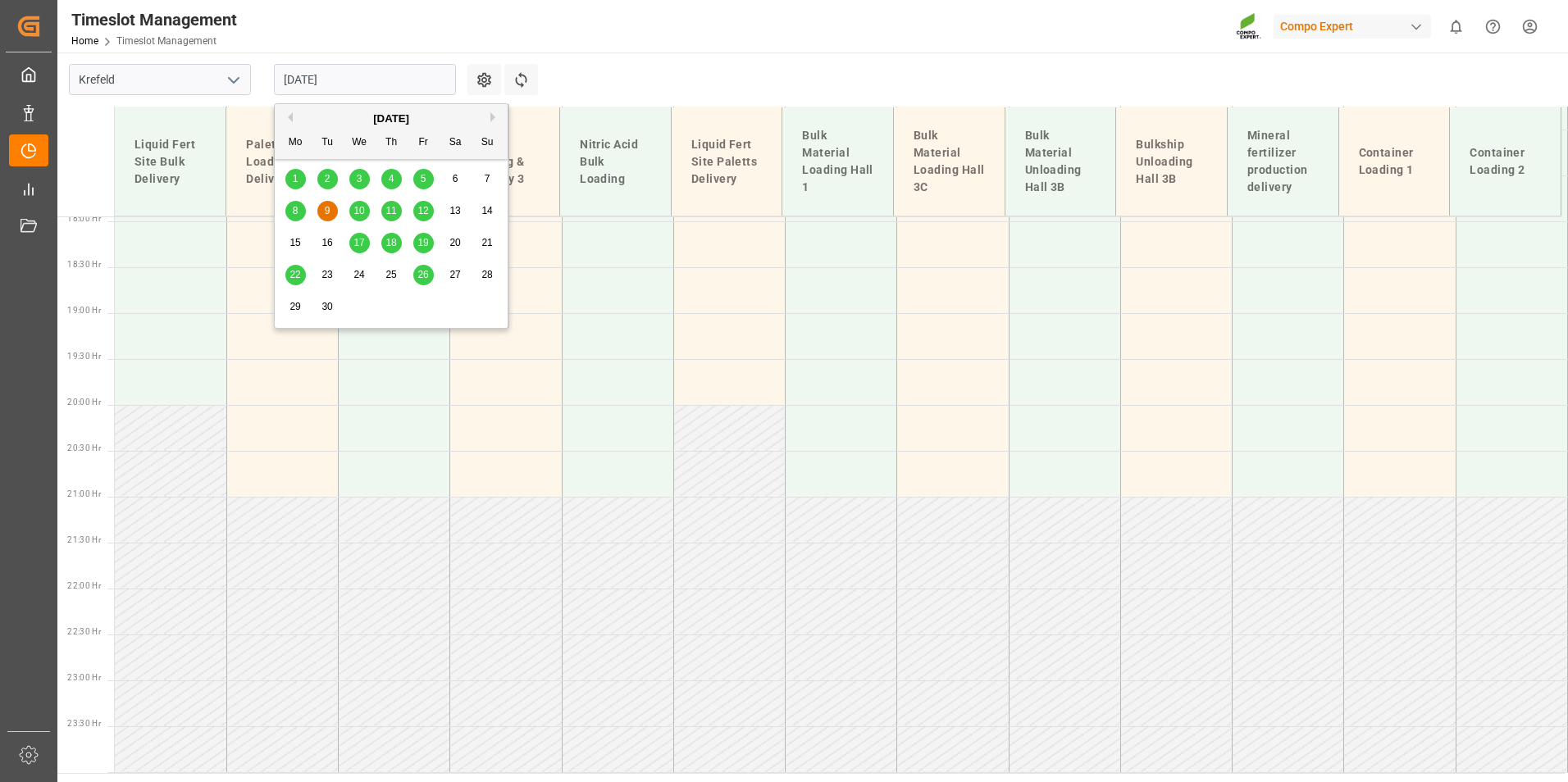
click at [354, 209] on span "10" at bounding box center [358, 210] width 11 height 12
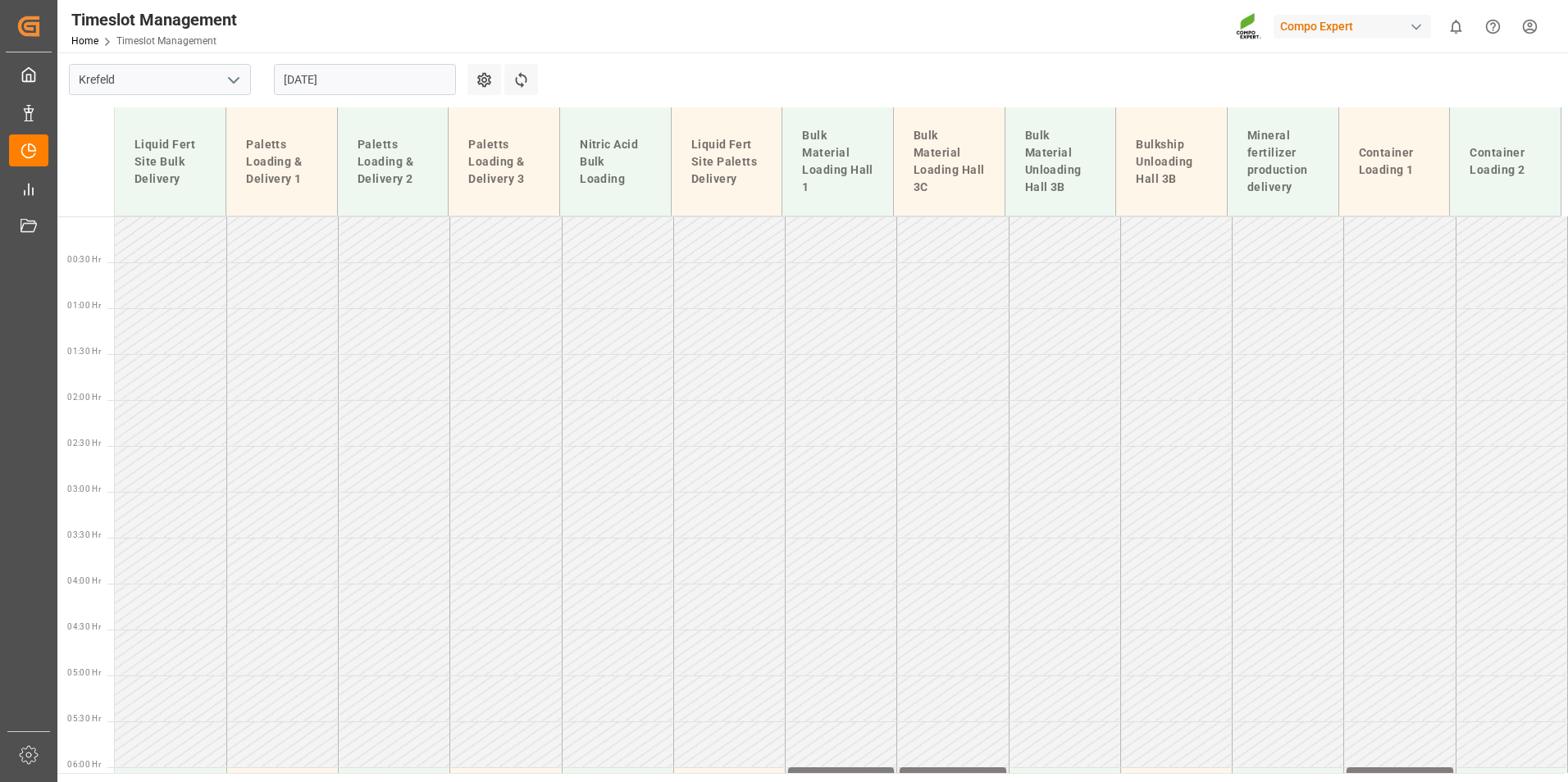
click at [406, 89] on input "[DATE]" at bounding box center [365, 80] width 182 height 31
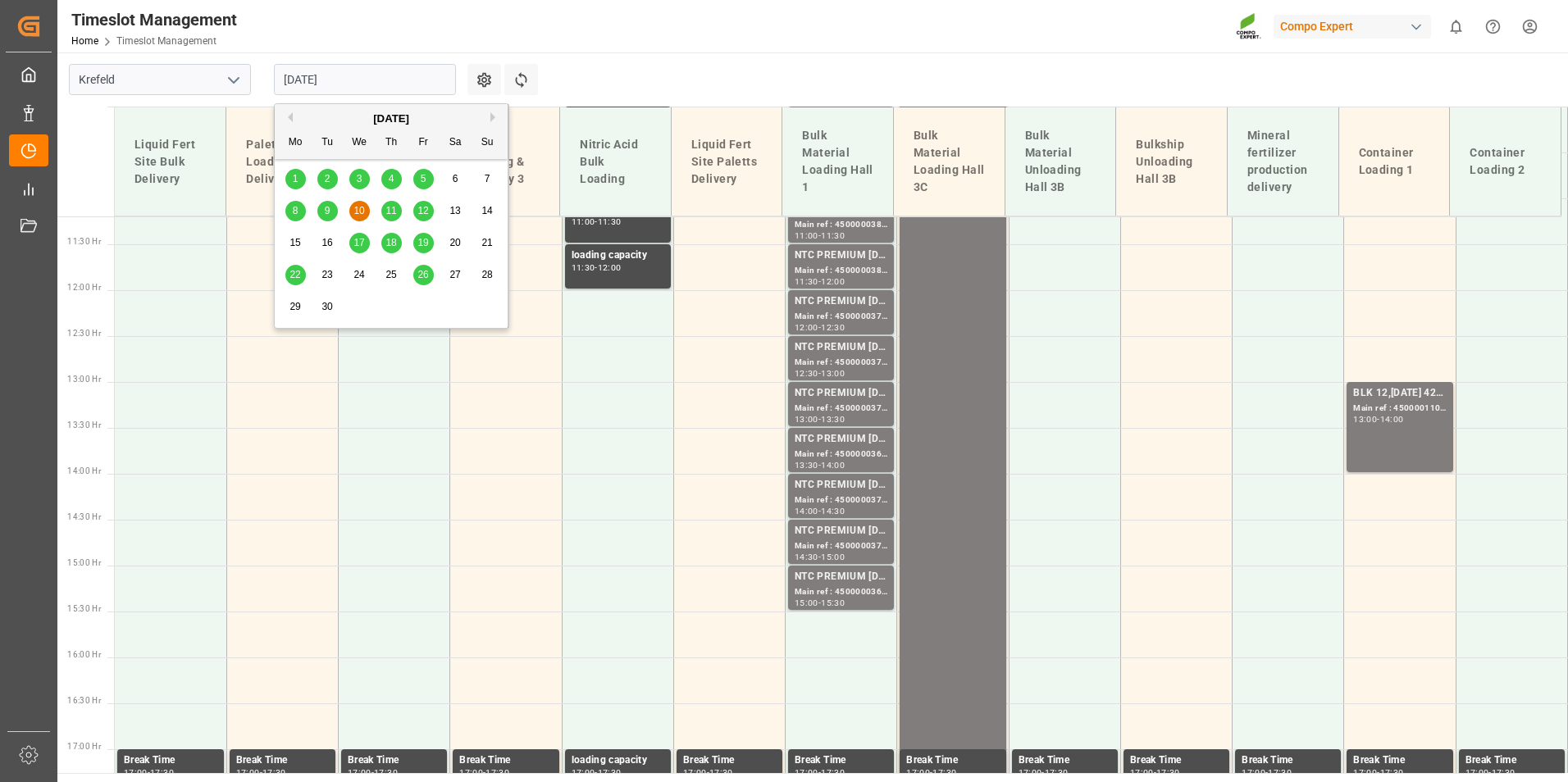
scroll to position [1050, 0]
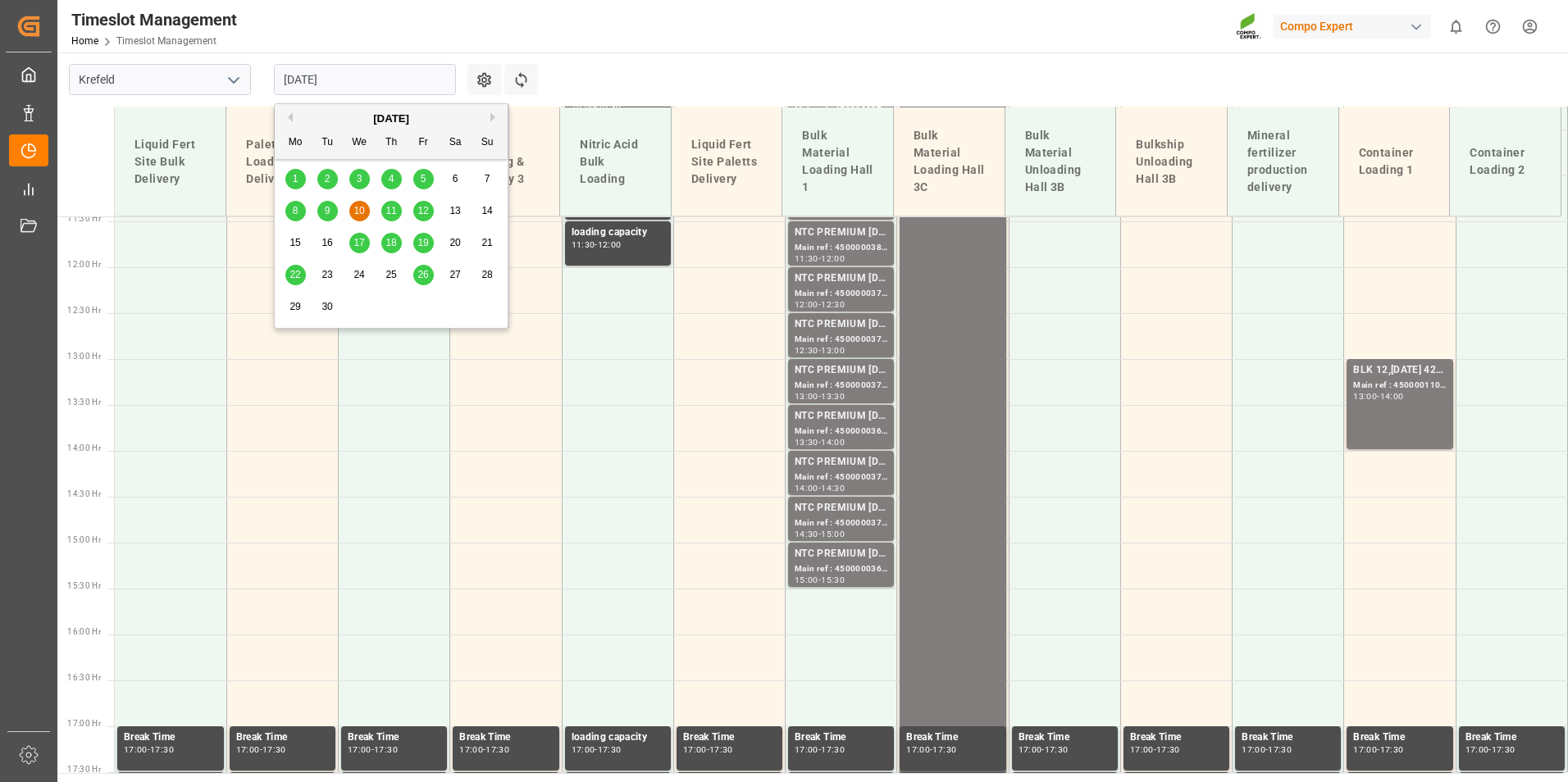
click at [327, 210] on span "9" at bounding box center [327, 210] width 6 height 12
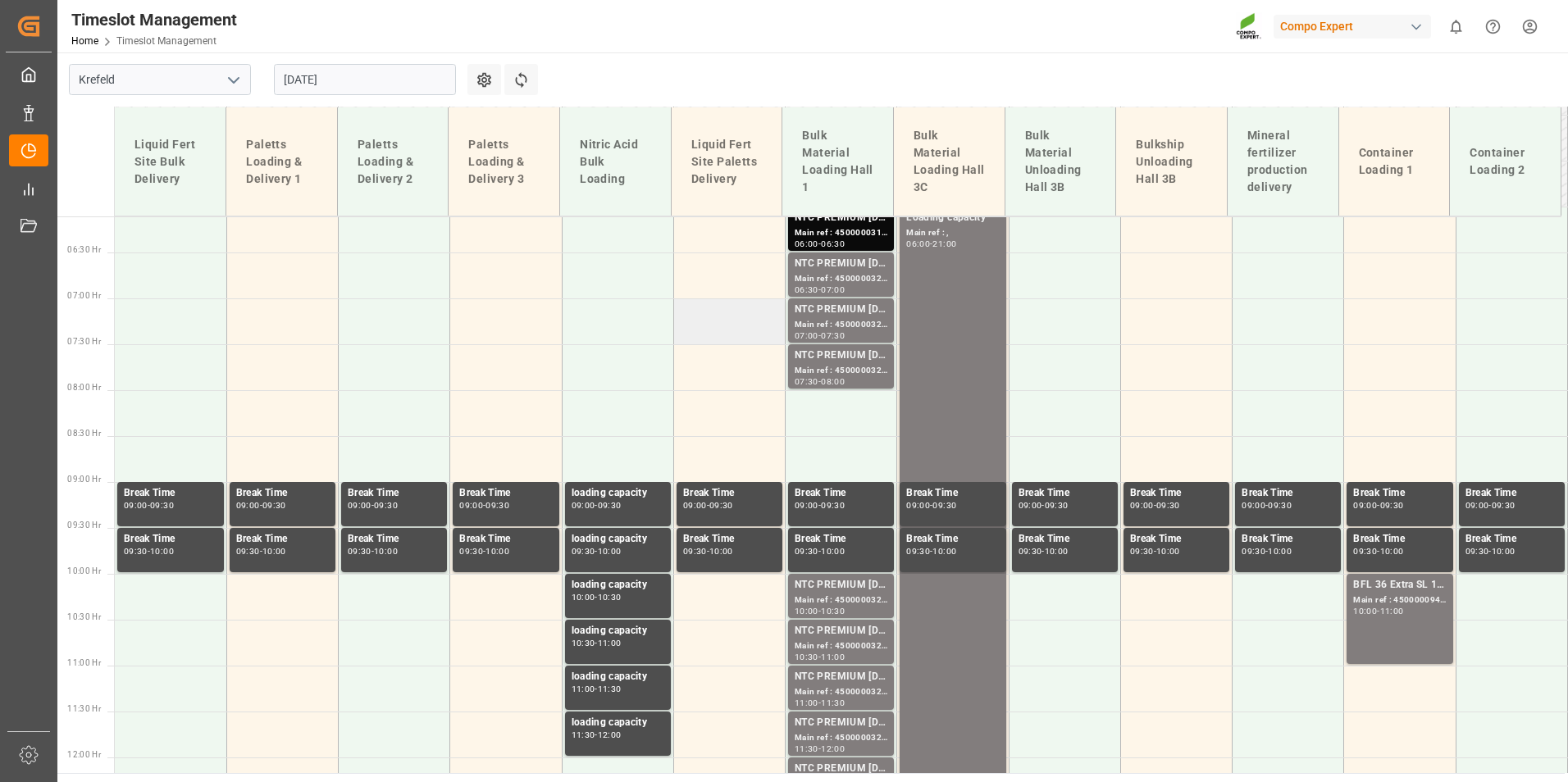
scroll to position [559, 0]
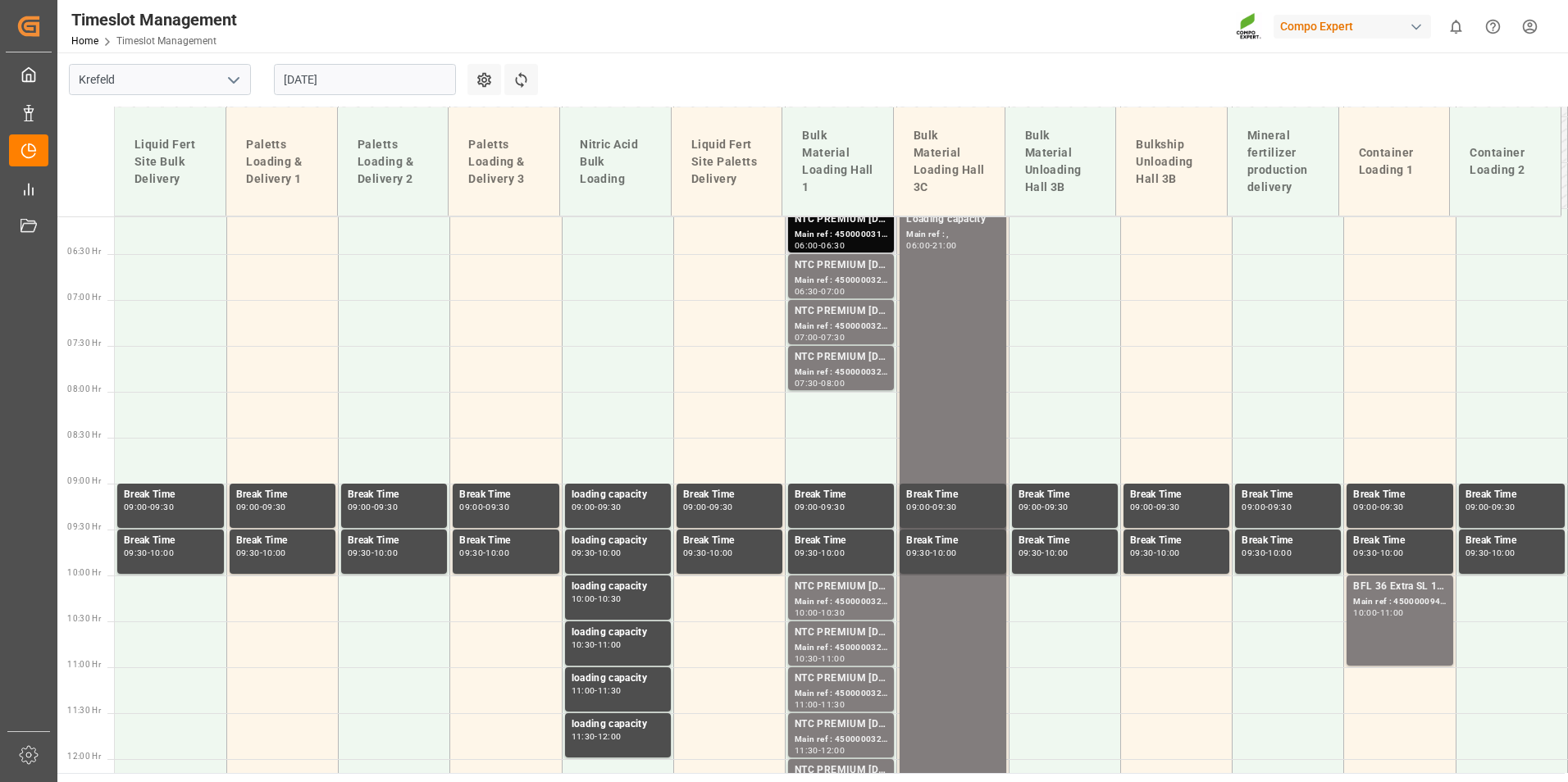
click at [801, 237] on div "Main ref : 4500000319, 2000000077;" at bounding box center [841, 234] width 93 height 14
click at [831, 286] on div "Main ref : 4500000320, 2000000077;" at bounding box center [841, 280] width 93 height 14
click at [836, 329] on div "Main ref : 4500000321, 2000000077;" at bounding box center [841, 326] width 93 height 14
click at [833, 360] on div "NTC PREMIUM [DATE]+3+TE BULK;" at bounding box center [841, 357] width 93 height 17
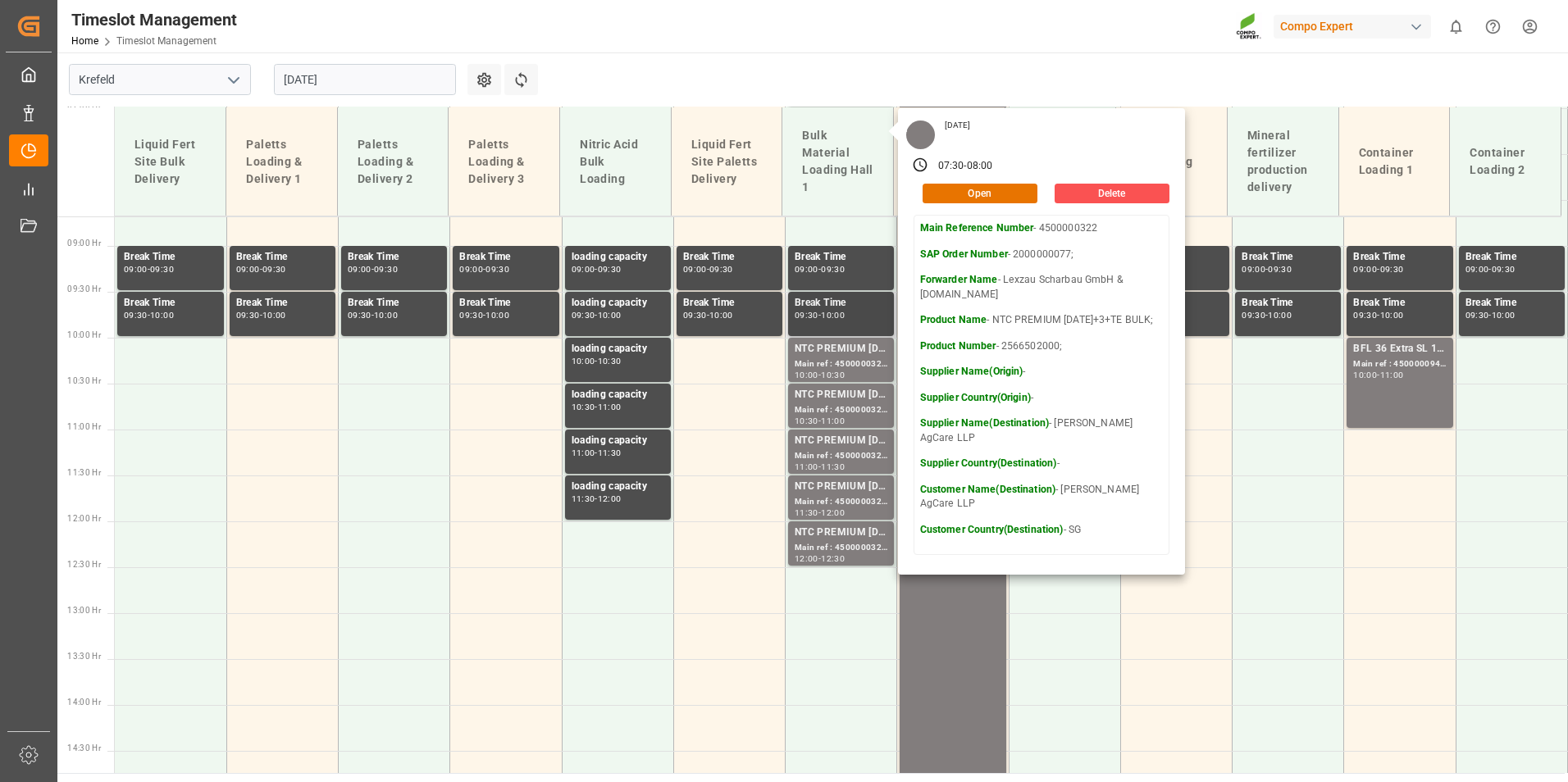
scroll to position [804, 0]
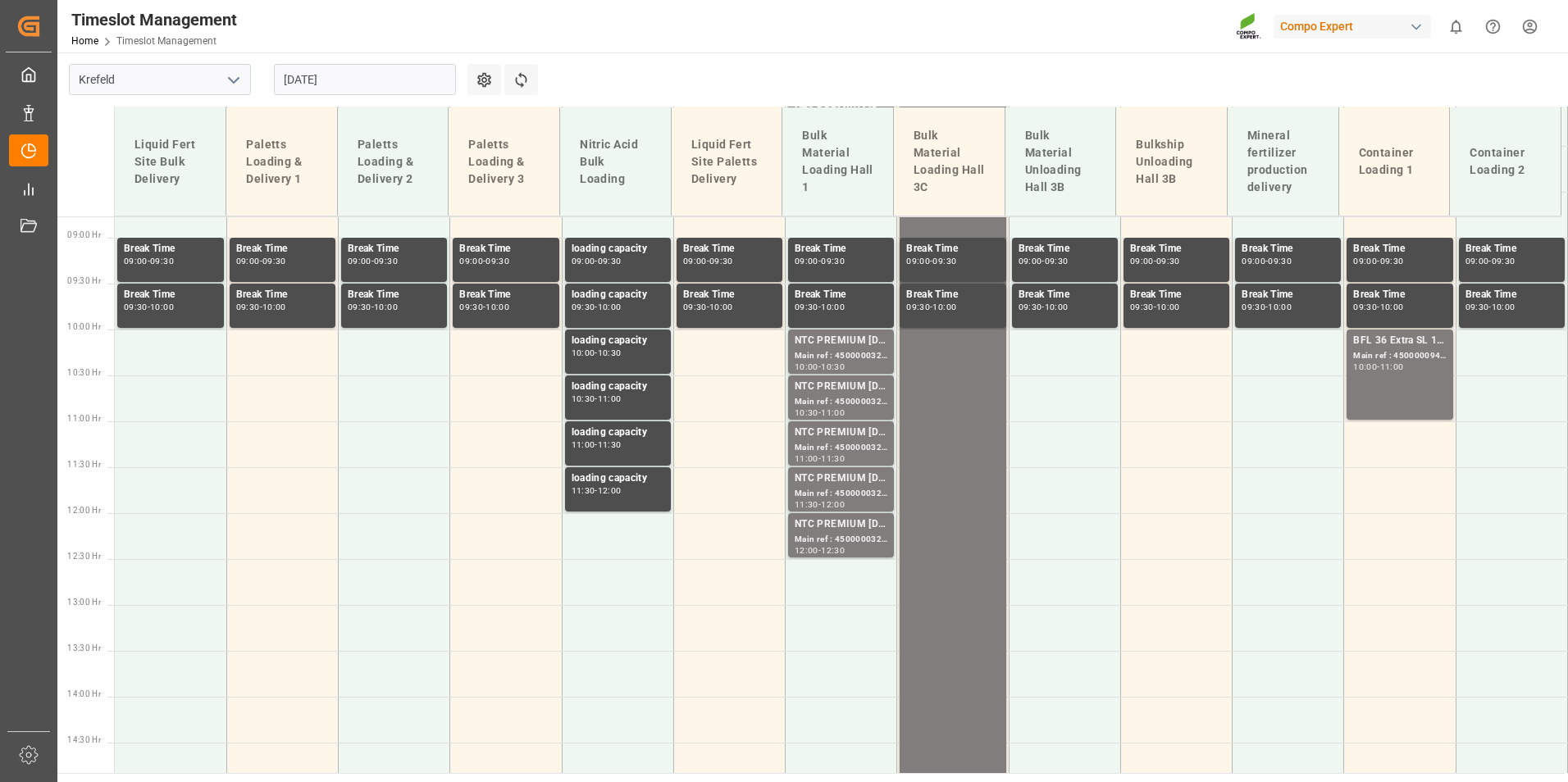
click at [830, 342] on div "NTC PREMIUM [DATE]+3+TE BULK;" at bounding box center [841, 341] width 93 height 17
click at [846, 384] on div "NTC PREMIUM [DATE]+3+TE BULK;" at bounding box center [841, 387] width 93 height 17
click at [862, 434] on div "NTC PREMIUM [DATE]+3+TE BULK;" at bounding box center [841, 432] width 93 height 17
click at [841, 482] on div "NTC PREMIUM [DATE]+3+TE BULK;" at bounding box center [841, 479] width 93 height 17
click at [832, 533] on div "Main ref : 4500000327, 2000000077;" at bounding box center [841, 539] width 93 height 14
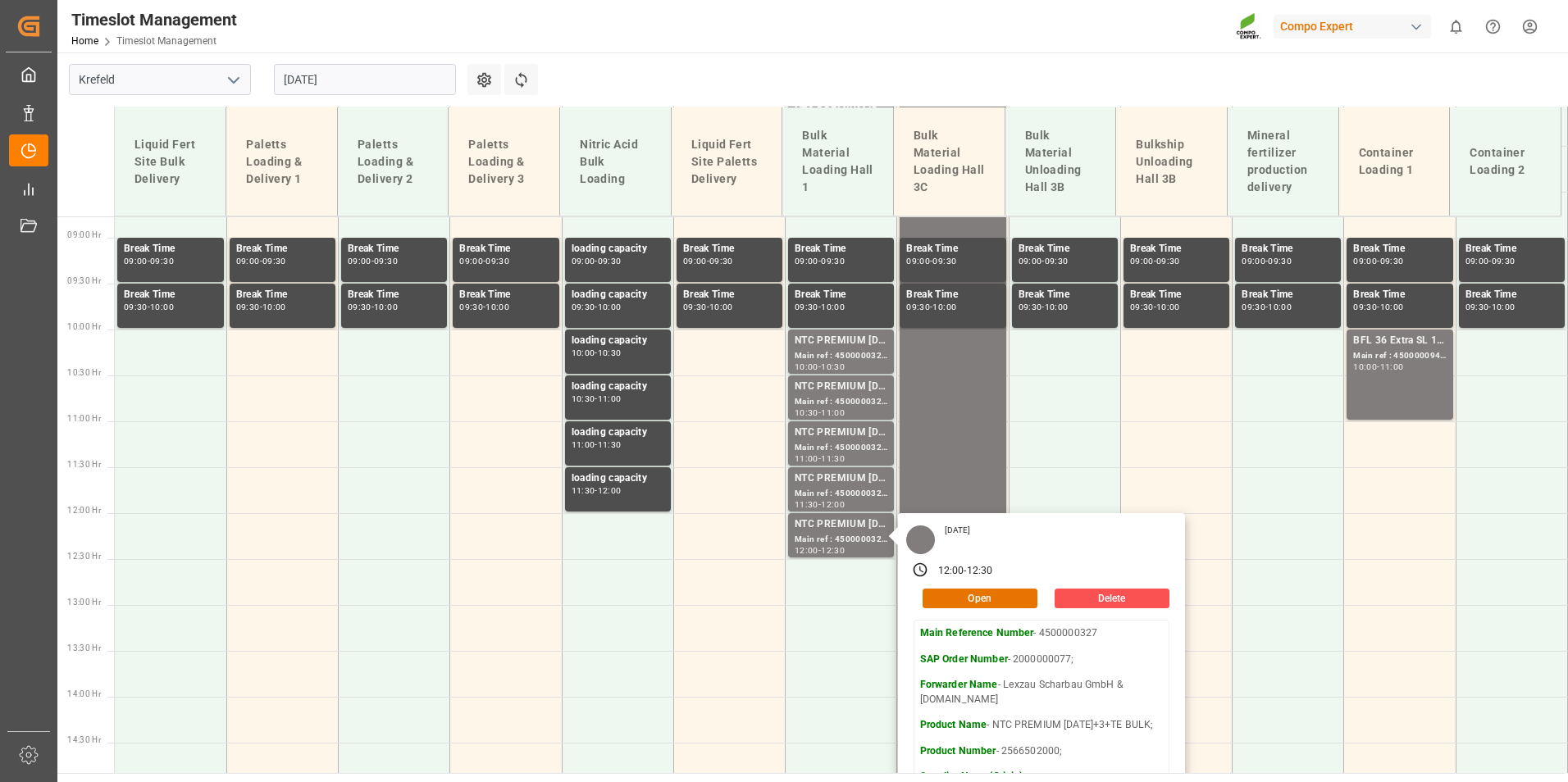
click at [370, 86] on input "[DATE]" at bounding box center [365, 80] width 182 height 31
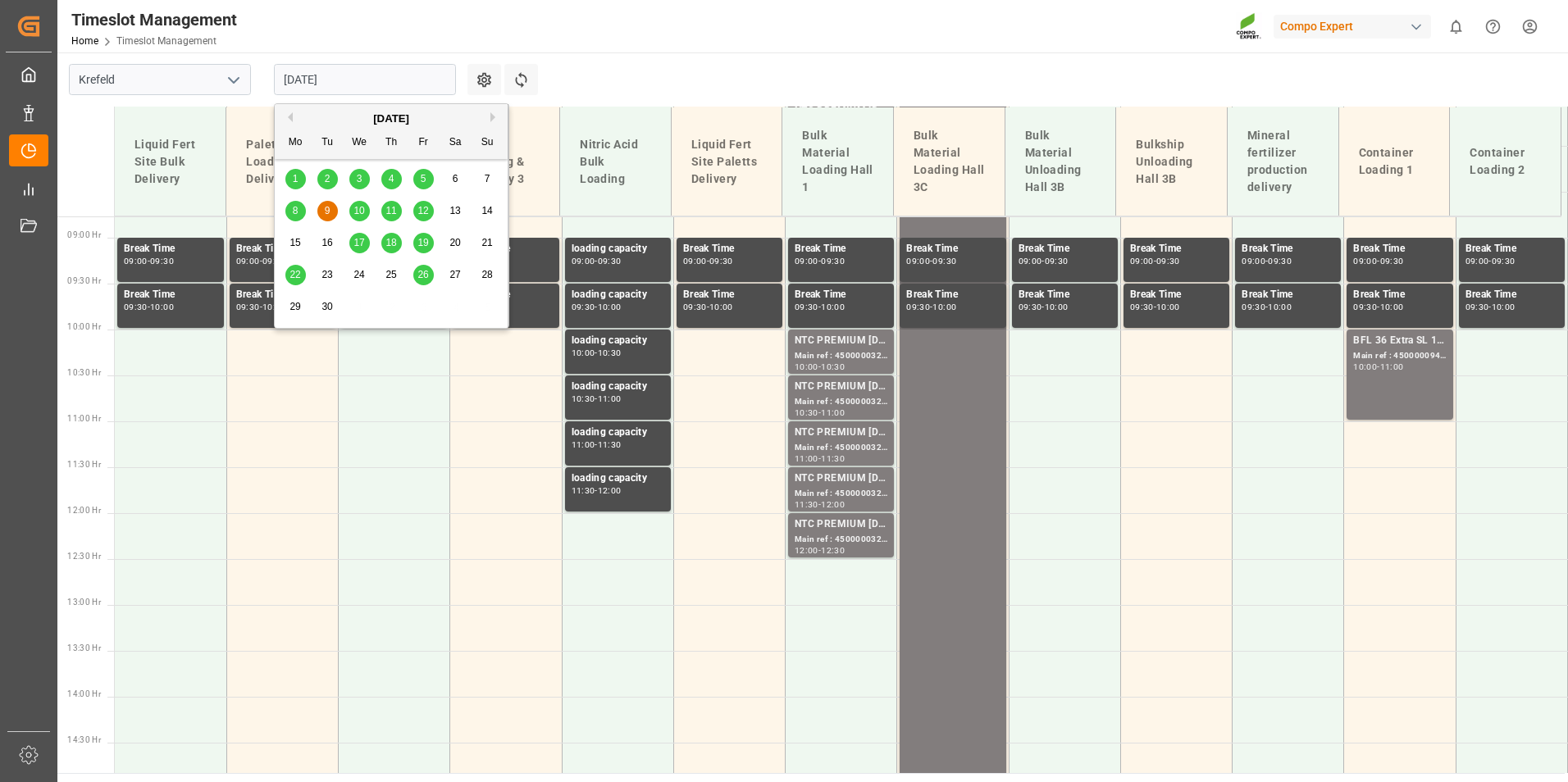
click at [300, 245] on span "15" at bounding box center [294, 243] width 11 height 12
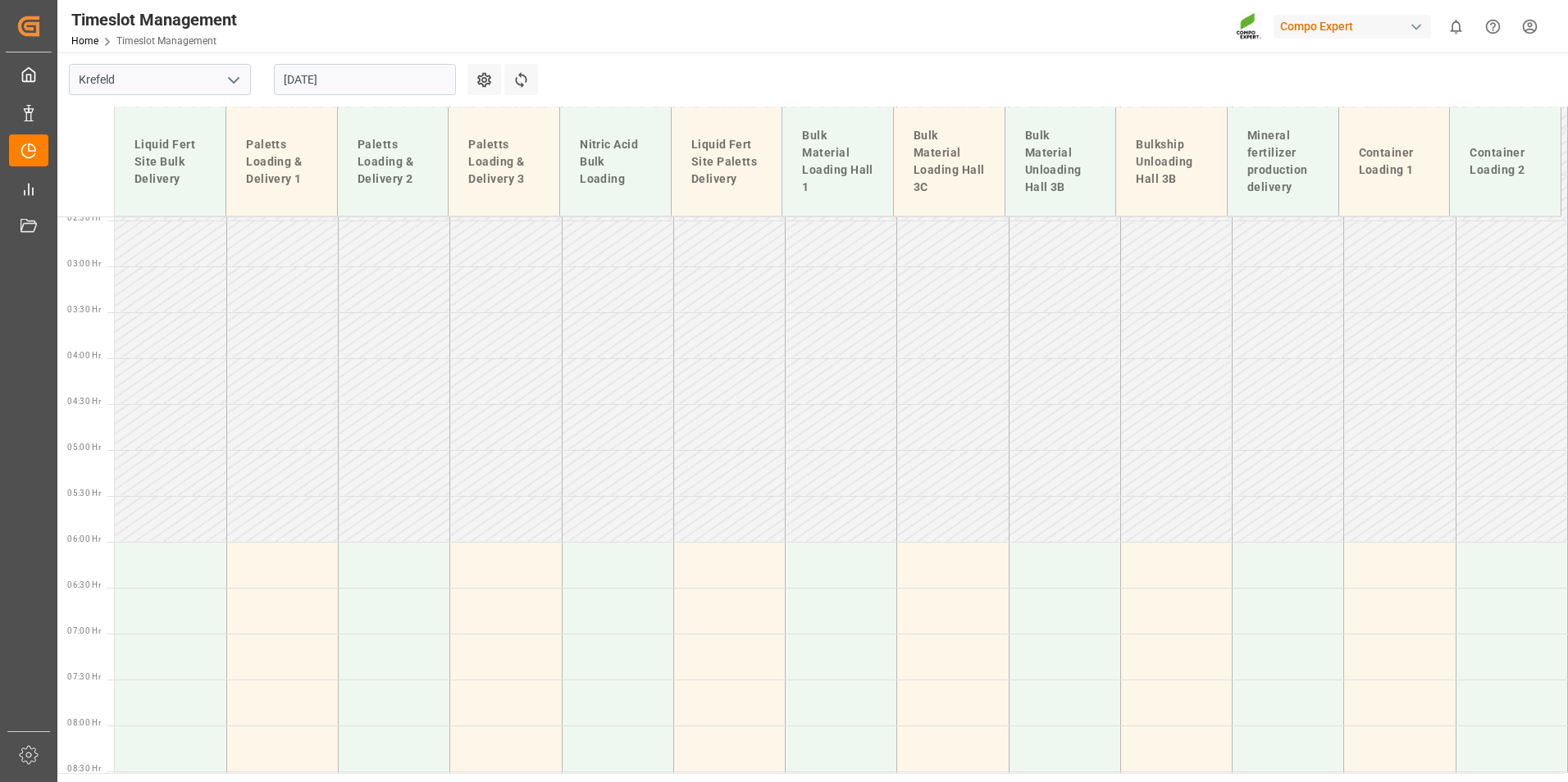
scroll to position [410, 0]
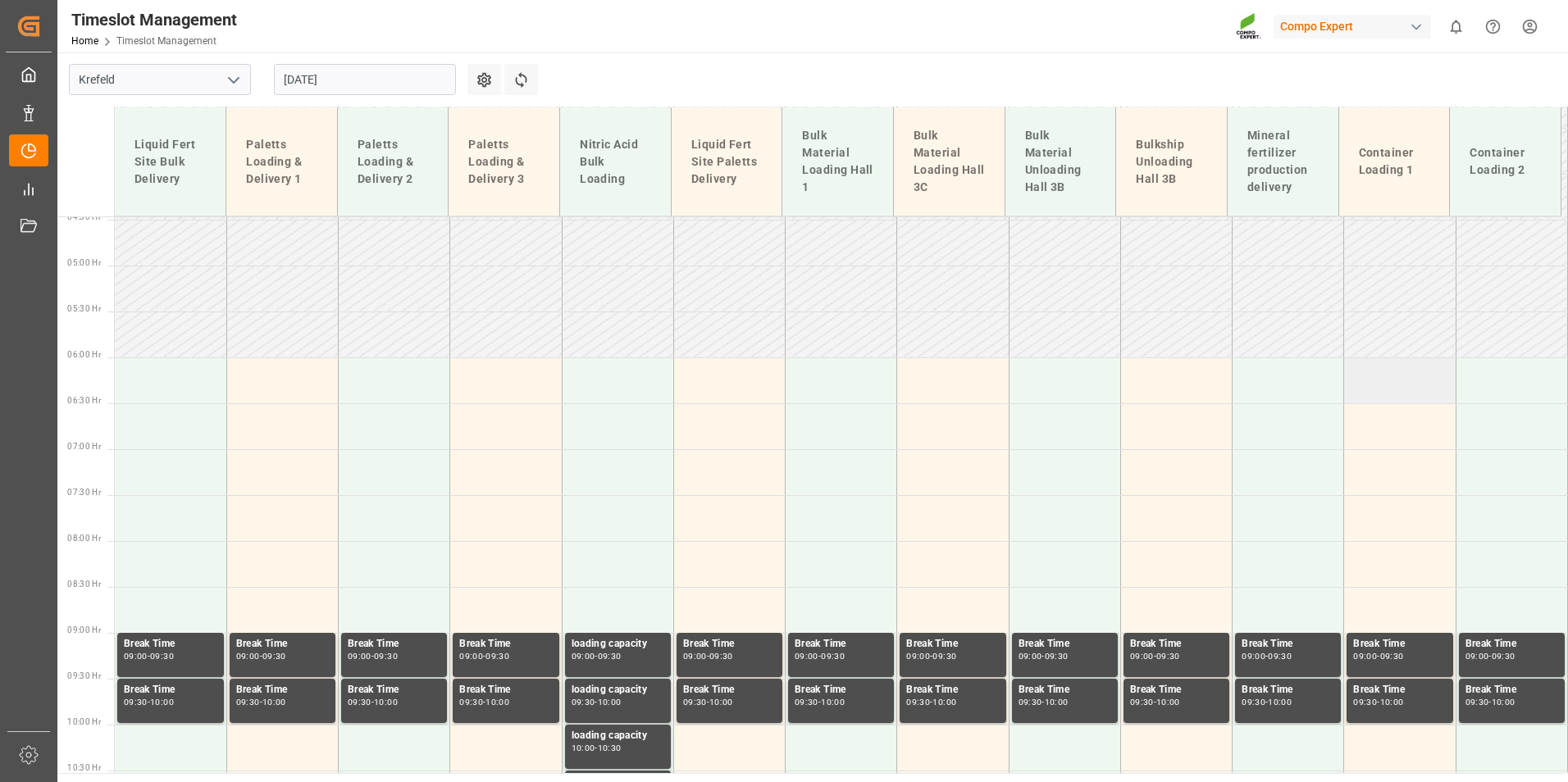
click at [1401, 397] on td at bounding box center [1399, 379] width 112 height 46
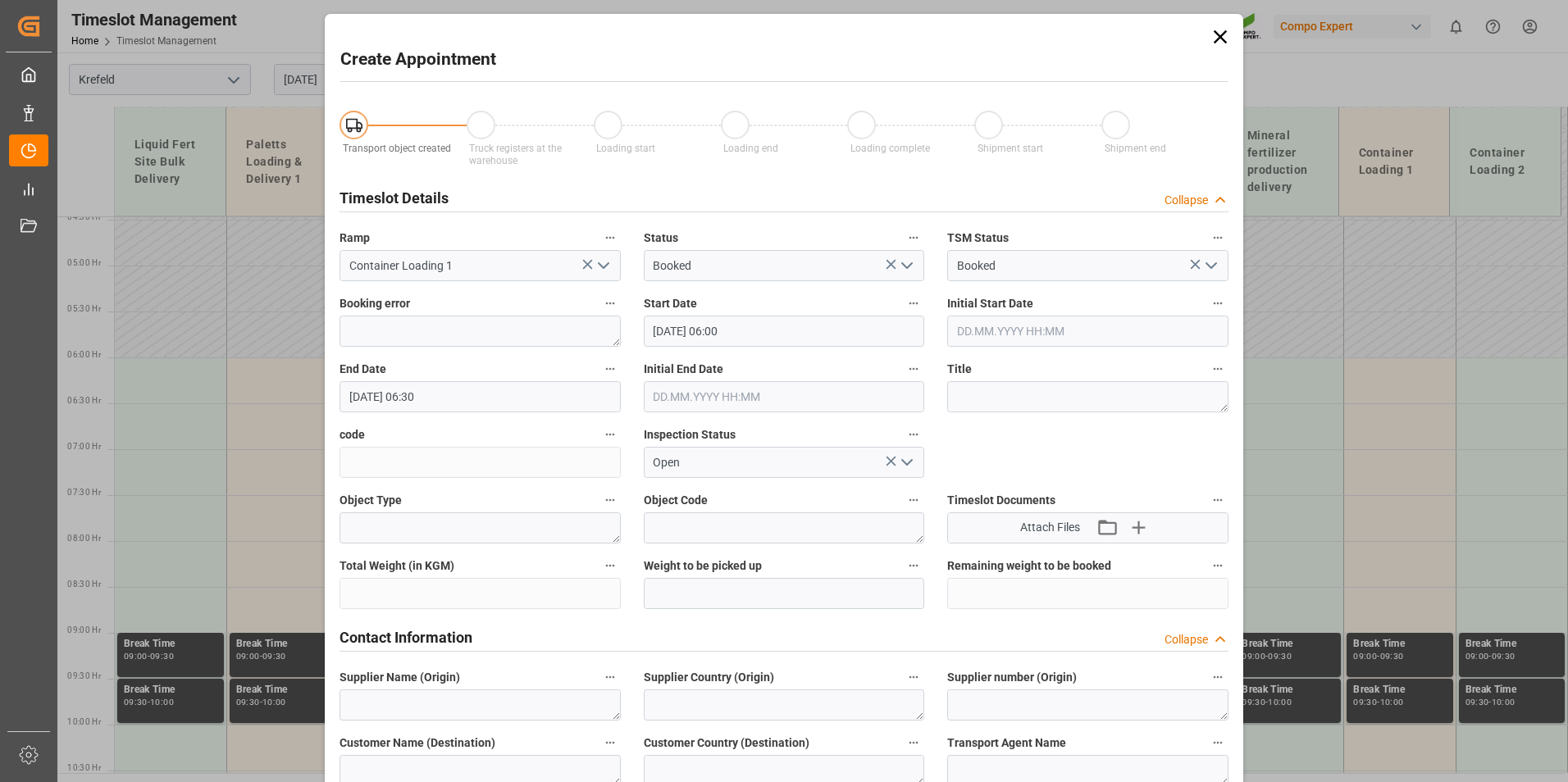
type input "[DATE] 06:00"
type input "[DATE] 06:30"
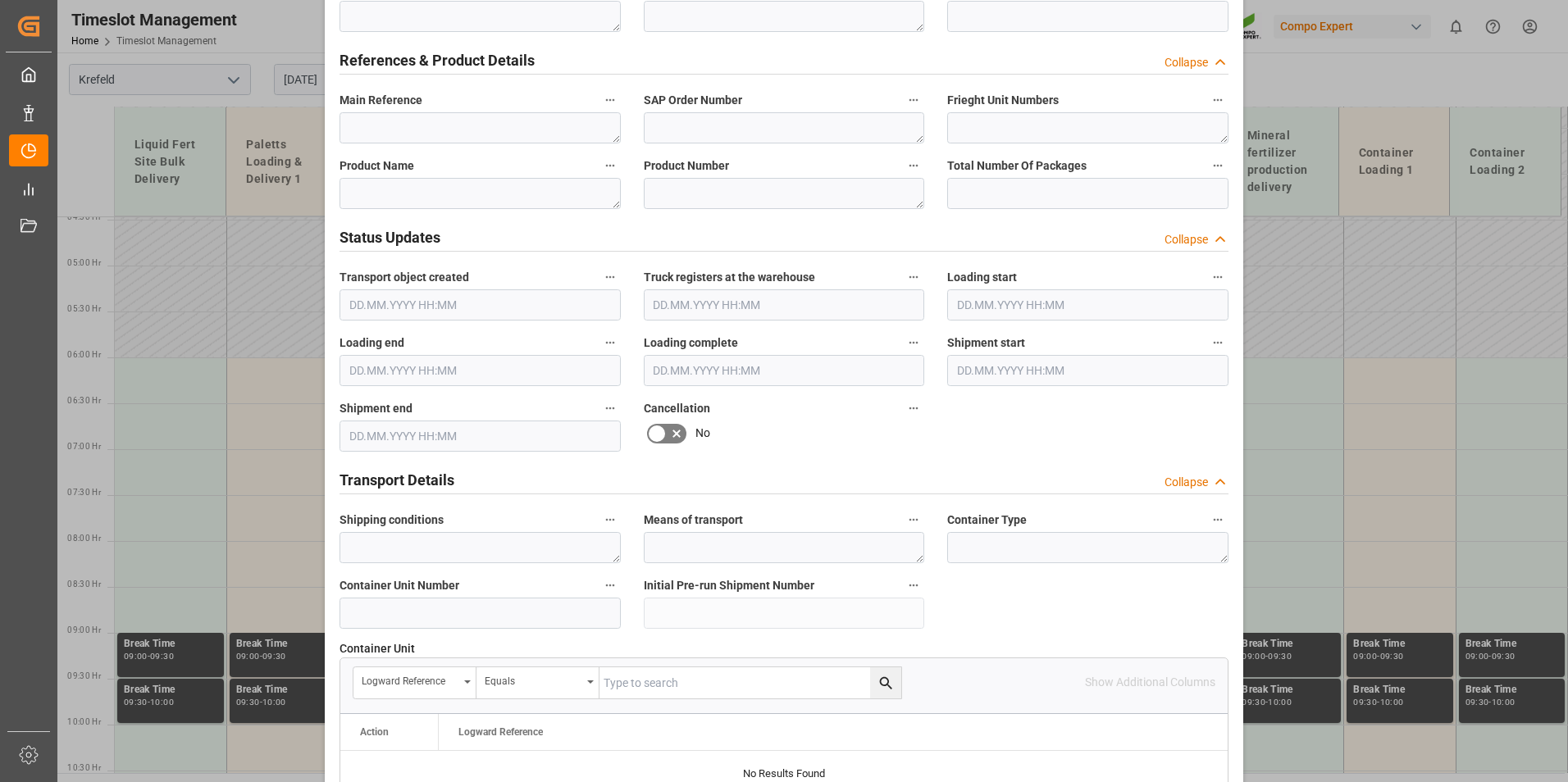
scroll to position [901, 0]
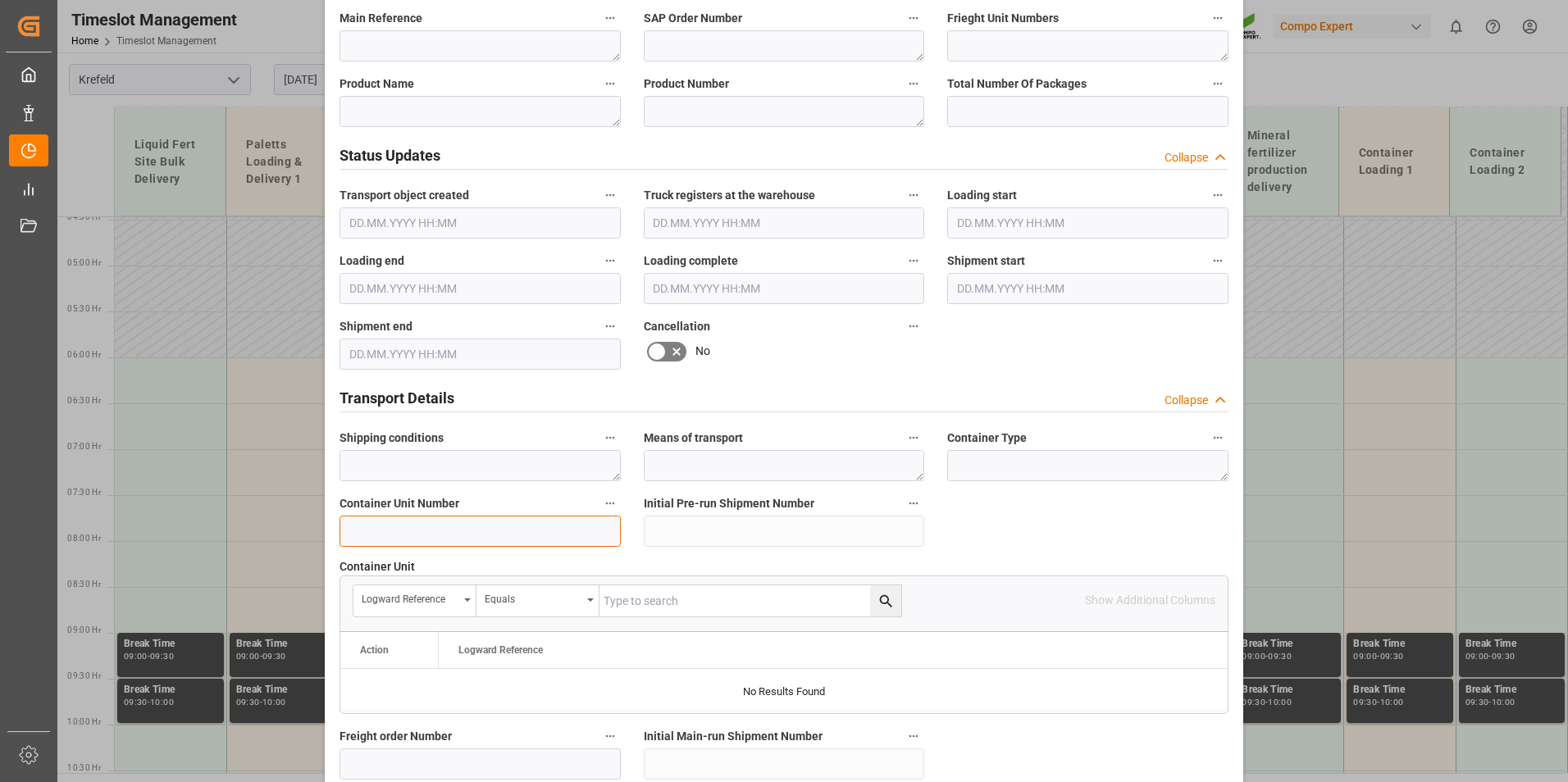
click at [428, 541] on input at bounding box center [480, 531] width 281 height 31
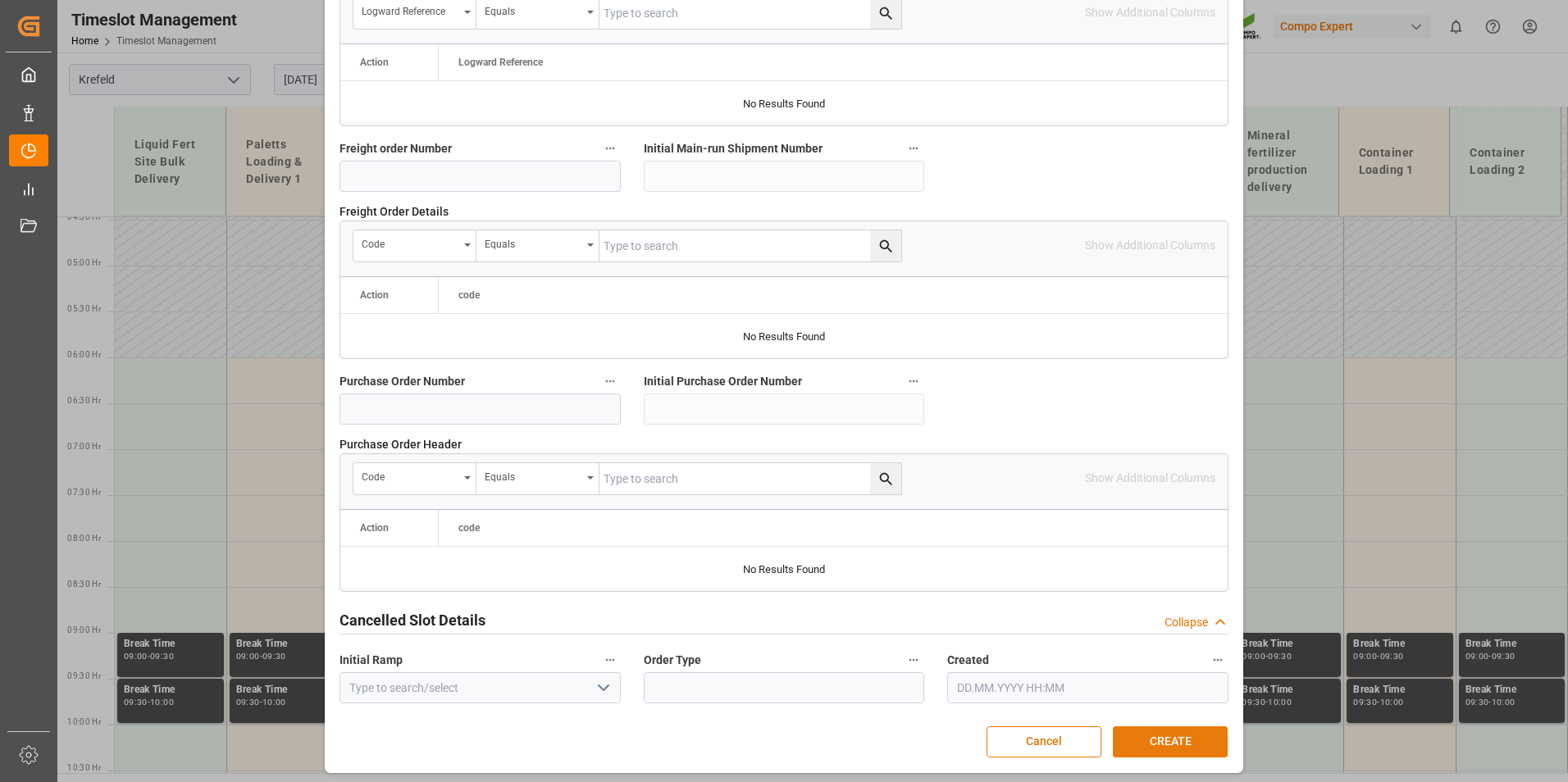
scroll to position [1493, 0]
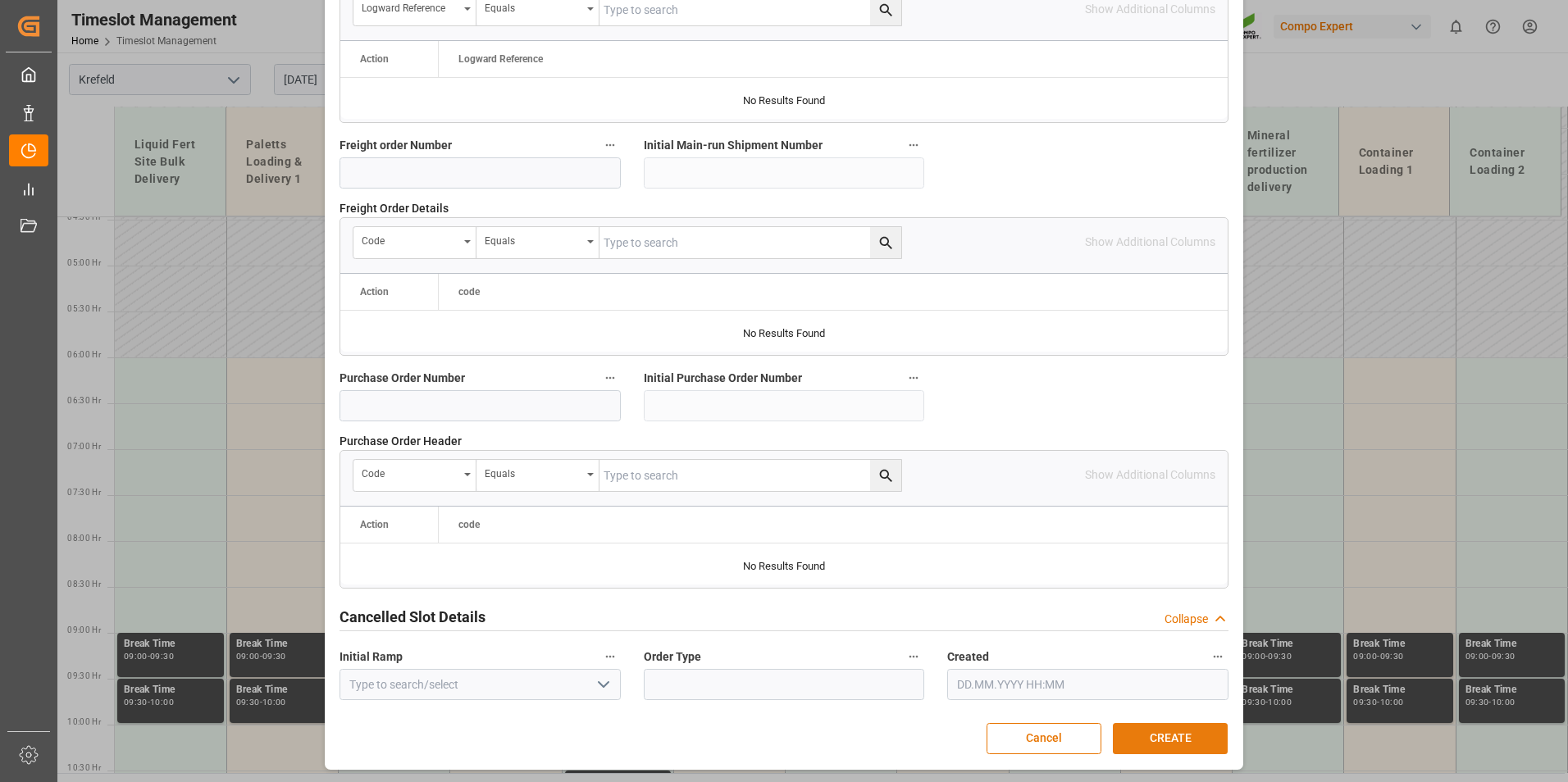
type input "4500000836"
click at [1185, 728] on button "CREATE" at bounding box center [1169, 739] width 115 height 31
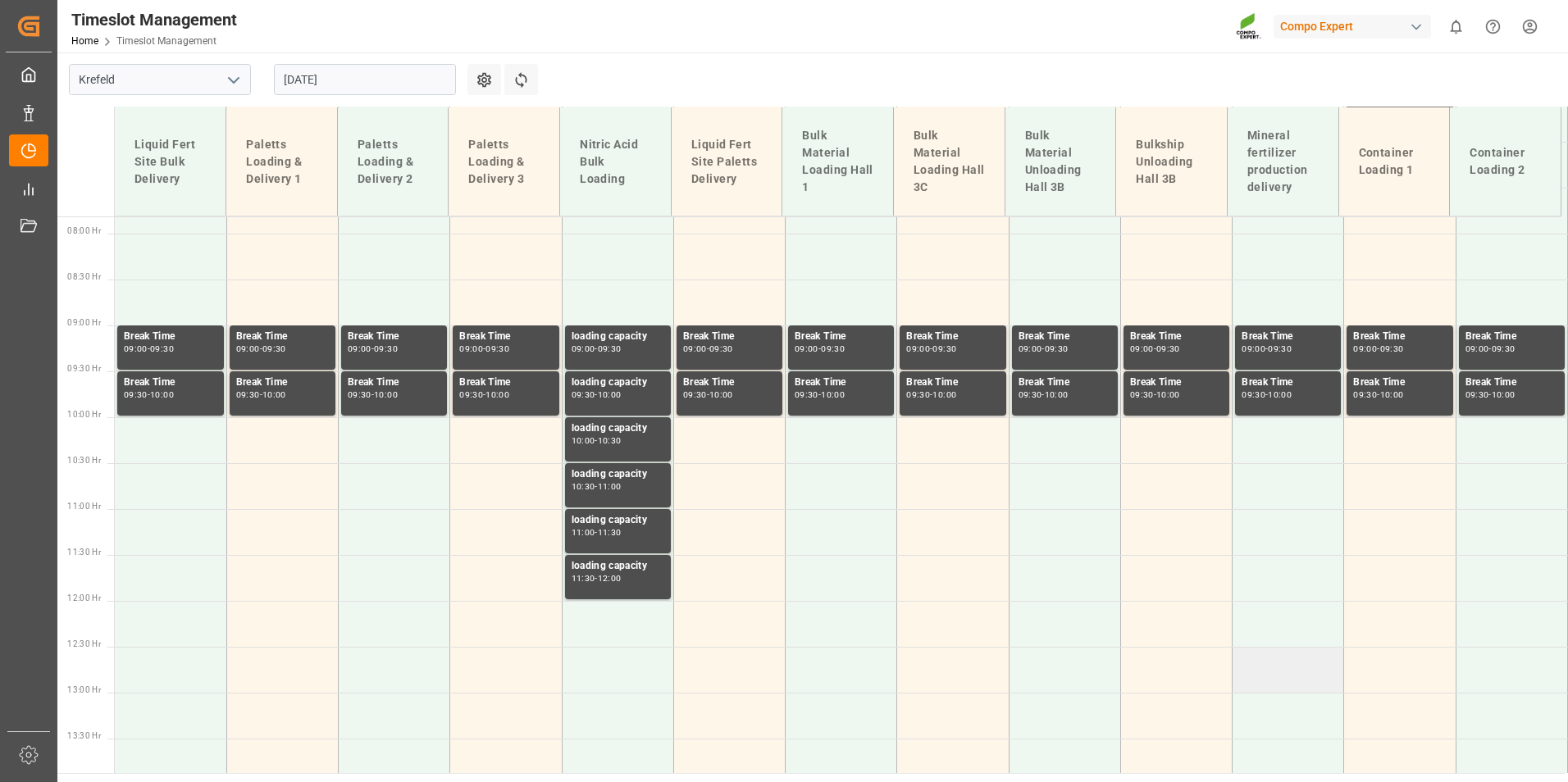
scroll to position [746, 0]
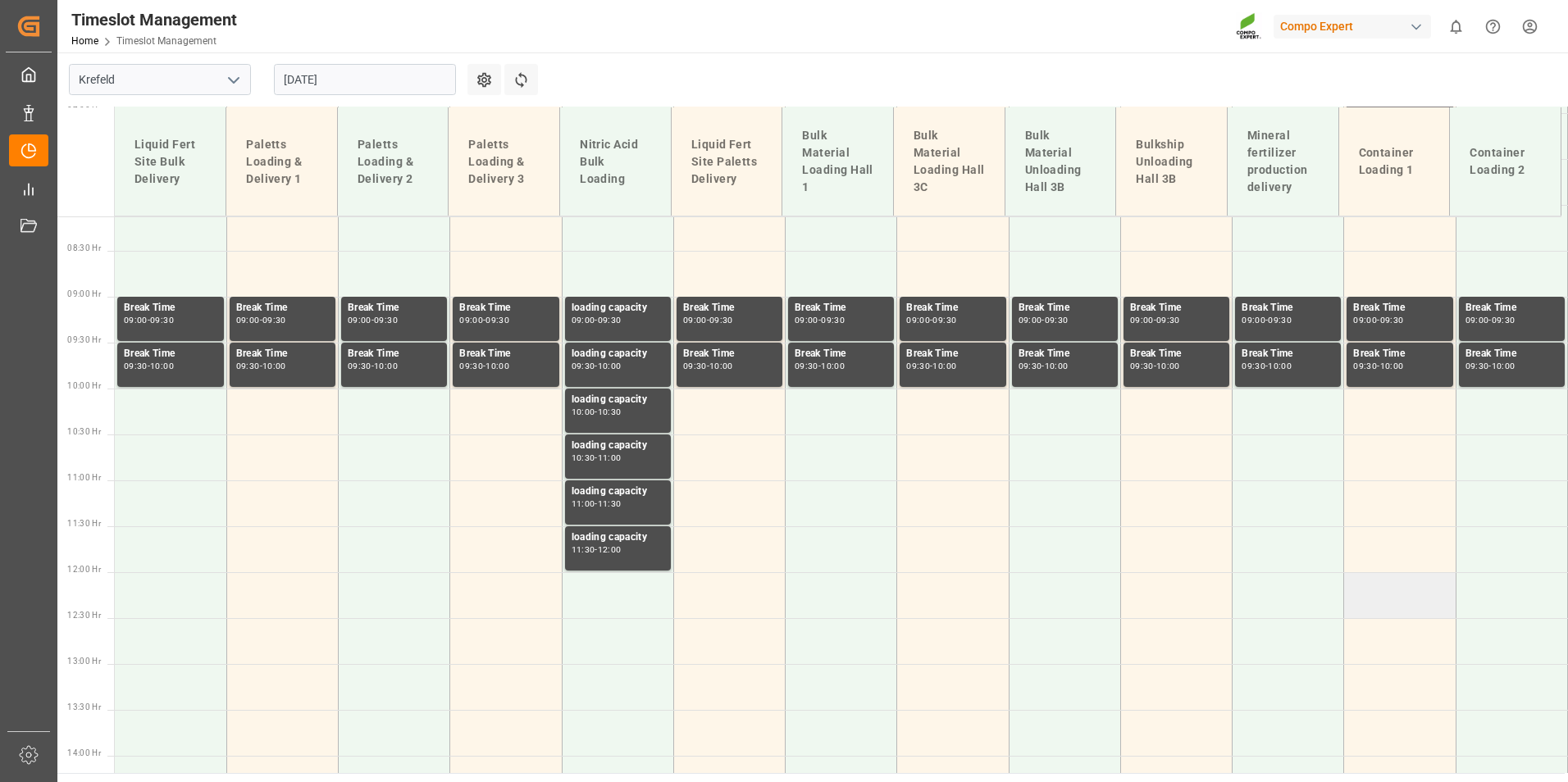
click at [1360, 601] on td at bounding box center [1399, 595] width 112 height 46
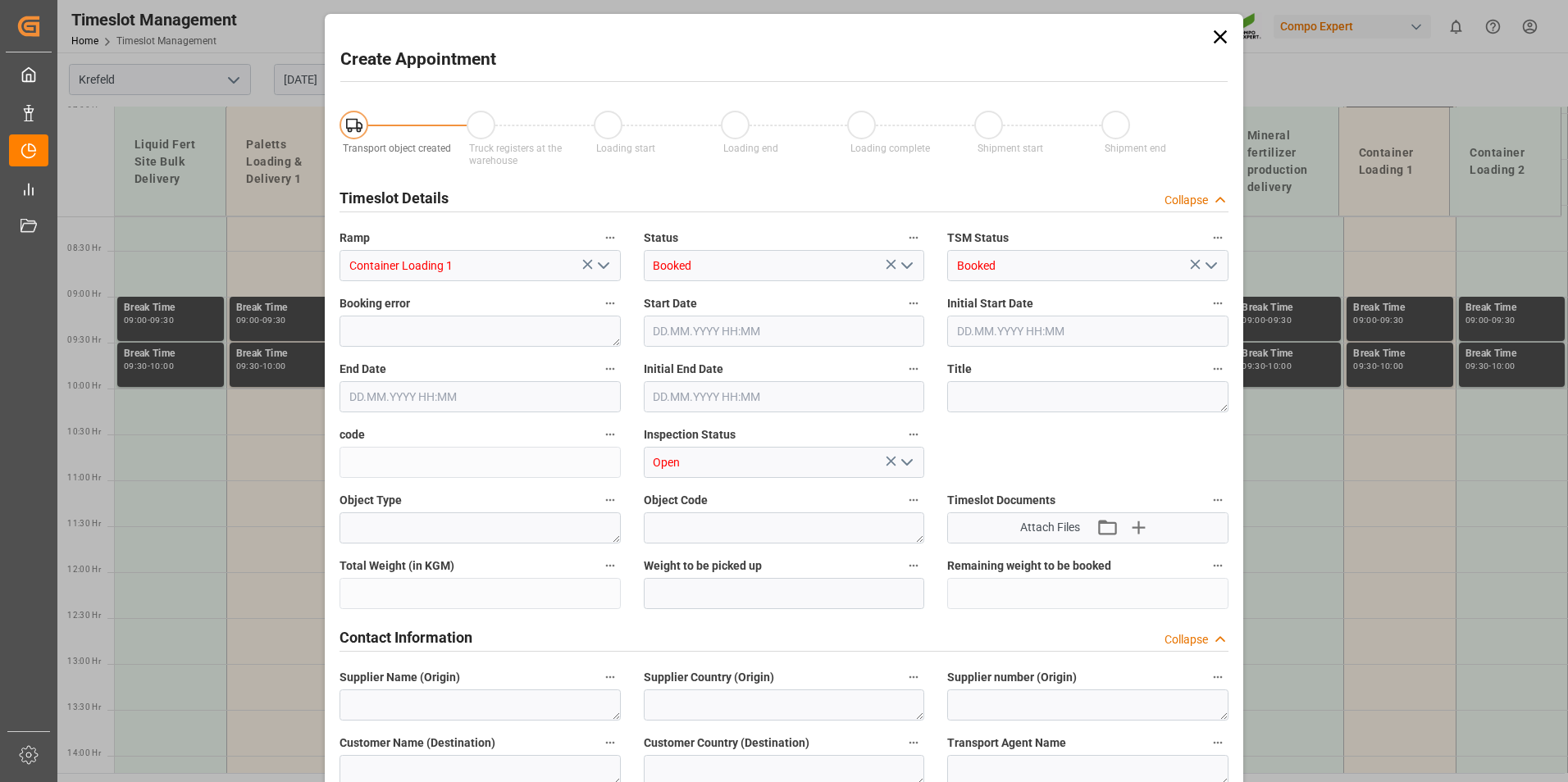
type input "[DATE] 12:00"
type input "[DATE] 12:30"
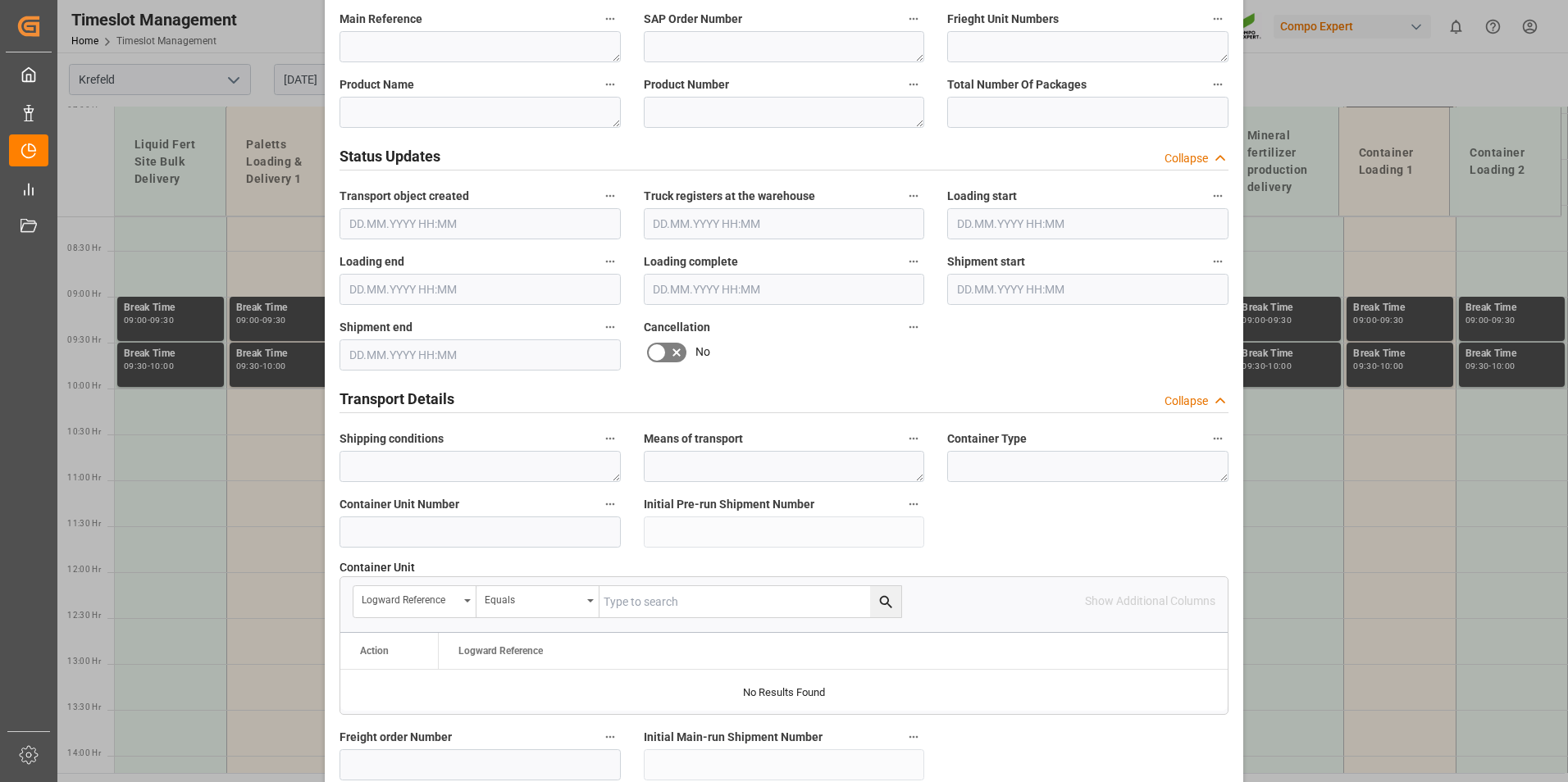
scroll to position [1065, 0]
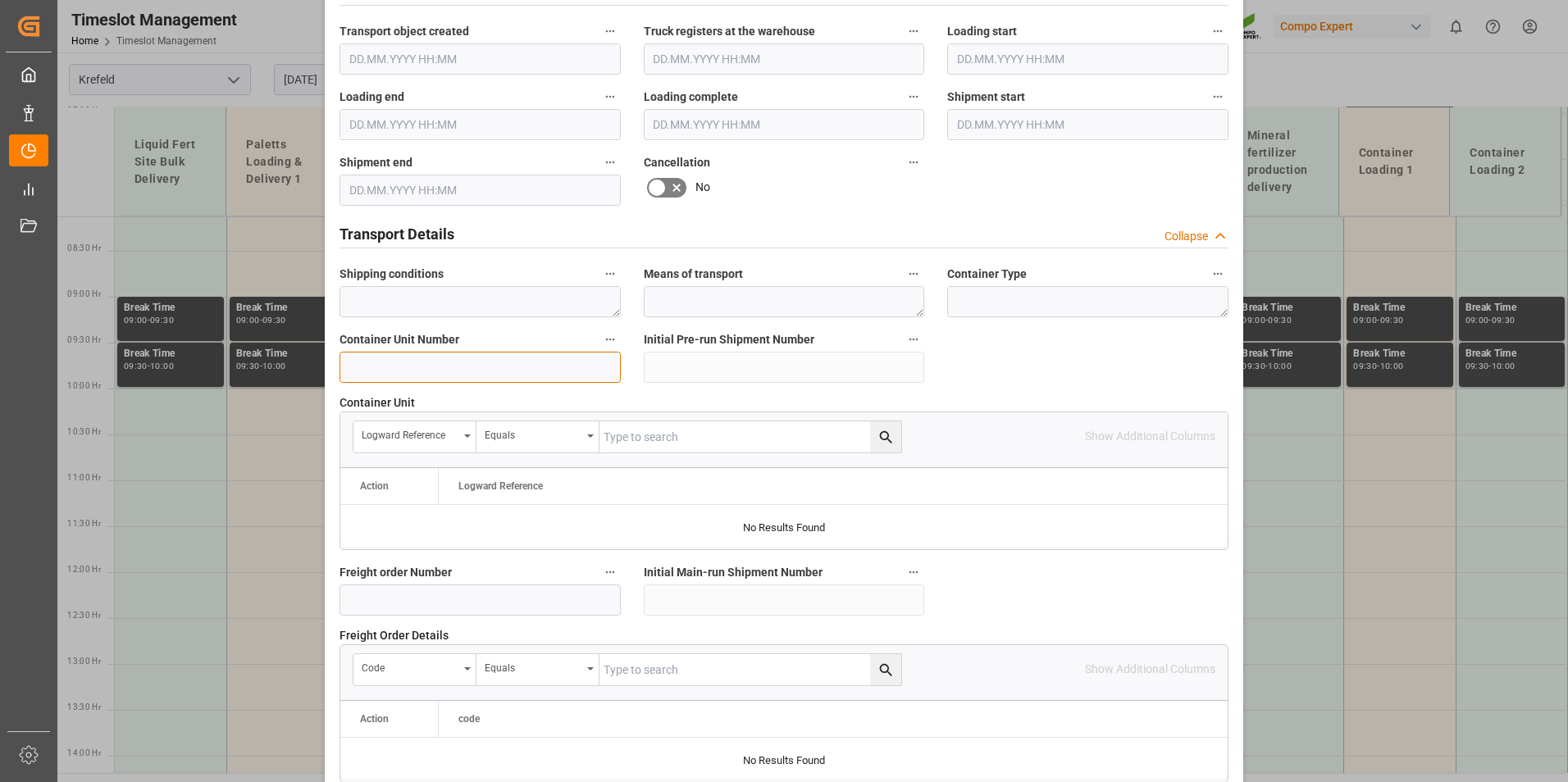
click at [445, 378] on input at bounding box center [480, 367] width 281 height 31
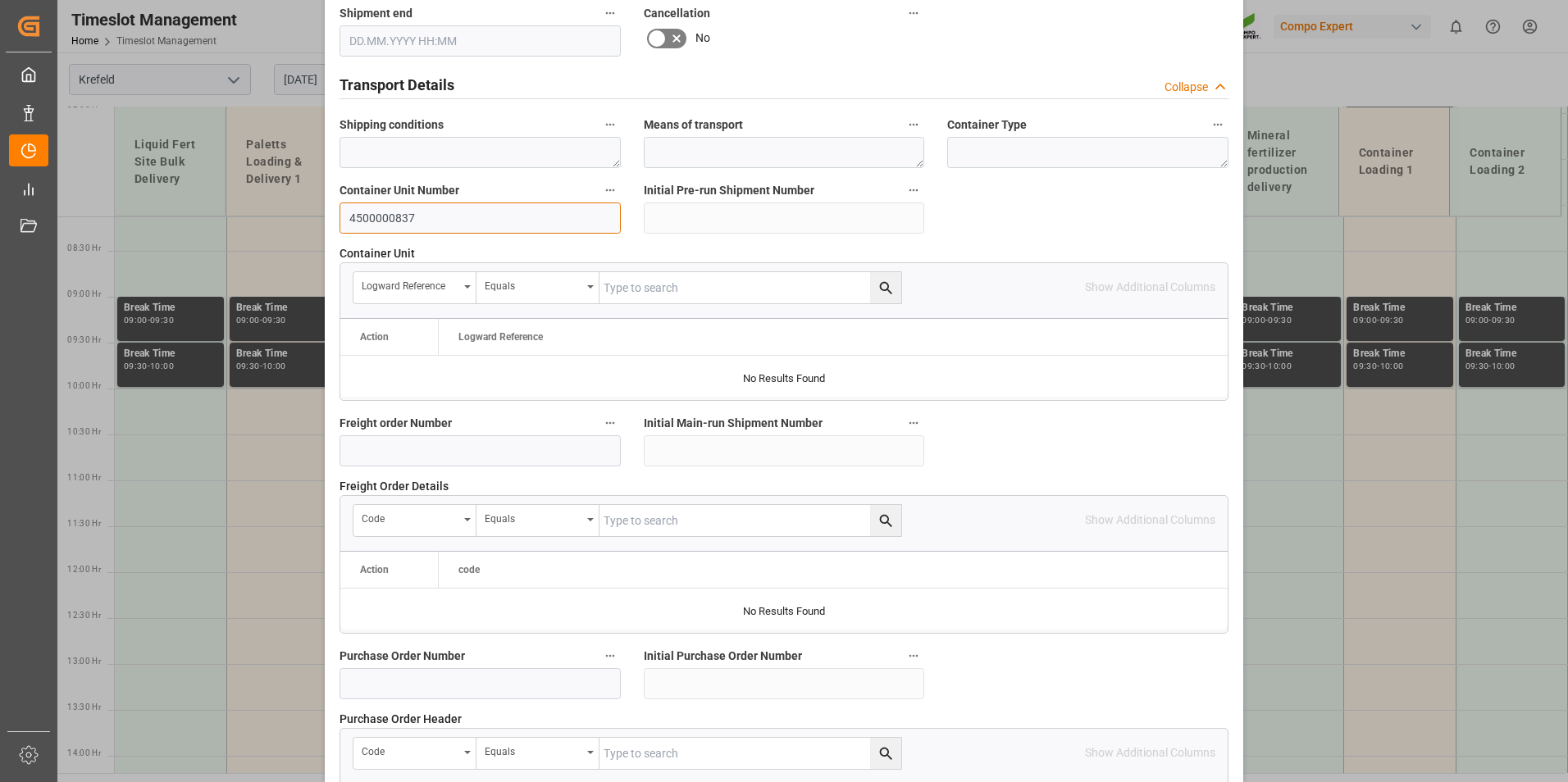
scroll to position [1493, 0]
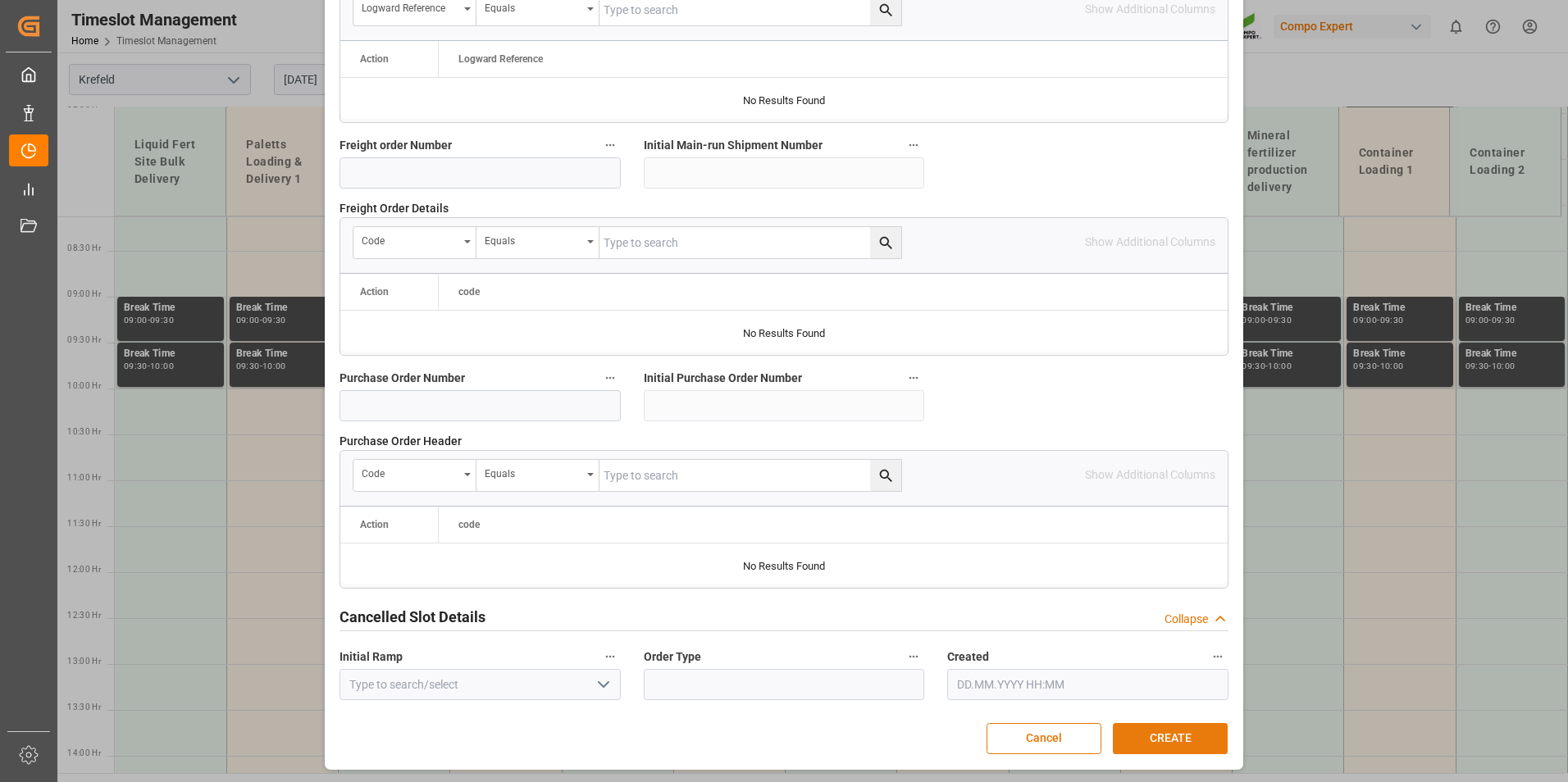
type input "4500000837"
click at [1179, 728] on button "CREATE" at bounding box center [1169, 739] width 115 height 31
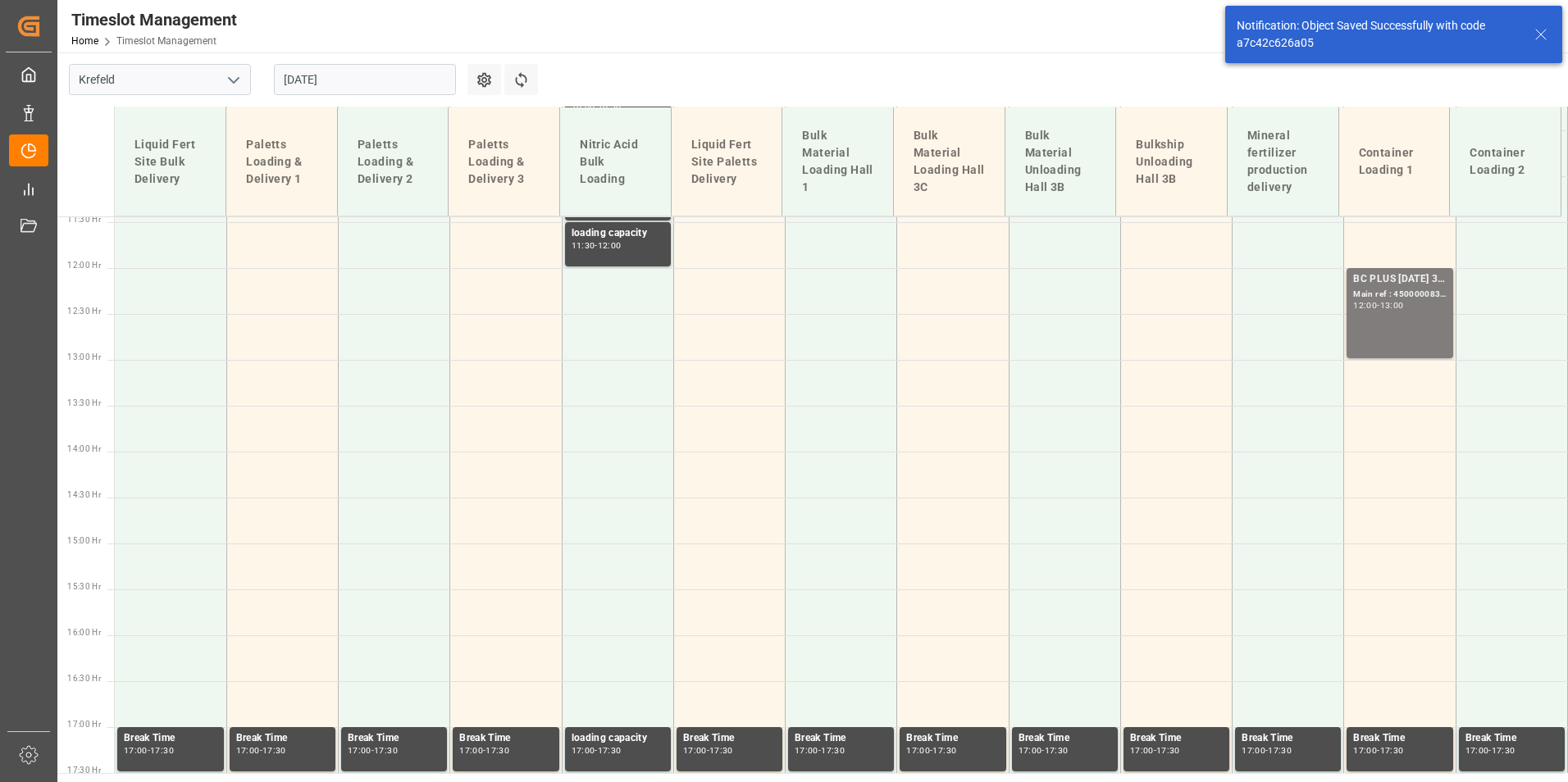
scroll to position [1050, 0]
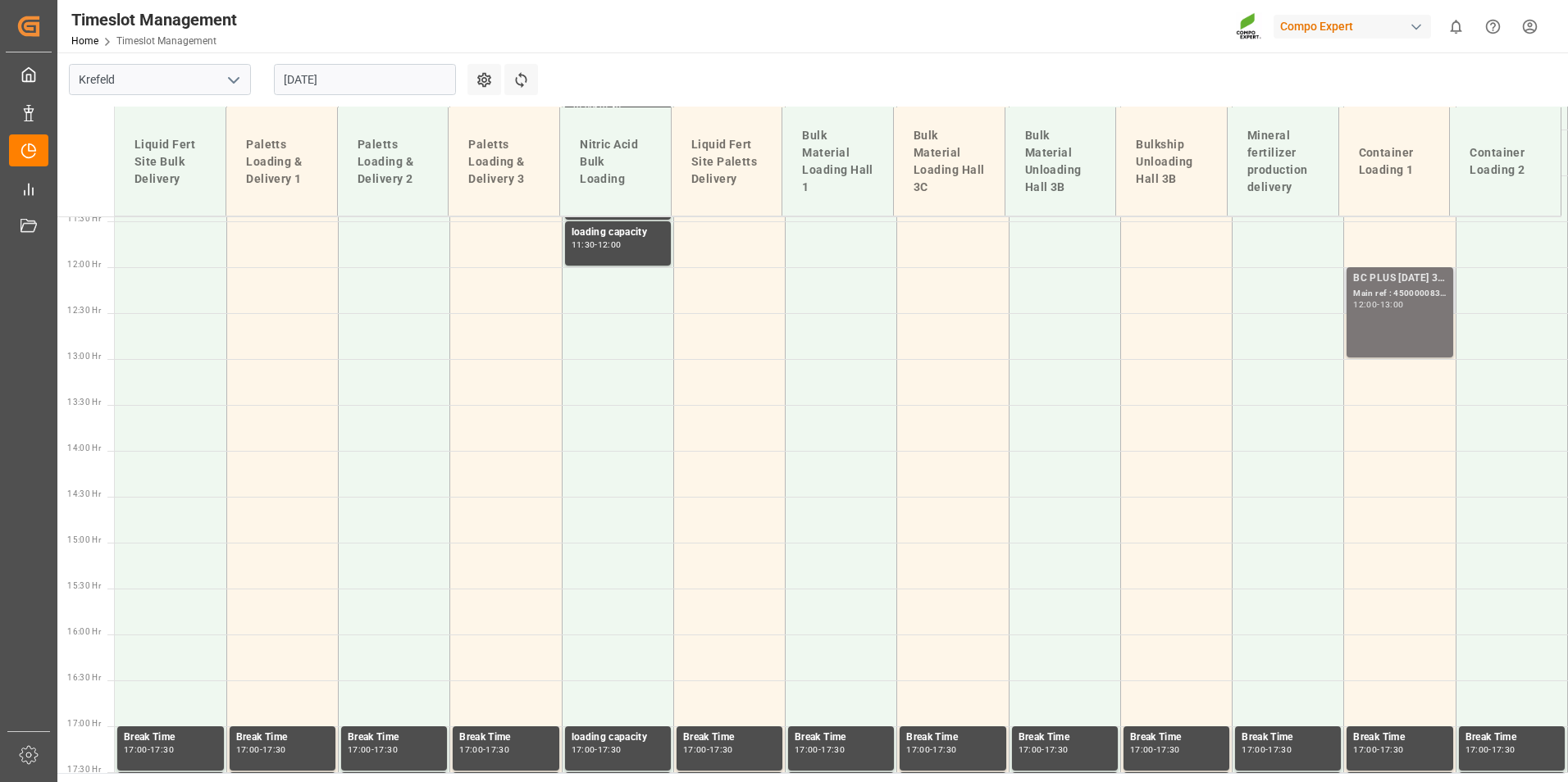
click at [1420, 318] on div "BC PLUS [DATE] 3M 25kg (x42) WW; Main ref : 4500000837, 2000000788; 12:00 - 13:…" at bounding box center [1399, 311] width 93 height 84
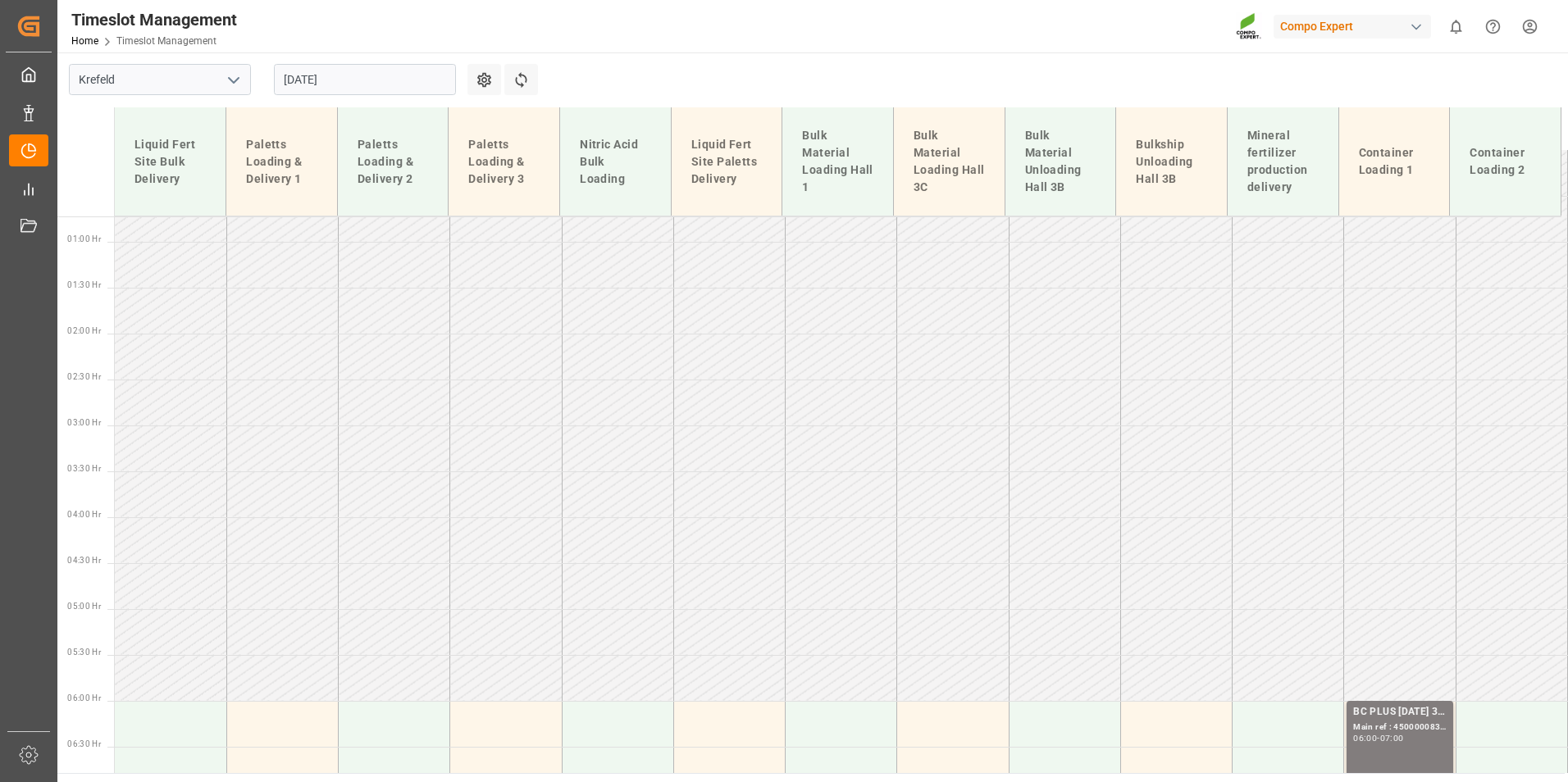
scroll to position [328, 0]
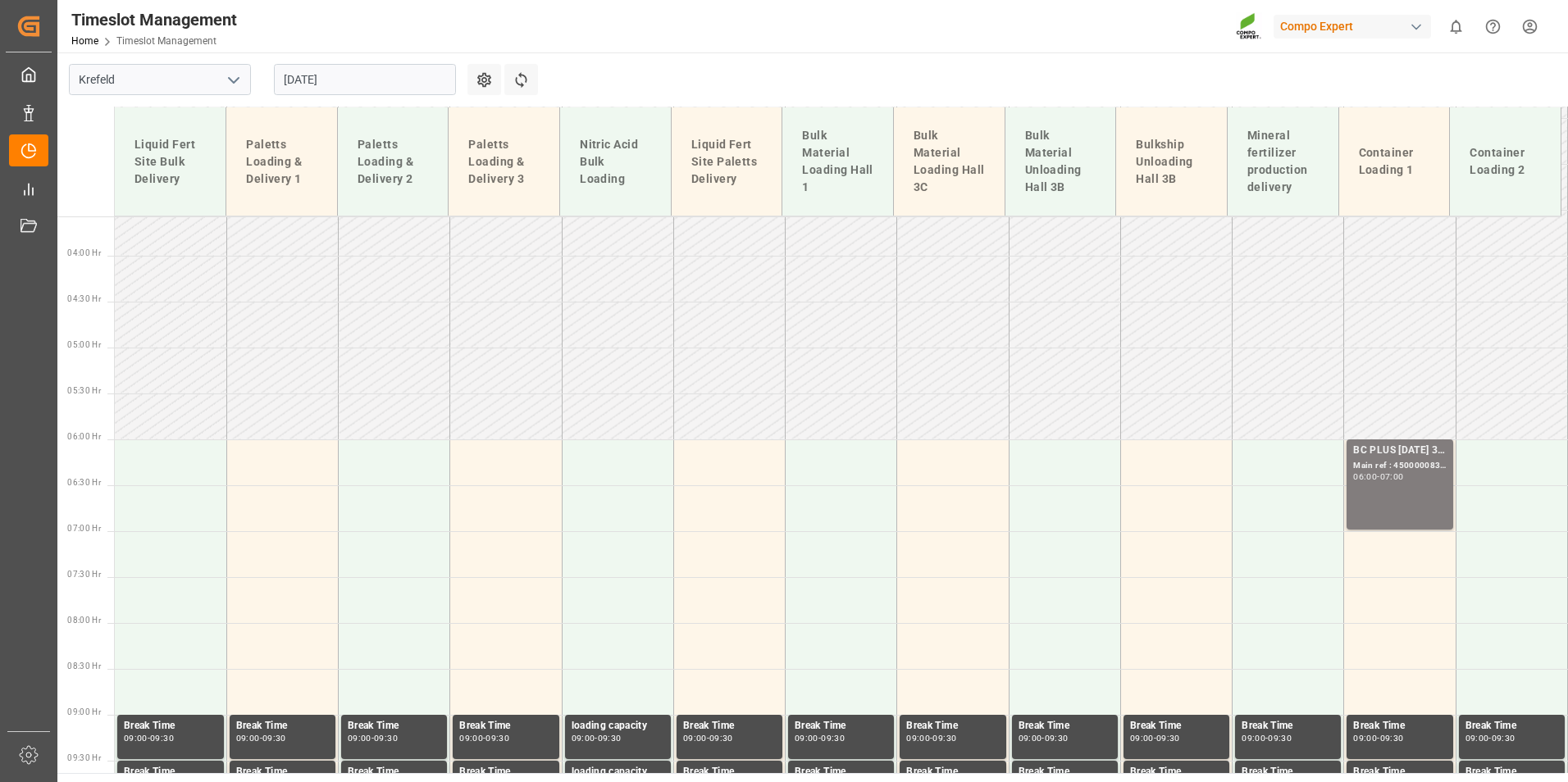
click at [1412, 479] on div "06:00 - 07:00" at bounding box center [1399, 477] width 93 height 9
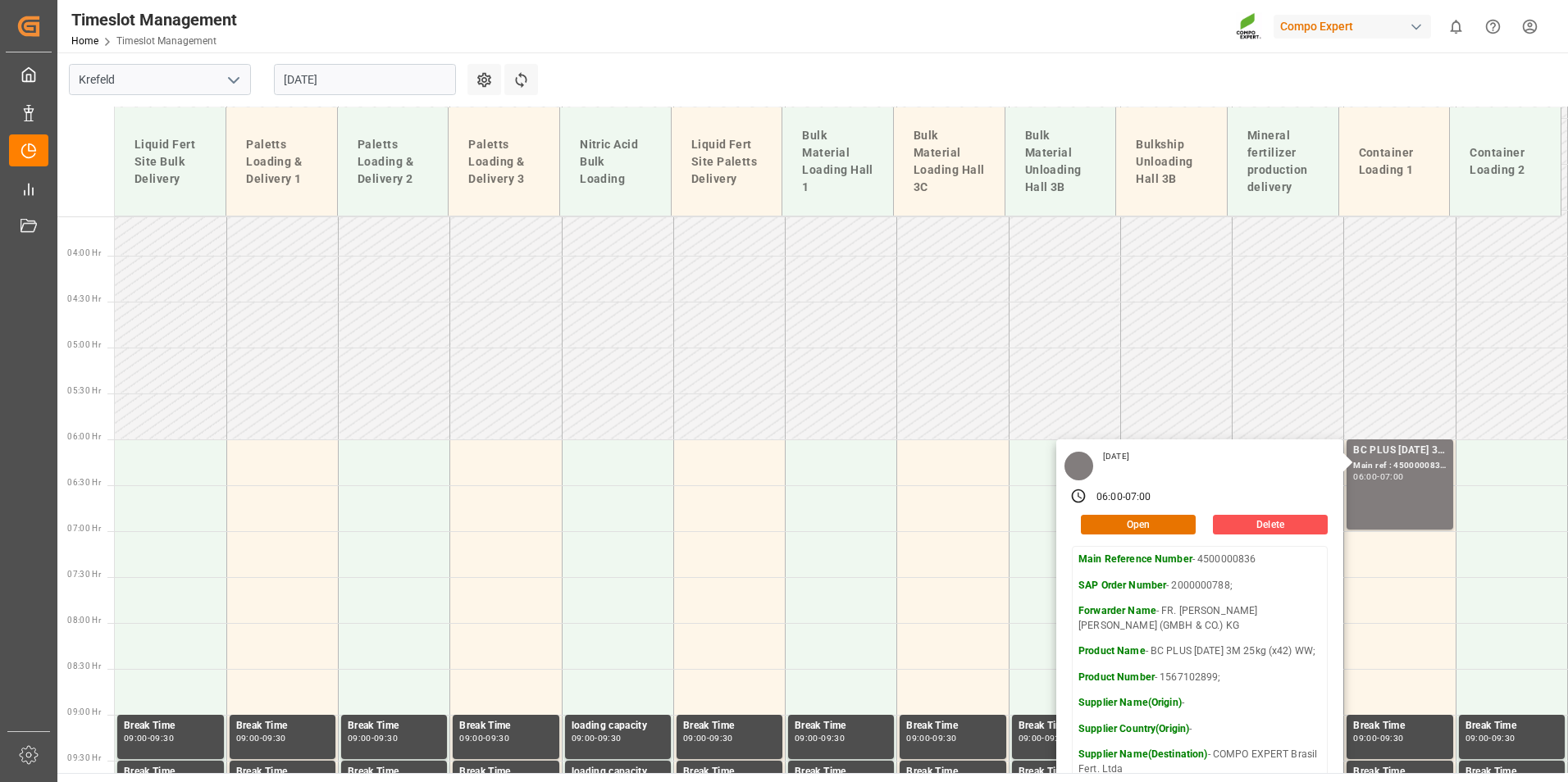
click at [397, 74] on input "[DATE]" at bounding box center [365, 80] width 182 height 31
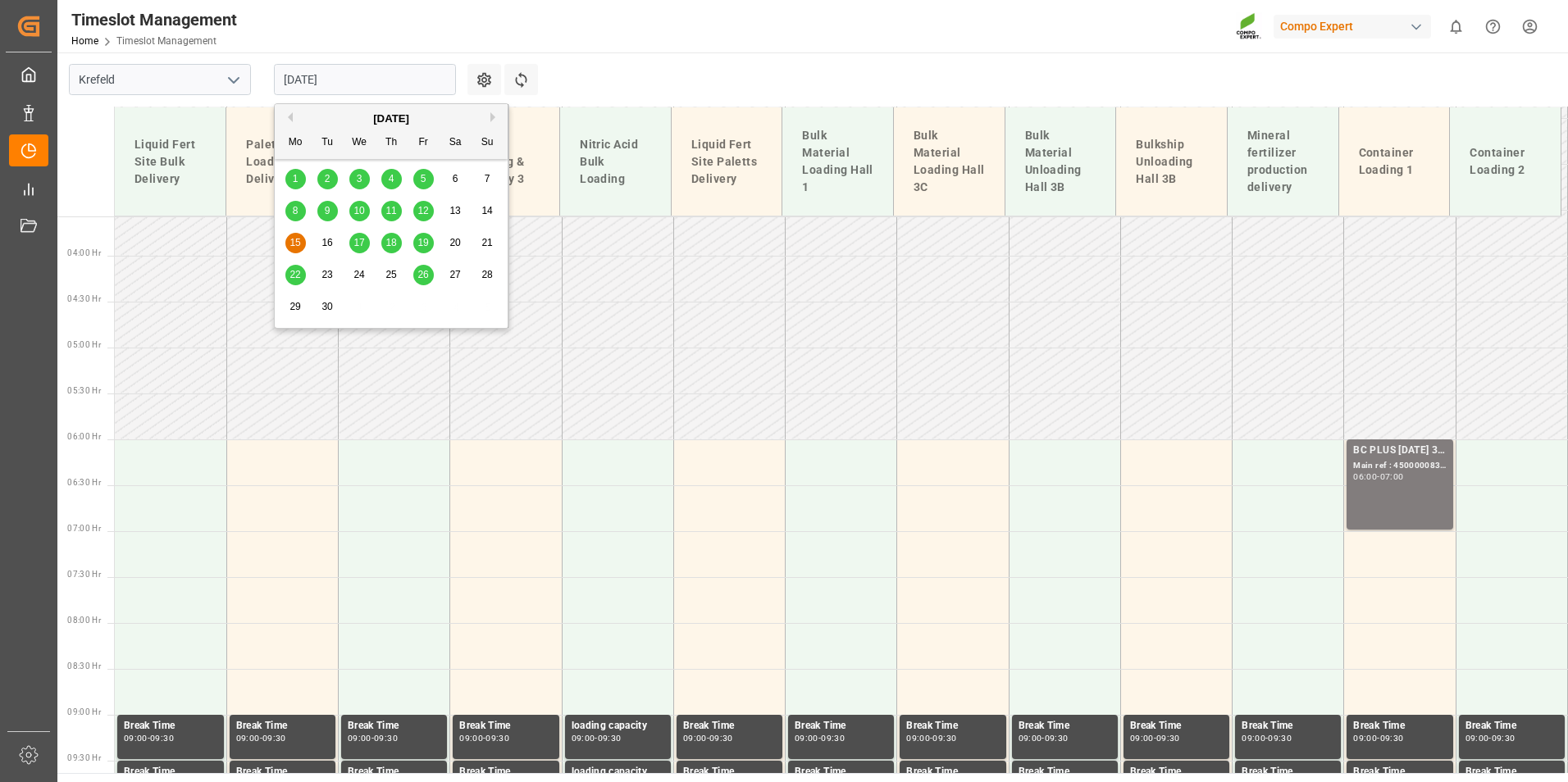
click at [285, 118] on button "Previous Month" at bounding box center [288, 118] width 10 height 10
click at [396, 313] on div "28" at bounding box center [391, 307] width 21 height 20
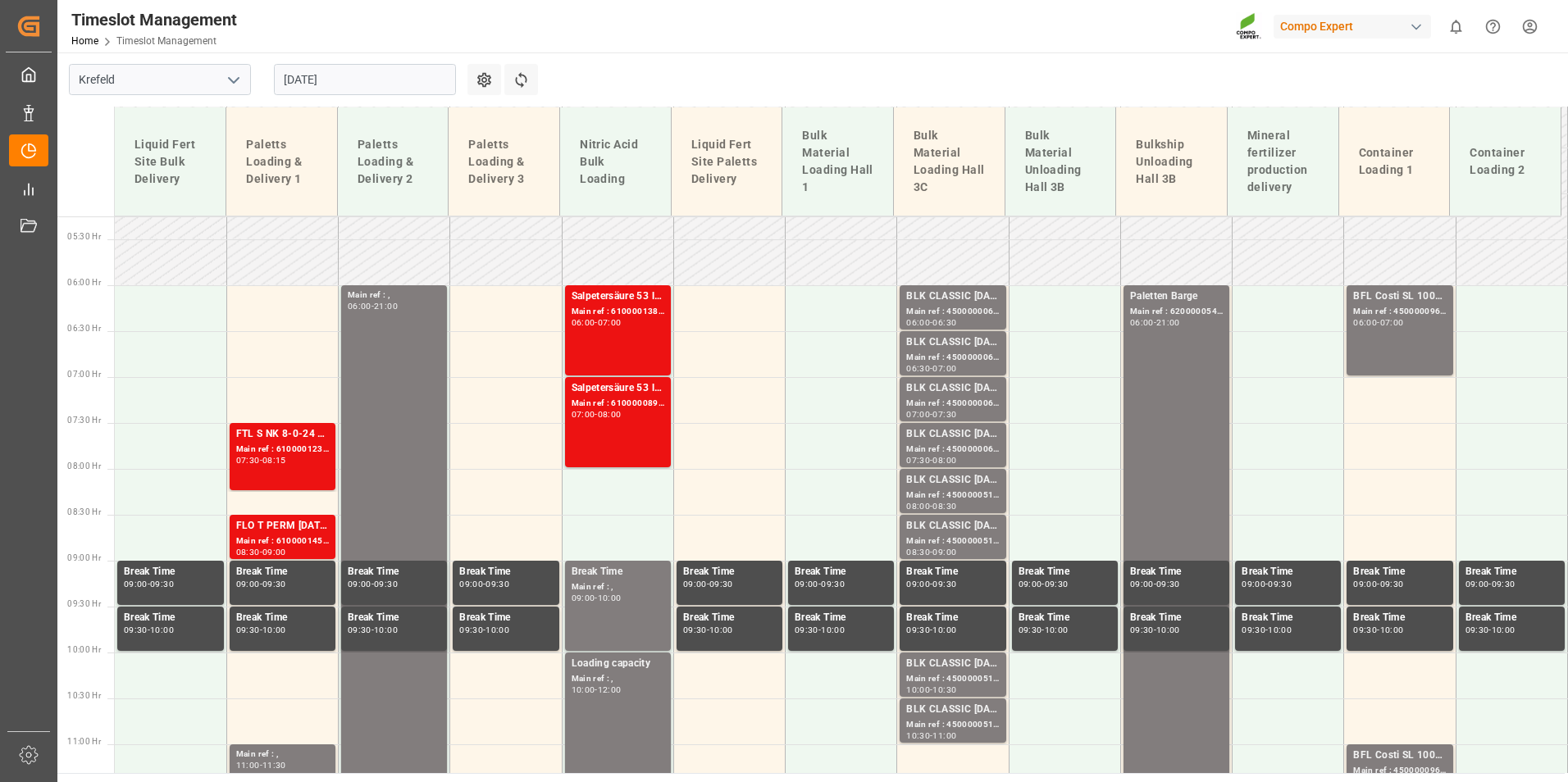
scroll to position [313, 0]
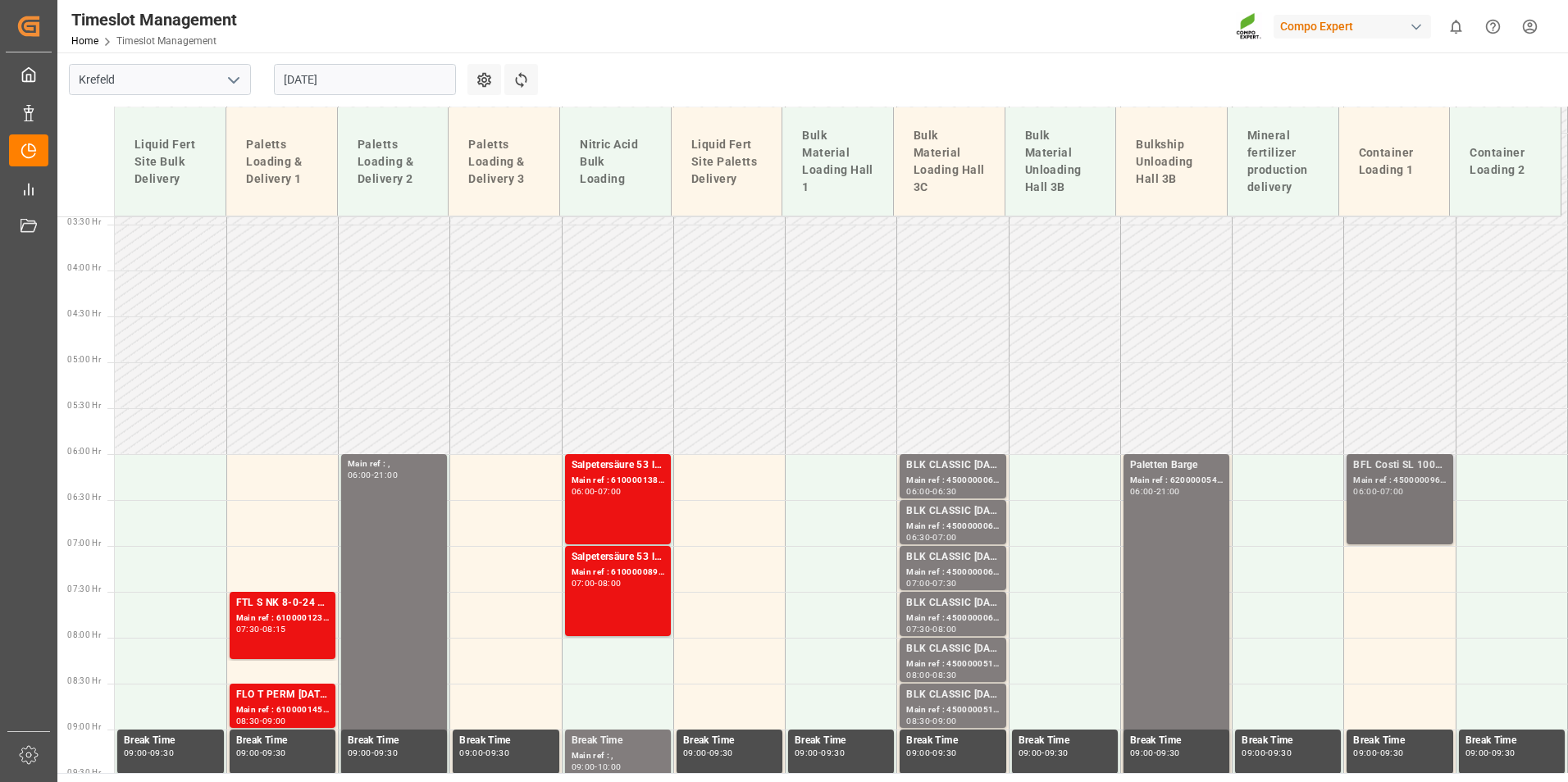
click at [1388, 471] on div "BFL Costi SL 1000L IBC EGY;" at bounding box center [1399, 466] width 93 height 17
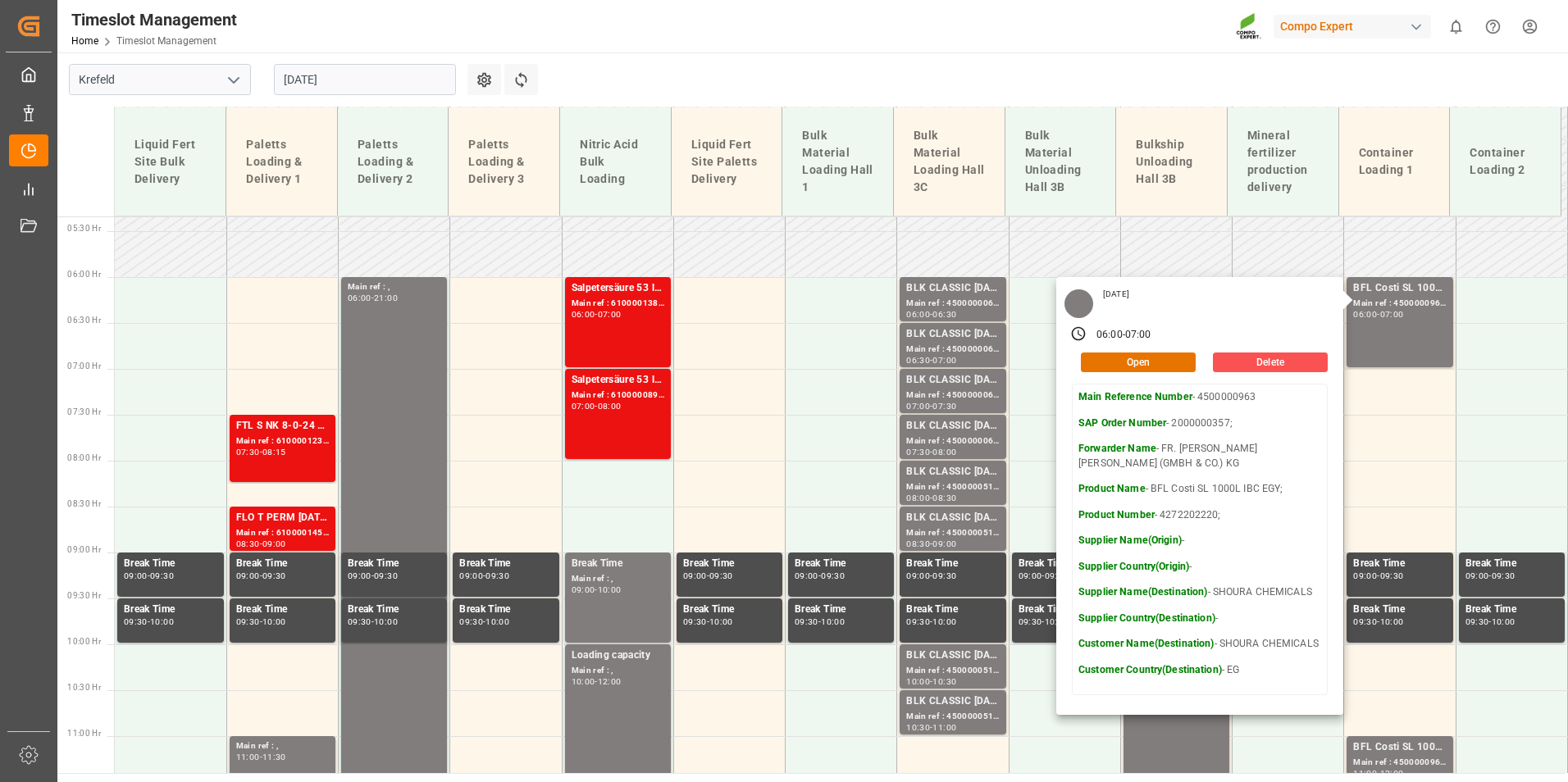
scroll to position [559, 0]
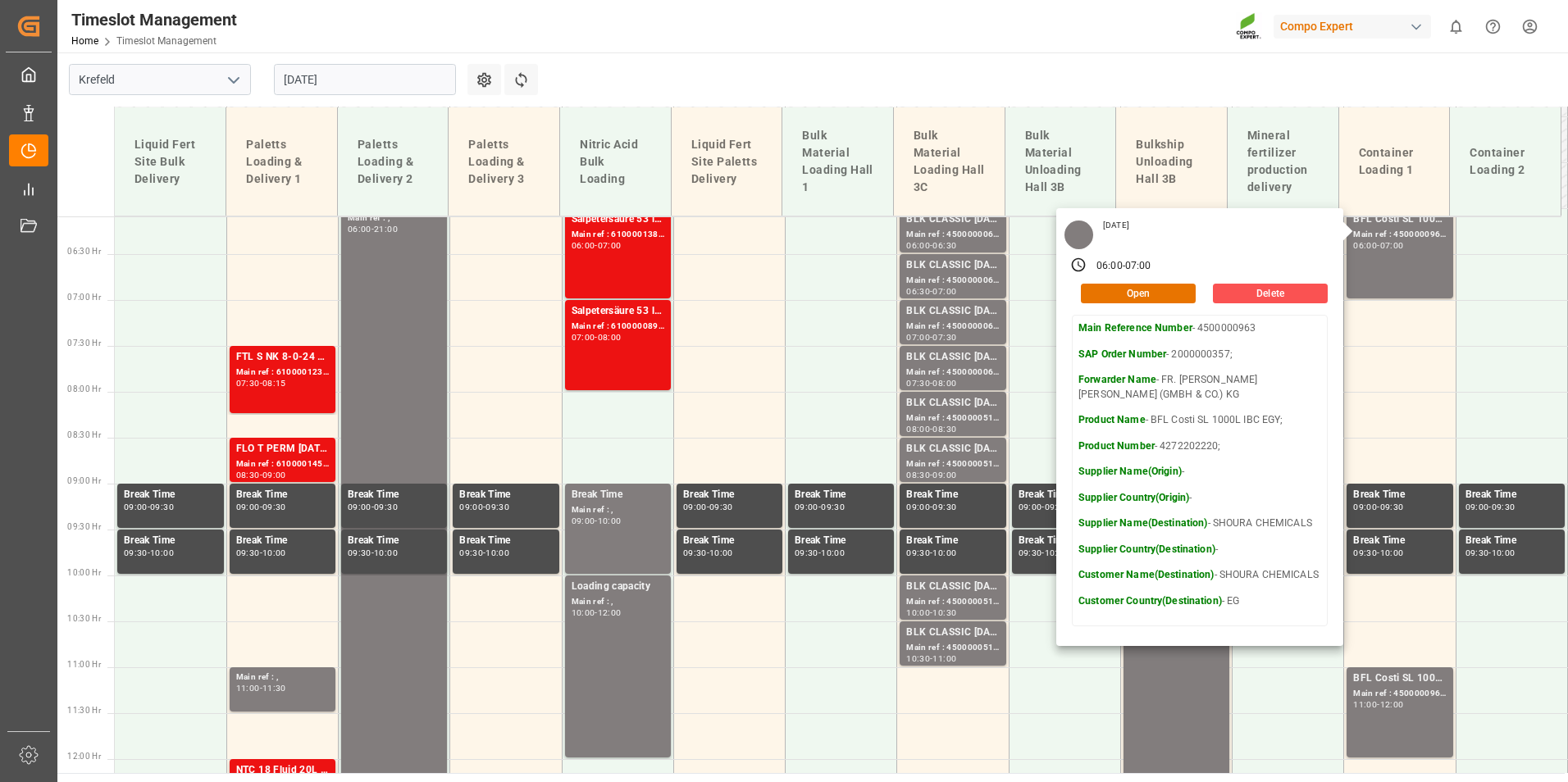
click at [582, 75] on main "[GEOGRAPHIC_DATA] [DATE] Settings Refresh Time Slots Liquid Fert Site Bulk Deli…" at bounding box center [811, 413] width 1507 height 721
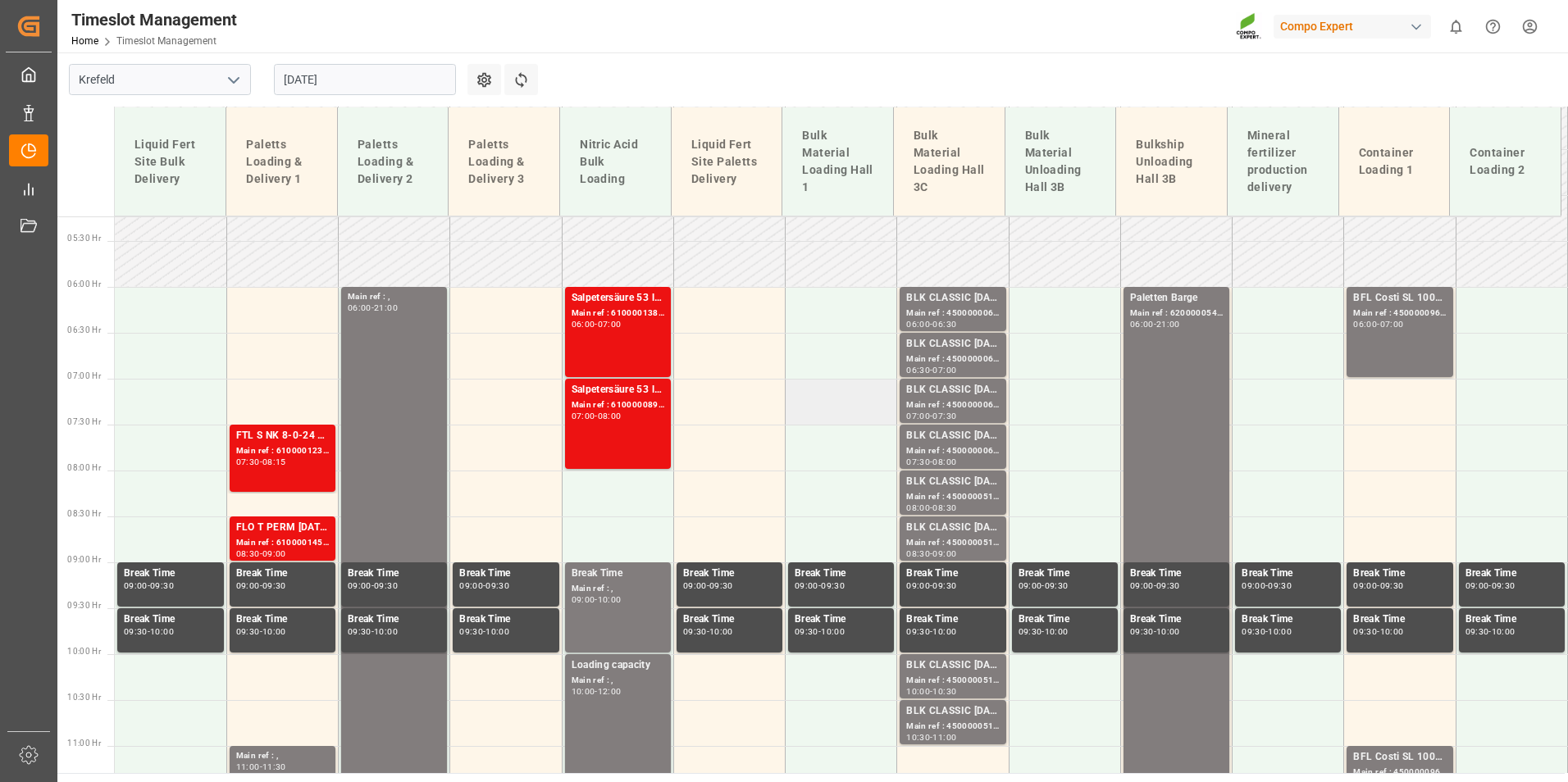
scroll to position [395, 0]
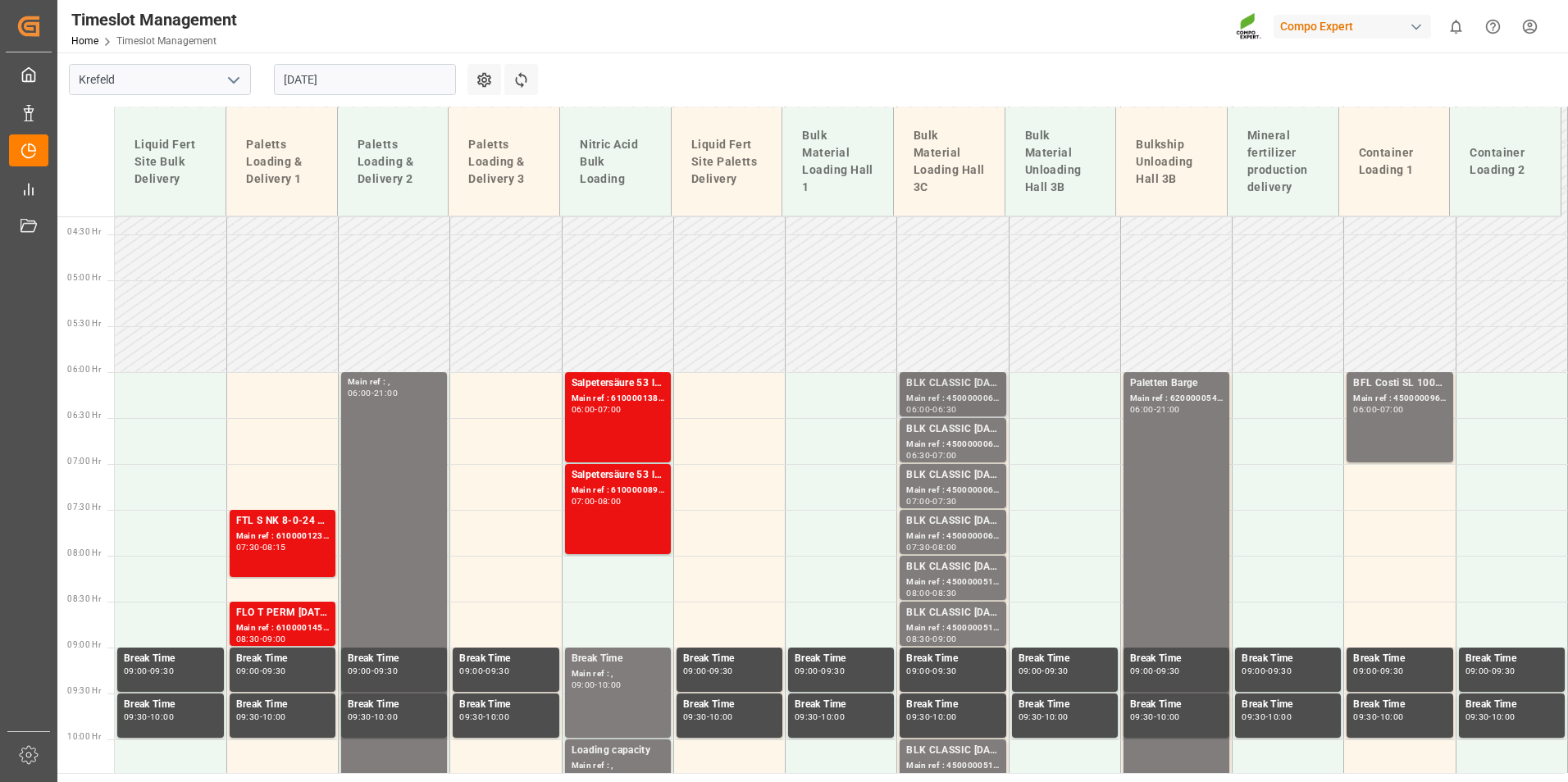
click at [956, 403] on div "Main ref : 4500000066, 2000000015;" at bounding box center [952, 398] width 93 height 14
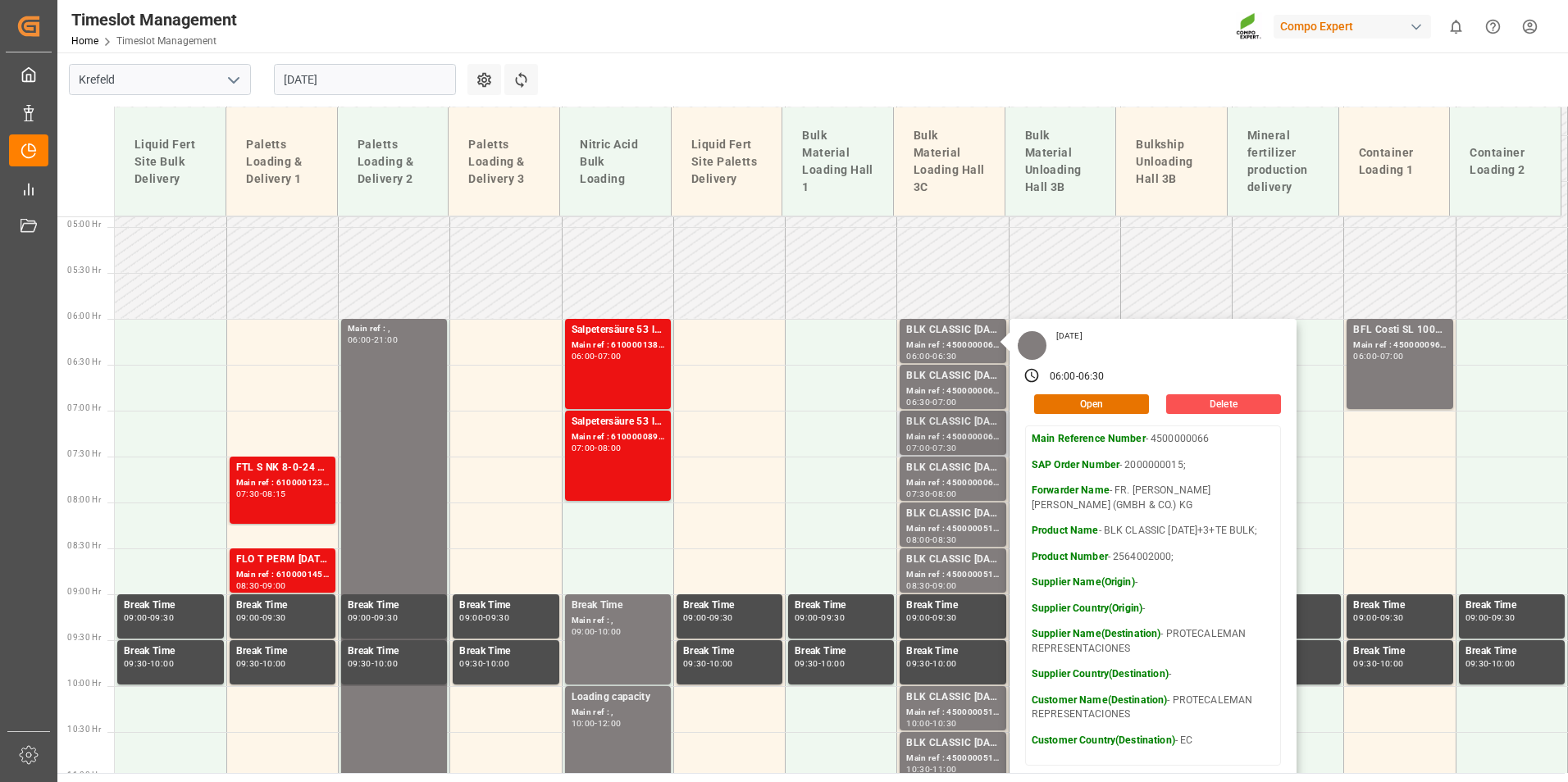
scroll to position [477, 0]
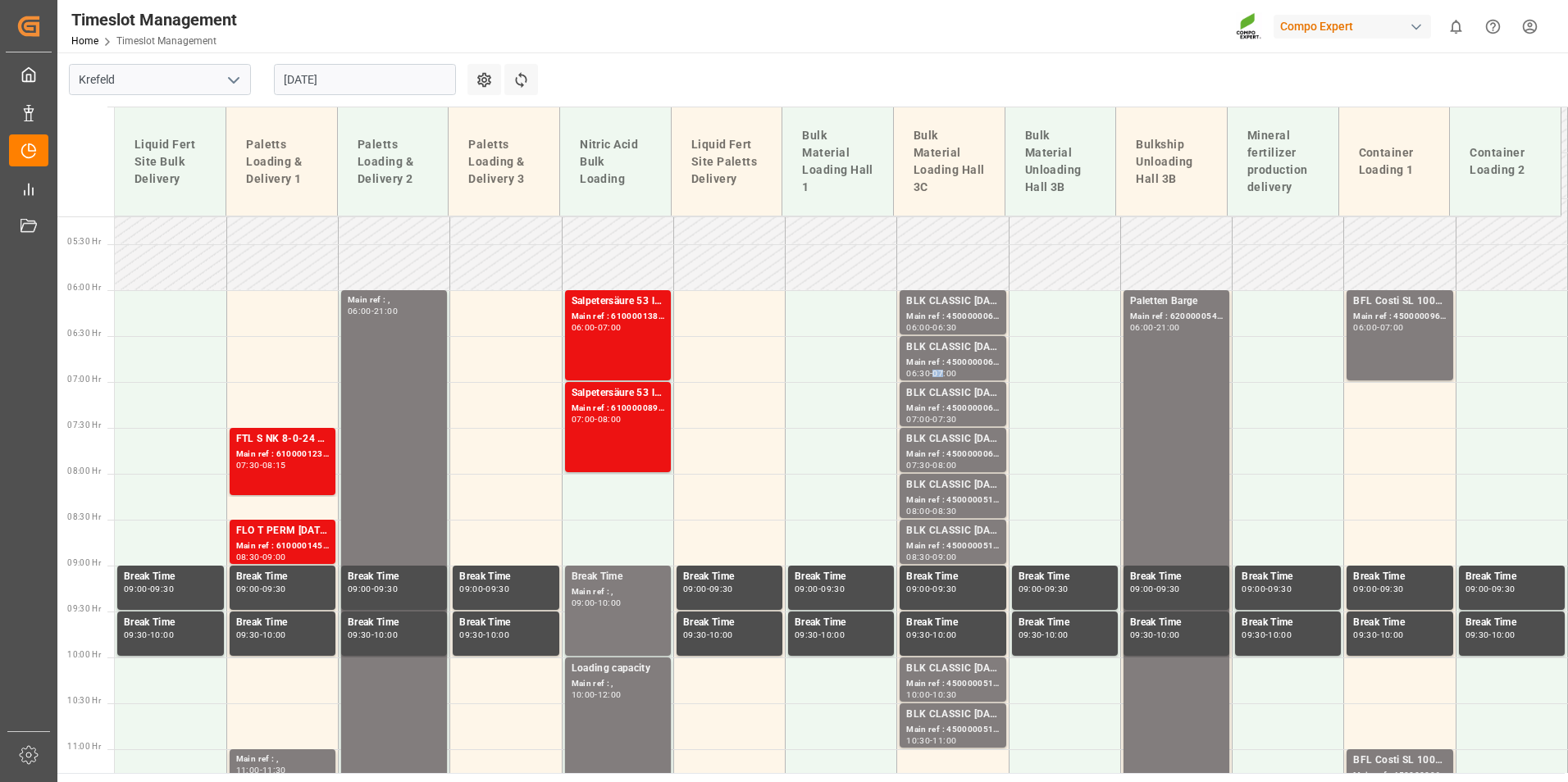
click at [945, 372] on div "07:00" at bounding box center [944, 373] width 24 height 7
click at [950, 396] on div "BLK CLASSIC [DATE]+3+TE BULK;" at bounding box center [952, 393] width 93 height 17
click at [943, 442] on div "BLK CLASSIC [DATE]+3+TE BULK;" at bounding box center [952, 439] width 93 height 17
click at [956, 490] on div "BLK CLASSIC [DATE]+3+TE BULK;" at bounding box center [952, 485] width 93 height 17
click at [956, 548] on div "Main ref : 4500000515, 2000000417;" at bounding box center [952, 546] width 93 height 14
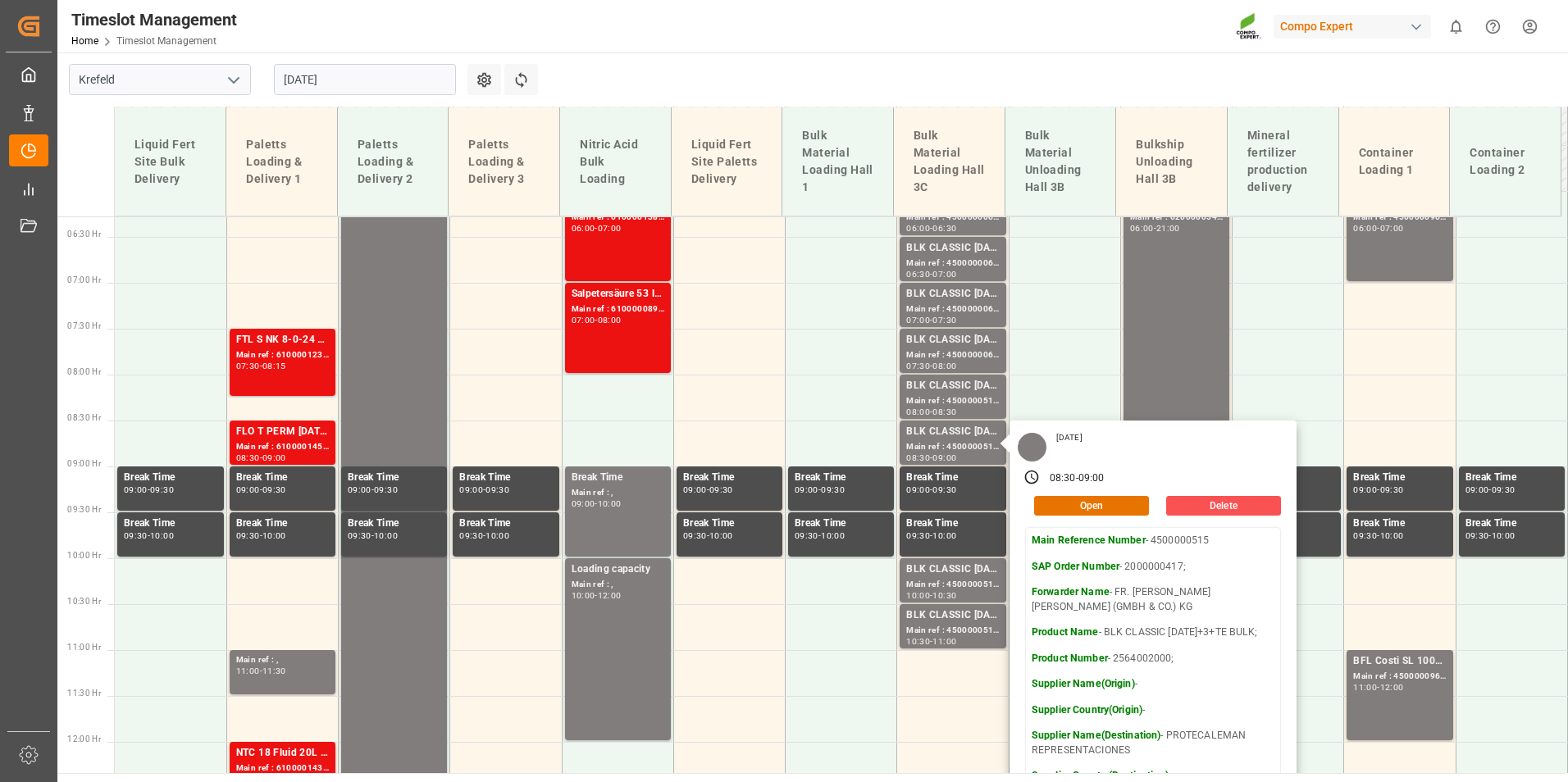
scroll to position [723, 0]
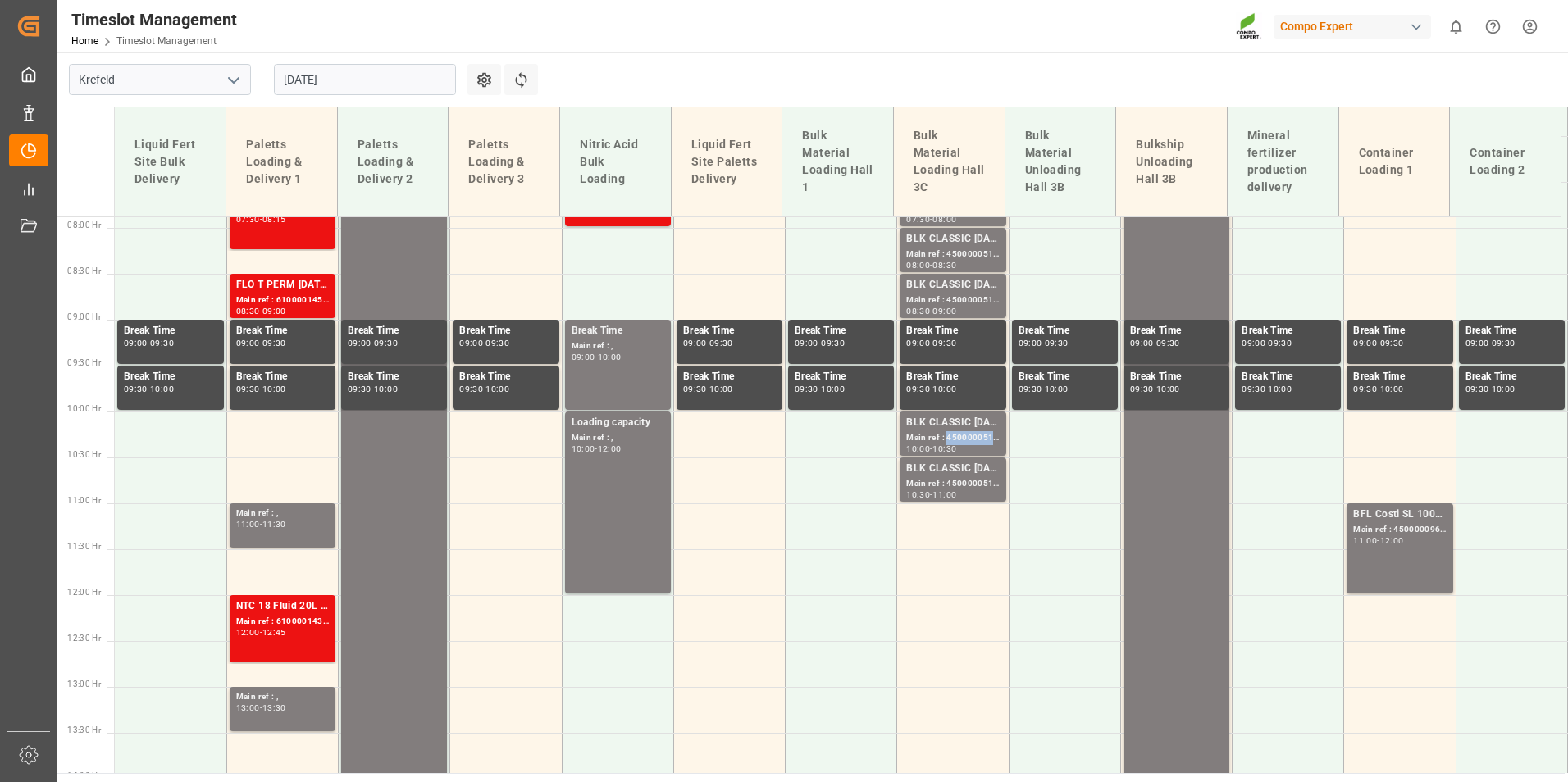
click at [947, 442] on div "Main ref : 4500000513, 2000000417;" at bounding box center [952, 437] width 93 height 14
click at [957, 488] on div "Main ref : 4500000512, 2000000417;" at bounding box center [952, 484] width 93 height 14
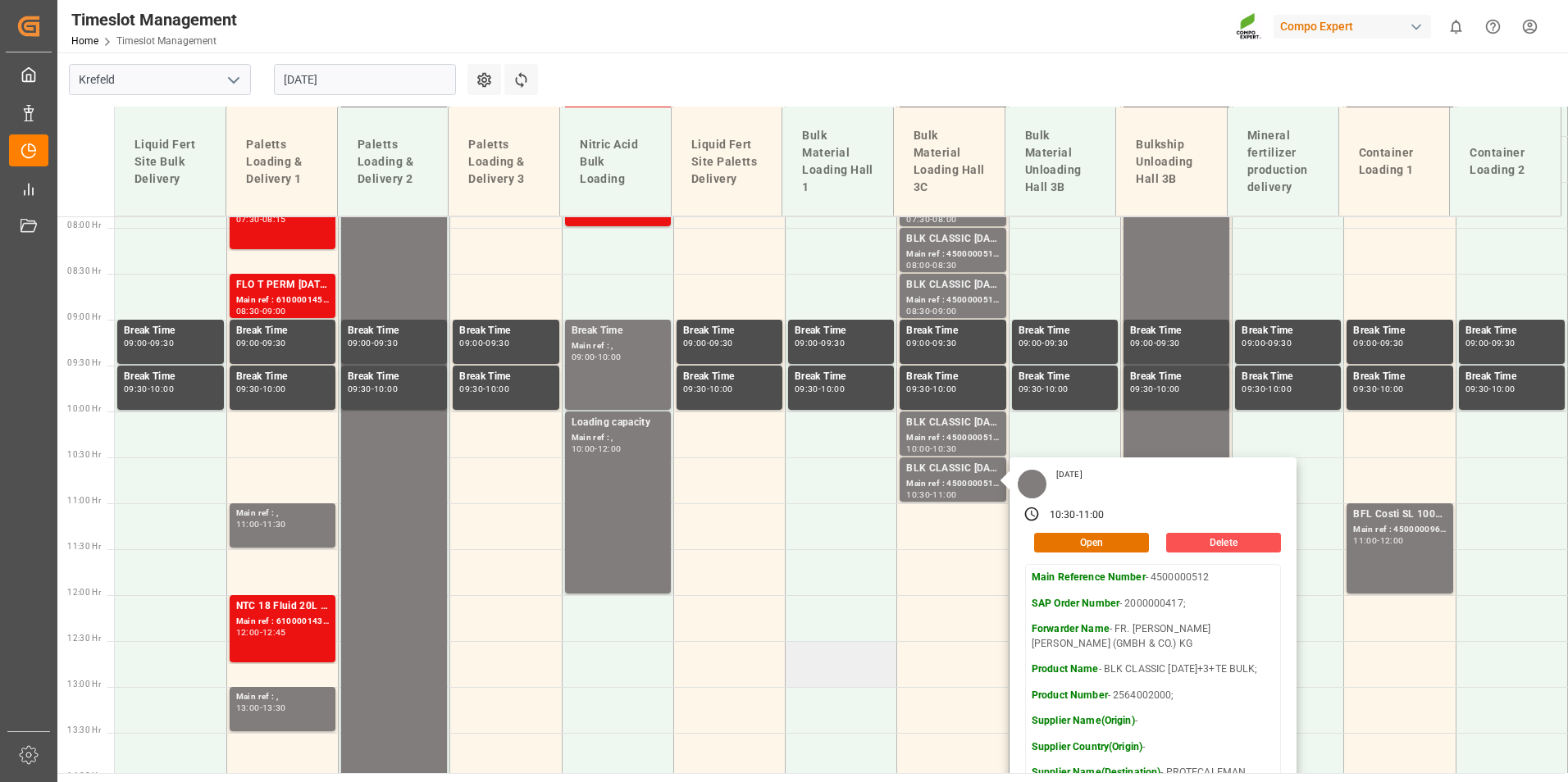
scroll to position [395, 0]
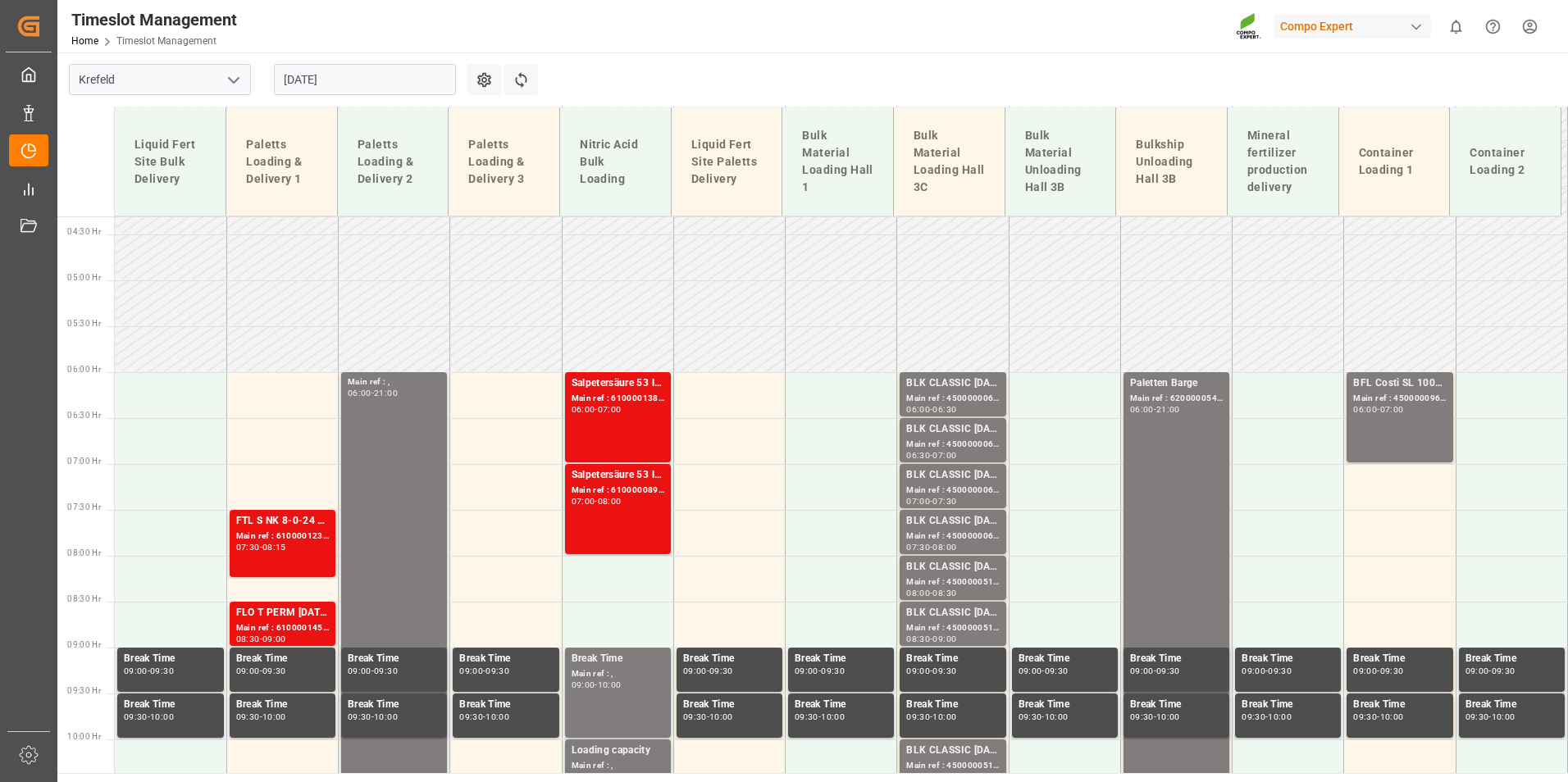
click at [397, 70] on input "[DATE]" at bounding box center [365, 80] width 182 height 31
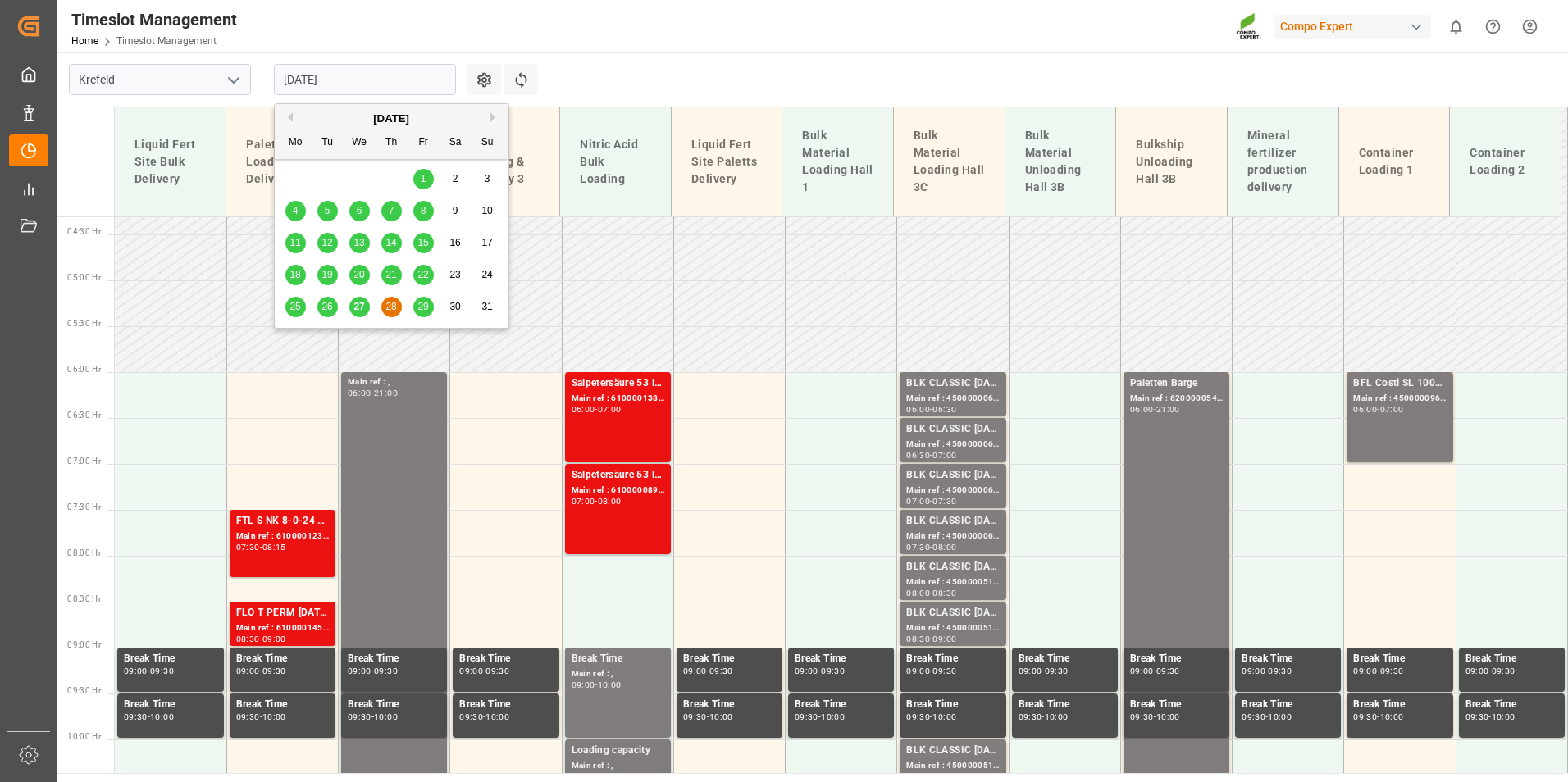
click at [366, 301] on div "27" at bounding box center [359, 307] width 21 height 20
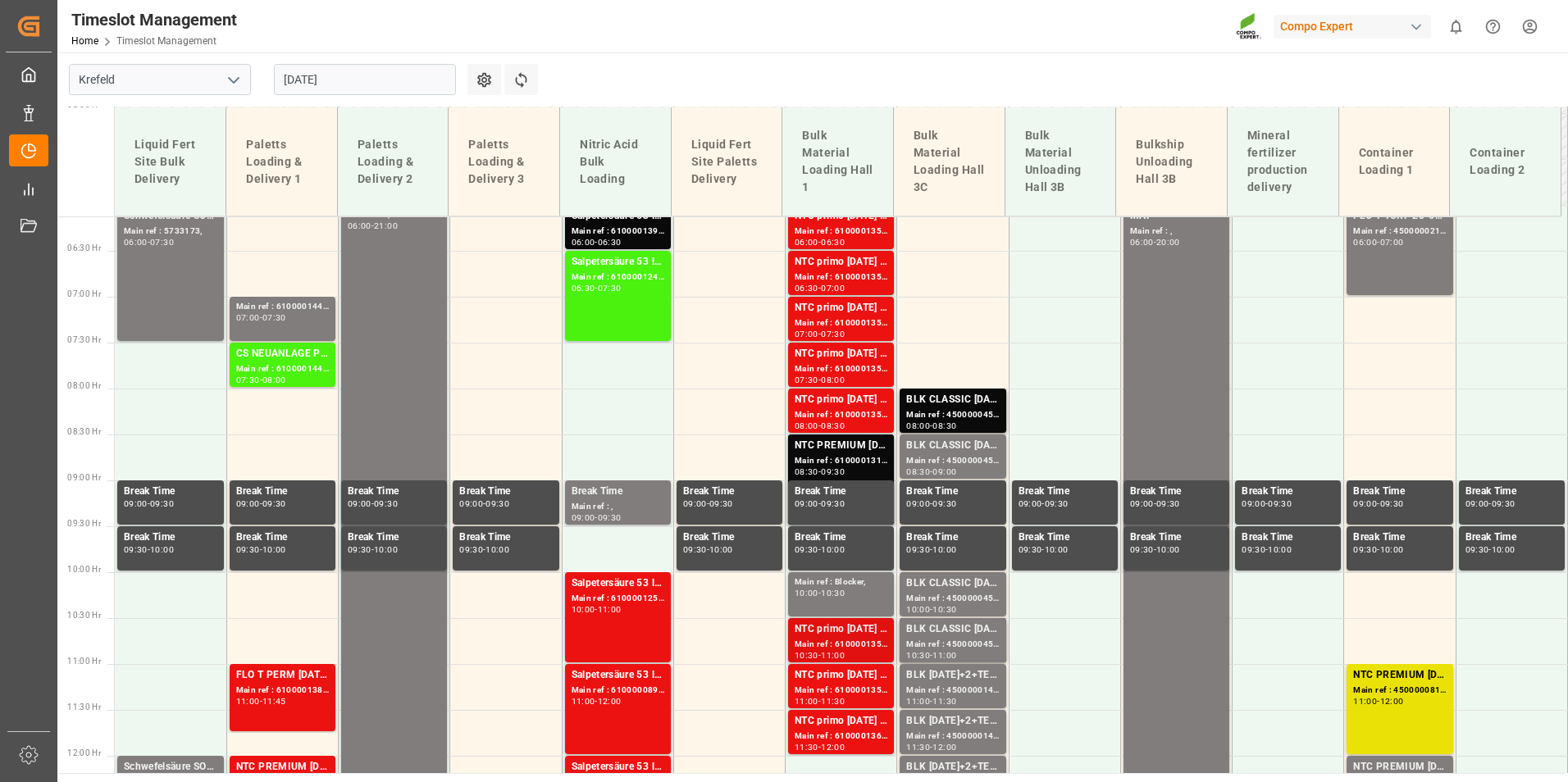
scroll to position [814, 0]
